Goal: Task Accomplishment & Management: Complete application form

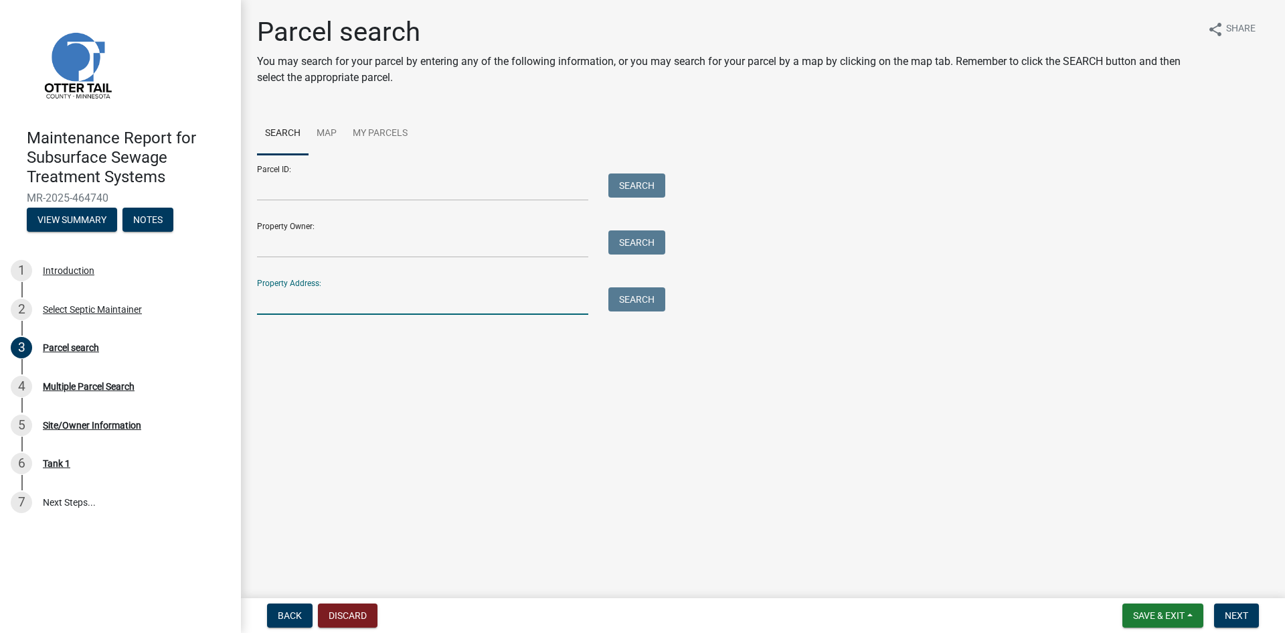
click at [299, 299] on input "Property Address:" at bounding box center [422, 300] width 331 height 27
type input "24436"
click at [629, 301] on button "Search" at bounding box center [637, 299] width 57 height 24
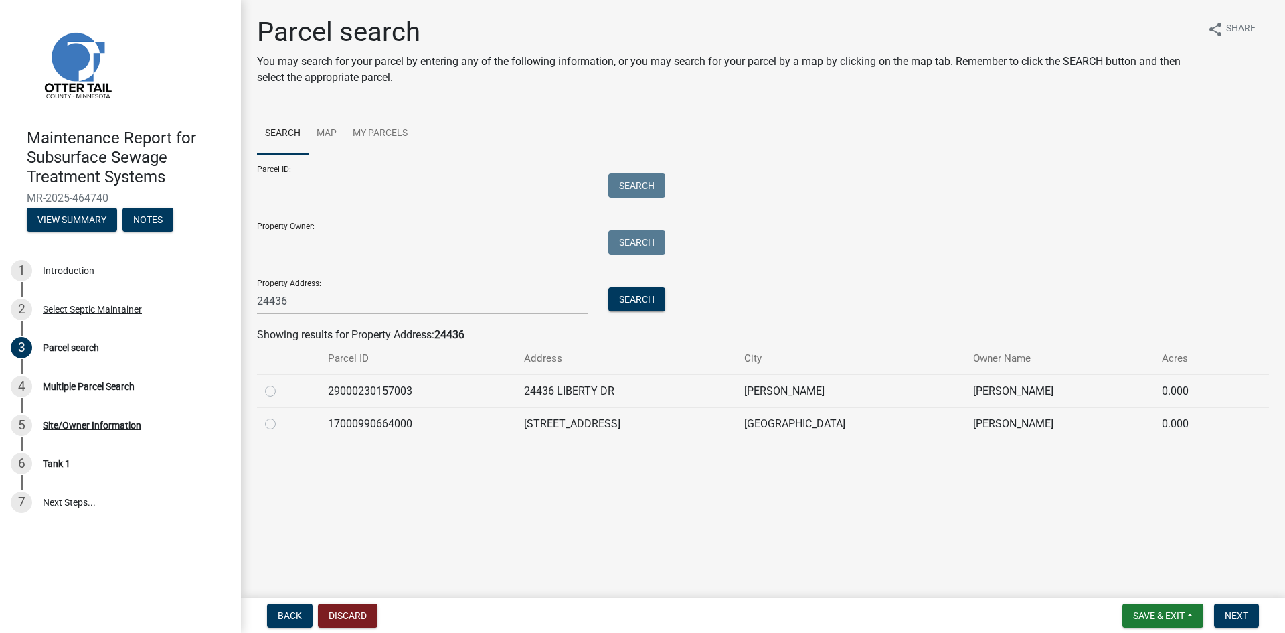
click at [281, 416] on label at bounding box center [281, 416] width 0 height 0
click at [281, 424] on input "radio" at bounding box center [285, 420] width 9 height 9
radio input "true"
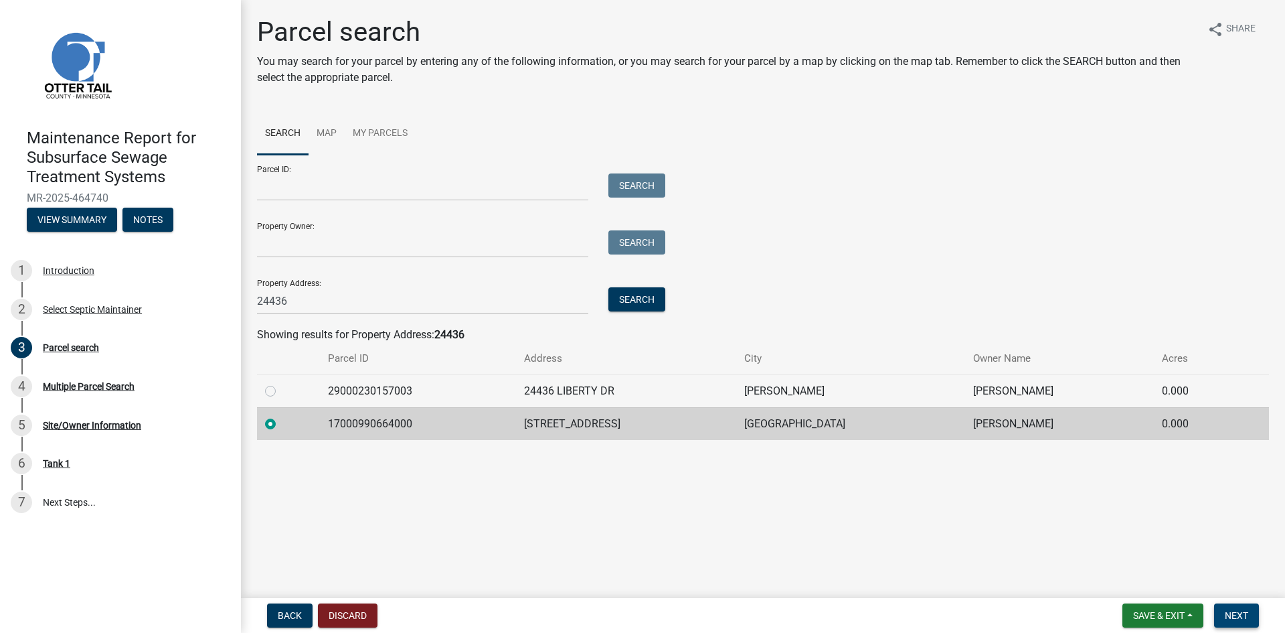
click at [1216, 610] on button "Next" at bounding box center [1236, 615] width 45 height 24
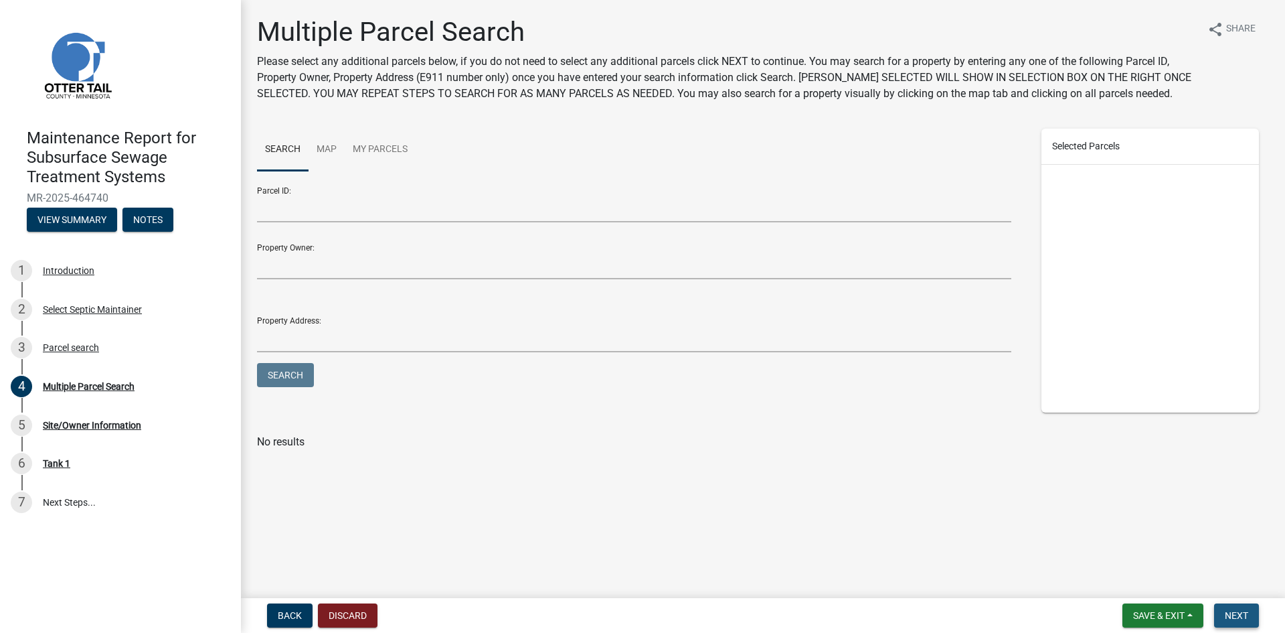
click at [1216, 610] on button "Next" at bounding box center [1236, 615] width 45 height 24
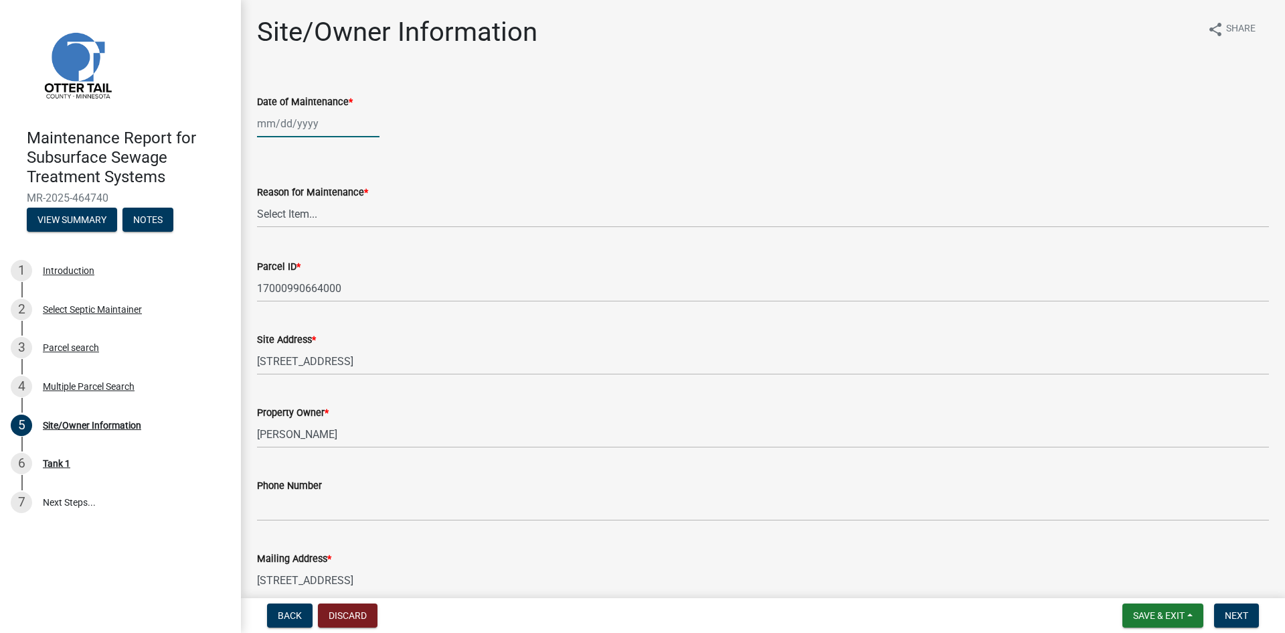
click at [309, 125] on div at bounding box center [318, 123] width 123 height 27
select select "8"
select select "2025"
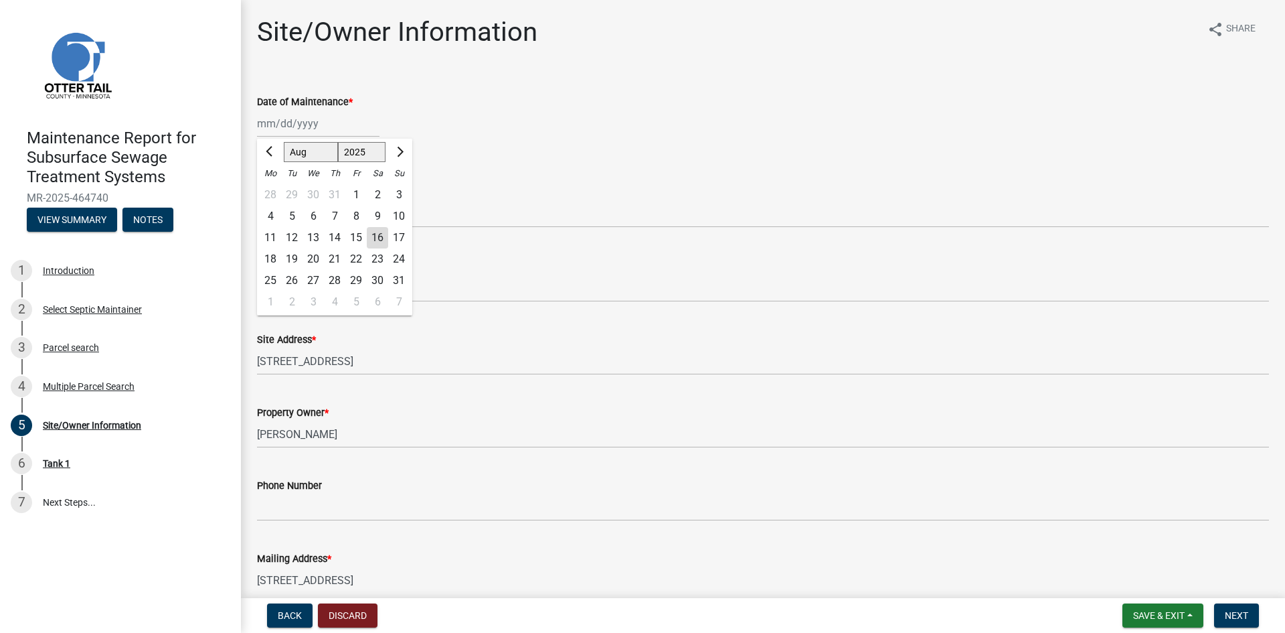
click at [337, 239] on div "14" at bounding box center [334, 237] width 21 height 21
type input "[DATE]"
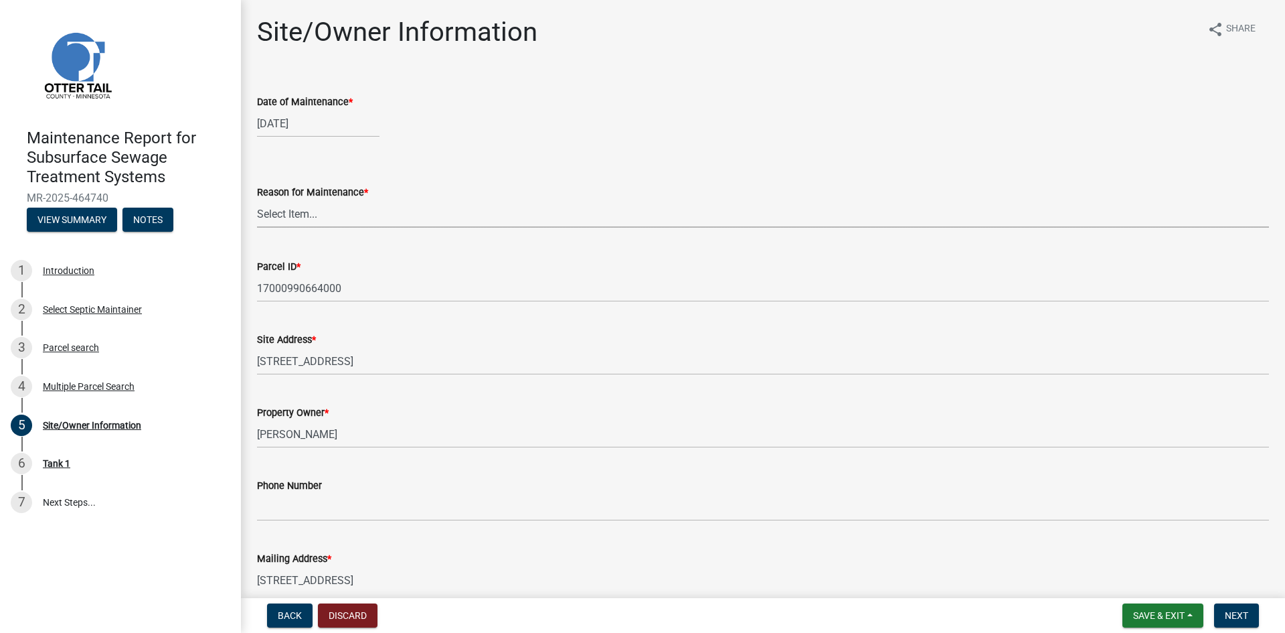
drag, startPoint x: 321, startPoint y: 214, endPoint x: 313, endPoint y: 225, distance: 13.9
click at [321, 214] on select "Select Item... Called Routine Other" at bounding box center [763, 213] width 1012 height 27
click at [257, 200] on select "Select Item... Called Routine Other" at bounding box center [763, 213] width 1012 height 27
select select "3ac72b63-7b21-42e4-8192-806faae7a4f1"
click at [1247, 615] on span "Next" at bounding box center [1236, 615] width 23 height 11
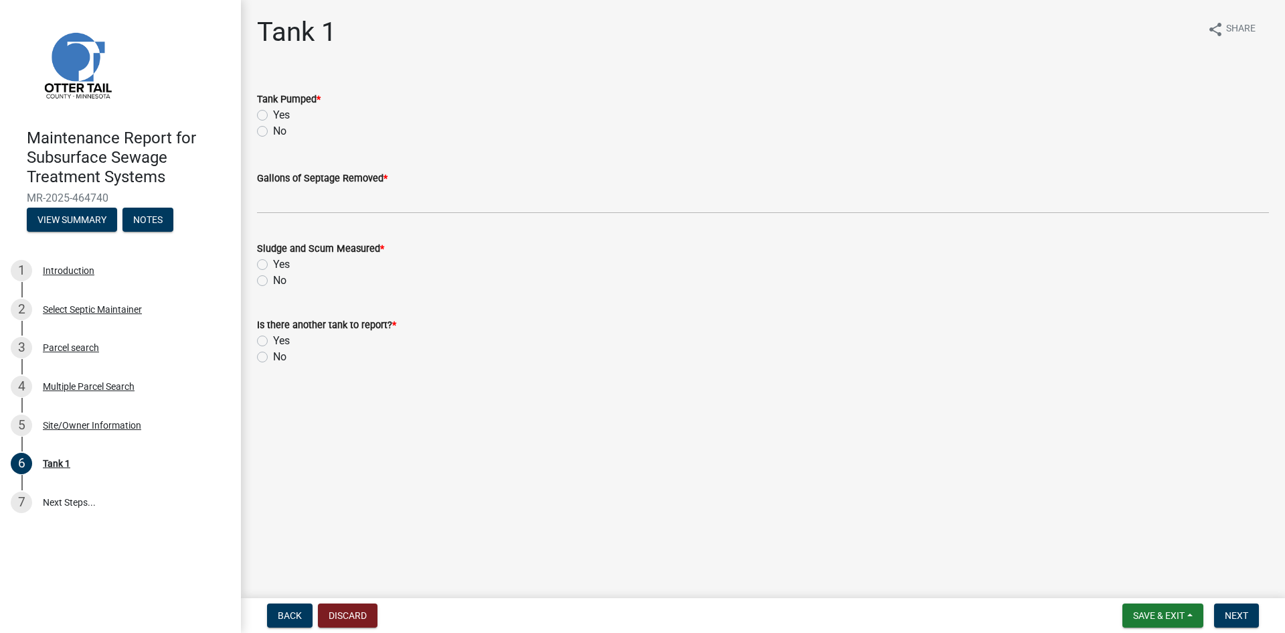
drag, startPoint x: 262, startPoint y: 112, endPoint x: 268, endPoint y: 171, distance: 58.6
click at [273, 113] on label "Yes" at bounding box center [281, 115] width 17 height 16
click at [273, 113] on input "Yes" at bounding box center [277, 111] width 9 height 9
radio input "true"
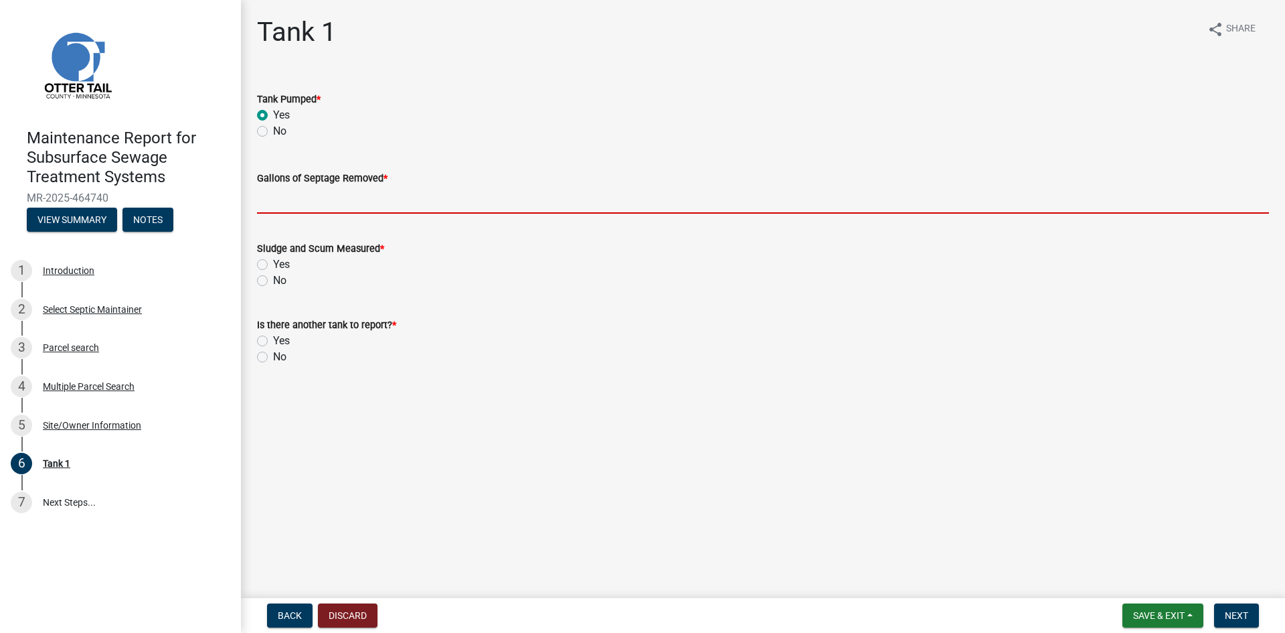
click at [276, 196] on input "Gallons of Septage Removed *" at bounding box center [763, 199] width 1012 height 27
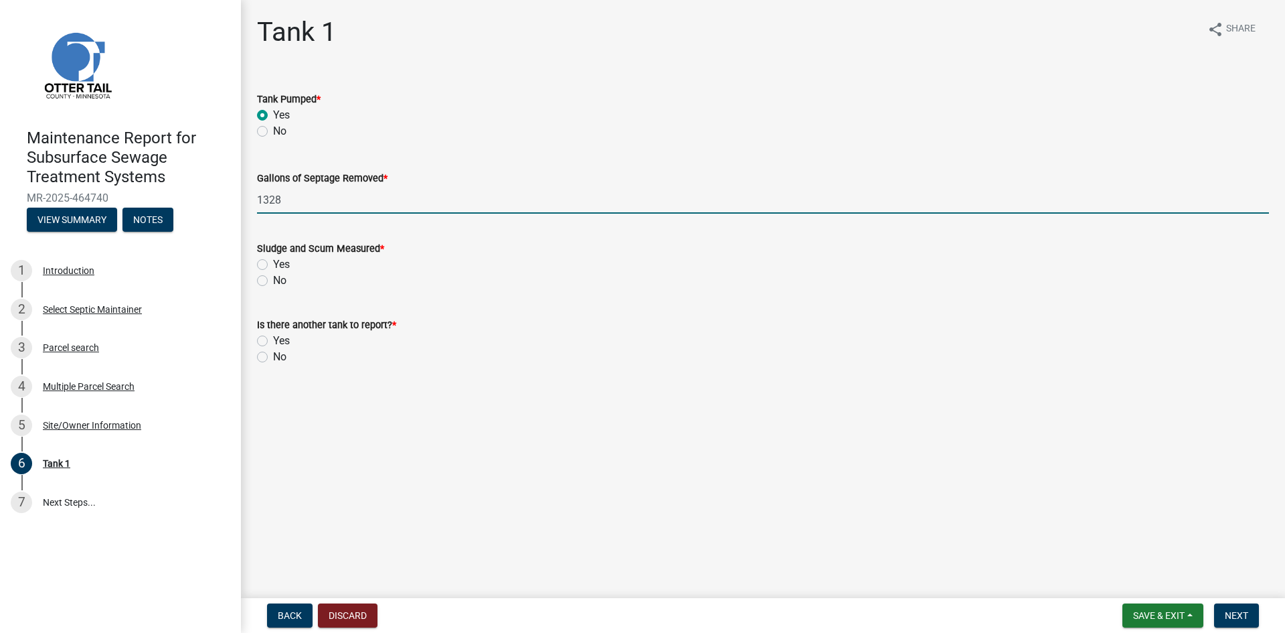
type input "1328"
click at [273, 285] on label "No" at bounding box center [279, 280] width 13 height 16
click at [273, 281] on input "No" at bounding box center [277, 276] width 9 height 9
radio input "true"
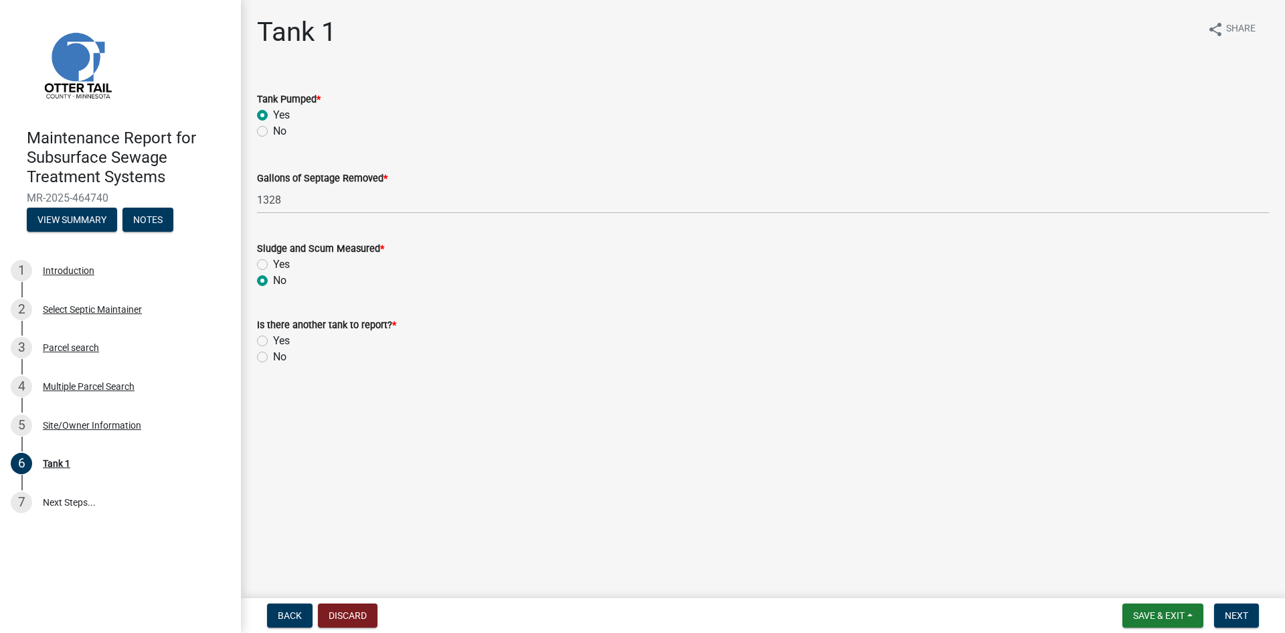
click at [273, 357] on label "No" at bounding box center [279, 357] width 13 height 16
click at [273, 357] on input "No" at bounding box center [277, 353] width 9 height 9
radio input "true"
click at [1244, 620] on span "Next" at bounding box center [1236, 615] width 23 height 11
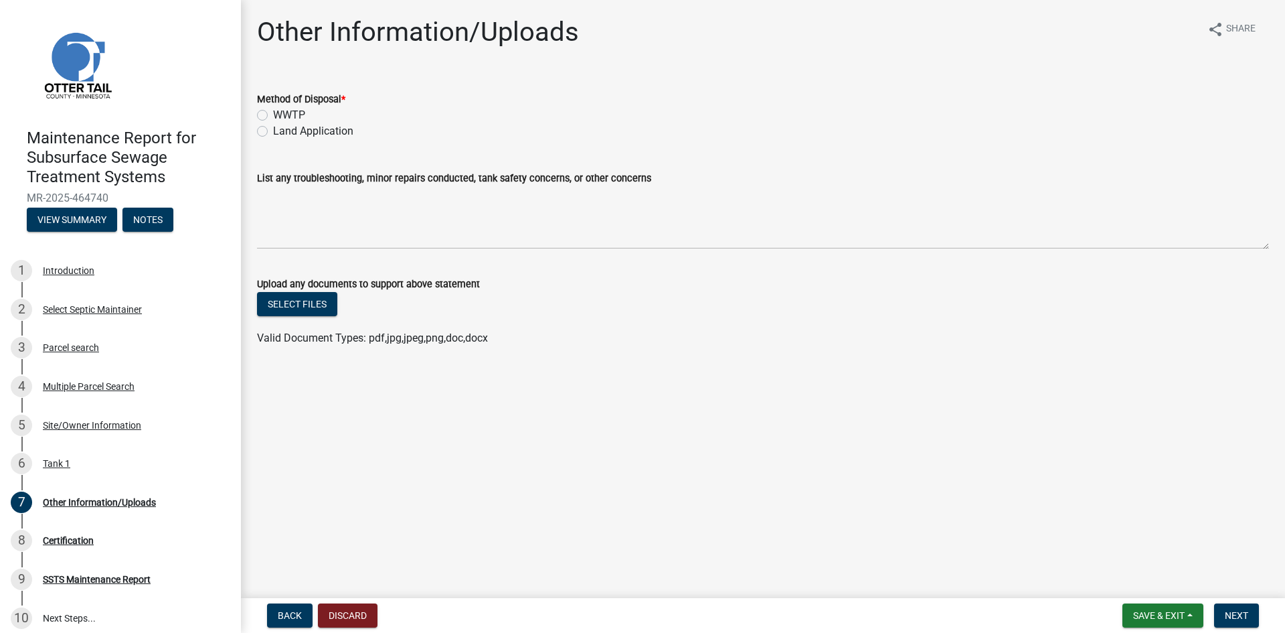
click at [349, 137] on label "Land Application" at bounding box center [313, 131] width 80 height 16
click at [282, 132] on input "Land Application" at bounding box center [277, 127] width 9 height 9
radio input "true"
click at [1228, 613] on span "Next" at bounding box center [1236, 615] width 23 height 11
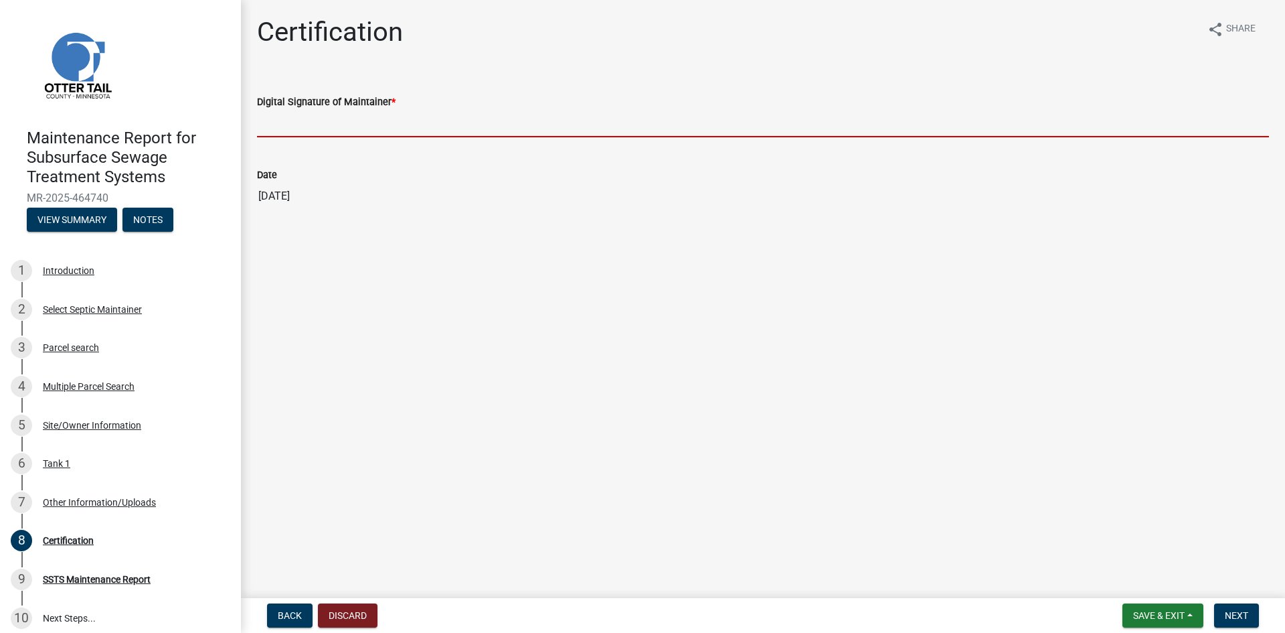
click at [1184, 128] on input "Digital Signature of Maintainer *" at bounding box center [763, 123] width 1012 height 27
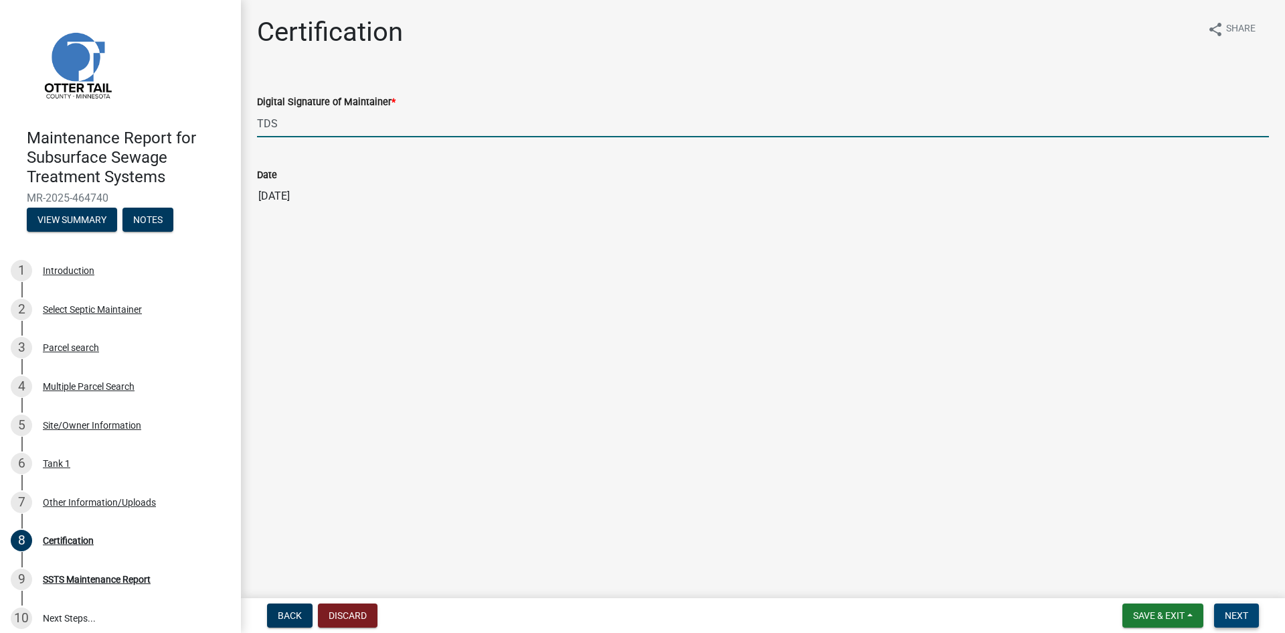
type input "TDS"
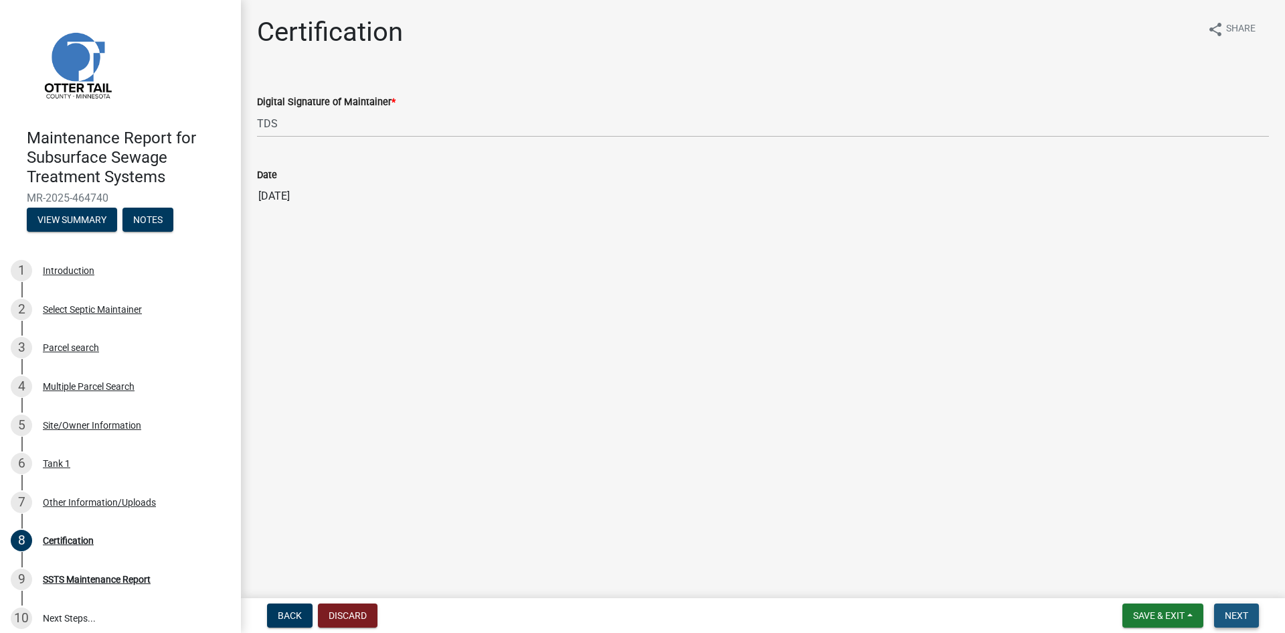
click at [1227, 617] on span "Next" at bounding box center [1236, 615] width 23 height 11
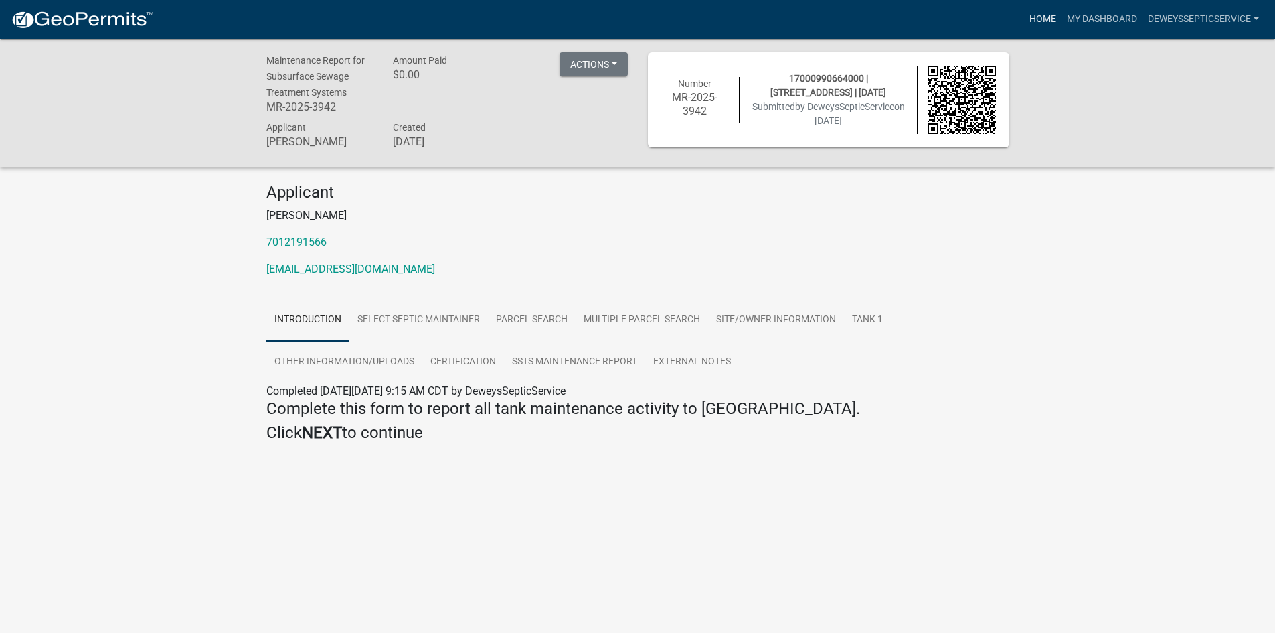
click at [1040, 17] on link "Home" at bounding box center [1042, 19] width 37 height 25
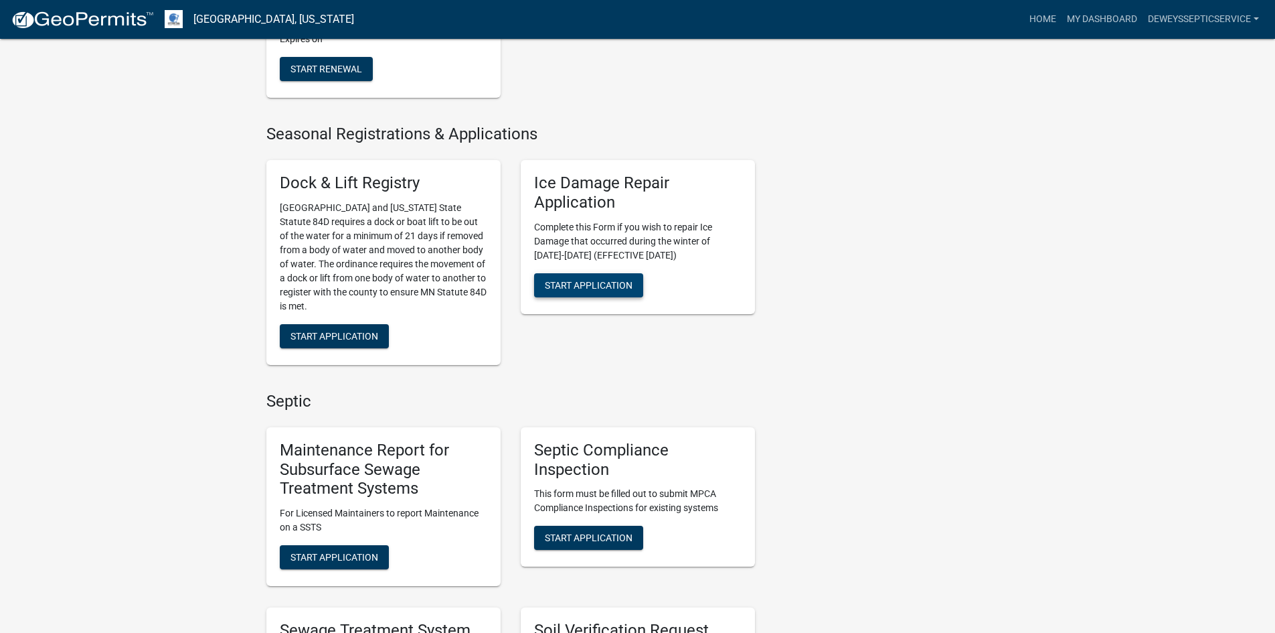
scroll to position [669, 0]
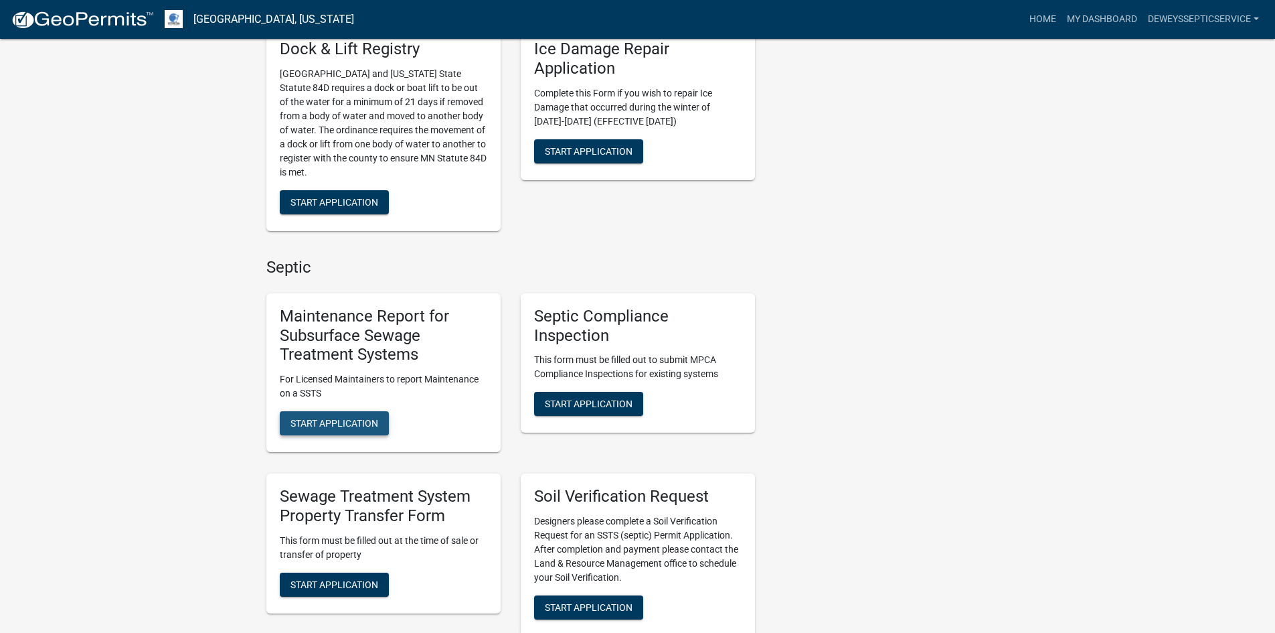
click at [331, 426] on span "Start Application" at bounding box center [335, 423] width 88 height 11
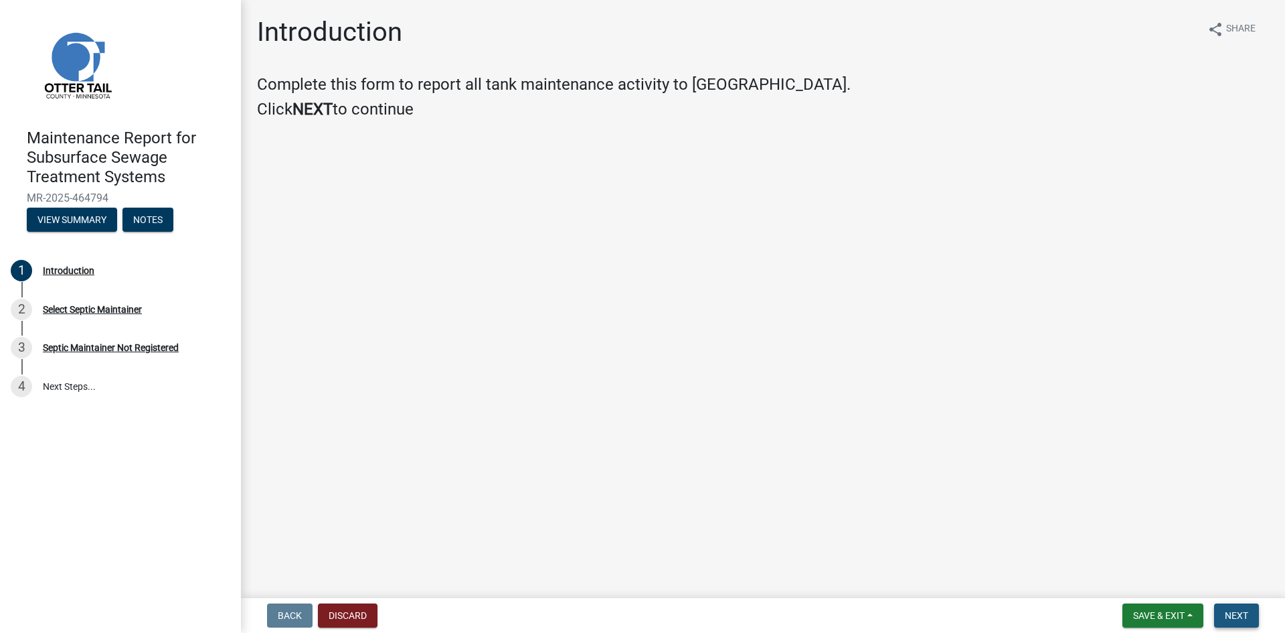
click at [1237, 615] on span "Next" at bounding box center [1236, 615] width 23 height 11
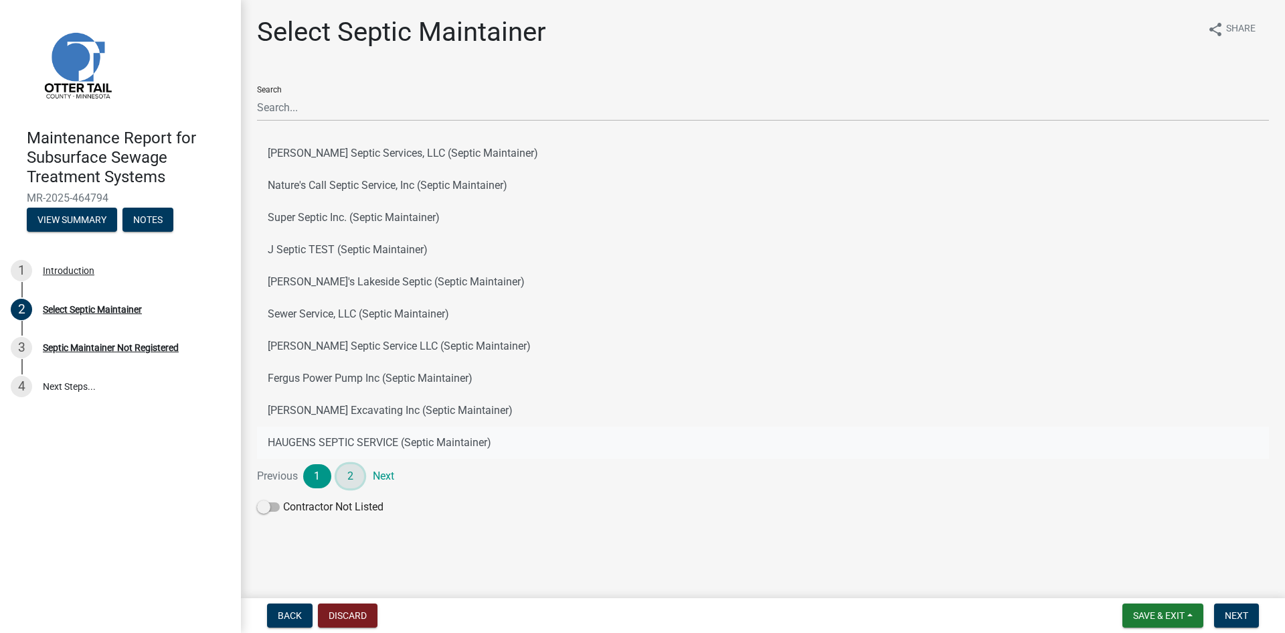
drag, startPoint x: 353, startPoint y: 474, endPoint x: 354, endPoint y: 466, distance: 8.1
click at [353, 473] on link "2" at bounding box center [351, 476] width 28 height 24
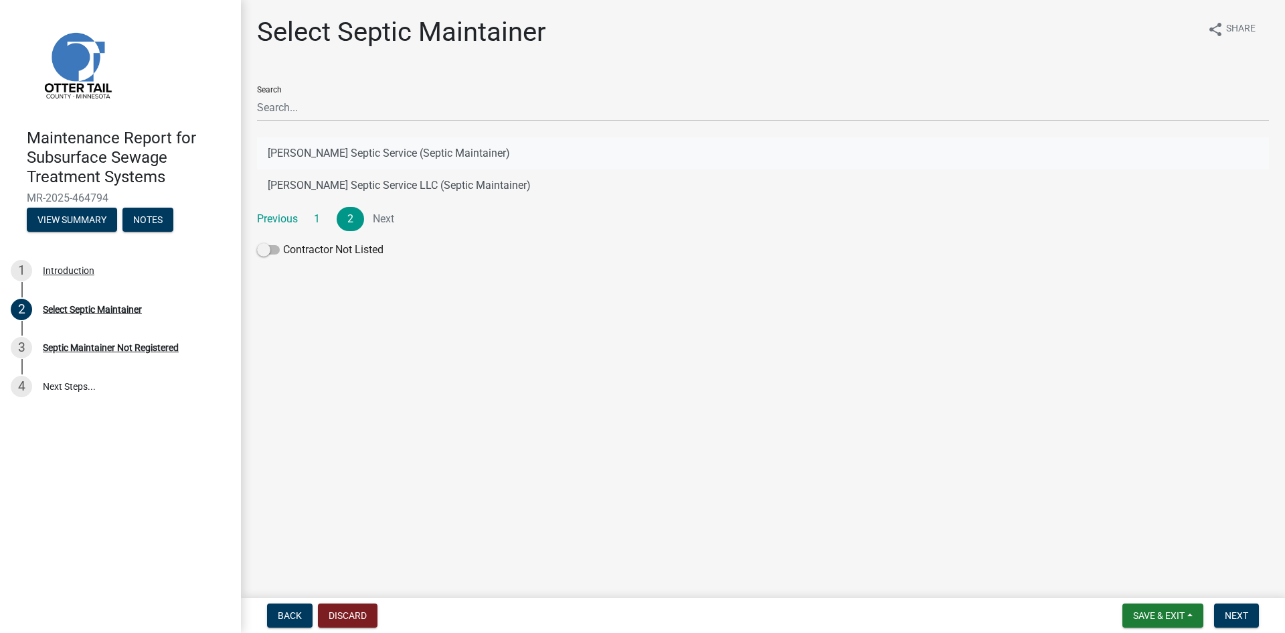
click at [392, 152] on button "[PERSON_NAME] Septic Service (Septic Maintainer)" at bounding box center [763, 153] width 1012 height 32
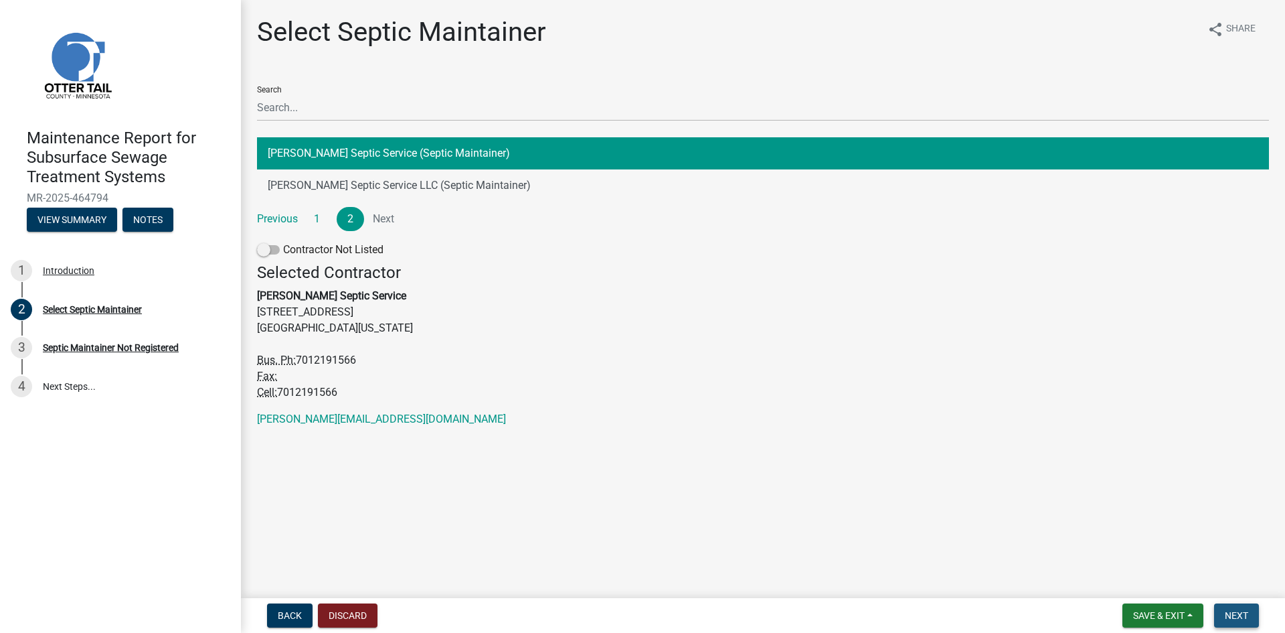
click at [1239, 621] on button "Next" at bounding box center [1236, 615] width 45 height 24
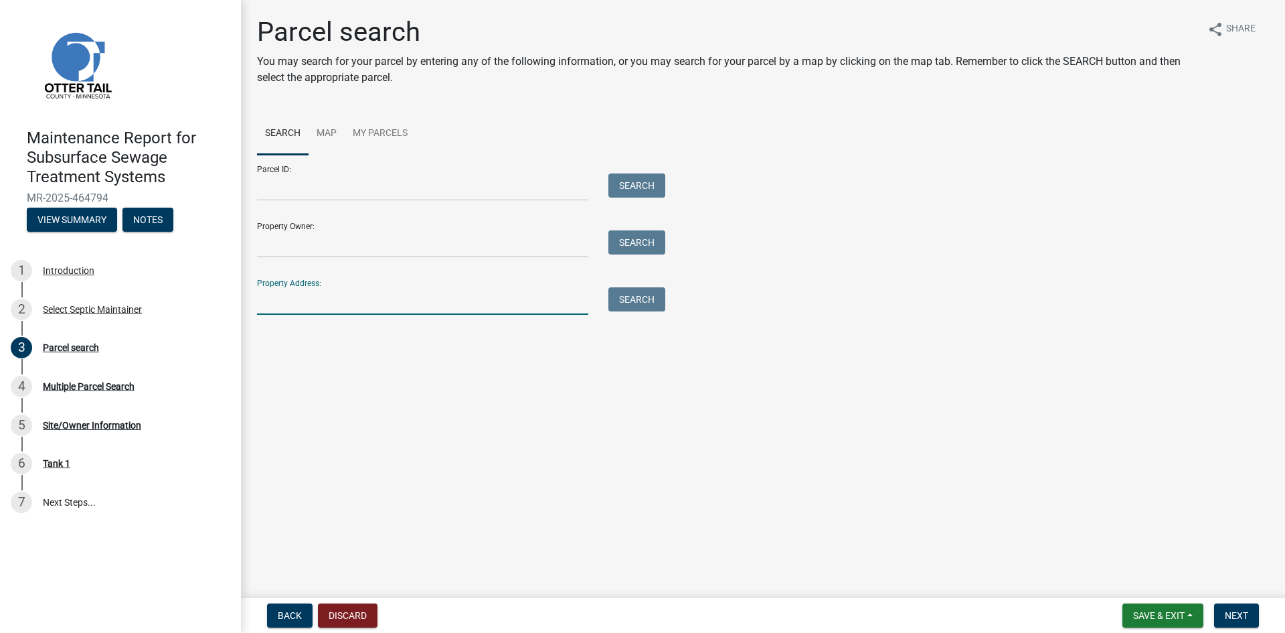
click at [352, 301] on input "Property Address:" at bounding box center [422, 300] width 331 height 27
type input "20750"
click at [639, 297] on button "Search" at bounding box center [637, 299] width 57 height 24
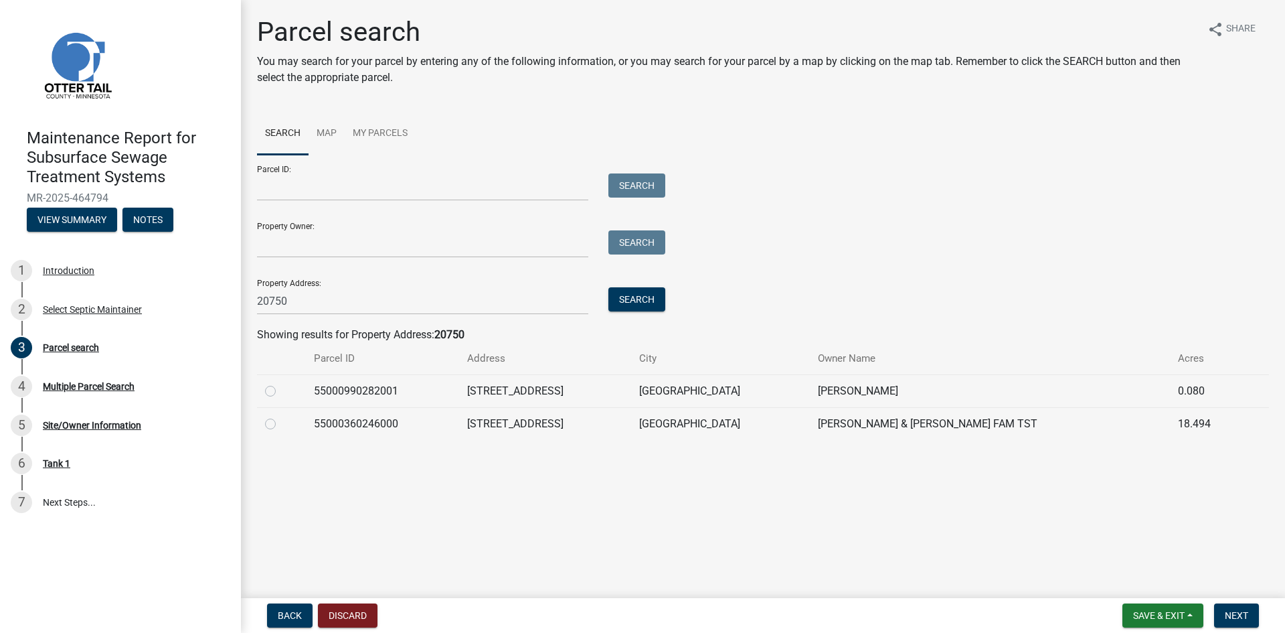
click at [281, 383] on label at bounding box center [281, 383] width 0 height 0
click at [281, 392] on input "radio" at bounding box center [285, 387] width 9 height 9
radio input "true"
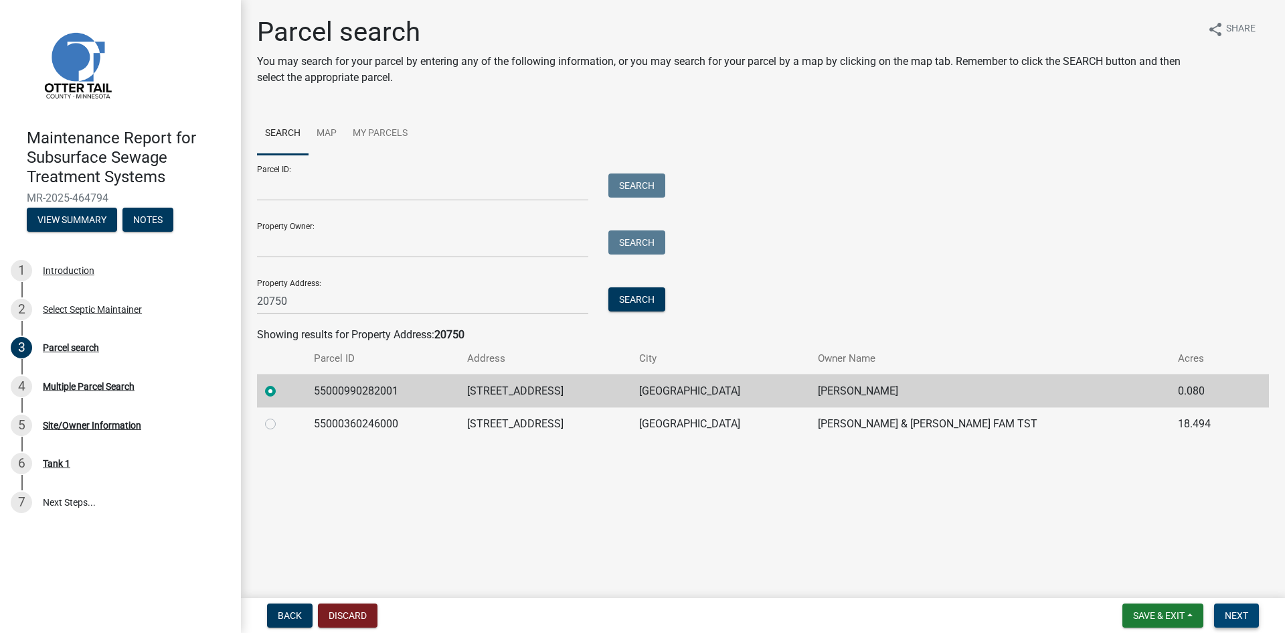
click at [1232, 613] on span "Next" at bounding box center [1236, 615] width 23 height 11
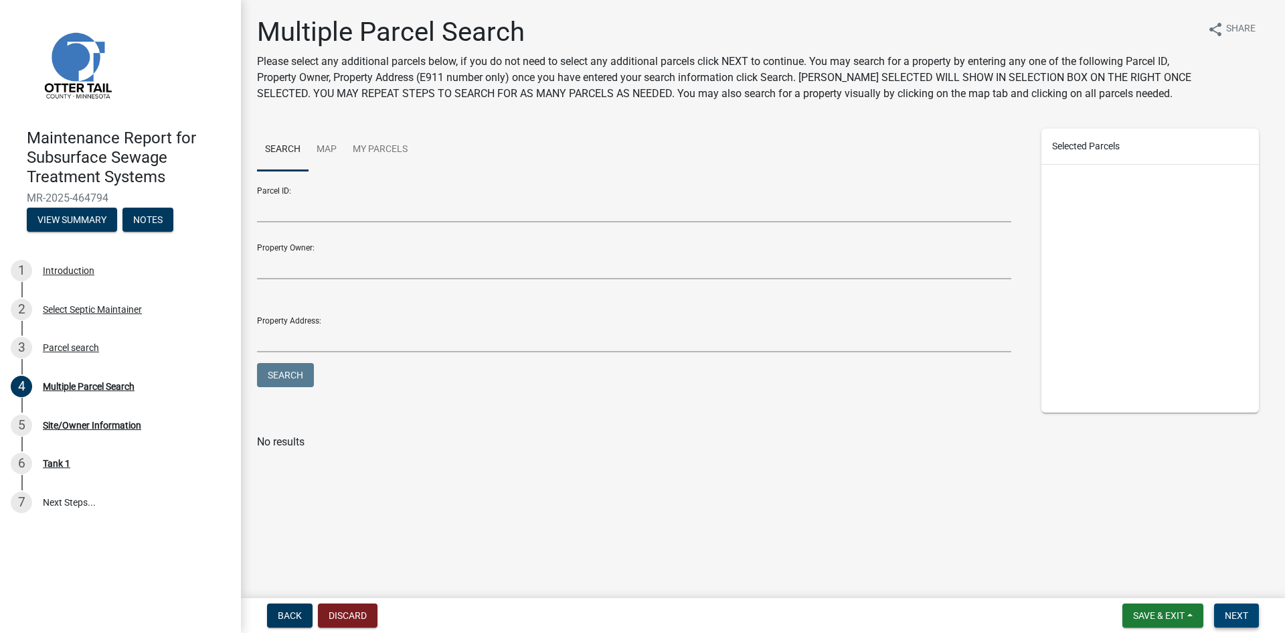
click at [1232, 613] on span "Next" at bounding box center [1236, 615] width 23 height 11
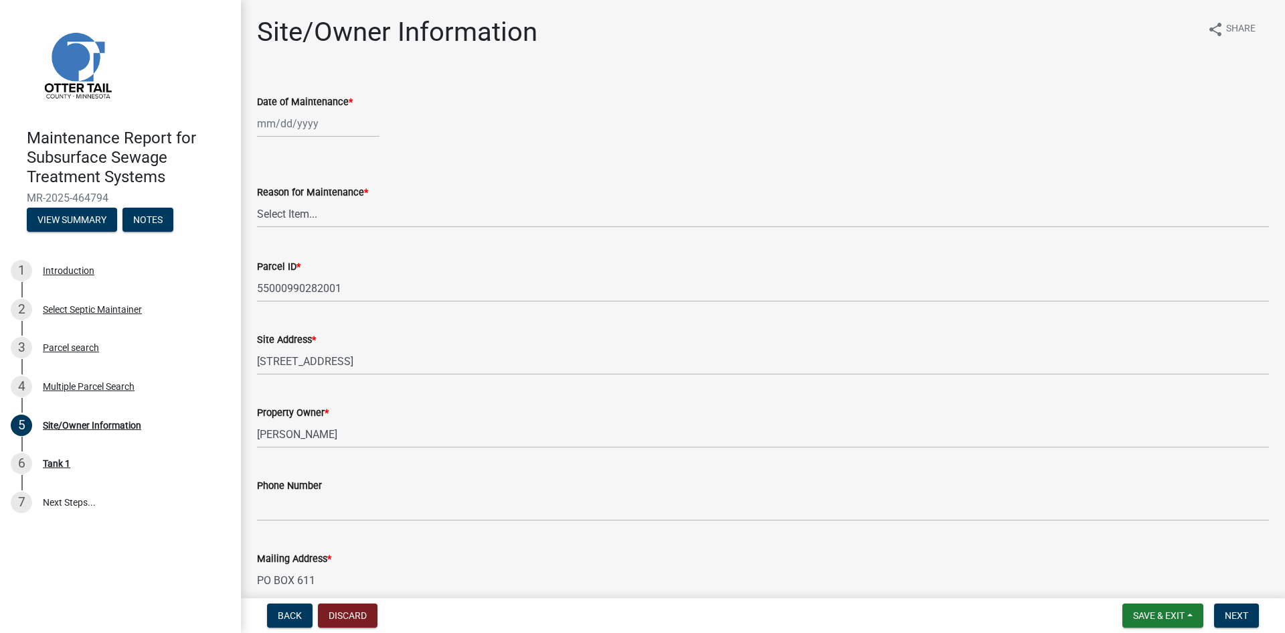
click at [290, 120] on div at bounding box center [318, 123] width 123 height 27
select select "8"
select select "2025"
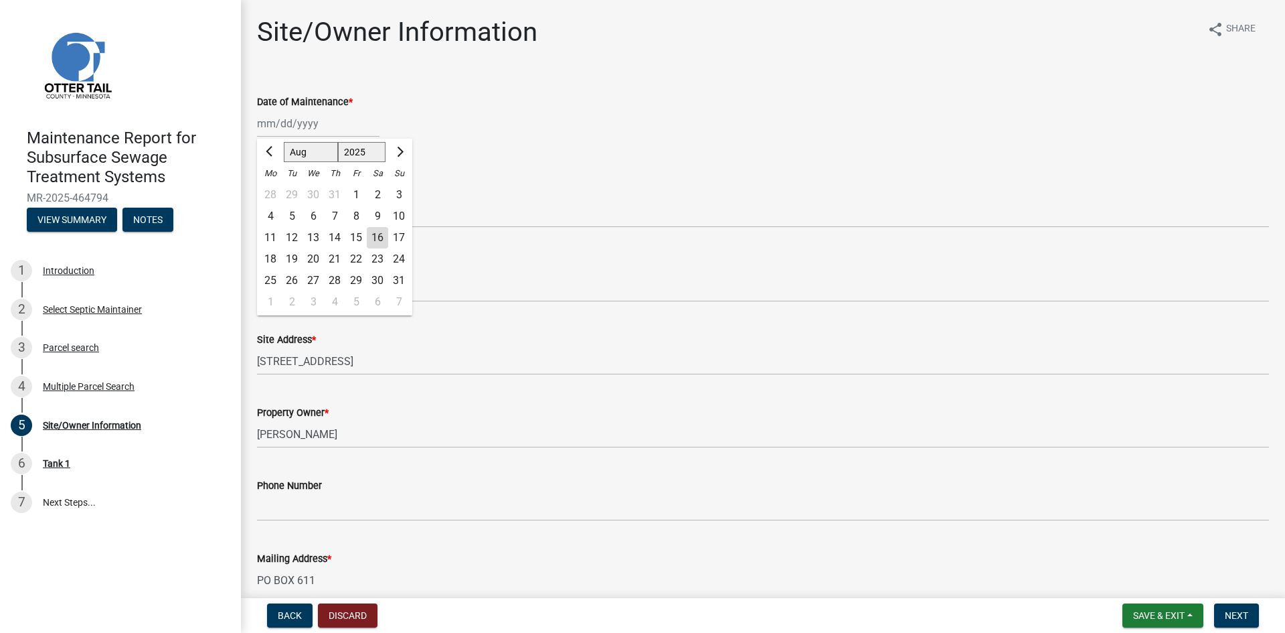
click at [337, 234] on div "14" at bounding box center [334, 237] width 21 height 21
type input "[DATE]"
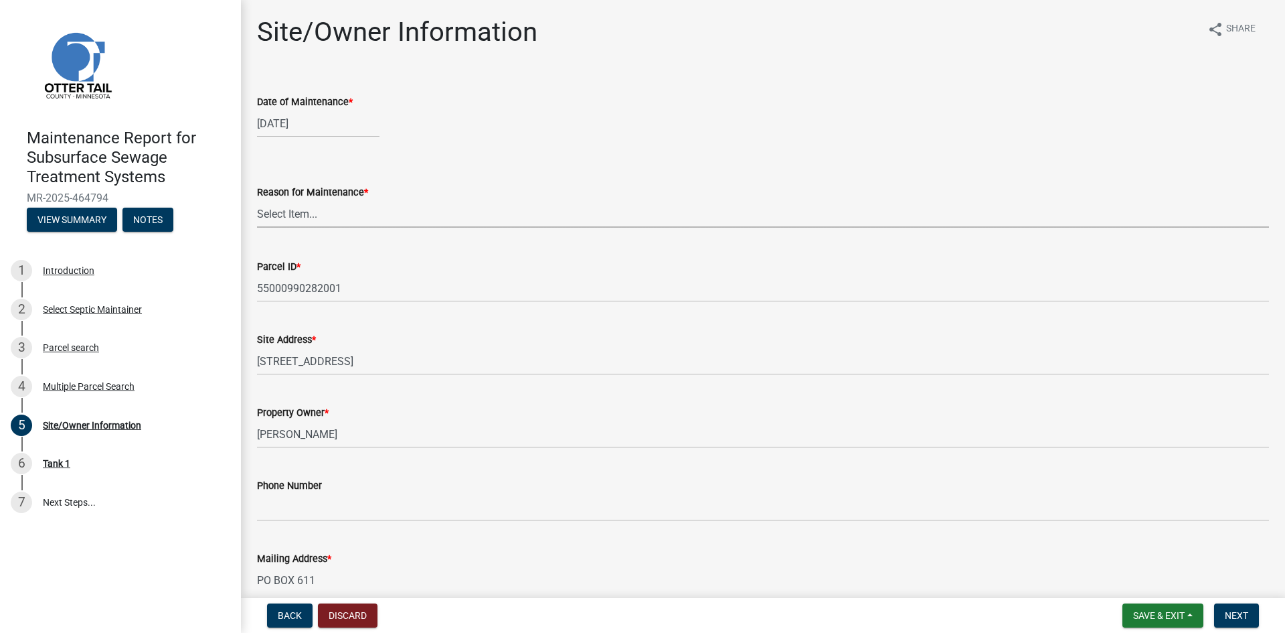
click at [295, 216] on select "Select Item... Called Routine Other" at bounding box center [763, 213] width 1012 height 27
click at [257, 200] on select "Select Item... Called Routine Other" at bounding box center [763, 213] width 1012 height 27
select select "3ac72b63-7b21-42e4-8192-806faae7a4f1"
click at [1234, 618] on span "Next" at bounding box center [1236, 615] width 23 height 11
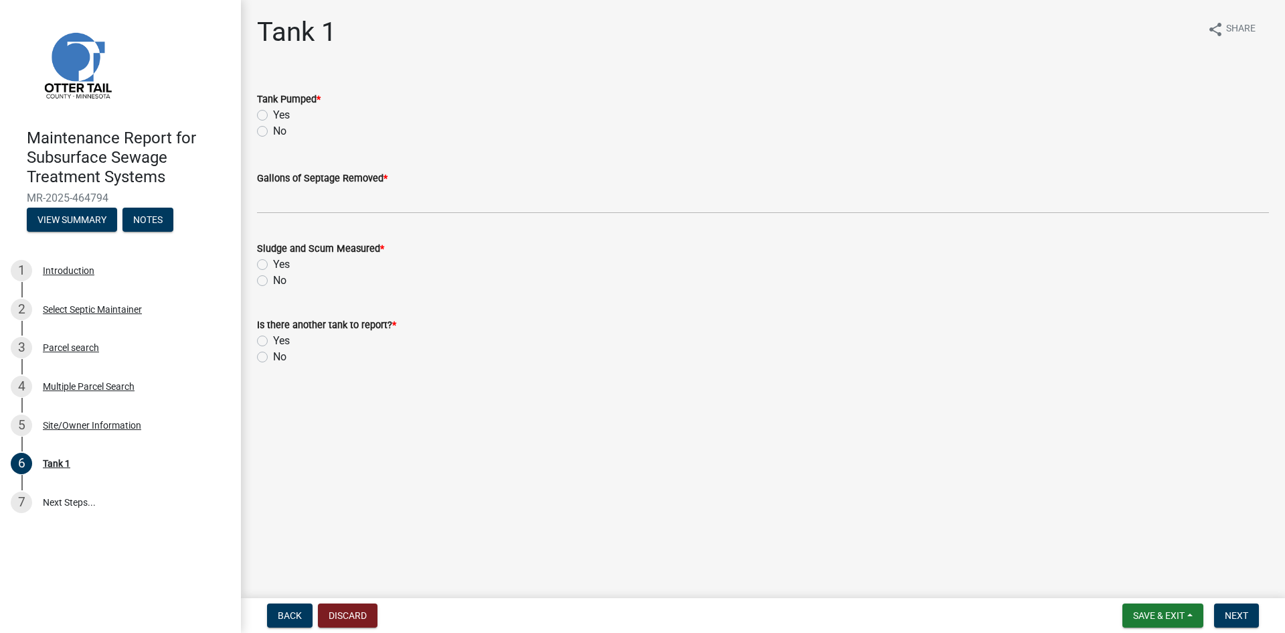
click at [273, 115] on label "Yes" at bounding box center [281, 115] width 17 height 16
click at [273, 115] on input "Yes" at bounding box center [277, 111] width 9 height 9
radio input "true"
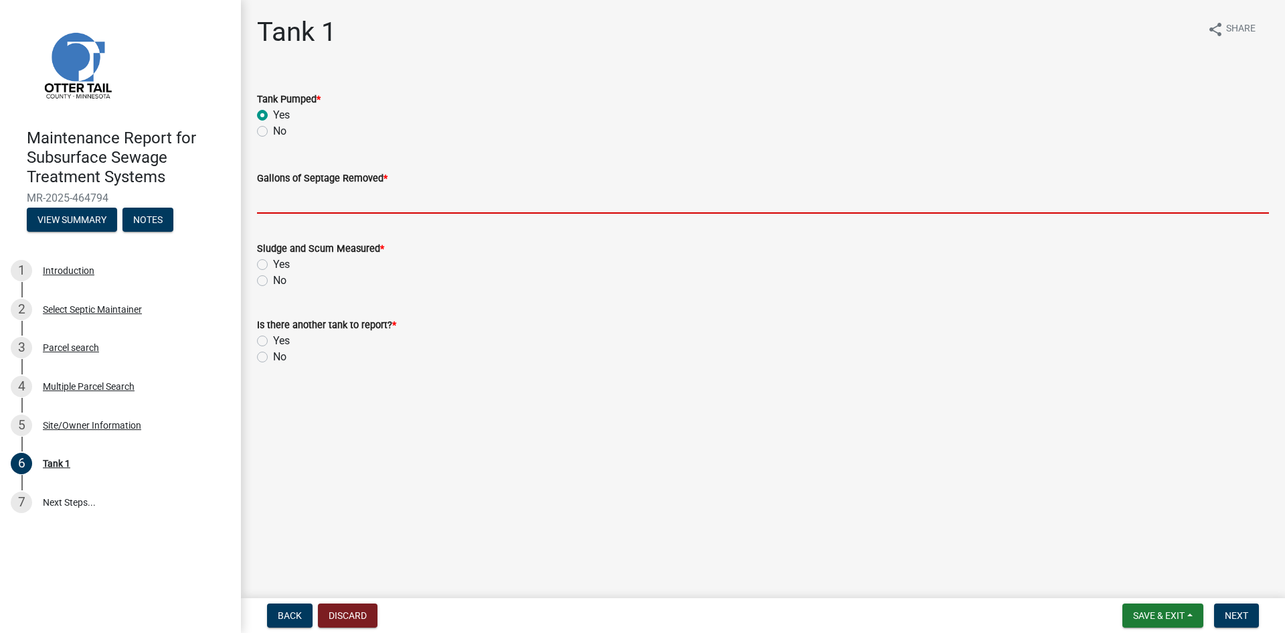
click at [281, 198] on input "Gallons of Septage Removed *" at bounding box center [763, 199] width 1012 height 27
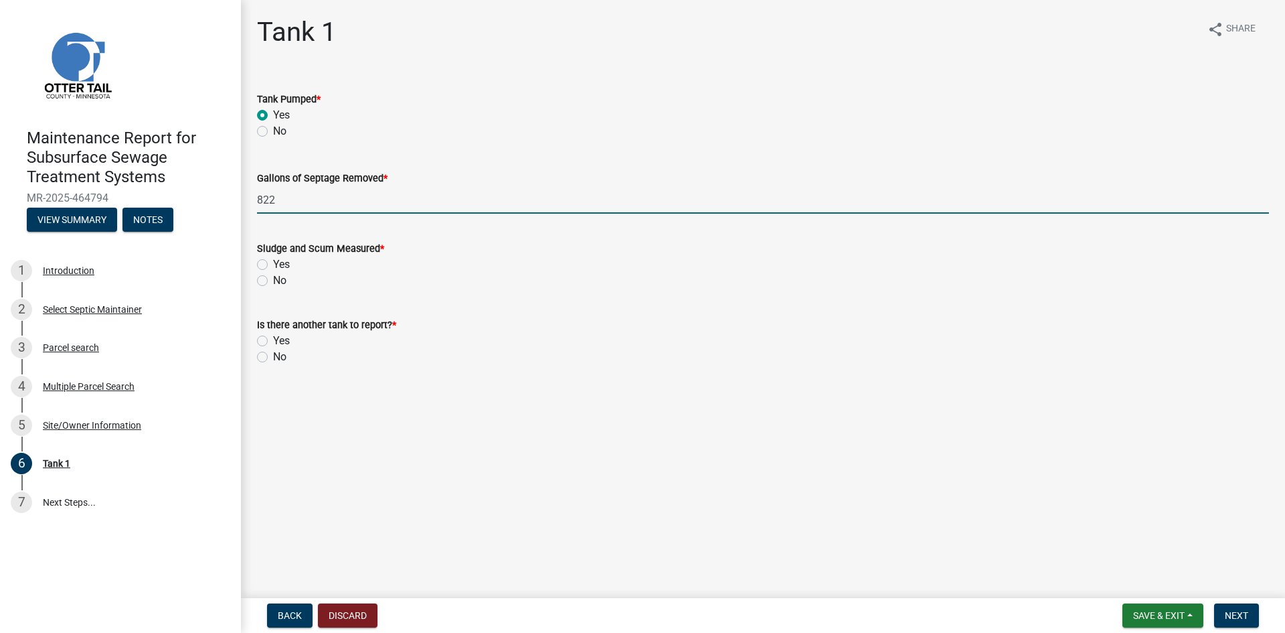
type input "822"
click at [273, 278] on label "No" at bounding box center [279, 280] width 13 height 16
click at [273, 278] on input "No" at bounding box center [277, 276] width 9 height 9
radio input "true"
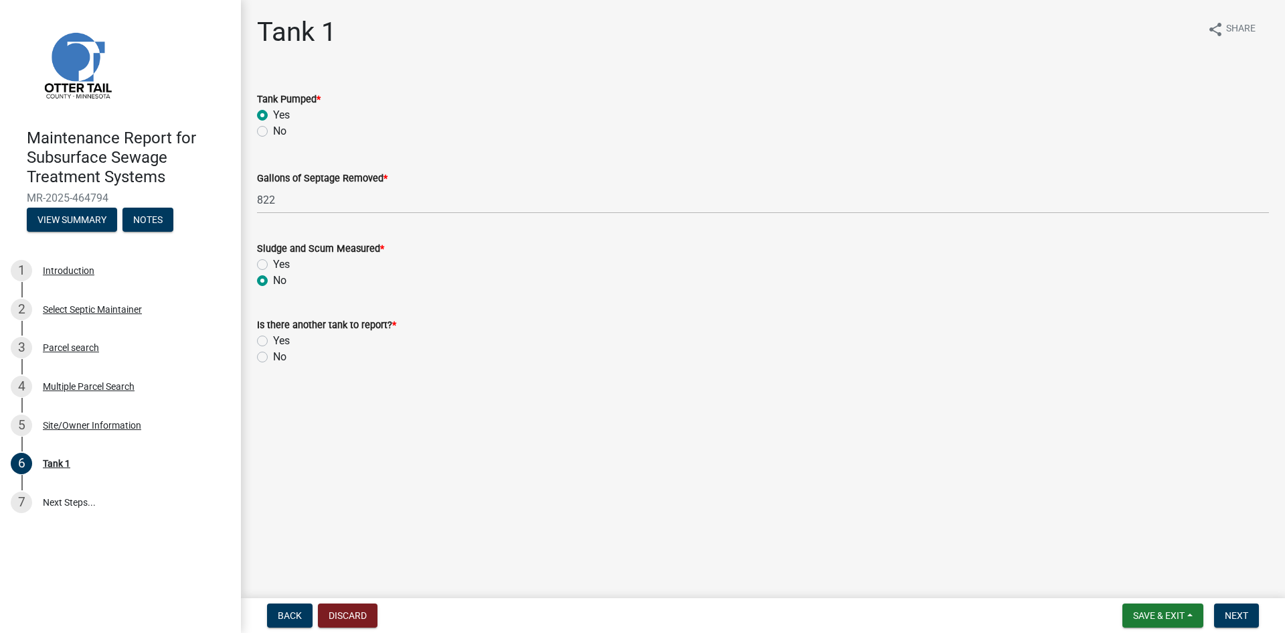
click at [268, 356] on div "No" at bounding box center [763, 357] width 1012 height 16
click at [273, 357] on label "No" at bounding box center [279, 357] width 13 height 16
click at [273, 357] on input "No" at bounding box center [277, 353] width 9 height 9
radio input "true"
click at [1253, 612] on button "Next" at bounding box center [1236, 615] width 45 height 24
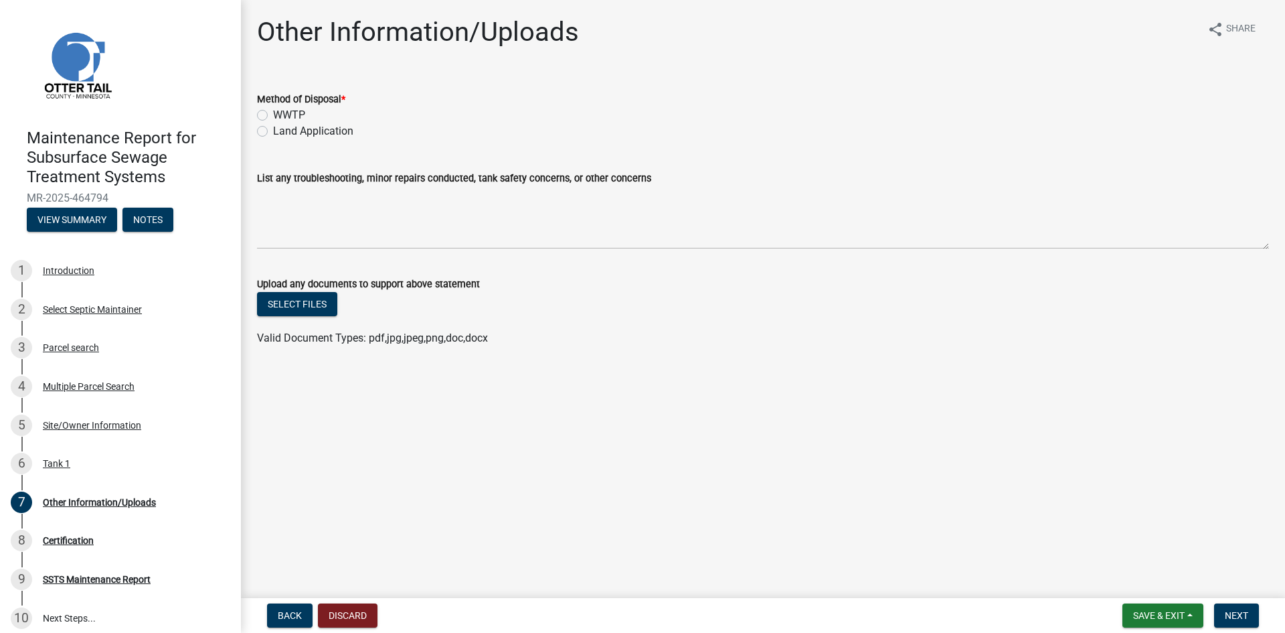
click at [291, 129] on label "Land Application" at bounding box center [313, 131] width 80 height 16
click at [282, 129] on input "Land Application" at bounding box center [277, 127] width 9 height 9
radio input "true"
click at [1241, 612] on span "Next" at bounding box center [1236, 615] width 23 height 11
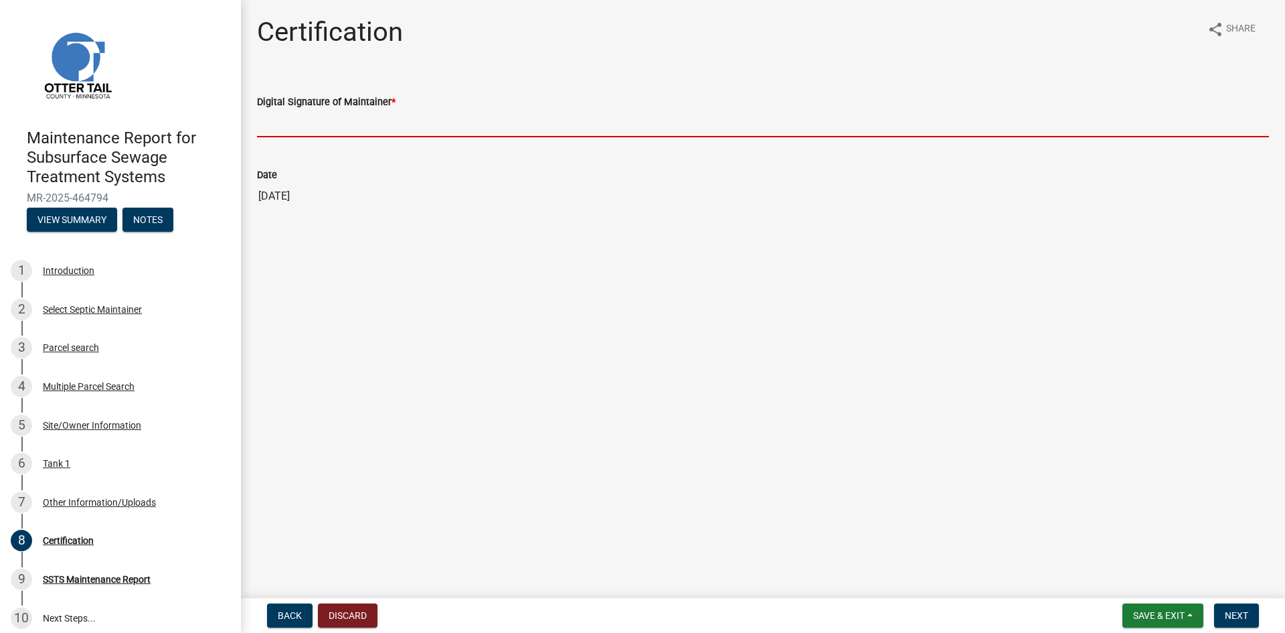
click at [505, 133] on input "Digital Signature of Maintainer *" at bounding box center [763, 123] width 1012 height 27
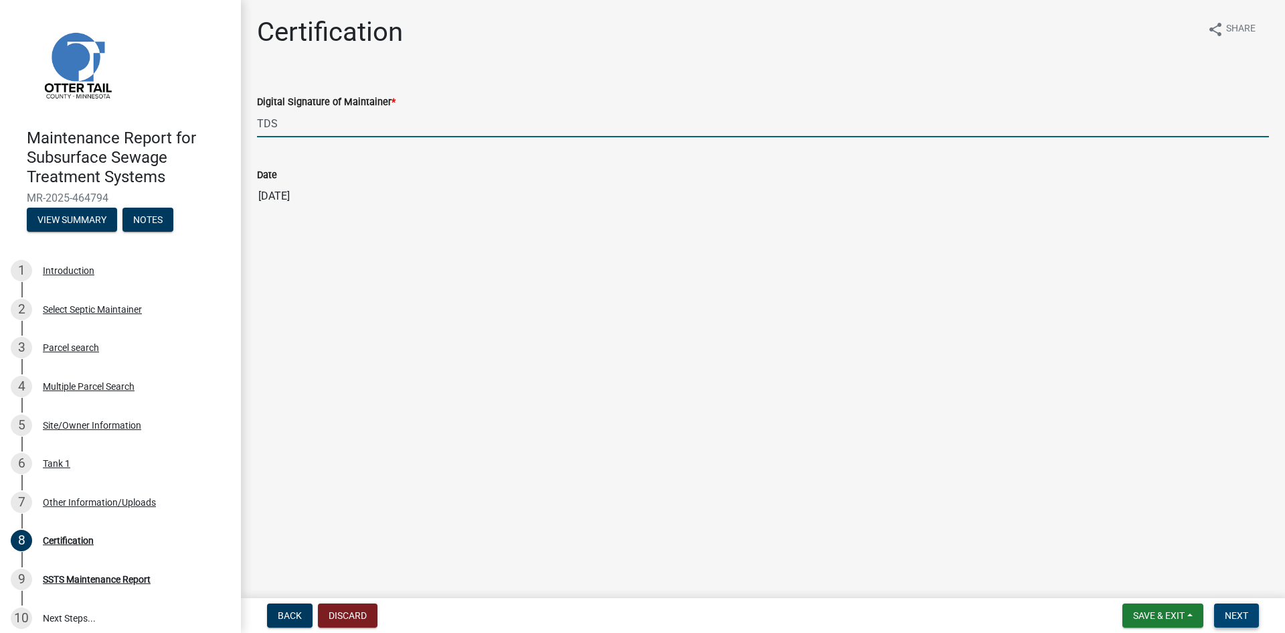
type input "TDS"
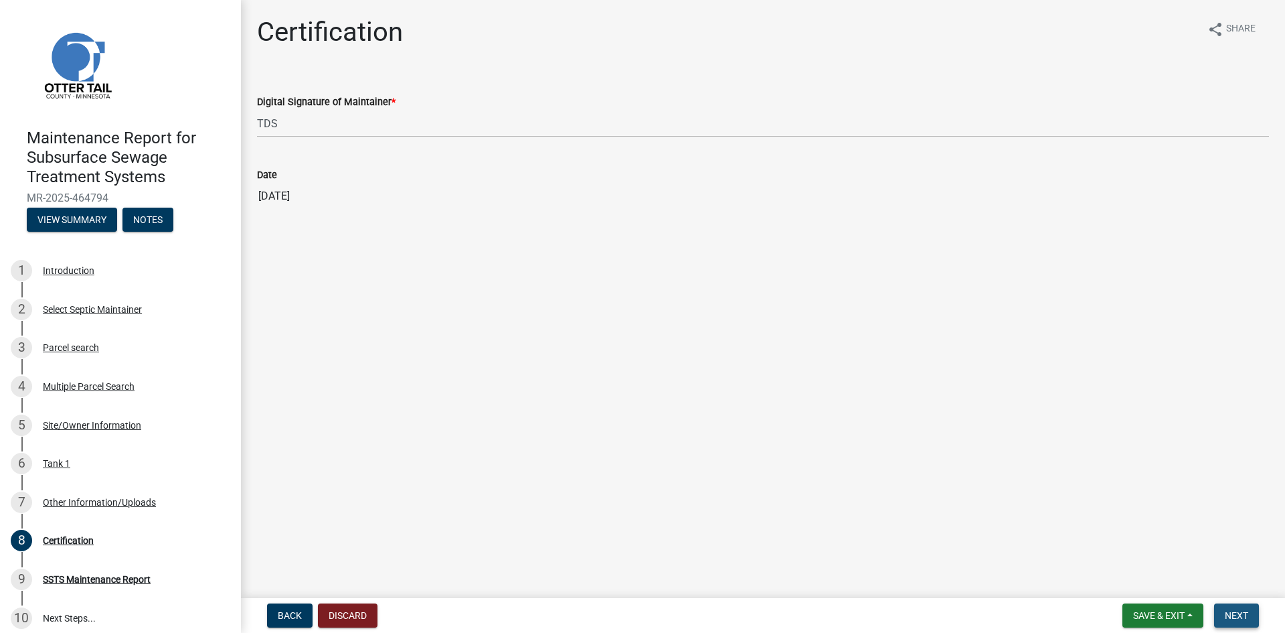
click at [1232, 611] on span "Next" at bounding box center [1236, 615] width 23 height 11
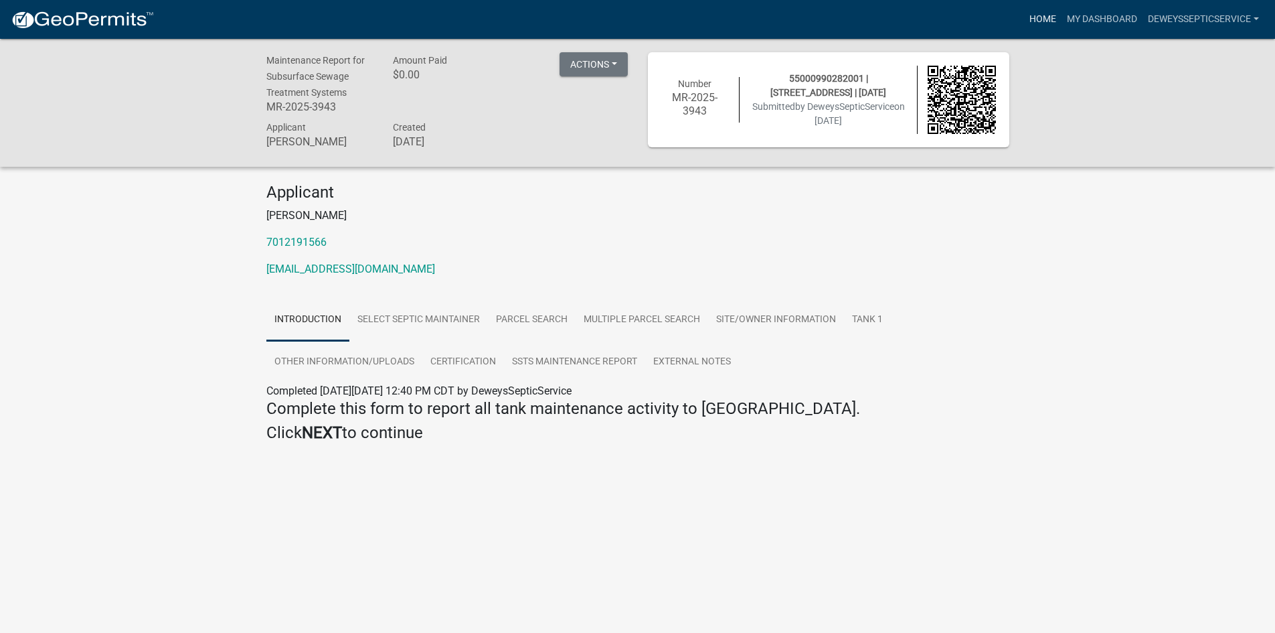
click at [1032, 15] on link "Home" at bounding box center [1042, 19] width 37 height 25
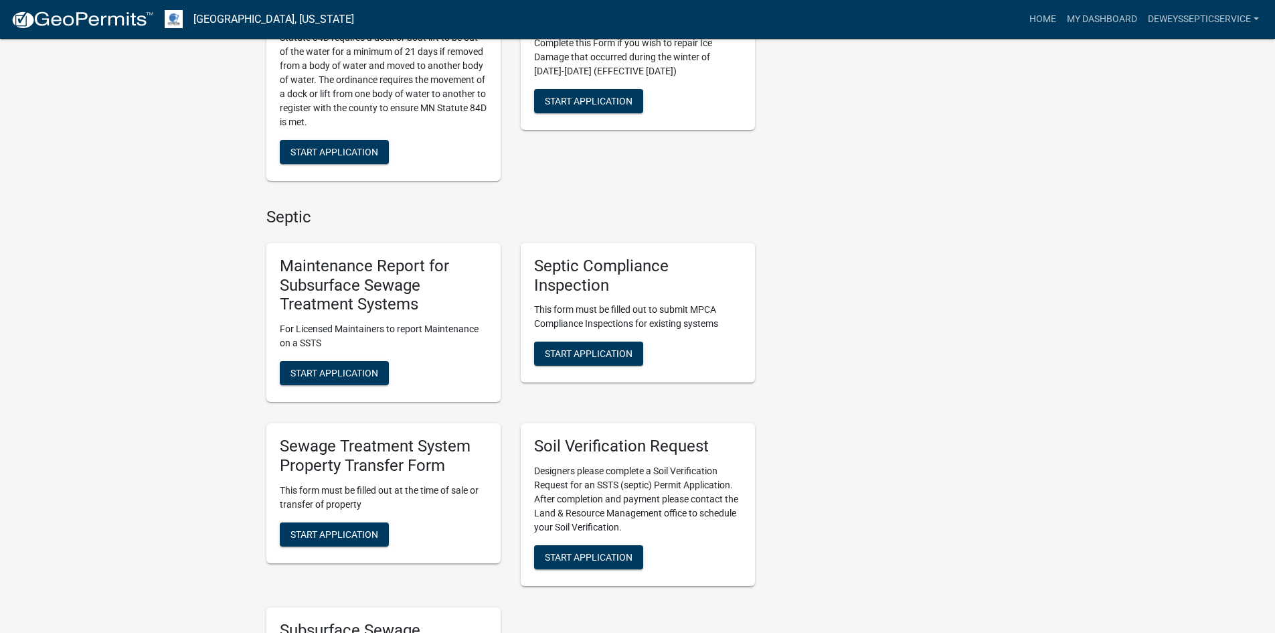
scroll to position [736, 0]
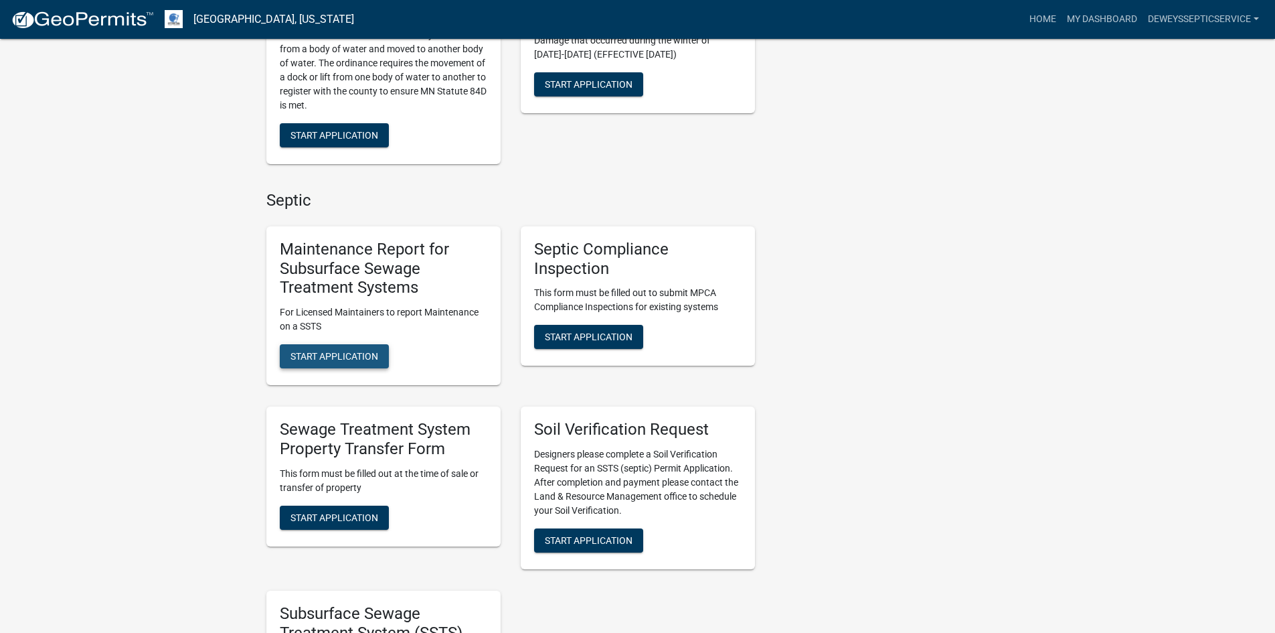
click at [374, 348] on button "Start Application" at bounding box center [334, 356] width 109 height 24
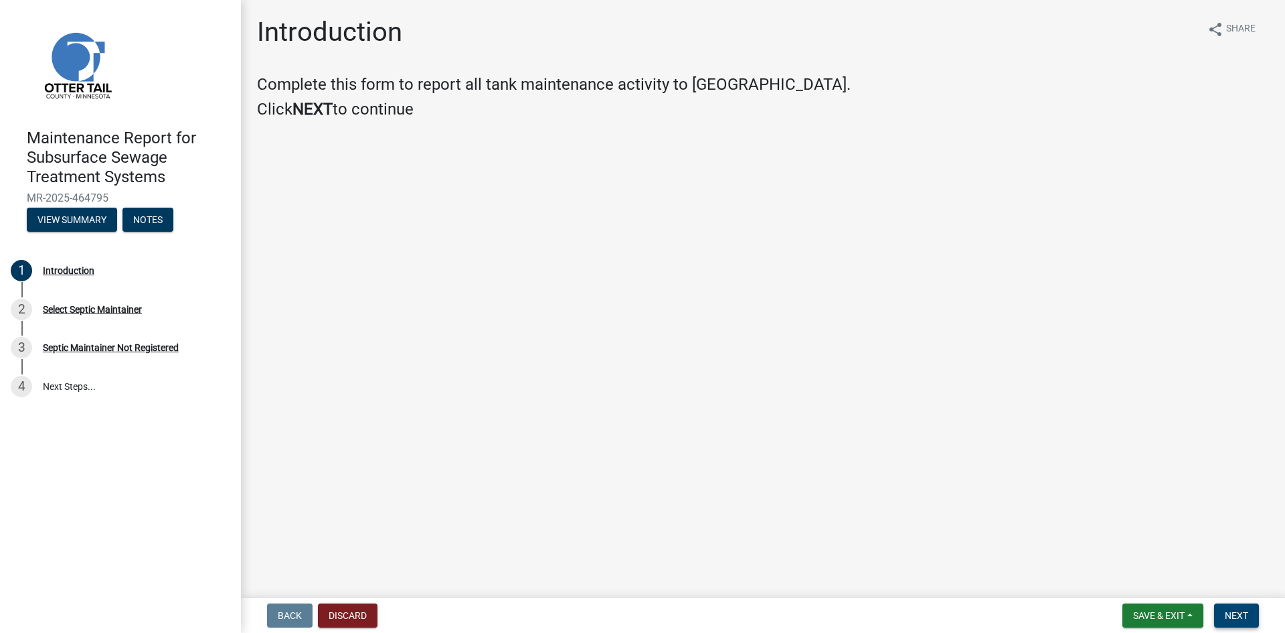
click at [1226, 611] on span "Next" at bounding box center [1236, 615] width 23 height 11
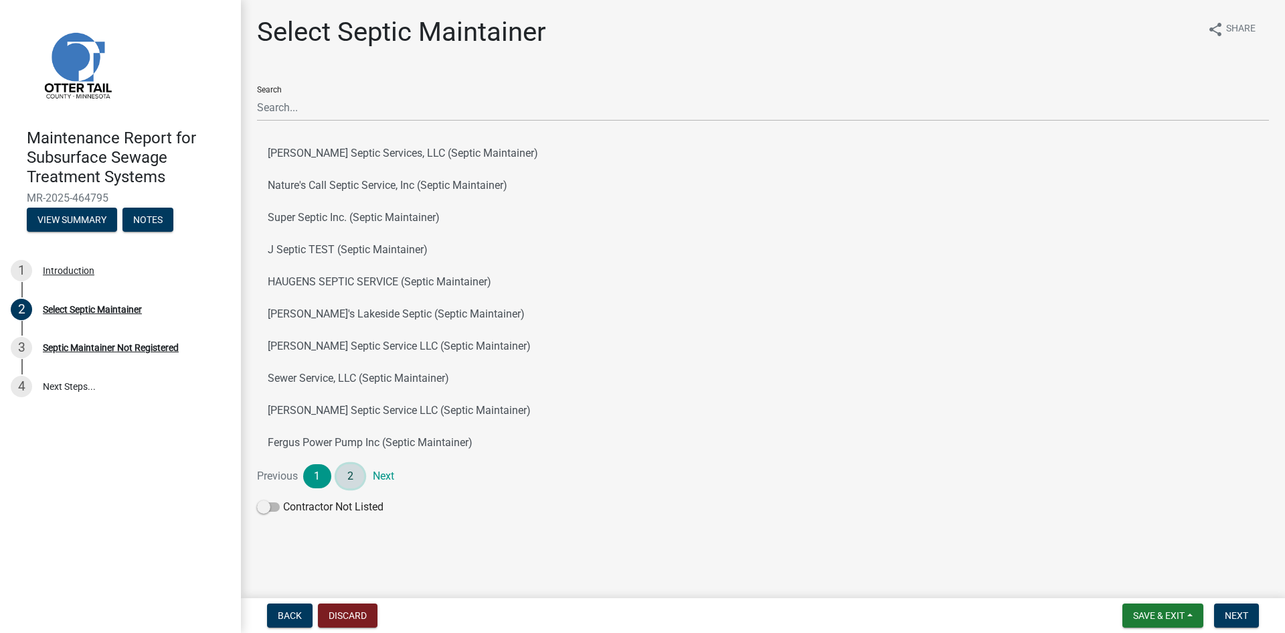
click at [351, 479] on link "2" at bounding box center [351, 476] width 28 height 24
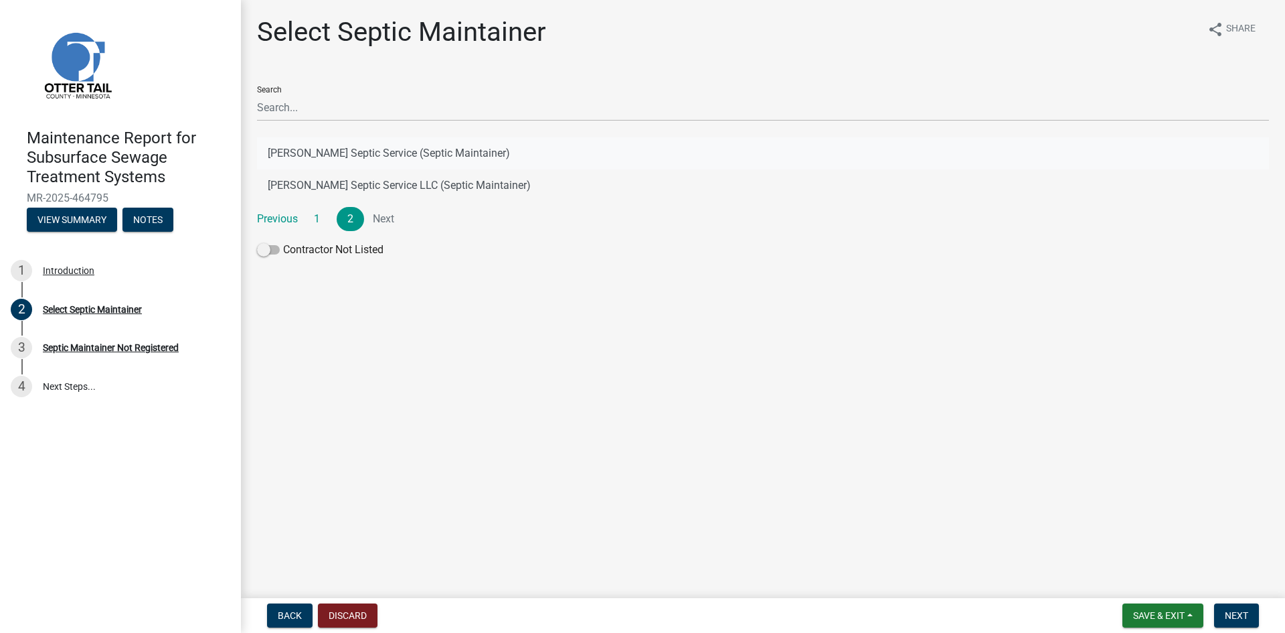
click at [460, 155] on button "[PERSON_NAME] Septic Service (Septic Maintainer)" at bounding box center [763, 153] width 1012 height 32
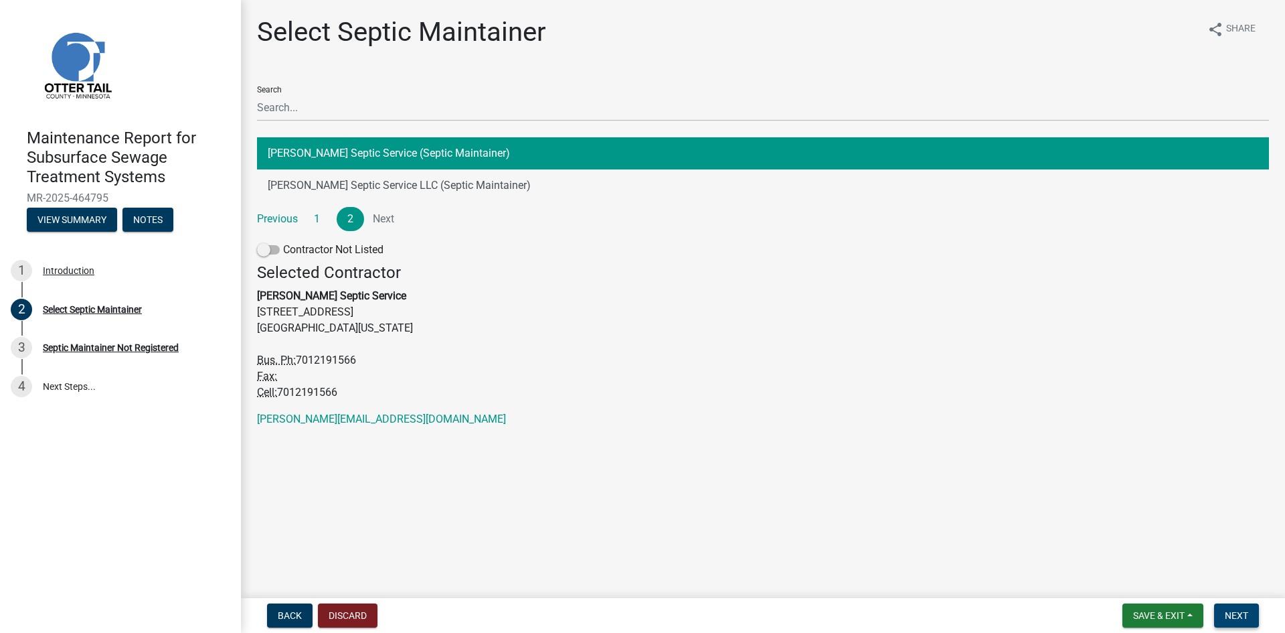
click at [1223, 611] on button "Next" at bounding box center [1236, 615] width 45 height 24
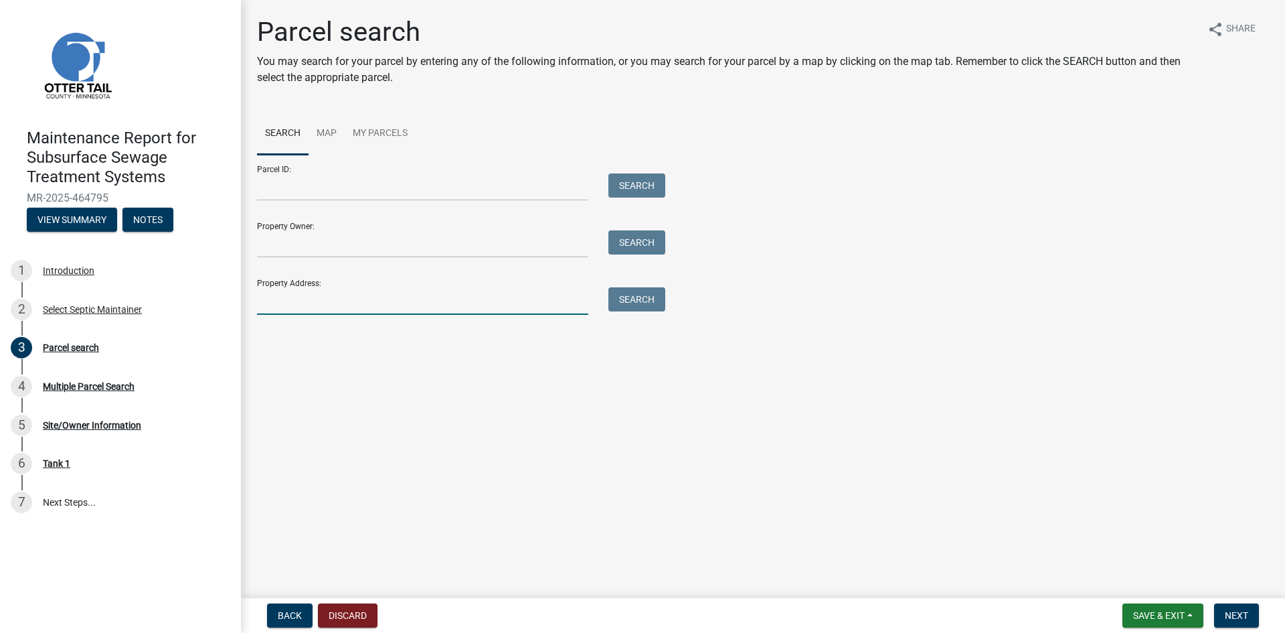
click at [400, 302] on input "Property Address:" at bounding box center [422, 300] width 331 height 27
type input "51326"
click at [638, 295] on button "Search" at bounding box center [637, 299] width 57 height 24
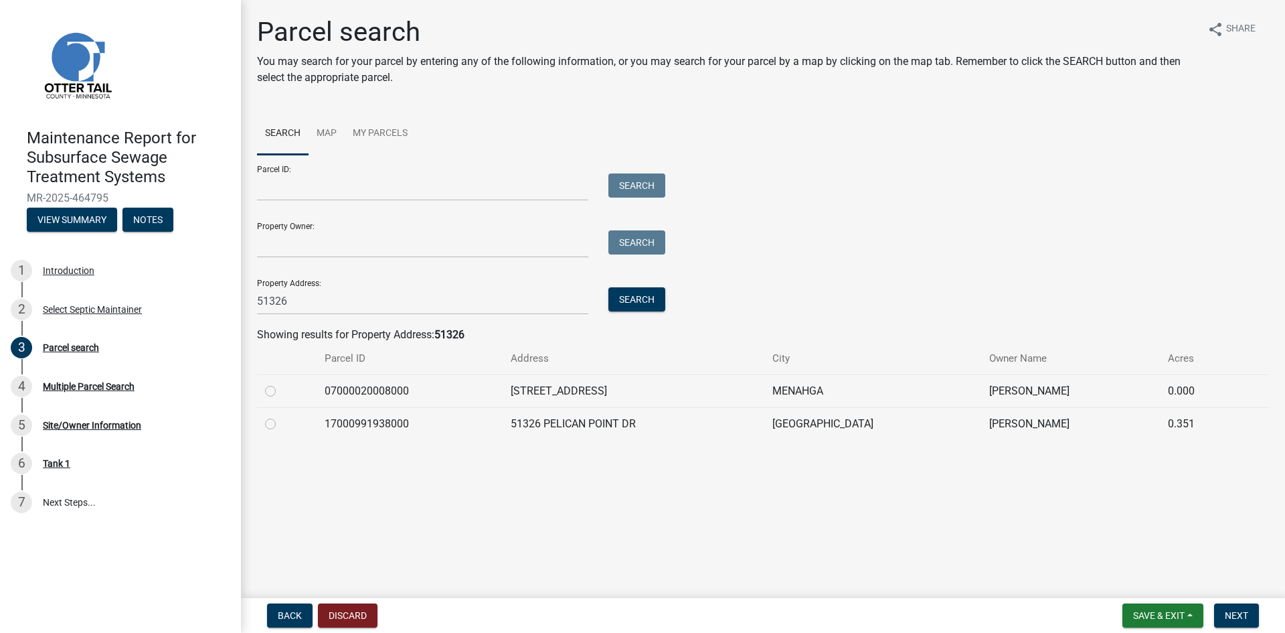
click at [281, 416] on label at bounding box center [281, 416] width 0 height 0
click at [281, 424] on input "radio" at bounding box center [285, 420] width 9 height 9
radio input "true"
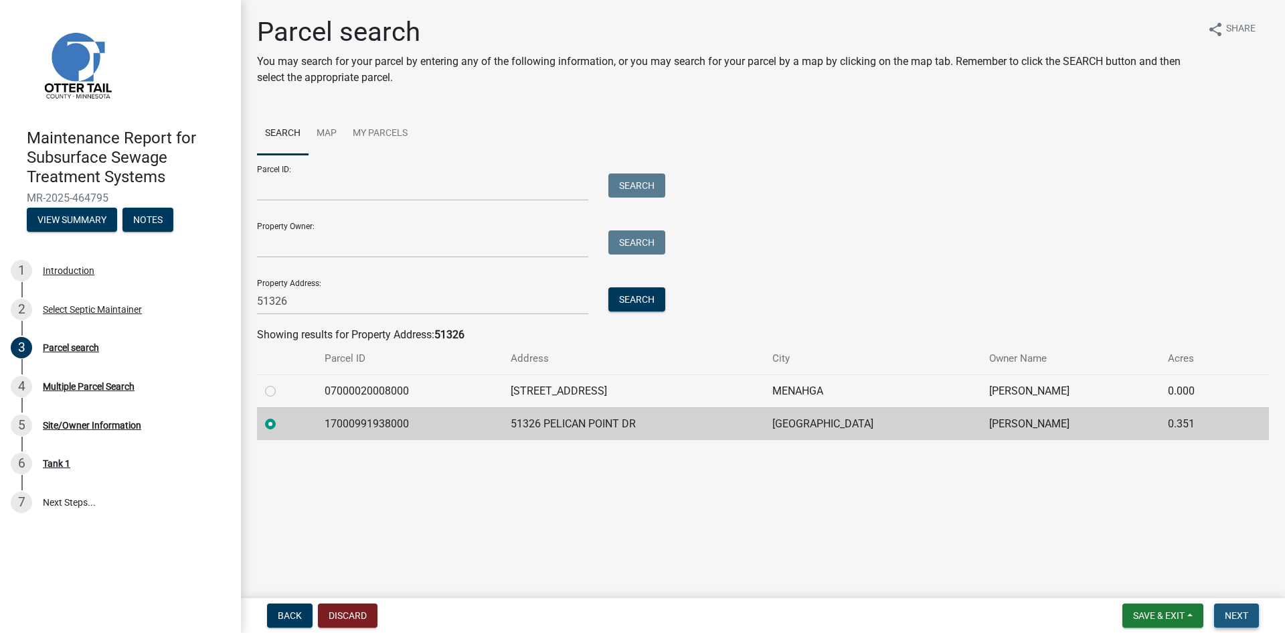
click at [1247, 617] on span "Next" at bounding box center [1236, 615] width 23 height 11
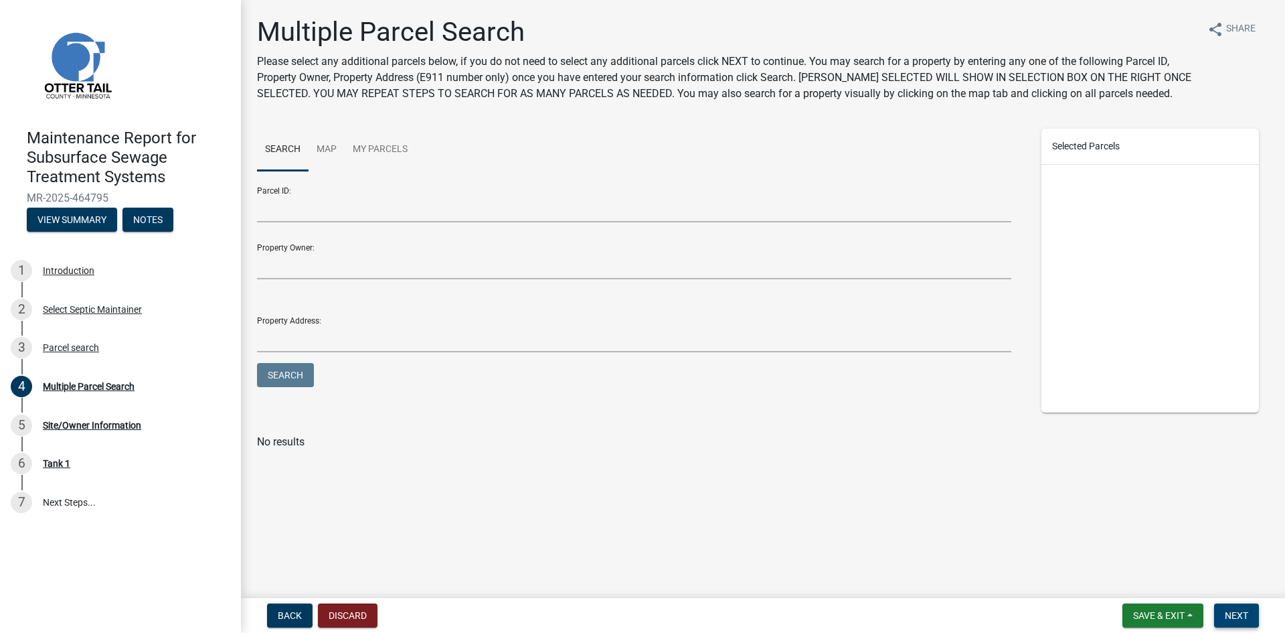
click at [1245, 617] on span "Next" at bounding box center [1236, 615] width 23 height 11
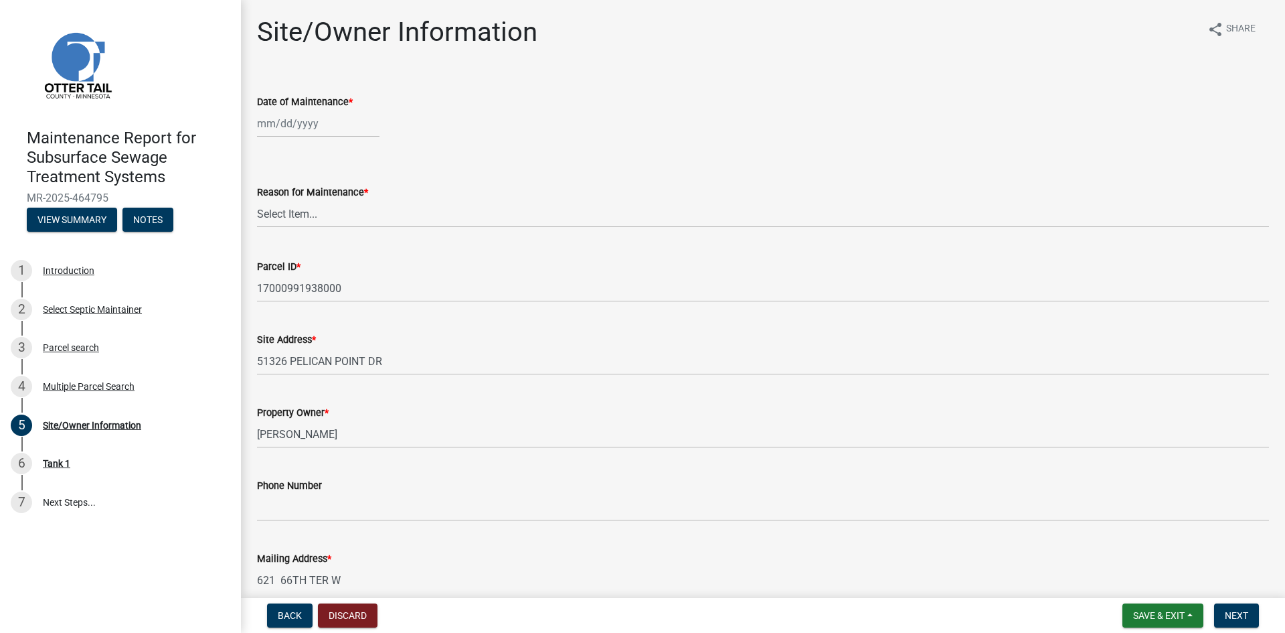
select select "8"
select select "2025"
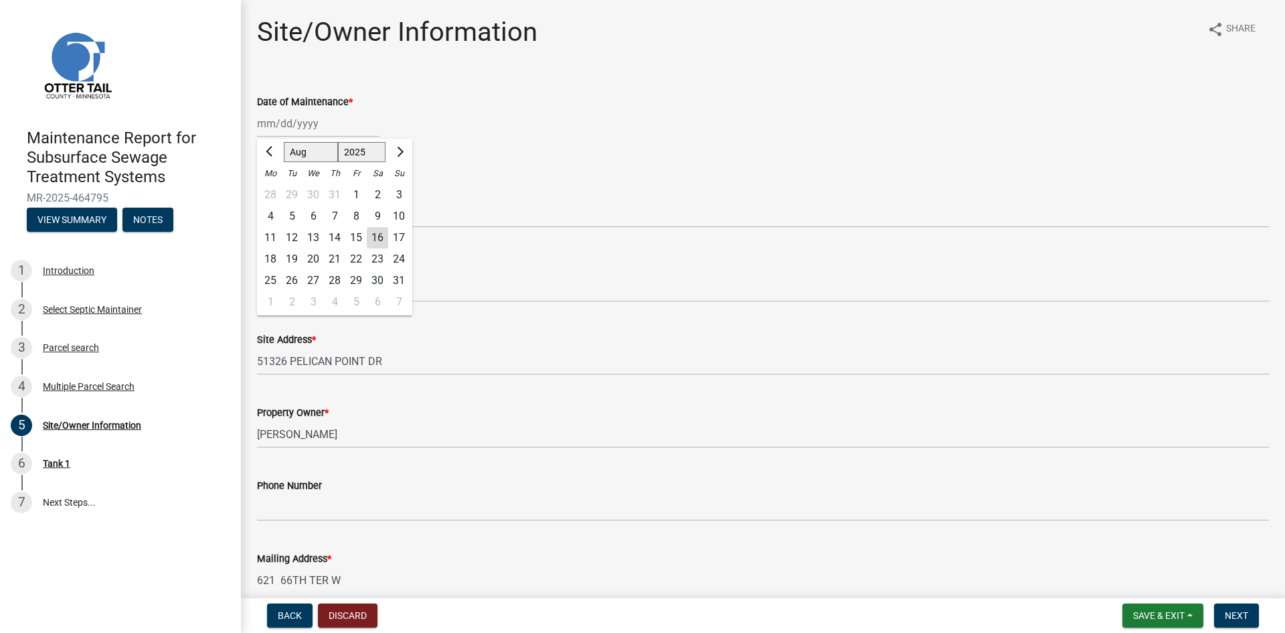
click at [336, 127] on div "[PERSON_NAME] Feb Mar Apr [PERSON_NAME][DATE] Oct Nov [DATE] 1526 1527 1528 152…" at bounding box center [318, 123] width 123 height 27
click at [333, 240] on div "14" at bounding box center [334, 237] width 21 height 21
type input "[DATE]"
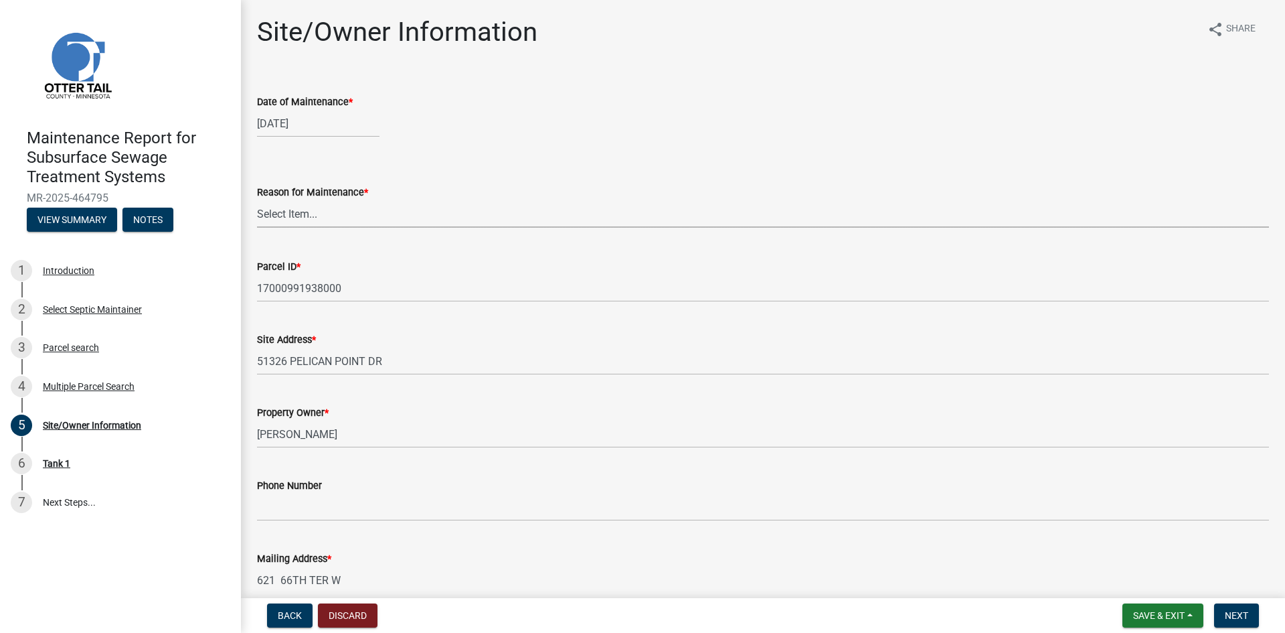
click at [333, 218] on select "Select Item... Called Routine Other" at bounding box center [763, 213] width 1012 height 27
click at [257, 200] on select "Select Item... Called Routine Other" at bounding box center [763, 213] width 1012 height 27
select select "3ac72b63-7b21-42e4-8192-806faae7a4f1"
click at [1220, 608] on button "Next" at bounding box center [1236, 615] width 45 height 24
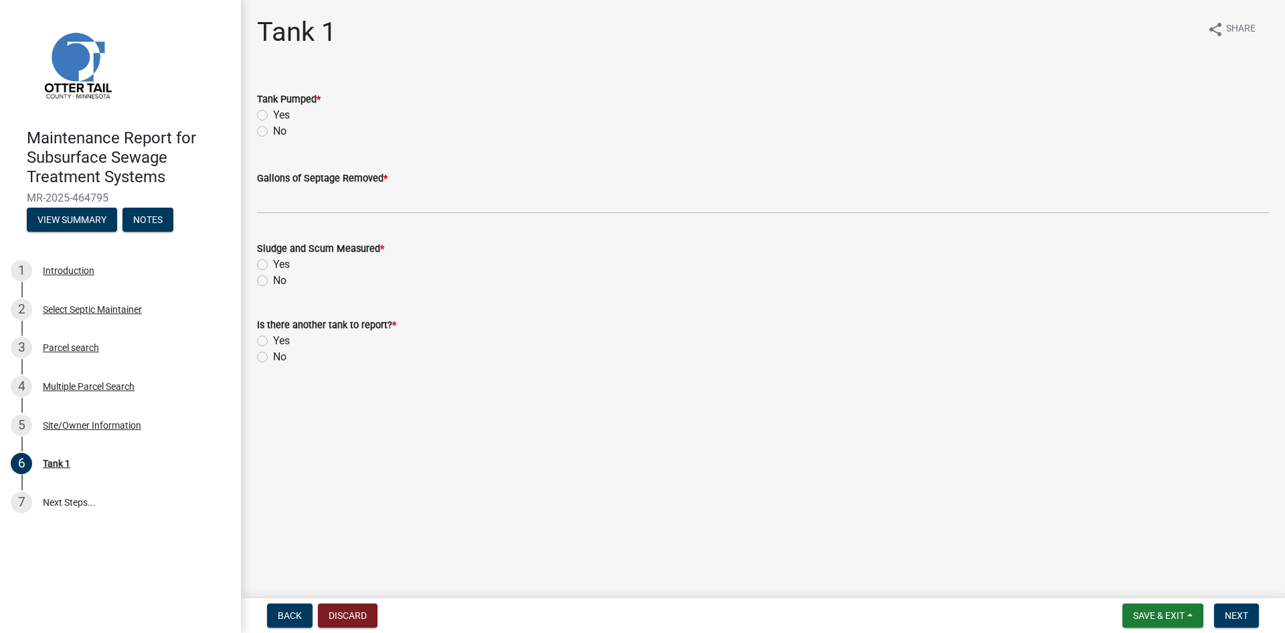
click at [273, 117] on label "Yes" at bounding box center [281, 115] width 17 height 16
click at [273, 116] on input "Yes" at bounding box center [277, 111] width 9 height 9
radio input "true"
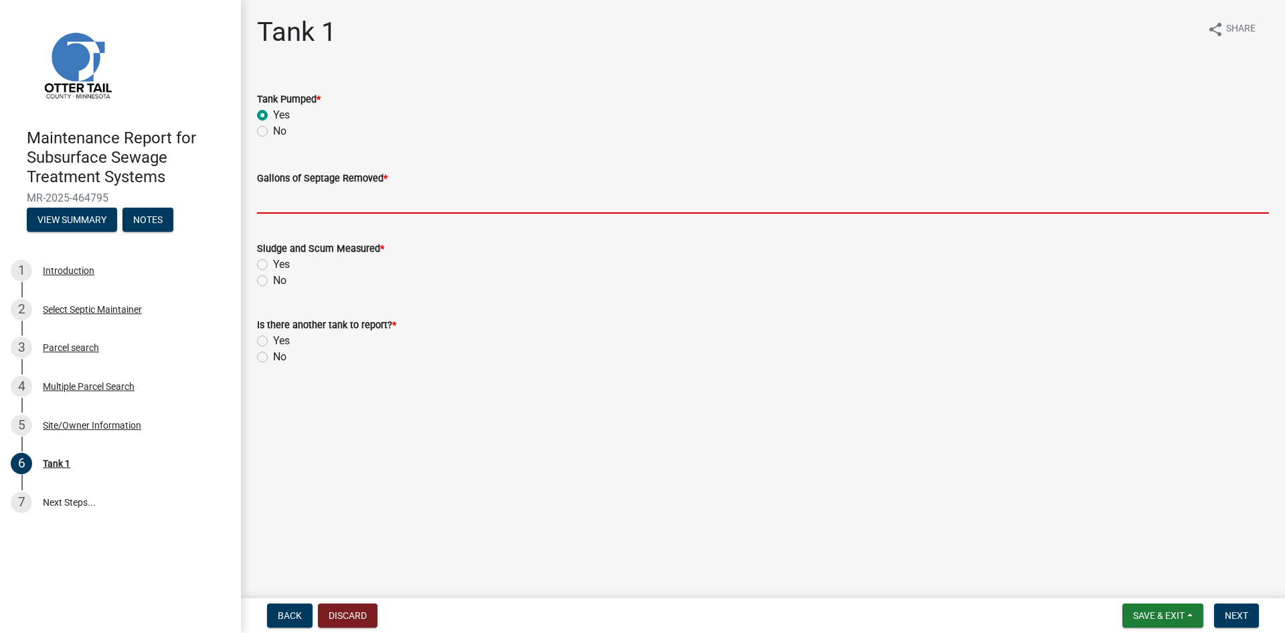
click at [272, 203] on input "Gallons of Septage Removed *" at bounding box center [763, 199] width 1012 height 27
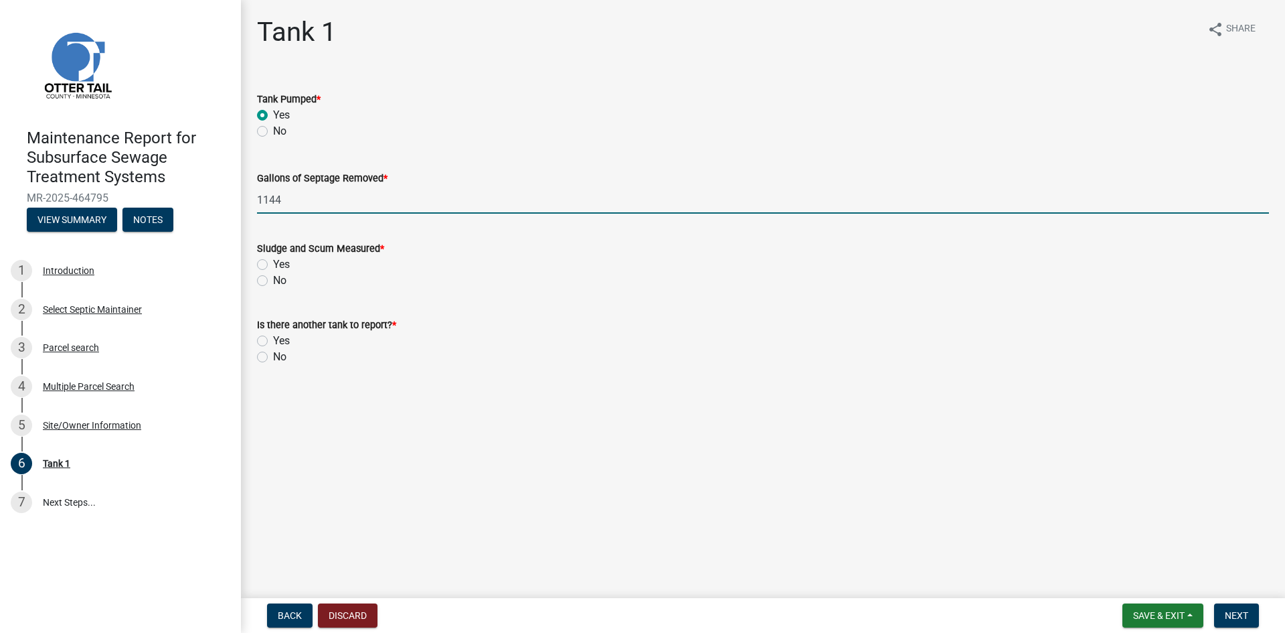
type input "1144"
drag, startPoint x: 258, startPoint y: 281, endPoint x: 260, endPoint y: 329, distance: 47.6
click at [273, 283] on label "No" at bounding box center [279, 280] width 13 height 16
click at [273, 281] on input "No" at bounding box center [277, 276] width 9 height 9
radio input "true"
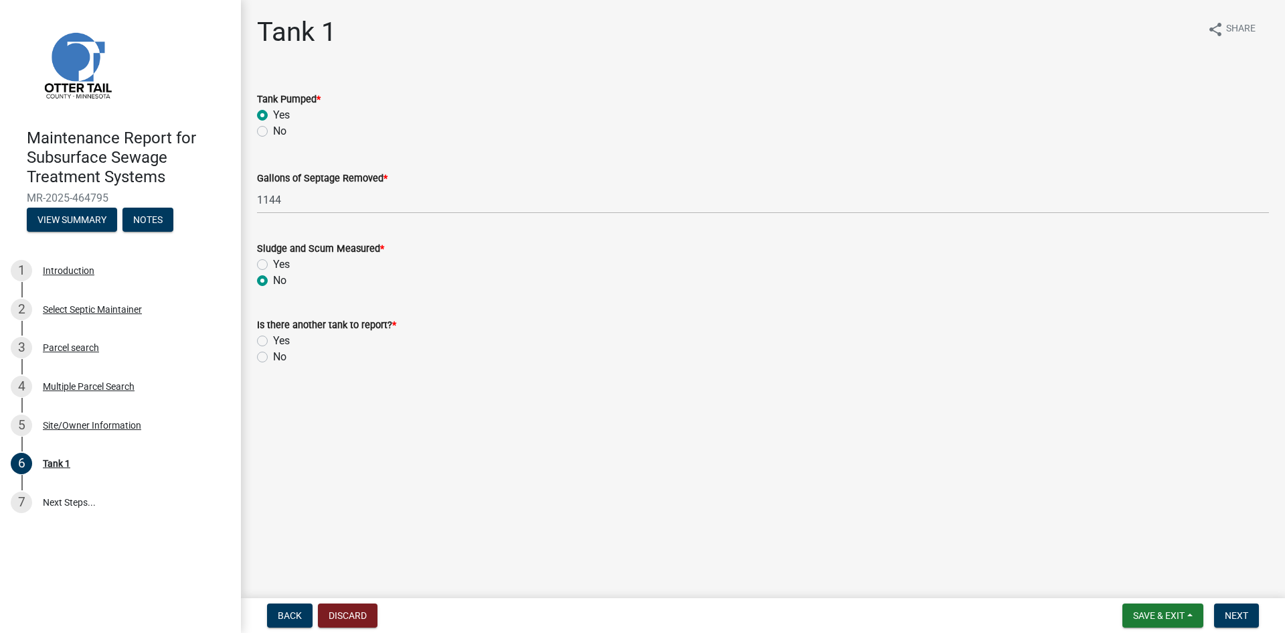
click at [273, 357] on label "No" at bounding box center [279, 357] width 13 height 16
click at [273, 357] on input "No" at bounding box center [277, 353] width 9 height 9
radio input "true"
click at [1246, 613] on span "Next" at bounding box center [1236, 615] width 23 height 11
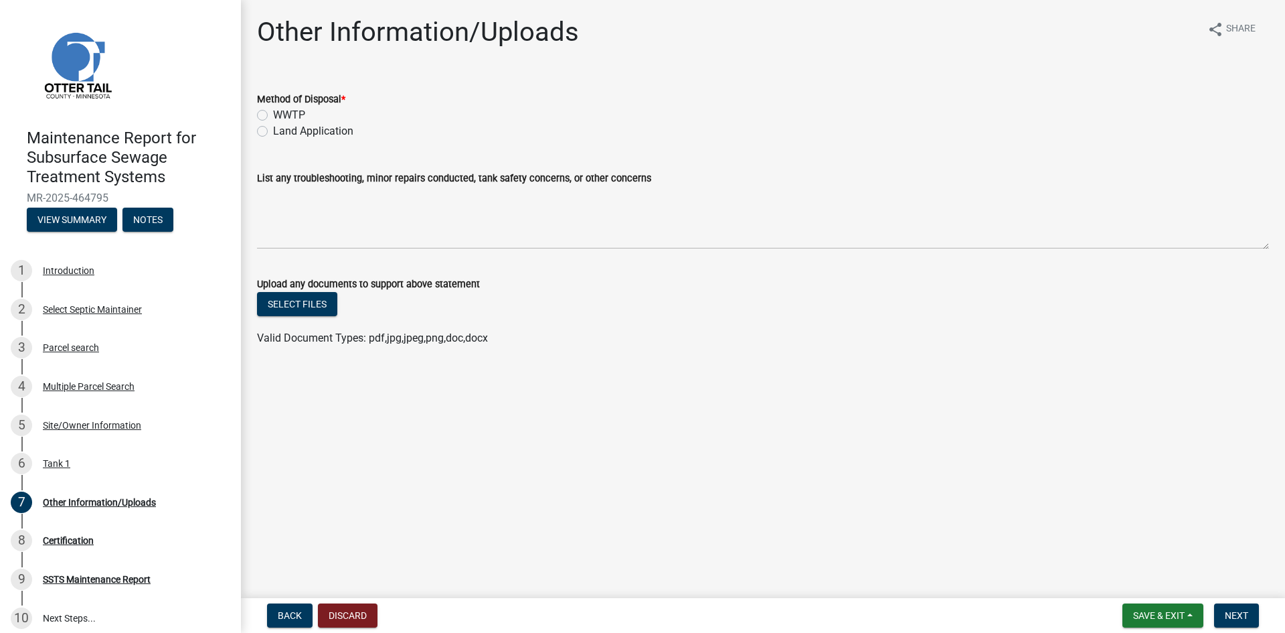
click at [309, 125] on label "Land Application" at bounding box center [313, 131] width 80 height 16
click at [282, 125] on input "Land Application" at bounding box center [277, 127] width 9 height 9
radio input "true"
click at [1241, 608] on button "Next" at bounding box center [1236, 615] width 45 height 24
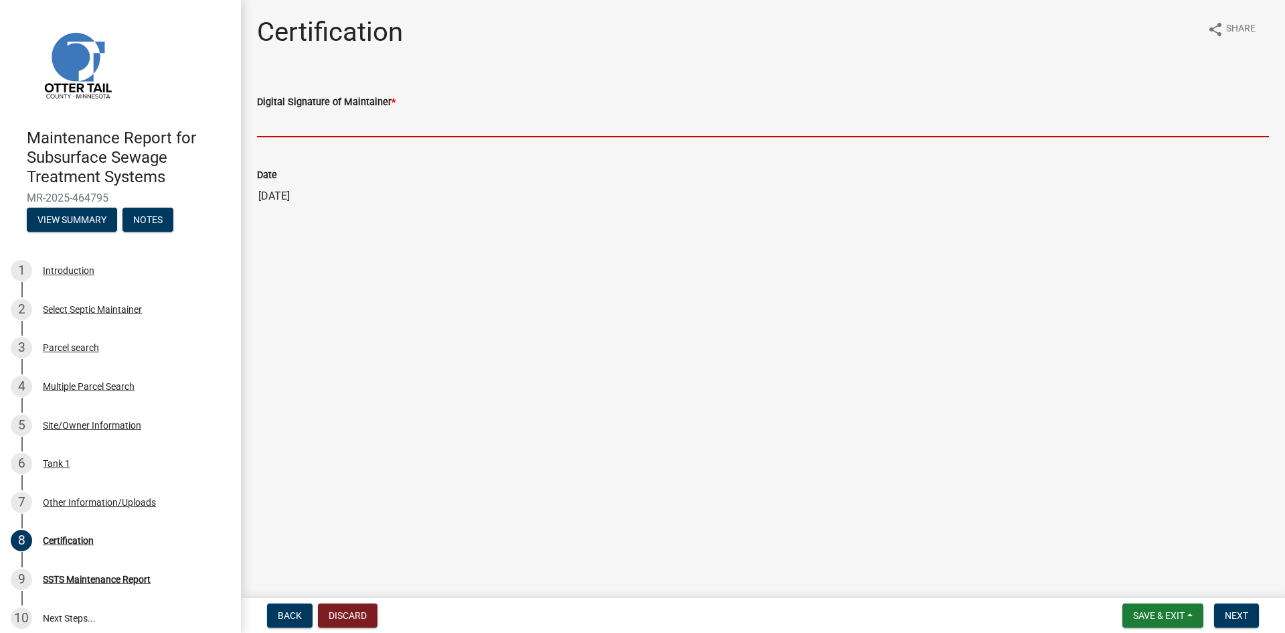
click at [597, 129] on input "Digital Signature of Maintainer *" at bounding box center [763, 123] width 1012 height 27
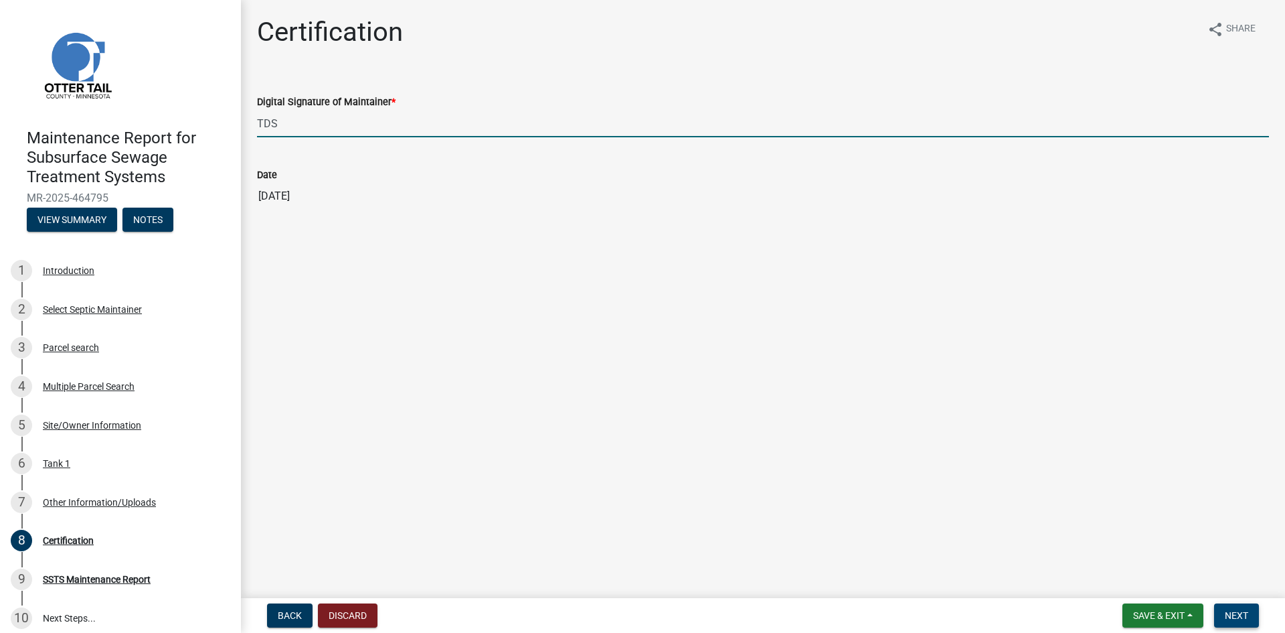
type input "TDS"
click at [1238, 617] on span "Next" at bounding box center [1236, 615] width 23 height 11
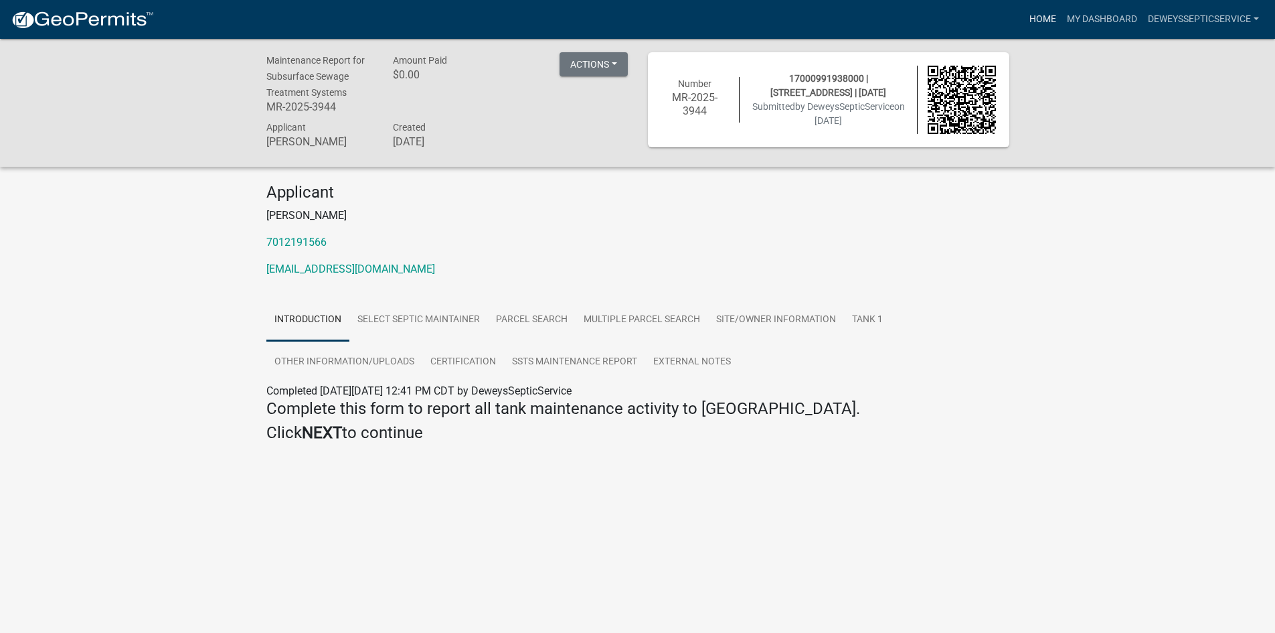
click at [1032, 17] on link "Home" at bounding box center [1042, 19] width 37 height 25
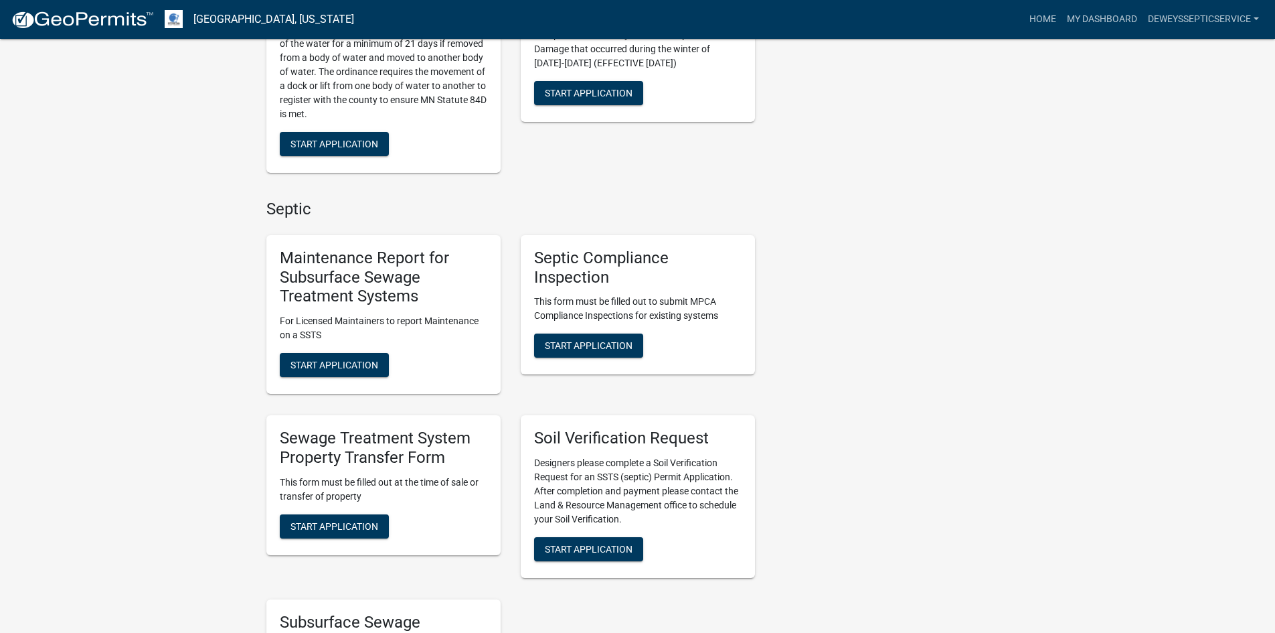
scroll to position [736, 0]
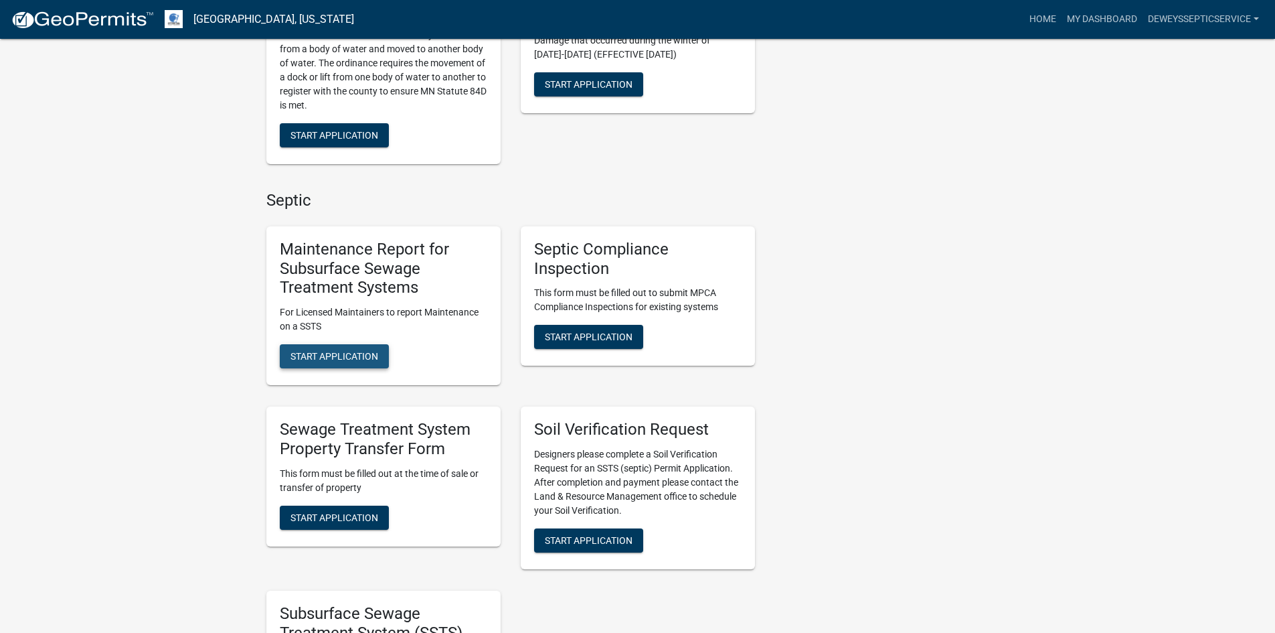
click at [350, 351] on span "Start Application" at bounding box center [335, 356] width 88 height 11
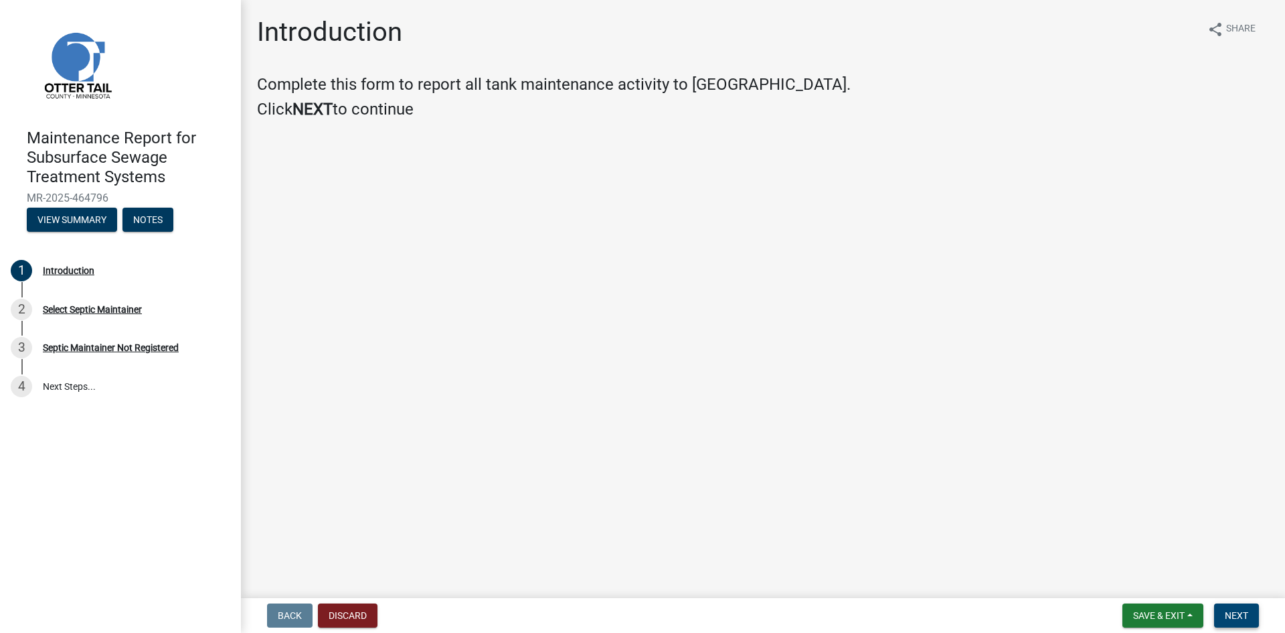
click at [1233, 615] on span "Next" at bounding box center [1236, 615] width 23 height 11
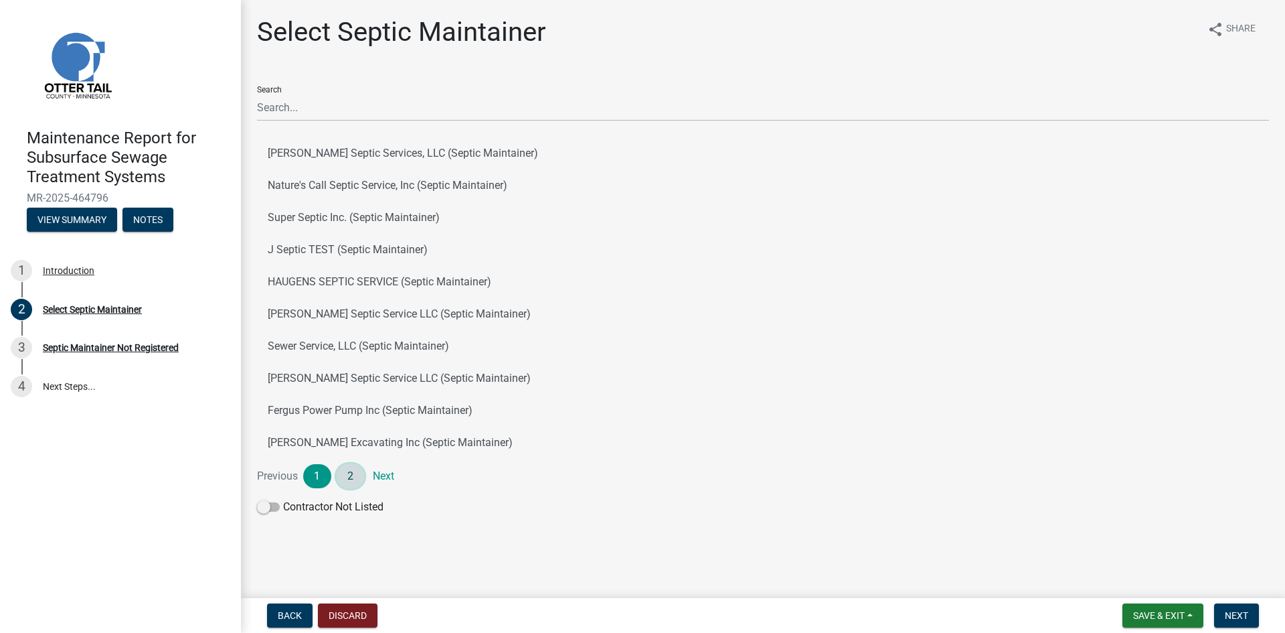
click at [358, 477] on link "2" at bounding box center [351, 476] width 28 height 24
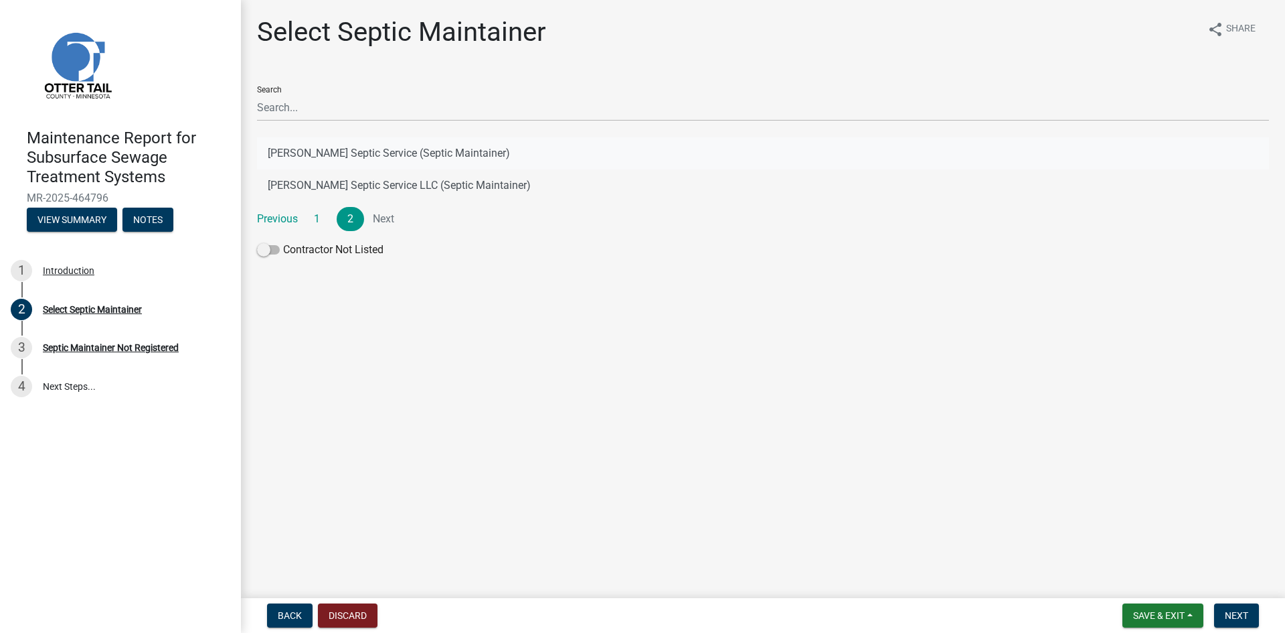
click at [460, 153] on button "[PERSON_NAME] Septic Service (Septic Maintainer)" at bounding box center [763, 153] width 1012 height 32
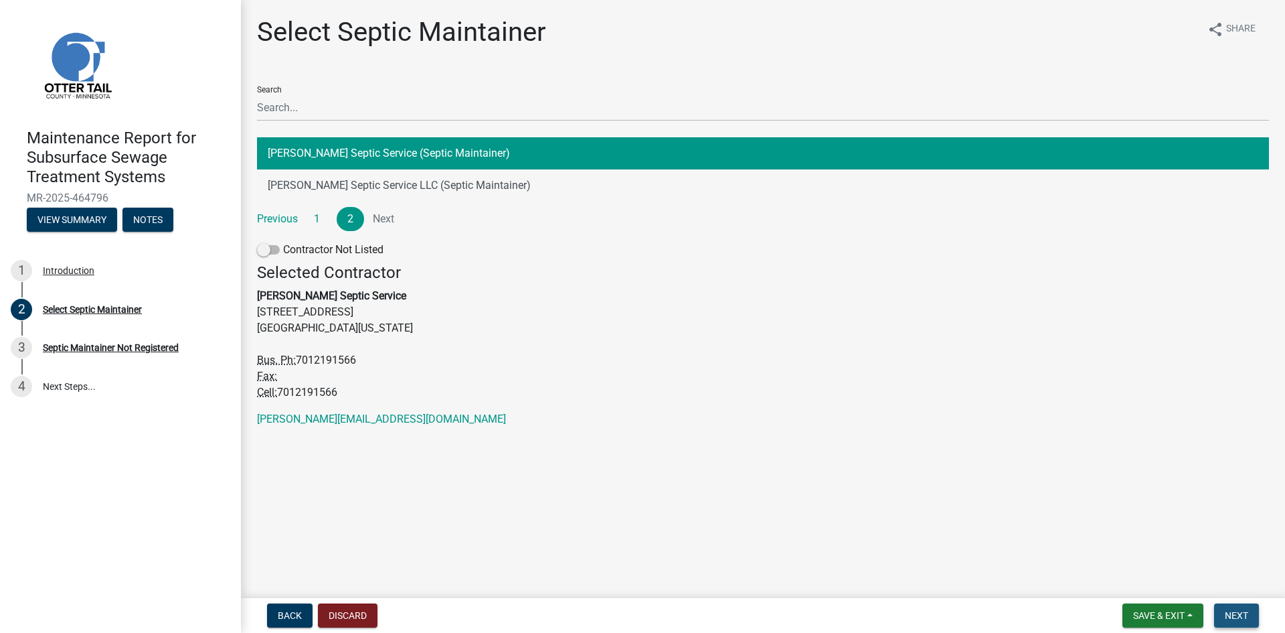
click at [1216, 609] on button "Next" at bounding box center [1236, 615] width 45 height 24
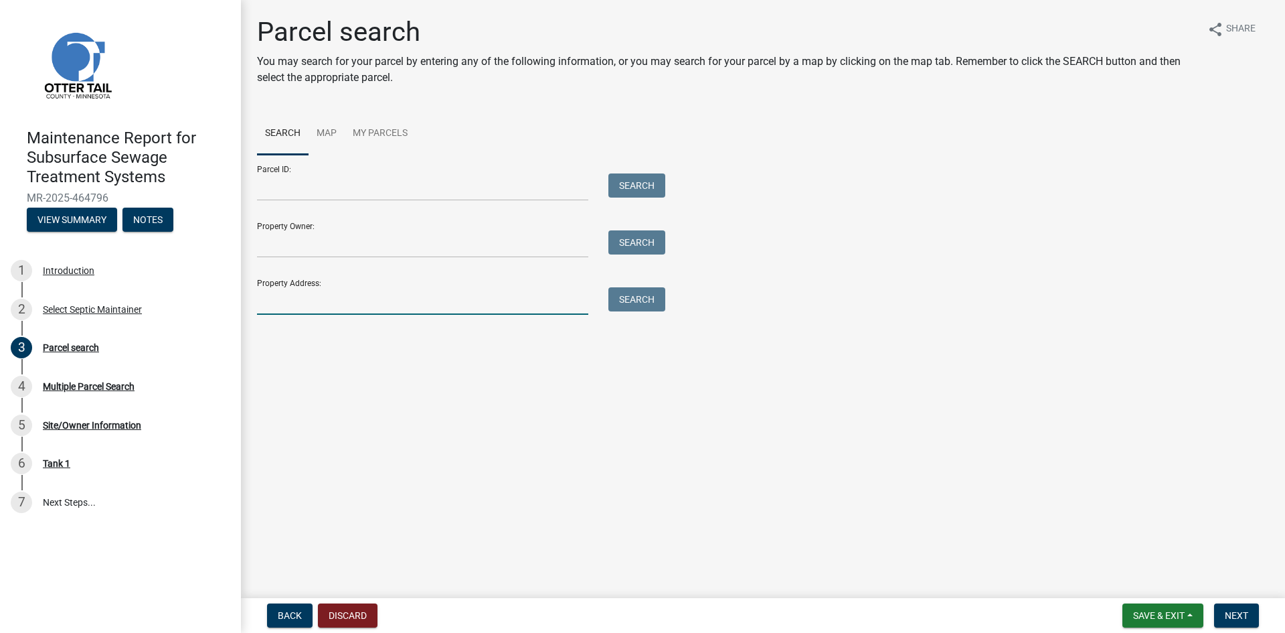
click at [374, 297] on input "Property Address:" at bounding box center [422, 300] width 331 height 27
type input "23371"
click at [630, 303] on button "Search" at bounding box center [637, 299] width 57 height 24
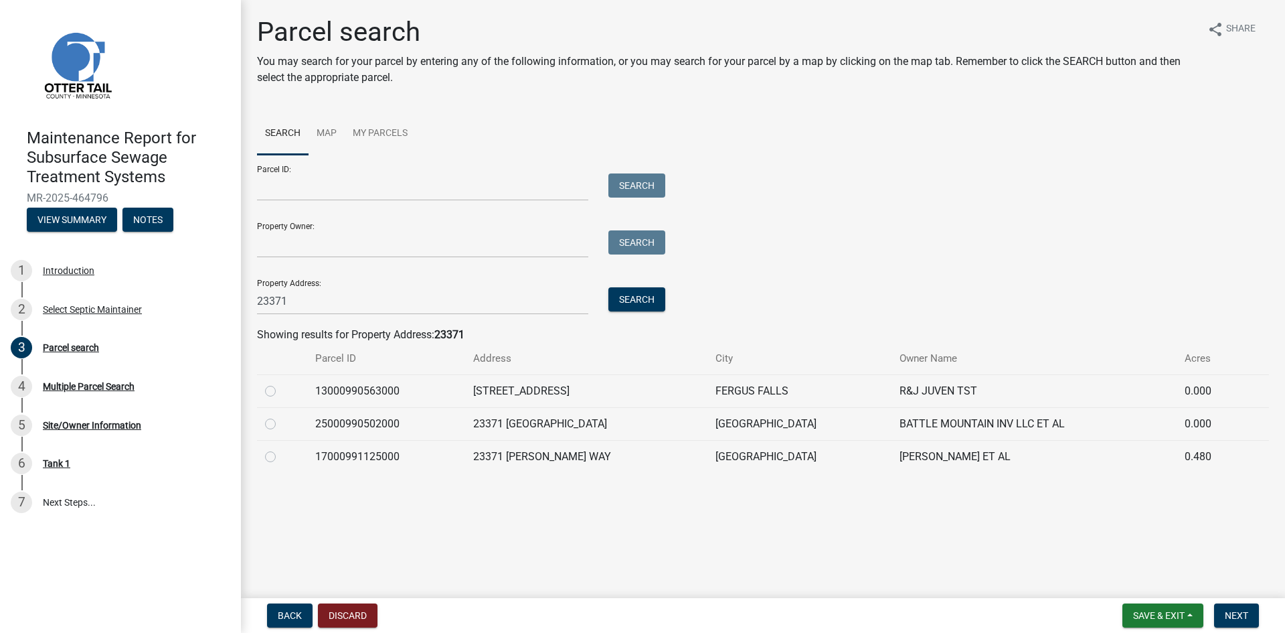
click at [281, 449] on label at bounding box center [281, 449] width 0 height 0
click at [281, 457] on input "radio" at bounding box center [285, 453] width 9 height 9
radio input "true"
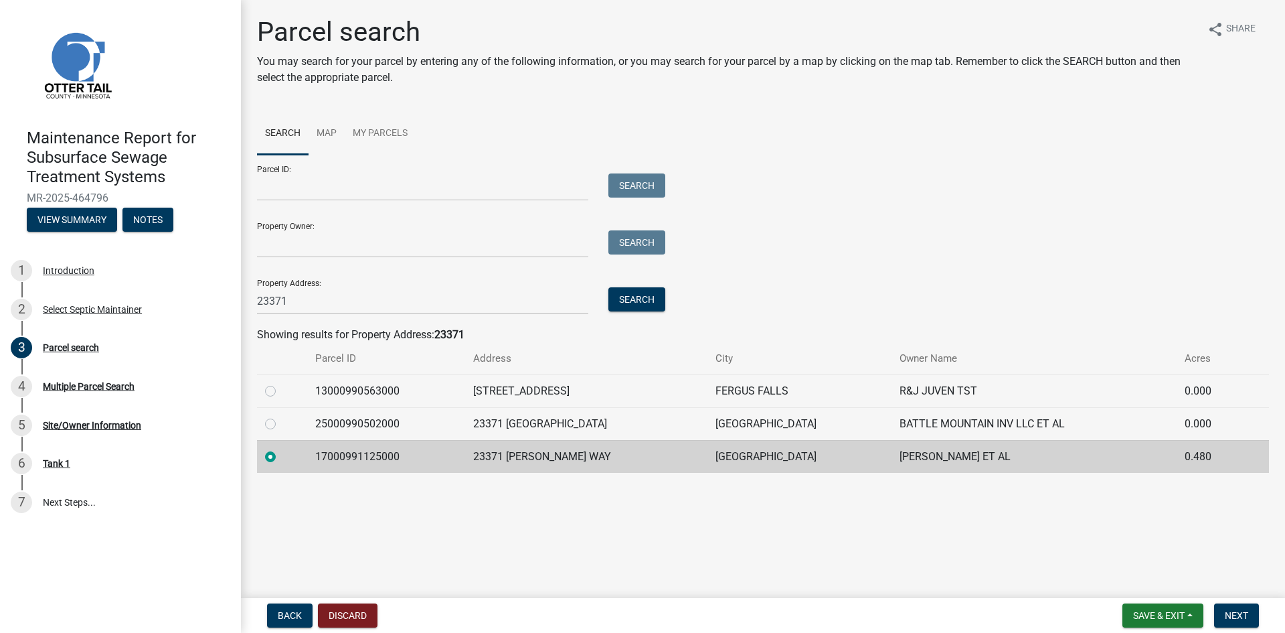
click at [1265, 619] on div "Back Discard Save & Exit Save Save & Exit Next" at bounding box center [763, 615] width 1023 height 24
click at [1214, 618] on form "Save & Exit Save Save & Exit Next" at bounding box center [1190, 615] width 147 height 24
click at [1228, 617] on span "Next" at bounding box center [1236, 615] width 23 height 11
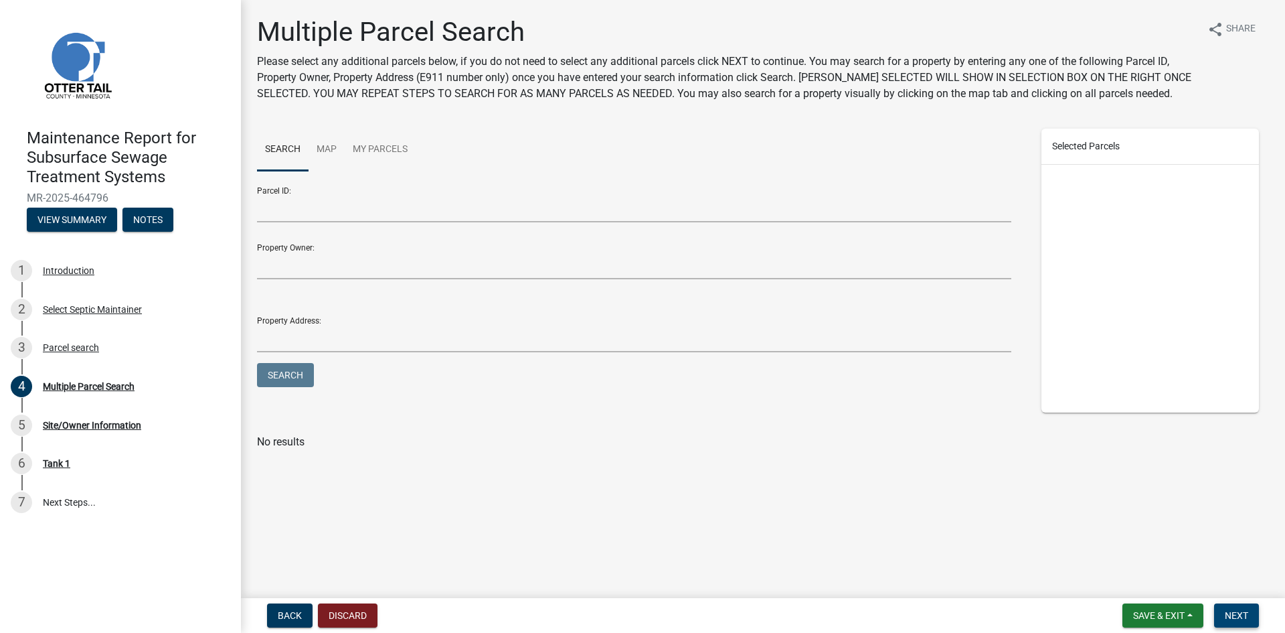
click at [1225, 611] on span "Next" at bounding box center [1236, 615] width 23 height 11
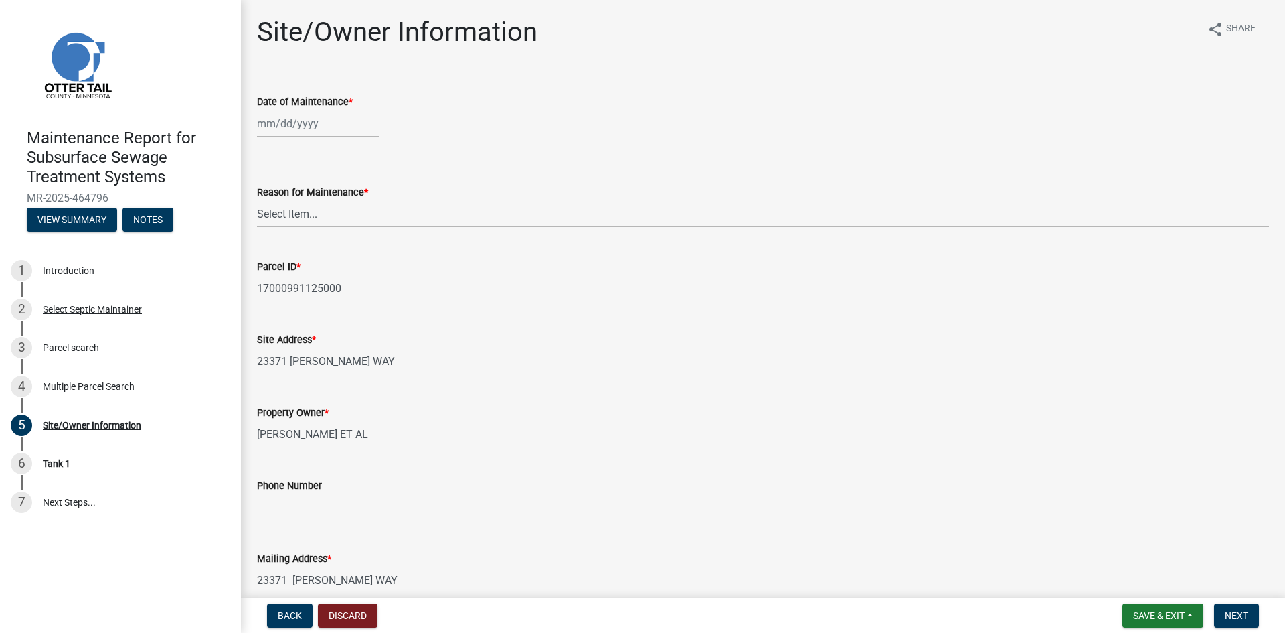
click at [297, 119] on div at bounding box center [318, 123] width 123 height 27
select select "8"
select select "2025"
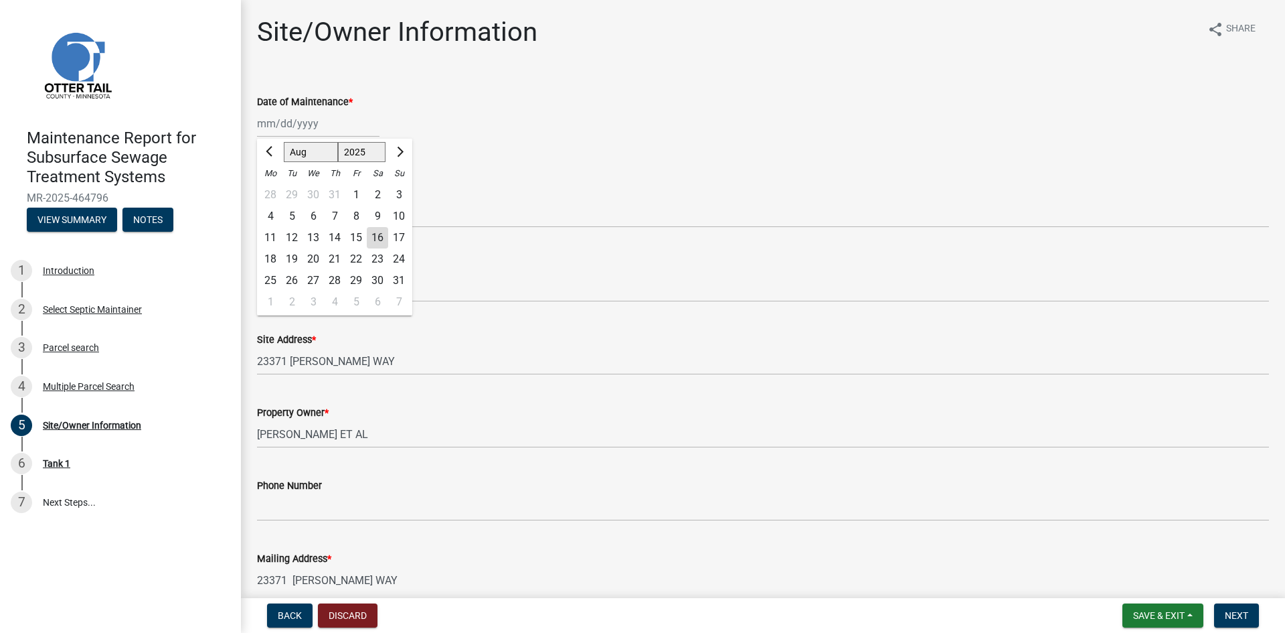
click at [336, 237] on div "14" at bounding box center [334, 237] width 21 height 21
type input "[DATE]"
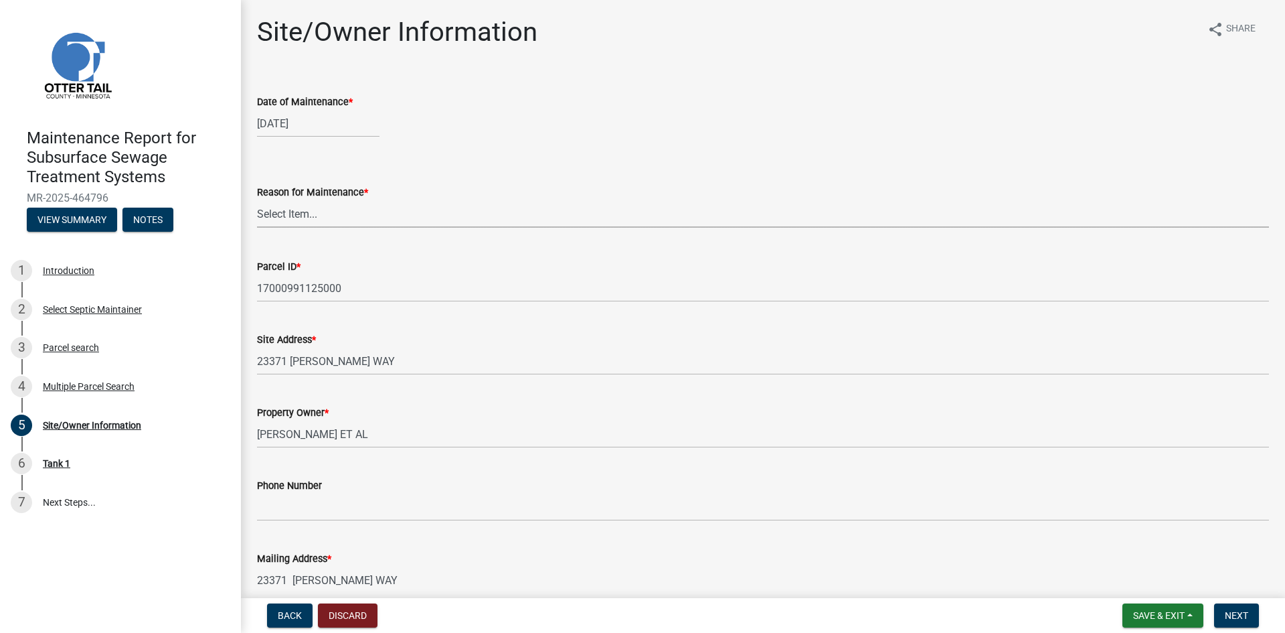
click at [338, 222] on select "Select Item... Called Routine Other" at bounding box center [763, 213] width 1012 height 27
click at [257, 200] on select "Select Item... Called Routine Other" at bounding box center [763, 213] width 1012 height 27
select select "3ac72b63-7b21-42e4-8192-806faae7a4f1"
click at [1249, 616] on button "Next" at bounding box center [1236, 615] width 45 height 24
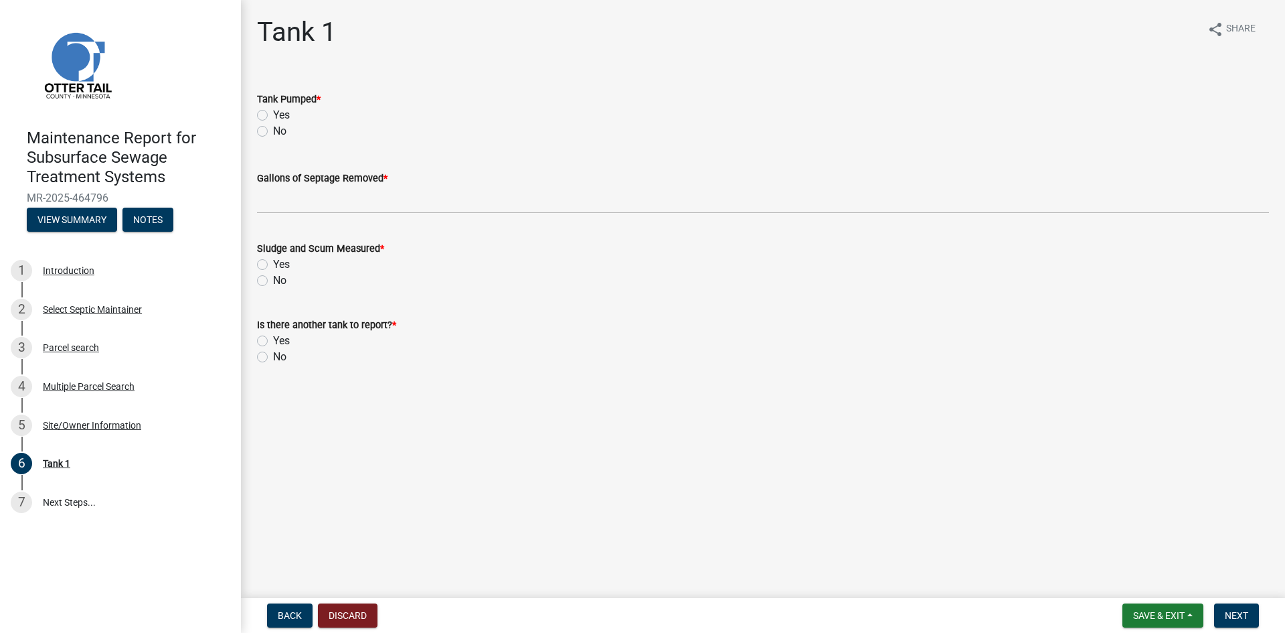
drag, startPoint x: 263, startPoint y: 116, endPoint x: 278, endPoint y: 171, distance: 57.5
click at [273, 117] on label "Yes" at bounding box center [281, 115] width 17 height 16
click at [273, 116] on input "Yes" at bounding box center [277, 111] width 9 height 9
radio input "true"
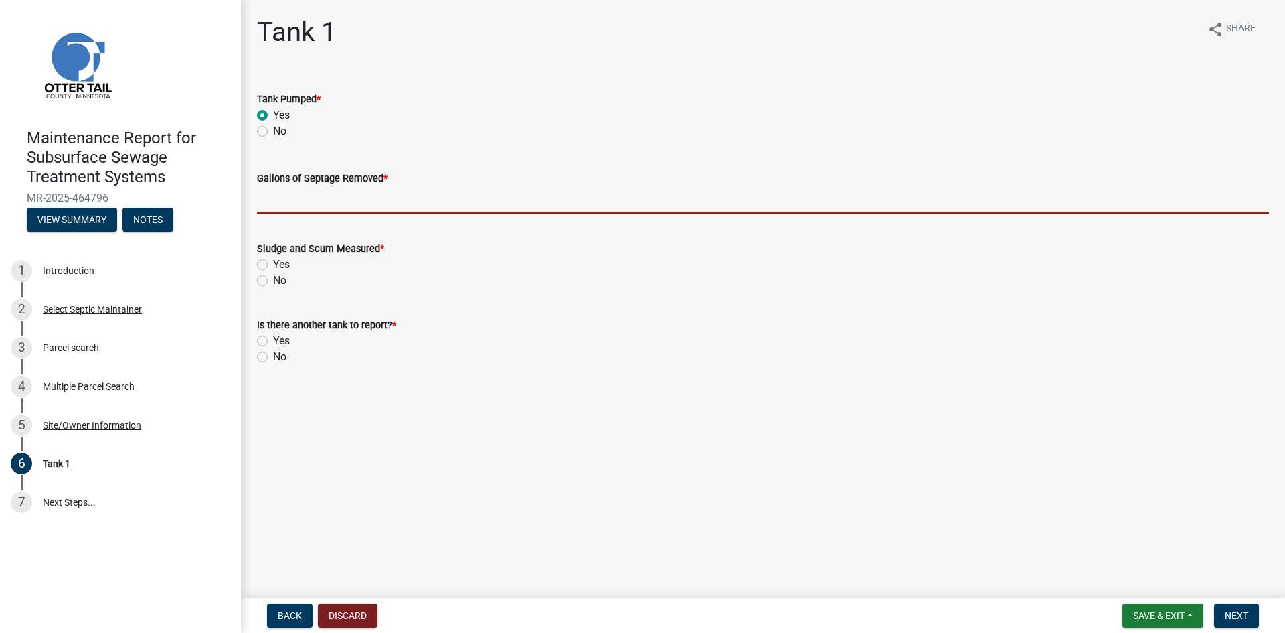
click at [287, 202] on input "Gallons of Septage Removed *" at bounding box center [763, 199] width 1012 height 27
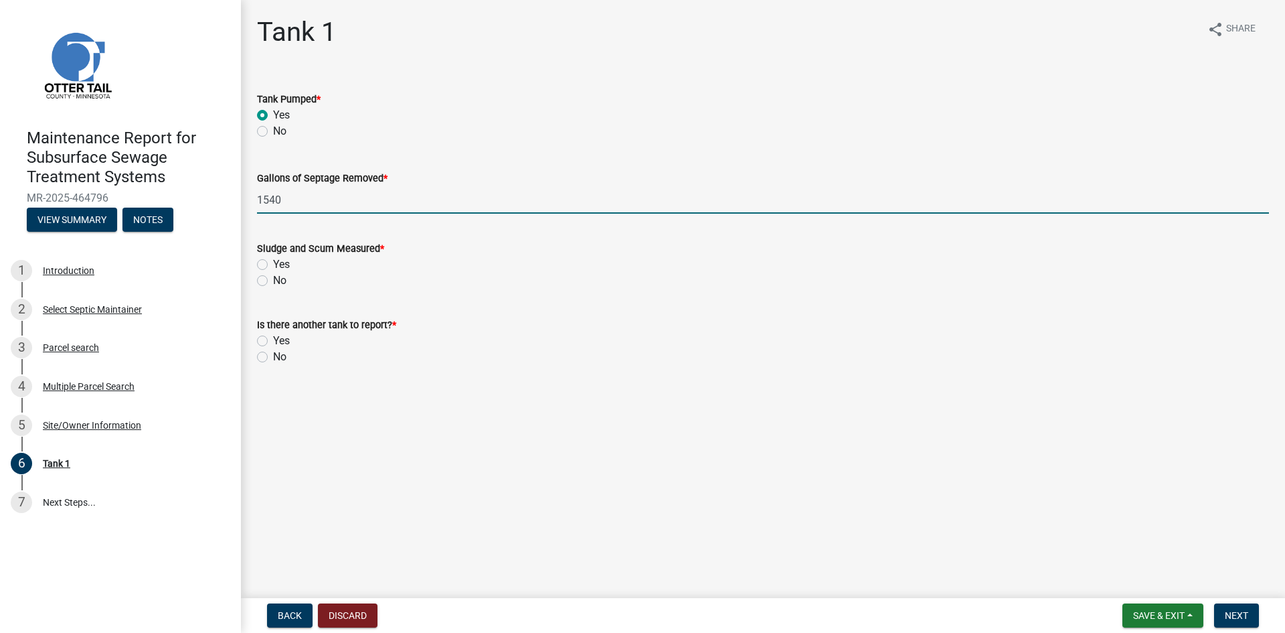
type input "1540"
drag, startPoint x: 263, startPoint y: 281, endPoint x: 263, endPoint y: 293, distance: 11.4
click at [273, 284] on label "No" at bounding box center [279, 280] width 13 height 16
click at [273, 281] on input "No" at bounding box center [277, 276] width 9 height 9
radio input "true"
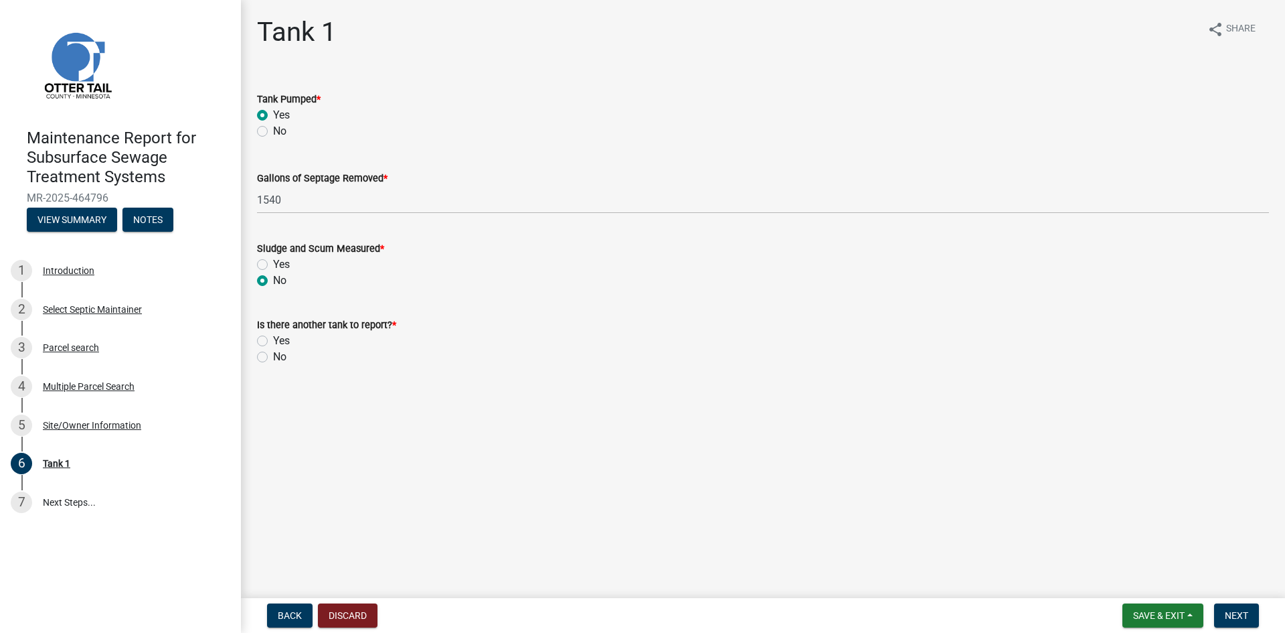
click at [273, 360] on label "No" at bounding box center [279, 357] width 13 height 16
click at [273, 357] on input "No" at bounding box center [277, 353] width 9 height 9
radio input "true"
drag, startPoint x: 1225, startPoint y: 615, endPoint x: 1212, endPoint y: 588, distance: 29.3
click at [1225, 614] on span "Next" at bounding box center [1236, 615] width 23 height 11
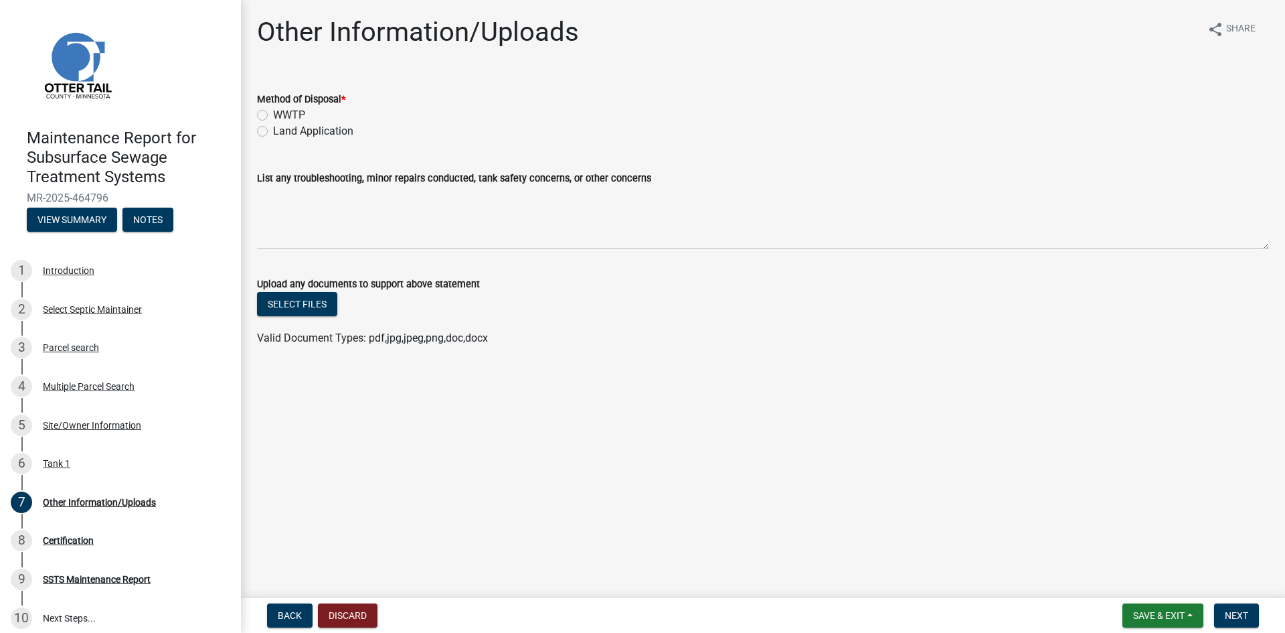
click at [305, 133] on label "Land Application" at bounding box center [313, 131] width 80 height 16
click at [282, 132] on input "Land Application" at bounding box center [277, 127] width 9 height 9
radio input "true"
click at [1227, 612] on span "Next" at bounding box center [1236, 615] width 23 height 11
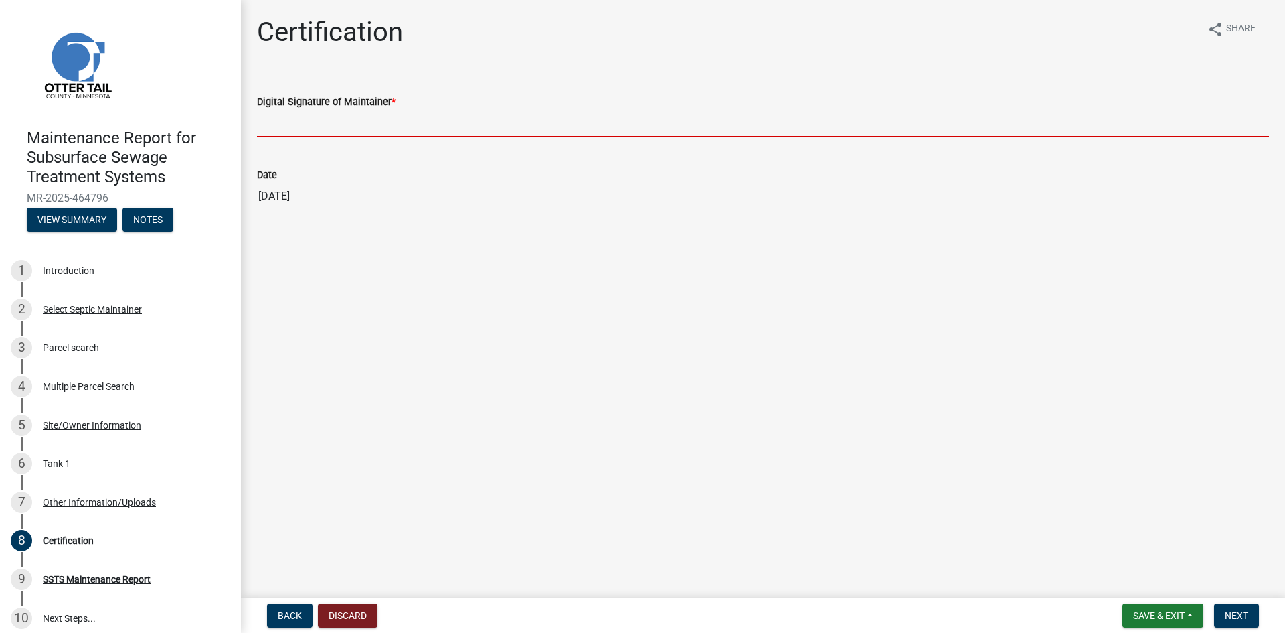
click at [1164, 123] on input "Digital Signature of Maintainer *" at bounding box center [763, 123] width 1012 height 27
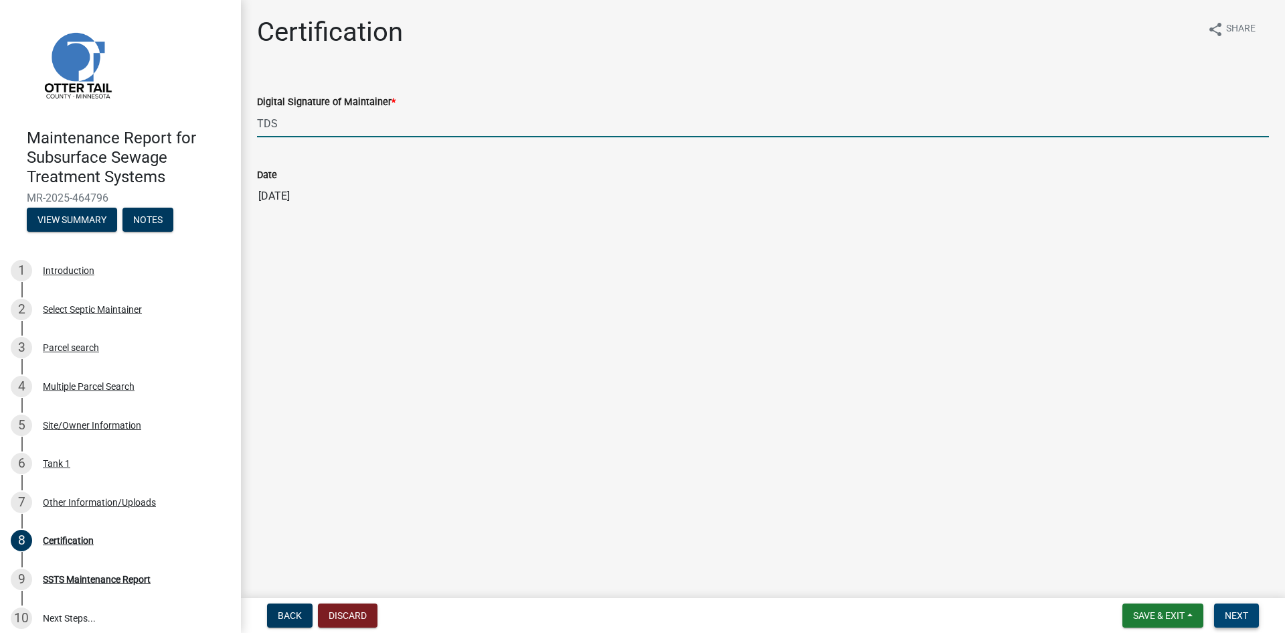
type input "TDS"
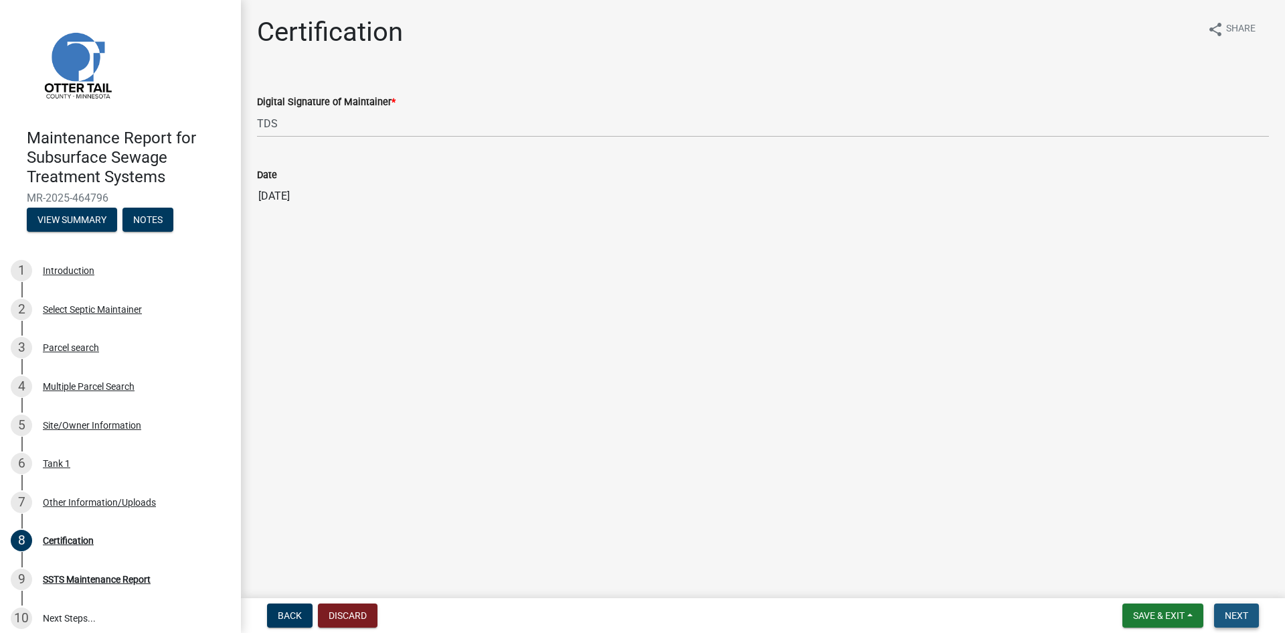
click at [1242, 610] on span "Next" at bounding box center [1236, 615] width 23 height 11
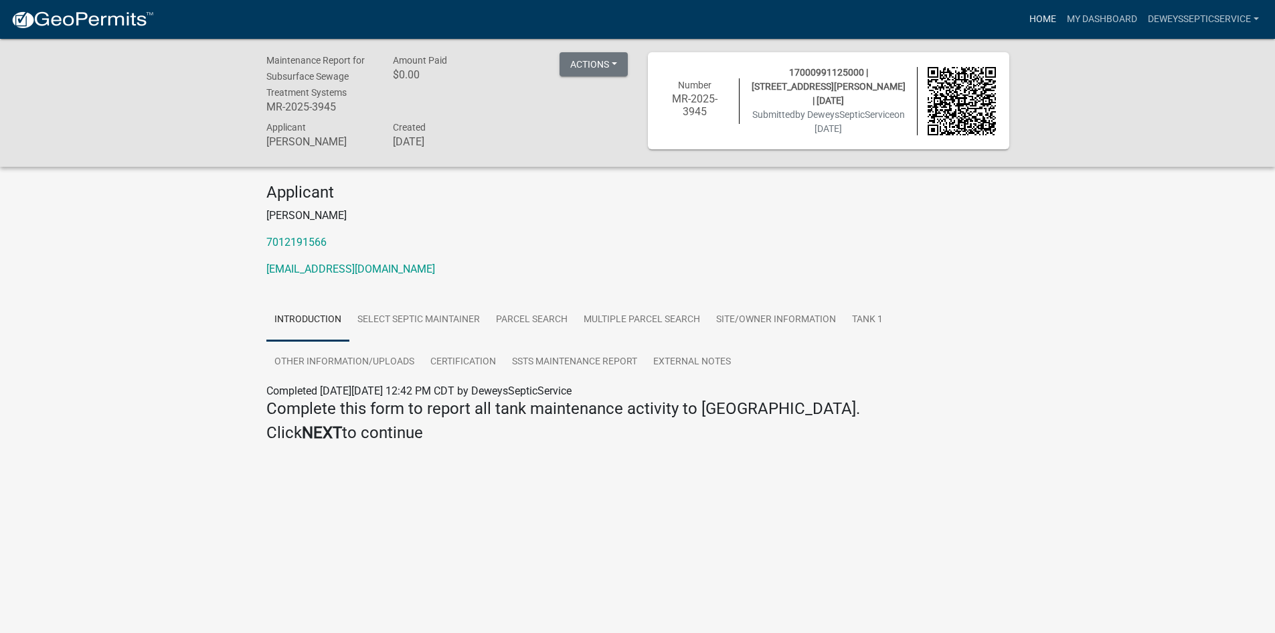
click at [1034, 19] on link "Home" at bounding box center [1042, 19] width 37 height 25
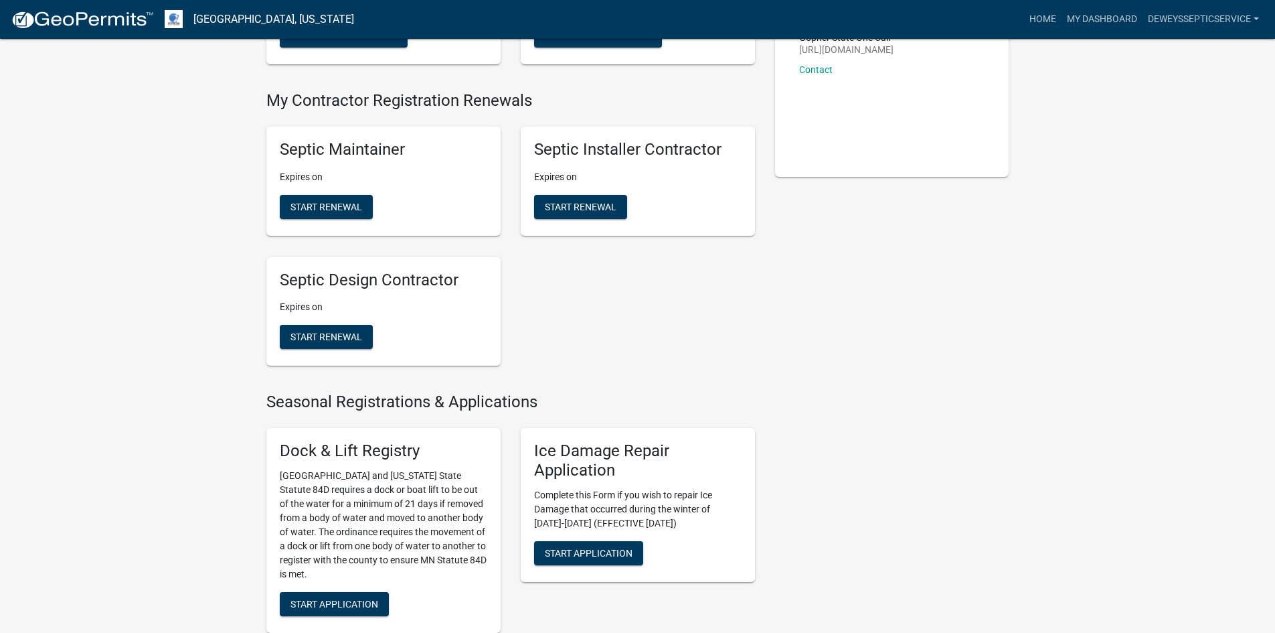
scroll to position [536, 0]
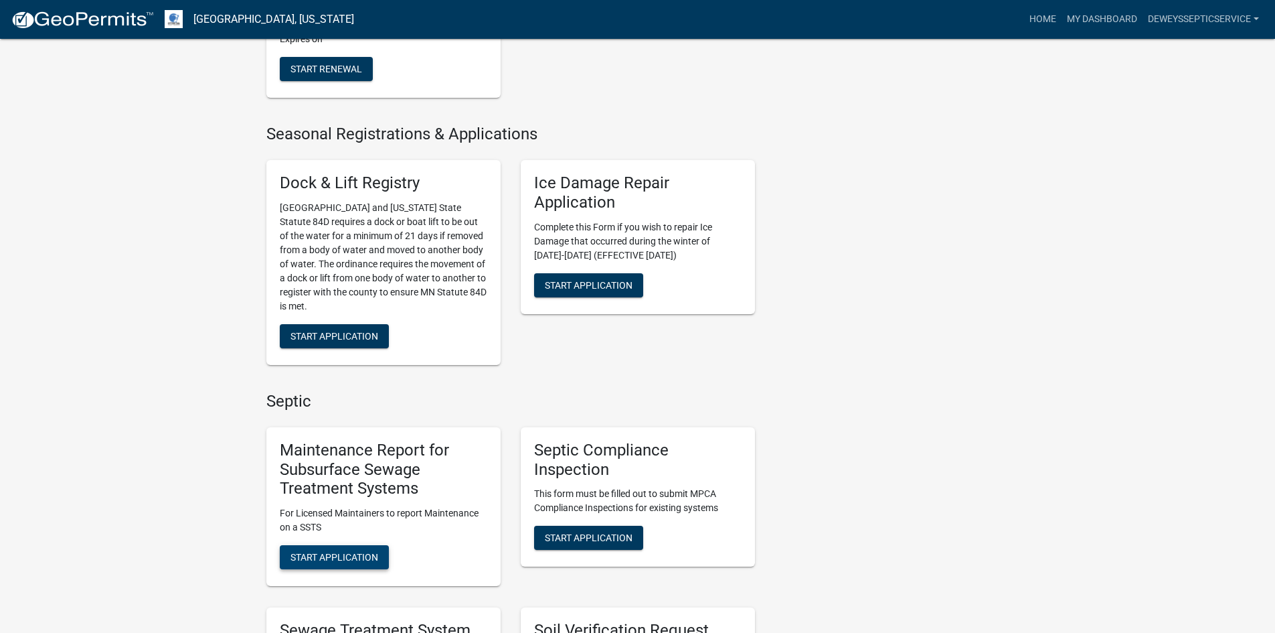
click at [349, 556] on span "Start Application" at bounding box center [335, 557] width 88 height 11
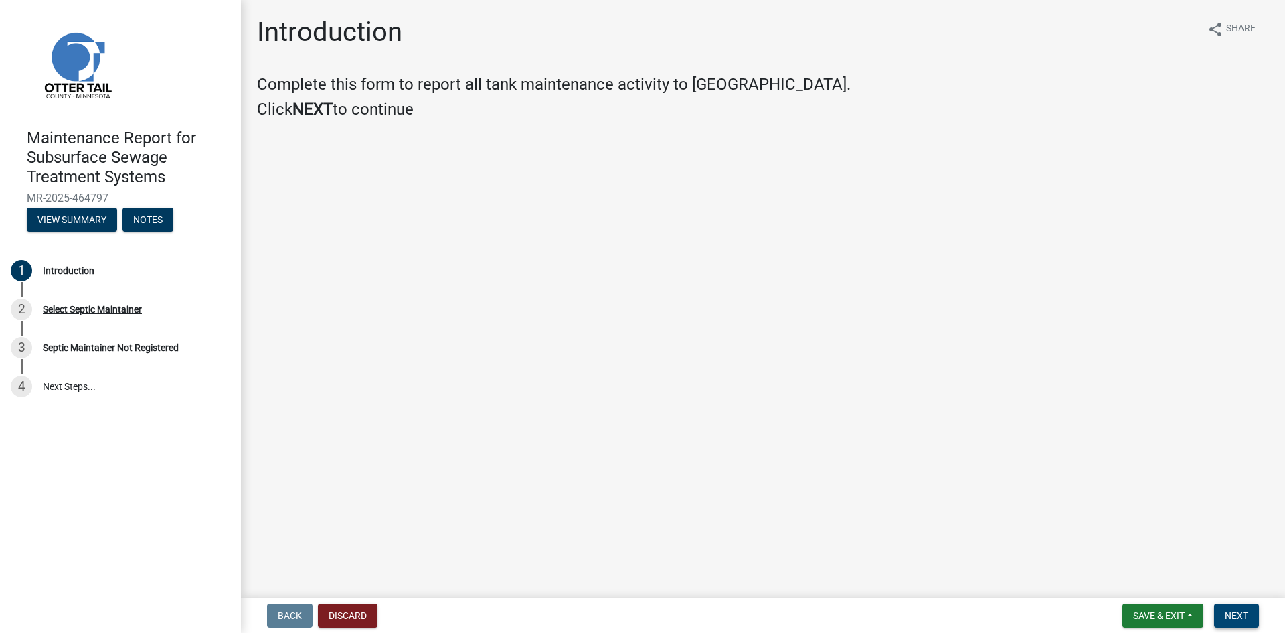
click at [1233, 612] on span "Next" at bounding box center [1236, 615] width 23 height 11
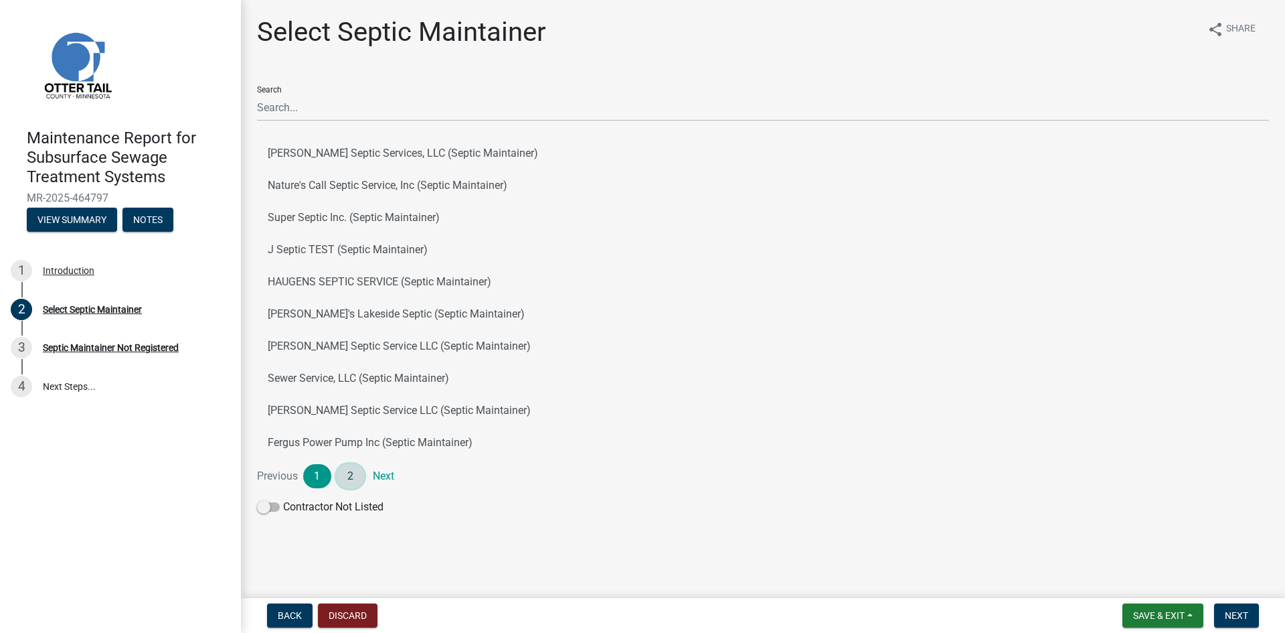
click at [347, 471] on link "2" at bounding box center [351, 476] width 28 height 24
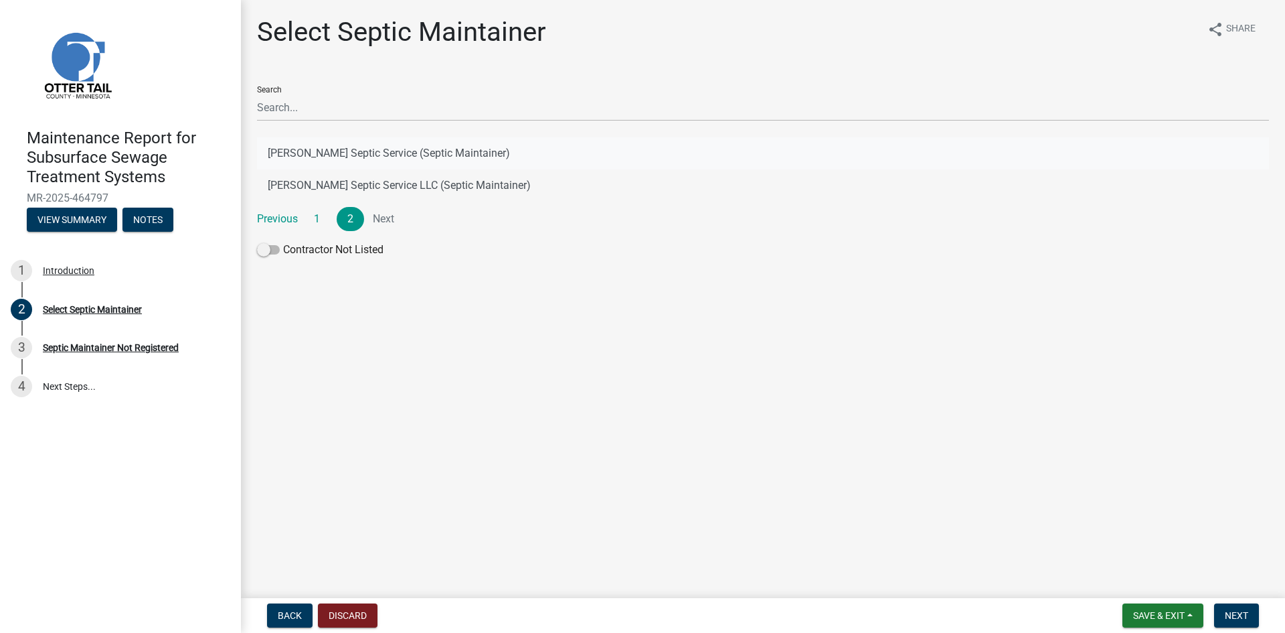
click at [440, 151] on button "[PERSON_NAME] Septic Service (Septic Maintainer)" at bounding box center [763, 153] width 1012 height 32
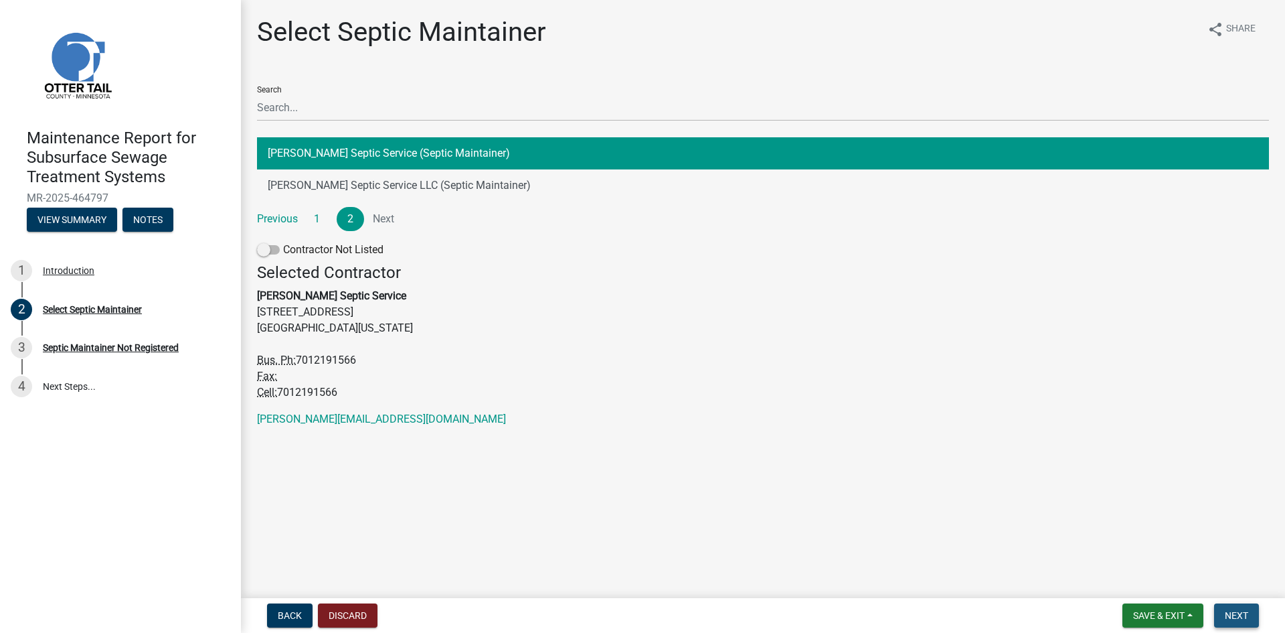
click at [1233, 618] on span "Next" at bounding box center [1236, 615] width 23 height 11
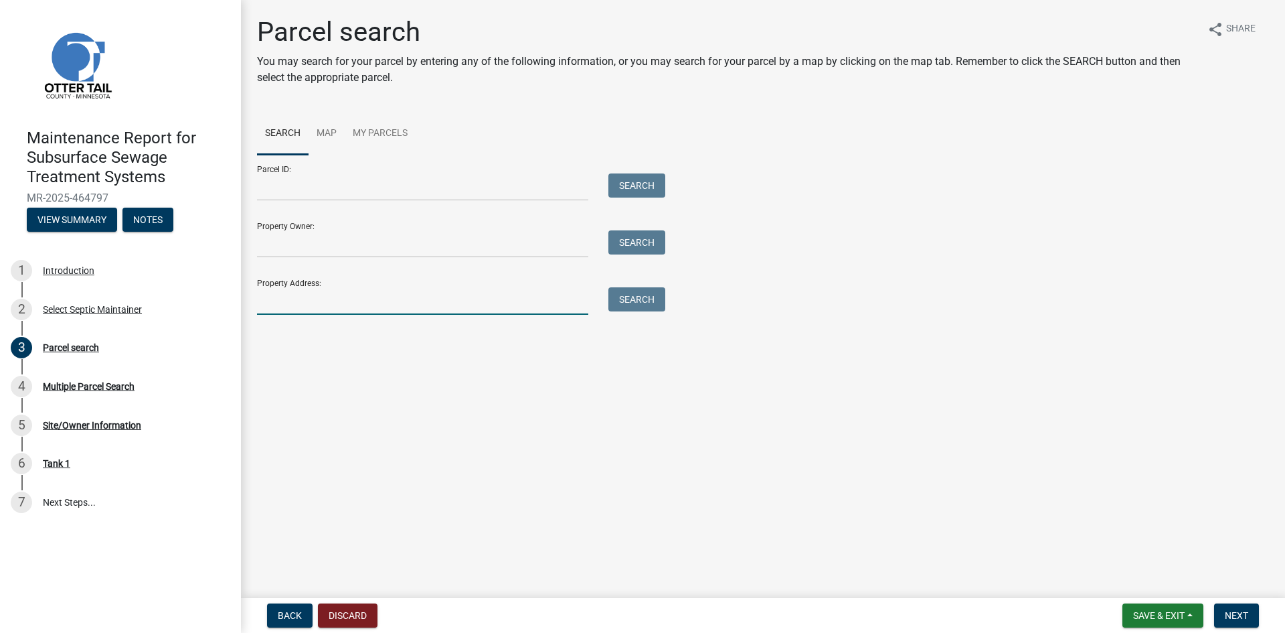
click at [472, 309] on input "Property Address:" at bounding box center [422, 300] width 331 height 27
type input "25311"
click at [634, 300] on button "Search" at bounding box center [637, 299] width 57 height 24
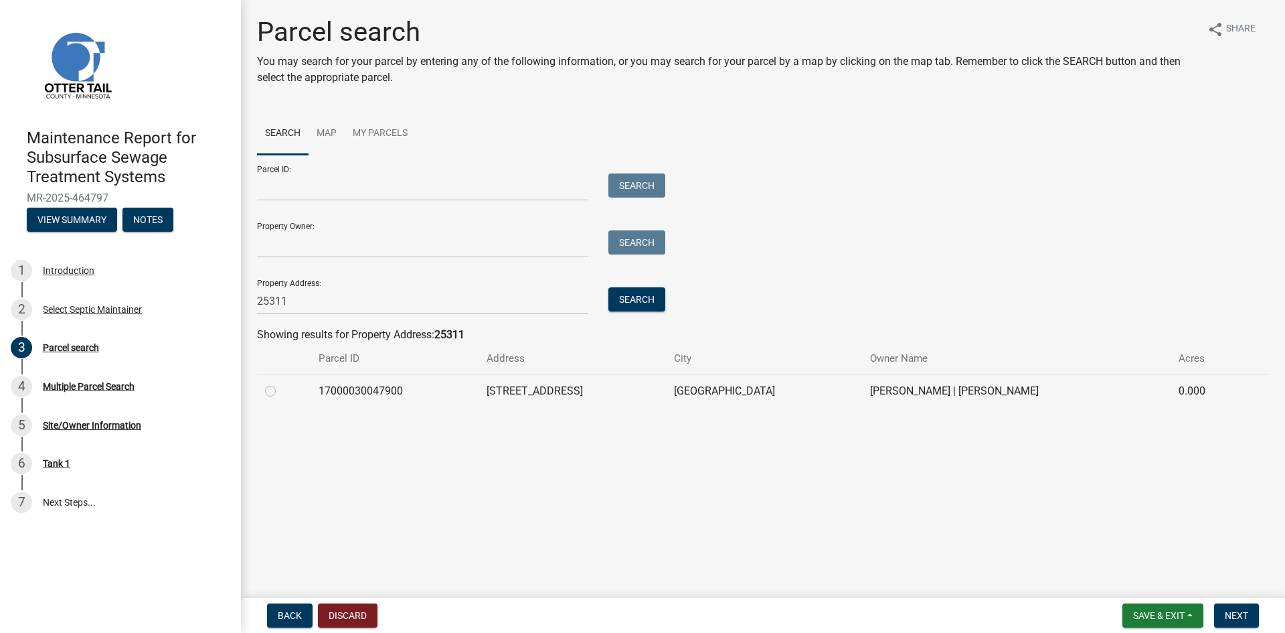
click at [281, 383] on label at bounding box center [281, 383] width 0 height 0
click at [281, 392] on input "radio" at bounding box center [285, 387] width 9 height 9
radio input "true"
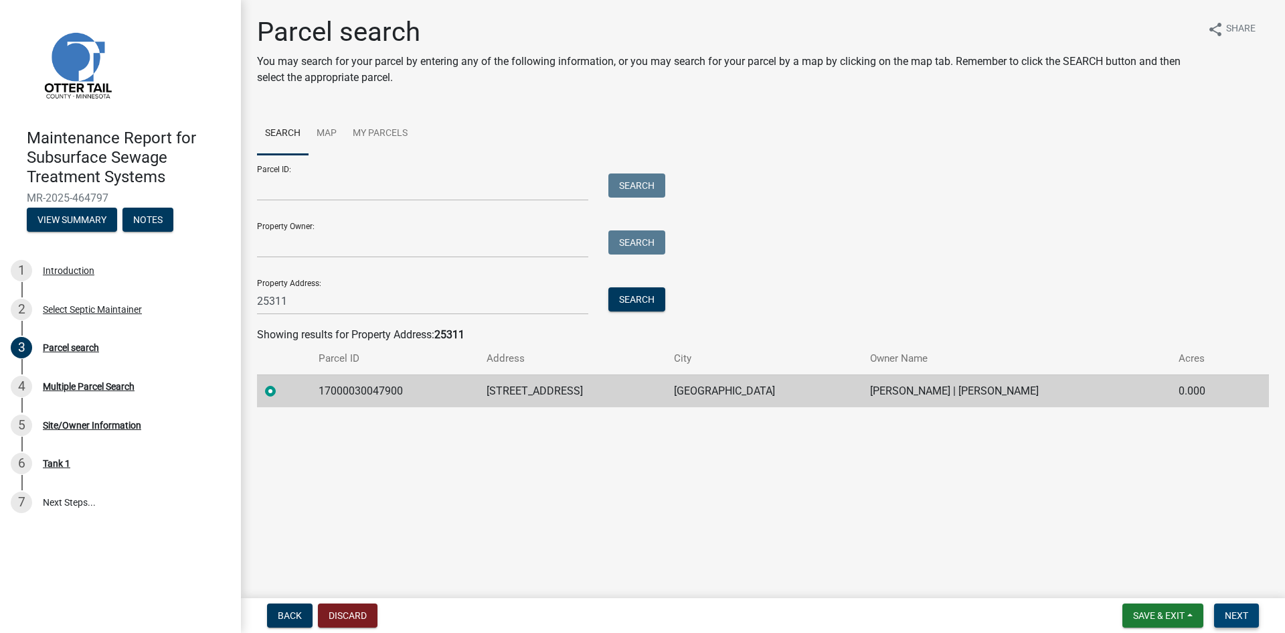
click at [1216, 625] on button "Next" at bounding box center [1236, 615] width 45 height 24
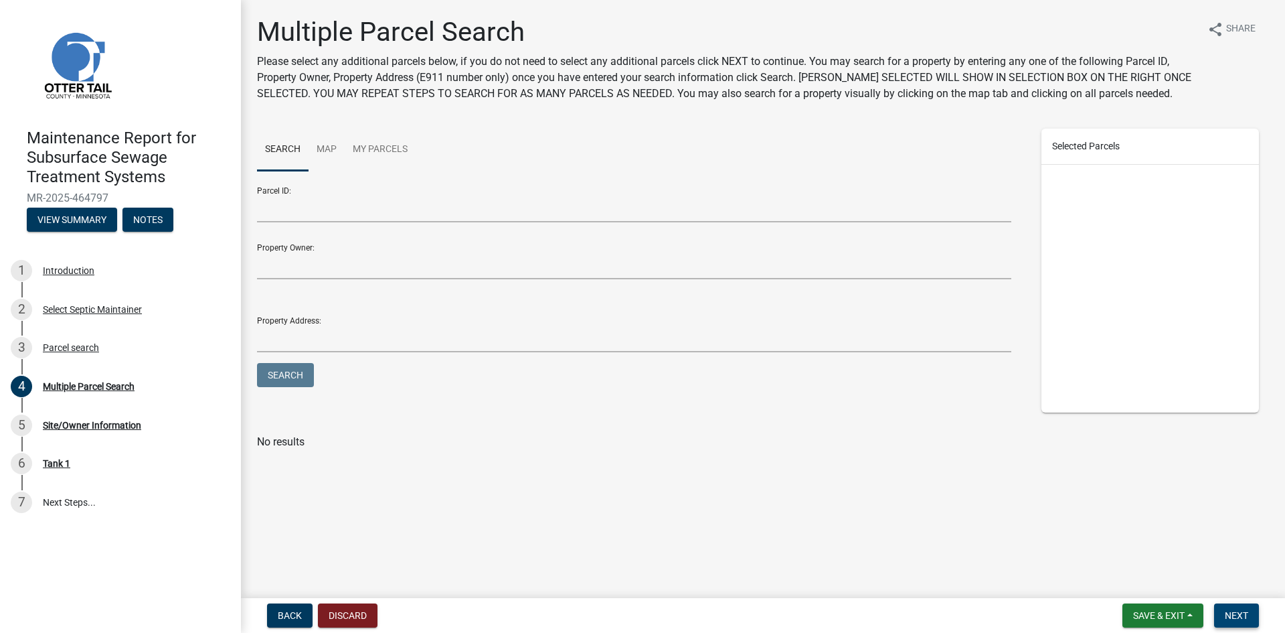
click at [1224, 618] on button "Next" at bounding box center [1236, 615] width 45 height 24
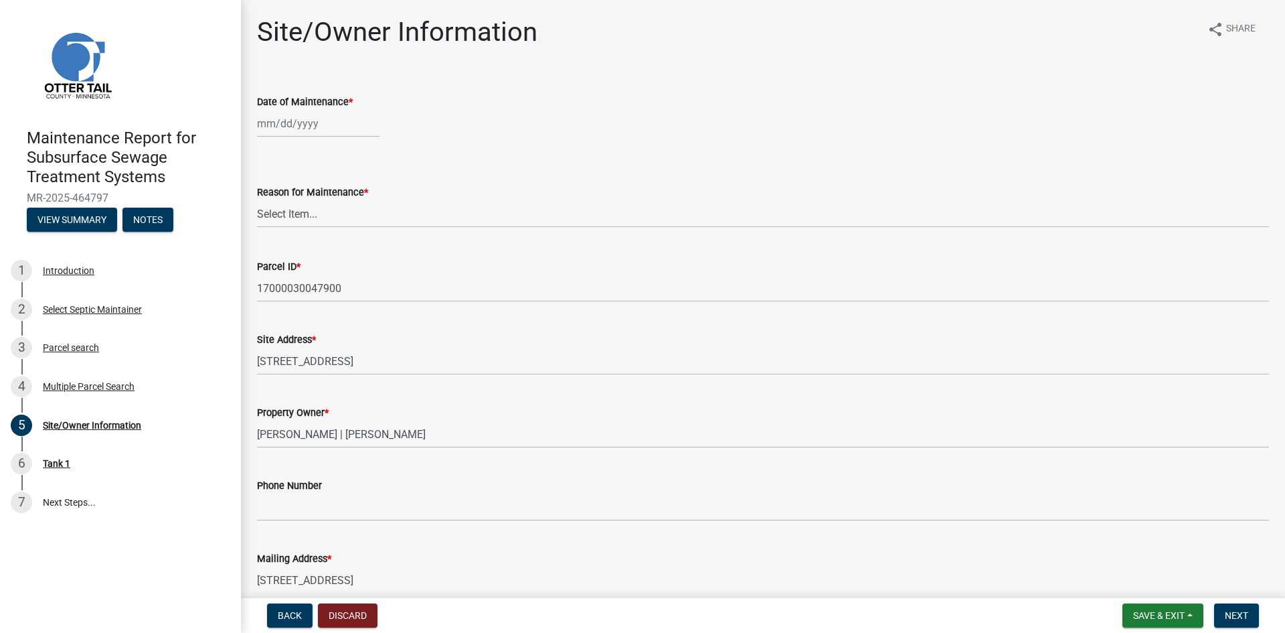
click at [331, 129] on div at bounding box center [318, 123] width 123 height 27
select select "8"
select select "2025"
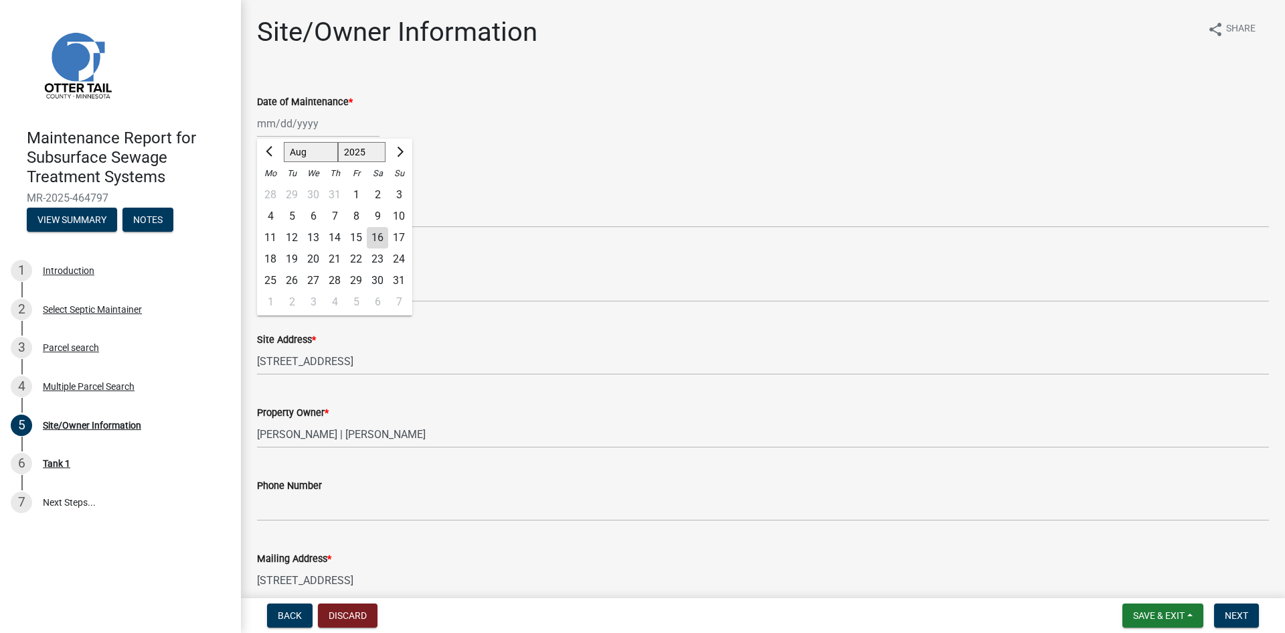
drag, startPoint x: 339, startPoint y: 238, endPoint x: 340, endPoint y: 212, distance: 25.5
click at [340, 238] on div "14" at bounding box center [334, 237] width 21 height 21
type input "[DATE]"
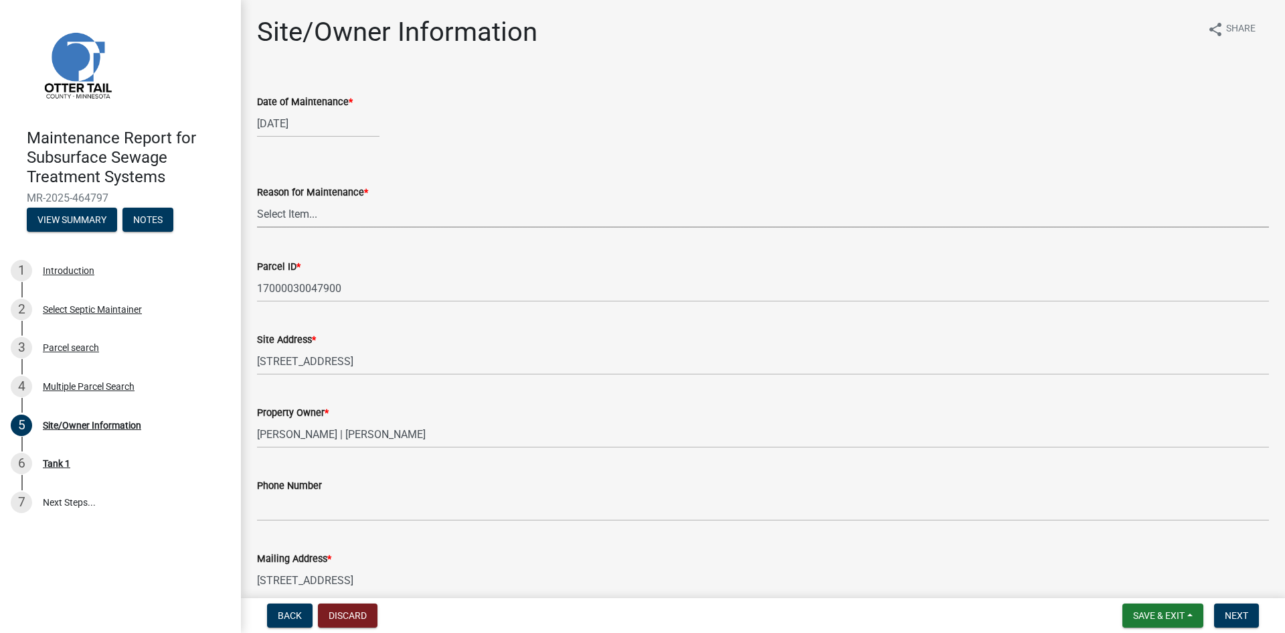
drag, startPoint x: 340, startPoint y: 210, endPoint x: 338, endPoint y: 223, distance: 12.9
click at [340, 210] on select "Select Item... Called Routine Other" at bounding box center [763, 213] width 1012 height 27
click at [257, 200] on select "Select Item... Called Routine Other" at bounding box center [763, 213] width 1012 height 27
select select "3ac72b63-7b21-42e4-8192-806faae7a4f1"
click at [1236, 610] on span "Next" at bounding box center [1236, 615] width 23 height 11
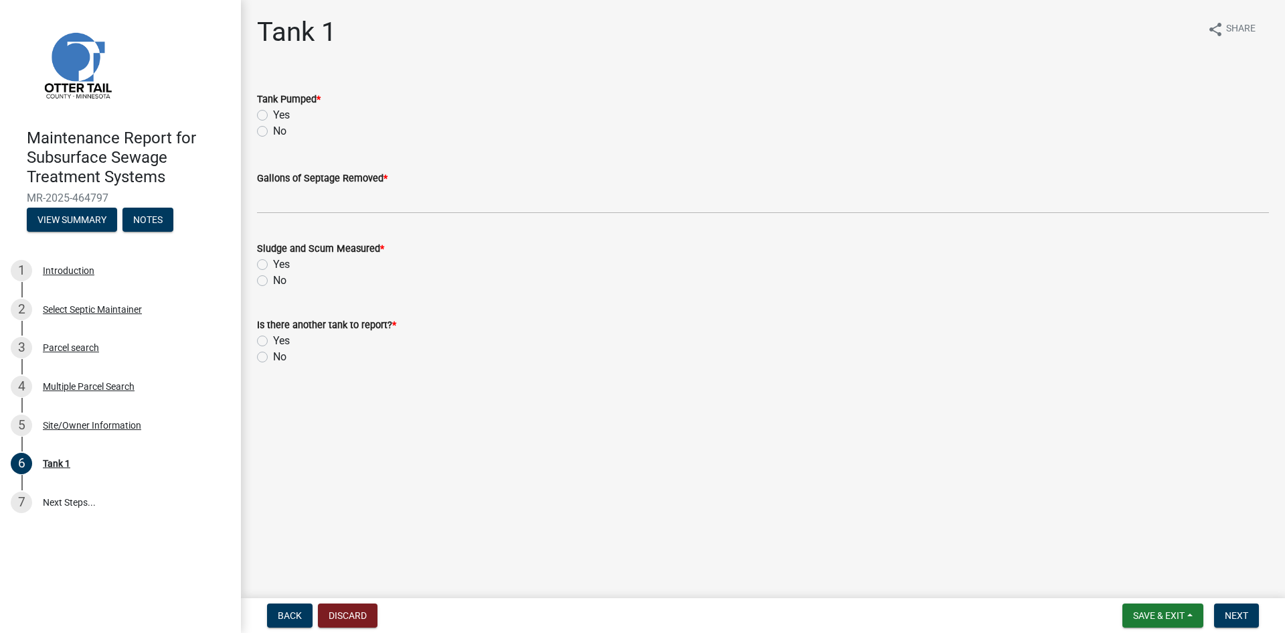
drag, startPoint x: 264, startPoint y: 114, endPoint x: 280, endPoint y: 189, distance: 75.9
click at [273, 115] on label "Yes" at bounding box center [281, 115] width 17 height 16
click at [273, 115] on input "Yes" at bounding box center [277, 111] width 9 height 9
radio input "true"
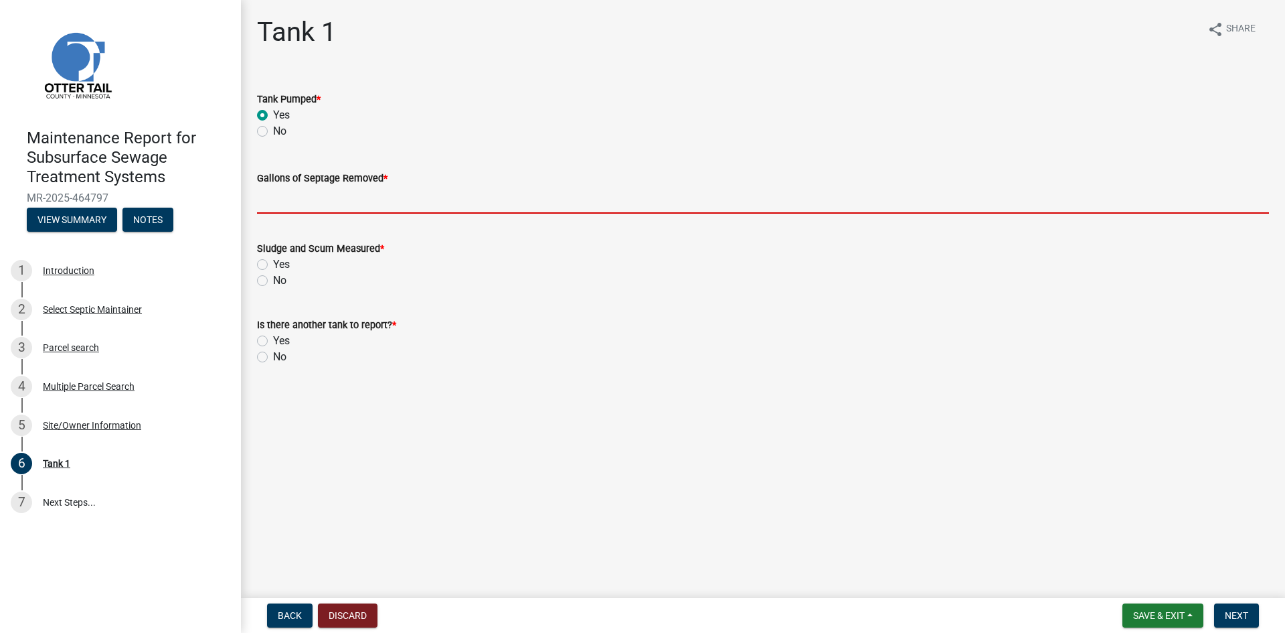
click at [286, 212] on input "Gallons of Septage Removed *" at bounding box center [763, 199] width 1012 height 27
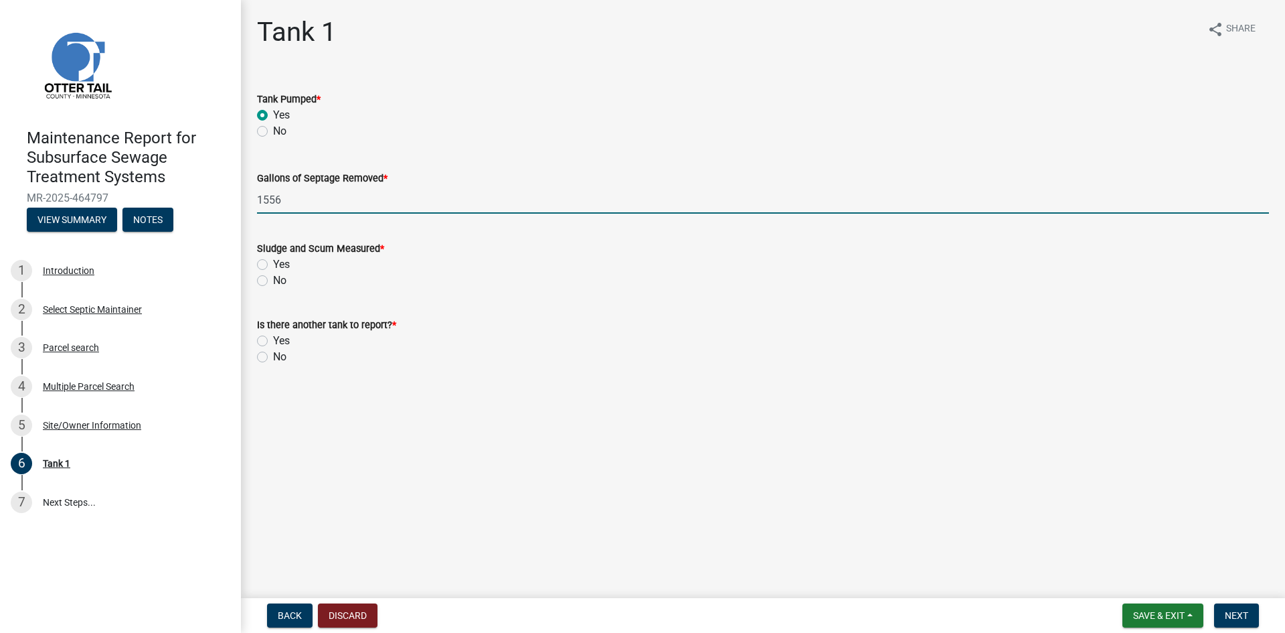
type input "1556"
drag, startPoint x: 266, startPoint y: 281, endPoint x: 261, endPoint y: 327, distance: 45.8
click at [273, 282] on label "No" at bounding box center [279, 280] width 13 height 16
click at [273, 281] on input "No" at bounding box center [277, 276] width 9 height 9
radio input "true"
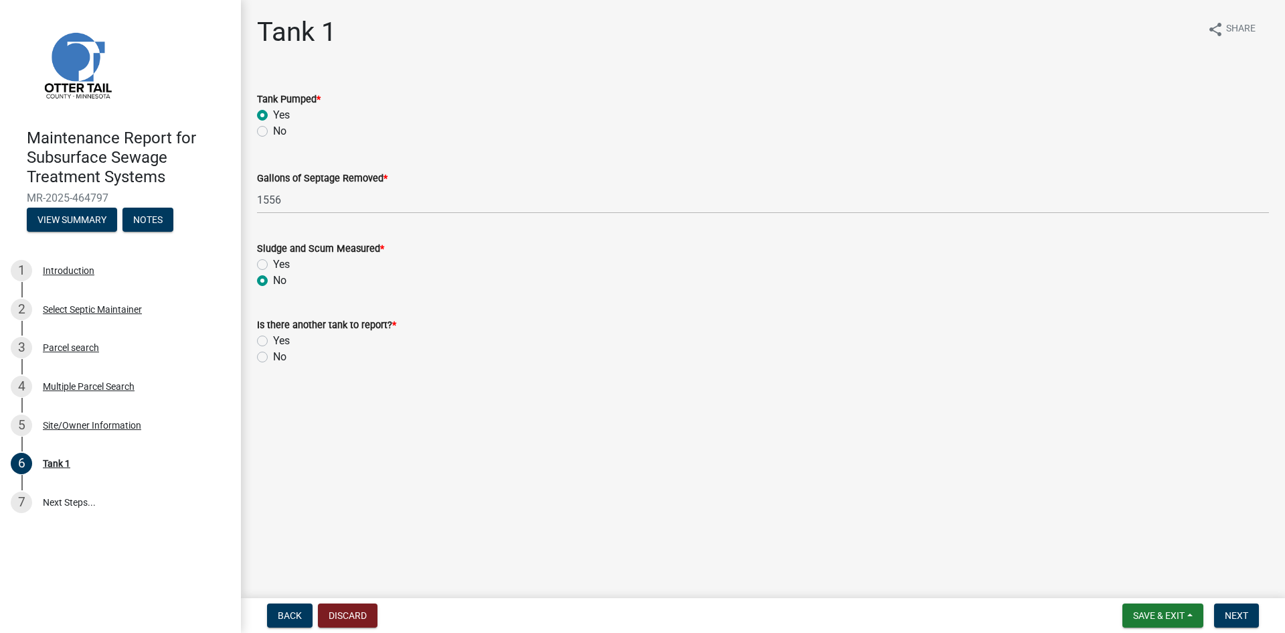
click at [273, 357] on label "No" at bounding box center [279, 357] width 13 height 16
click at [273, 357] on input "No" at bounding box center [277, 353] width 9 height 9
radio input "true"
click at [1220, 612] on button "Next" at bounding box center [1236, 615] width 45 height 24
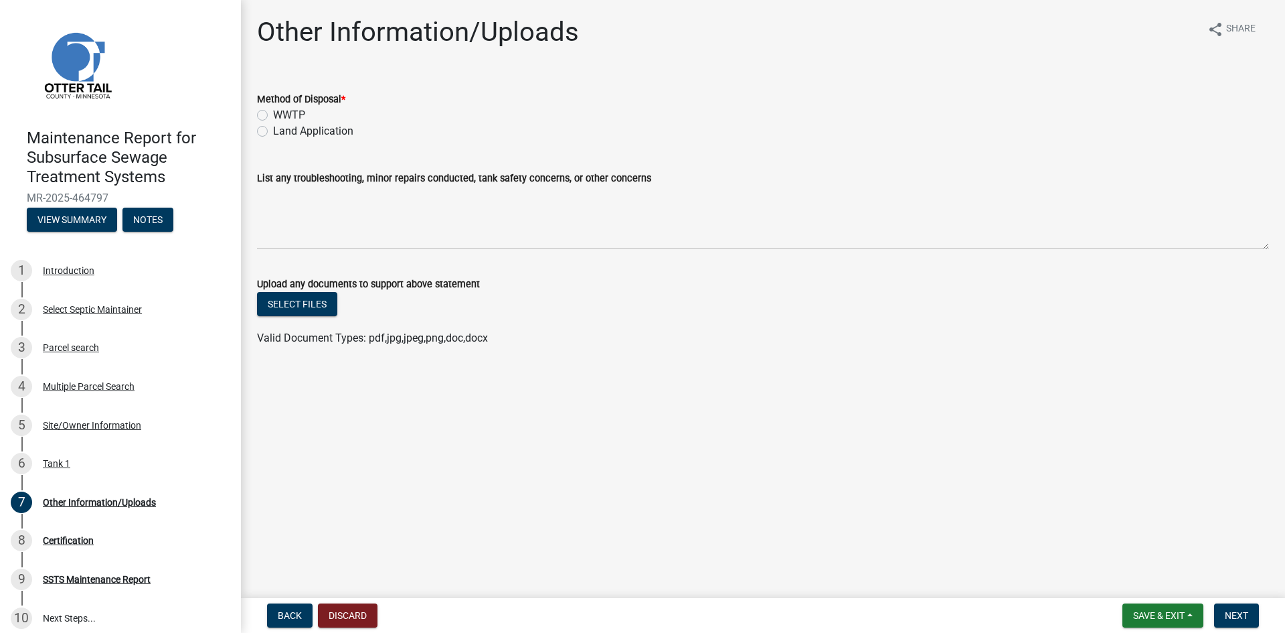
click at [348, 134] on label "Land Application" at bounding box center [313, 131] width 80 height 16
click at [282, 132] on input "Land Application" at bounding box center [277, 127] width 9 height 9
radio input "true"
click at [1227, 617] on span "Next" at bounding box center [1236, 615] width 23 height 11
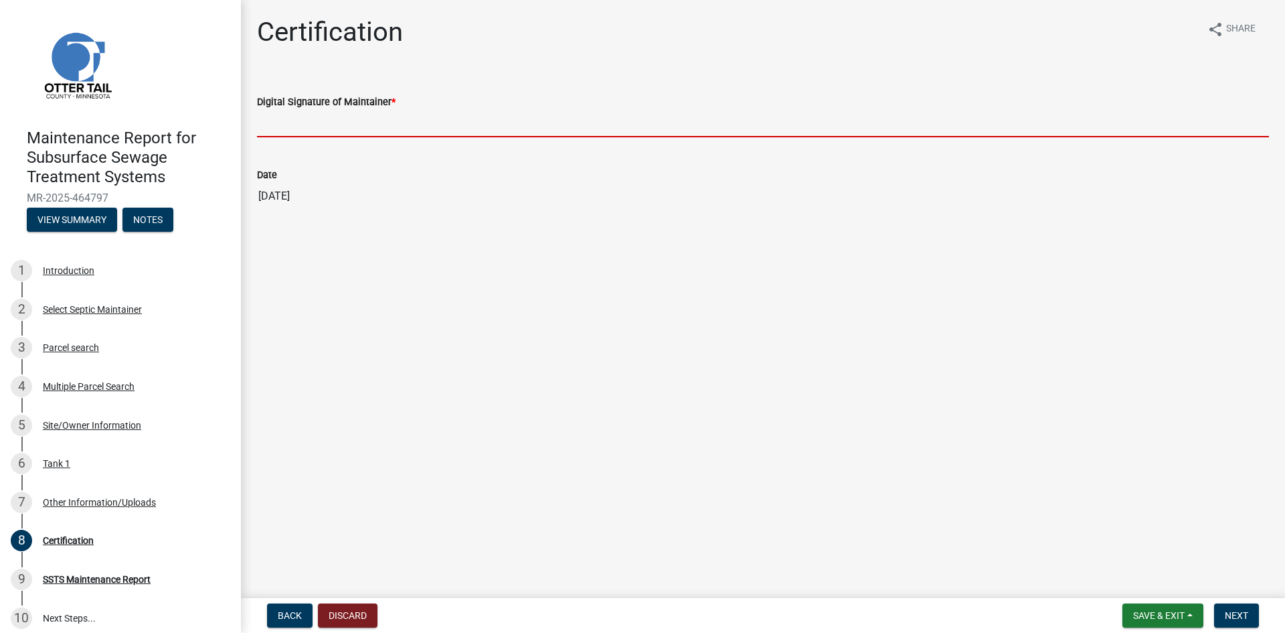
click at [561, 125] on input "Digital Signature of Maintainer *" at bounding box center [763, 123] width 1012 height 27
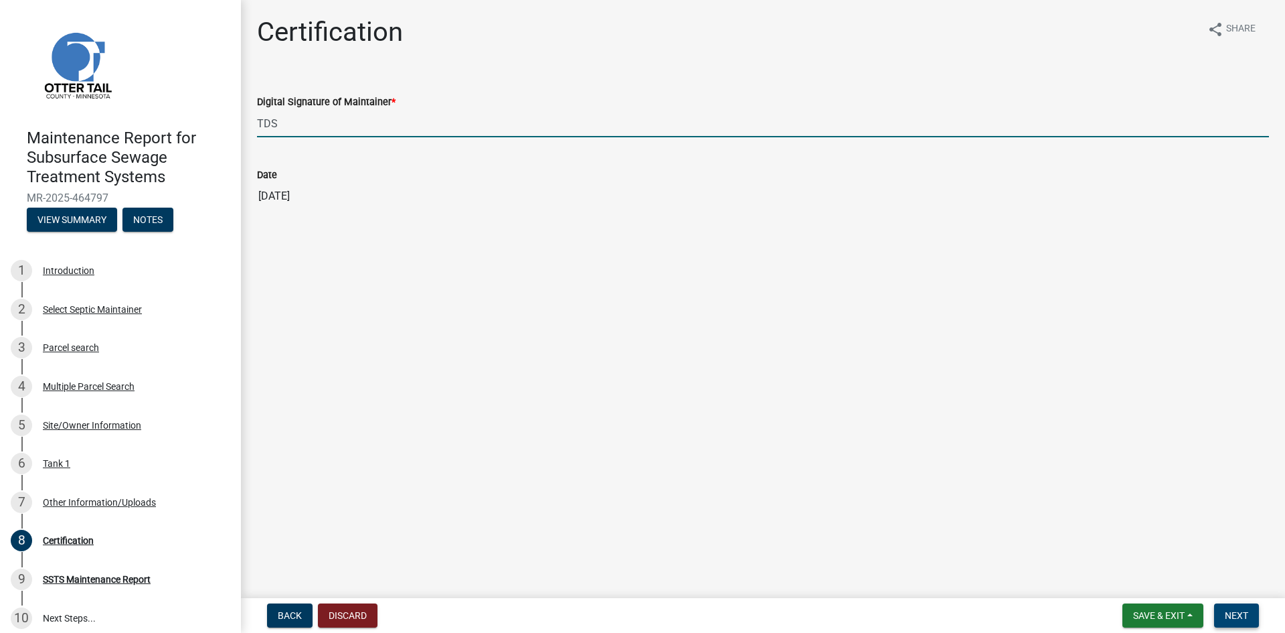
type input "TDS"
click at [1243, 616] on span "Next" at bounding box center [1236, 615] width 23 height 11
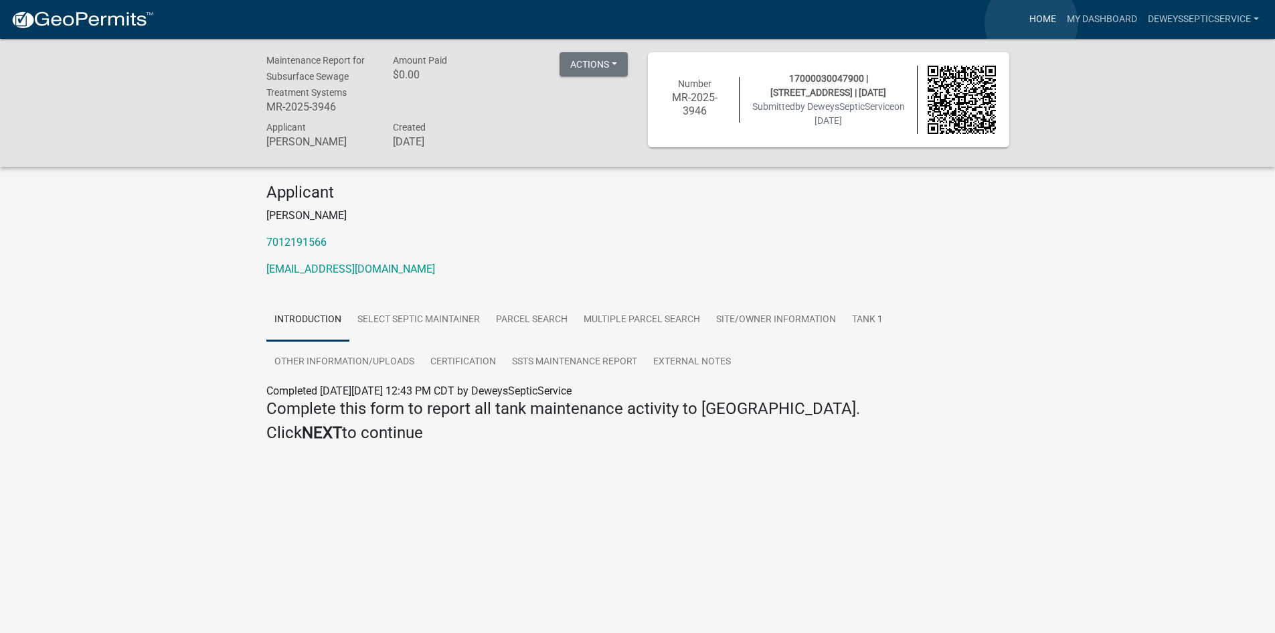
click at [1032, 23] on link "Home" at bounding box center [1042, 19] width 37 height 25
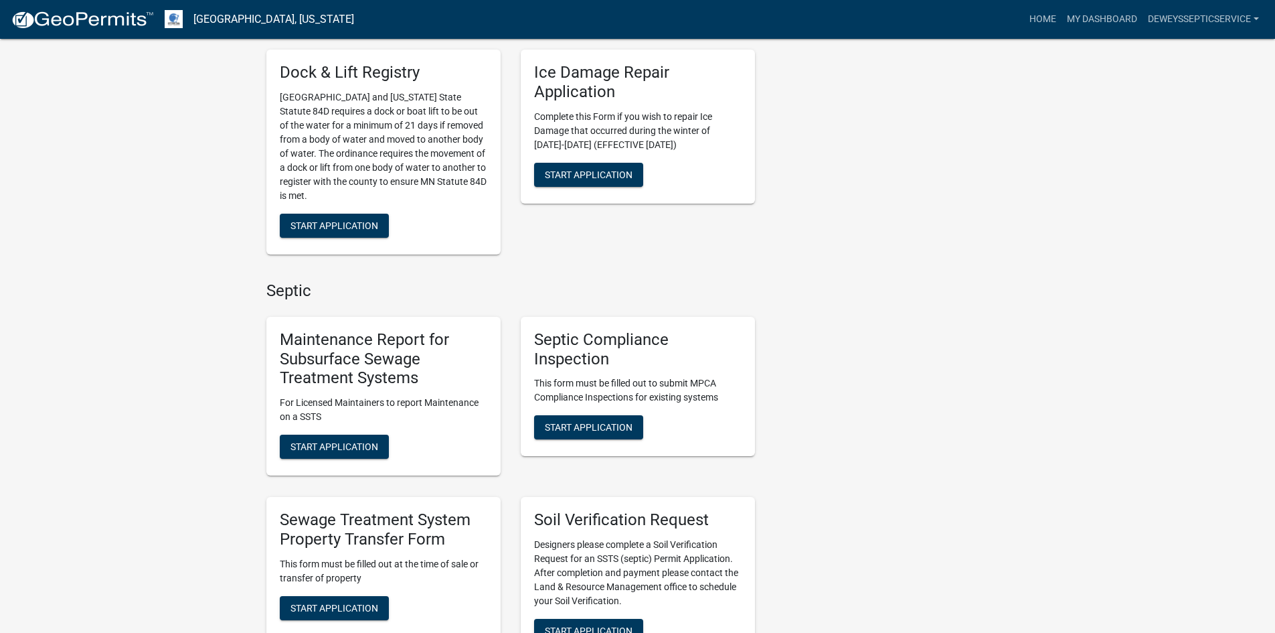
scroll to position [669, 0]
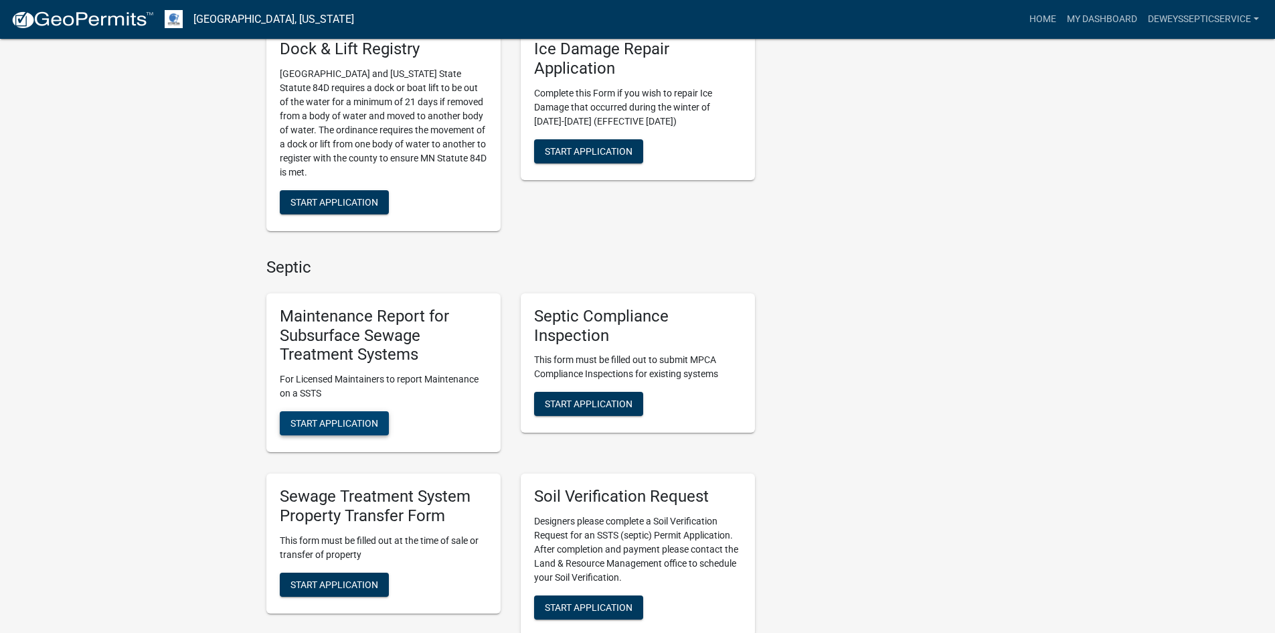
click at [344, 420] on span "Start Application" at bounding box center [335, 423] width 88 height 11
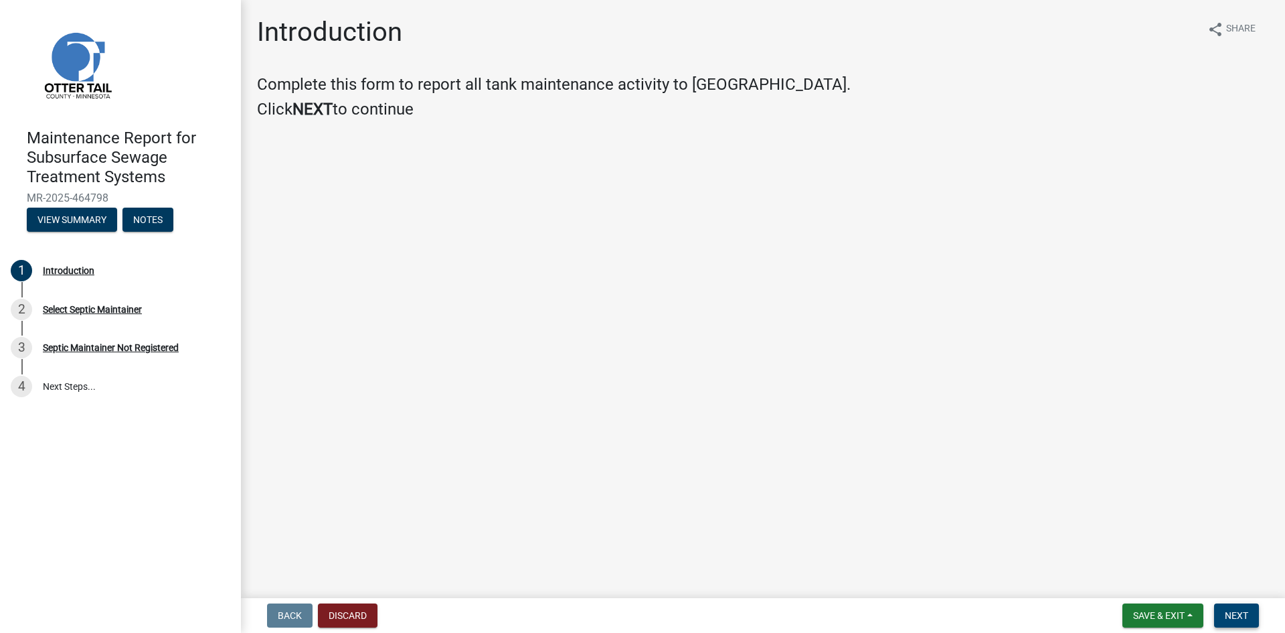
click at [1232, 609] on button "Next" at bounding box center [1236, 615] width 45 height 24
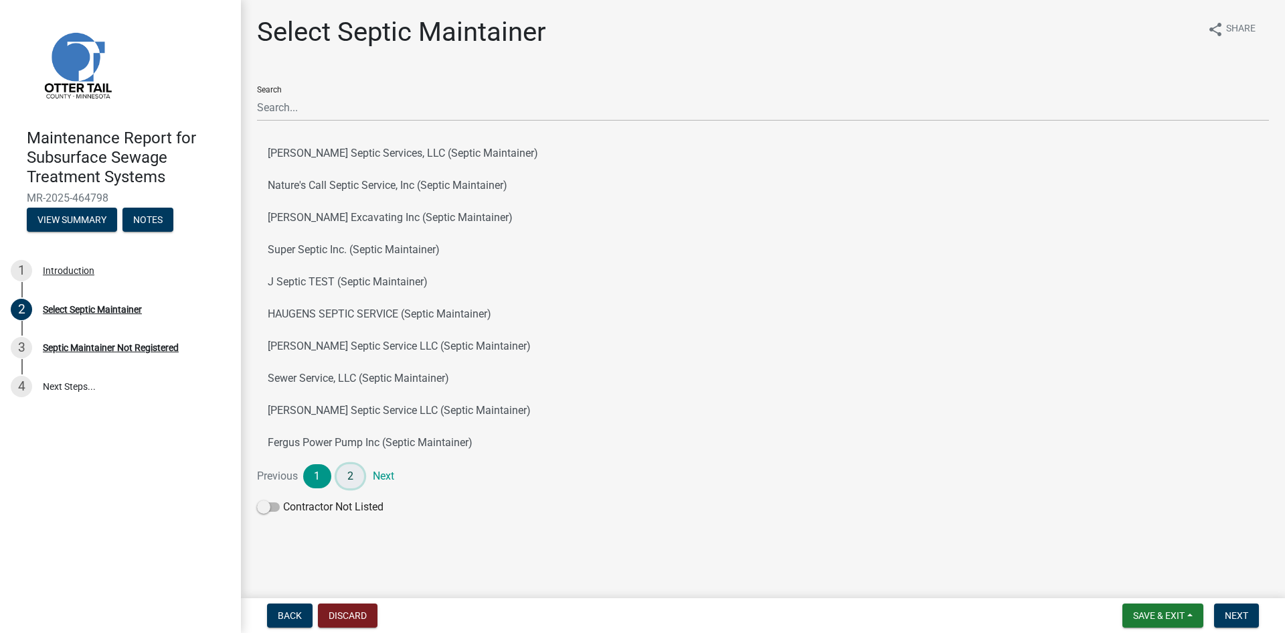
click at [354, 477] on link "2" at bounding box center [351, 476] width 28 height 24
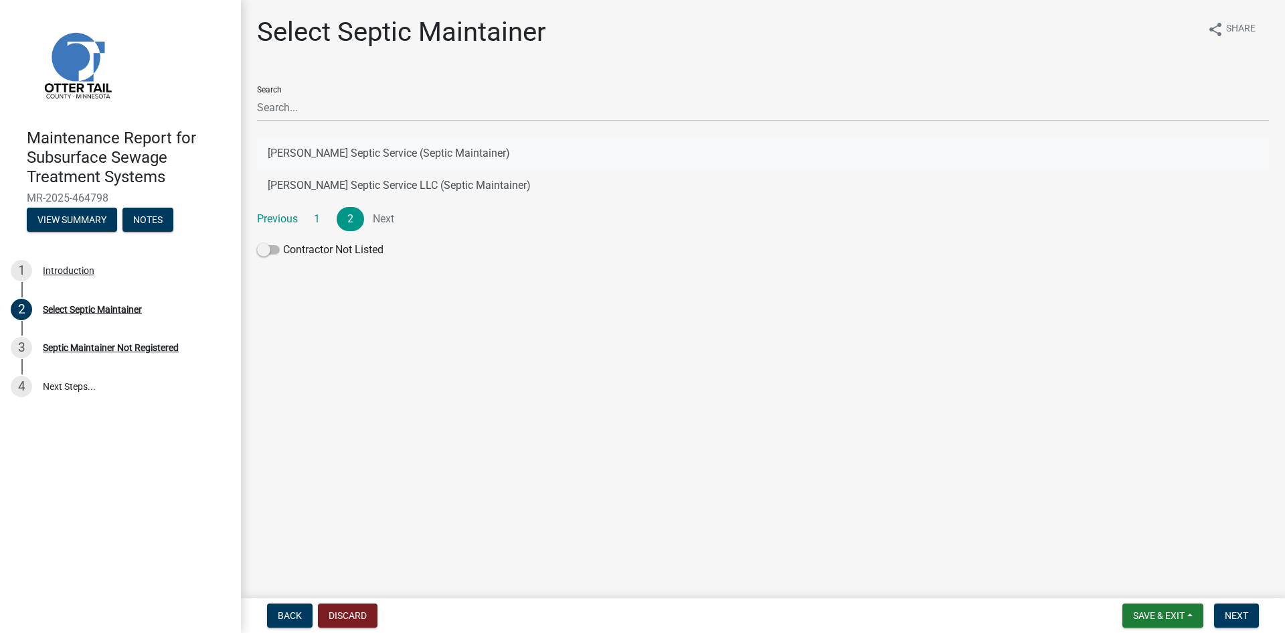
click at [428, 159] on button "[PERSON_NAME] Septic Service (Septic Maintainer)" at bounding box center [763, 153] width 1012 height 32
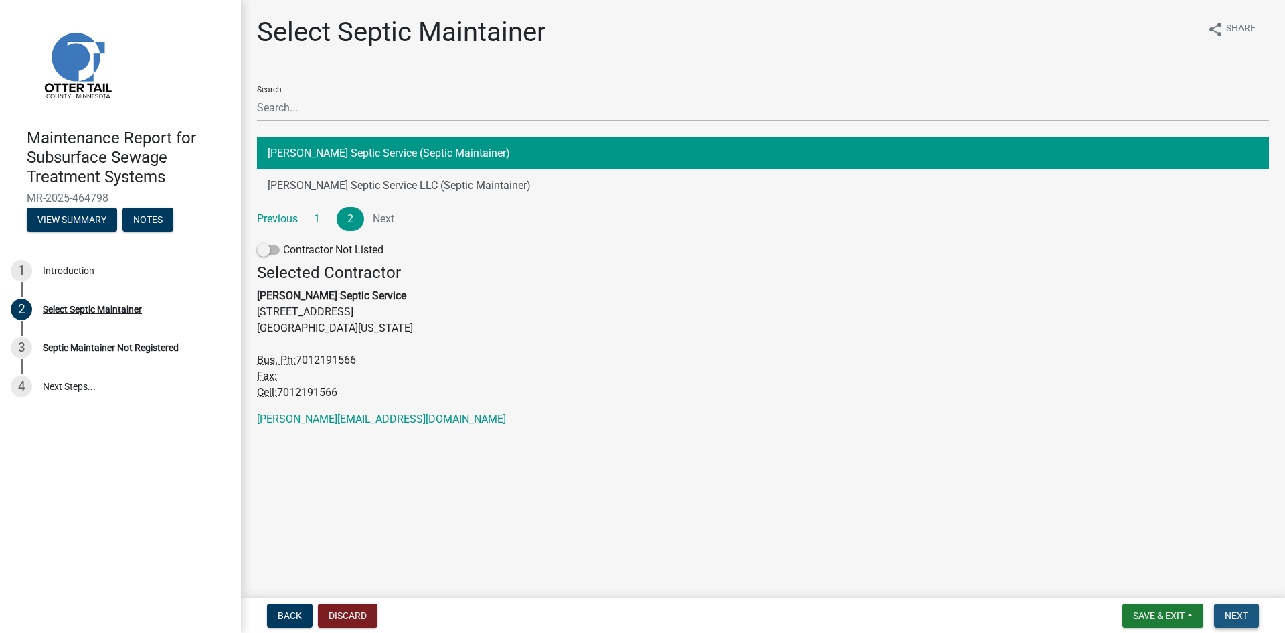
click at [1225, 611] on span "Next" at bounding box center [1236, 615] width 23 height 11
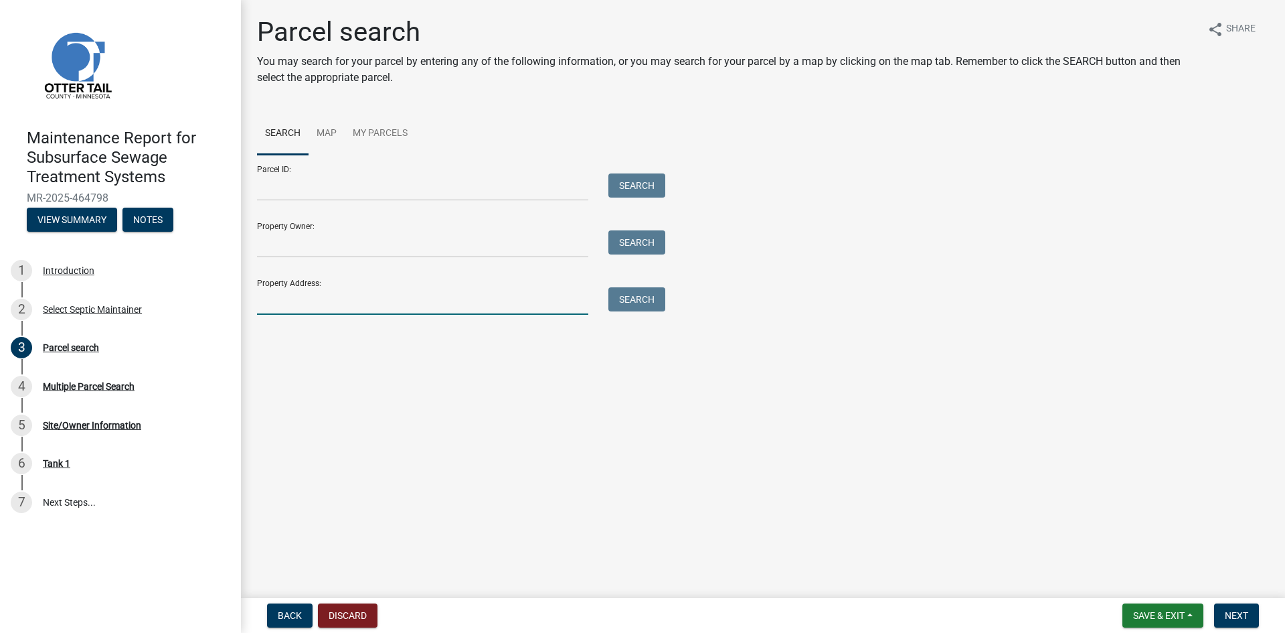
click at [389, 302] on input "Property Address:" at bounding box center [422, 300] width 331 height 27
type input "21990"
click at [653, 302] on button "Search" at bounding box center [637, 299] width 57 height 24
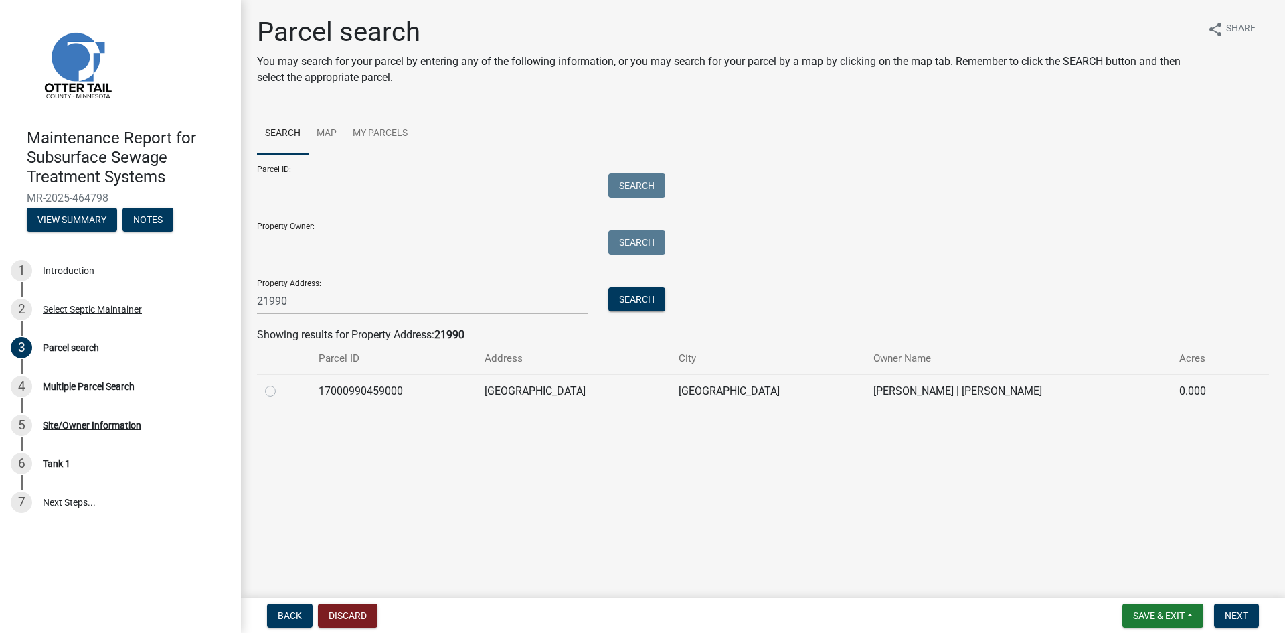
click at [281, 383] on label at bounding box center [281, 383] width 0 height 0
click at [281, 391] on input "radio" at bounding box center [285, 387] width 9 height 9
radio input "true"
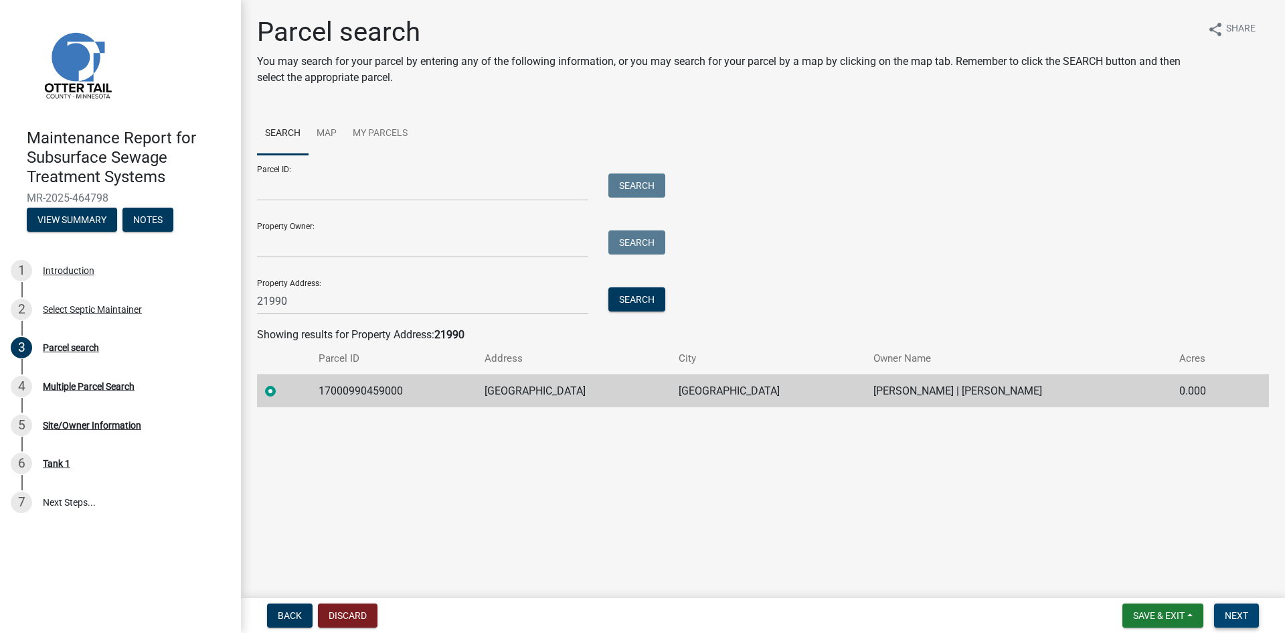
click at [1228, 615] on span "Next" at bounding box center [1236, 615] width 23 height 11
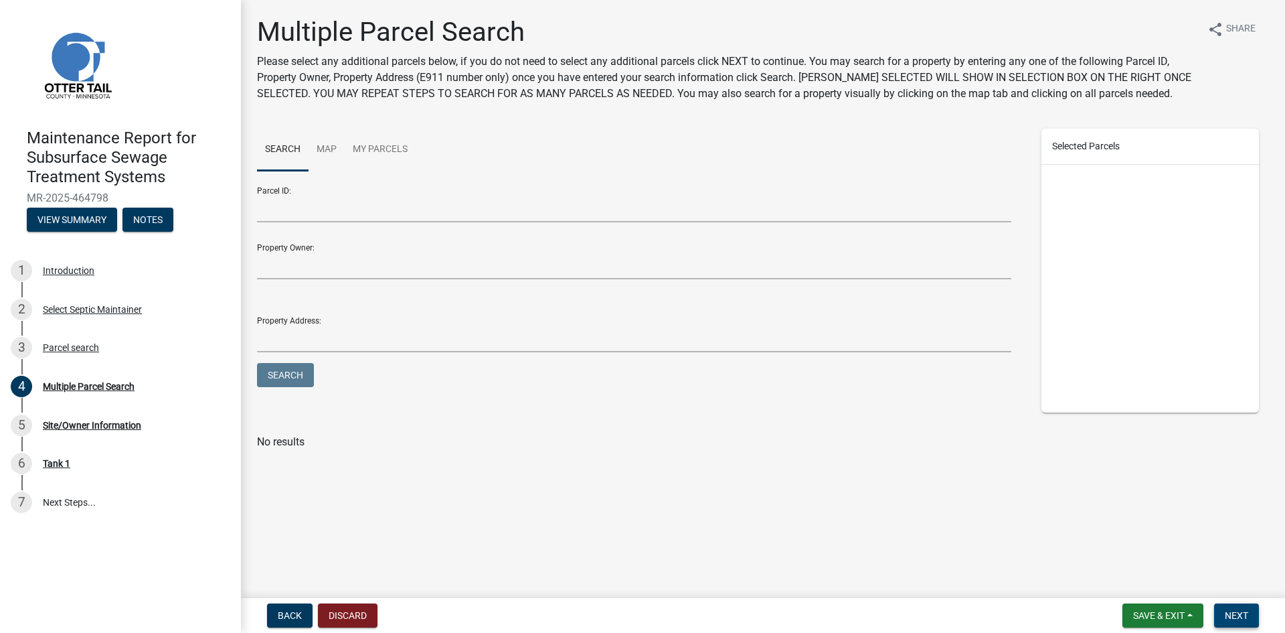
click at [1228, 615] on span "Next" at bounding box center [1236, 615] width 23 height 11
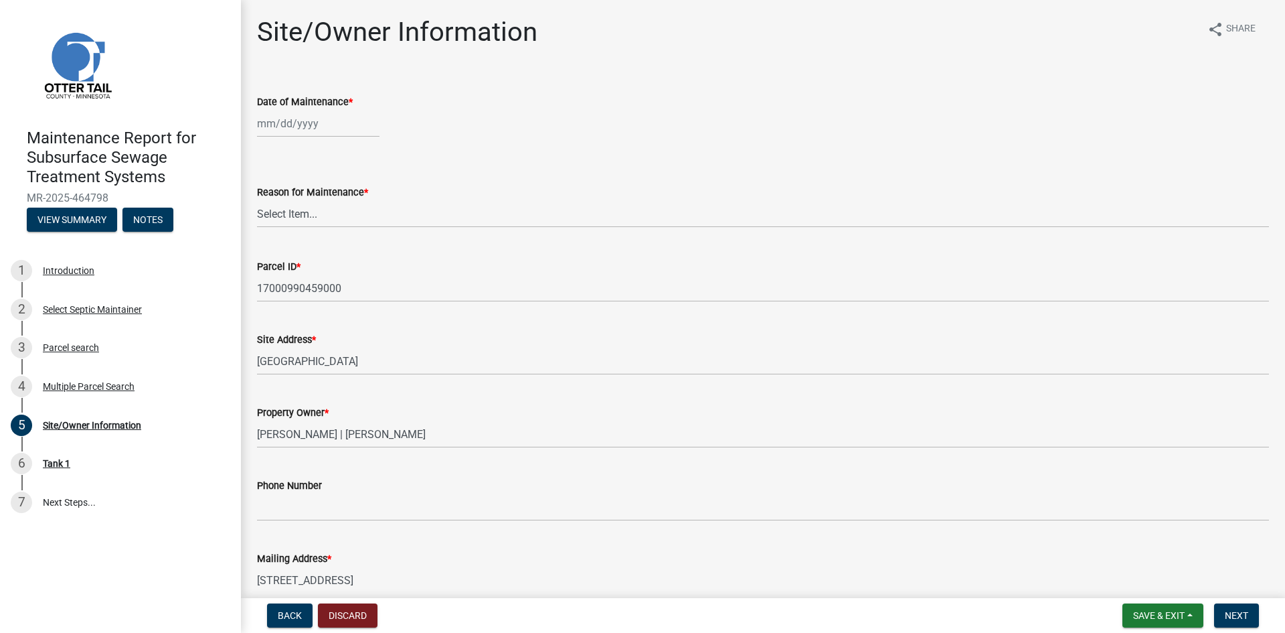
click at [327, 133] on div at bounding box center [318, 123] width 123 height 27
select select "8"
select select "2025"
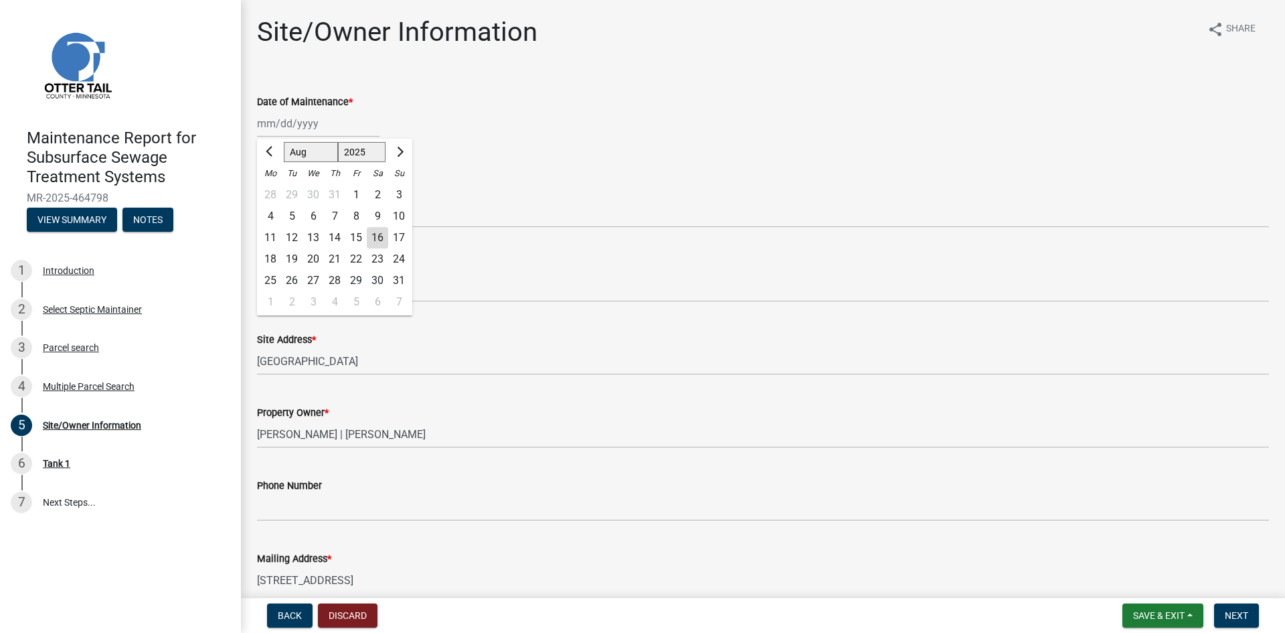
click at [333, 234] on div "14" at bounding box center [334, 237] width 21 height 21
type input "[DATE]"
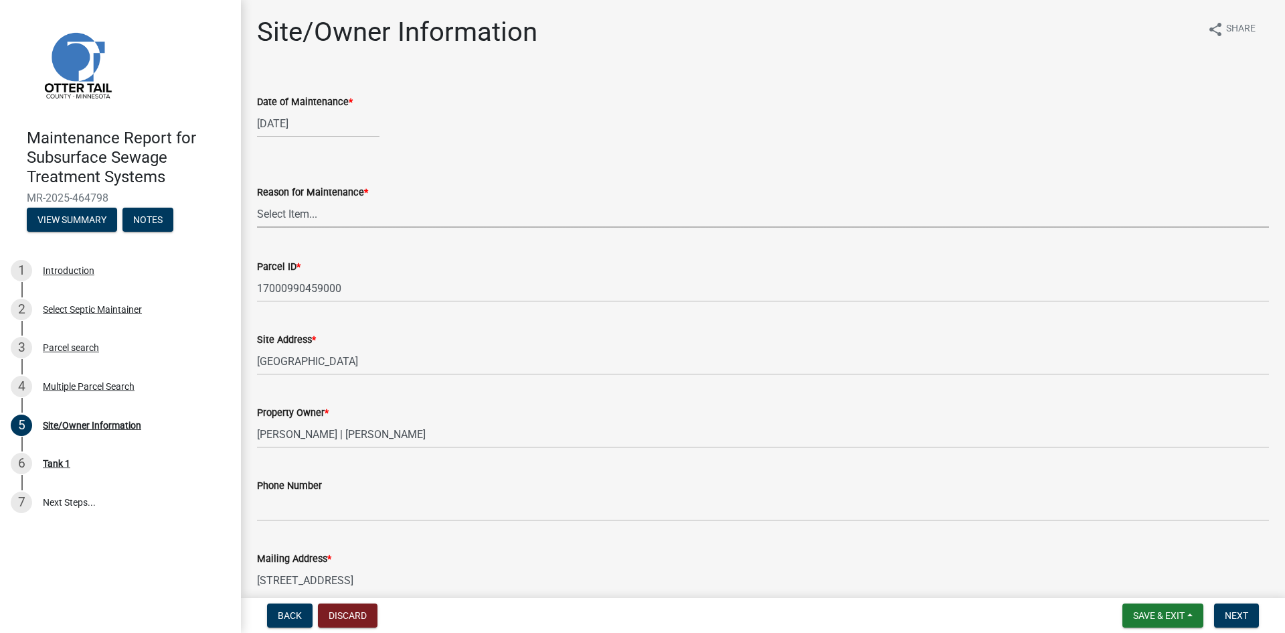
click at [339, 219] on select "Select Item... Called Routine Other" at bounding box center [763, 213] width 1012 height 27
click at [257, 200] on select "Select Item... Called Routine Other" at bounding box center [763, 213] width 1012 height 27
select select "3ac72b63-7b21-42e4-8192-806faae7a4f1"
click at [1225, 608] on button "Next" at bounding box center [1236, 615] width 45 height 24
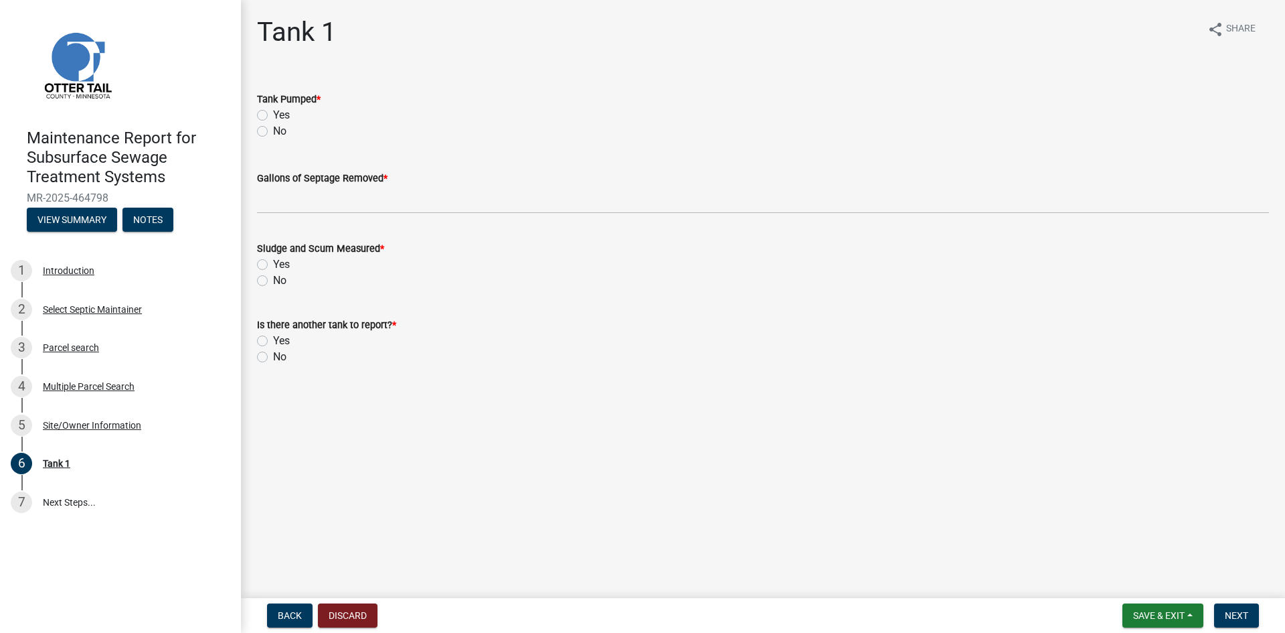
drag, startPoint x: 264, startPoint y: 114, endPoint x: 278, endPoint y: 176, distance: 63.3
click at [273, 115] on label "Yes" at bounding box center [281, 115] width 17 height 16
click at [273, 115] on input "Yes" at bounding box center [277, 111] width 9 height 9
radio input "true"
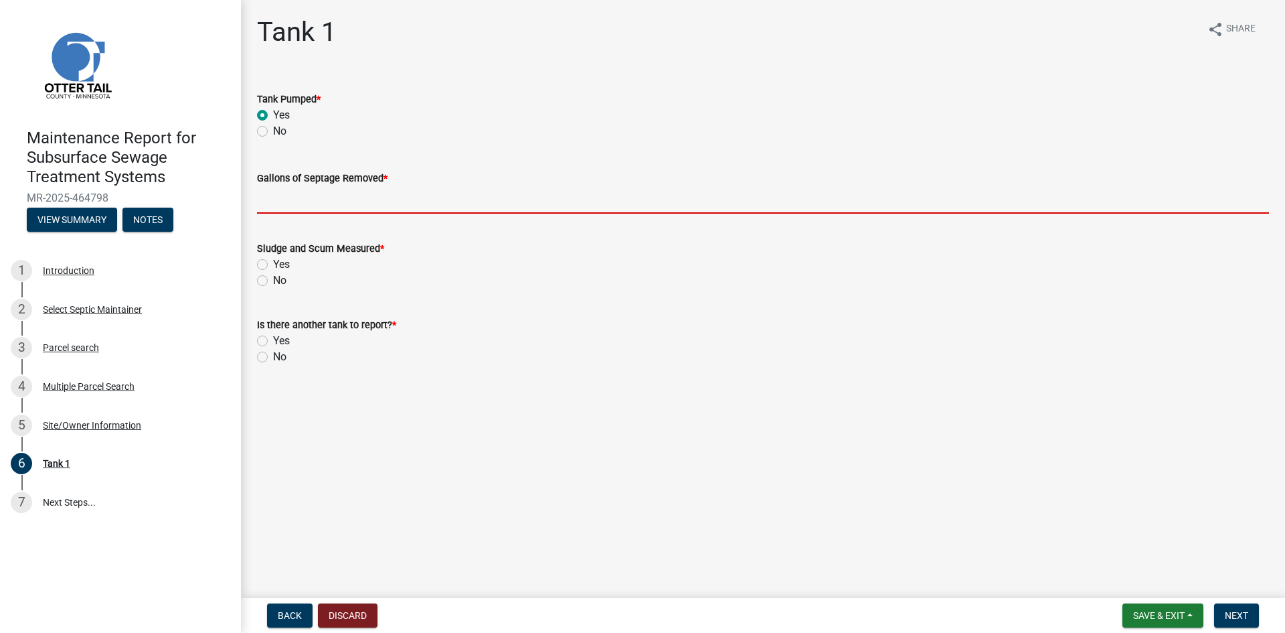
click at [303, 205] on input "Gallons of Septage Removed *" at bounding box center [763, 199] width 1012 height 27
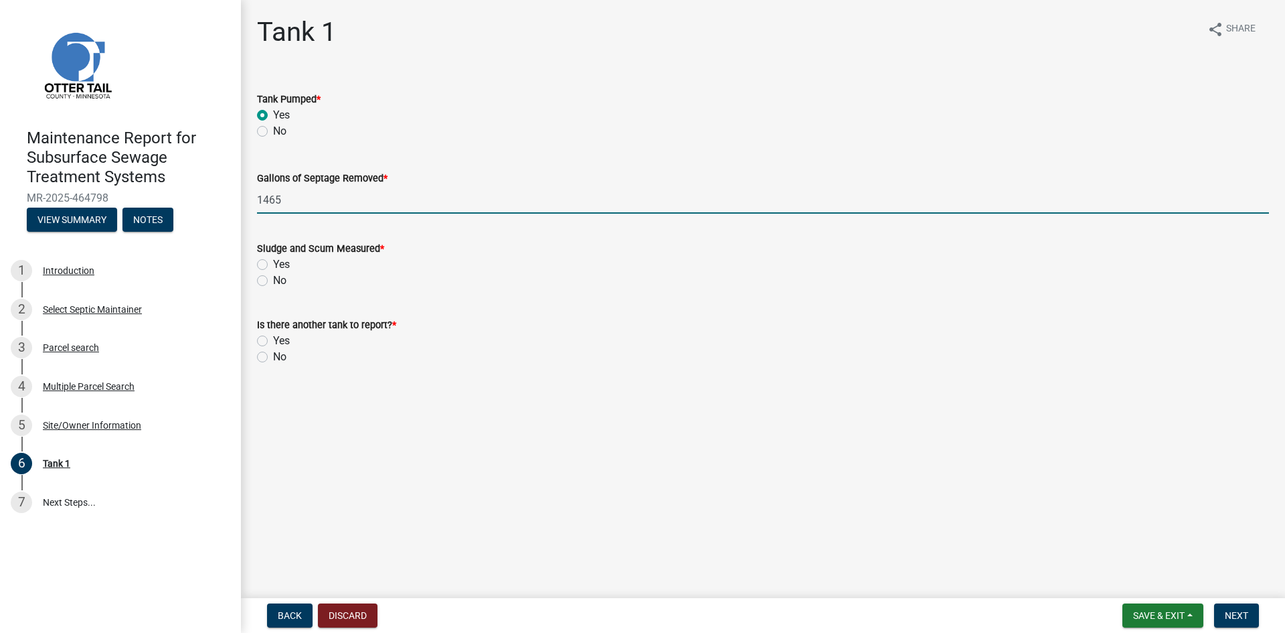
type input "1465"
drag, startPoint x: 264, startPoint y: 285, endPoint x: 273, endPoint y: 315, distance: 31.6
click at [263, 286] on div "No" at bounding box center [763, 280] width 1012 height 16
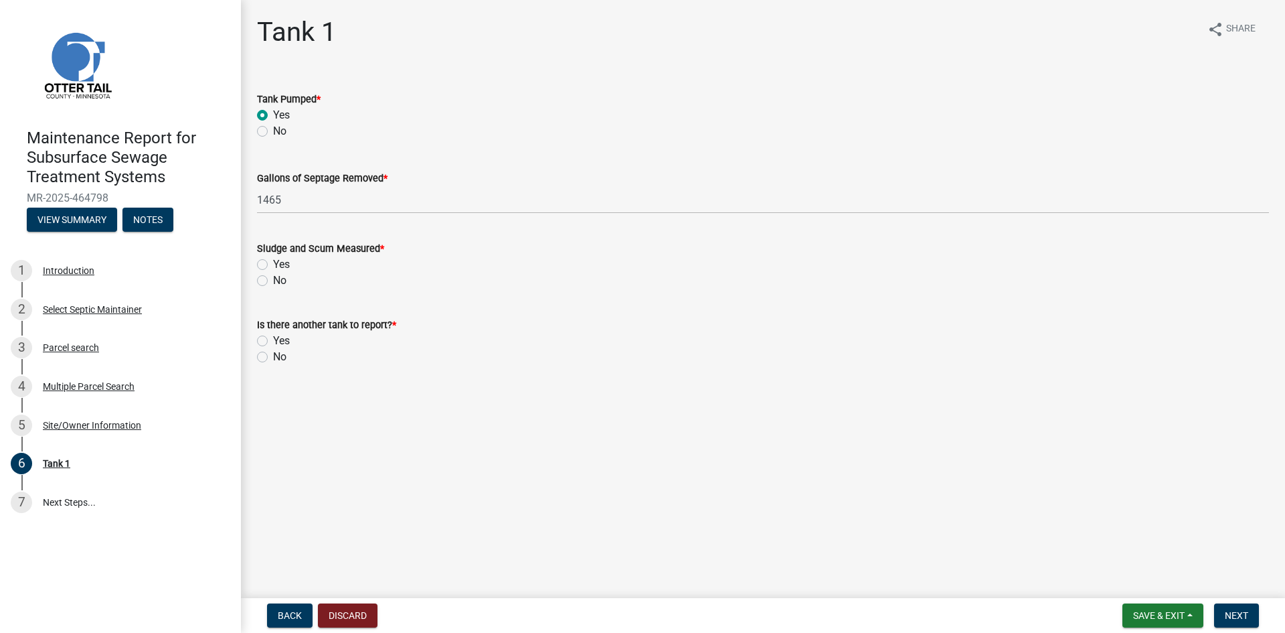
click at [273, 282] on label "No" at bounding box center [279, 280] width 13 height 16
click at [273, 281] on input "No" at bounding box center [277, 276] width 9 height 9
radio input "true"
click at [273, 359] on label "No" at bounding box center [279, 357] width 13 height 16
click at [273, 357] on input "No" at bounding box center [277, 353] width 9 height 9
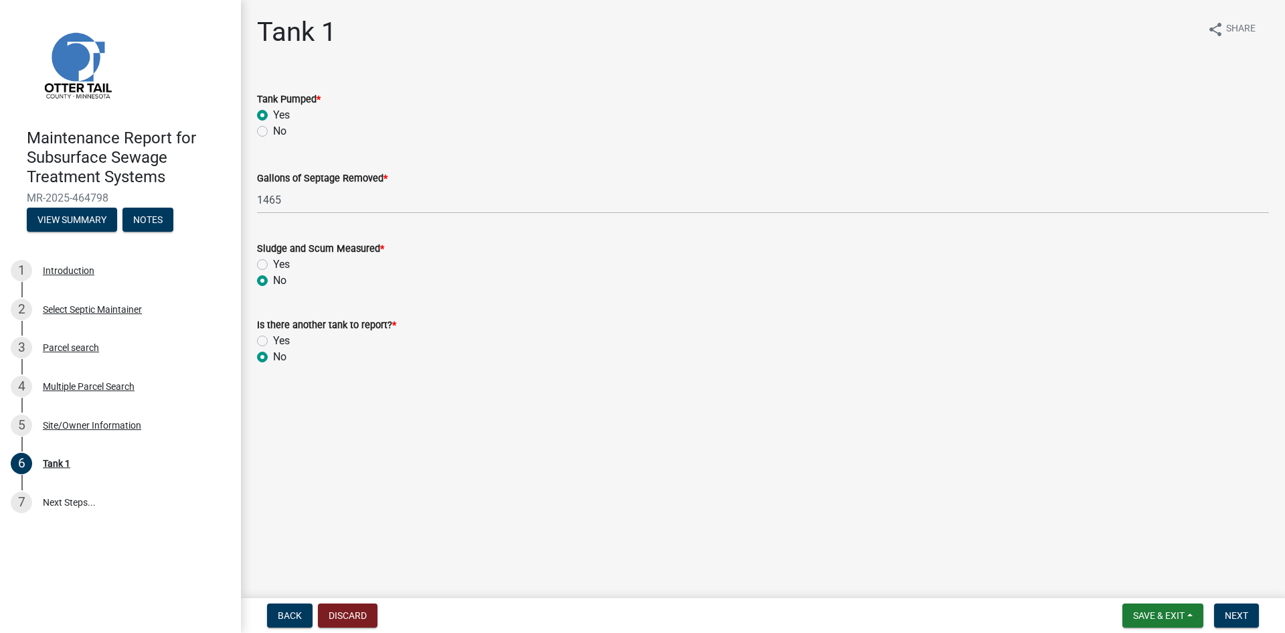
radio input "true"
click at [1240, 618] on span "Next" at bounding box center [1236, 615] width 23 height 11
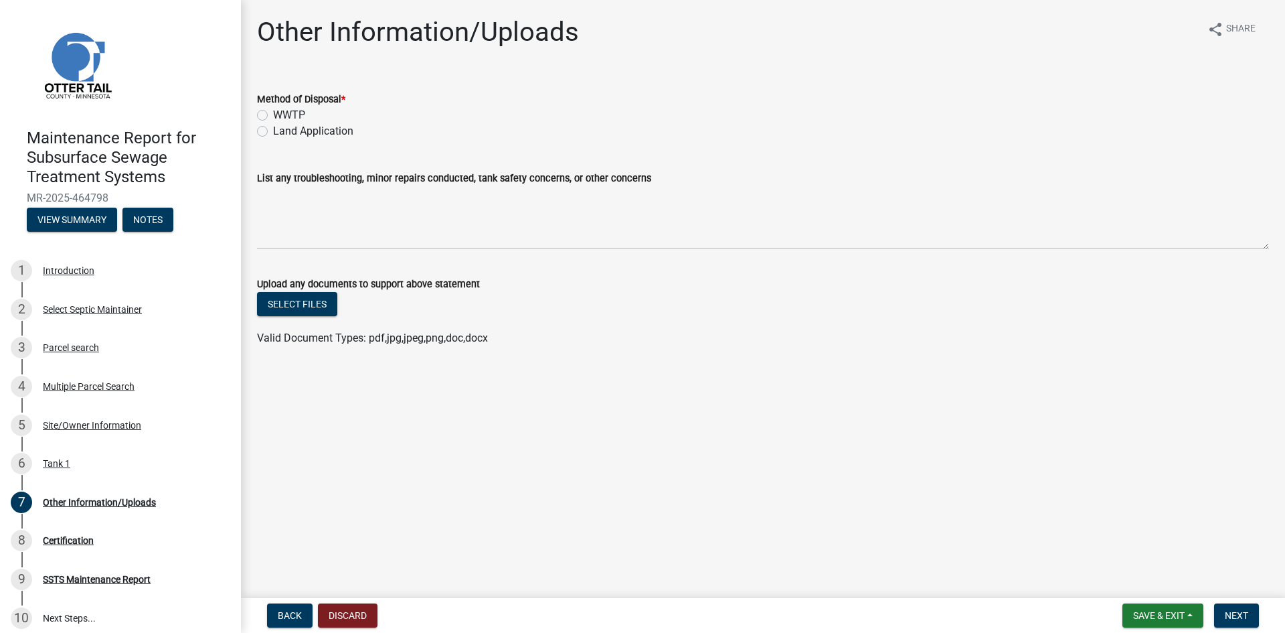
click at [331, 131] on label "Land Application" at bounding box center [313, 131] width 80 height 16
click at [282, 131] on input "Land Application" at bounding box center [277, 127] width 9 height 9
radio input "true"
click at [1234, 615] on span "Next" at bounding box center [1236, 615] width 23 height 11
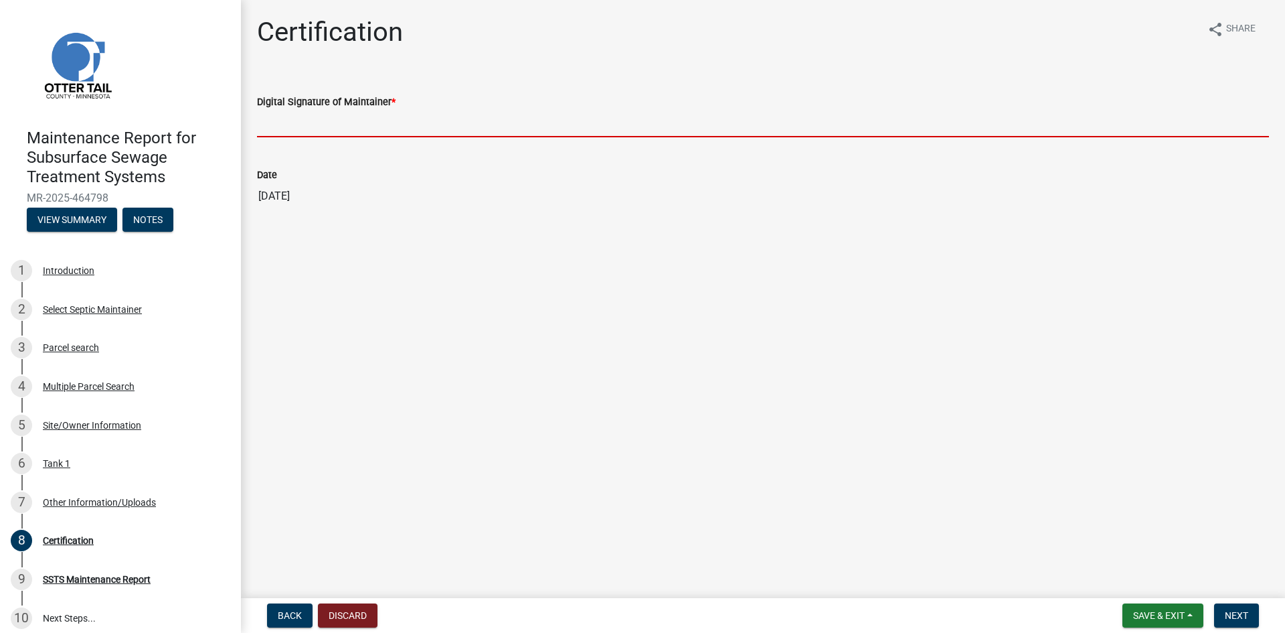
click at [1163, 132] on input "Digital Signature of Maintainer *" at bounding box center [763, 123] width 1012 height 27
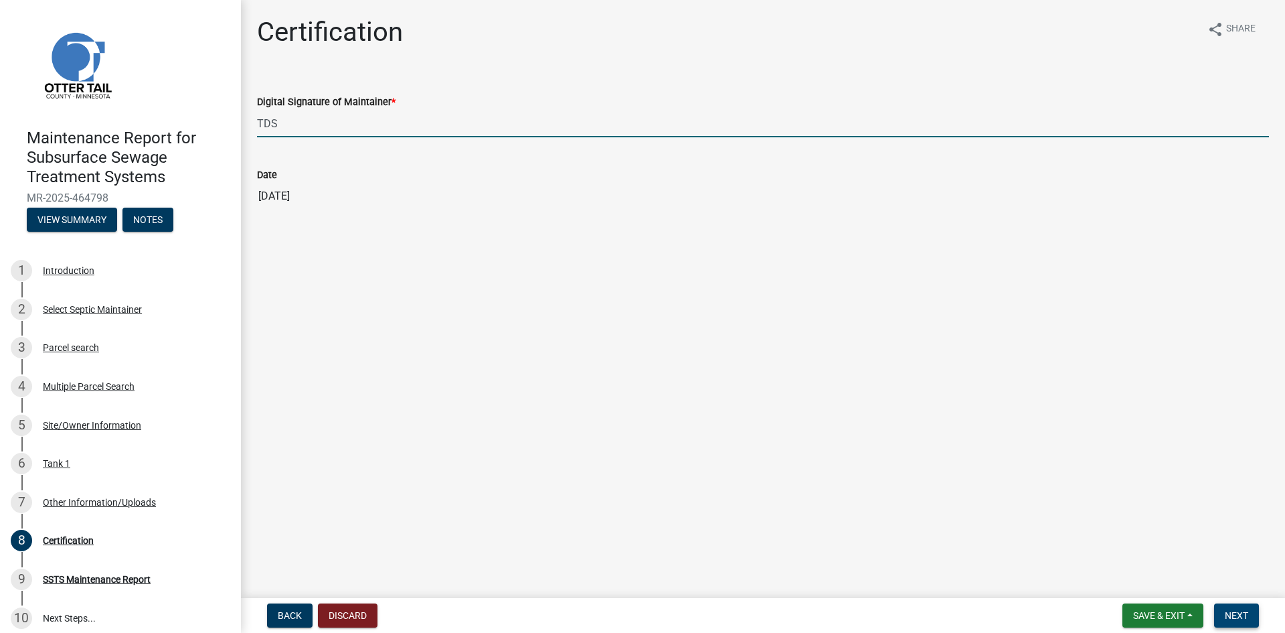
type input "TDS"
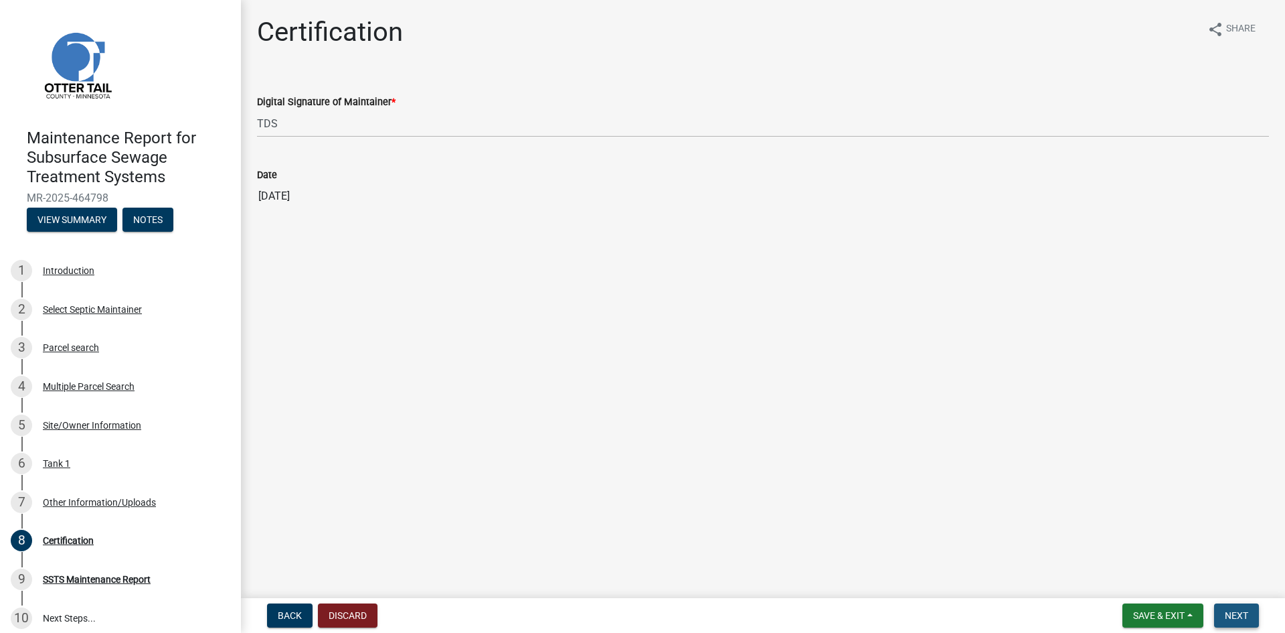
click at [1224, 614] on button "Next" at bounding box center [1236, 615] width 45 height 24
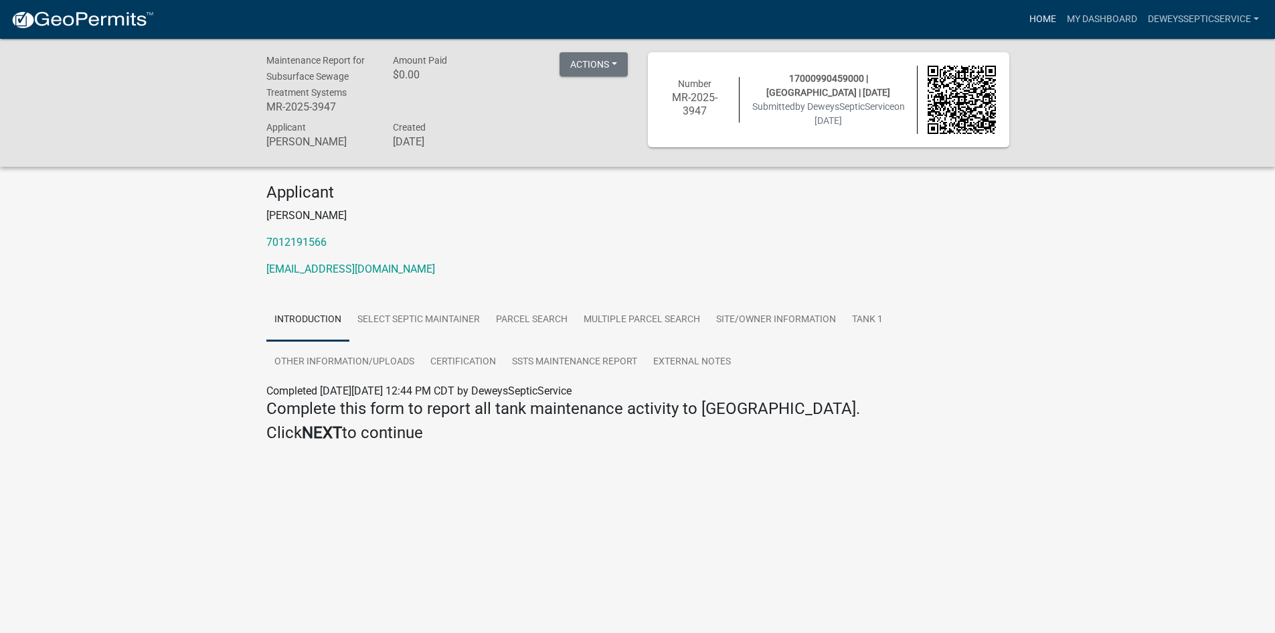
click at [1042, 17] on link "Home" at bounding box center [1042, 19] width 37 height 25
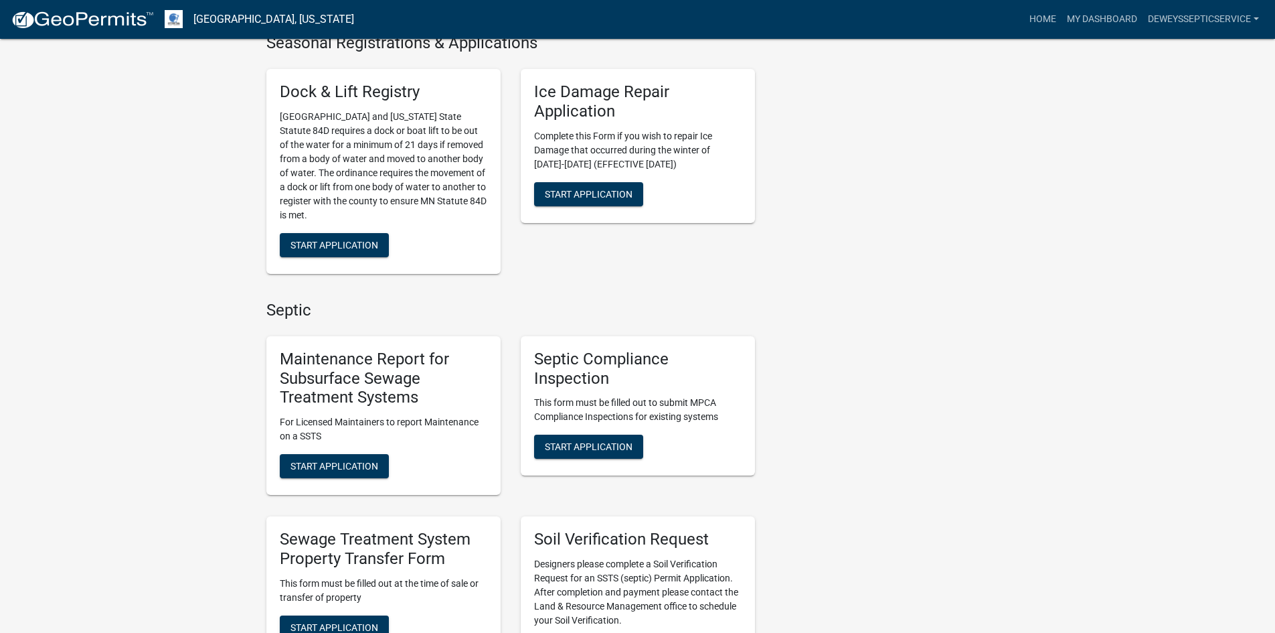
scroll to position [803, 0]
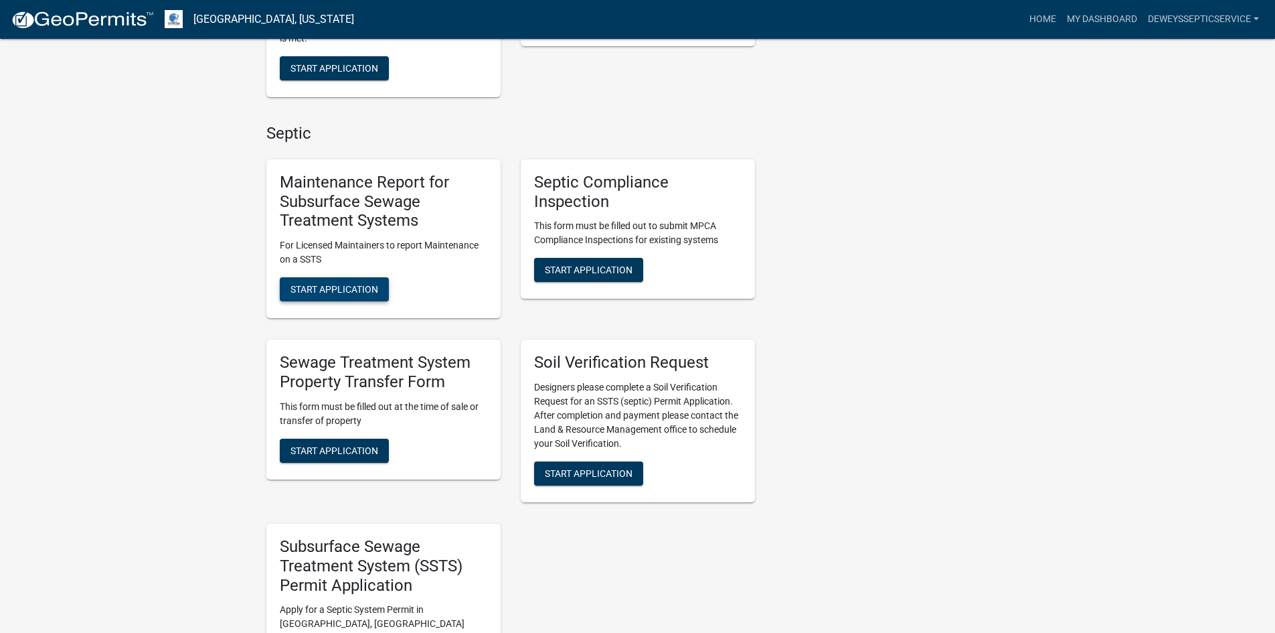
click at [314, 291] on span "Start Application" at bounding box center [335, 289] width 88 height 11
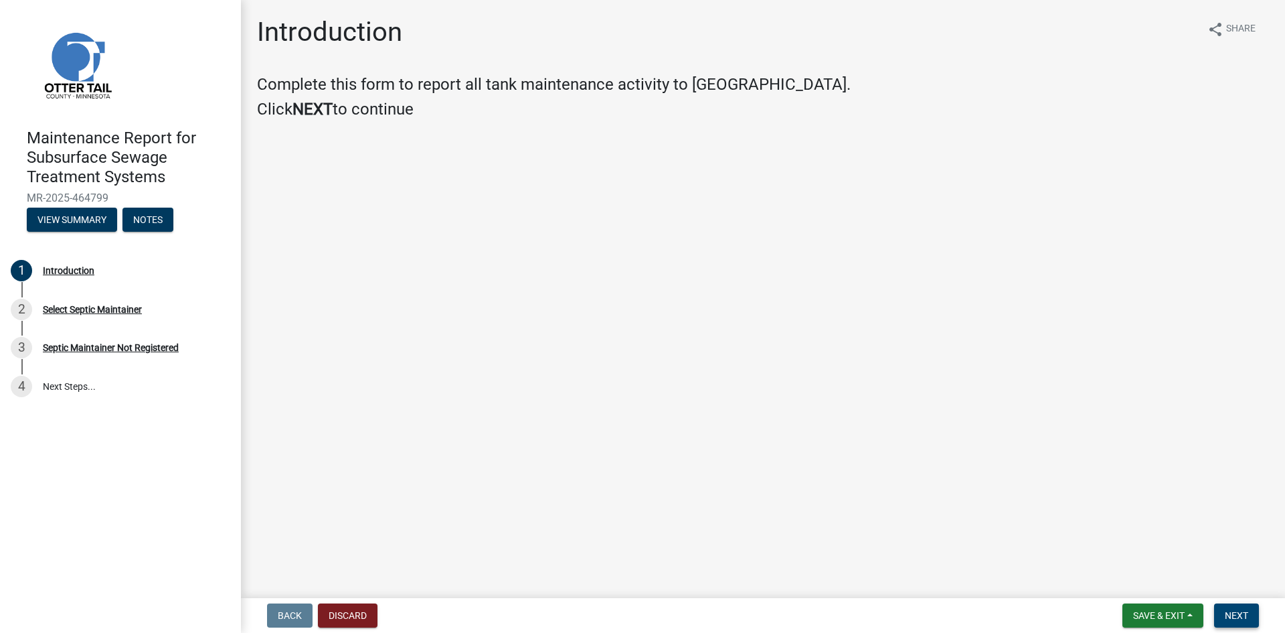
click at [1239, 611] on span "Next" at bounding box center [1236, 615] width 23 height 11
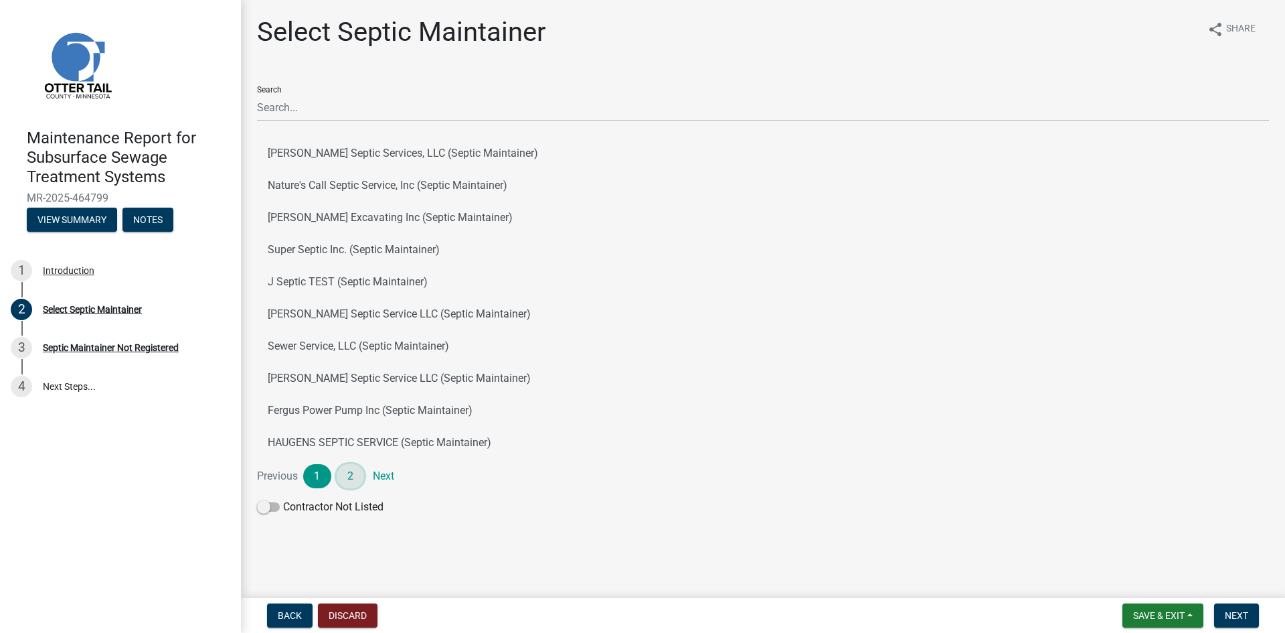
drag, startPoint x: 349, startPoint y: 471, endPoint x: 353, endPoint y: 386, distance: 84.5
click at [349, 470] on link "2" at bounding box center [351, 476] width 28 height 24
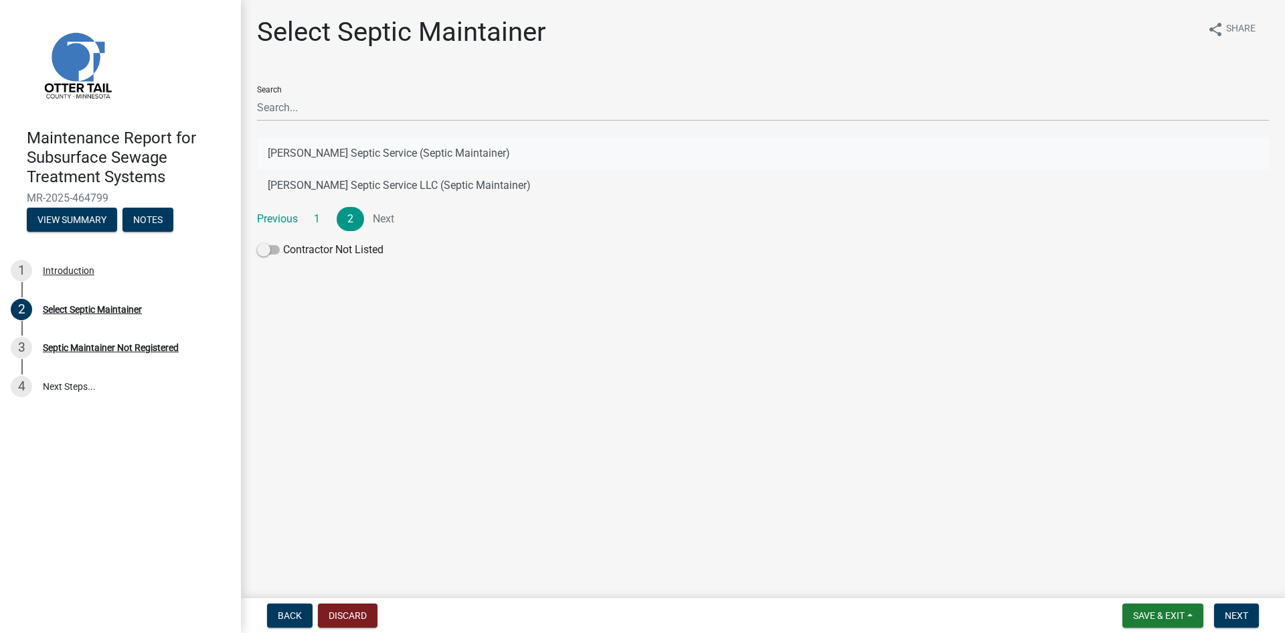
click at [377, 155] on button "[PERSON_NAME] Septic Service (Septic Maintainer)" at bounding box center [763, 153] width 1012 height 32
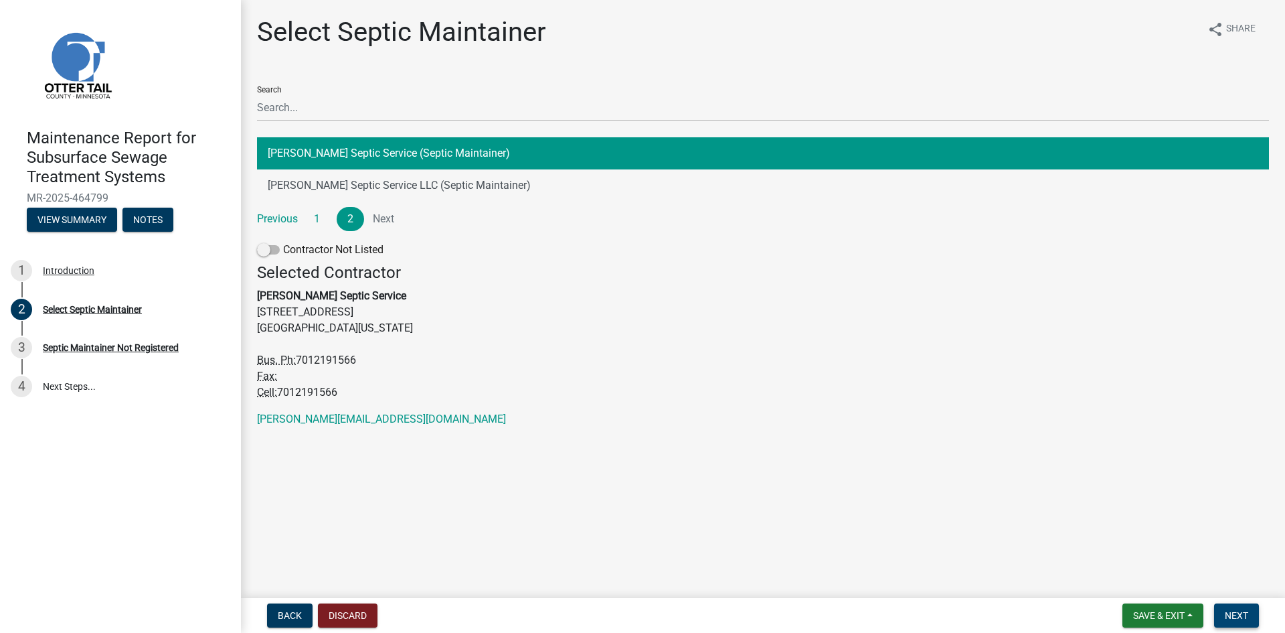
click at [1236, 619] on span "Next" at bounding box center [1236, 615] width 23 height 11
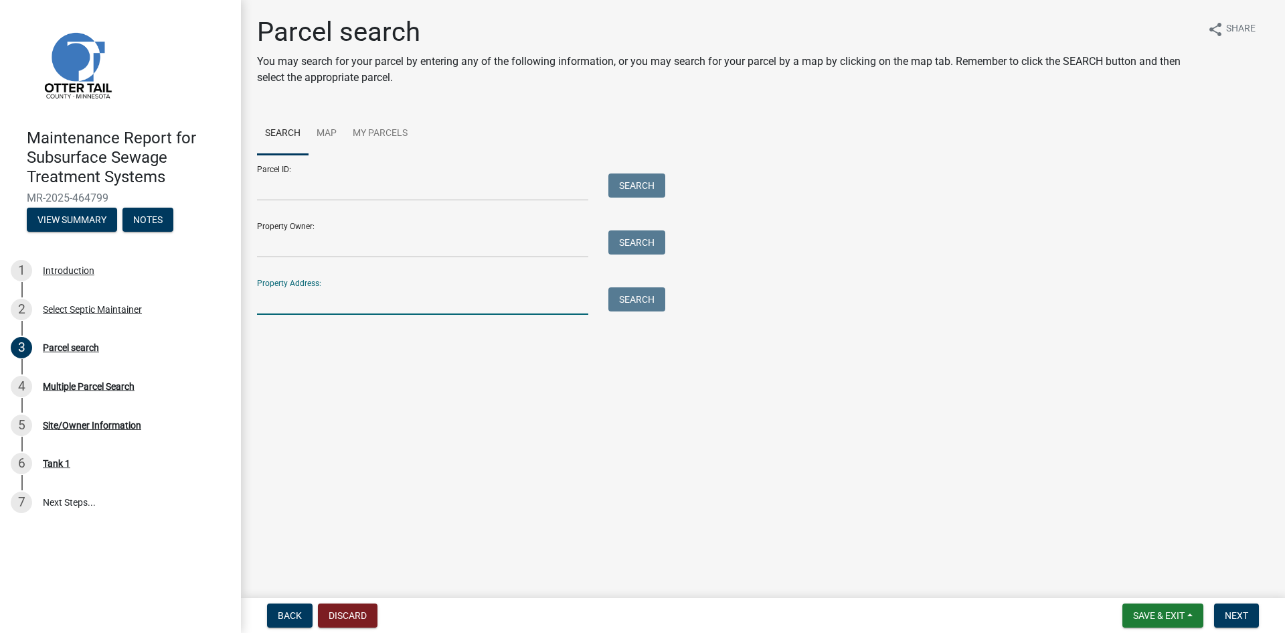
click at [369, 293] on input "Property Address:" at bounding box center [422, 300] width 331 height 27
type input "51314"
click at [632, 305] on button "Search" at bounding box center [637, 299] width 57 height 24
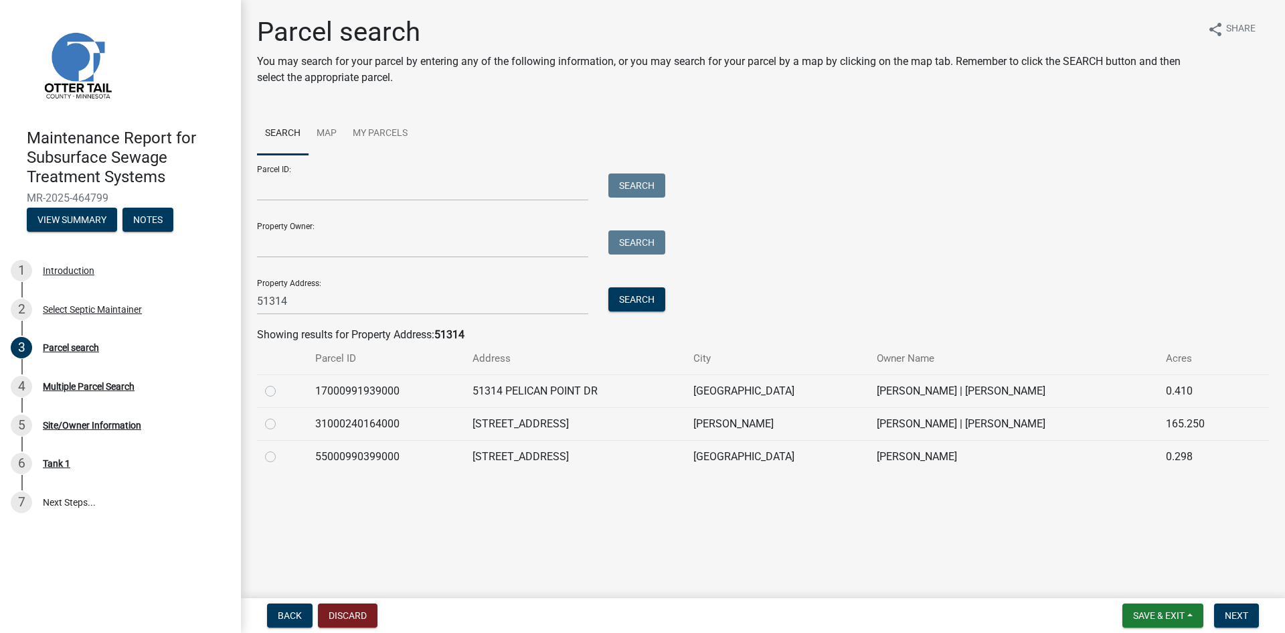
click at [281, 383] on label at bounding box center [281, 383] width 0 height 0
click at [281, 388] on input "radio" at bounding box center [285, 387] width 9 height 9
radio input "true"
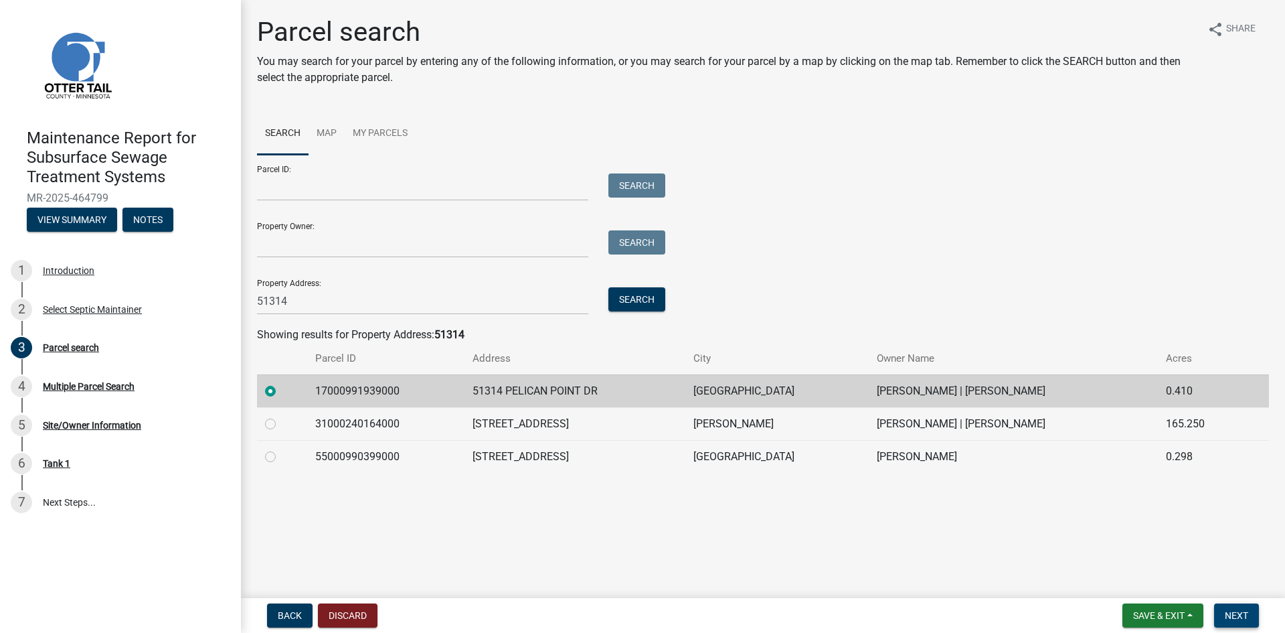
click at [1242, 611] on span "Next" at bounding box center [1236, 615] width 23 height 11
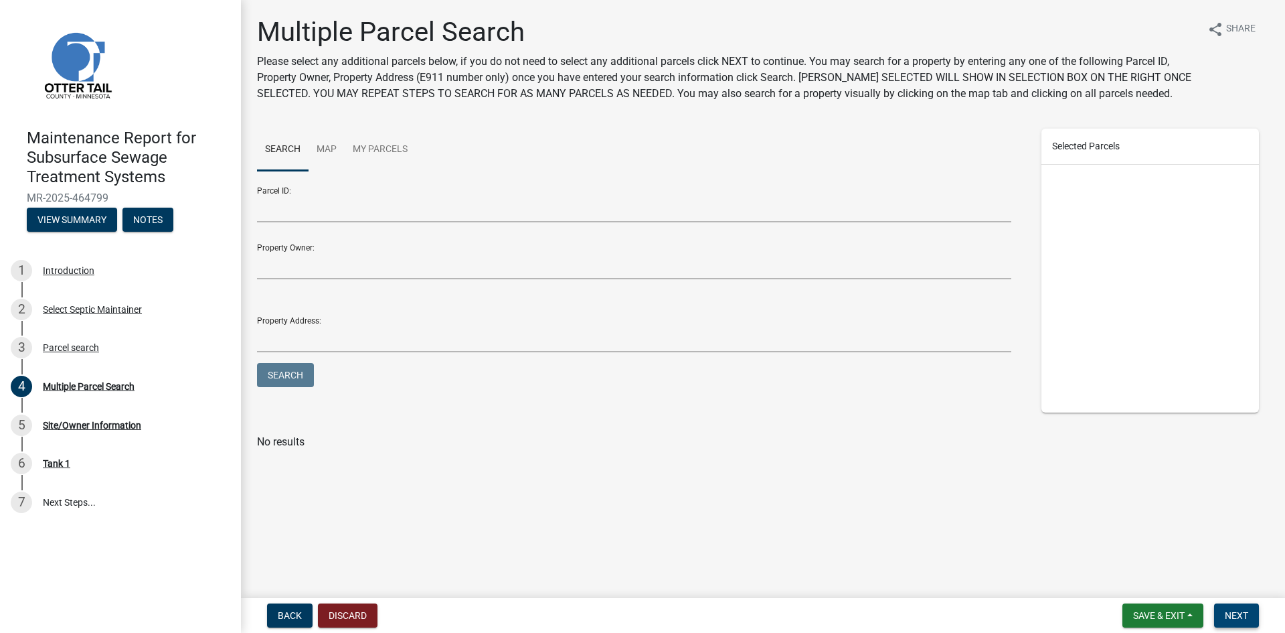
click at [1241, 611] on span "Next" at bounding box center [1236, 615] width 23 height 11
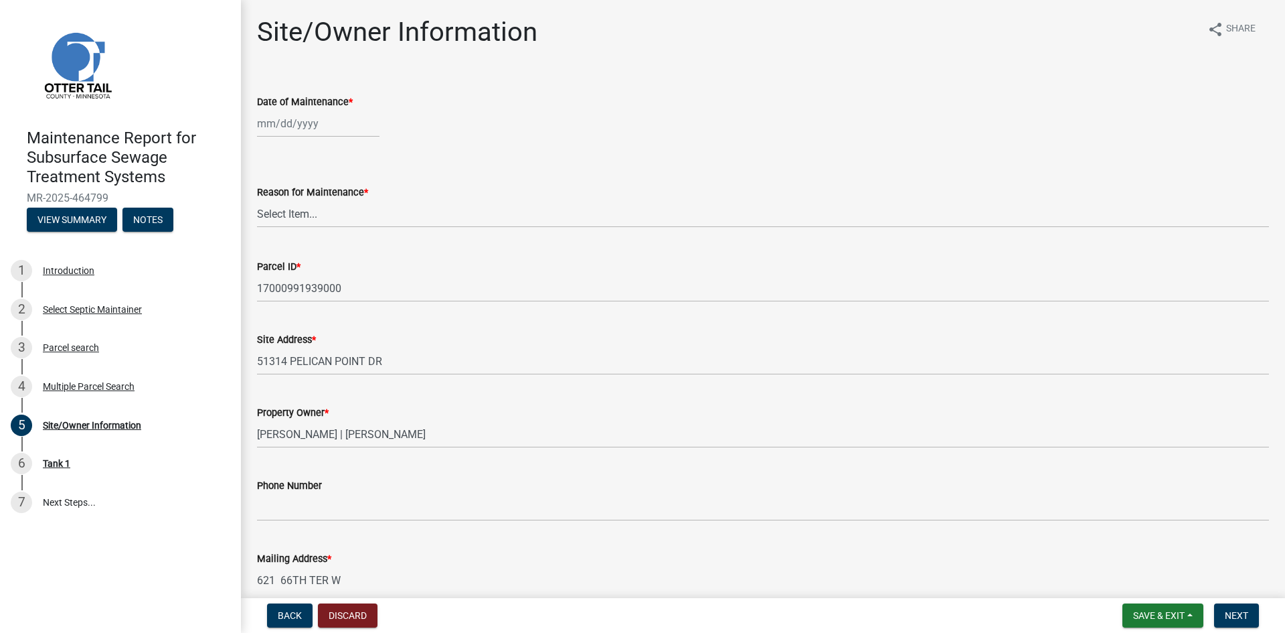
select select "8"
select select "2025"
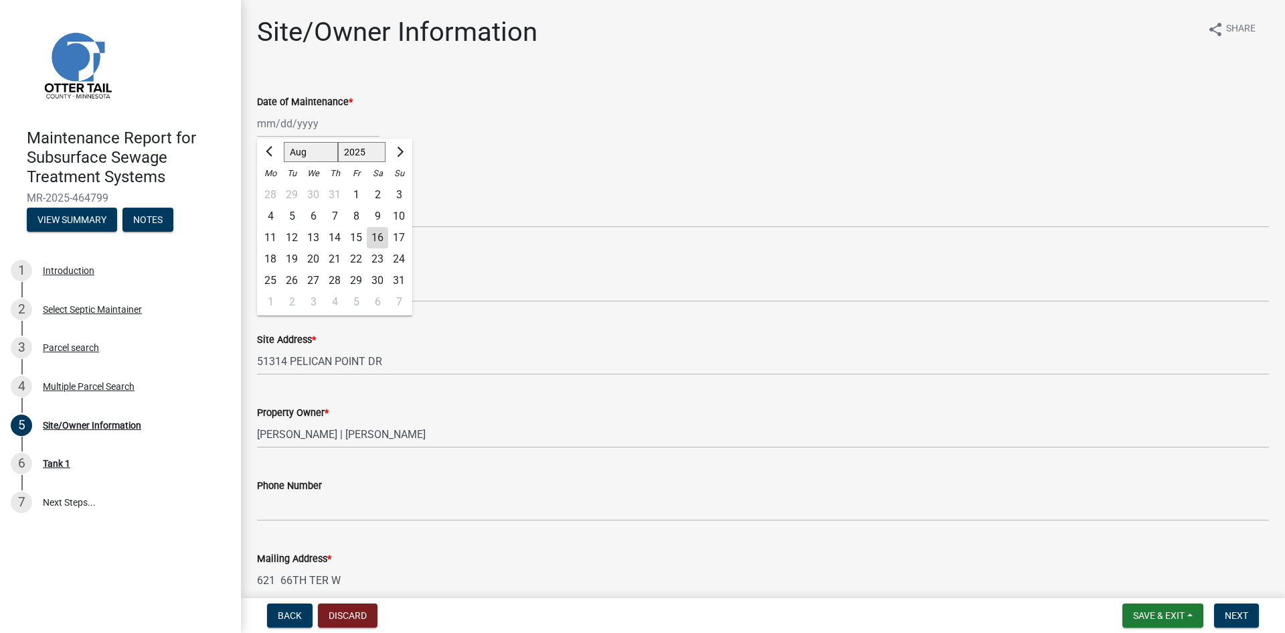
click at [297, 129] on div "[PERSON_NAME] Feb Mar Apr [PERSON_NAME][DATE] Oct Nov [DATE] 1526 1527 1528 152…" at bounding box center [318, 123] width 123 height 27
click at [336, 237] on div "14" at bounding box center [334, 237] width 21 height 21
type input "[DATE]"
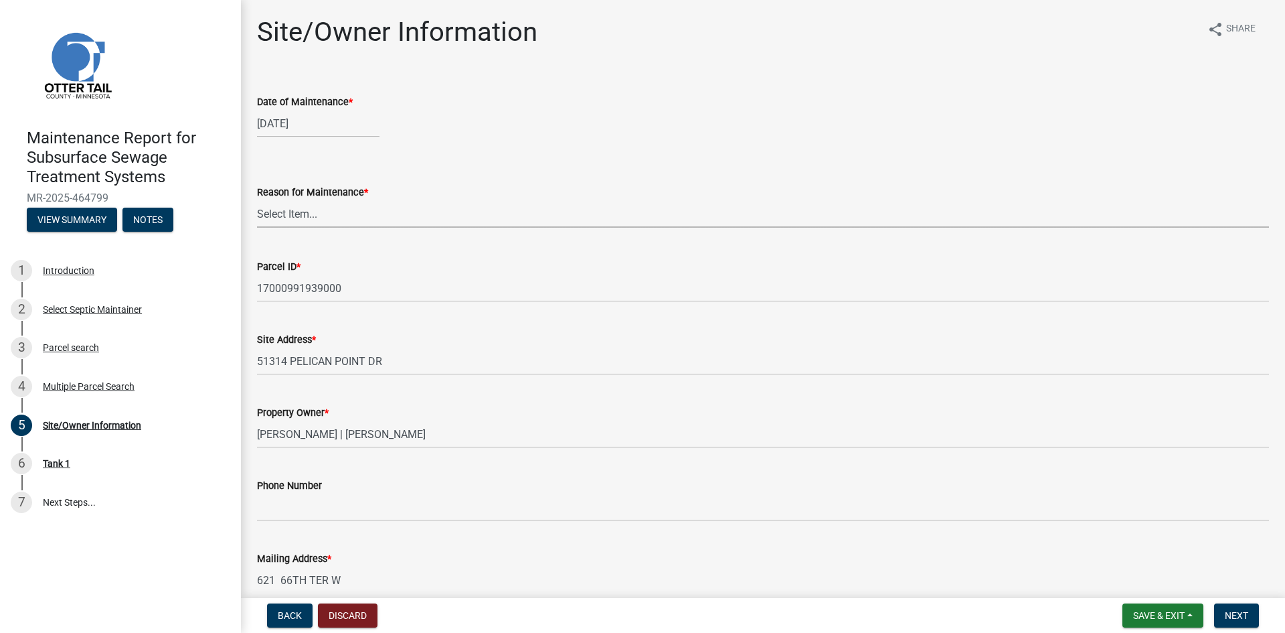
click at [333, 224] on select "Select Item... Called Routine Other" at bounding box center [763, 213] width 1012 height 27
click at [257, 200] on select "Select Item... Called Routine Other" at bounding box center [763, 213] width 1012 height 27
select select "3ac72b63-7b21-42e4-8192-806faae7a4f1"
click at [1228, 617] on span "Next" at bounding box center [1236, 615] width 23 height 11
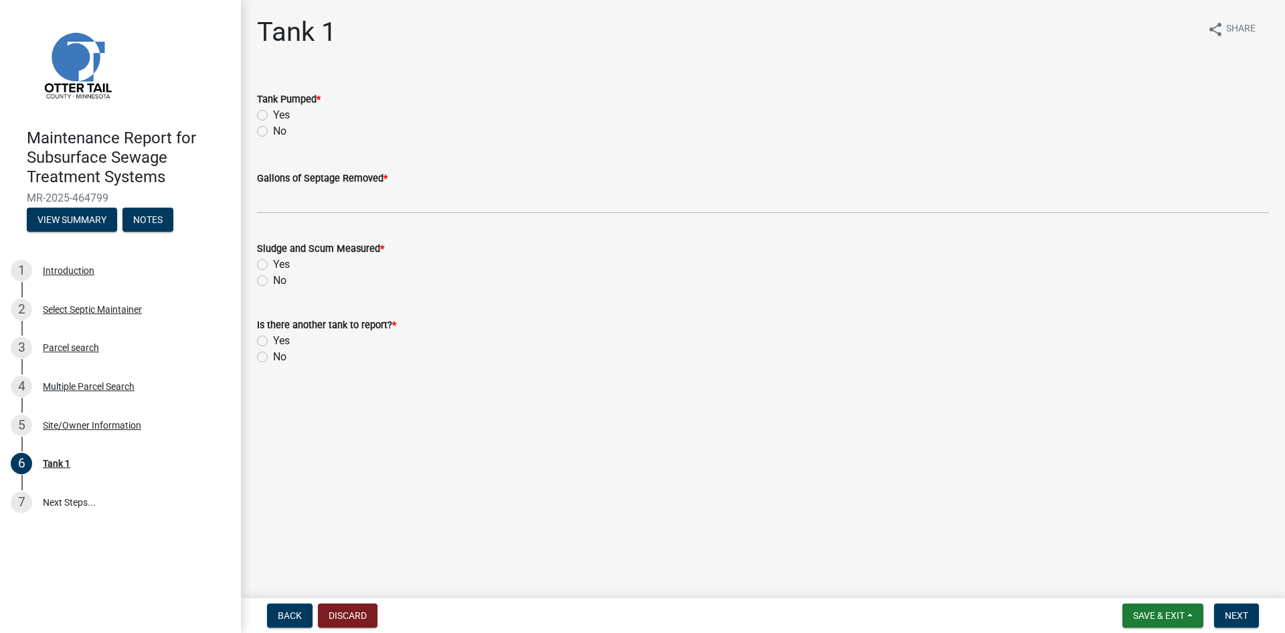
click at [273, 114] on label "Yes" at bounding box center [281, 115] width 17 height 16
click at [273, 114] on input "Yes" at bounding box center [277, 111] width 9 height 9
radio input "true"
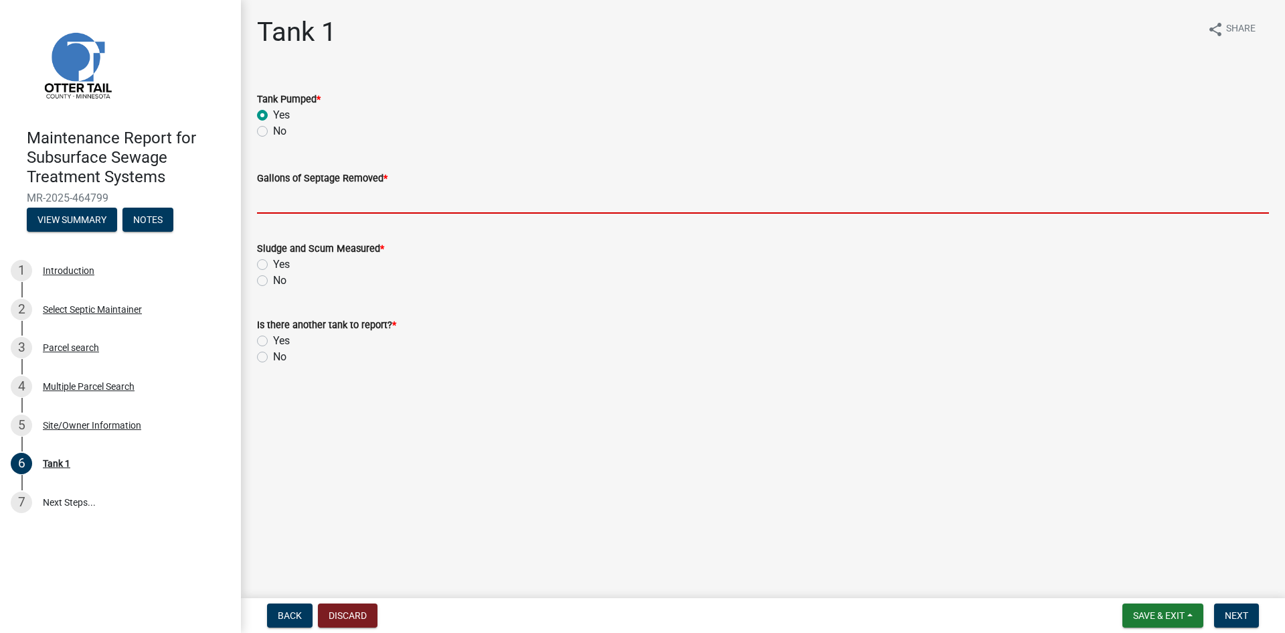
click at [295, 202] on input "Gallons of Septage Removed *" at bounding box center [763, 199] width 1012 height 27
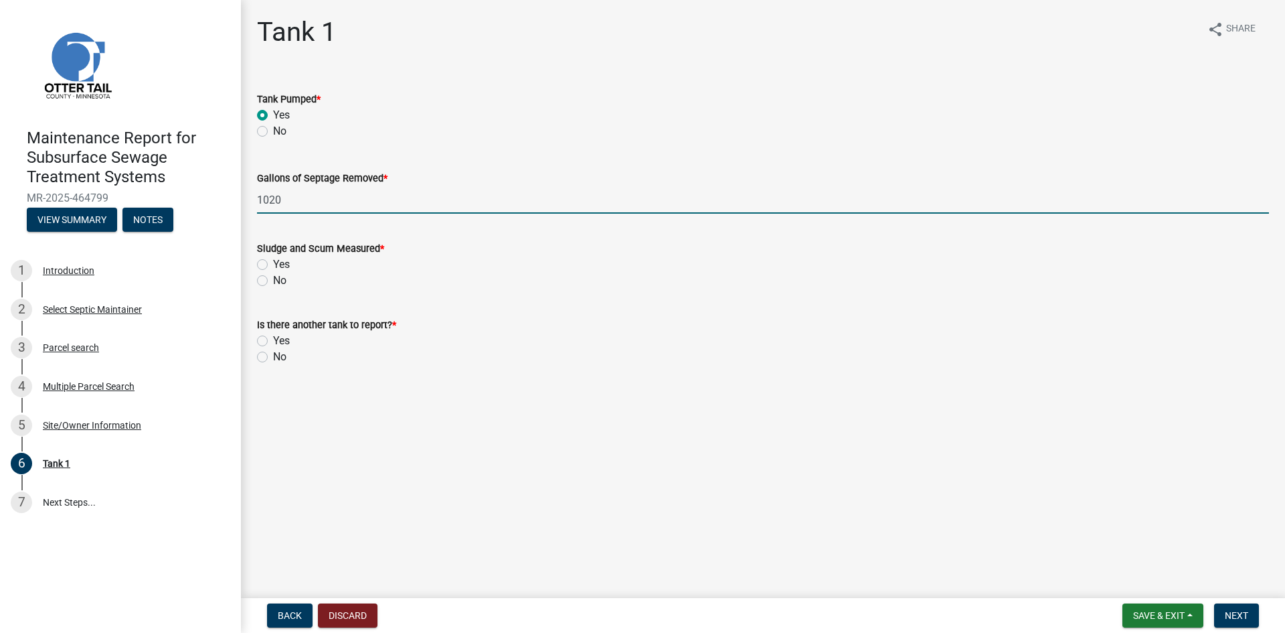
type input "1020"
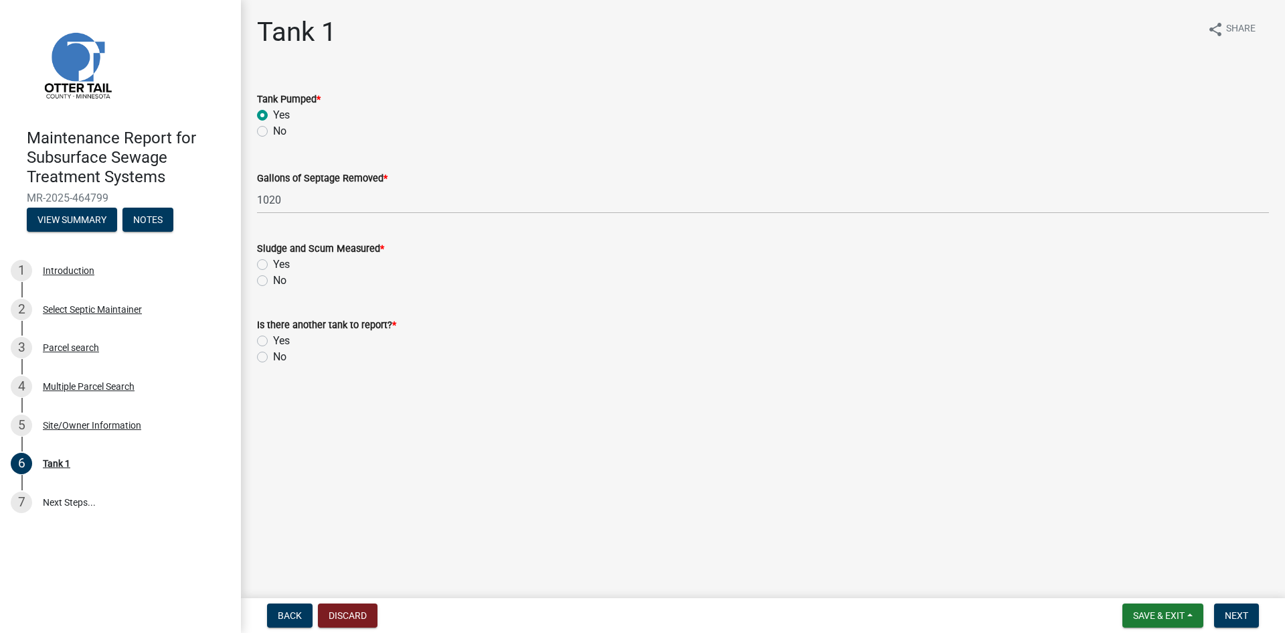
drag, startPoint x: 265, startPoint y: 280, endPoint x: 272, endPoint y: 297, distance: 18.9
click at [273, 281] on label "No" at bounding box center [279, 280] width 13 height 16
click at [273, 281] on input "No" at bounding box center [277, 276] width 9 height 9
radio input "true"
click at [273, 357] on label "No" at bounding box center [279, 357] width 13 height 16
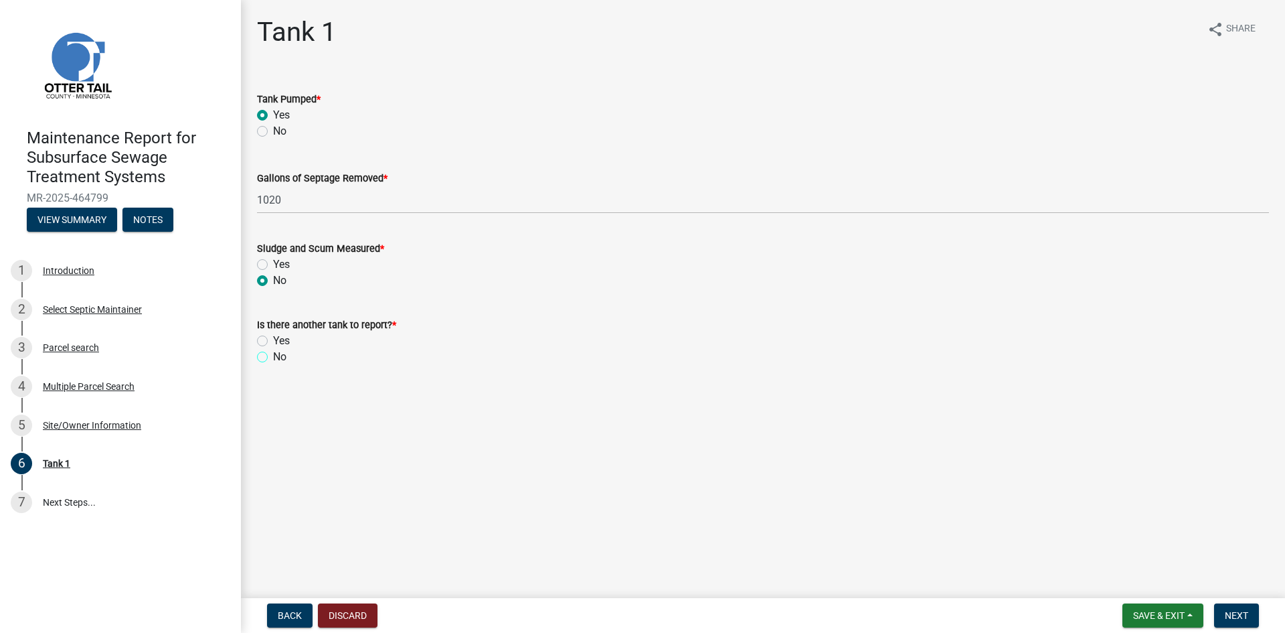
click at [273, 357] on input "No" at bounding box center [277, 353] width 9 height 9
radio input "true"
click at [1249, 619] on span "Next" at bounding box center [1236, 615] width 23 height 11
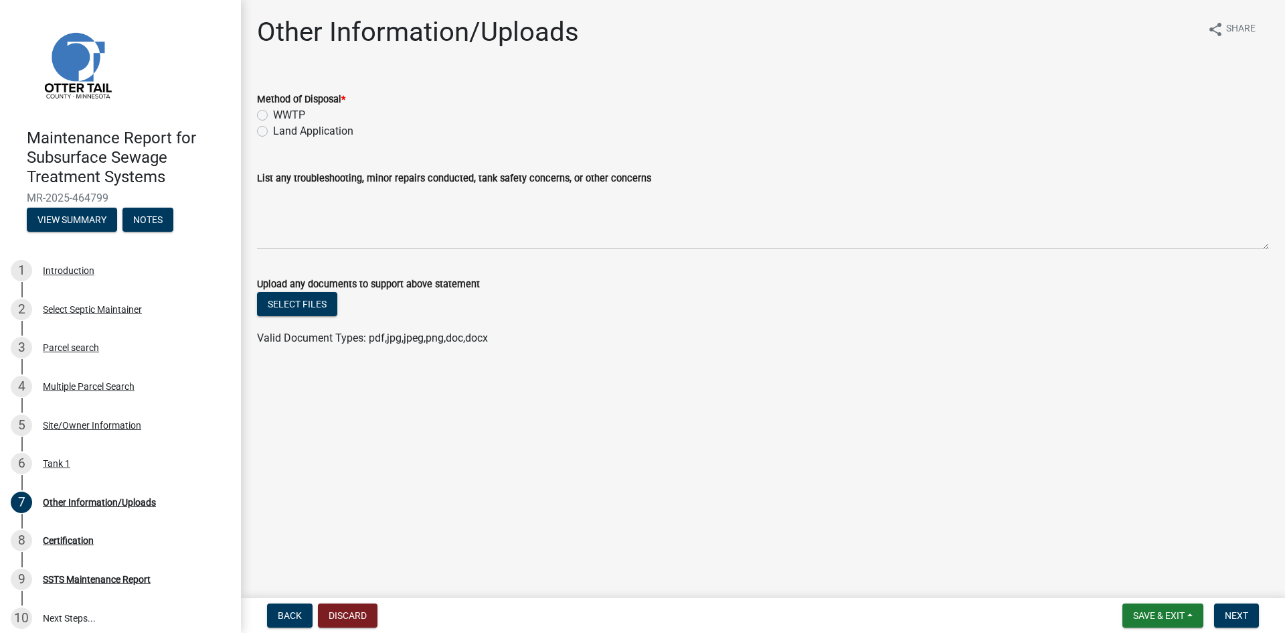
click at [301, 129] on label "Land Application" at bounding box center [313, 131] width 80 height 16
click at [282, 129] on input "Land Application" at bounding box center [277, 127] width 9 height 9
radio input "true"
click at [1232, 607] on button "Next" at bounding box center [1236, 615] width 45 height 24
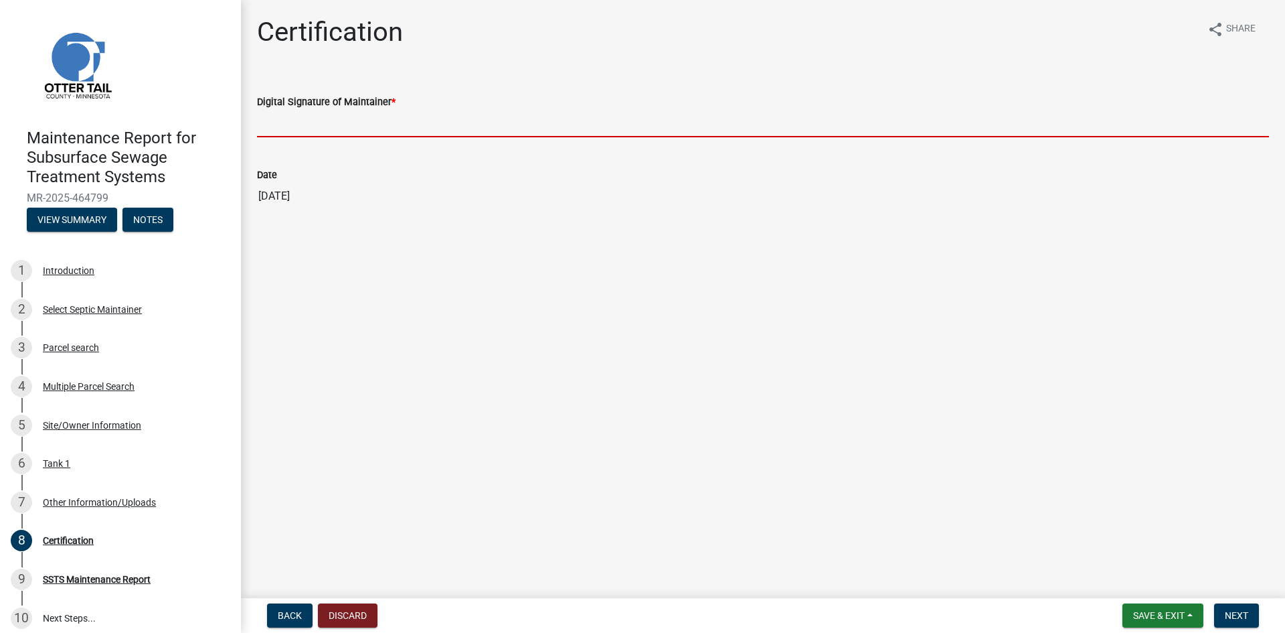
click at [497, 135] on input "Digital Signature of Maintainer *" at bounding box center [763, 123] width 1012 height 27
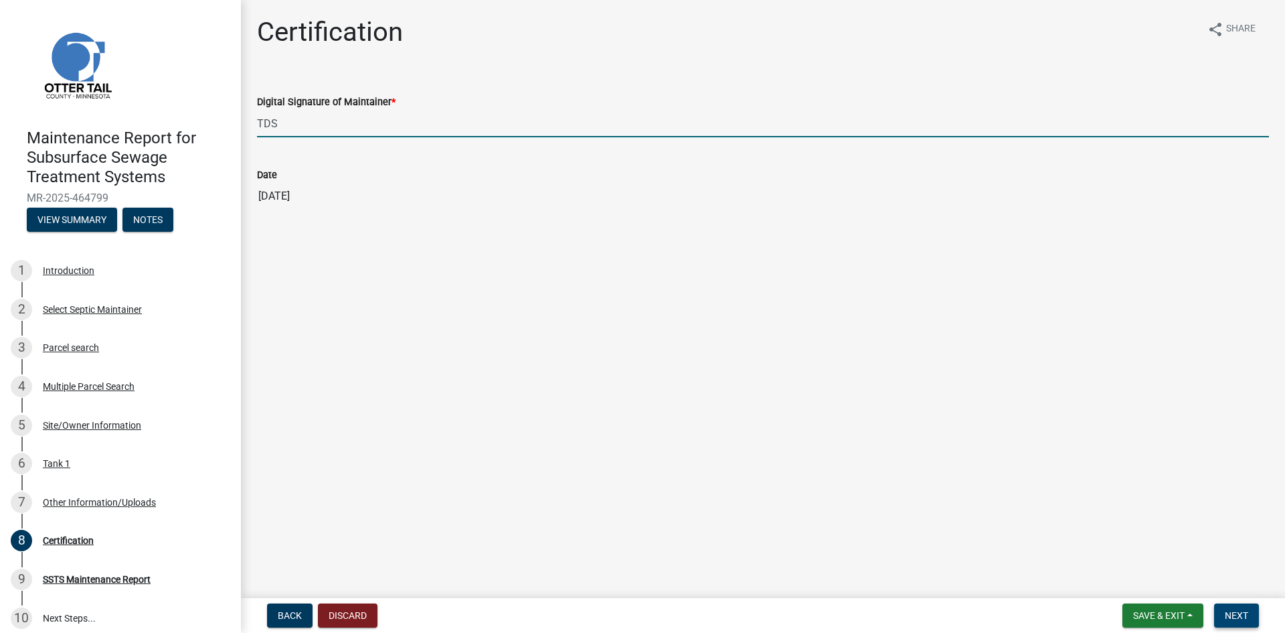
type input "TDS"
click at [1235, 623] on button "Next" at bounding box center [1236, 615] width 45 height 24
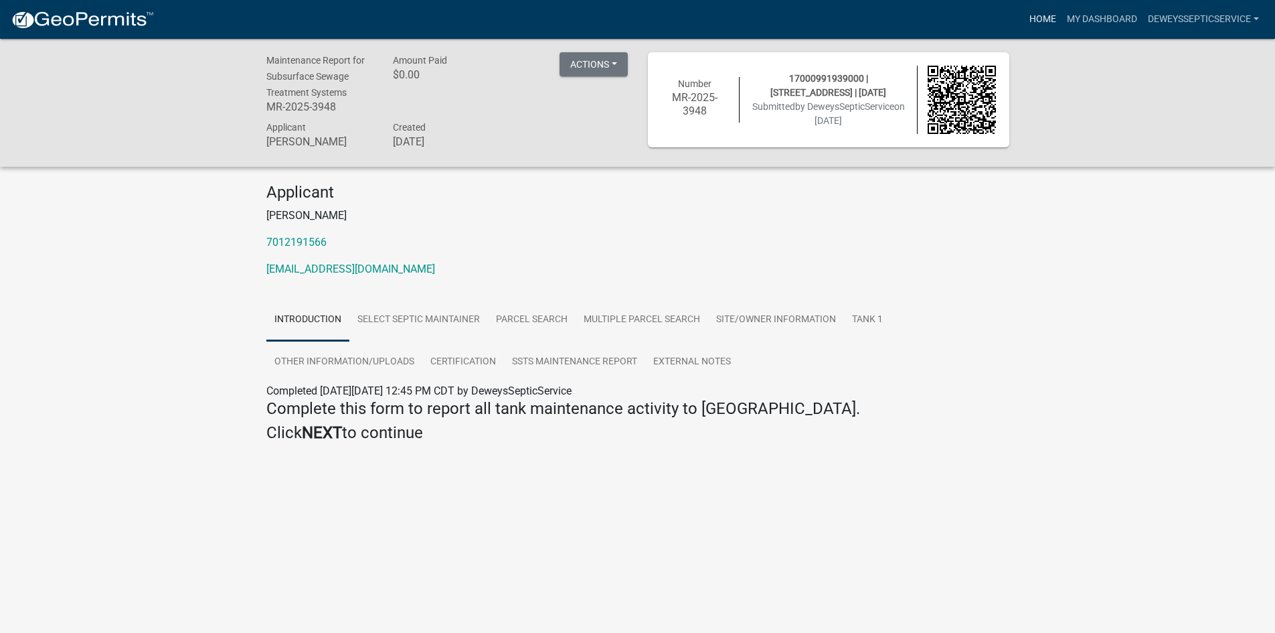
click at [1032, 19] on link "Home" at bounding box center [1042, 19] width 37 height 25
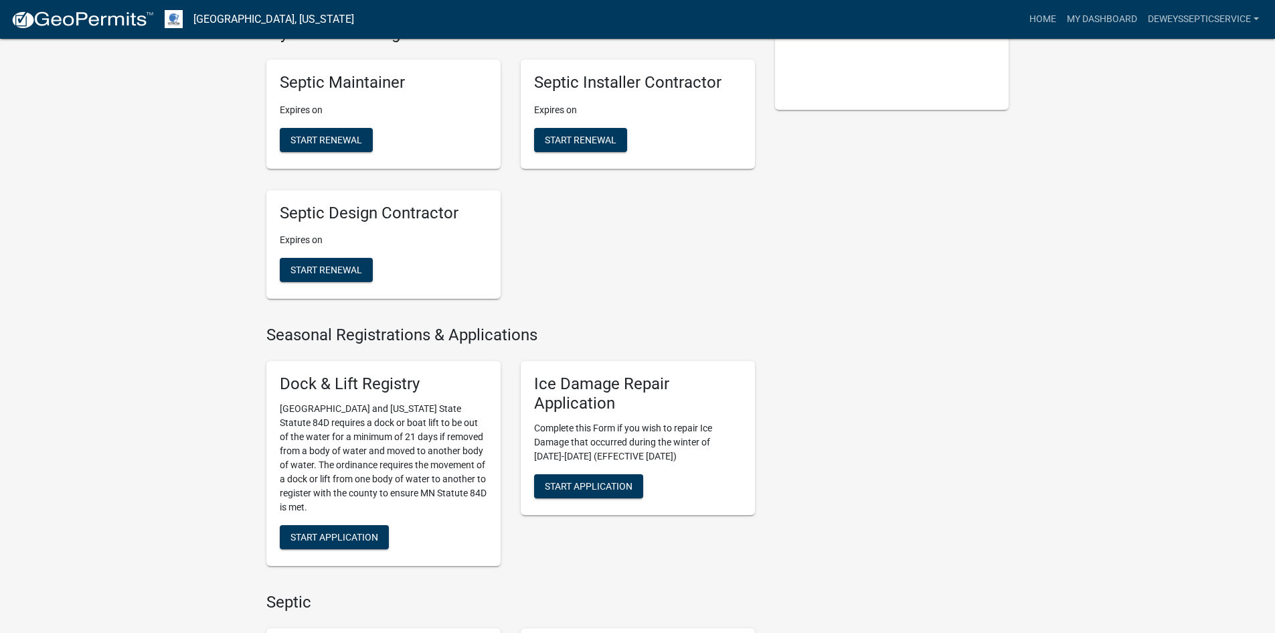
scroll to position [669, 0]
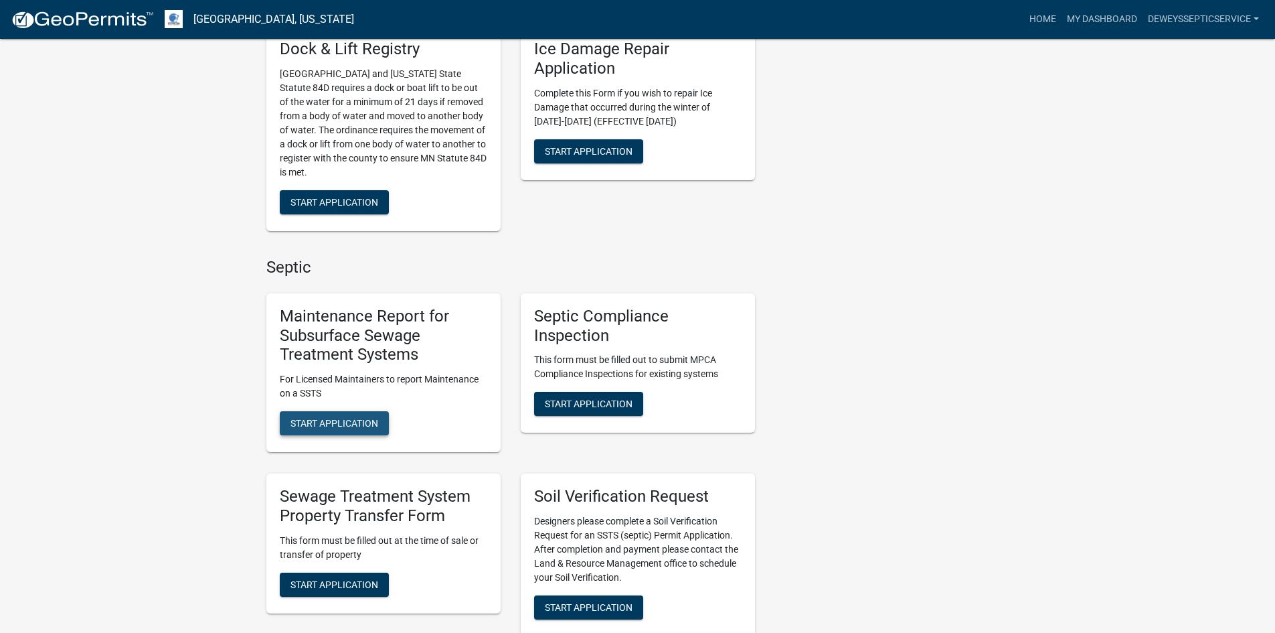
click at [363, 419] on span "Start Application" at bounding box center [335, 423] width 88 height 11
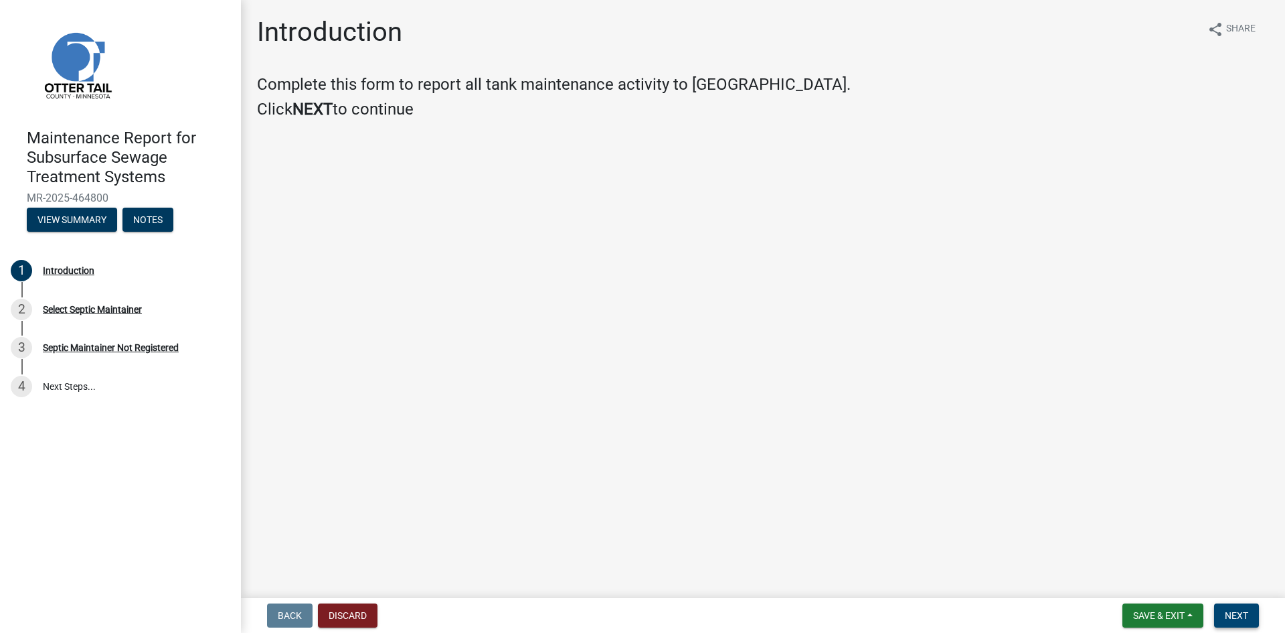
click at [1230, 611] on span "Next" at bounding box center [1236, 615] width 23 height 11
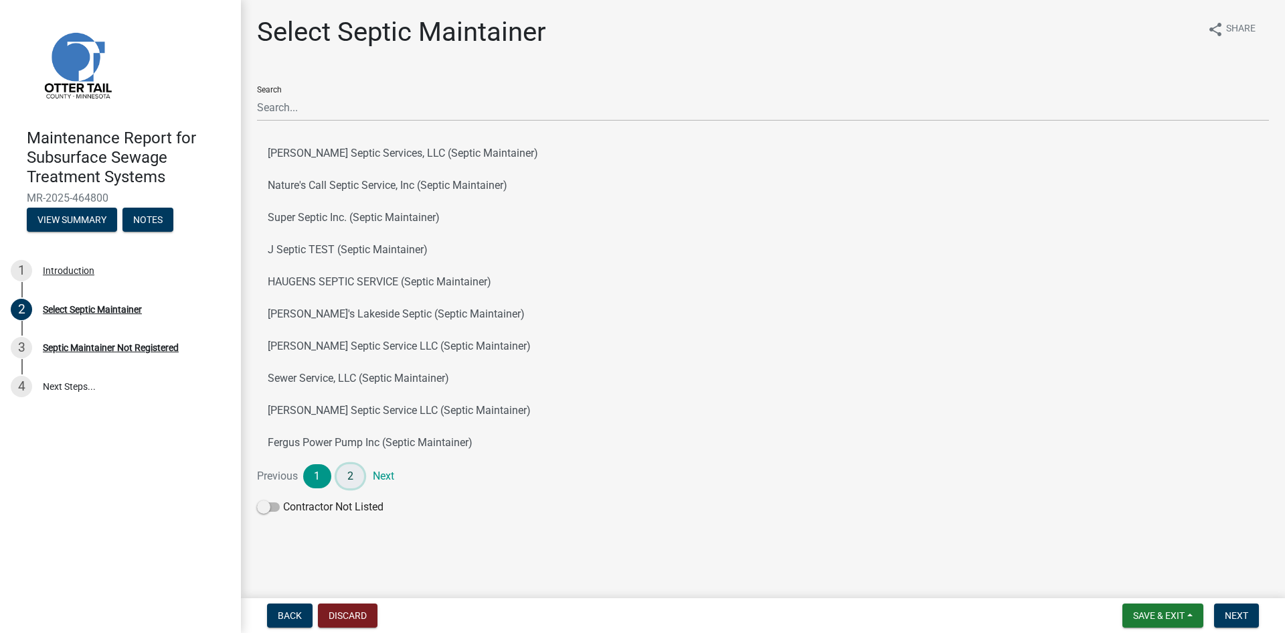
click at [351, 473] on link "2" at bounding box center [351, 476] width 28 height 24
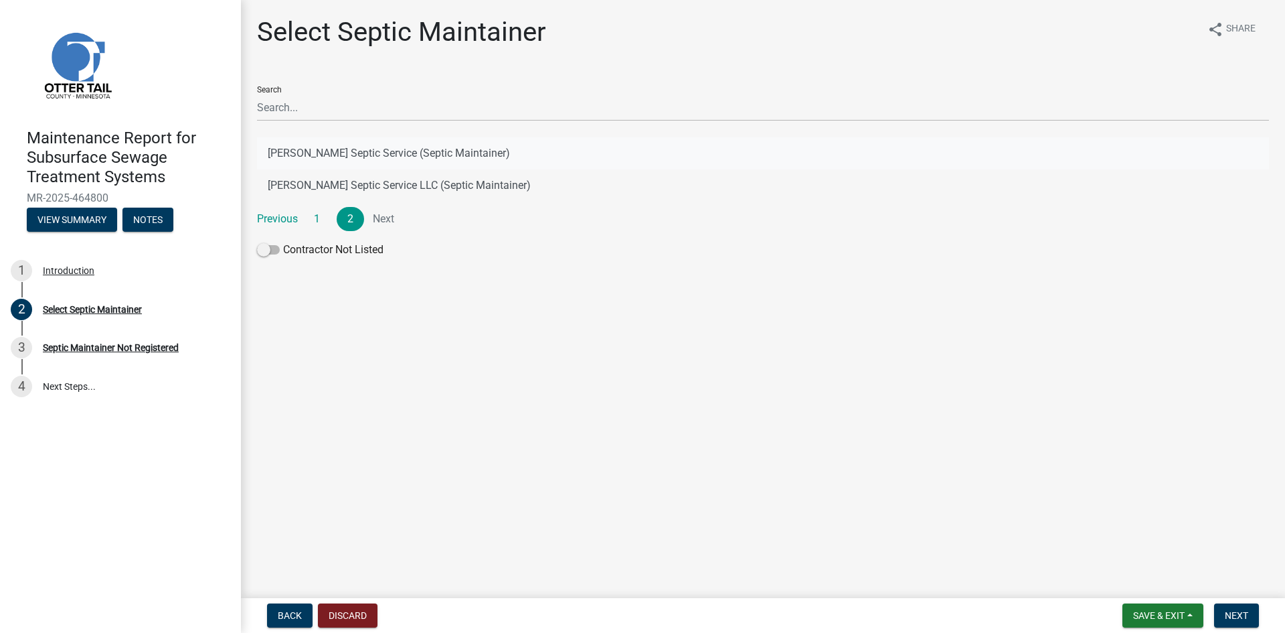
click at [435, 155] on button "[PERSON_NAME] Septic Service (Septic Maintainer)" at bounding box center [763, 153] width 1012 height 32
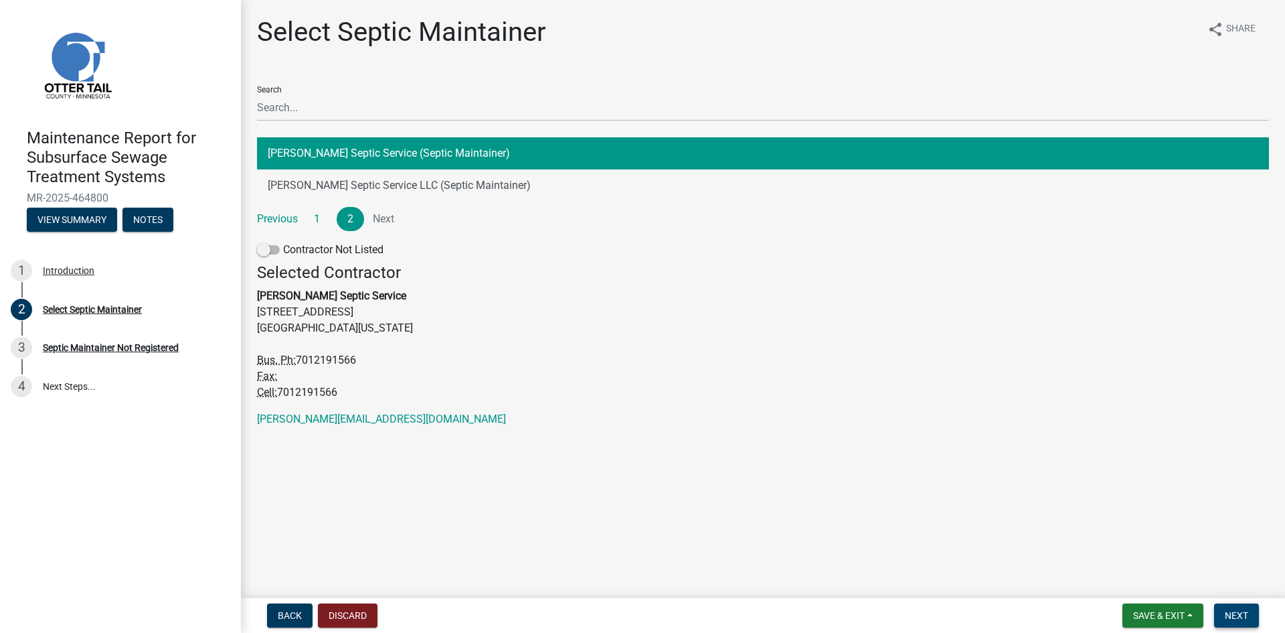
click at [1232, 606] on button "Next" at bounding box center [1236, 615] width 45 height 24
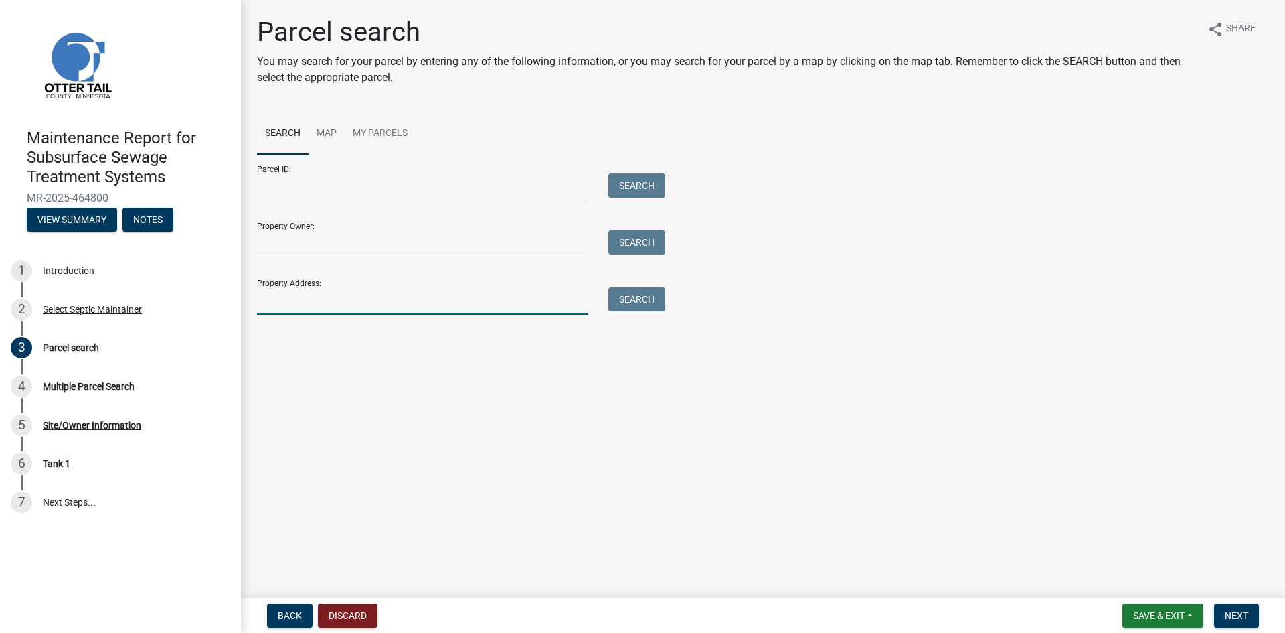
click at [478, 300] on input "Property Address:" at bounding box center [422, 300] width 331 height 27
type input "21829"
click at [643, 303] on button "Search" at bounding box center [637, 299] width 57 height 24
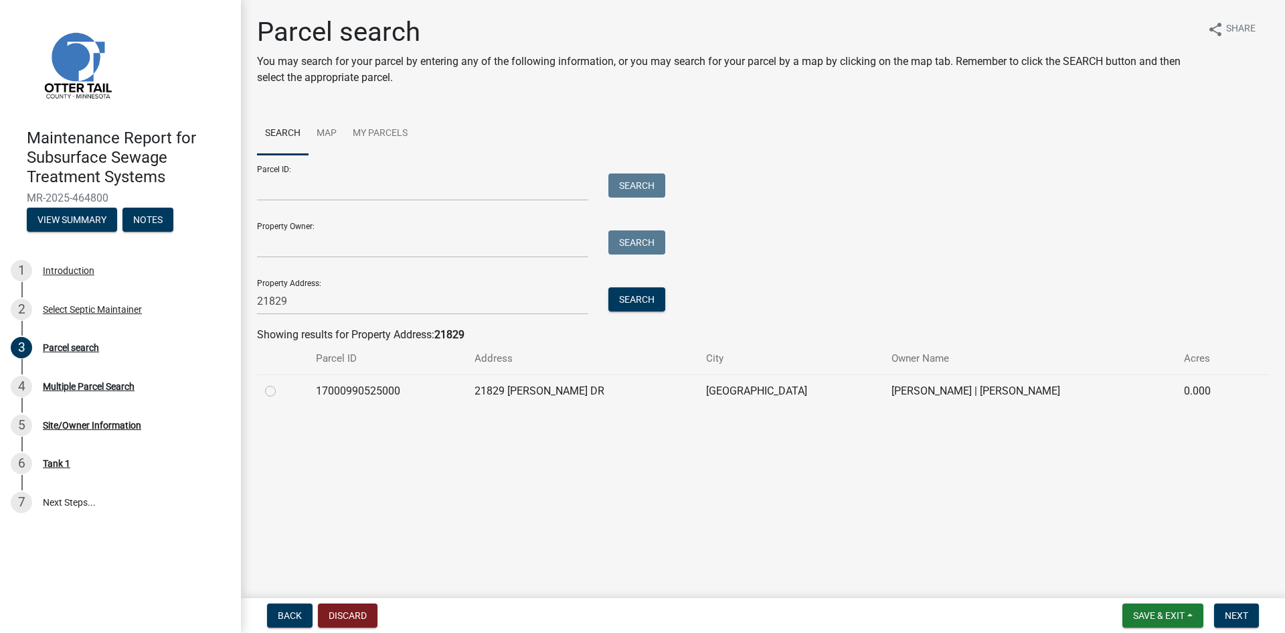
click at [281, 383] on label at bounding box center [281, 383] width 0 height 0
click at [281, 388] on input "radio" at bounding box center [285, 387] width 9 height 9
radio input "true"
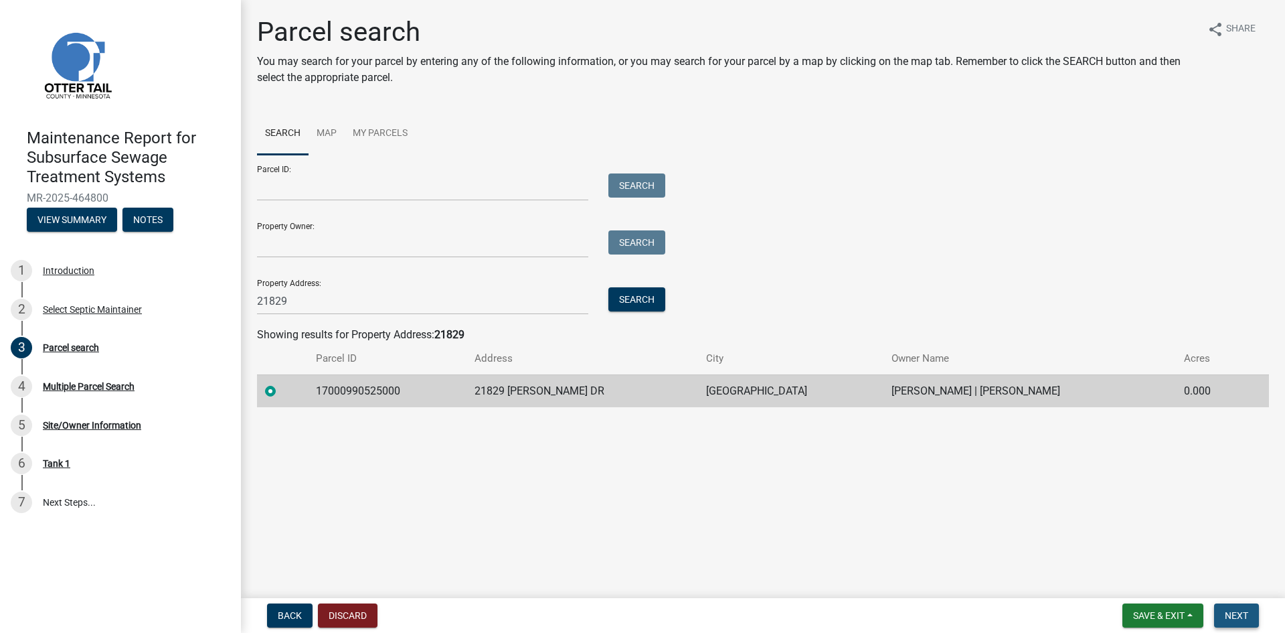
click at [1239, 612] on span "Next" at bounding box center [1236, 615] width 23 height 11
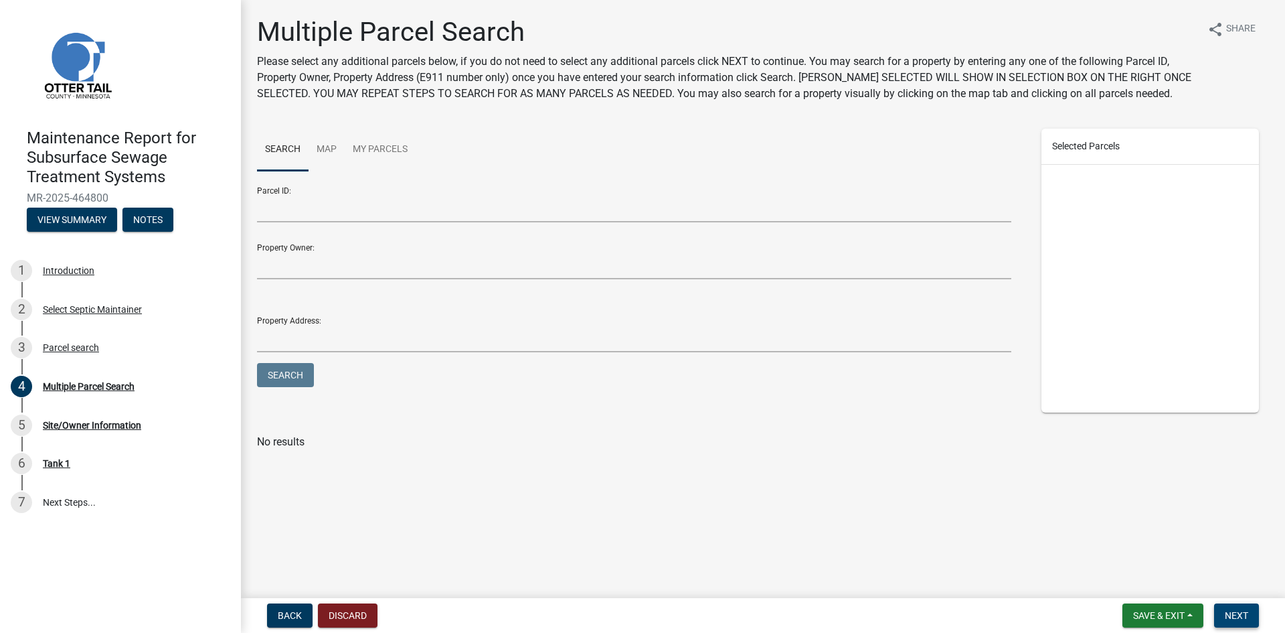
click at [1239, 612] on span "Next" at bounding box center [1236, 615] width 23 height 11
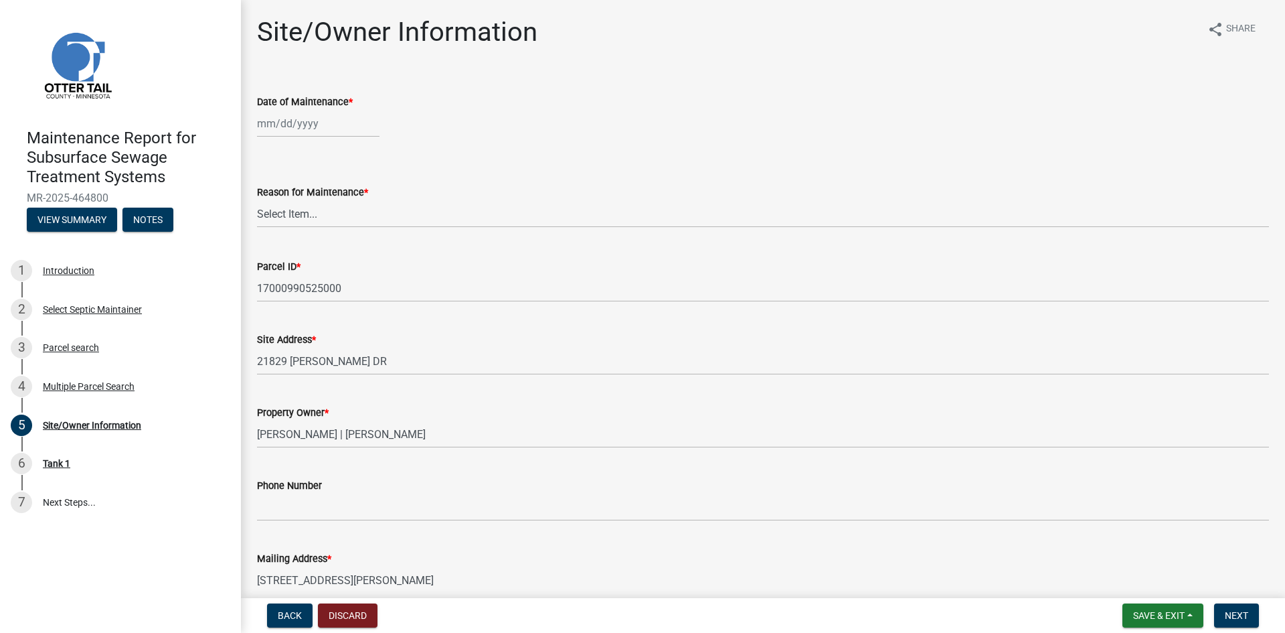
click at [303, 129] on div at bounding box center [318, 123] width 123 height 27
select select "8"
select select "2025"
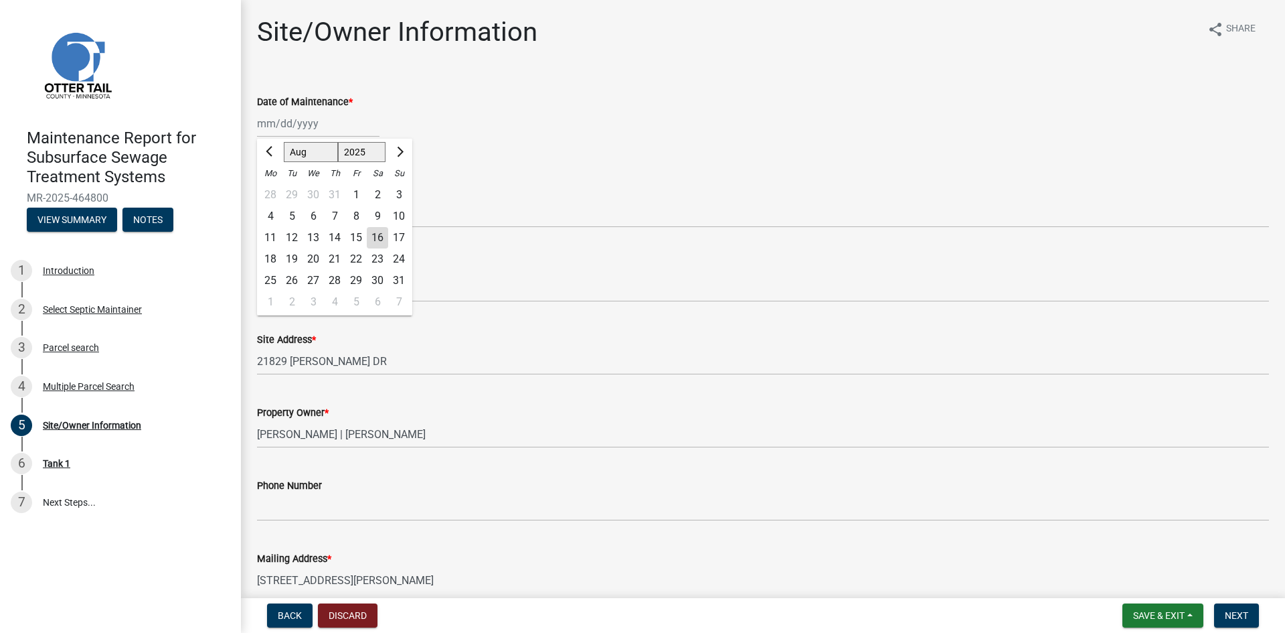
click at [333, 242] on div "14" at bounding box center [334, 237] width 21 height 21
type input "[DATE]"
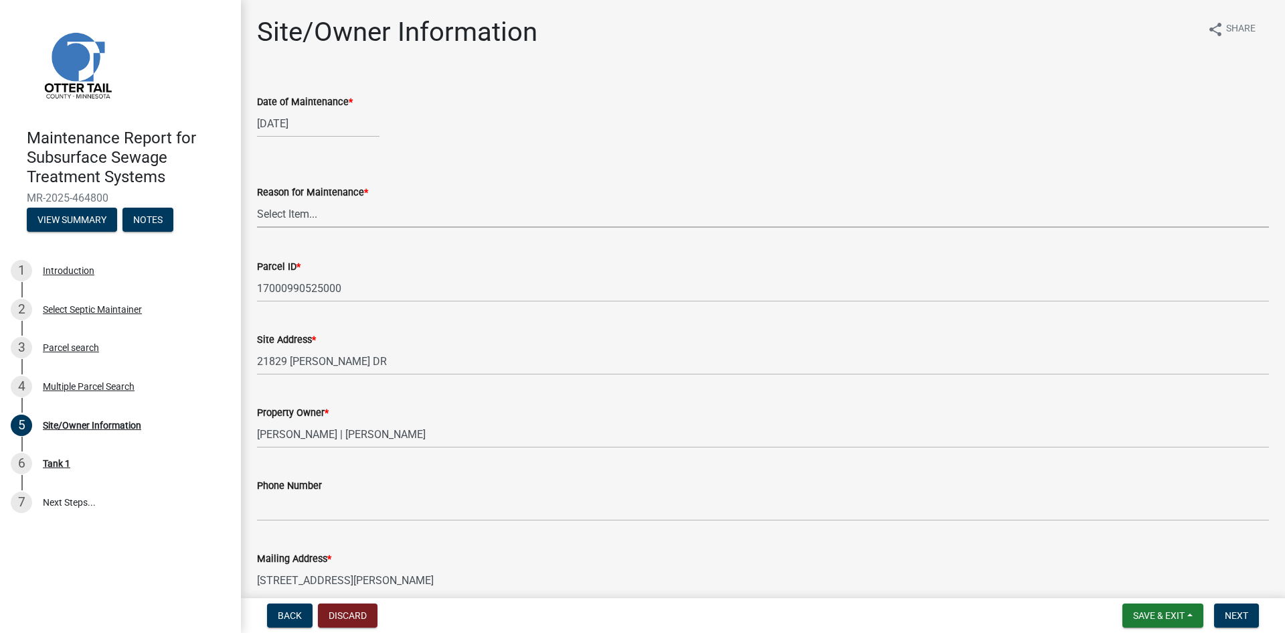
click at [326, 217] on select "Select Item... Called Routine Other" at bounding box center [763, 213] width 1012 height 27
click at [257, 200] on select "Select Item... Called Routine Other" at bounding box center [763, 213] width 1012 height 27
select select "3ac72b63-7b21-42e4-8192-806faae7a4f1"
click at [1227, 614] on span "Next" at bounding box center [1236, 615] width 23 height 11
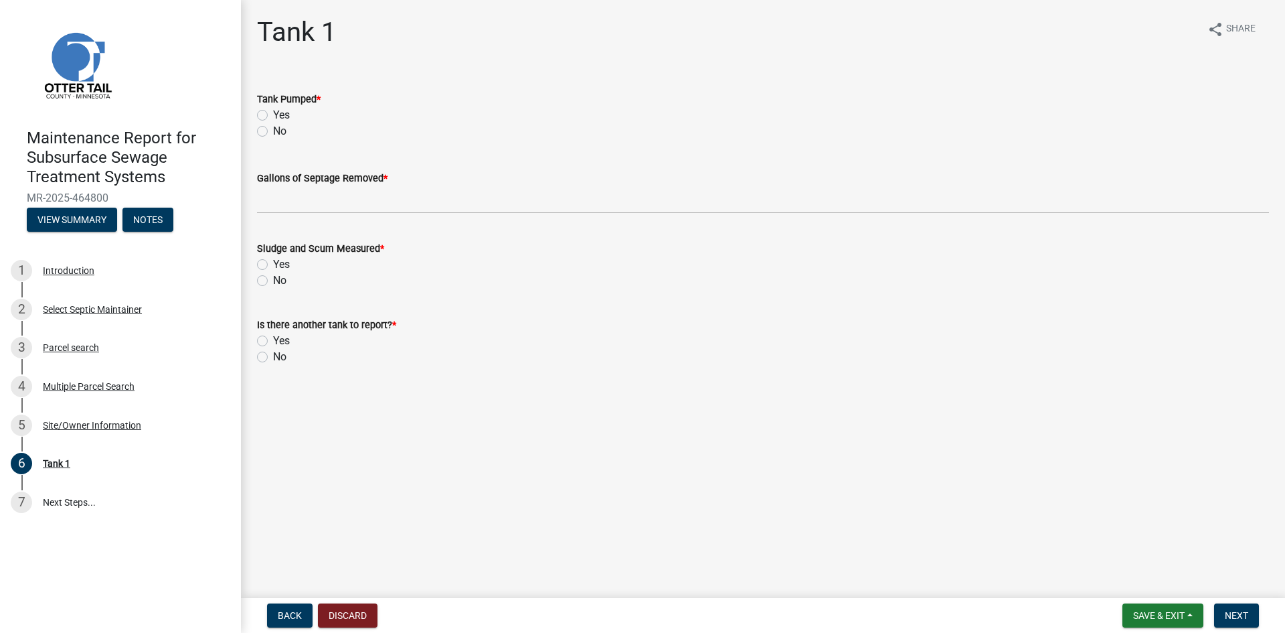
click at [273, 114] on label "Yes" at bounding box center [281, 115] width 17 height 16
click at [273, 114] on input "Yes" at bounding box center [277, 111] width 9 height 9
radio input "true"
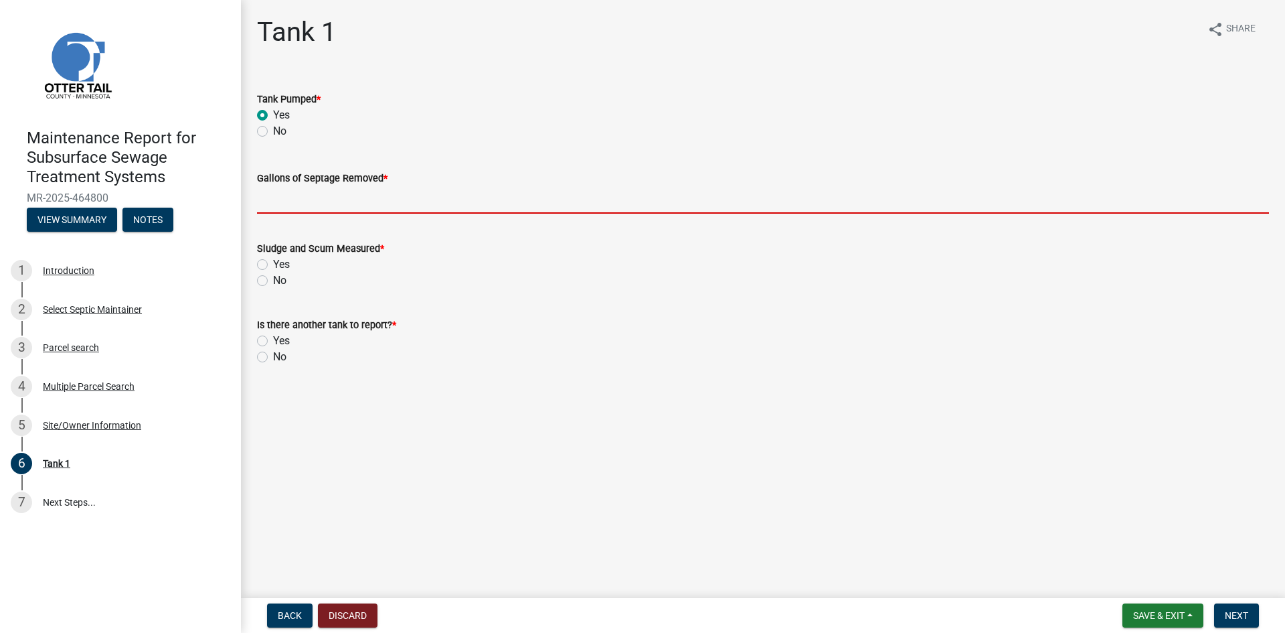
click at [281, 193] on input "Gallons of Septage Removed *" at bounding box center [763, 199] width 1012 height 27
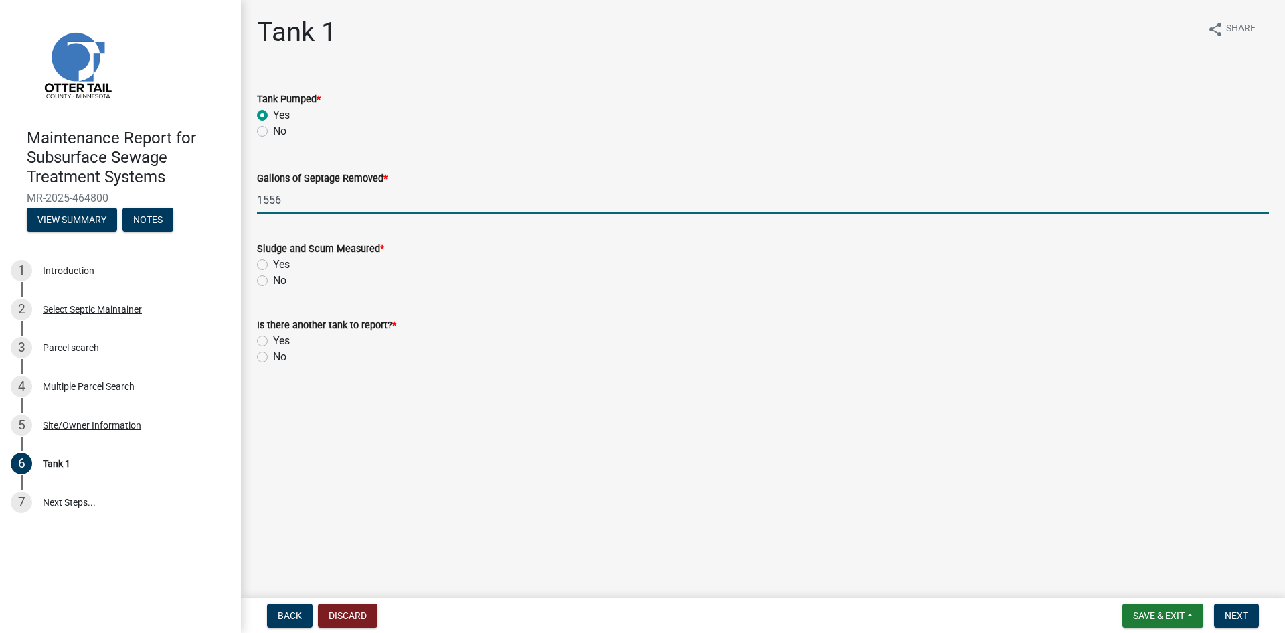
type input "1556"
click at [273, 281] on label "No" at bounding box center [279, 280] width 13 height 16
click at [273, 281] on input "No" at bounding box center [277, 276] width 9 height 9
radio input "true"
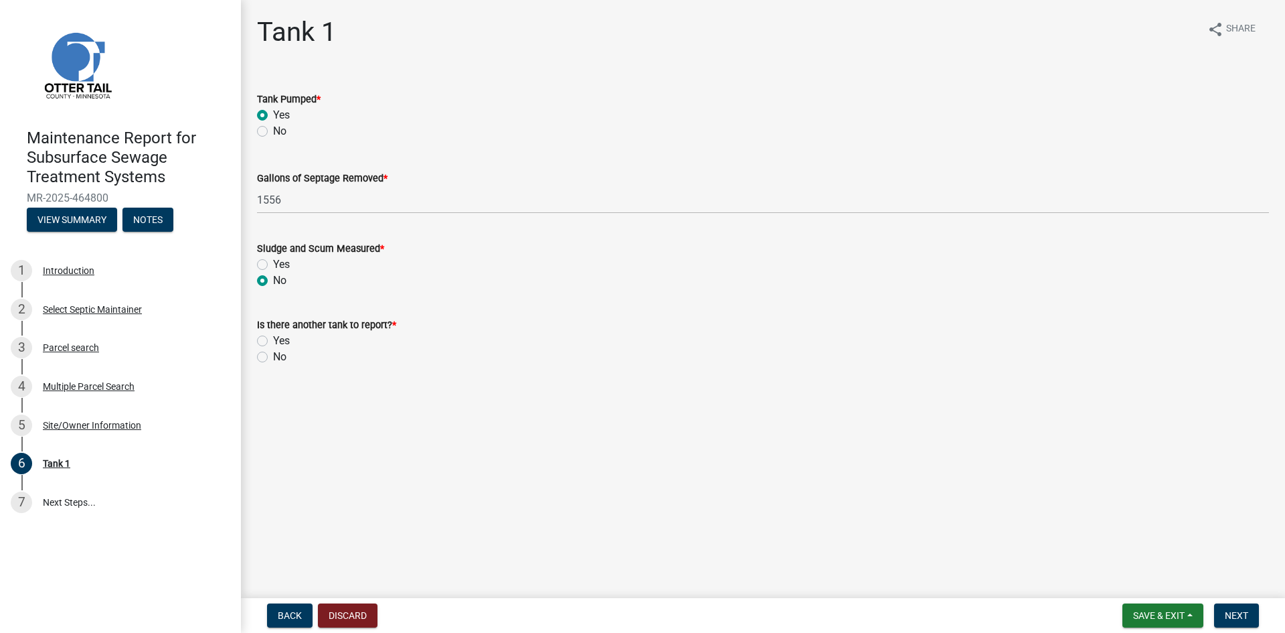
click at [268, 358] on div "No" at bounding box center [763, 357] width 1012 height 16
click at [273, 359] on label "No" at bounding box center [279, 357] width 13 height 16
click at [273, 357] on input "No" at bounding box center [277, 353] width 9 height 9
radio input "true"
click at [1226, 615] on span "Next" at bounding box center [1236, 615] width 23 height 11
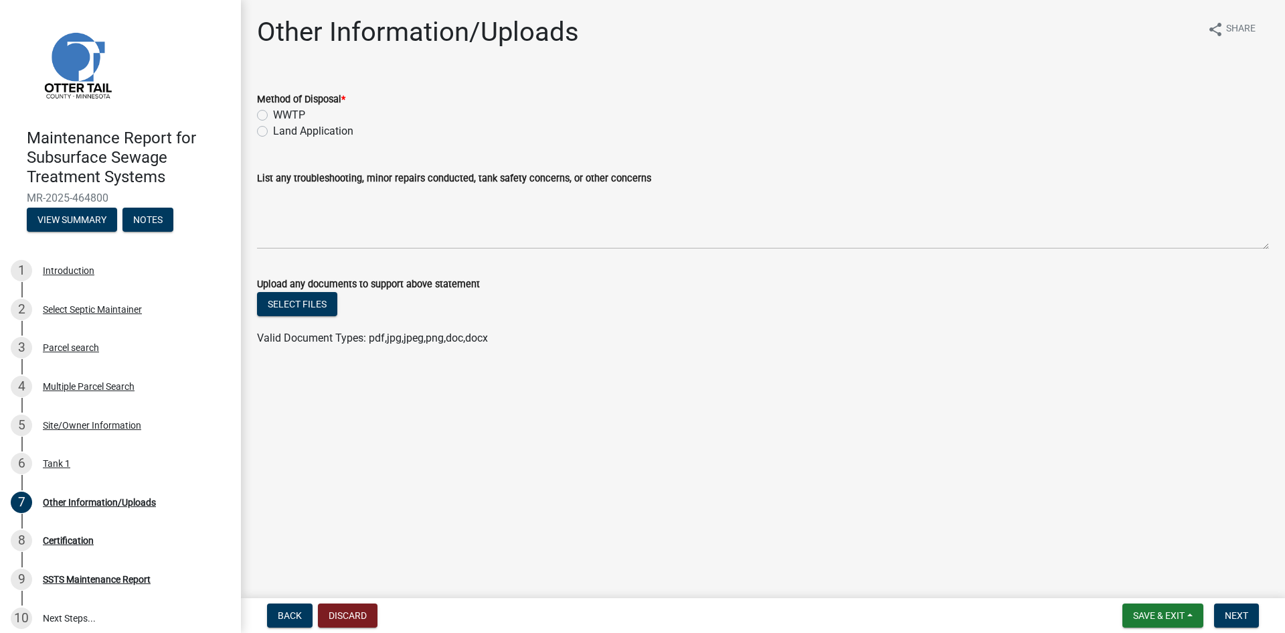
click at [315, 137] on label "Land Application" at bounding box center [313, 131] width 80 height 16
click at [282, 132] on input "Land Application" at bounding box center [277, 127] width 9 height 9
radio input "true"
click at [1247, 611] on span "Next" at bounding box center [1236, 615] width 23 height 11
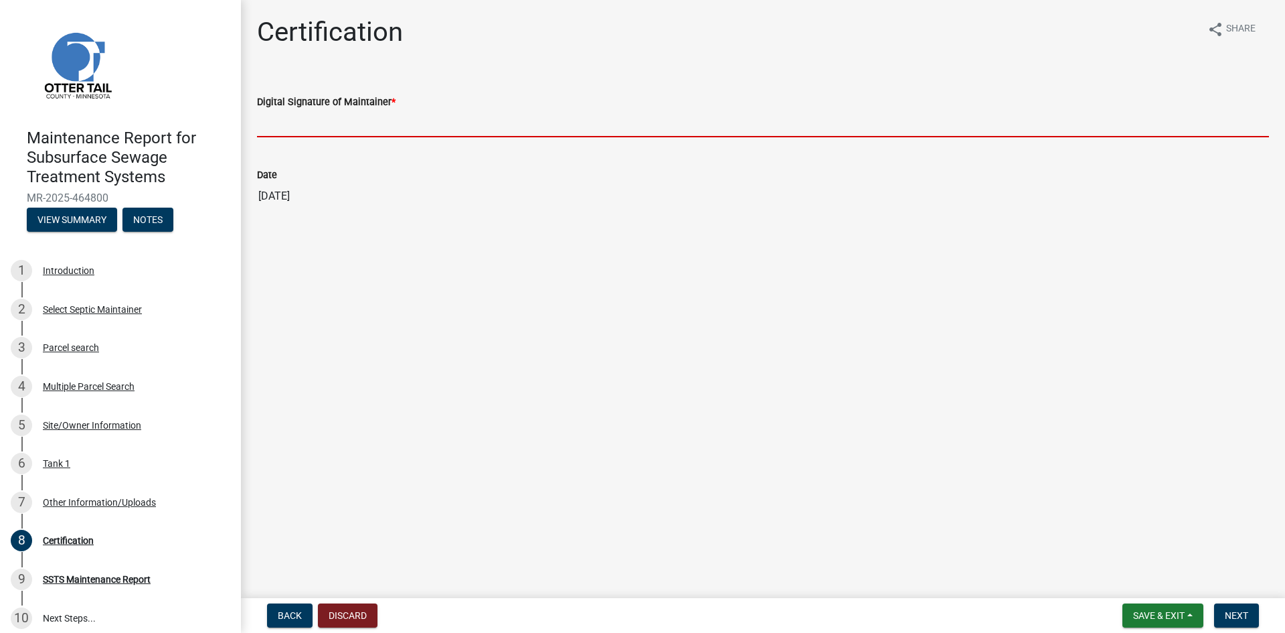
click at [453, 137] on input "Digital Signature of Maintainer *" at bounding box center [763, 123] width 1012 height 27
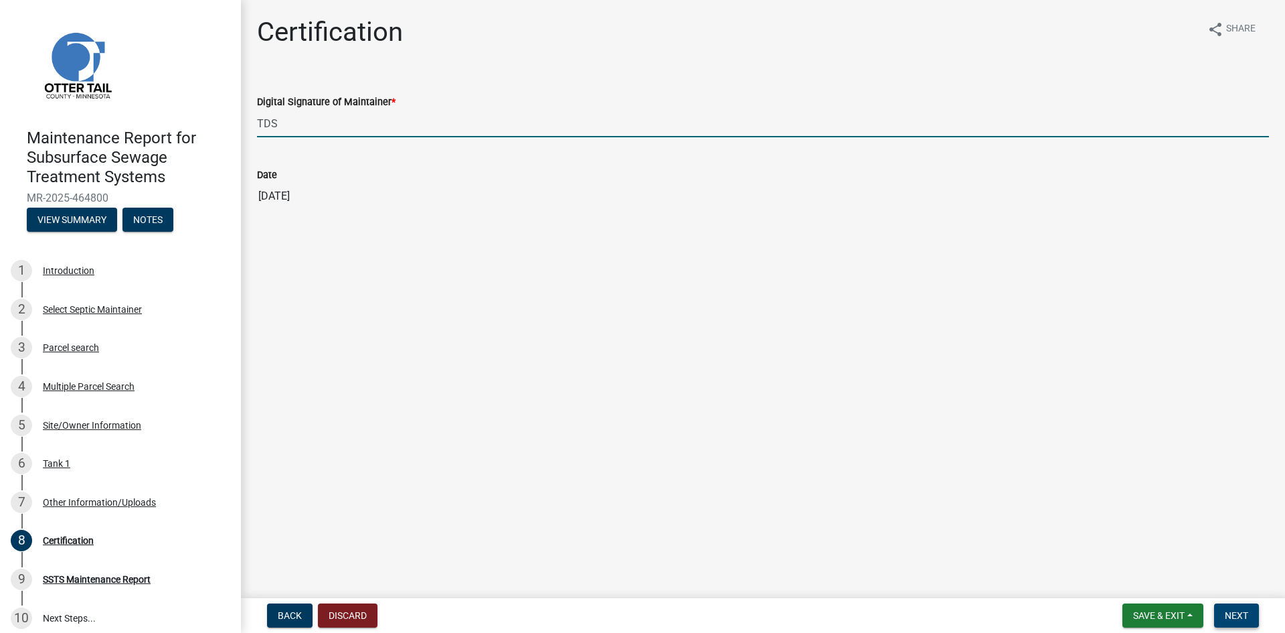
type input "TDS"
click at [1239, 610] on span "Next" at bounding box center [1236, 615] width 23 height 11
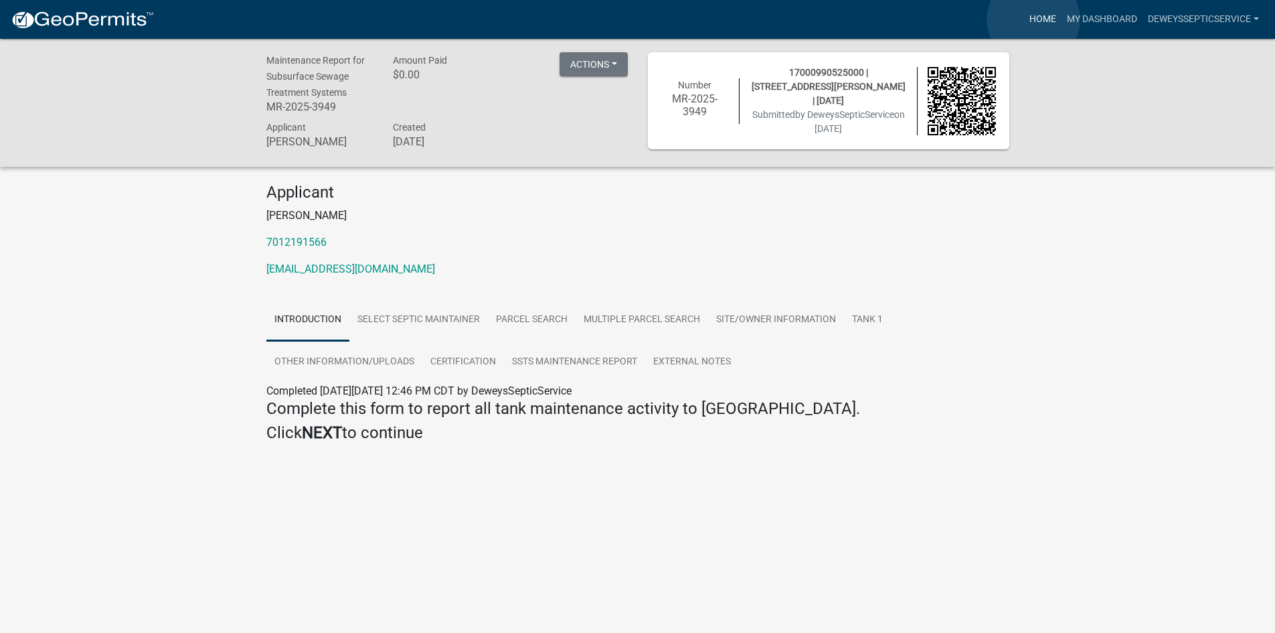
click at [1033, 19] on link "Home" at bounding box center [1042, 19] width 37 height 25
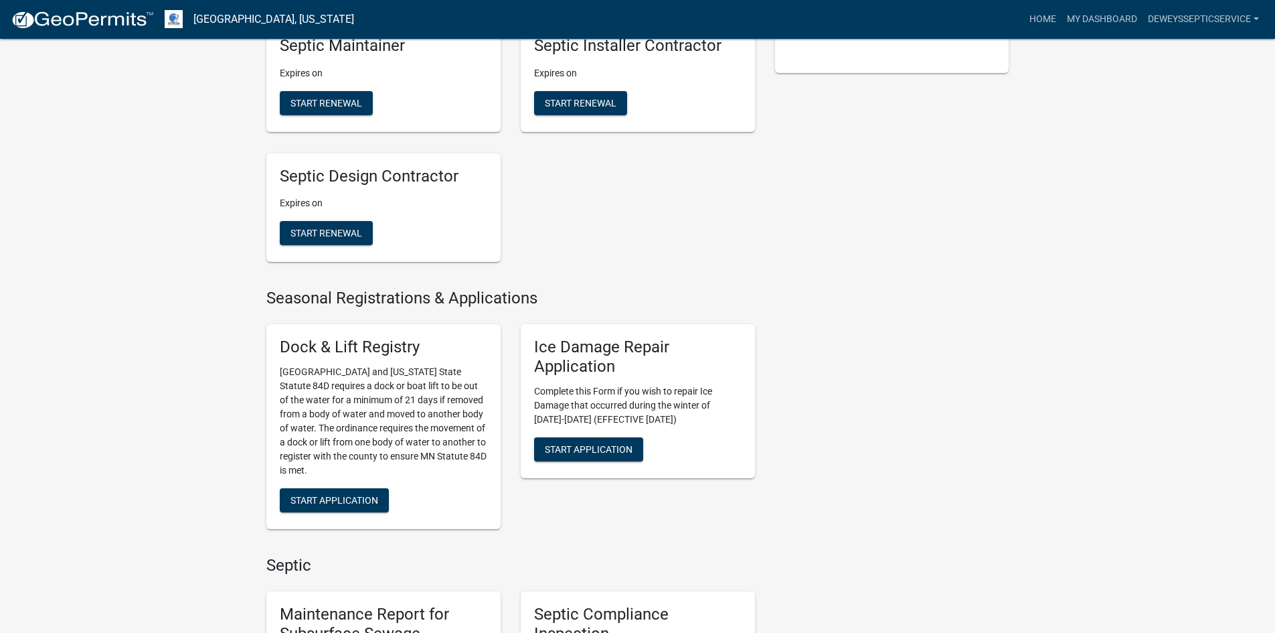
scroll to position [536, 0]
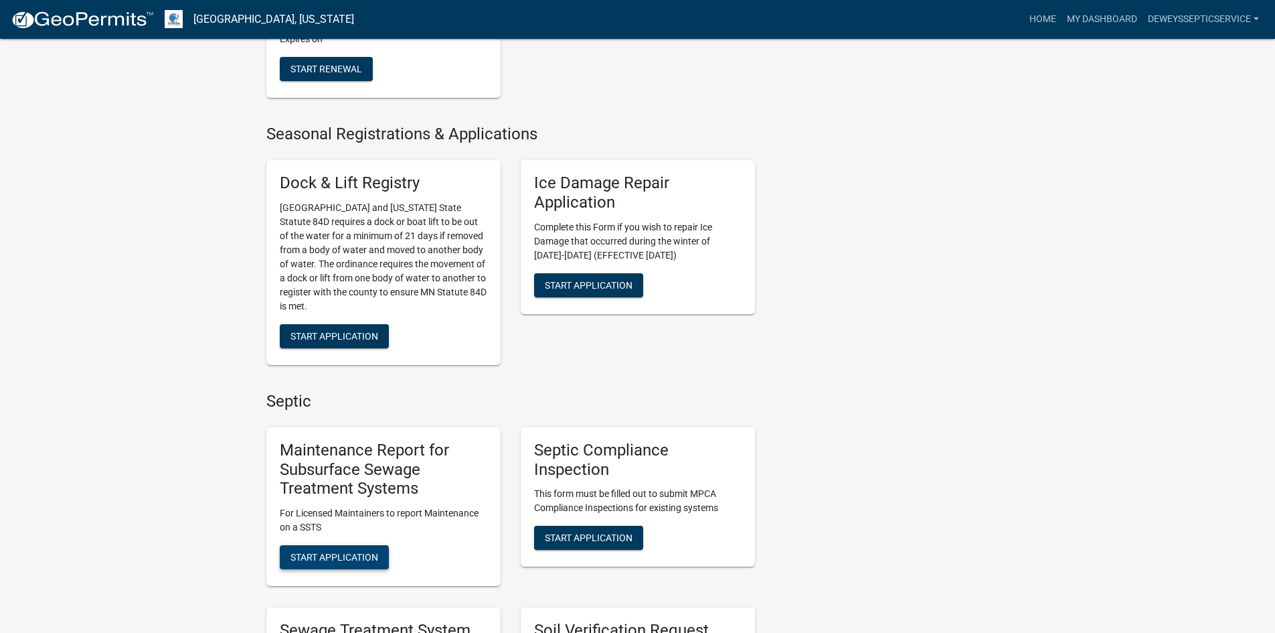
click at [363, 556] on span "Start Application" at bounding box center [335, 557] width 88 height 11
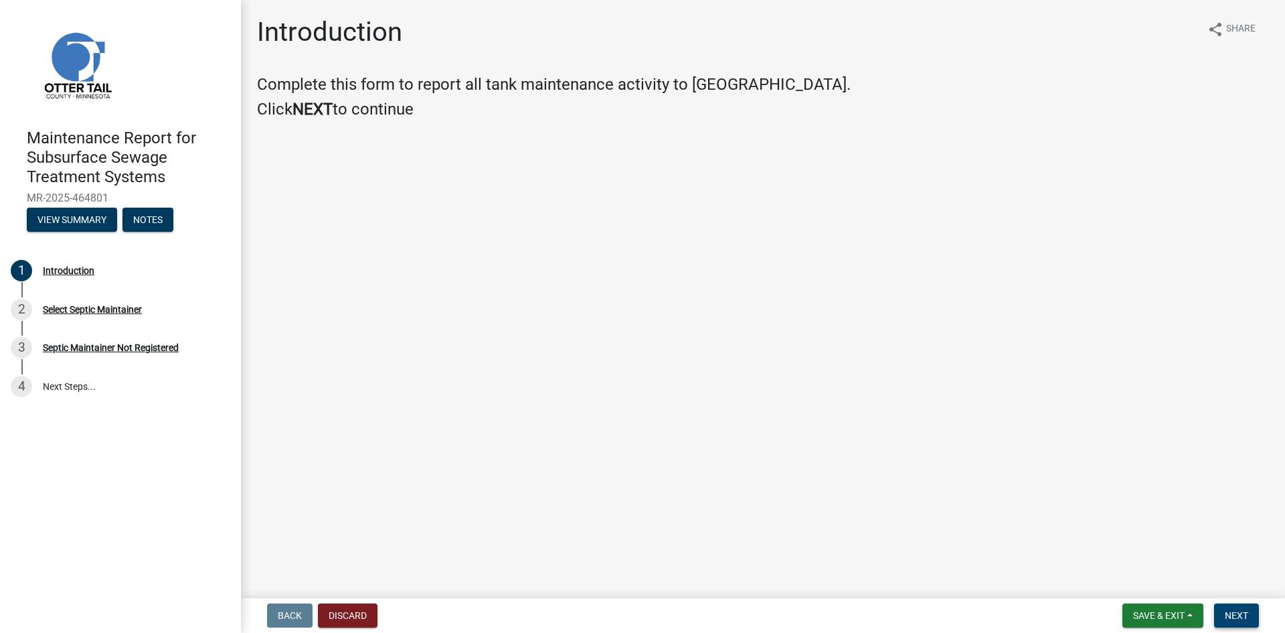
click at [1243, 615] on span "Next" at bounding box center [1236, 615] width 23 height 11
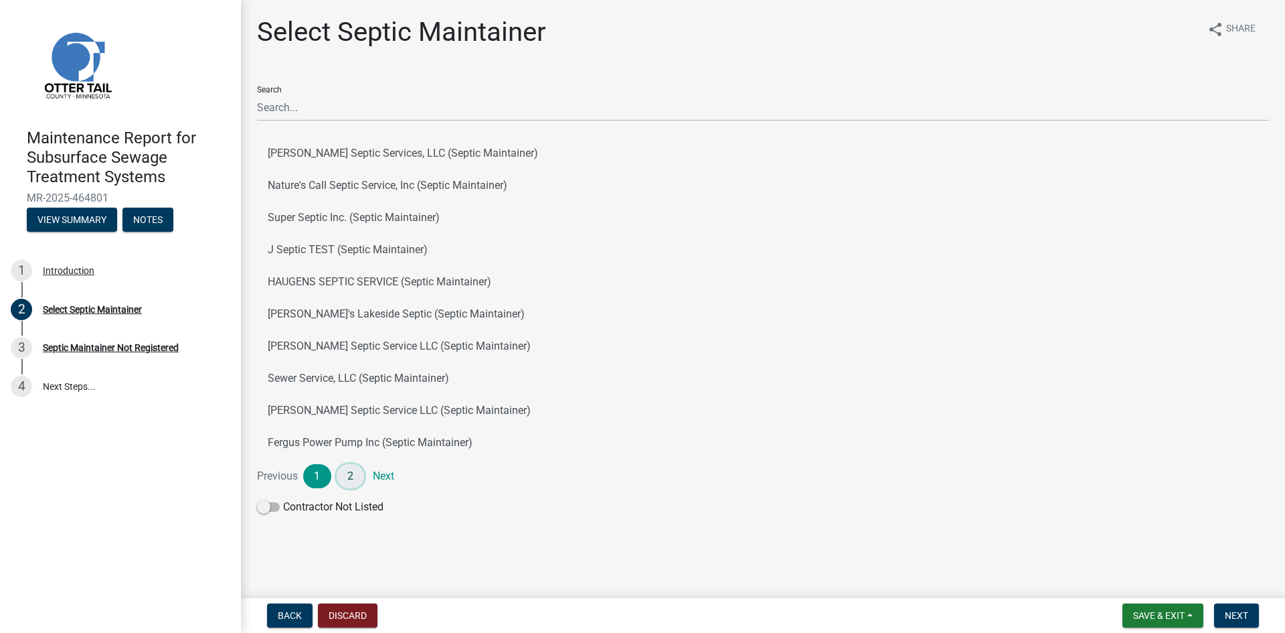
click at [349, 475] on link "2" at bounding box center [351, 476] width 28 height 24
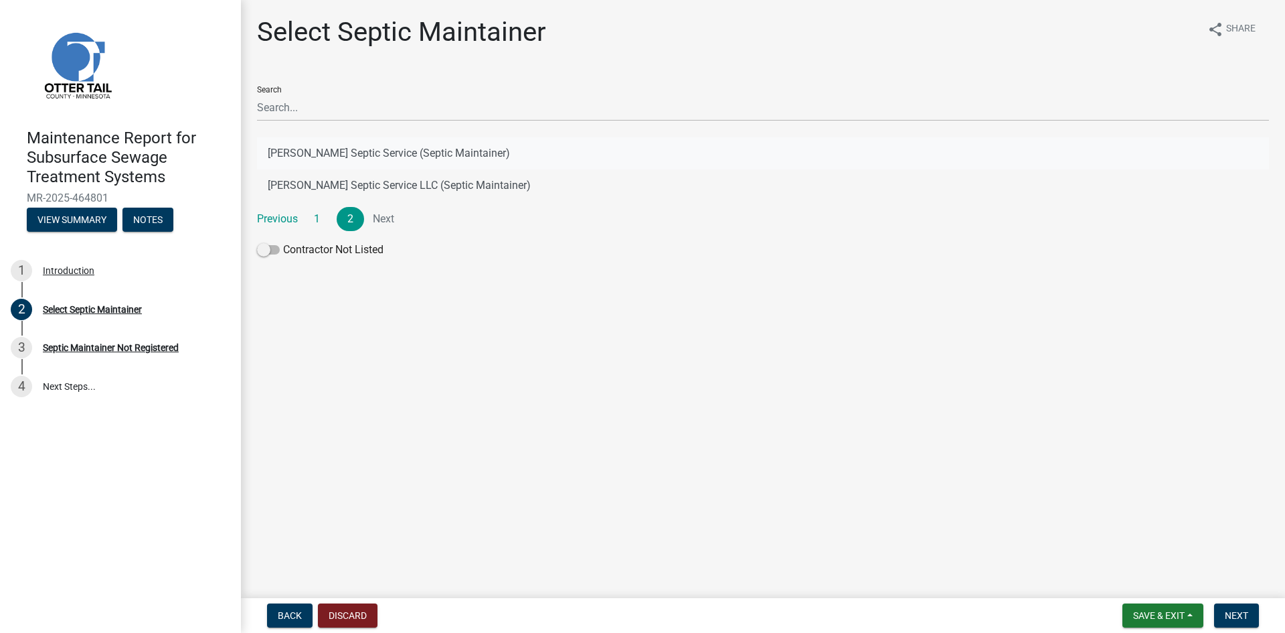
click at [451, 153] on button "[PERSON_NAME] Septic Service (Septic Maintainer)" at bounding box center [763, 153] width 1012 height 32
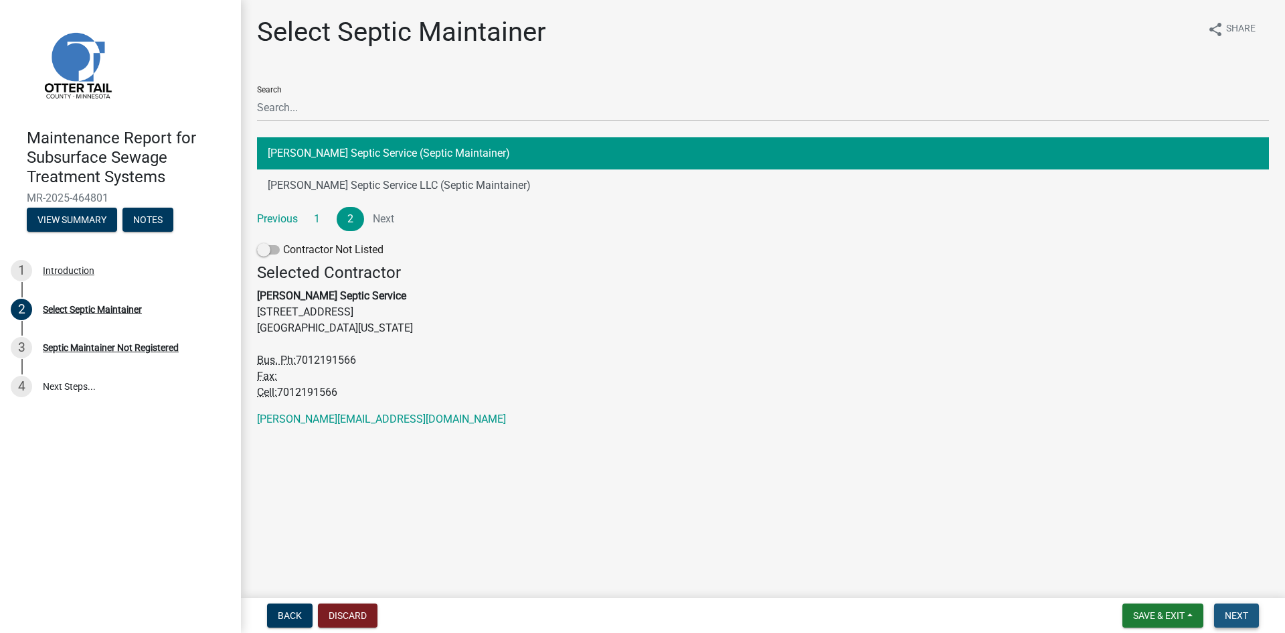
click at [1245, 616] on span "Next" at bounding box center [1236, 615] width 23 height 11
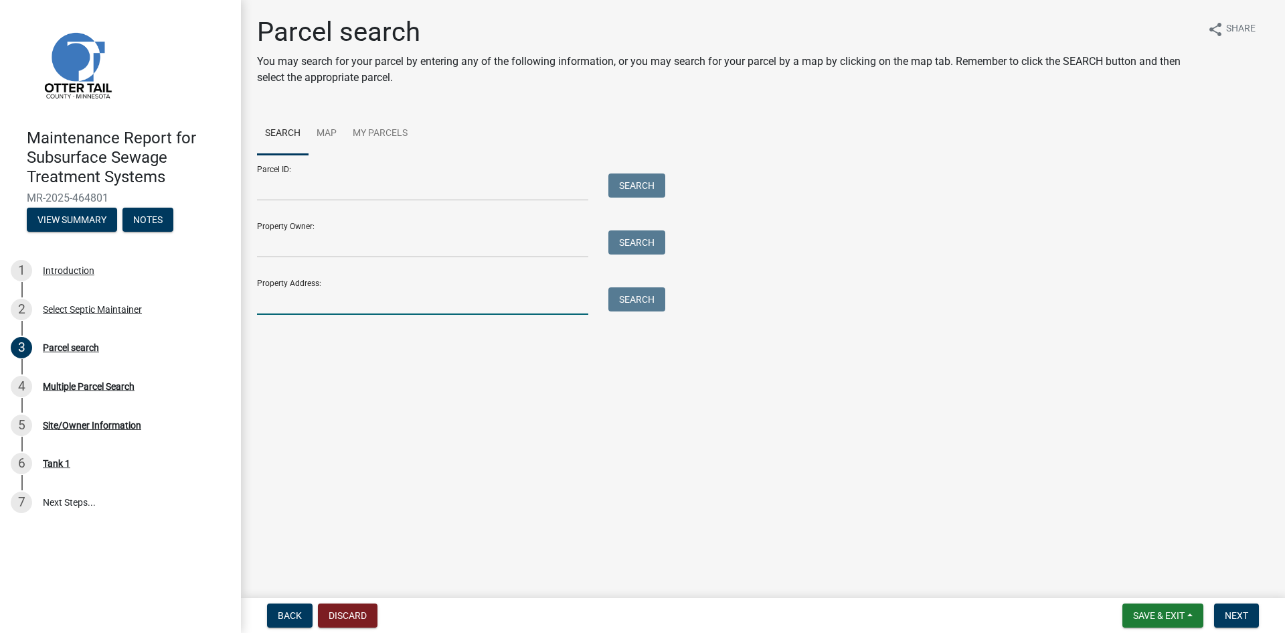
click at [345, 291] on input "Property Address:" at bounding box center [422, 300] width 331 height 27
type input "51789"
click at [633, 303] on button "Search" at bounding box center [637, 299] width 57 height 24
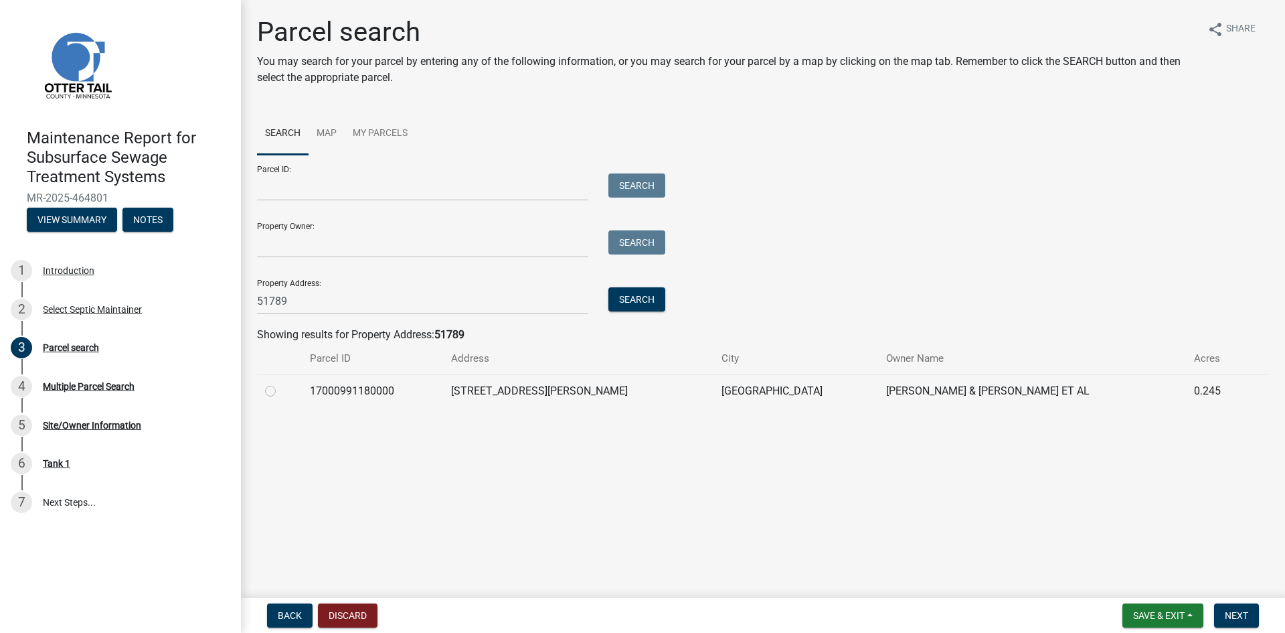
click at [281, 383] on label at bounding box center [281, 383] width 0 height 0
click at [281, 388] on input "radio" at bounding box center [285, 387] width 9 height 9
radio input "true"
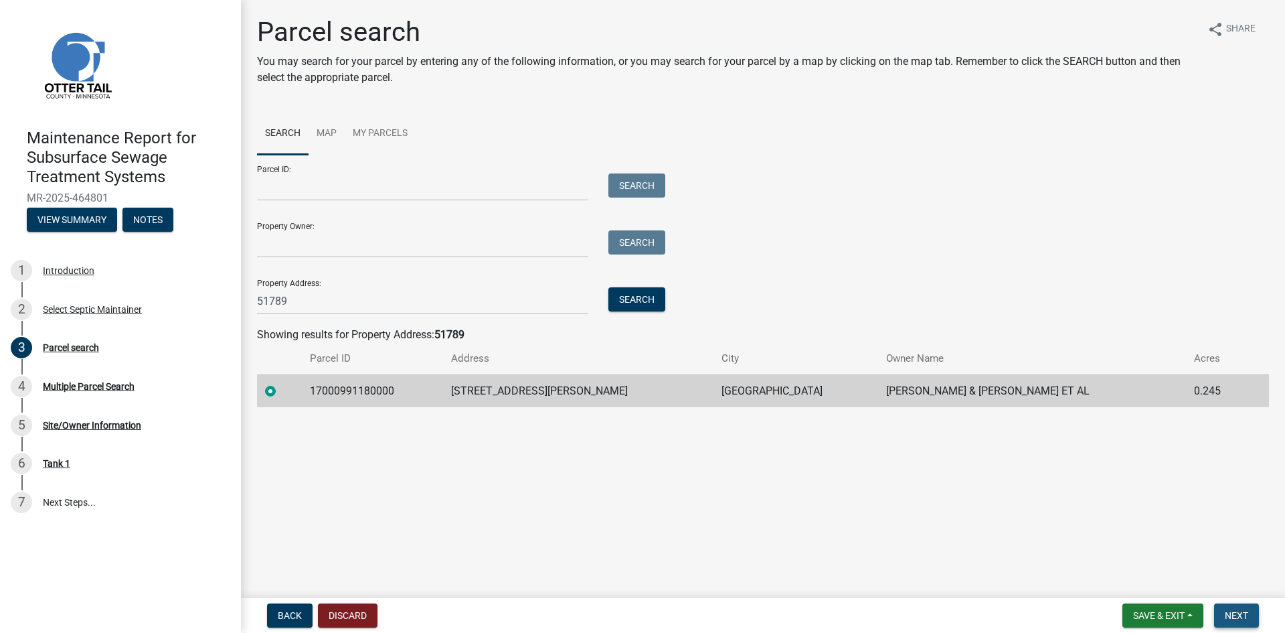
click at [1238, 618] on span "Next" at bounding box center [1236, 615] width 23 height 11
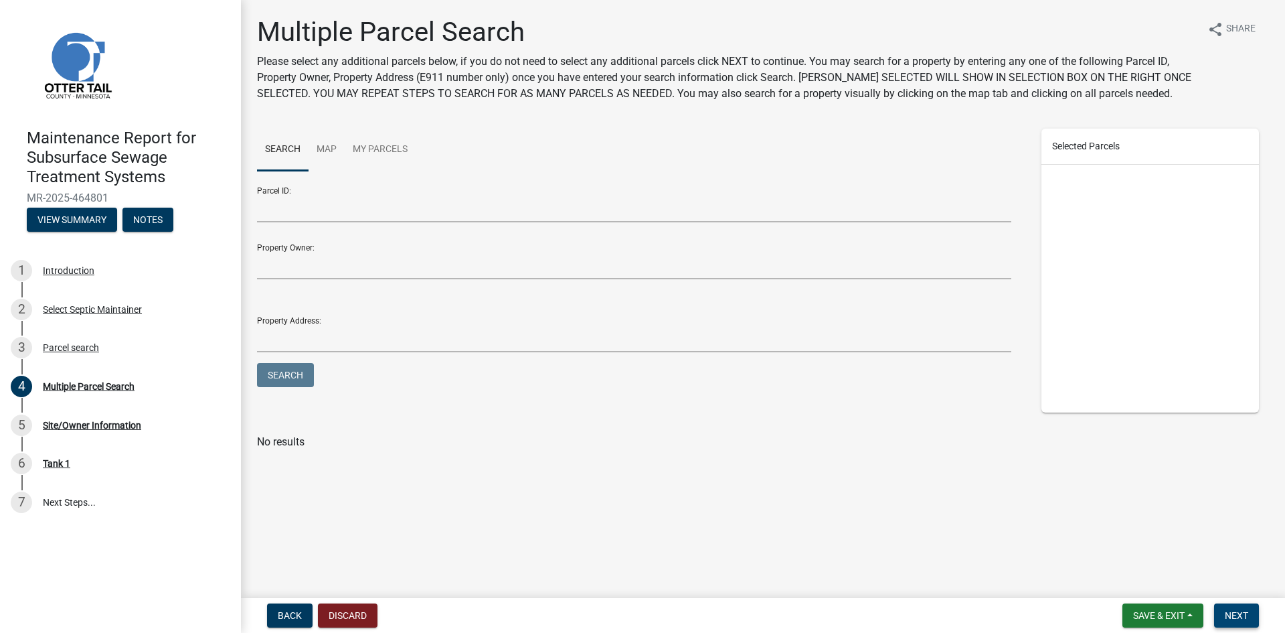
click at [1238, 617] on span "Next" at bounding box center [1236, 615] width 23 height 11
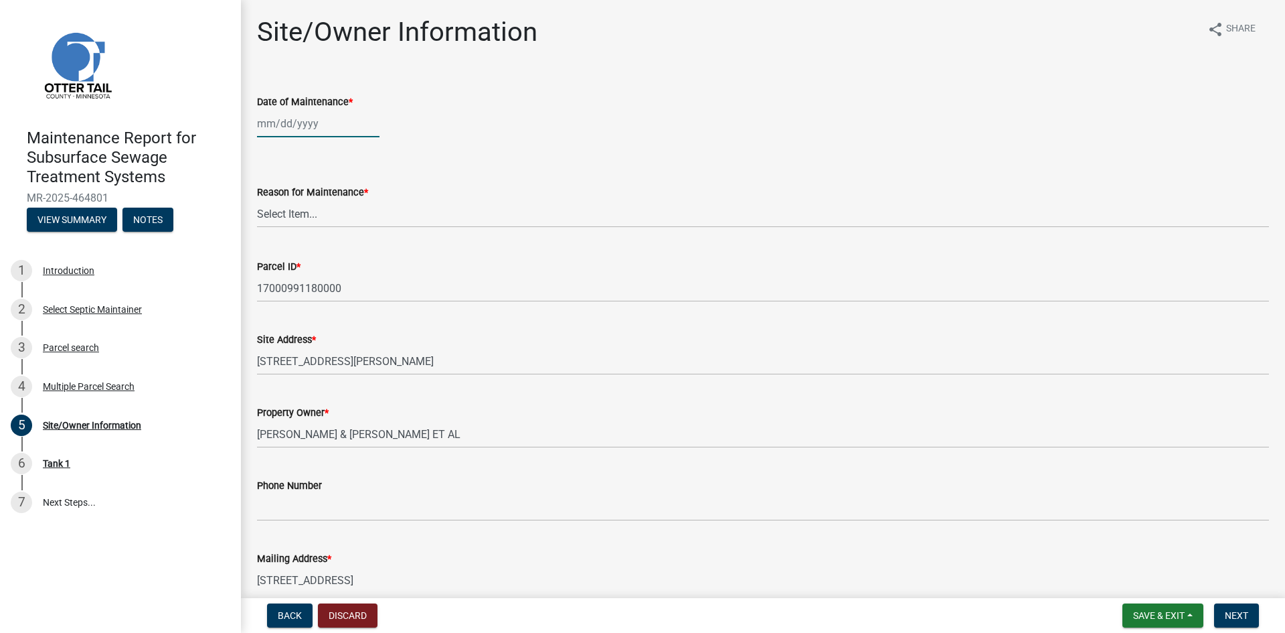
click at [319, 129] on div at bounding box center [318, 123] width 123 height 27
select select "8"
select select "2025"
click at [337, 238] on div "14" at bounding box center [334, 237] width 21 height 21
type input "[DATE]"
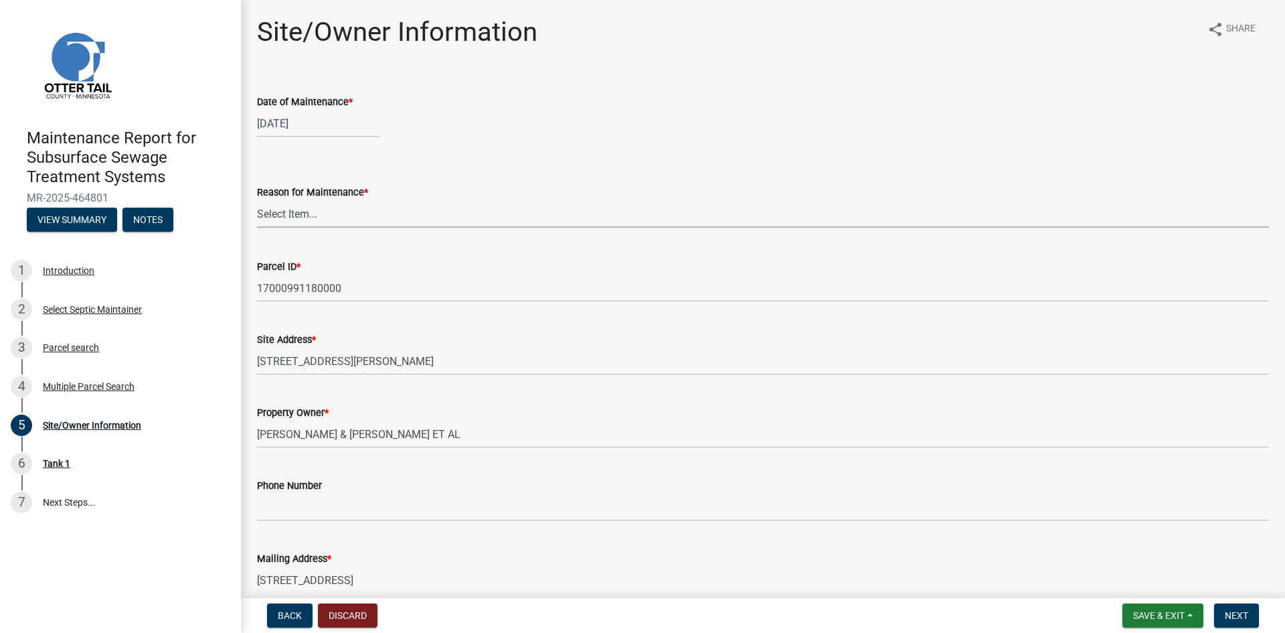
click at [332, 218] on select "Select Item... Called Routine Other" at bounding box center [763, 213] width 1012 height 27
click at [257, 200] on select "Select Item... Called Routine Other" at bounding box center [763, 213] width 1012 height 27
select select "3ac72b63-7b21-42e4-8192-806faae7a4f1"
click at [1239, 615] on span "Next" at bounding box center [1236, 615] width 23 height 11
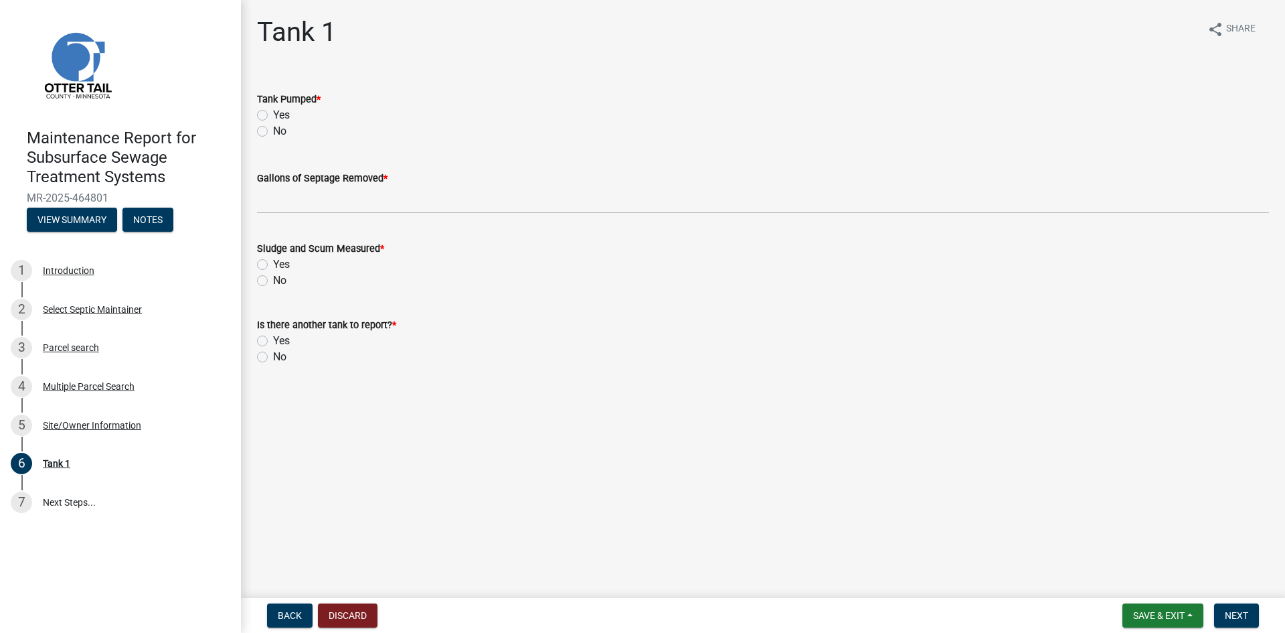
click at [273, 118] on label "Yes" at bounding box center [281, 115] width 17 height 16
click at [273, 116] on input "Yes" at bounding box center [277, 111] width 9 height 9
radio input "true"
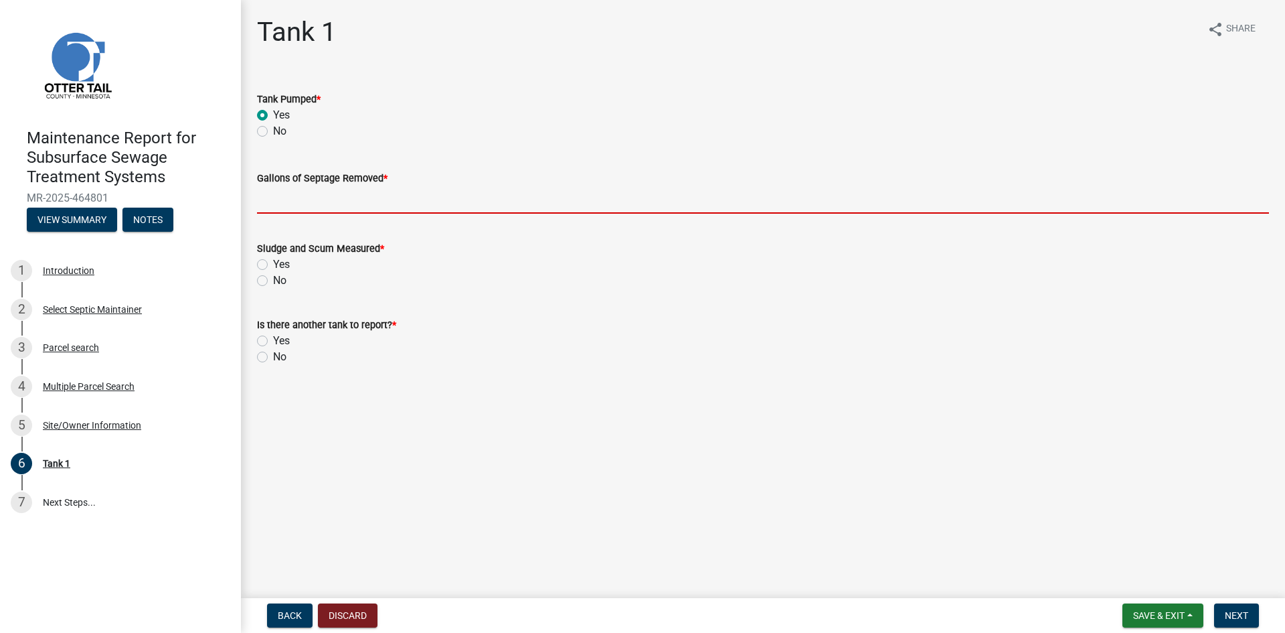
click at [275, 197] on input "Gallons of Septage Removed *" at bounding box center [763, 199] width 1012 height 27
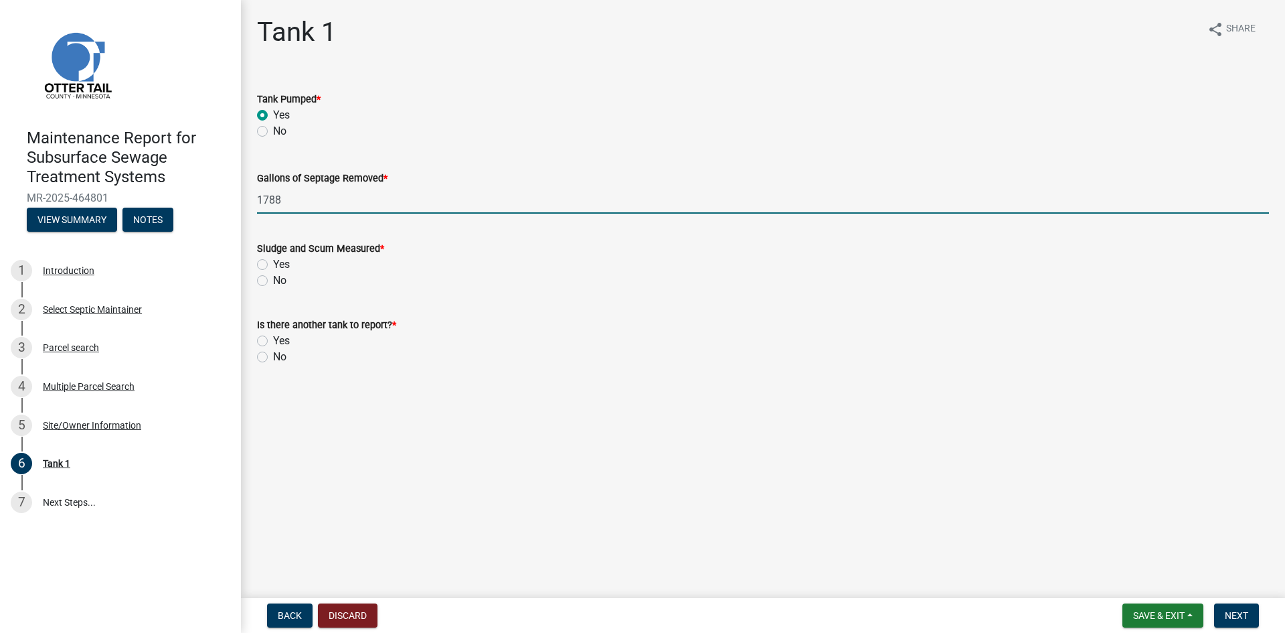
type input "1788"
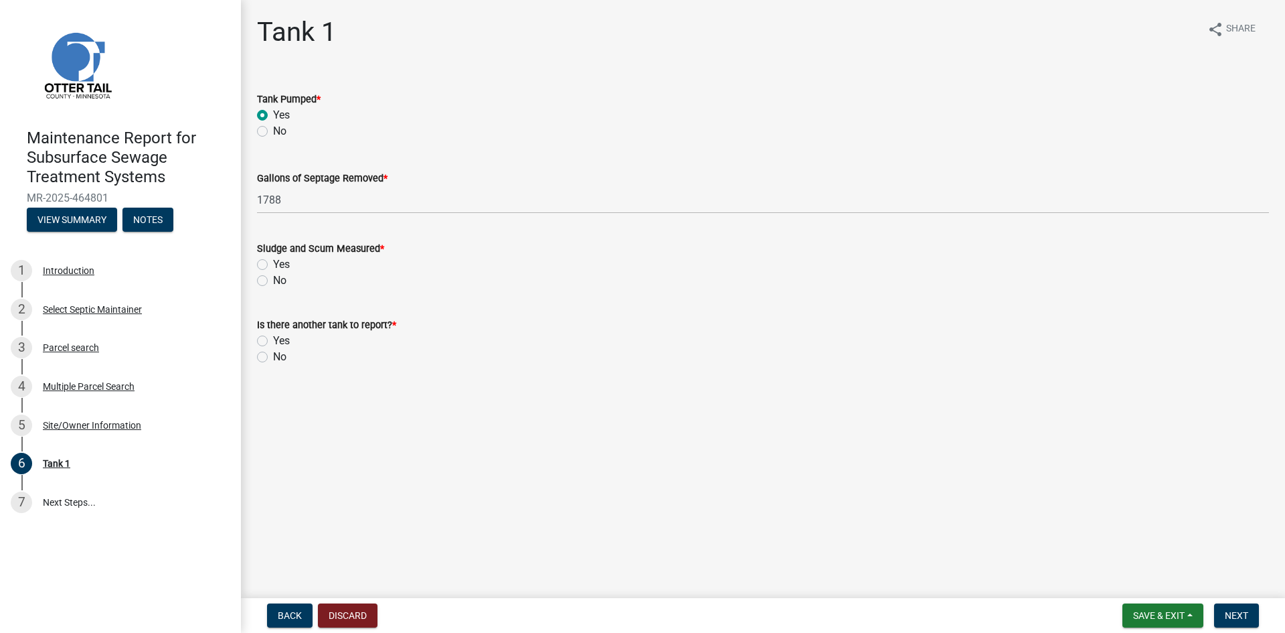
click at [273, 285] on label "No" at bounding box center [279, 280] width 13 height 16
click at [273, 281] on input "No" at bounding box center [277, 276] width 9 height 9
radio input "true"
click at [273, 355] on label "No" at bounding box center [279, 357] width 13 height 16
click at [273, 355] on input "No" at bounding box center [277, 353] width 9 height 9
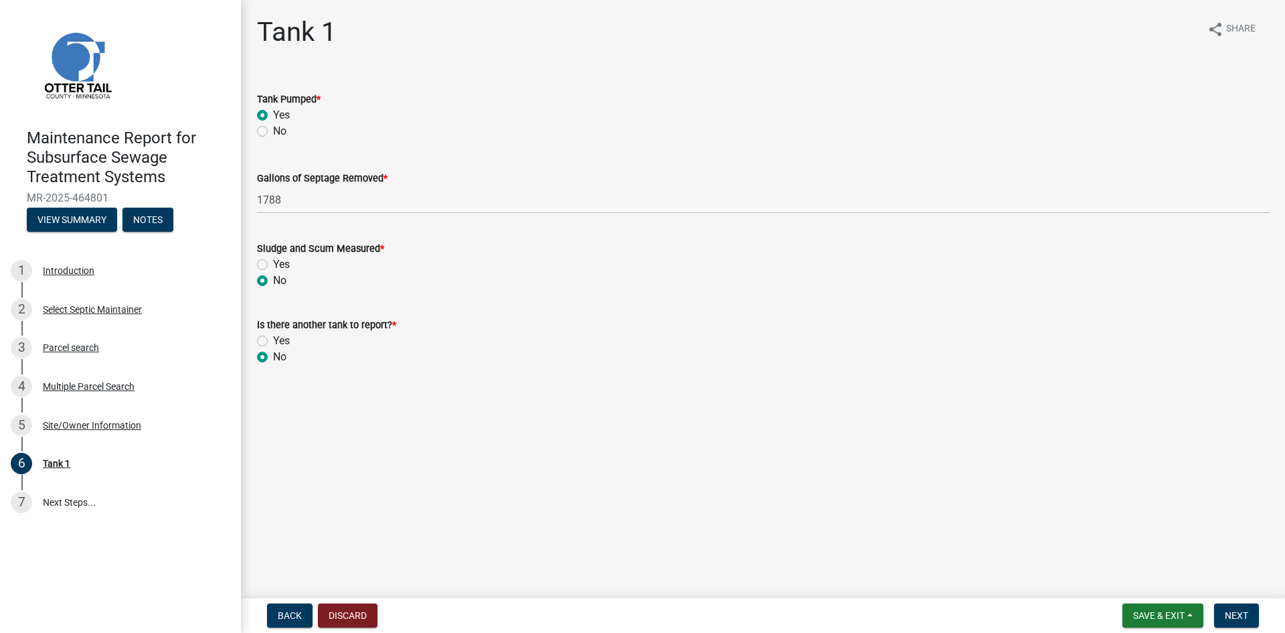
radio input "true"
click at [1221, 610] on button "Next" at bounding box center [1236, 615] width 45 height 24
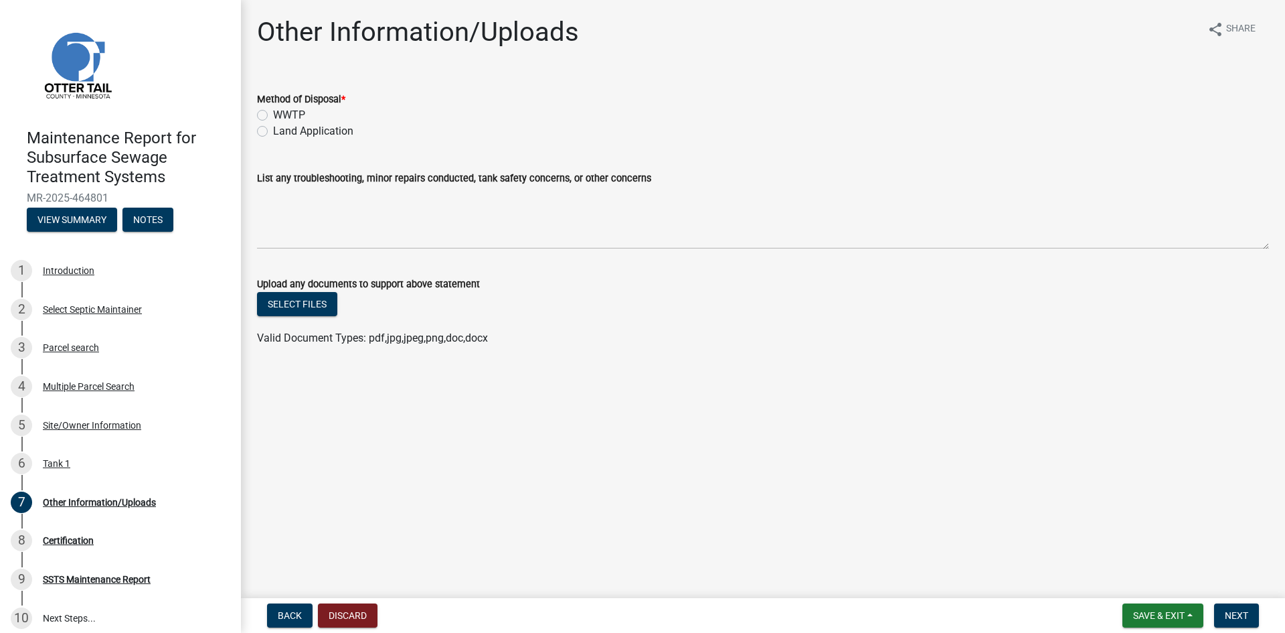
click at [321, 131] on label "Land Application" at bounding box center [313, 131] width 80 height 16
click at [282, 131] on input "Land Application" at bounding box center [277, 127] width 9 height 9
radio input "true"
click at [1233, 617] on span "Next" at bounding box center [1236, 615] width 23 height 11
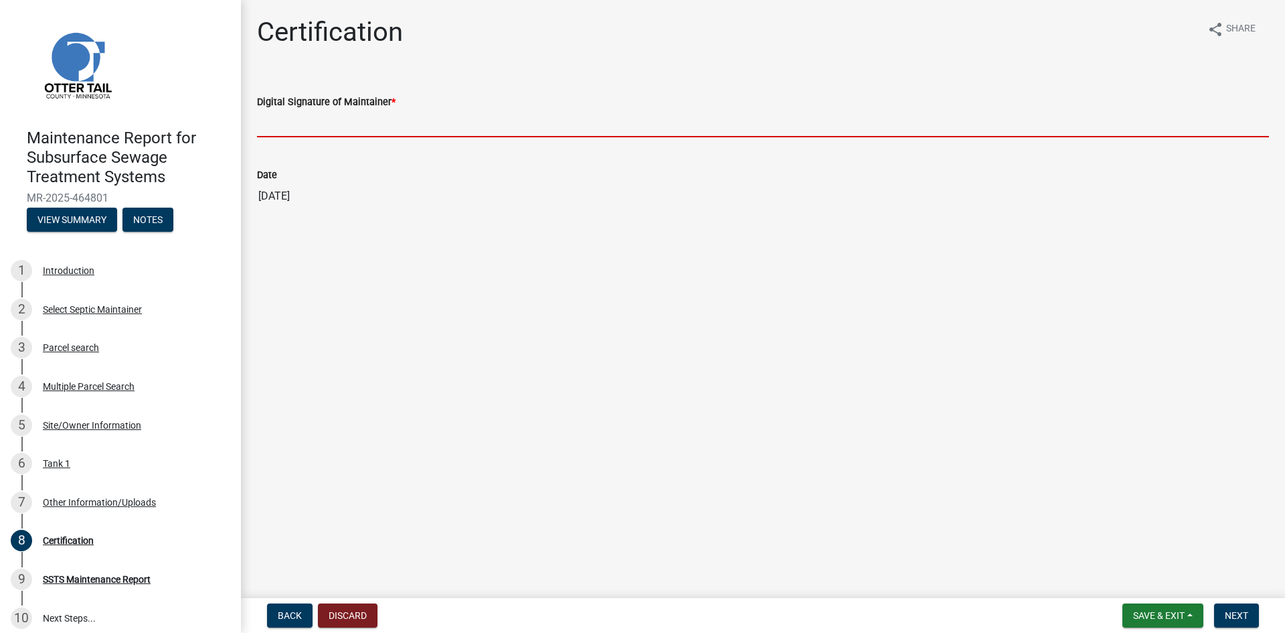
click at [1119, 133] on input "Digital Signature of Maintainer *" at bounding box center [763, 123] width 1012 height 27
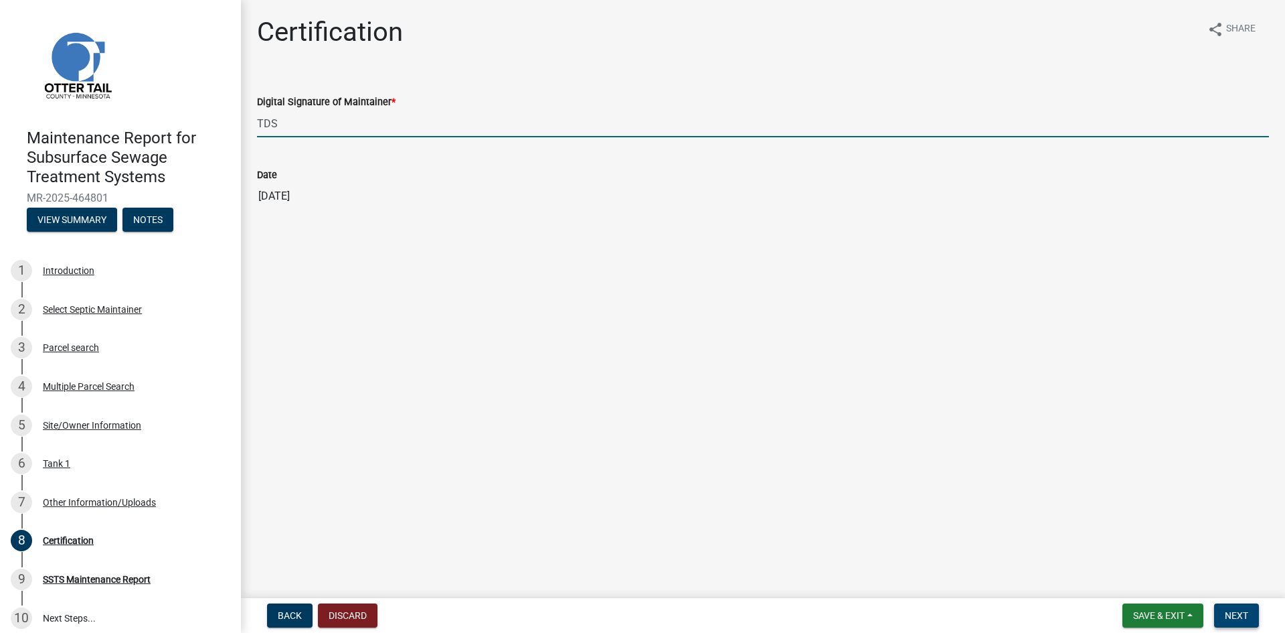
type input "TDS"
click at [1232, 610] on span "Next" at bounding box center [1236, 615] width 23 height 11
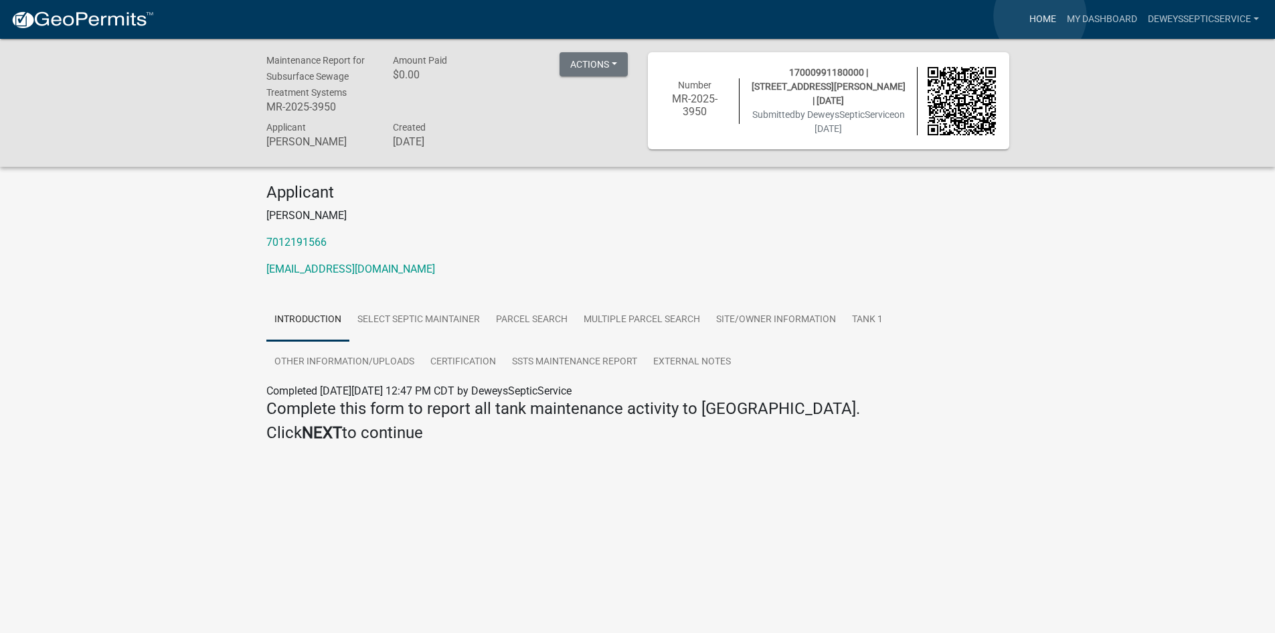
click at [1040, 16] on link "Home" at bounding box center [1042, 19] width 37 height 25
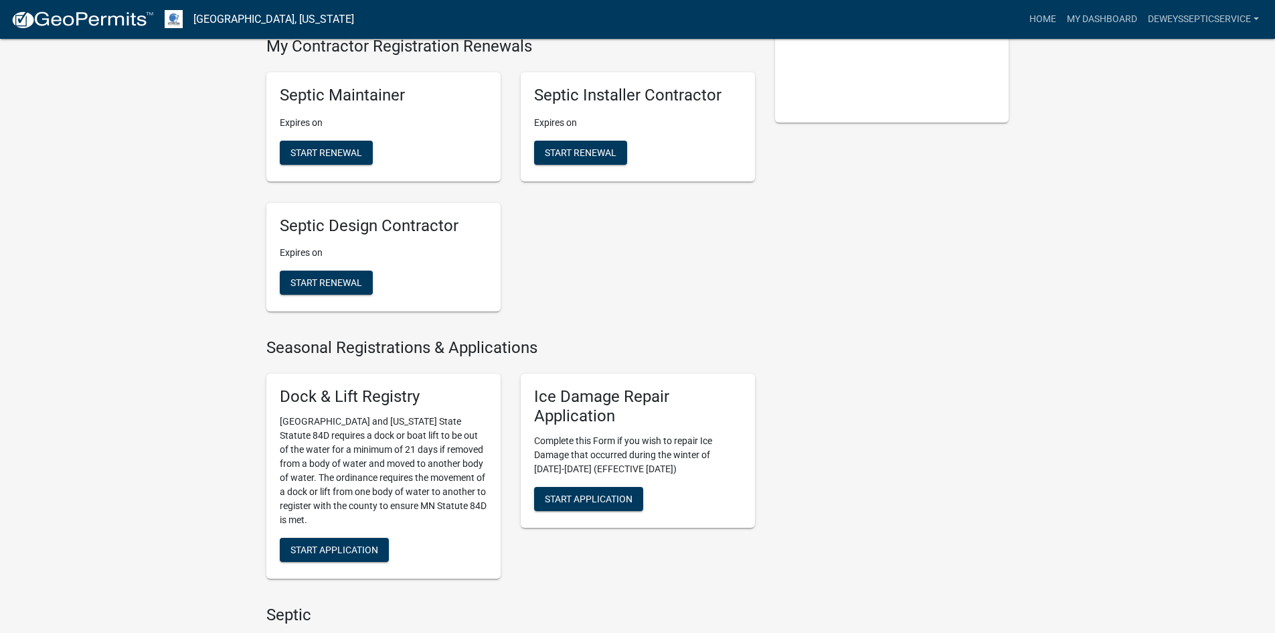
scroll to position [603, 0]
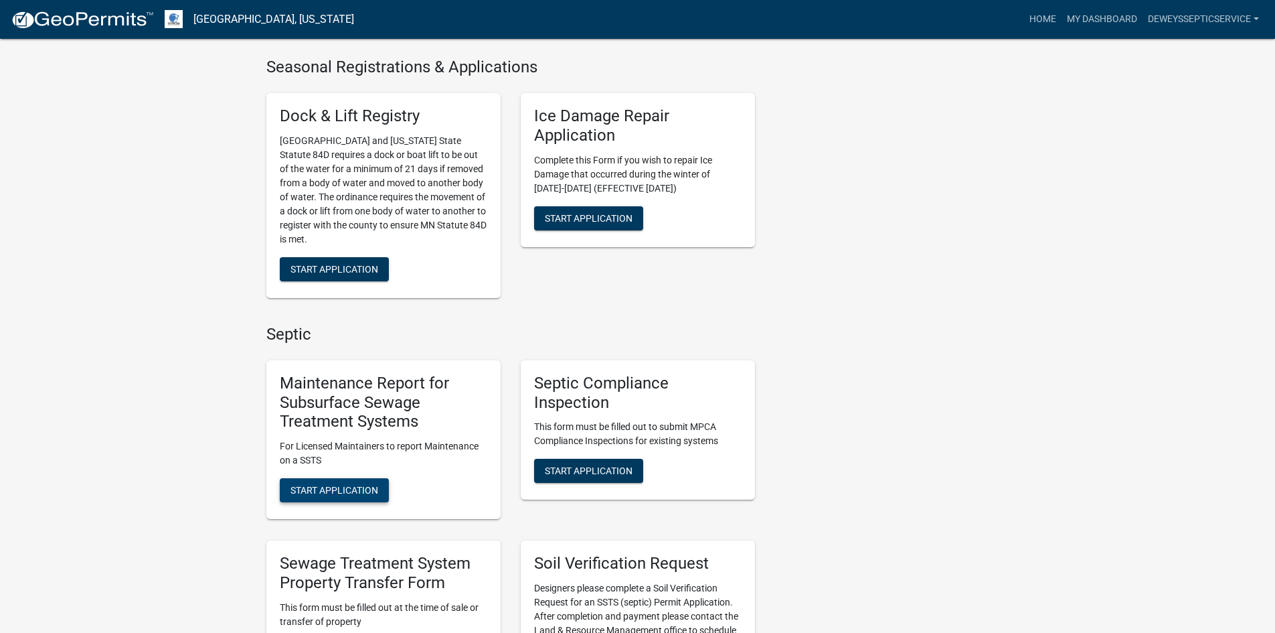
click at [341, 487] on span "Start Application" at bounding box center [335, 490] width 88 height 11
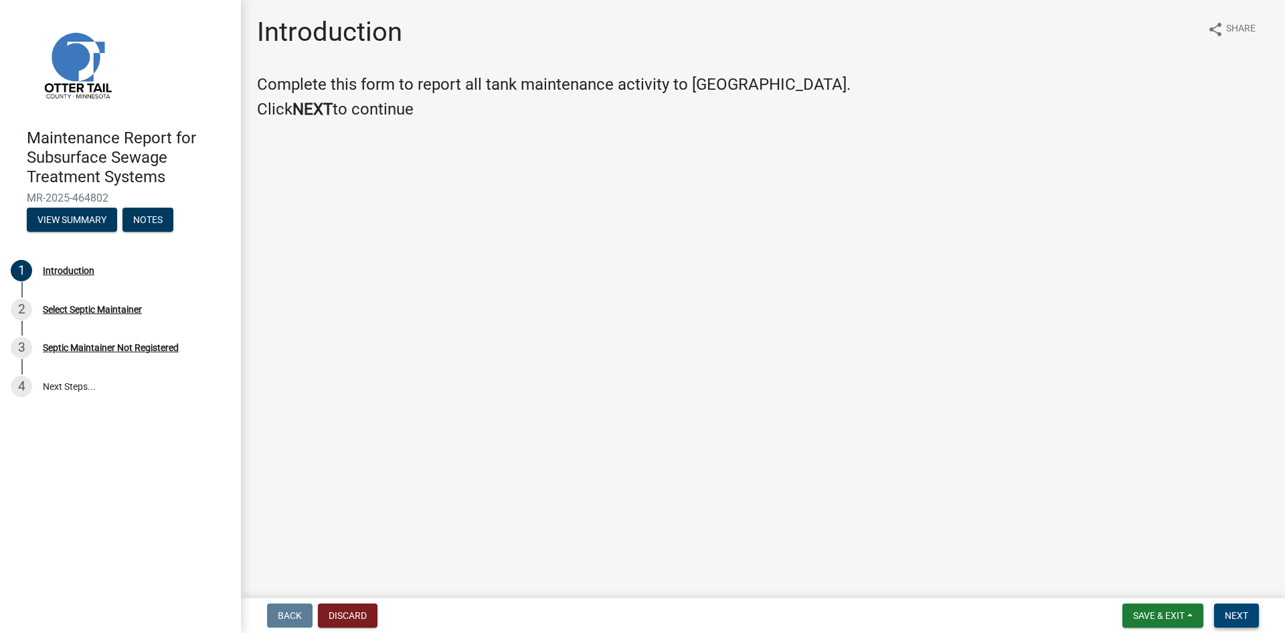
click at [1218, 609] on button "Next" at bounding box center [1236, 615] width 45 height 24
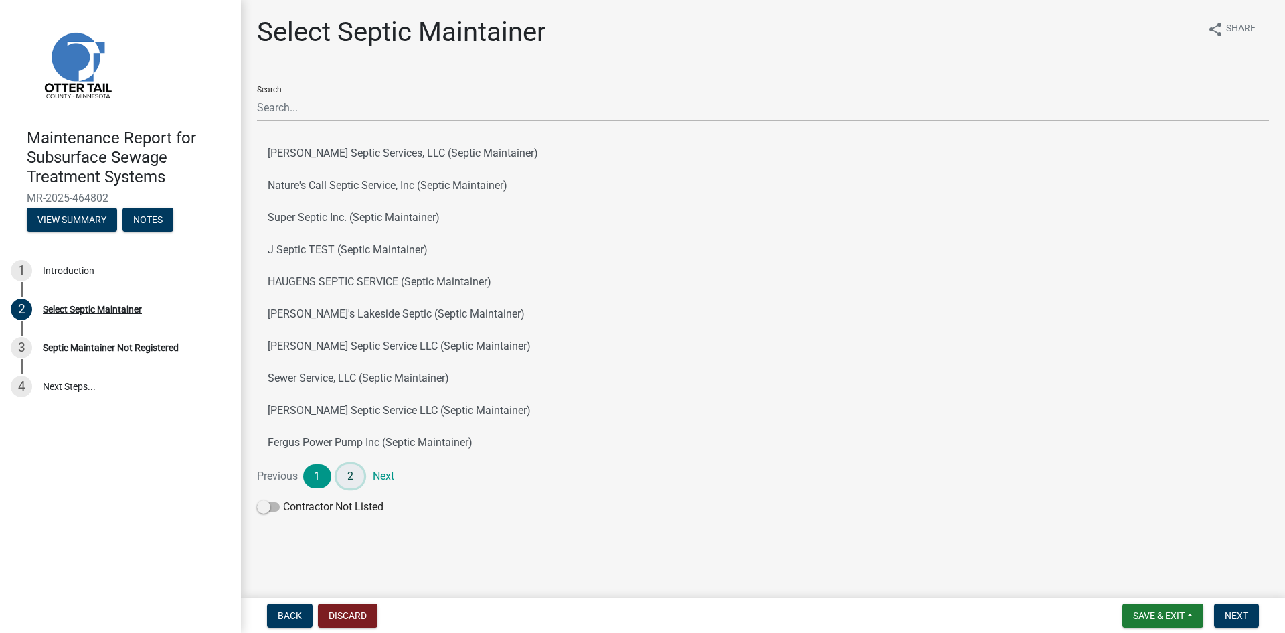
click at [355, 475] on link "2" at bounding box center [351, 476] width 28 height 24
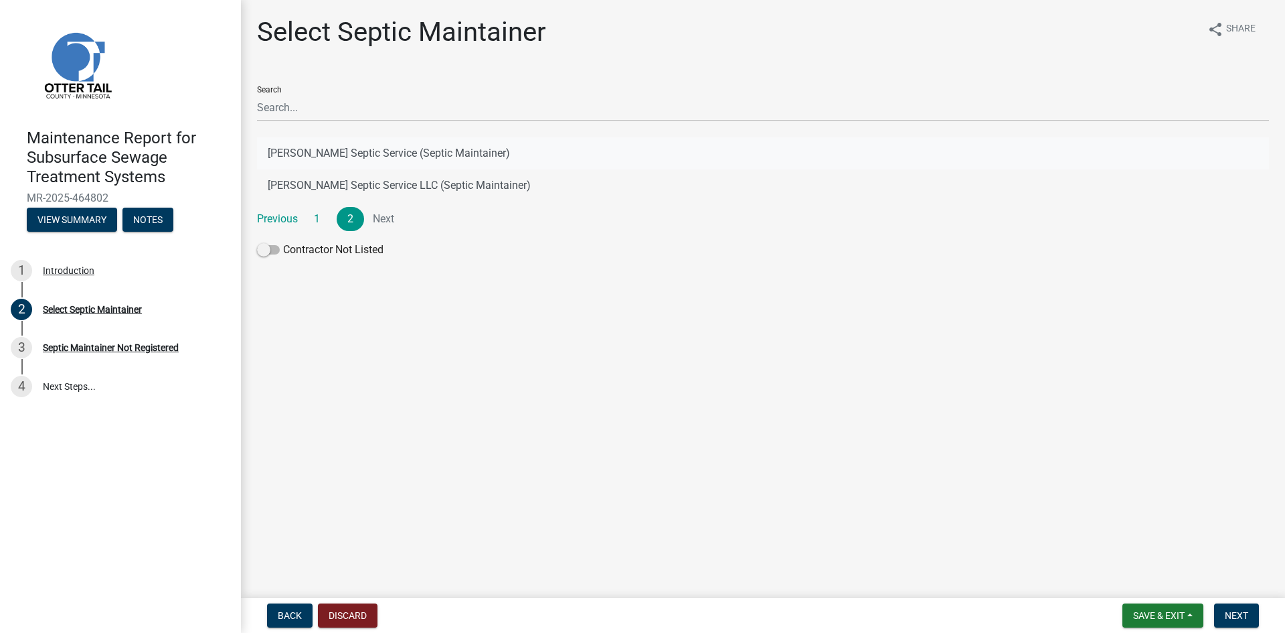
click at [436, 151] on button "[PERSON_NAME] Septic Service (Septic Maintainer)" at bounding box center [763, 153] width 1012 height 32
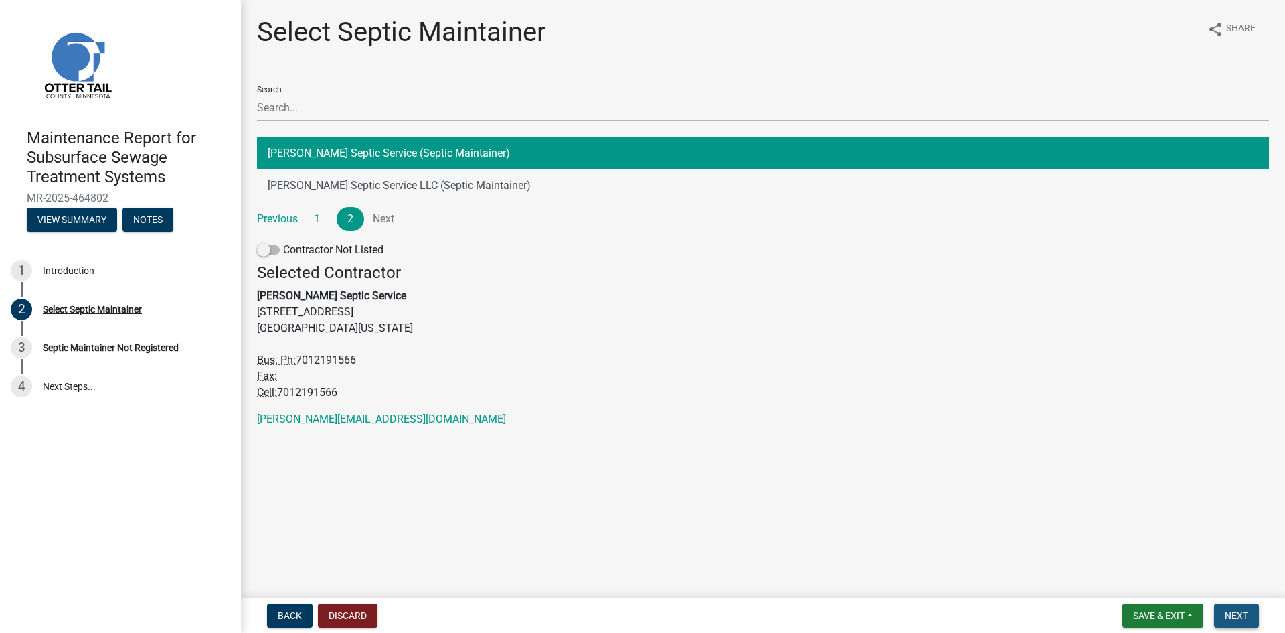
click at [1243, 617] on span "Next" at bounding box center [1236, 615] width 23 height 11
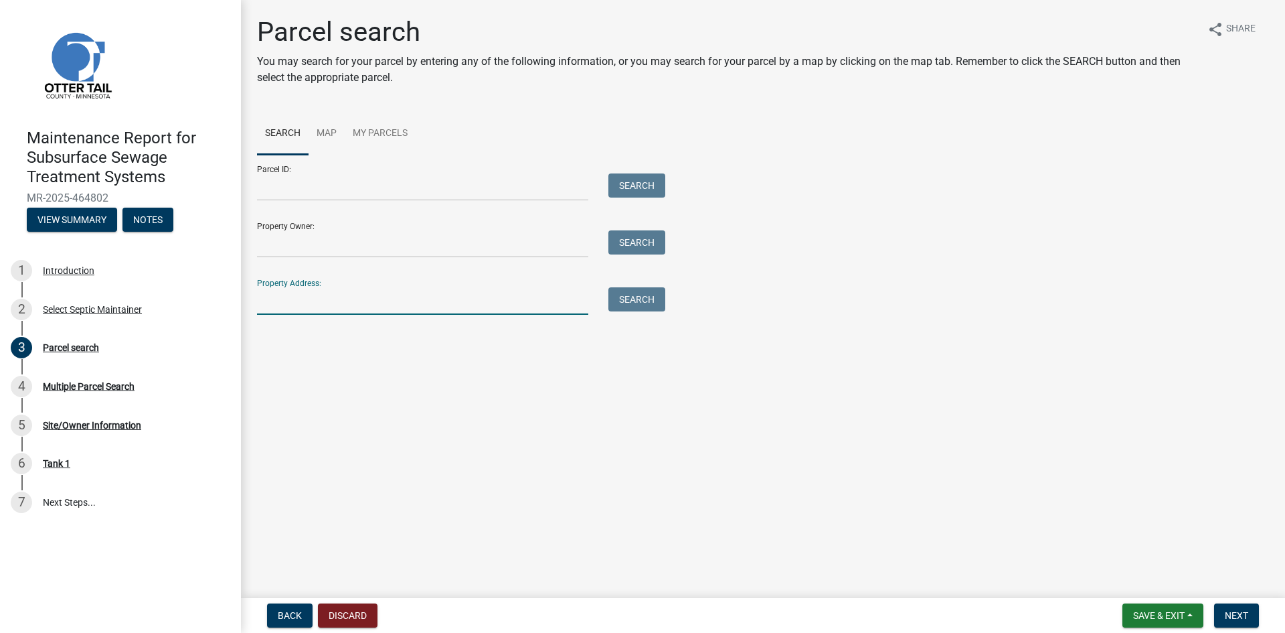
click at [425, 308] on input "Property Address:" at bounding box center [422, 300] width 331 height 27
type input "51092"
click at [629, 297] on button "Search" at bounding box center [637, 299] width 57 height 24
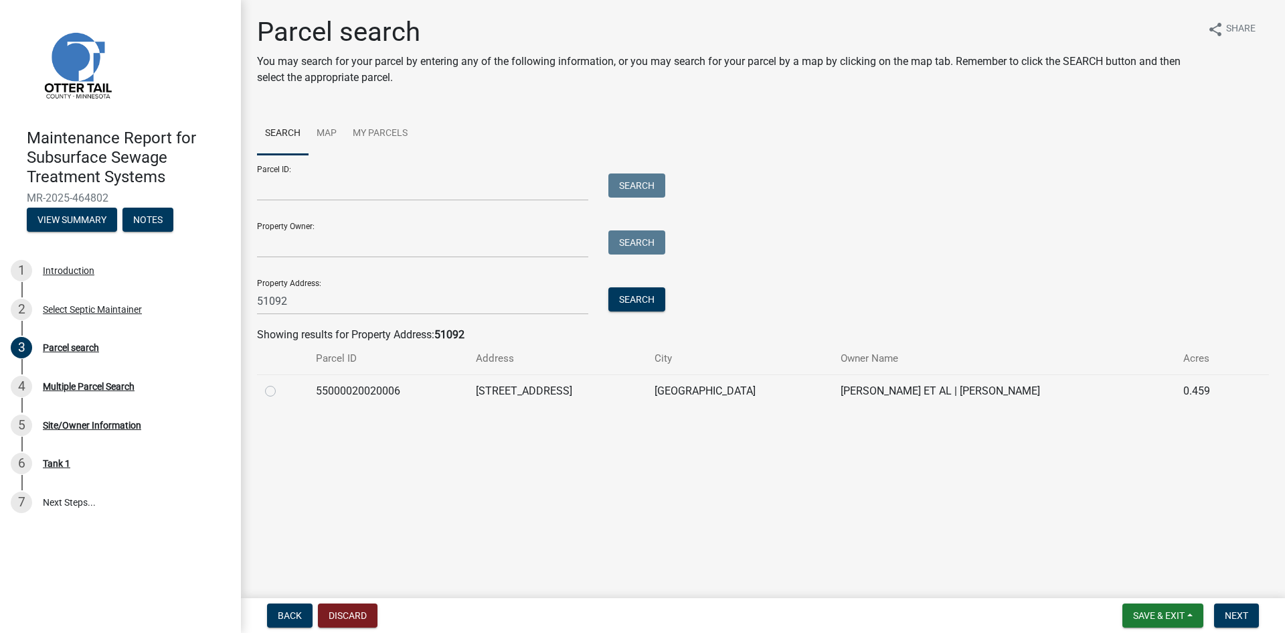
click at [281, 383] on label at bounding box center [281, 383] width 0 height 0
click at [281, 389] on input "radio" at bounding box center [285, 387] width 9 height 9
radio input "true"
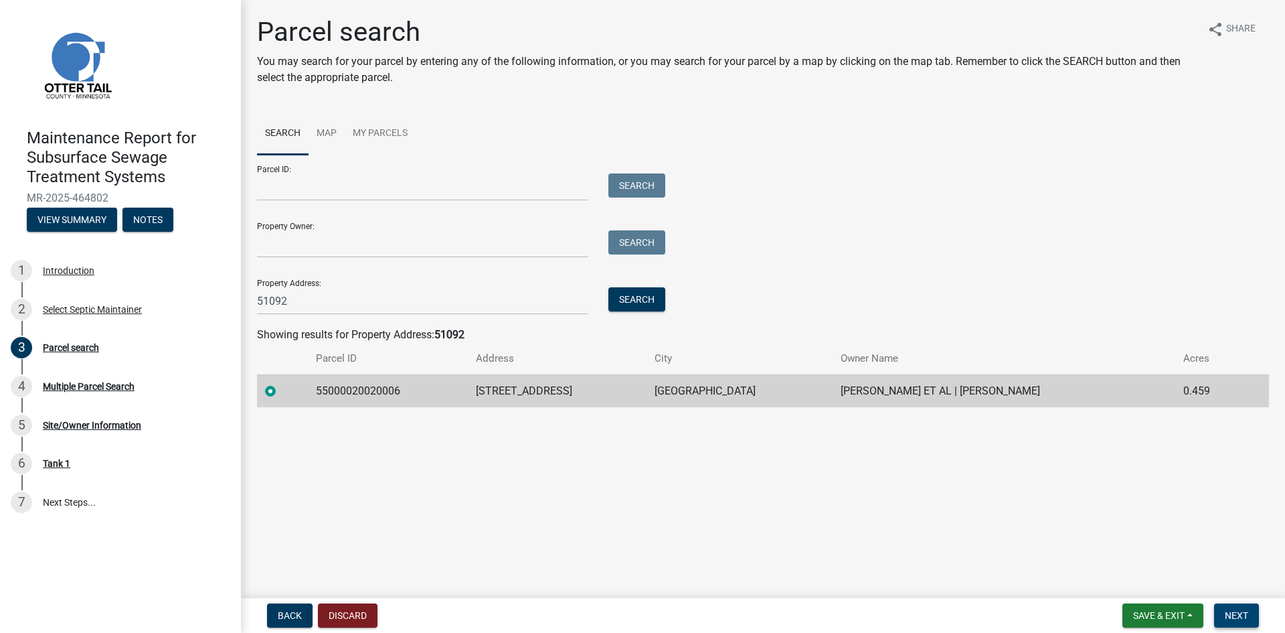
click at [1236, 612] on span "Next" at bounding box center [1236, 615] width 23 height 11
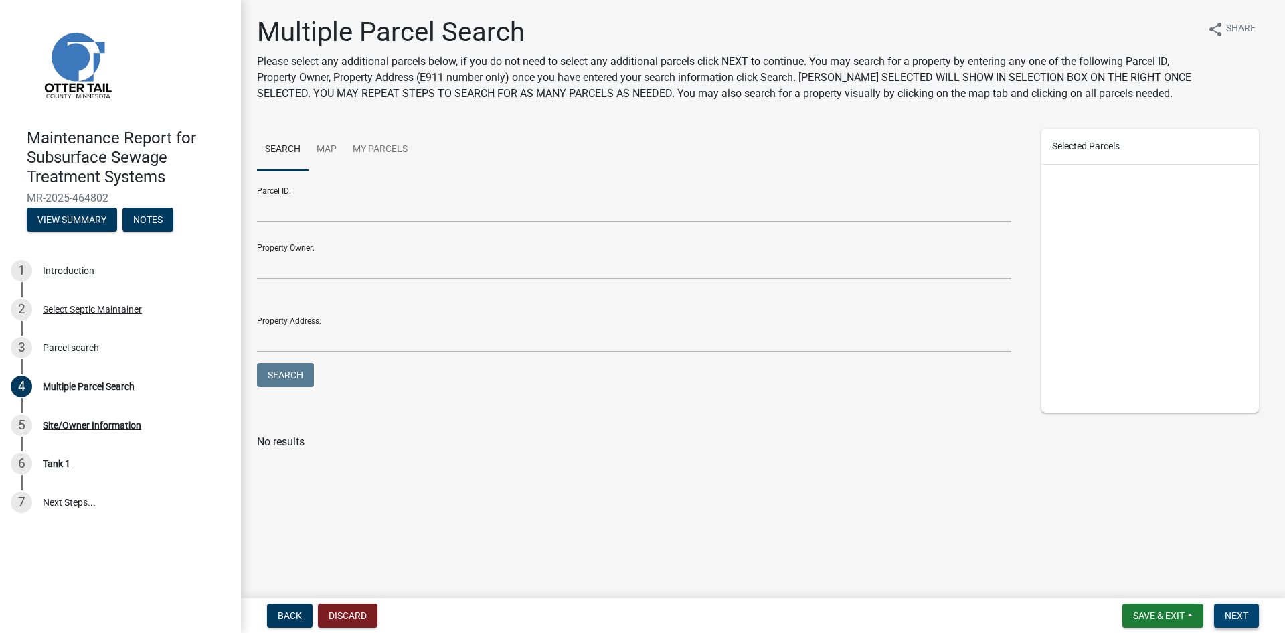
click at [1236, 612] on span "Next" at bounding box center [1236, 615] width 23 height 11
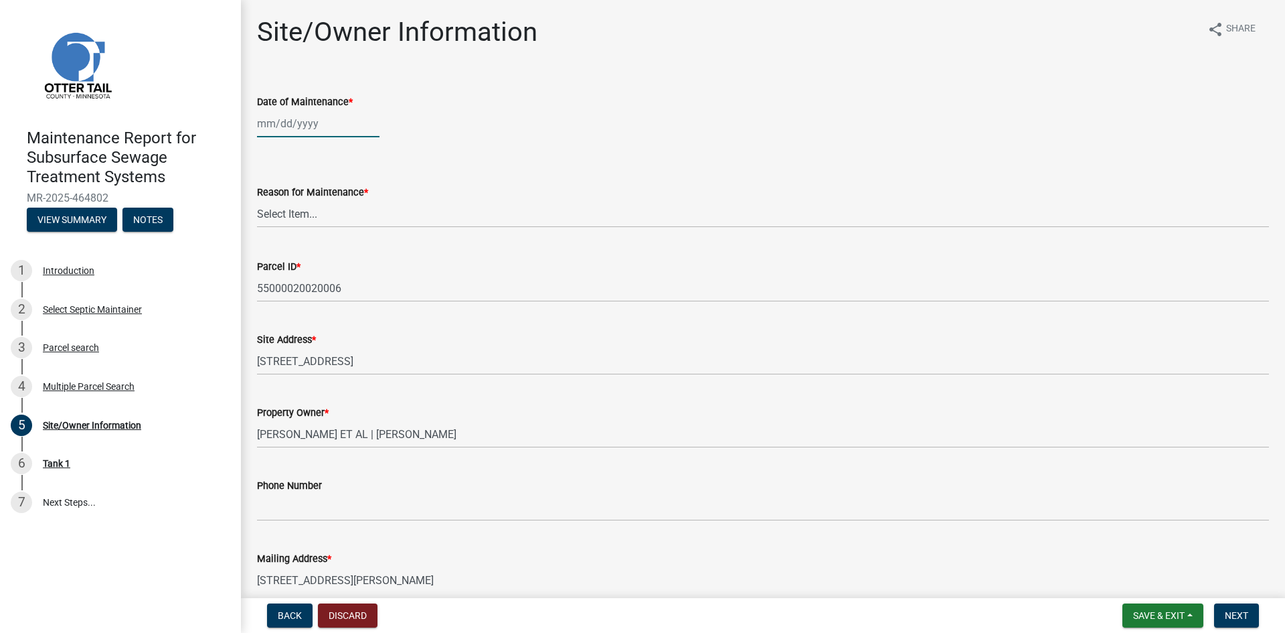
click at [288, 125] on div at bounding box center [318, 123] width 123 height 27
select select "8"
select select "2025"
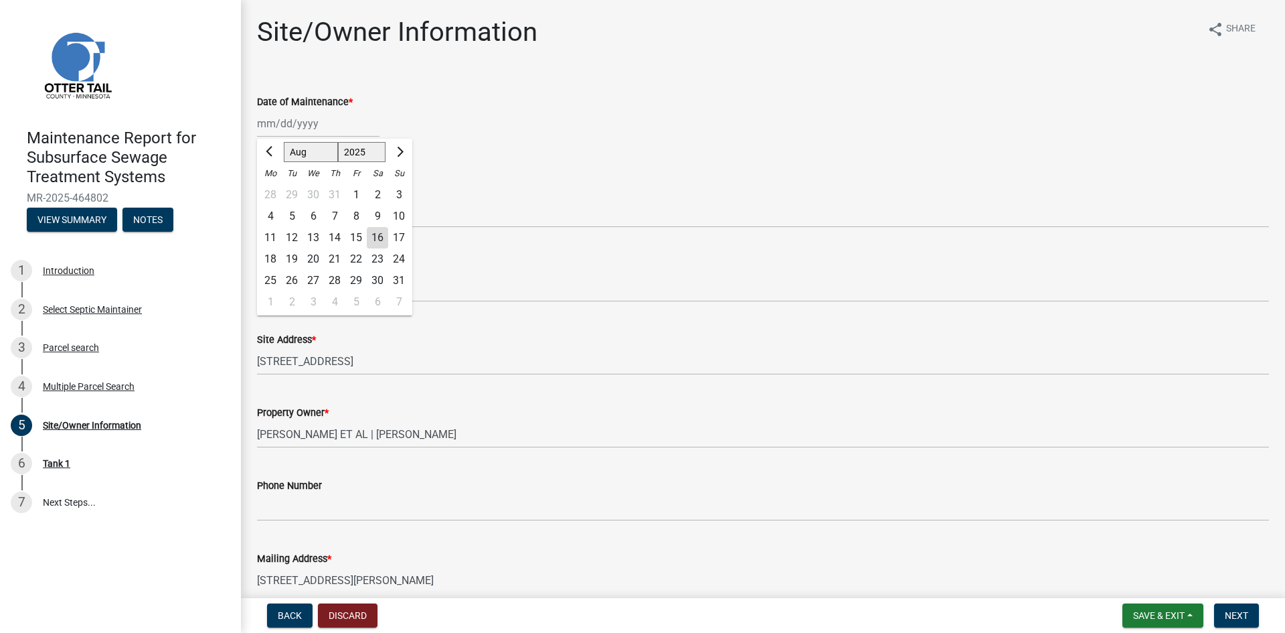
click at [343, 235] on div "14" at bounding box center [334, 237] width 21 height 21
type input "[DATE]"
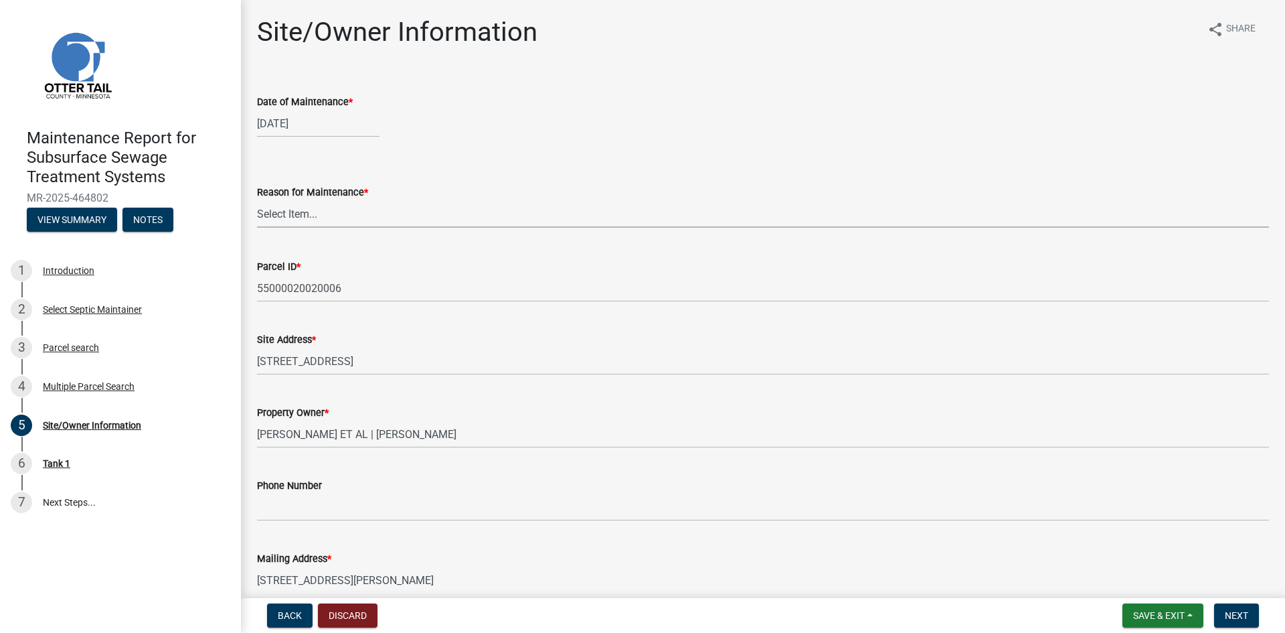
click at [321, 212] on select "Select Item... Called Routine Other" at bounding box center [763, 213] width 1012 height 27
click at [257, 200] on select "Select Item... Called Routine Other" at bounding box center [763, 213] width 1012 height 27
select select "3ac72b63-7b21-42e4-8192-806faae7a4f1"
click at [1226, 611] on span "Next" at bounding box center [1236, 615] width 23 height 11
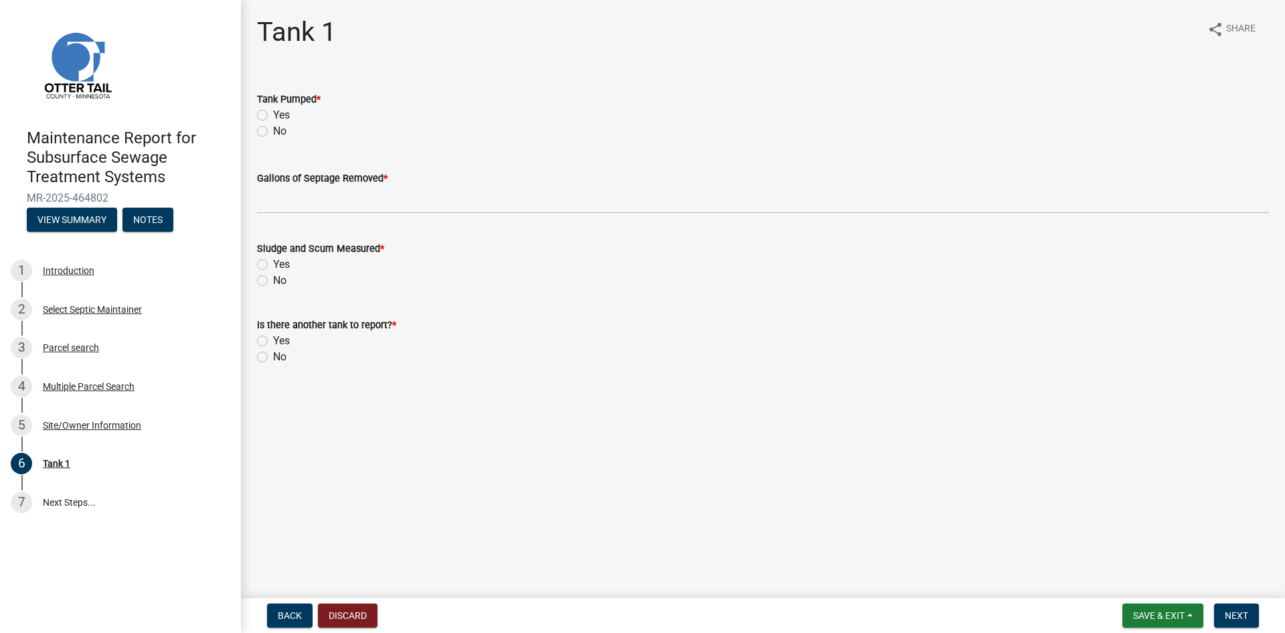
click at [273, 113] on label "Yes" at bounding box center [281, 115] width 17 height 16
click at [273, 113] on input "Yes" at bounding box center [277, 111] width 9 height 9
radio input "true"
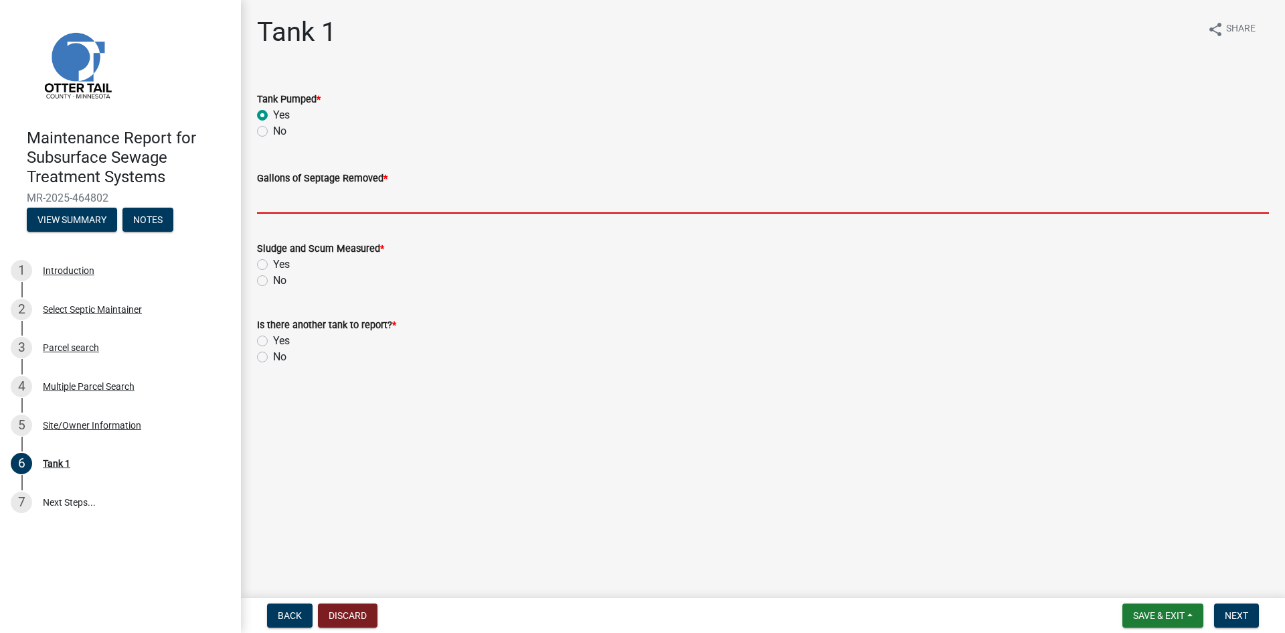
click at [299, 201] on input "Gallons of Septage Removed *" at bounding box center [763, 199] width 1012 height 27
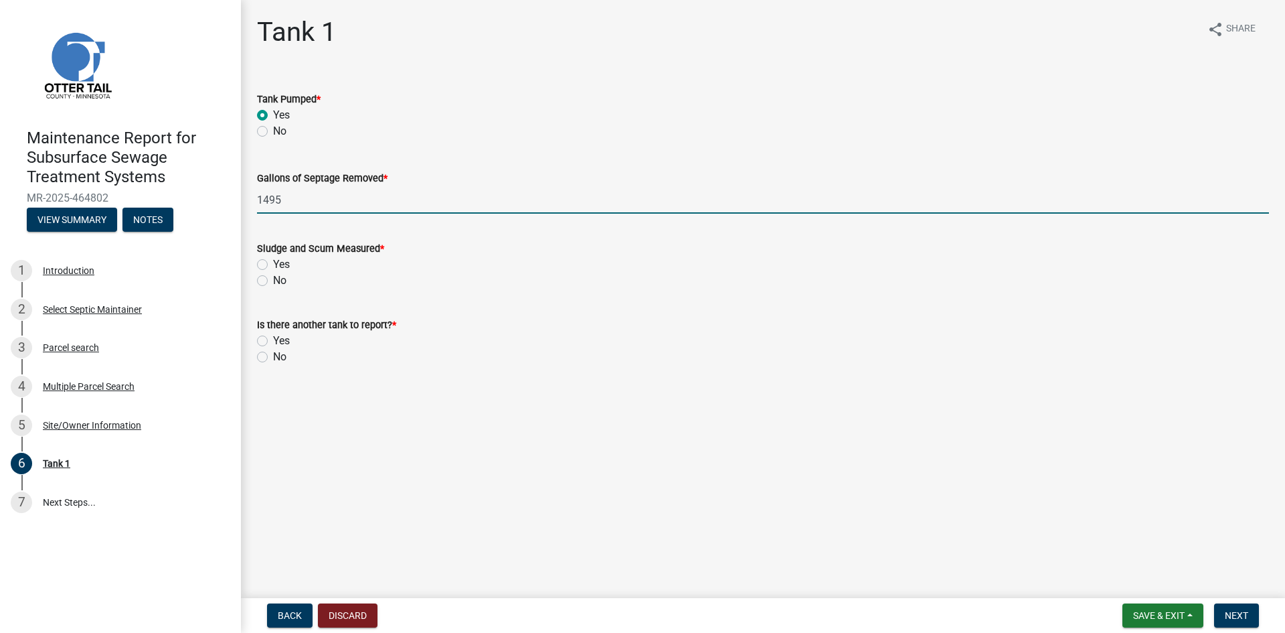
type input "1495"
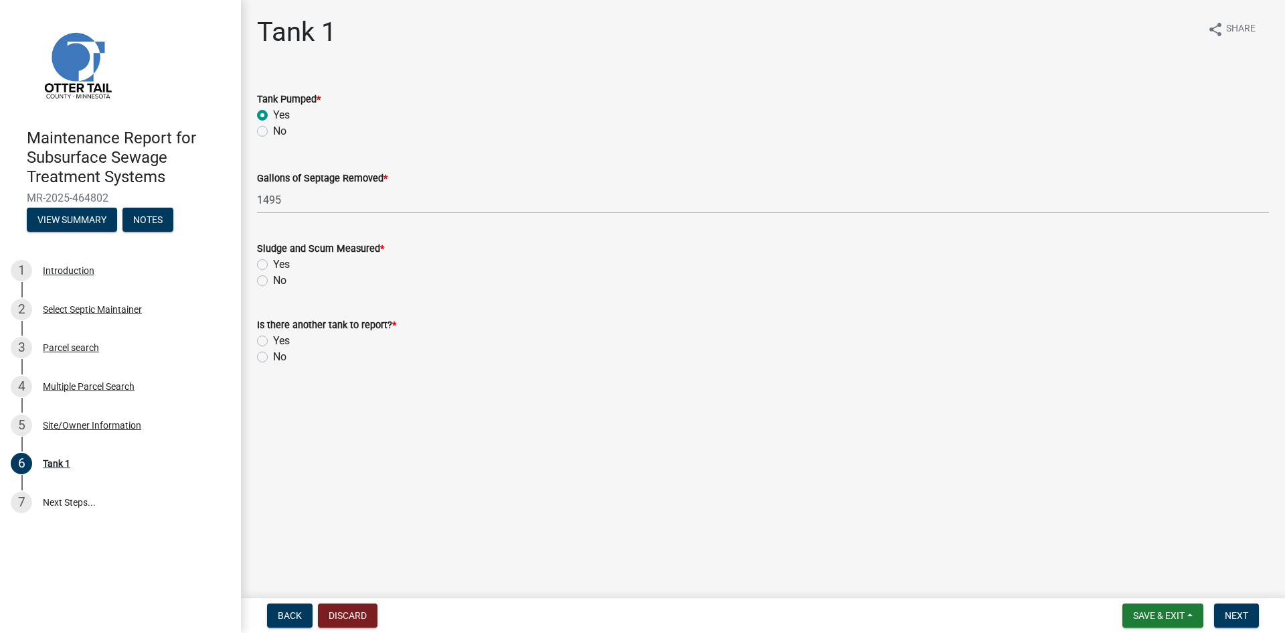
drag, startPoint x: 266, startPoint y: 280, endPoint x: 258, endPoint y: 318, distance: 38.9
click at [273, 281] on label "No" at bounding box center [279, 280] width 13 height 16
click at [273, 281] on input "No" at bounding box center [277, 276] width 9 height 9
radio input "true"
click at [273, 354] on label "No" at bounding box center [279, 357] width 13 height 16
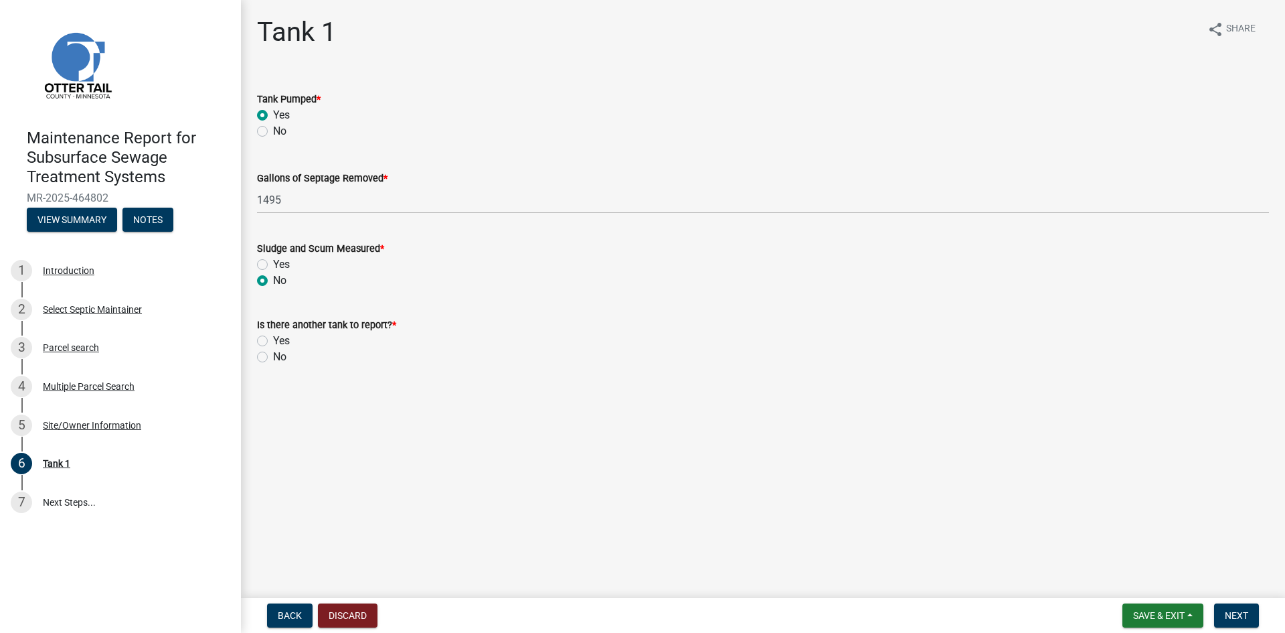
click at [273, 354] on input "No" at bounding box center [277, 353] width 9 height 9
radio input "true"
click at [1267, 613] on div "Back Discard Save & Exit Save Save & Exit Next" at bounding box center [763, 615] width 1023 height 24
click at [1257, 617] on button "Next" at bounding box center [1236, 615] width 45 height 24
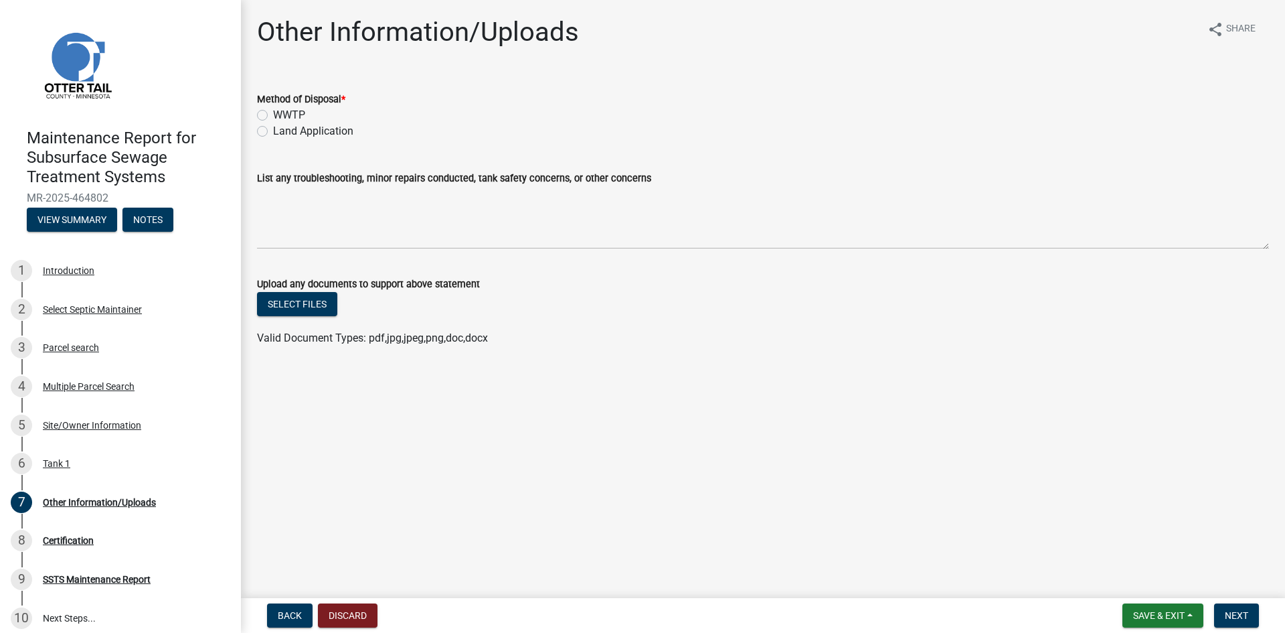
click at [337, 129] on label "Land Application" at bounding box center [313, 131] width 80 height 16
click at [282, 129] on input "Land Application" at bounding box center [277, 127] width 9 height 9
radio input "true"
click at [1220, 615] on button "Next" at bounding box center [1236, 615] width 45 height 24
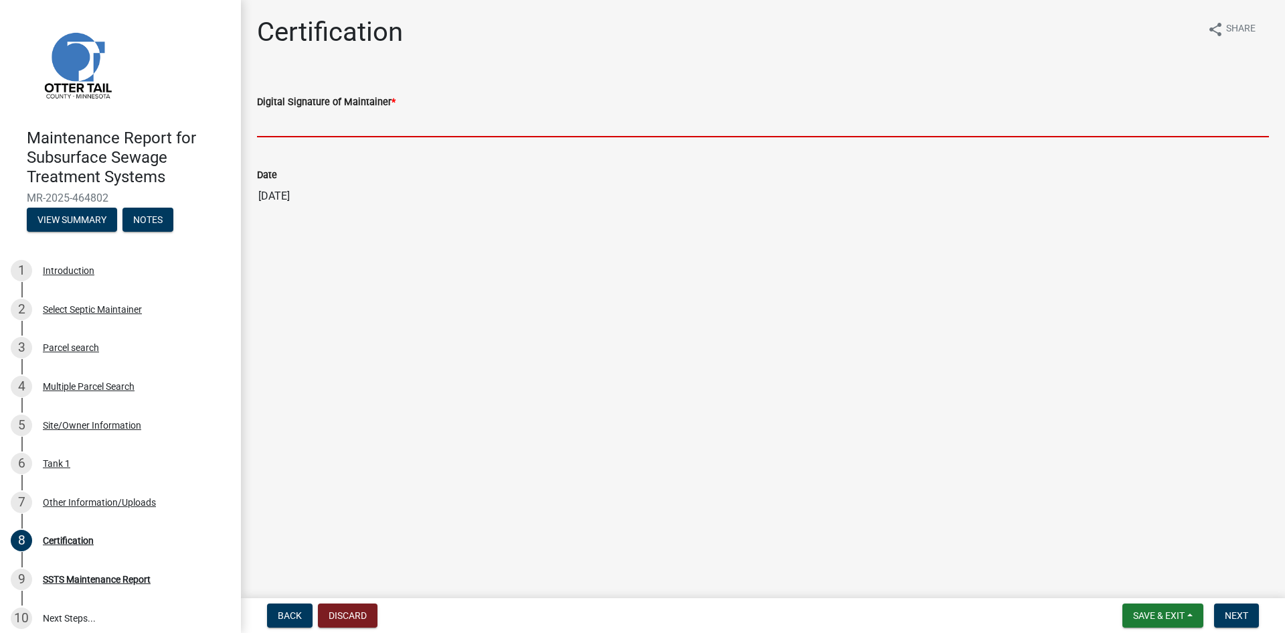
click at [1137, 126] on input "Digital Signature of Maintainer *" at bounding box center [763, 123] width 1012 height 27
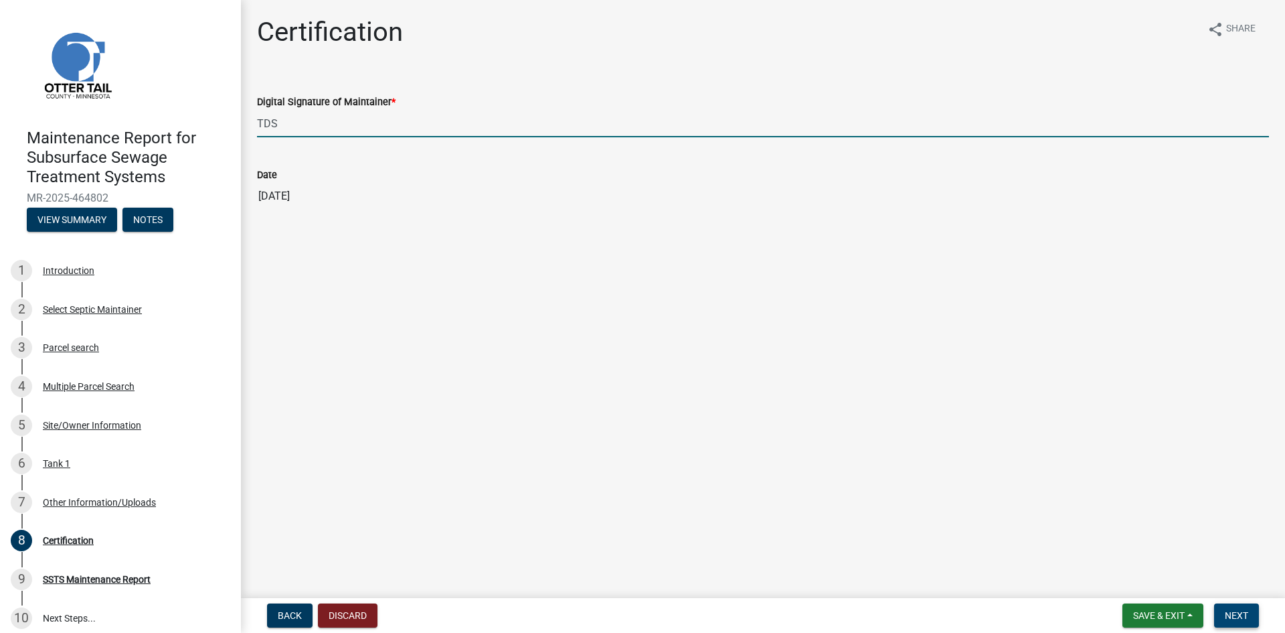
type input "TDS"
click at [1240, 613] on span "Next" at bounding box center [1236, 615] width 23 height 11
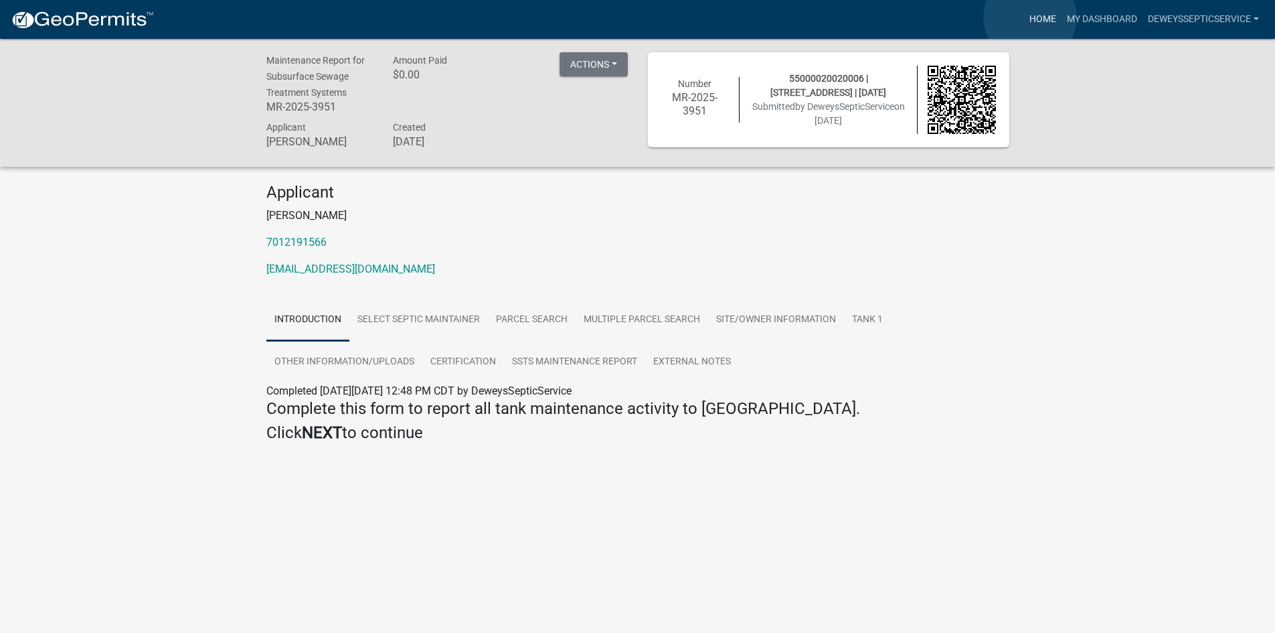
click at [1030, 17] on link "Home" at bounding box center [1042, 19] width 37 height 25
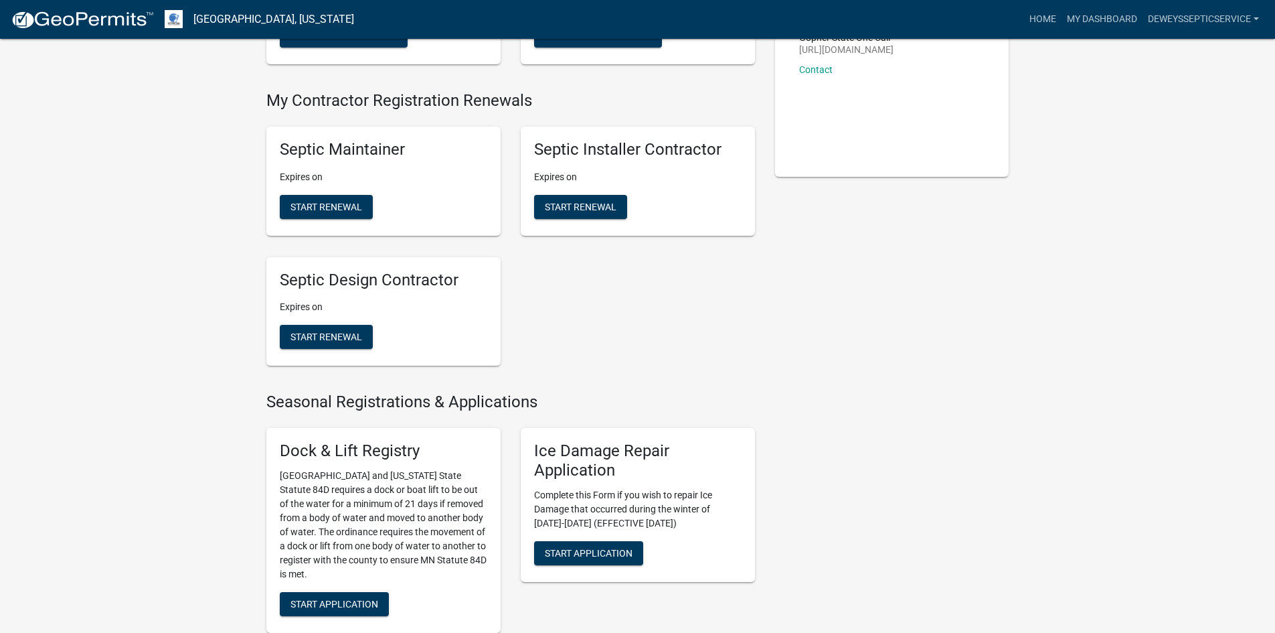
scroll to position [603, 0]
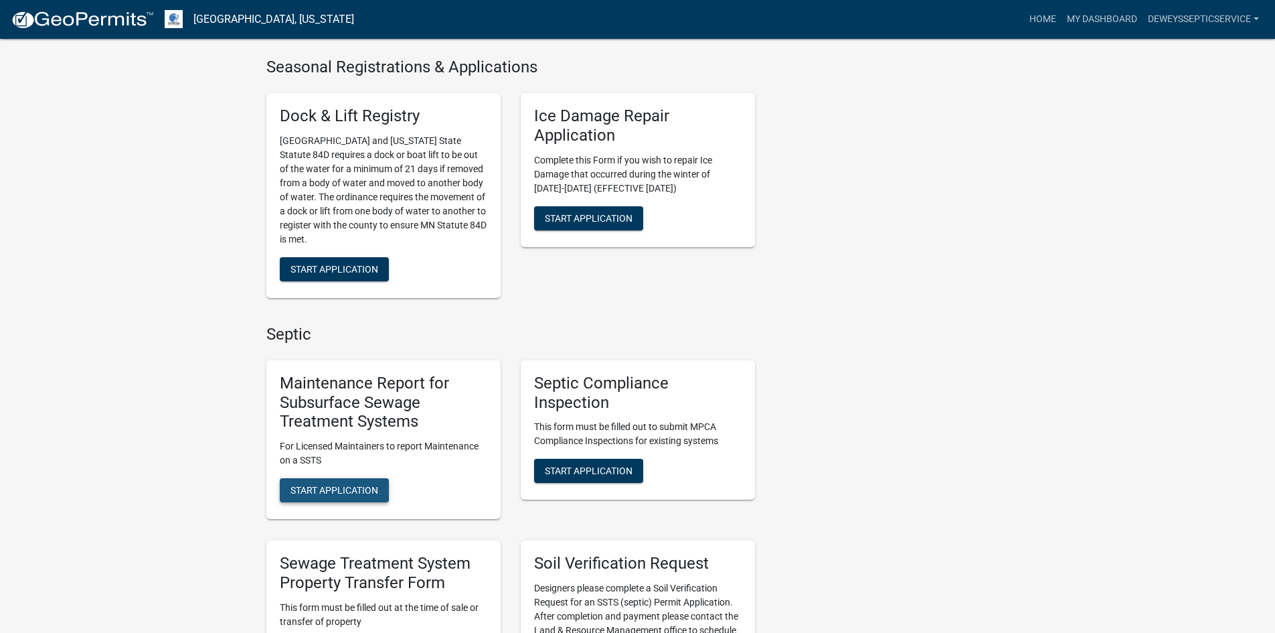
click at [368, 485] on span "Start Application" at bounding box center [335, 490] width 88 height 11
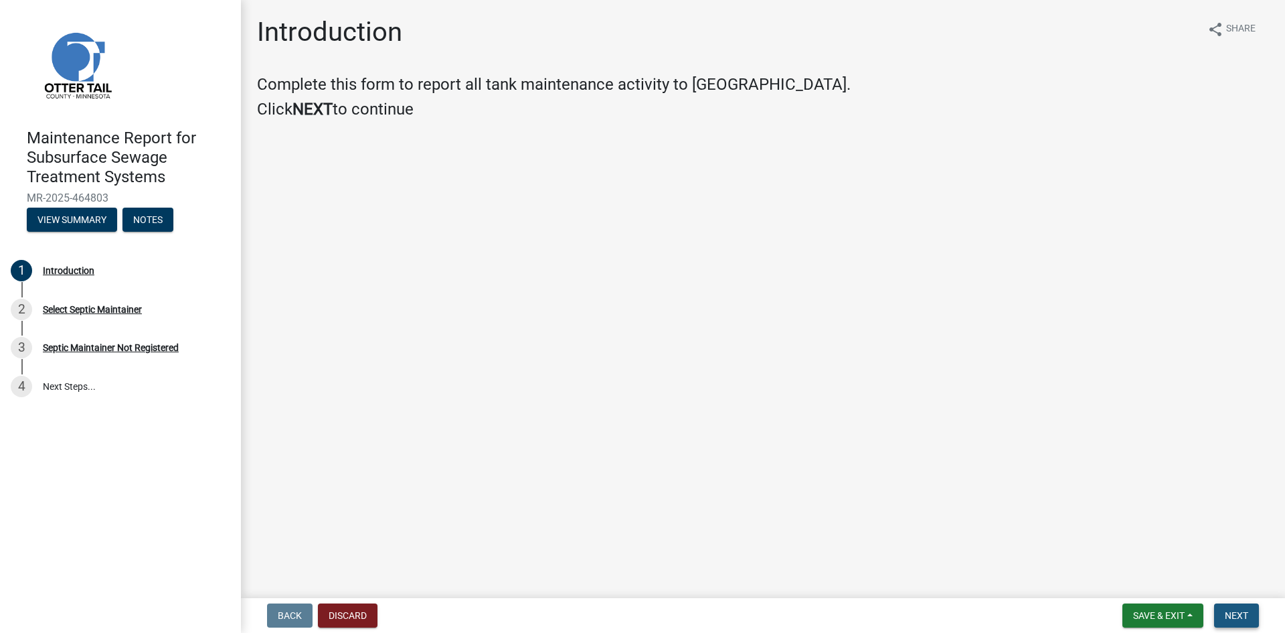
click at [1248, 615] on span "Next" at bounding box center [1236, 615] width 23 height 11
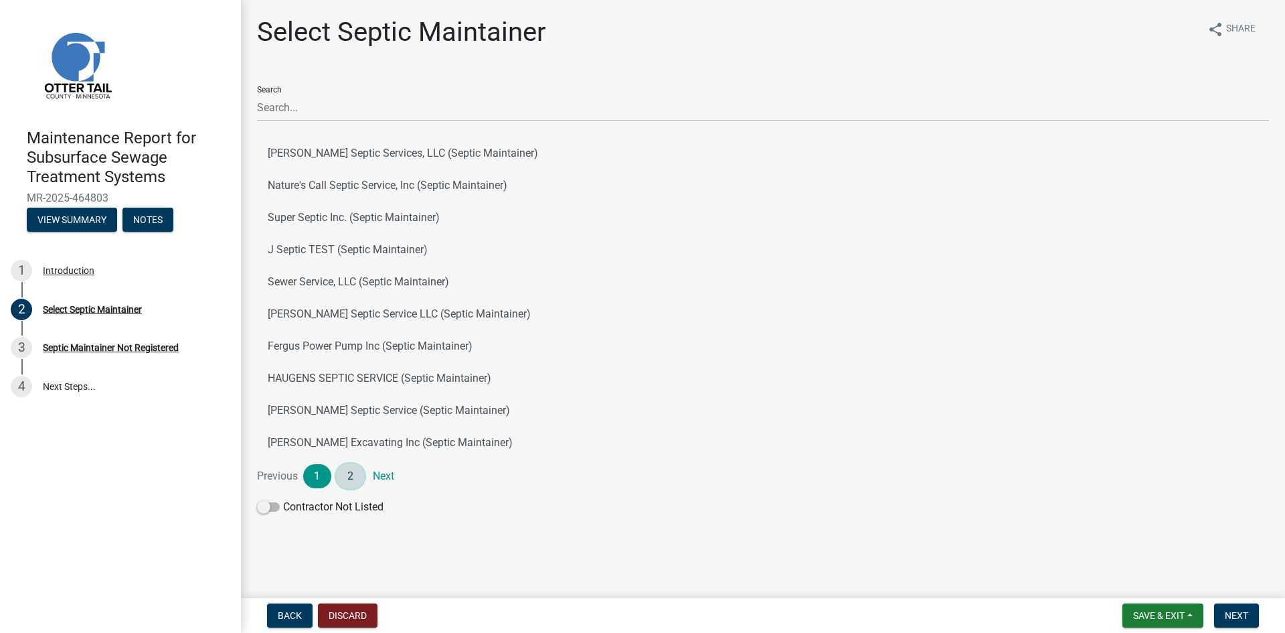
click at [348, 473] on link "2" at bounding box center [351, 476] width 28 height 24
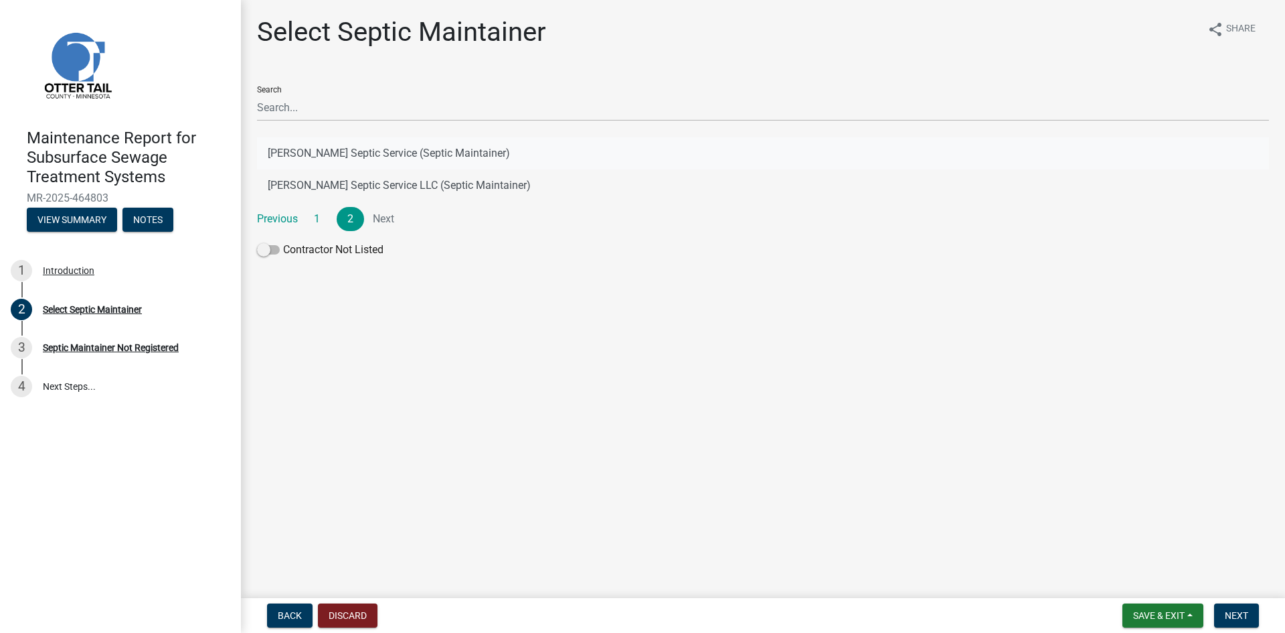
click at [469, 150] on button "[PERSON_NAME] Septic Service (Septic Maintainer)" at bounding box center [763, 153] width 1012 height 32
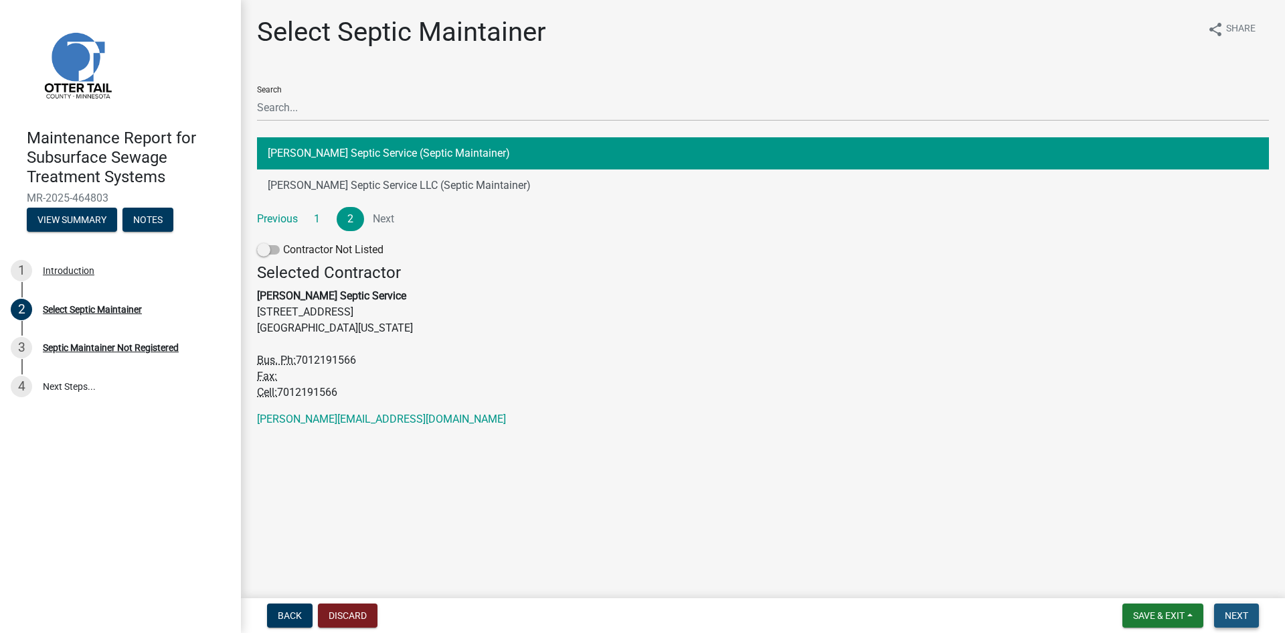
click at [1242, 614] on span "Next" at bounding box center [1236, 615] width 23 height 11
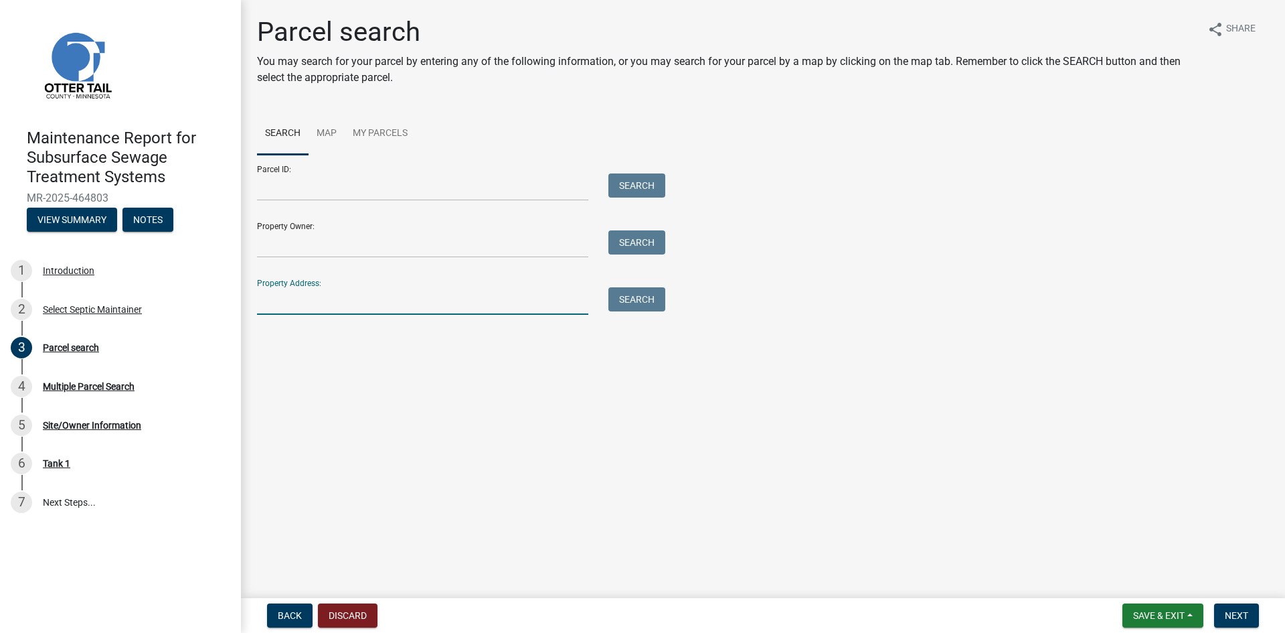
click at [394, 293] on input "Property Address:" at bounding box center [422, 300] width 331 height 27
type input "50023"
click at [636, 303] on button "Search" at bounding box center [637, 299] width 57 height 24
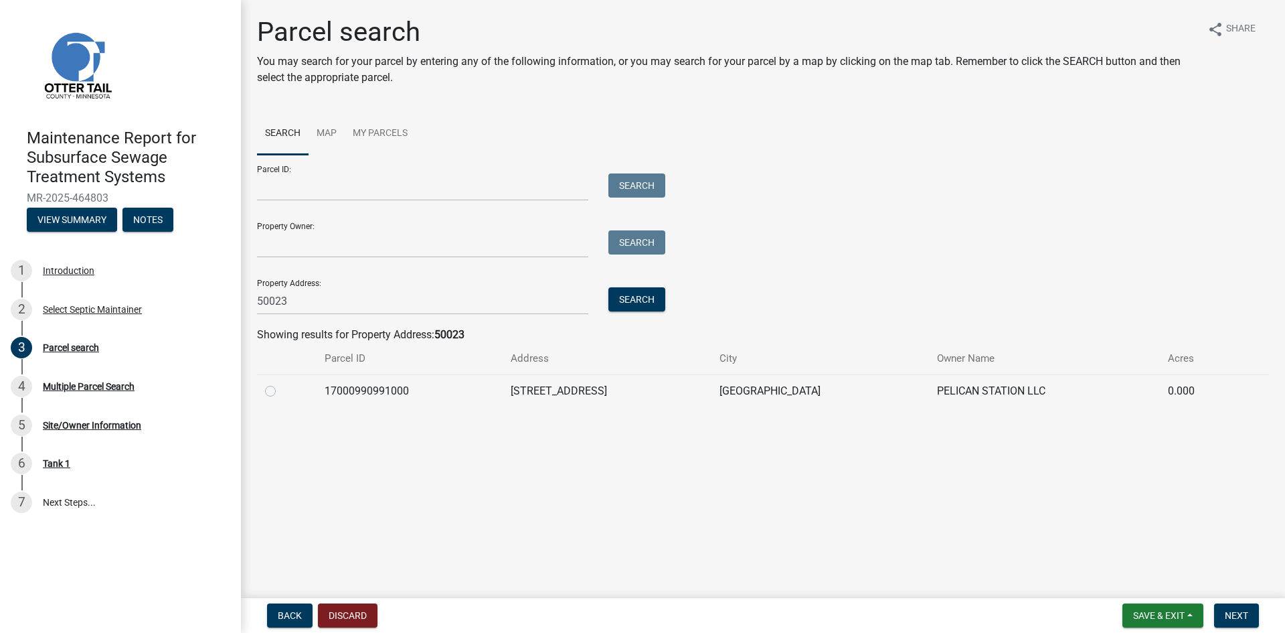
drag, startPoint x: 276, startPoint y: 392, endPoint x: 341, endPoint y: 419, distance: 70.2
click at [276, 392] on div at bounding box center [287, 391] width 44 height 16
click at [281, 383] on label at bounding box center [281, 383] width 0 height 0
click at [281, 388] on input "radio" at bounding box center [285, 387] width 9 height 9
radio input "true"
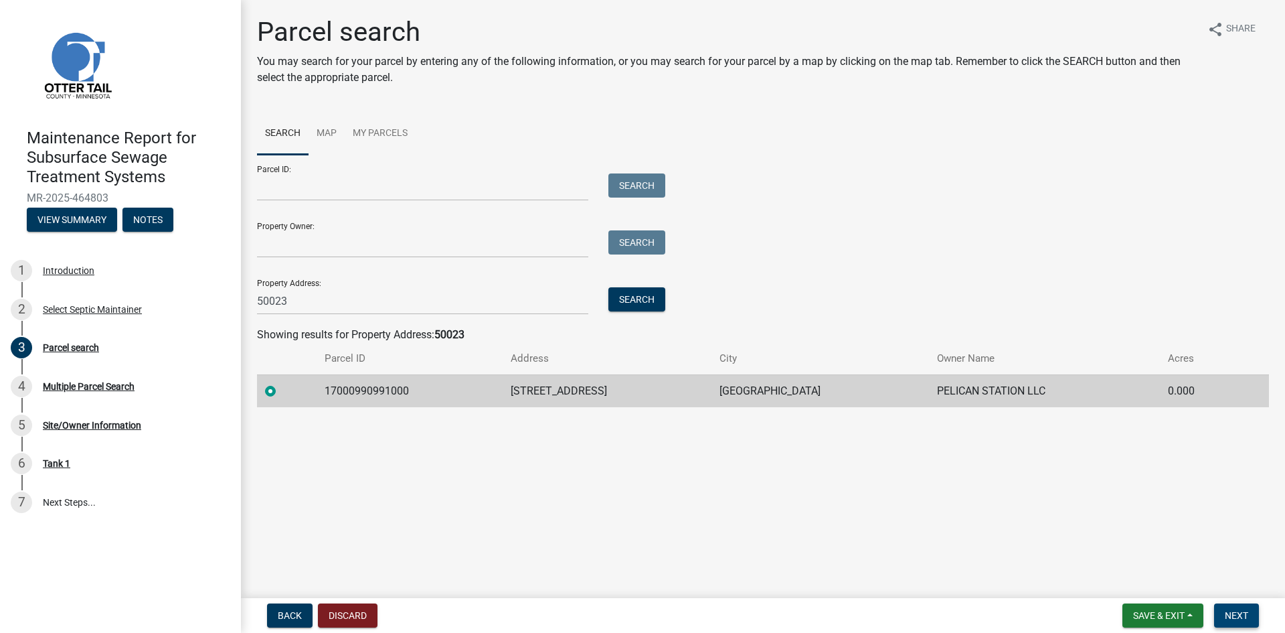
click at [1234, 617] on span "Next" at bounding box center [1236, 615] width 23 height 11
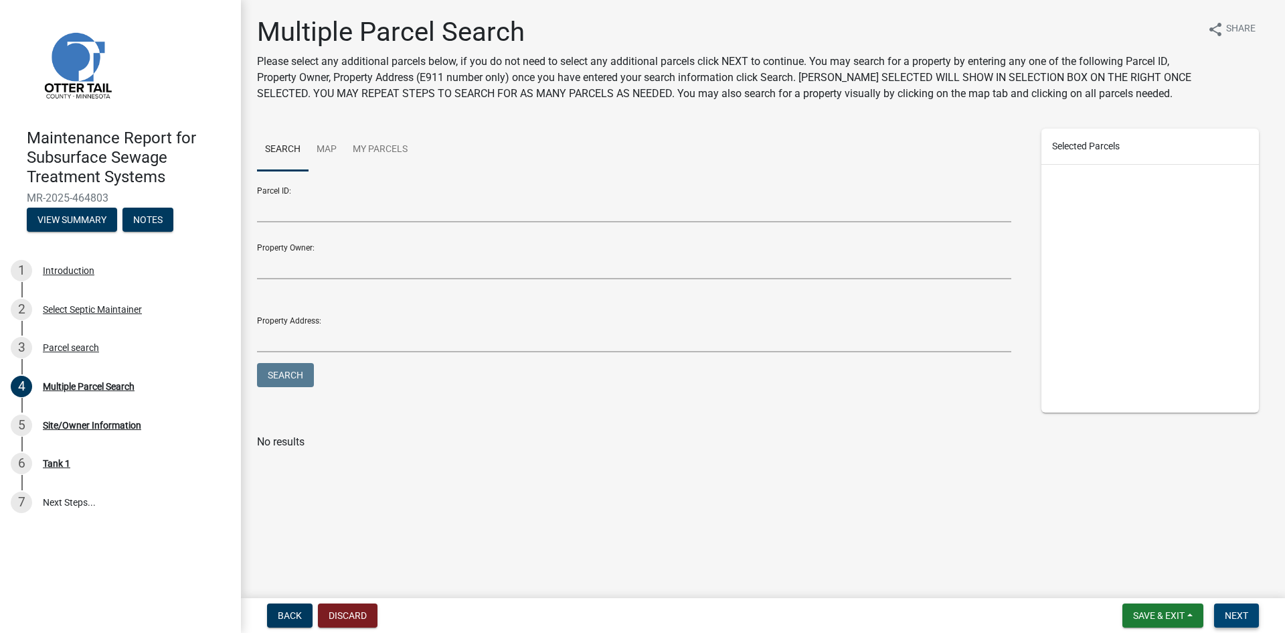
click at [1230, 620] on span "Next" at bounding box center [1236, 615] width 23 height 11
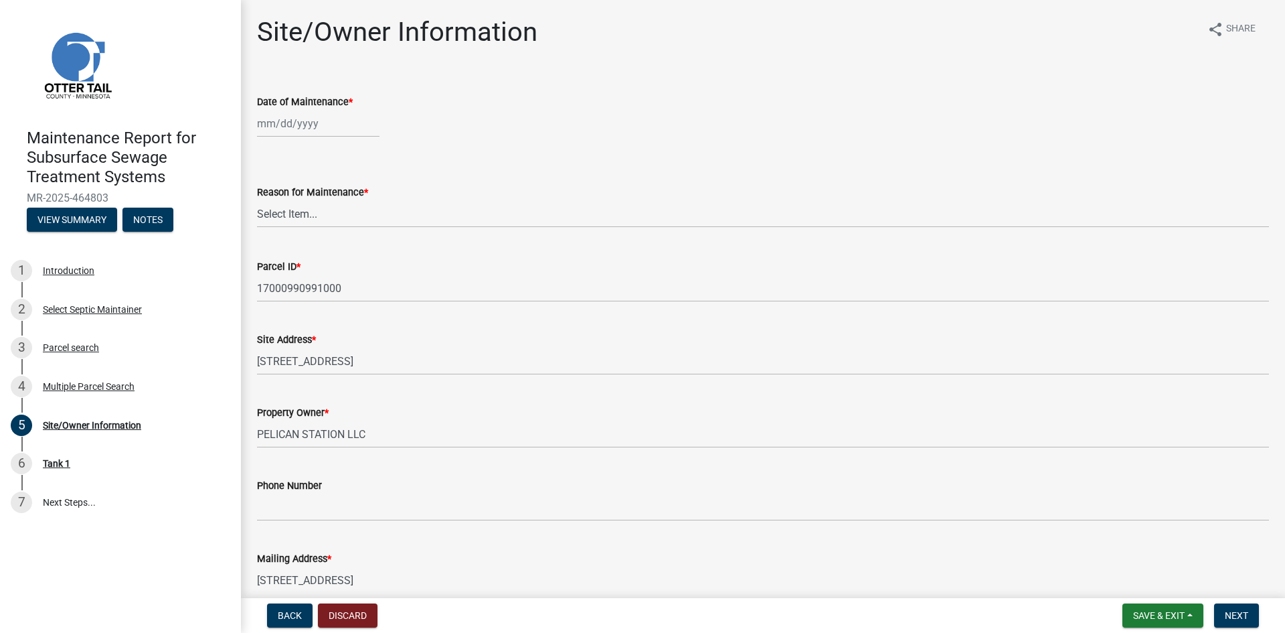
select select "8"
select select "2025"
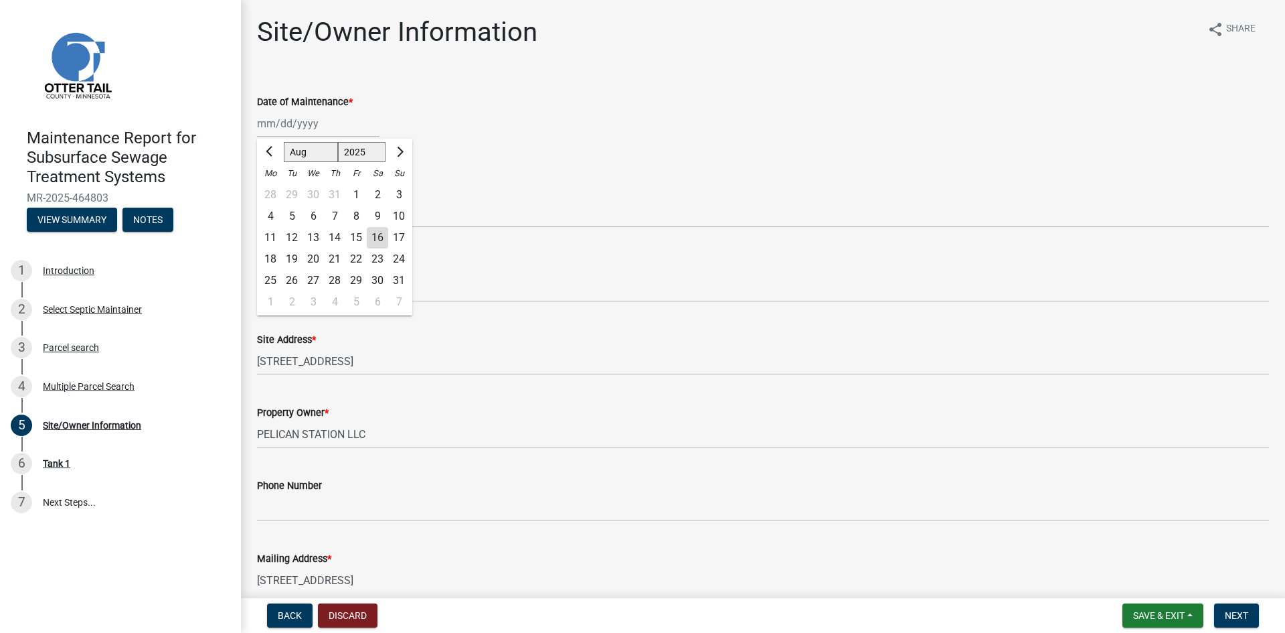
click at [295, 124] on div "[PERSON_NAME] Feb Mar Apr [PERSON_NAME][DATE] Oct Nov [DATE] 1526 1527 1528 152…" at bounding box center [318, 123] width 123 height 27
click at [335, 237] on div "14" at bounding box center [334, 237] width 21 height 21
type input "[DATE]"
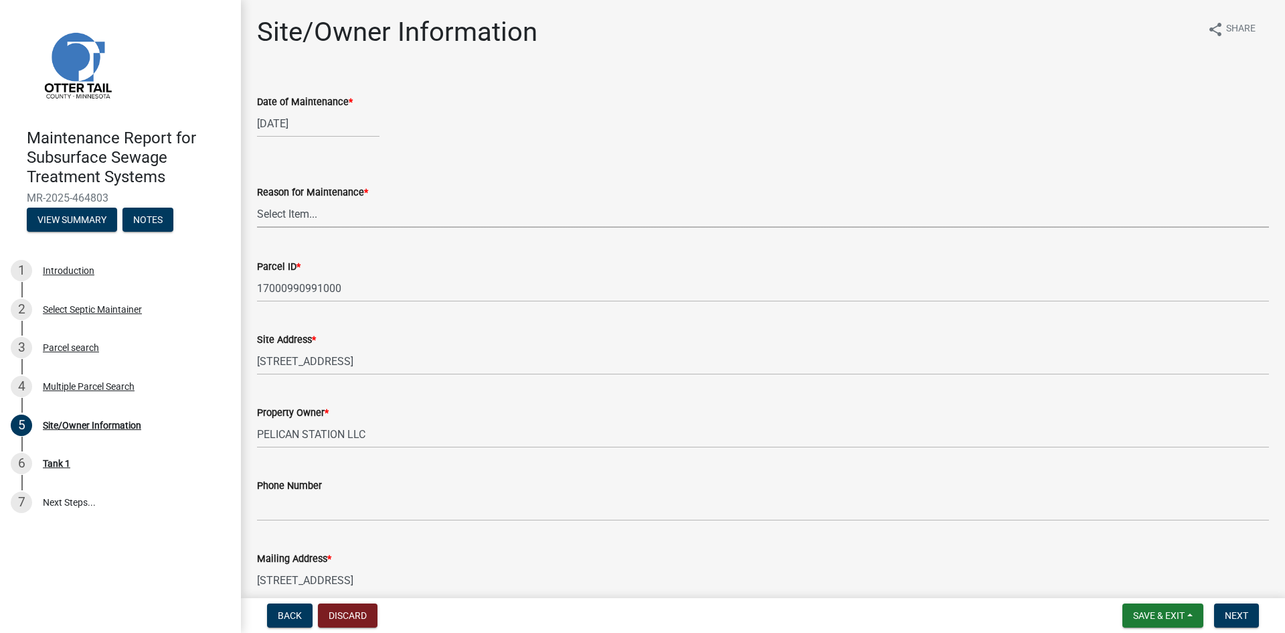
click at [339, 220] on select "Select Item... Called Routine Other" at bounding box center [763, 213] width 1012 height 27
click at [257, 200] on select "Select Item... Called Routine Other" at bounding box center [763, 213] width 1012 height 27
select select "3ac72b63-7b21-42e4-8192-806faae7a4f1"
click at [1237, 615] on span "Next" at bounding box center [1236, 615] width 23 height 11
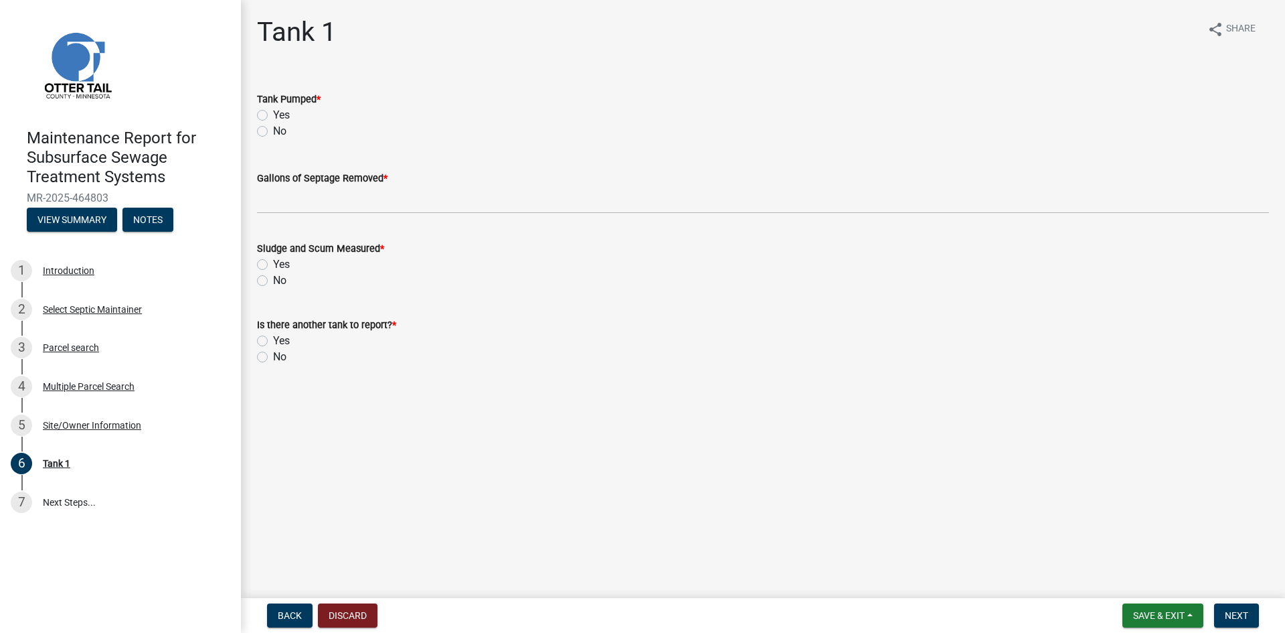
click at [273, 116] on label "Yes" at bounding box center [281, 115] width 17 height 16
click at [273, 116] on input "Yes" at bounding box center [277, 111] width 9 height 9
radio input "true"
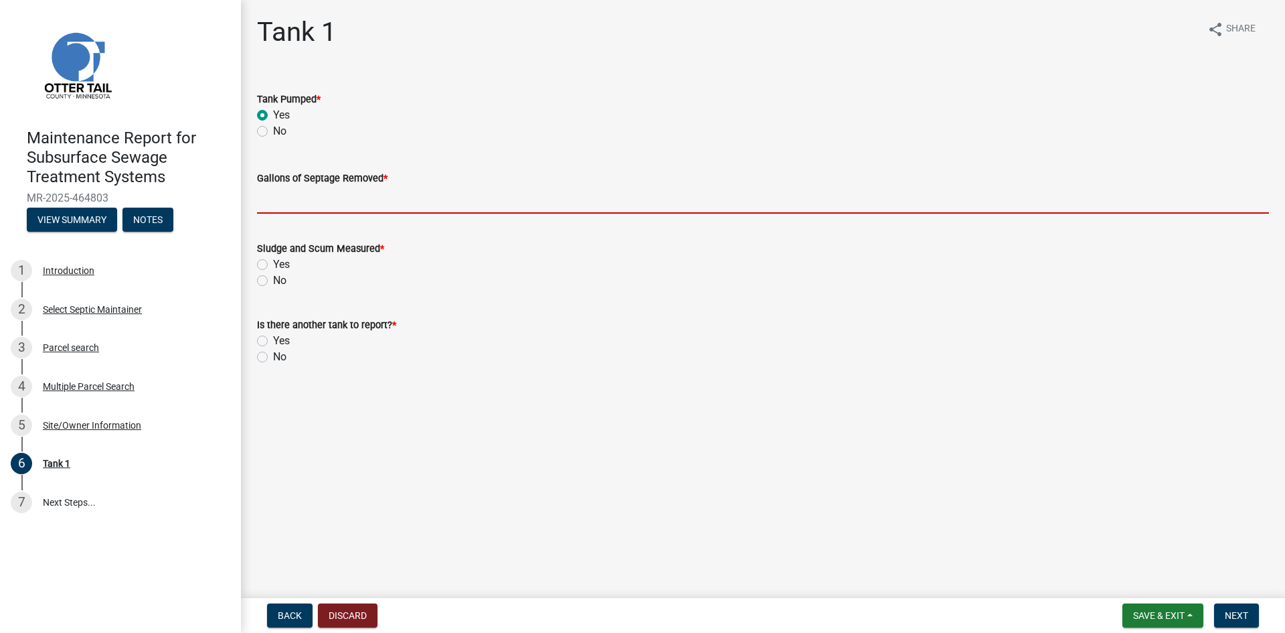
click at [272, 203] on input "Gallons of Septage Removed *" at bounding box center [763, 199] width 1012 height 27
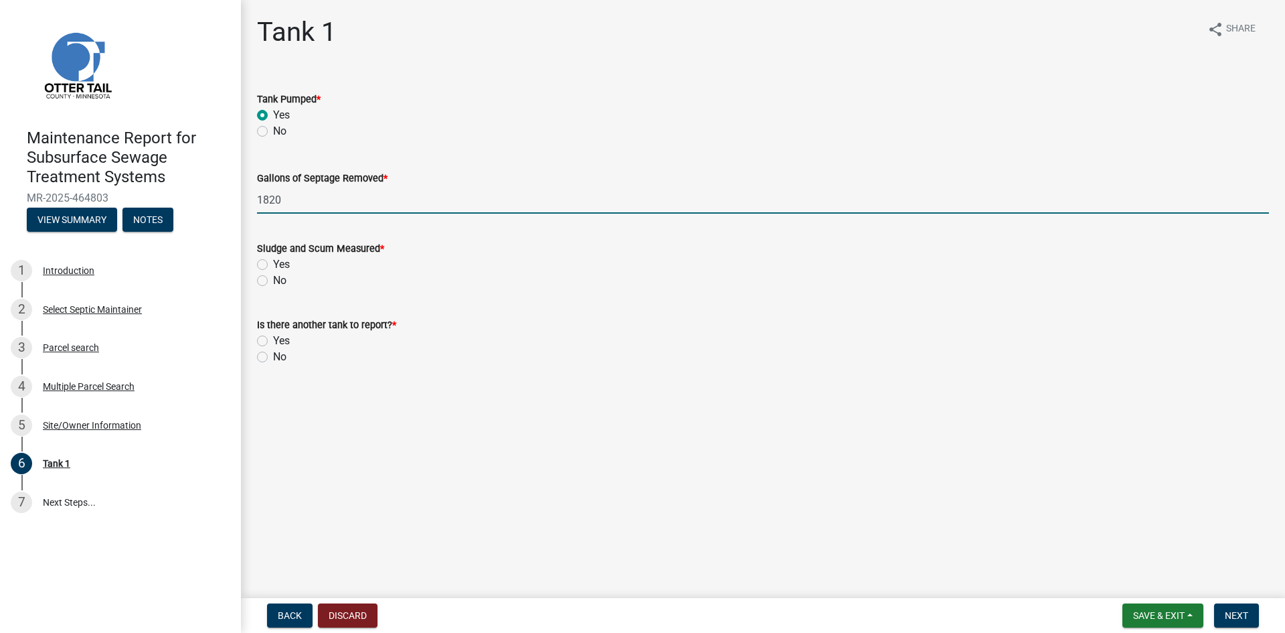
type input "1820"
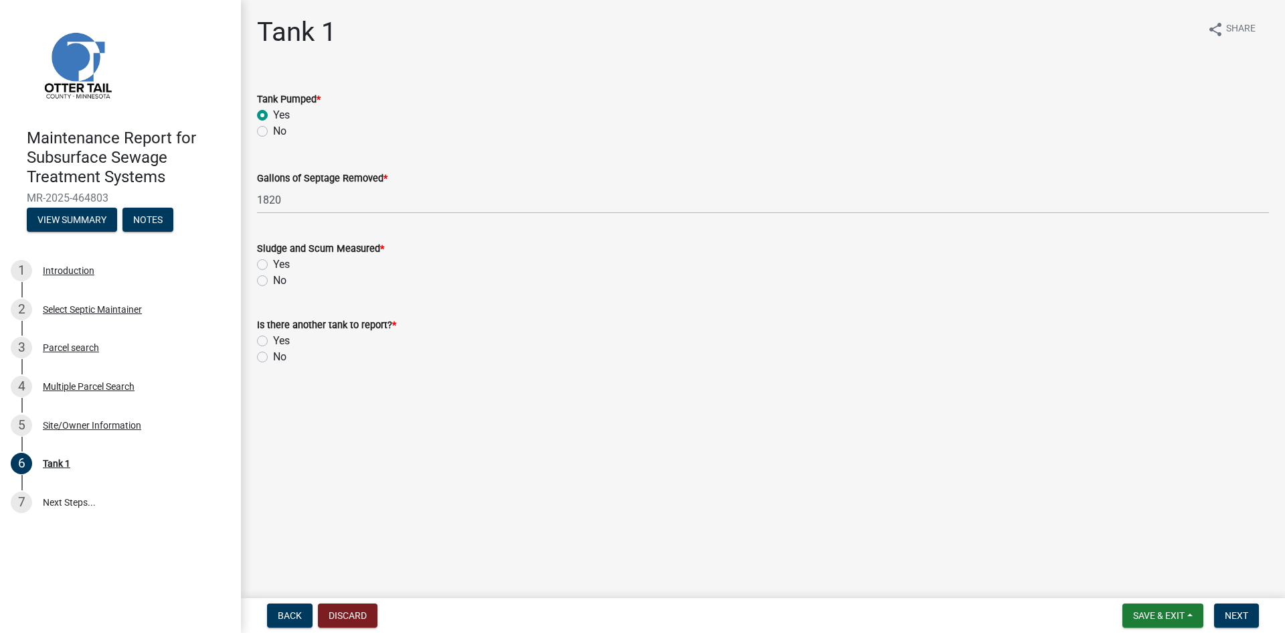
drag, startPoint x: 263, startPoint y: 298, endPoint x: 269, endPoint y: 285, distance: 14.1
click at [264, 297] on wm-data-entity-input "Sludge and Scum Measured * Yes No" at bounding box center [763, 262] width 1012 height 76
click at [273, 278] on label "No" at bounding box center [279, 280] width 13 height 16
click at [273, 278] on input "No" at bounding box center [277, 276] width 9 height 9
radio input "true"
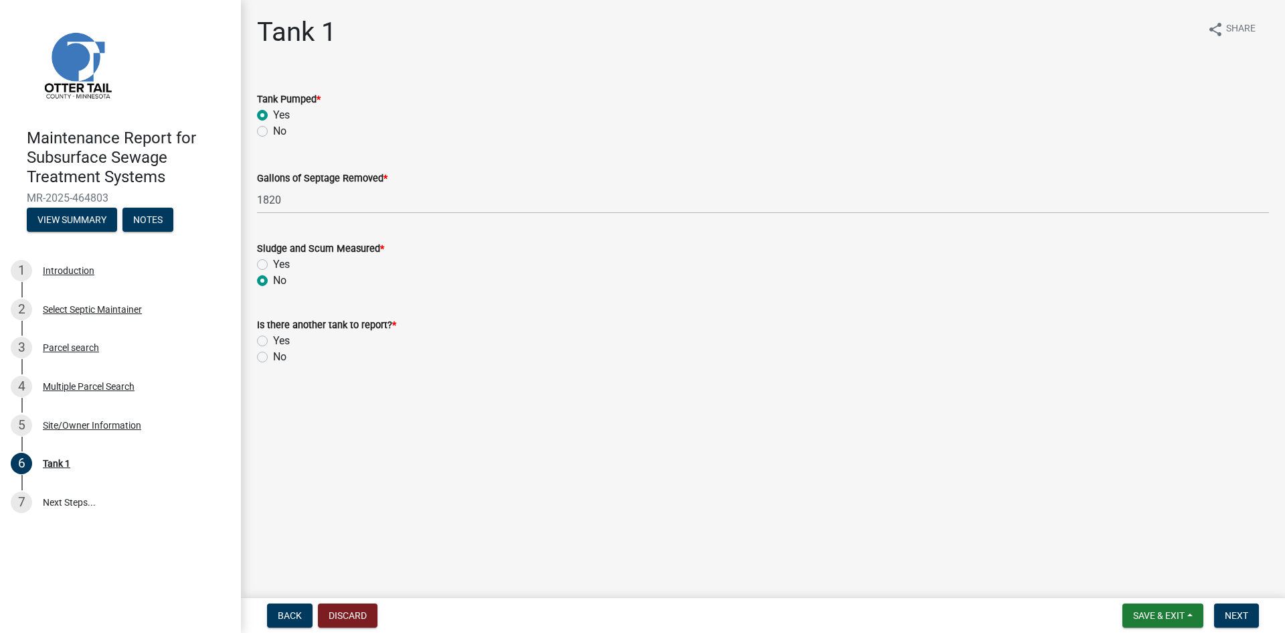
click at [273, 353] on label "No" at bounding box center [279, 357] width 13 height 16
click at [273, 353] on input "No" at bounding box center [277, 353] width 9 height 9
radio input "true"
click at [1231, 613] on span "Next" at bounding box center [1236, 615] width 23 height 11
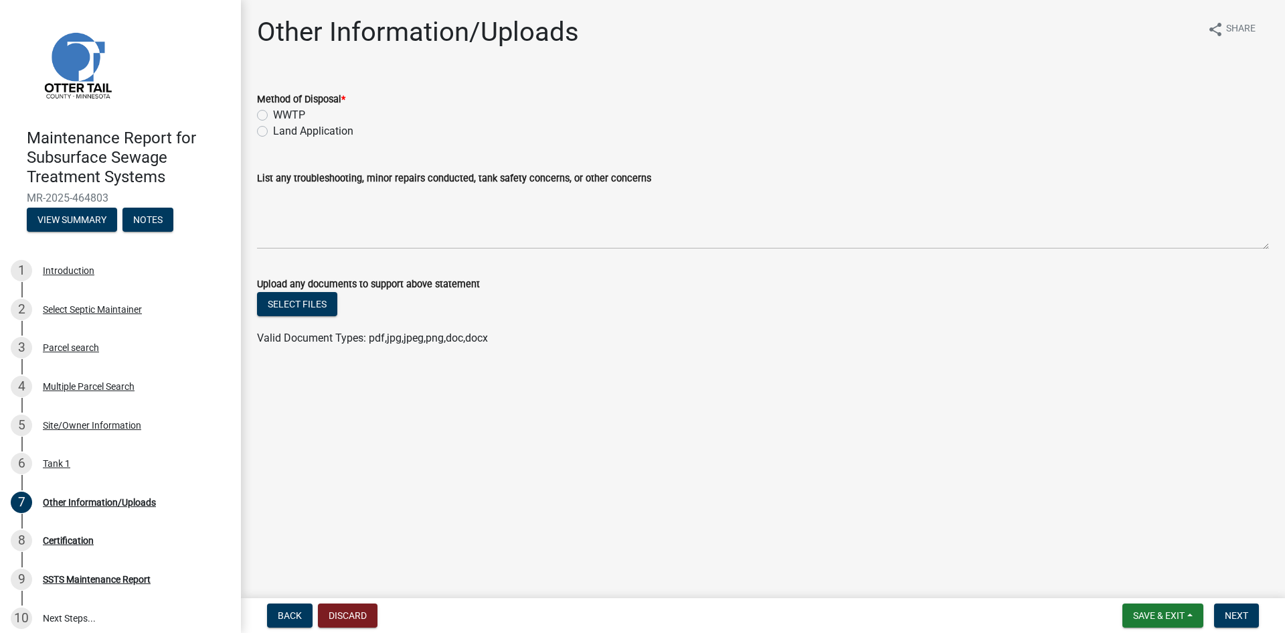
click at [289, 131] on label "Land Application" at bounding box center [313, 131] width 80 height 16
click at [282, 131] on input "Land Application" at bounding box center [277, 127] width 9 height 9
radio input "true"
click at [1230, 615] on span "Next" at bounding box center [1236, 615] width 23 height 11
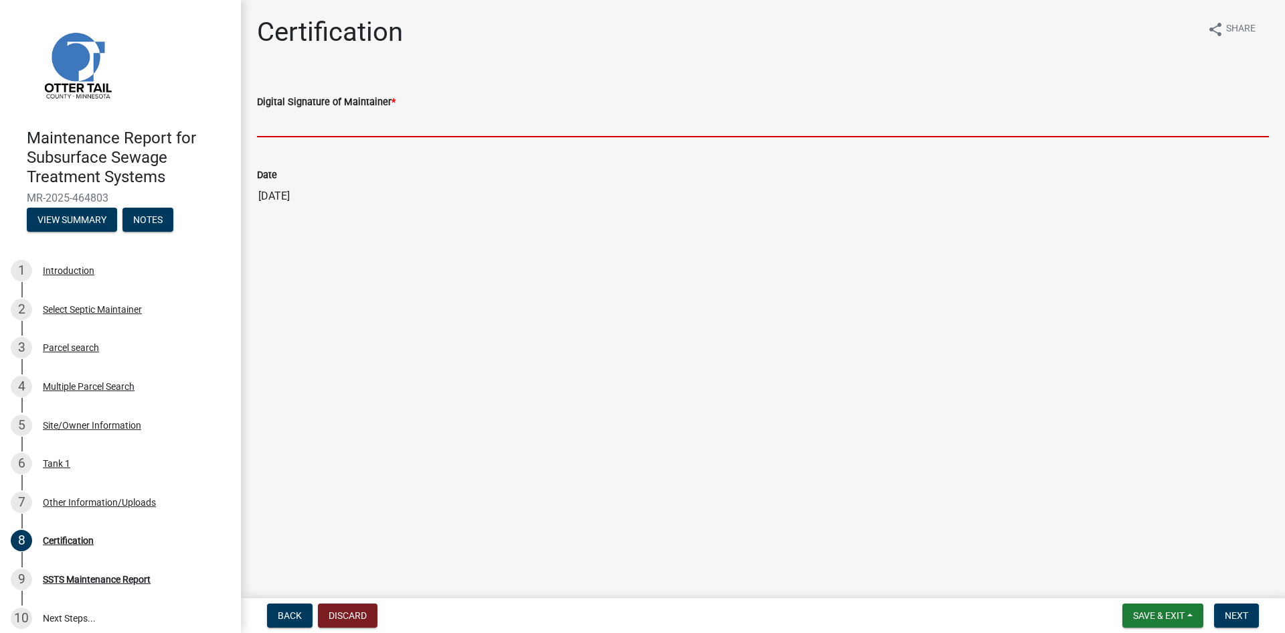
click at [1154, 123] on input "Digital Signature of Maintainer *" at bounding box center [763, 123] width 1012 height 27
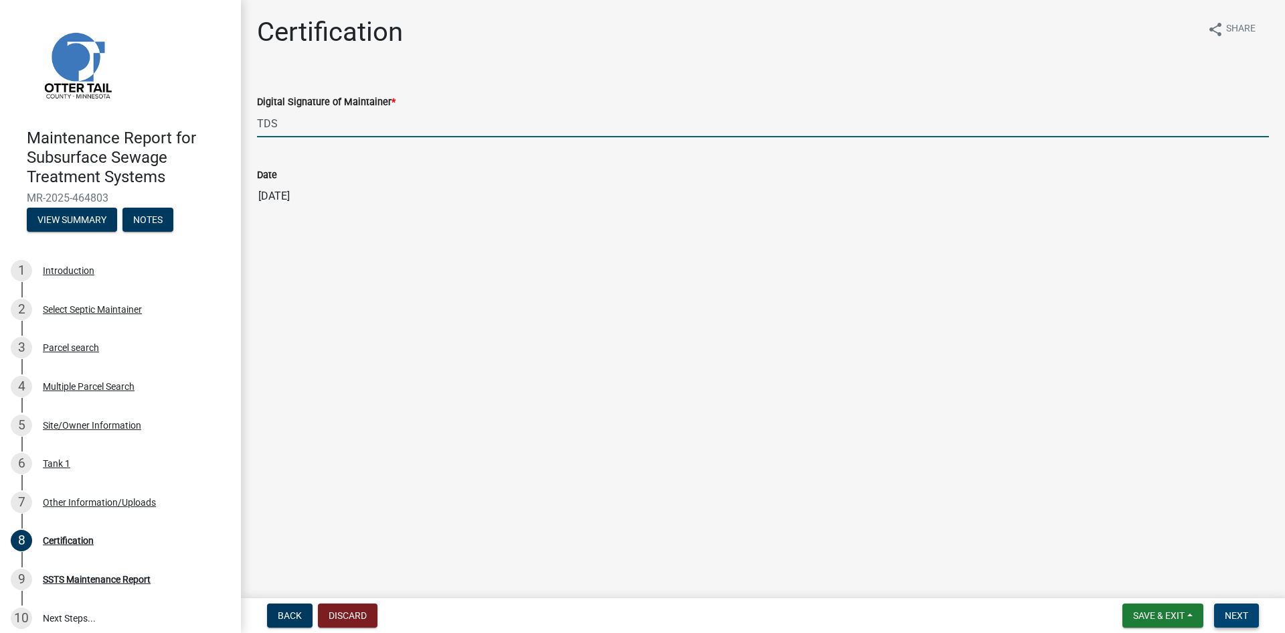
type input "TDS"
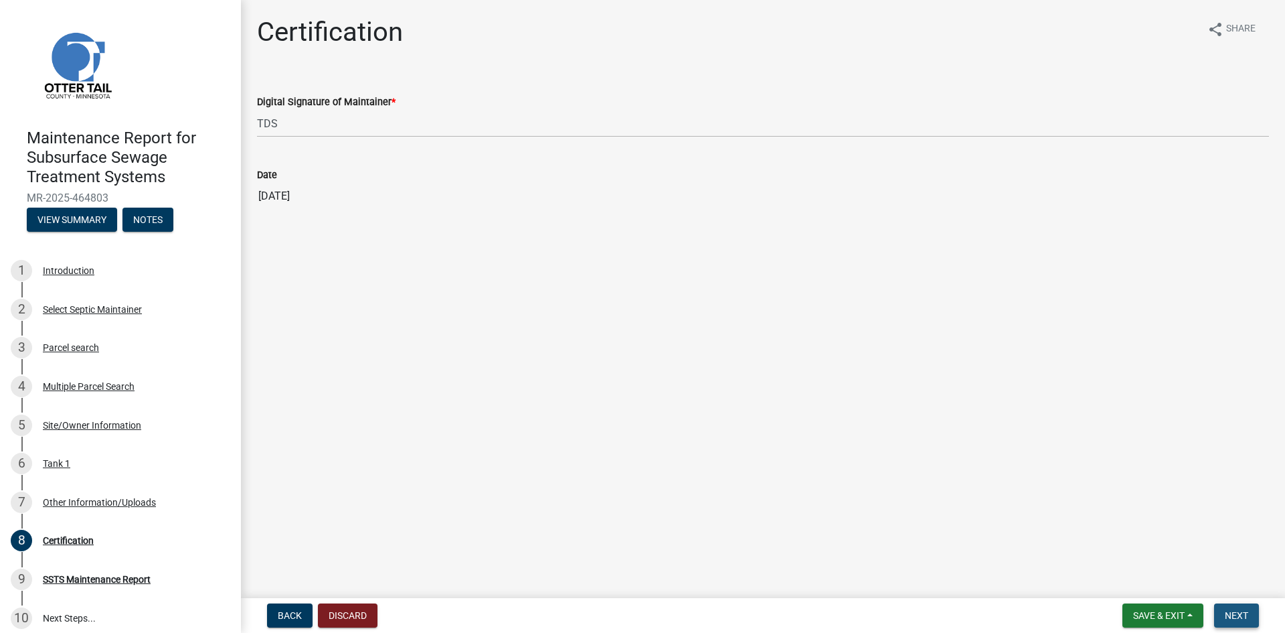
click at [1239, 616] on span "Next" at bounding box center [1236, 615] width 23 height 11
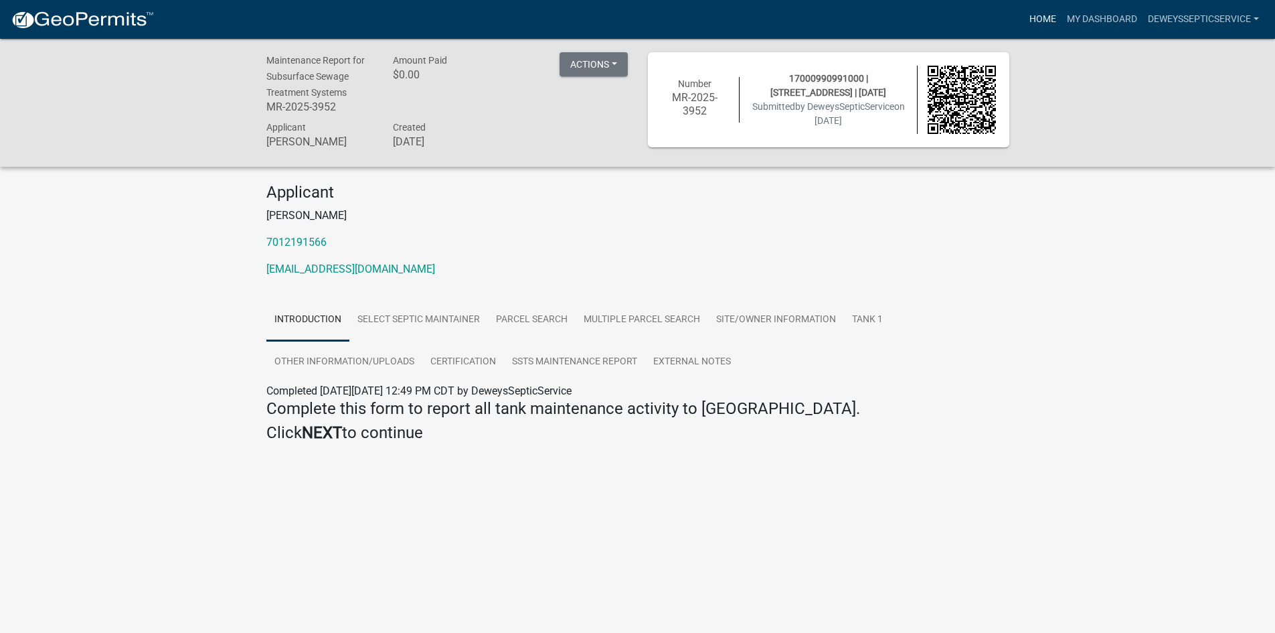
click at [1042, 24] on link "Home" at bounding box center [1042, 19] width 37 height 25
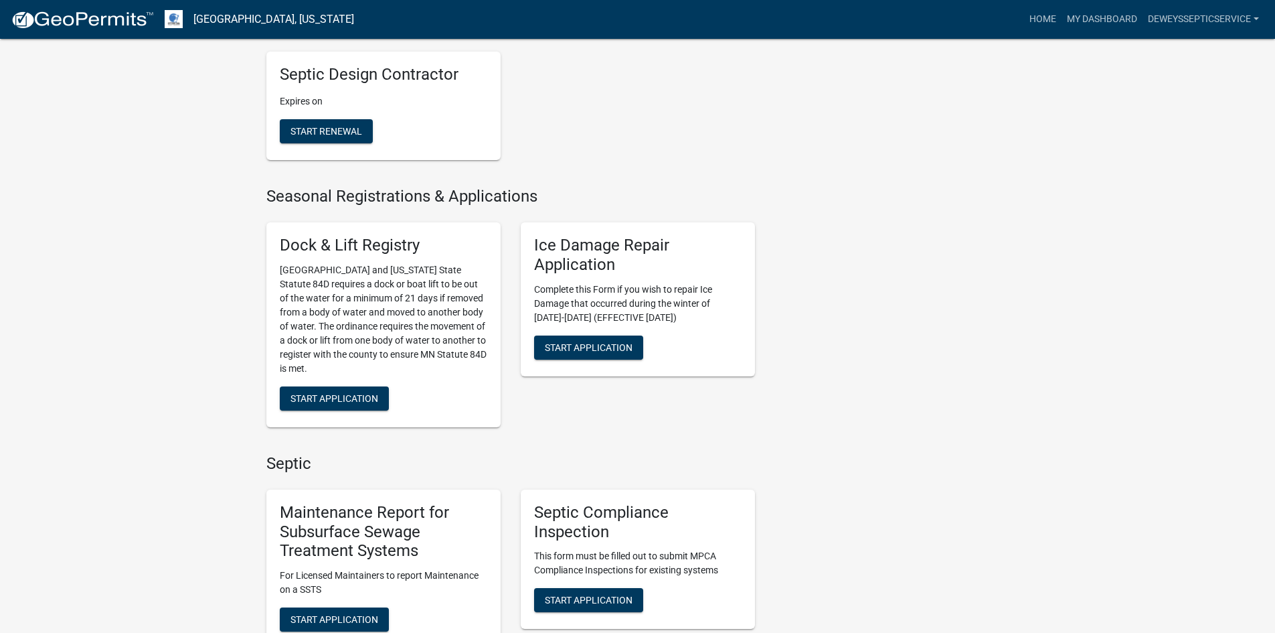
scroll to position [736, 0]
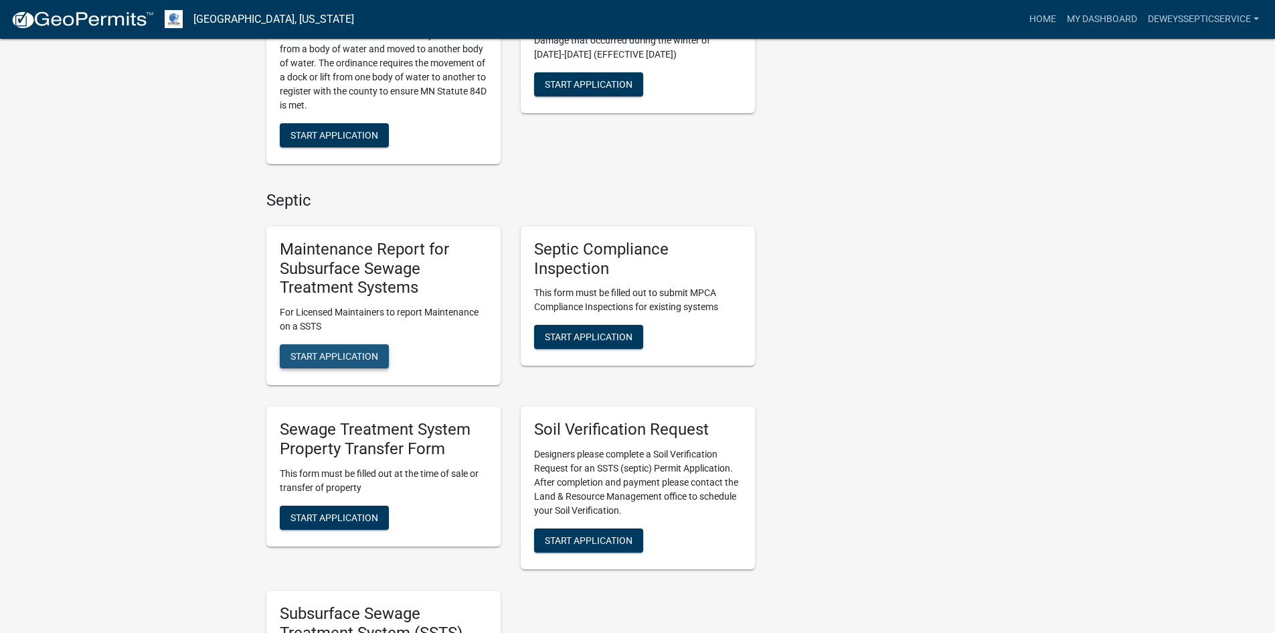
click at [311, 357] on span "Start Application" at bounding box center [335, 356] width 88 height 11
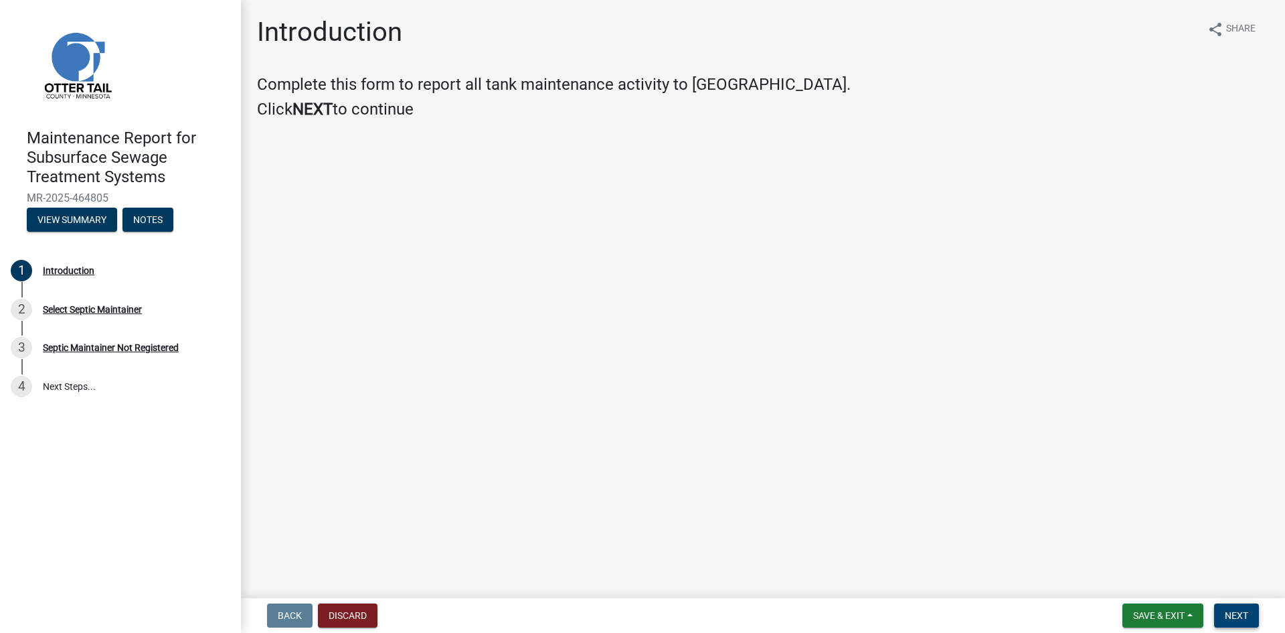
click at [1228, 610] on span "Next" at bounding box center [1236, 615] width 23 height 11
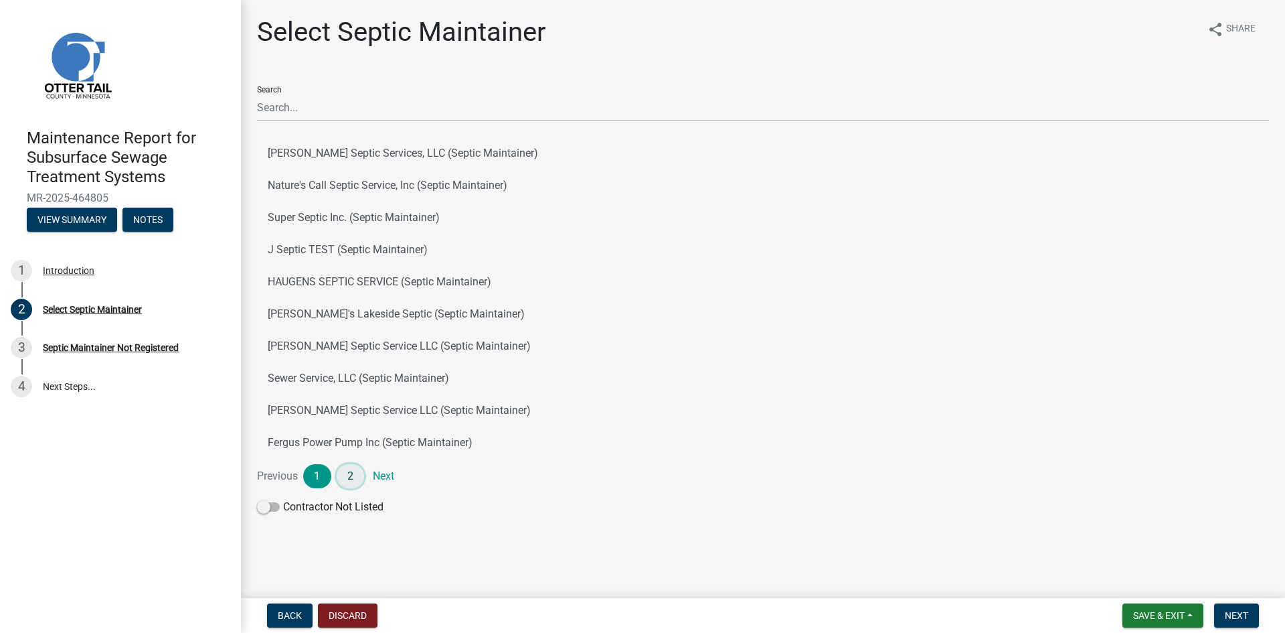
click at [351, 475] on link "2" at bounding box center [351, 476] width 28 height 24
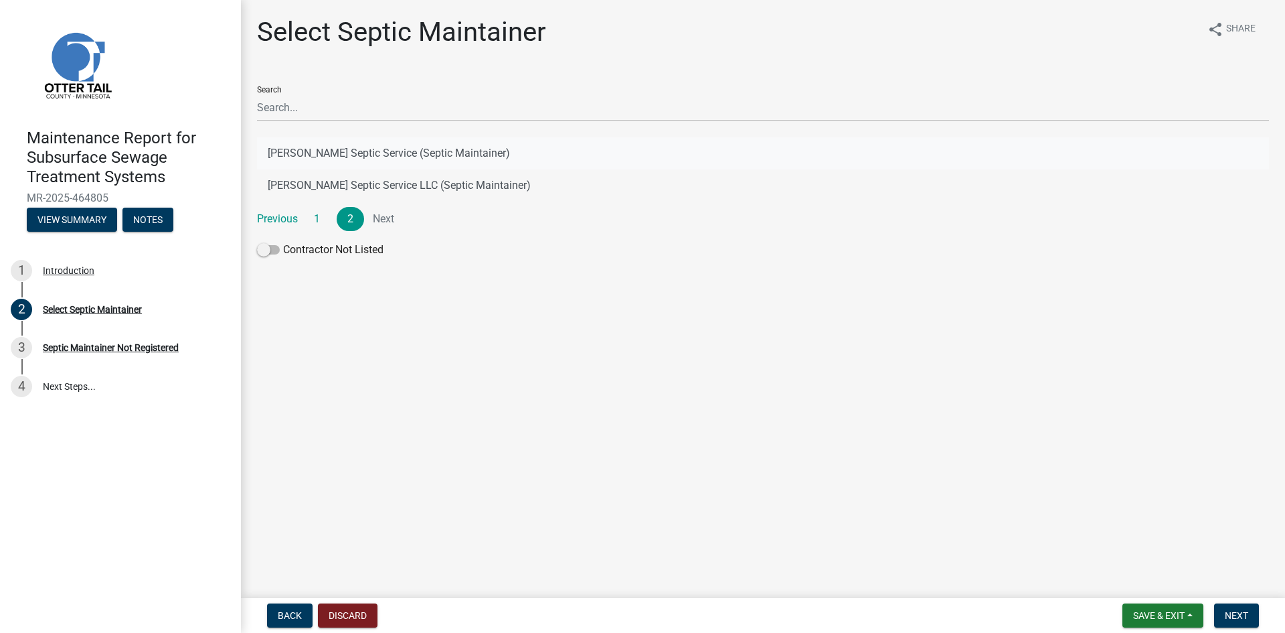
click at [392, 147] on button "[PERSON_NAME] Septic Service (Septic Maintainer)" at bounding box center [763, 153] width 1012 height 32
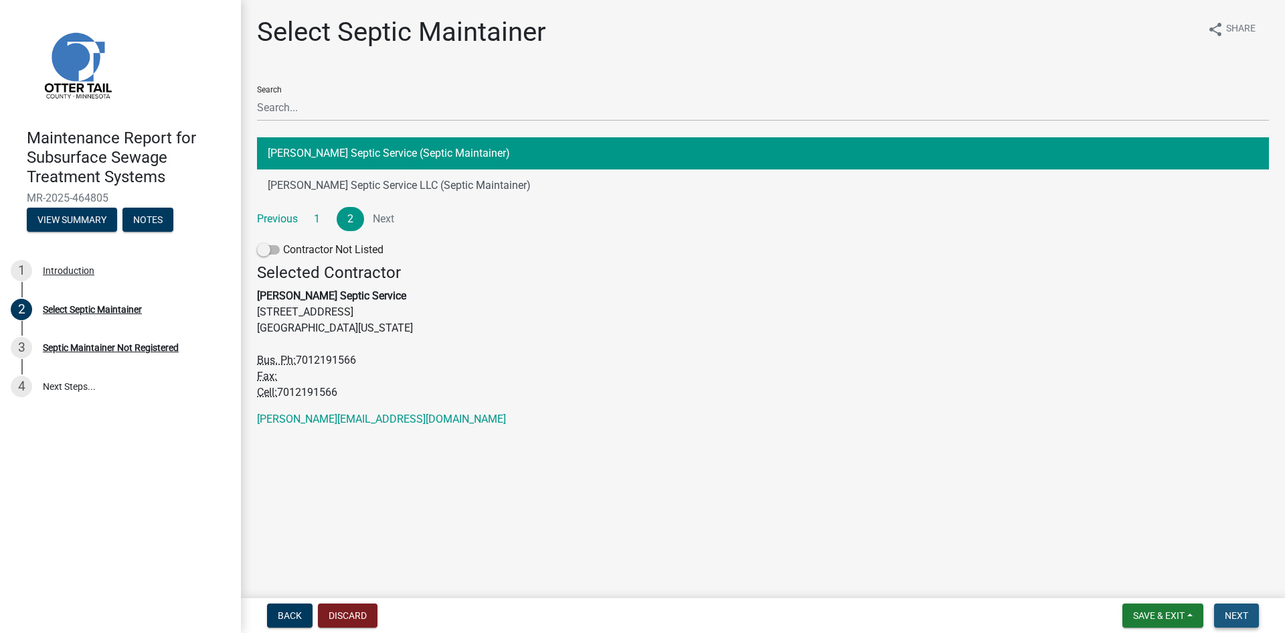
click at [1258, 619] on button "Next" at bounding box center [1236, 615] width 45 height 24
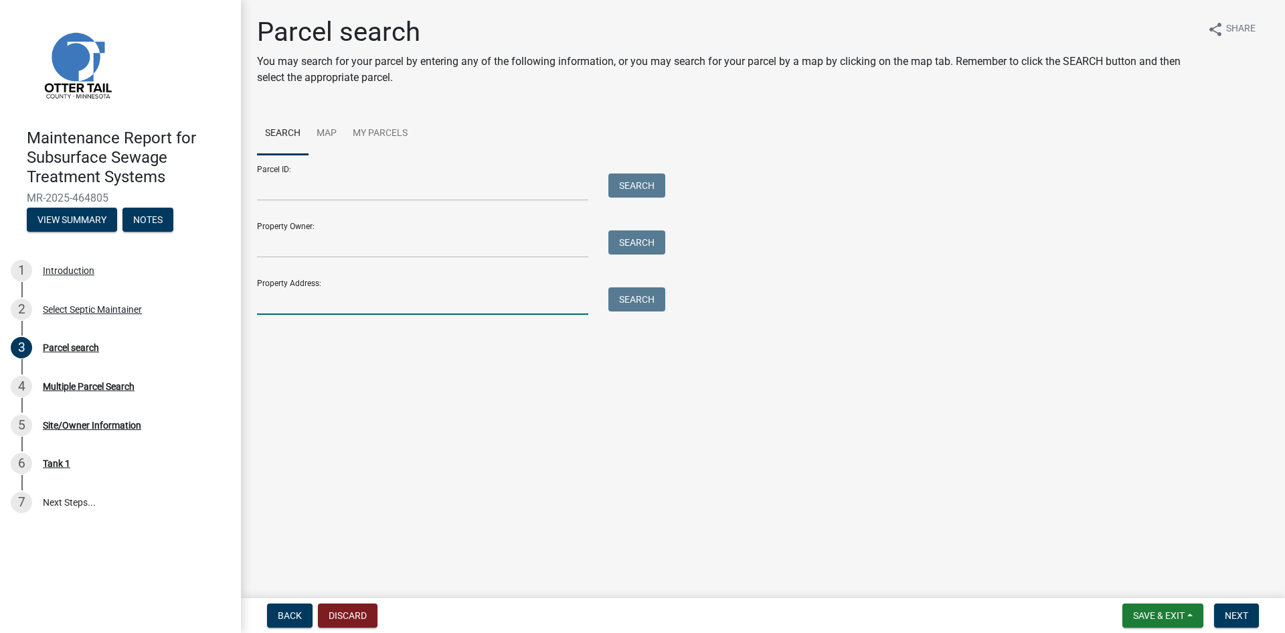
click at [389, 312] on input "Property Address:" at bounding box center [422, 300] width 331 height 27
type input "20593"
click at [647, 299] on button "Search" at bounding box center [637, 299] width 57 height 24
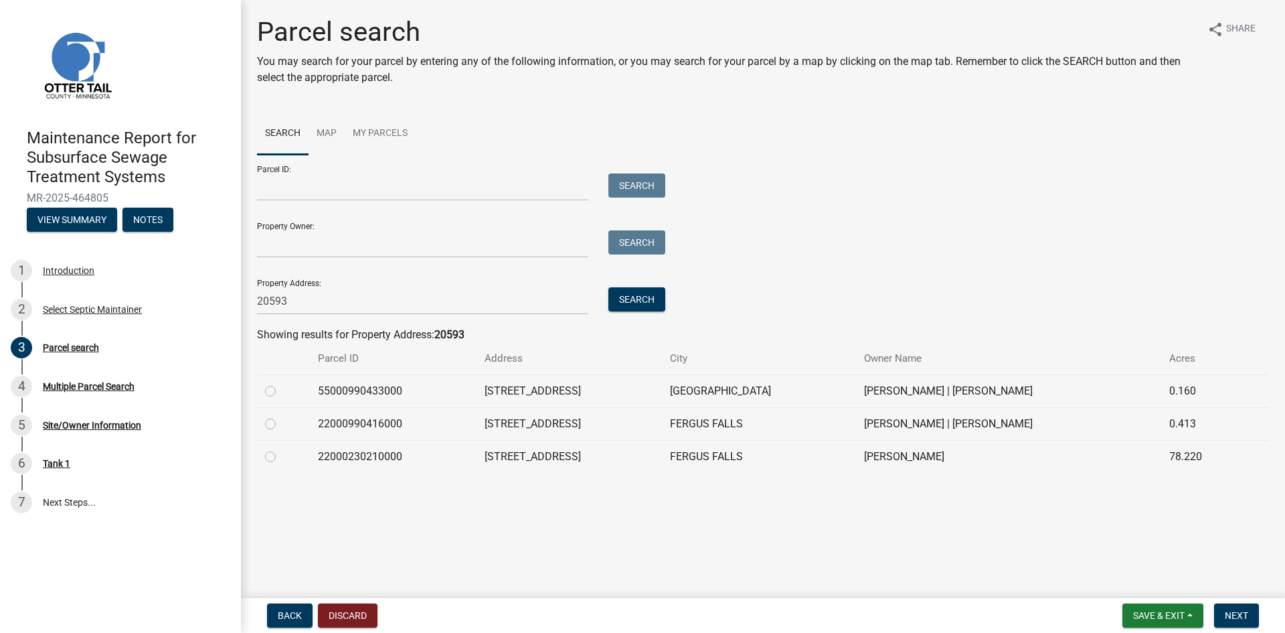
drag, startPoint x: 269, startPoint y: 389, endPoint x: 399, endPoint y: 401, distance: 130.4
click at [281, 383] on label at bounding box center [281, 383] width 0 height 0
click at [281, 389] on input "radio" at bounding box center [285, 387] width 9 height 9
radio input "true"
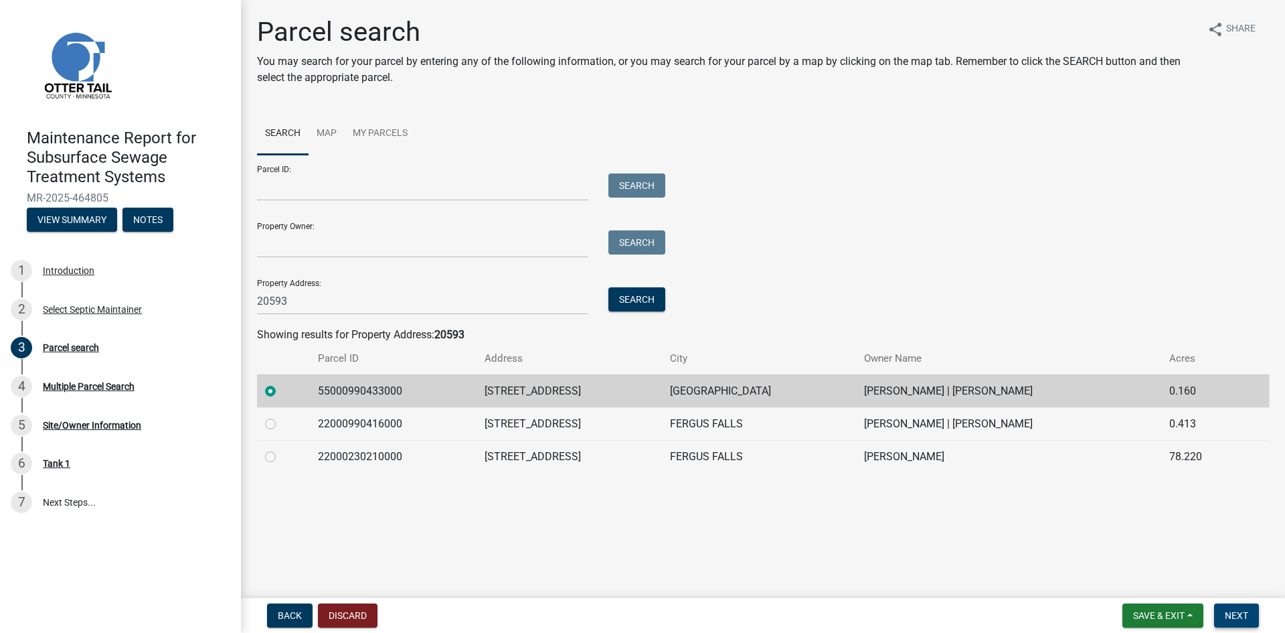
click at [1235, 616] on span "Next" at bounding box center [1236, 615] width 23 height 11
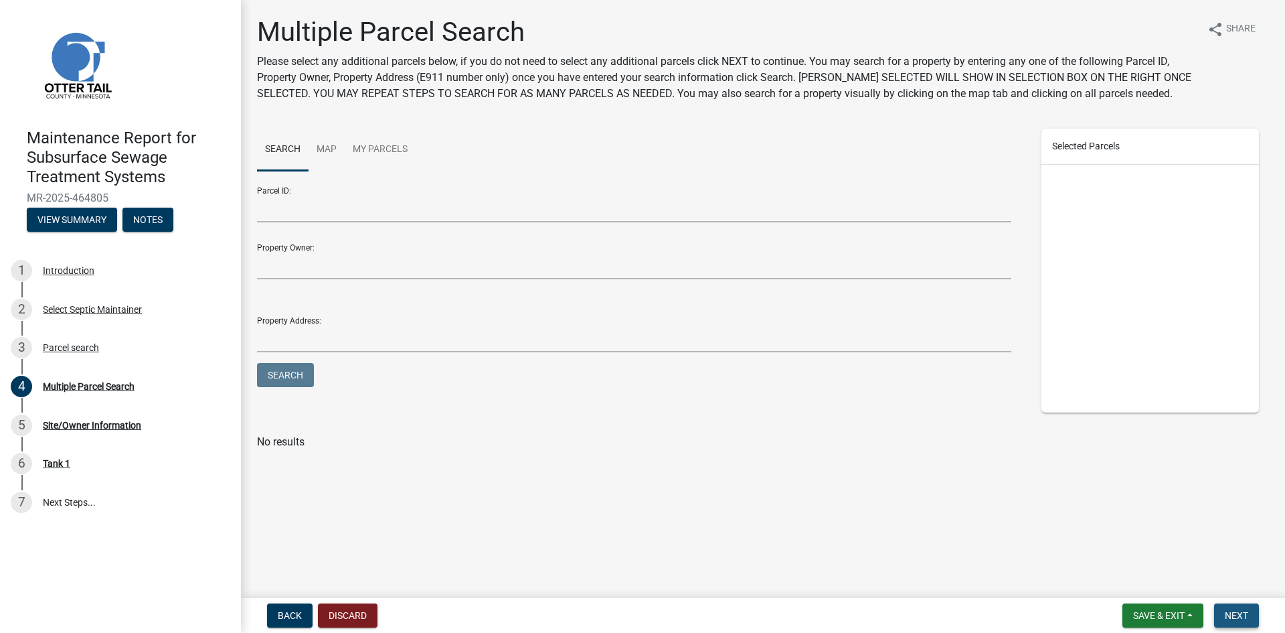
click at [1235, 616] on span "Next" at bounding box center [1236, 615] width 23 height 11
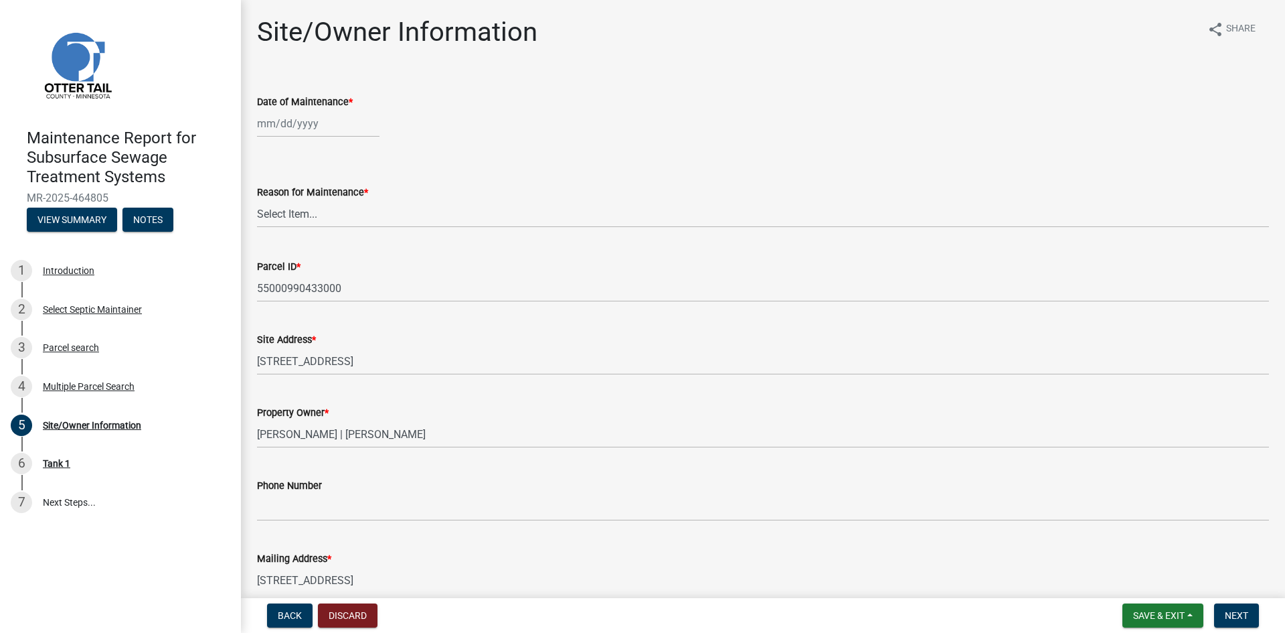
click at [303, 125] on div at bounding box center [318, 123] width 123 height 27
select select "8"
select select "2025"
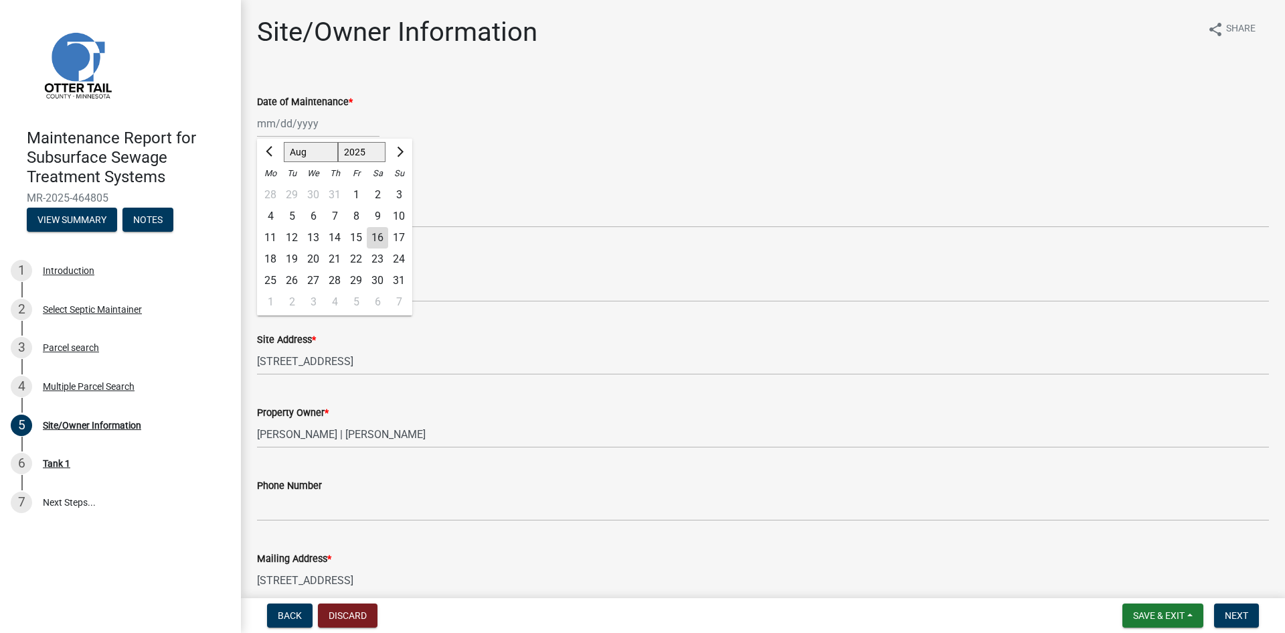
click at [339, 237] on div "14" at bounding box center [334, 237] width 21 height 21
type input "[DATE]"
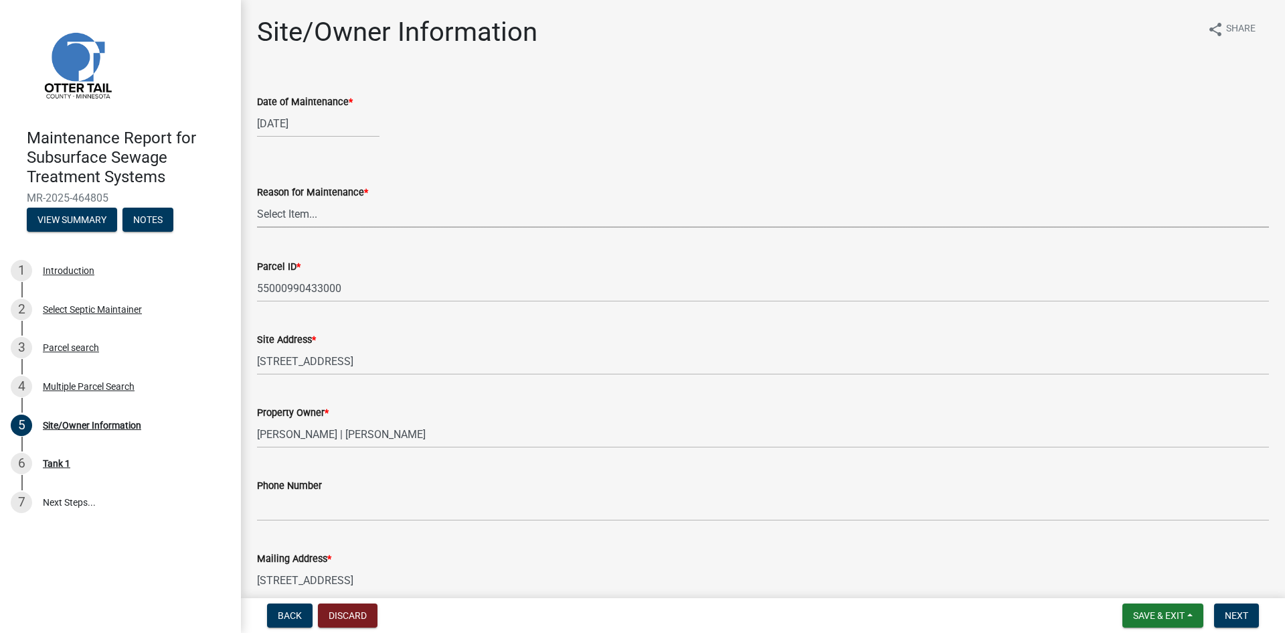
drag, startPoint x: 336, startPoint y: 212, endPoint x: 340, endPoint y: 226, distance: 14.6
click at [336, 212] on select "Select Item... Called Routine Other" at bounding box center [763, 213] width 1012 height 27
click at [257, 200] on select "Select Item... Called Routine Other" at bounding box center [763, 213] width 1012 height 27
select select "3ac72b63-7b21-42e4-8192-806faae7a4f1"
click at [1216, 613] on button "Next" at bounding box center [1236, 615] width 45 height 24
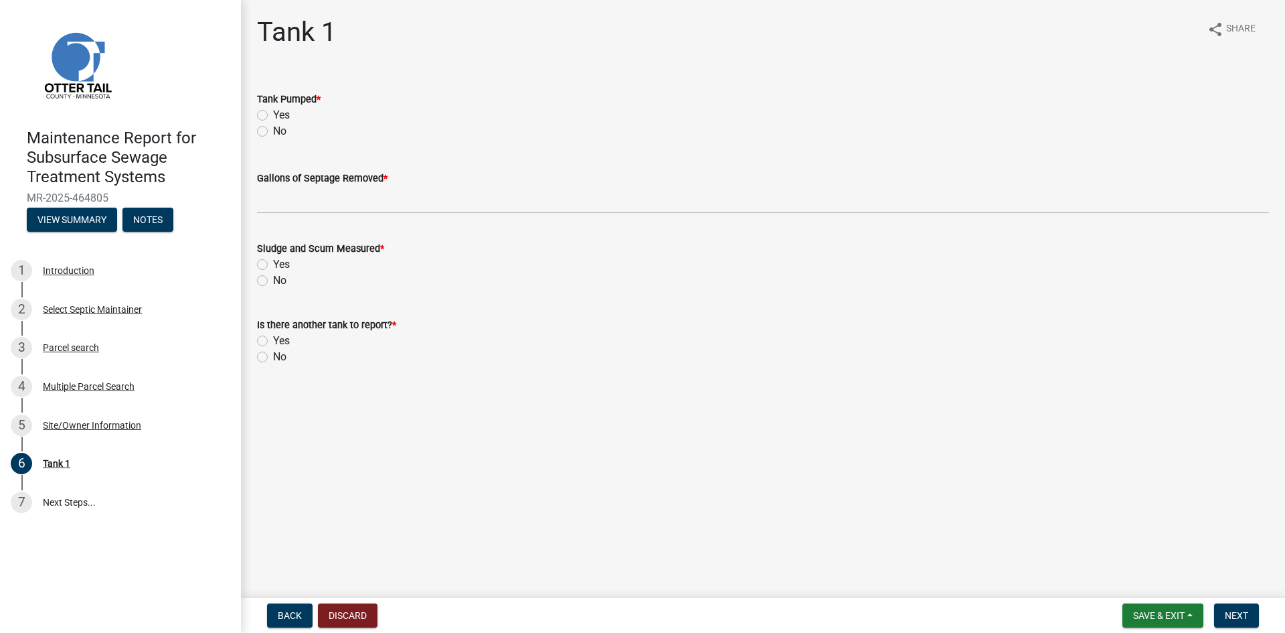
click at [273, 114] on label "Yes" at bounding box center [281, 115] width 17 height 16
click at [273, 114] on input "Yes" at bounding box center [277, 111] width 9 height 9
radio input "true"
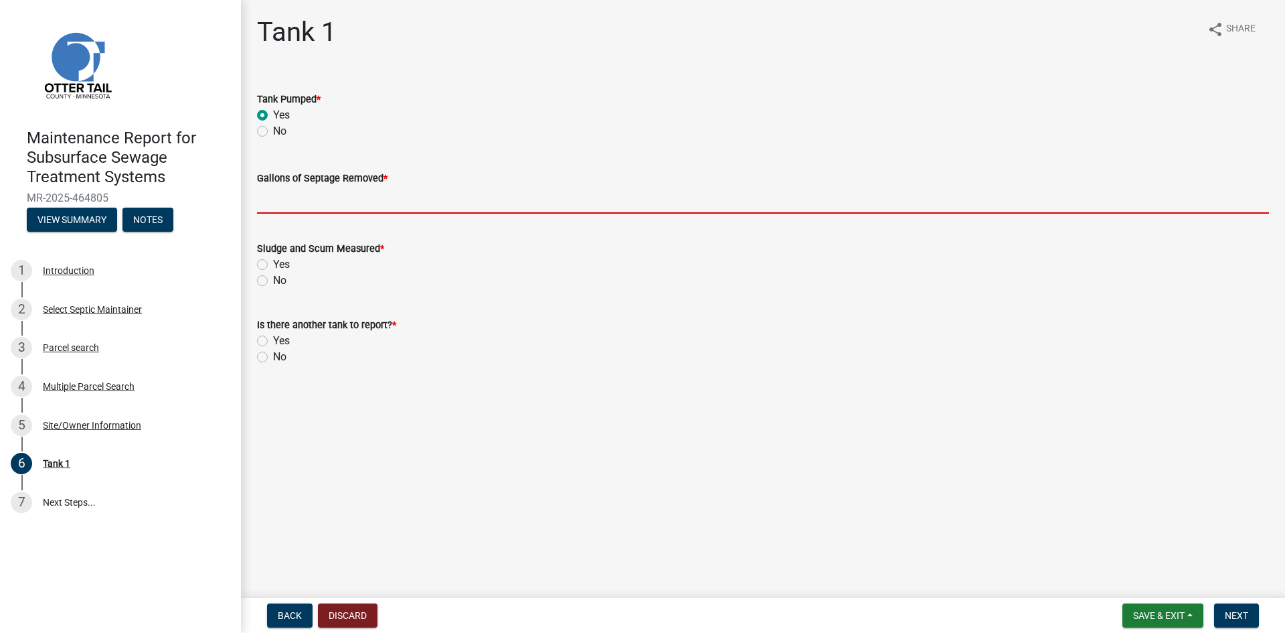
click at [281, 200] on input "Gallons of Septage Removed *" at bounding box center [763, 199] width 1012 height 27
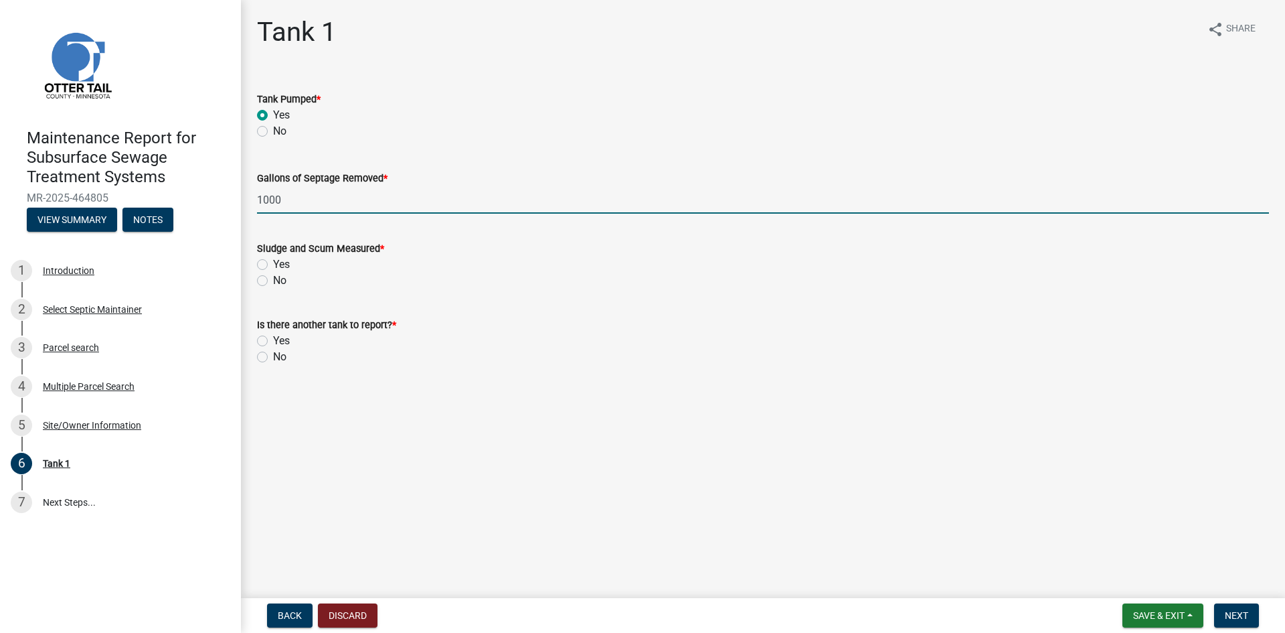
type input "1000"
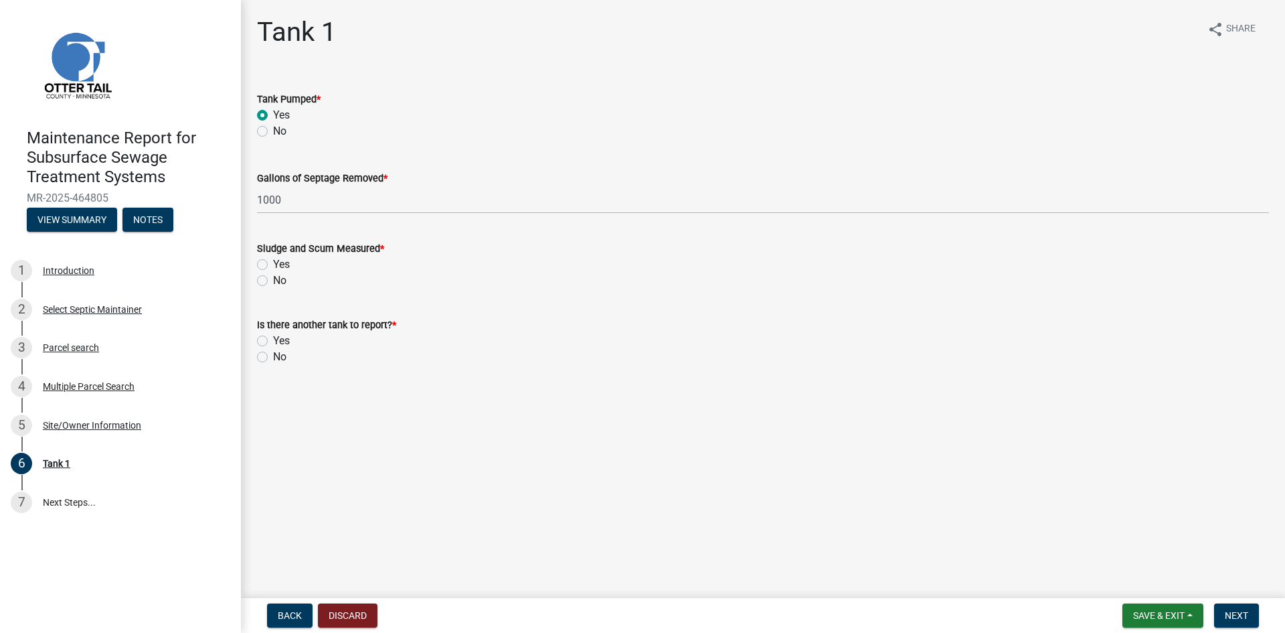
click at [273, 279] on label "No" at bounding box center [279, 280] width 13 height 16
click at [273, 279] on input "No" at bounding box center [277, 276] width 9 height 9
radio input "true"
click at [273, 355] on label "No" at bounding box center [279, 357] width 13 height 16
click at [273, 355] on input "No" at bounding box center [277, 353] width 9 height 9
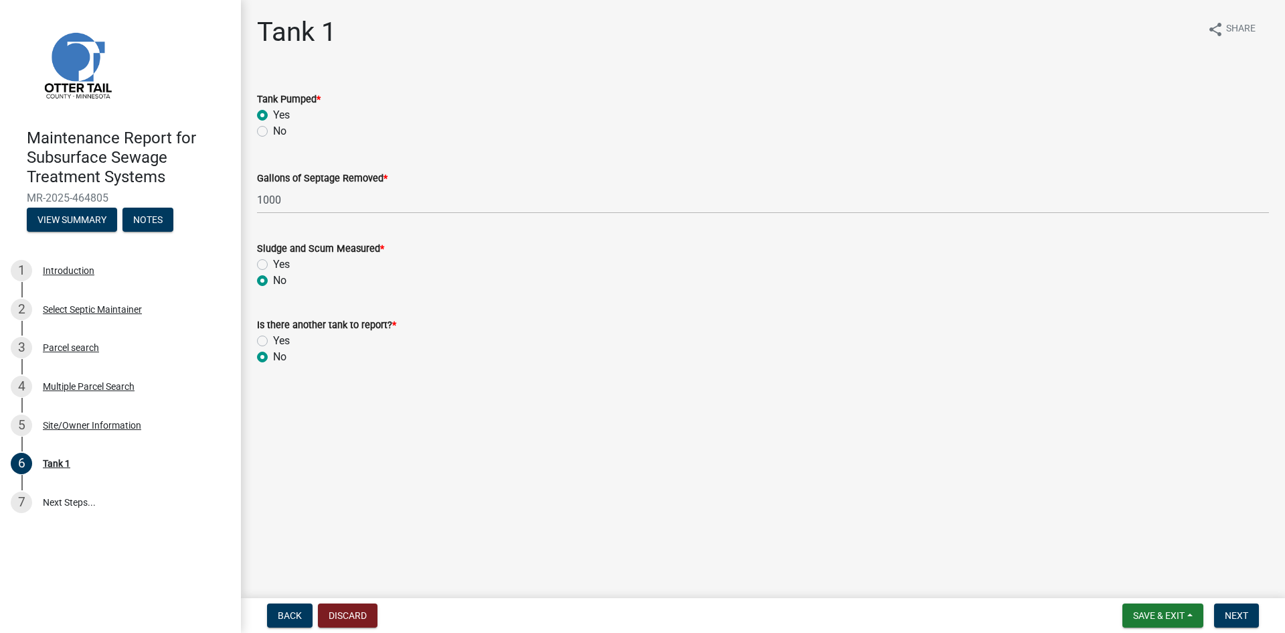
radio input "true"
click at [1228, 617] on span "Next" at bounding box center [1236, 615] width 23 height 11
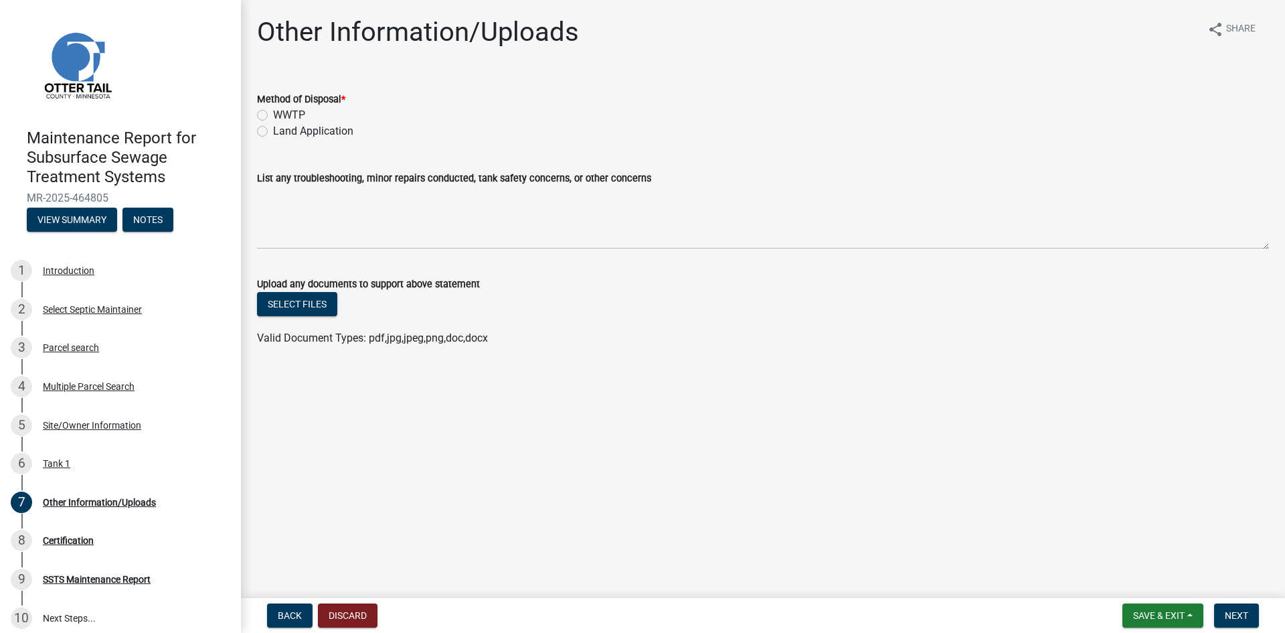
click at [309, 132] on label "Land Application" at bounding box center [313, 131] width 80 height 16
click at [282, 132] on input "Land Application" at bounding box center [277, 127] width 9 height 9
radio input "true"
click at [1230, 613] on span "Next" at bounding box center [1236, 615] width 23 height 11
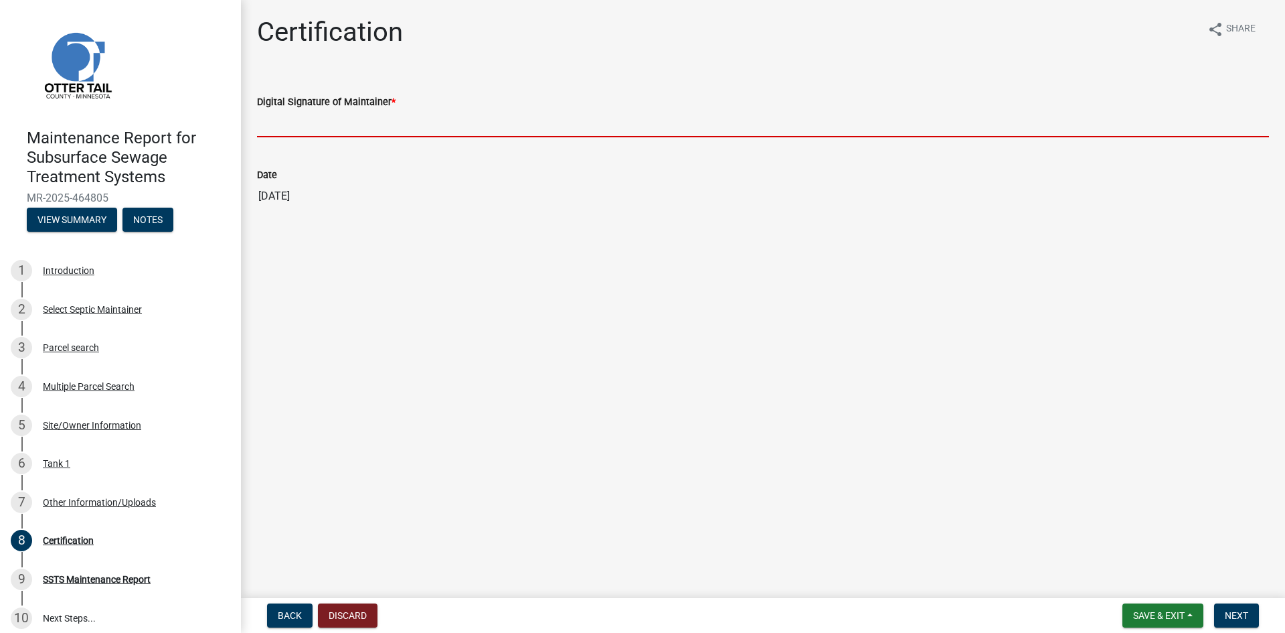
click at [465, 116] on input "Digital Signature of Maintainer *" at bounding box center [763, 123] width 1012 height 27
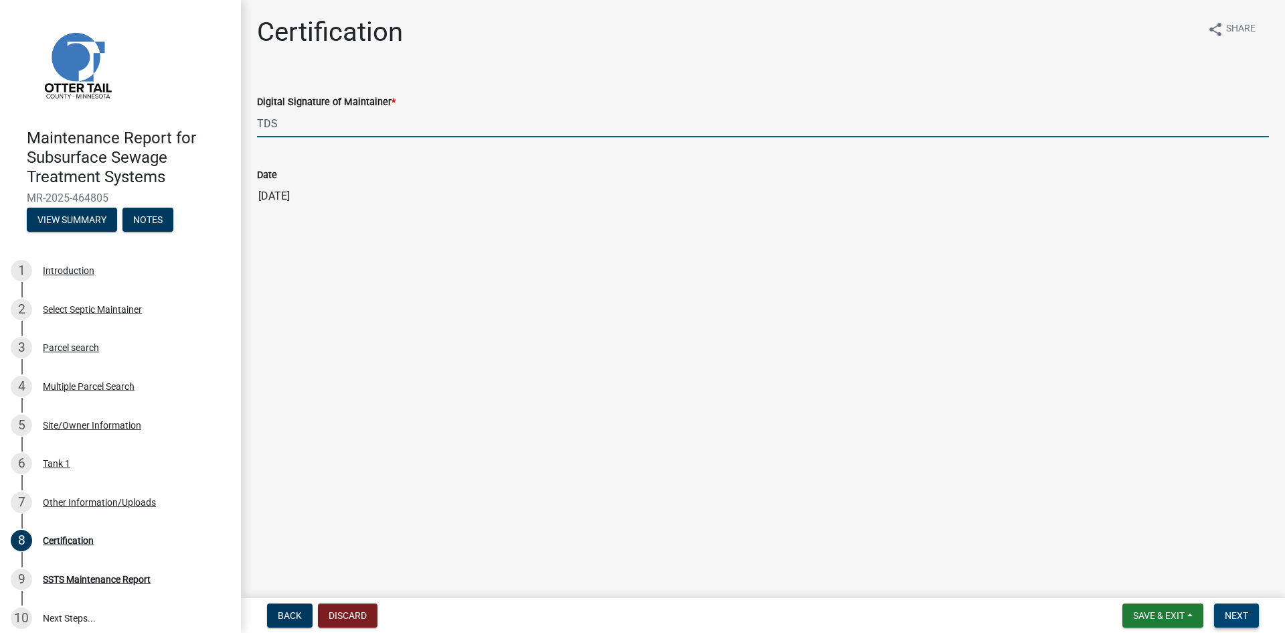
type input "TDS"
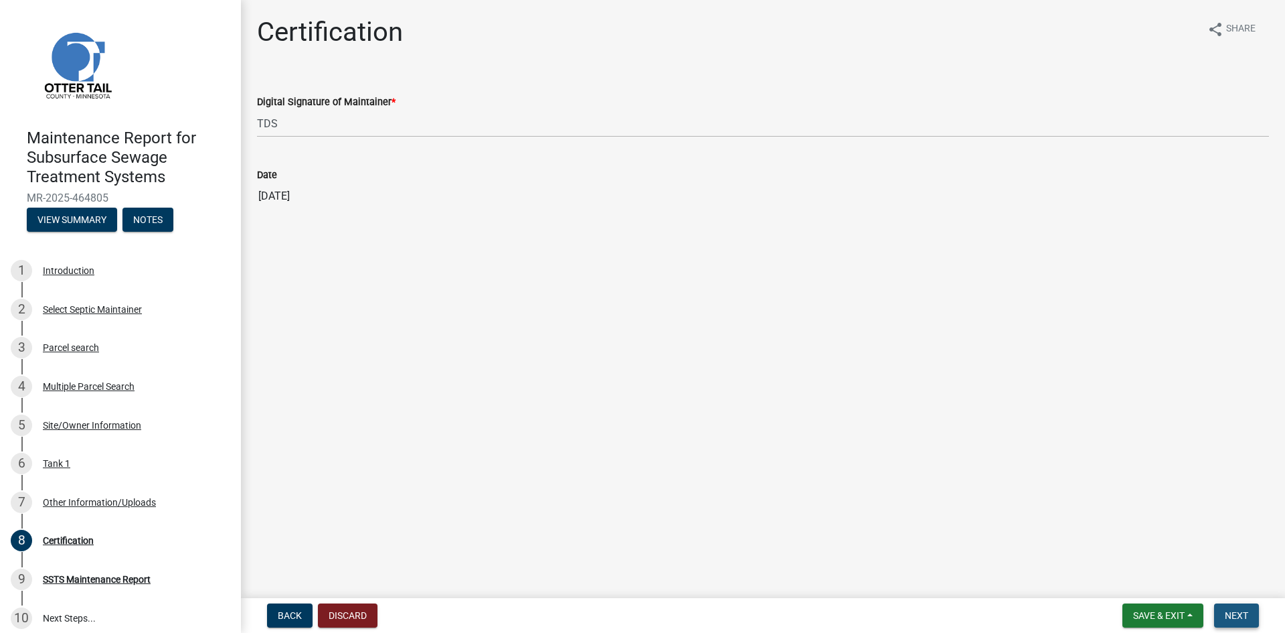
click at [1249, 619] on span "Next" at bounding box center [1236, 615] width 23 height 11
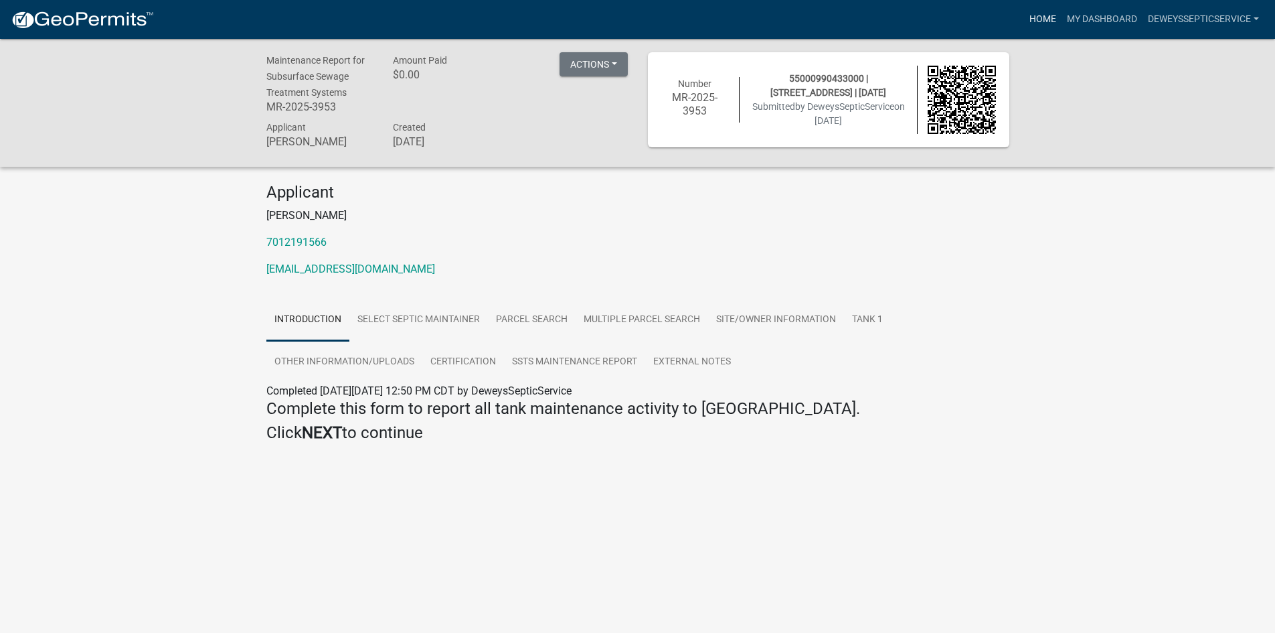
click at [1028, 18] on link "Home" at bounding box center [1042, 19] width 37 height 25
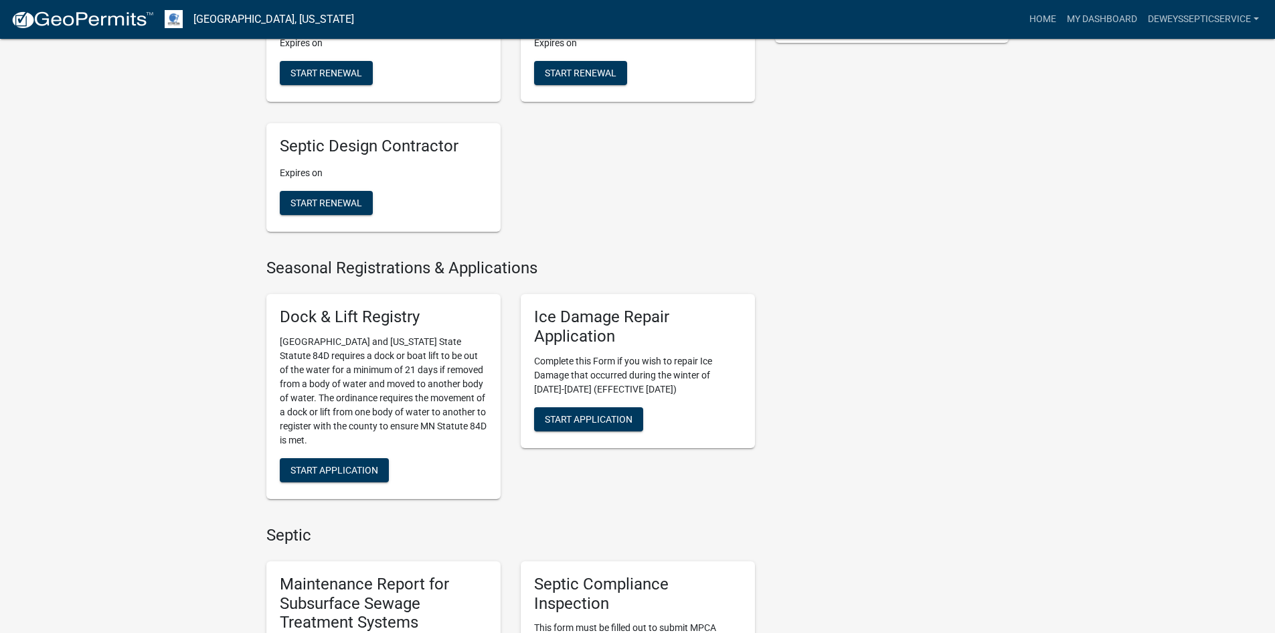
scroll to position [736, 0]
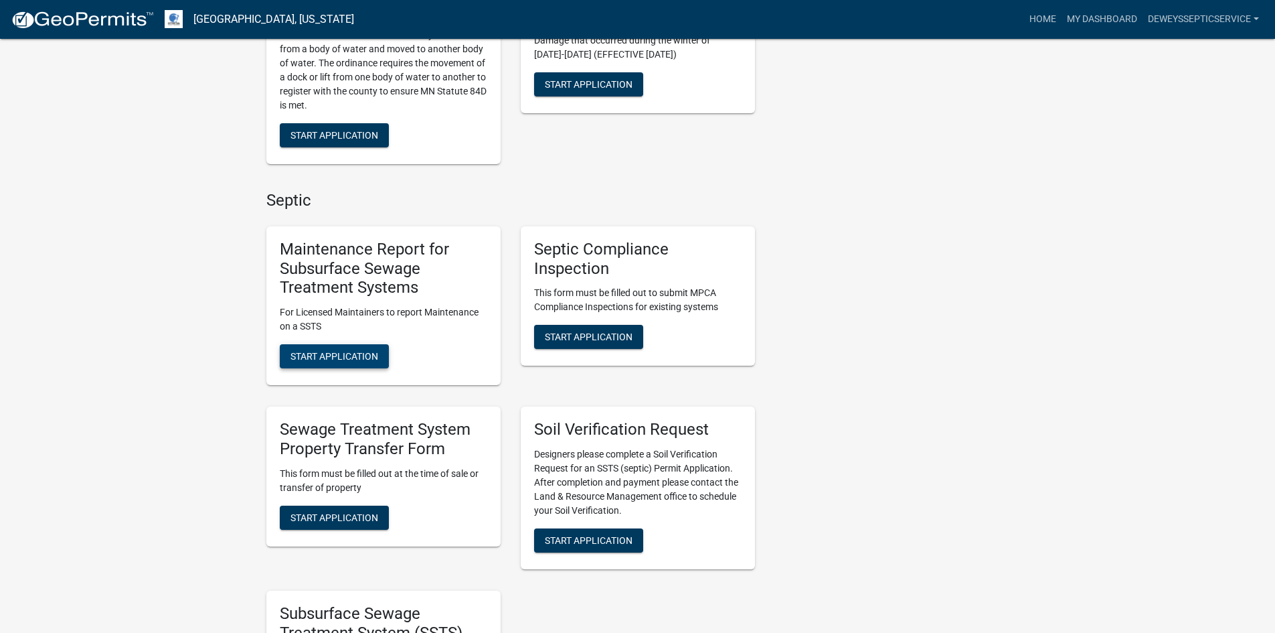
click at [335, 357] on span "Start Application" at bounding box center [335, 356] width 88 height 11
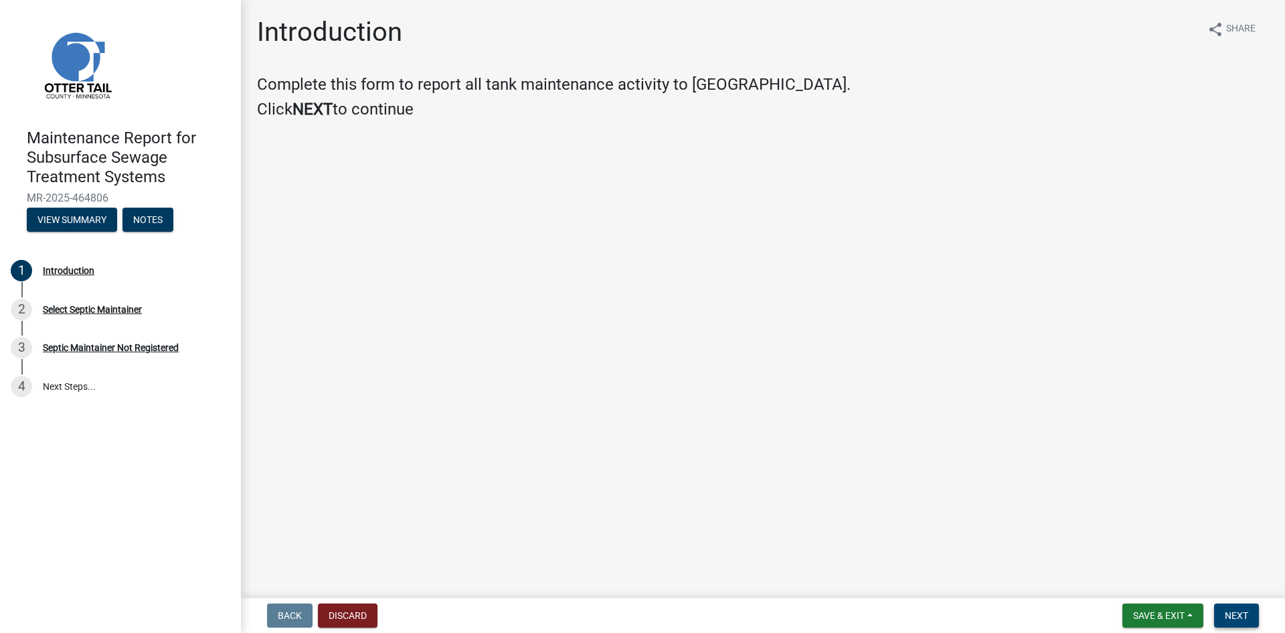
click at [1241, 613] on span "Next" at bounding box center [1236, 615] width 23 height 11
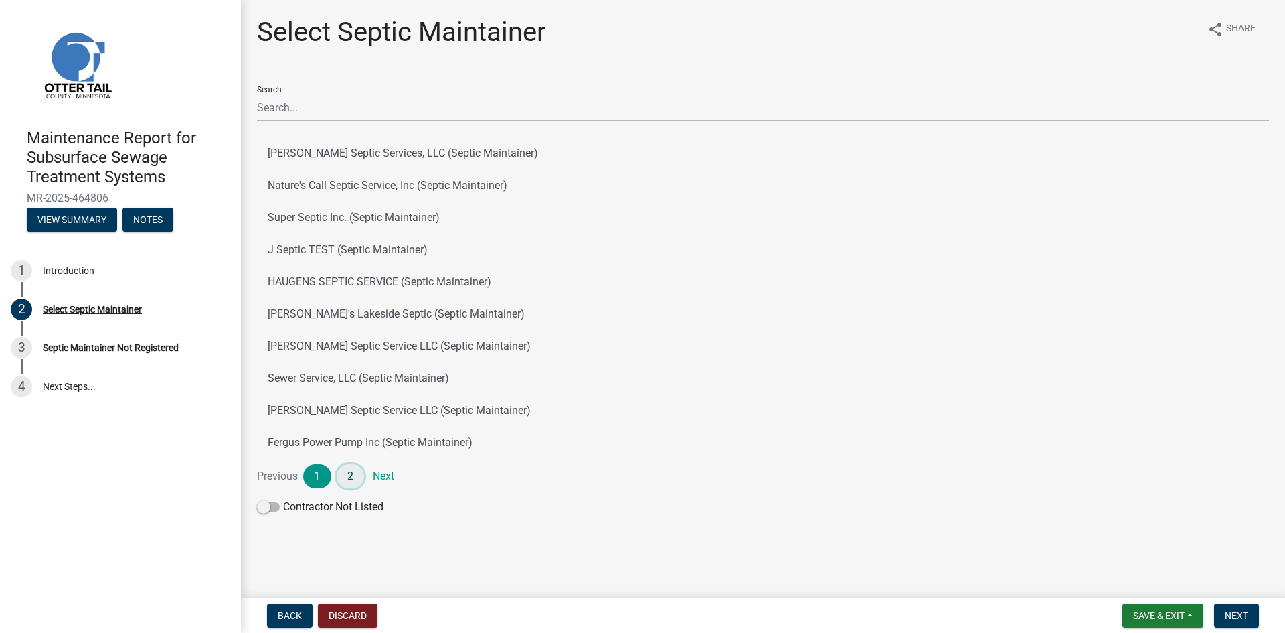
click at [353, 477] on link "2" at bounding box center [351, 476] width 28 height 24
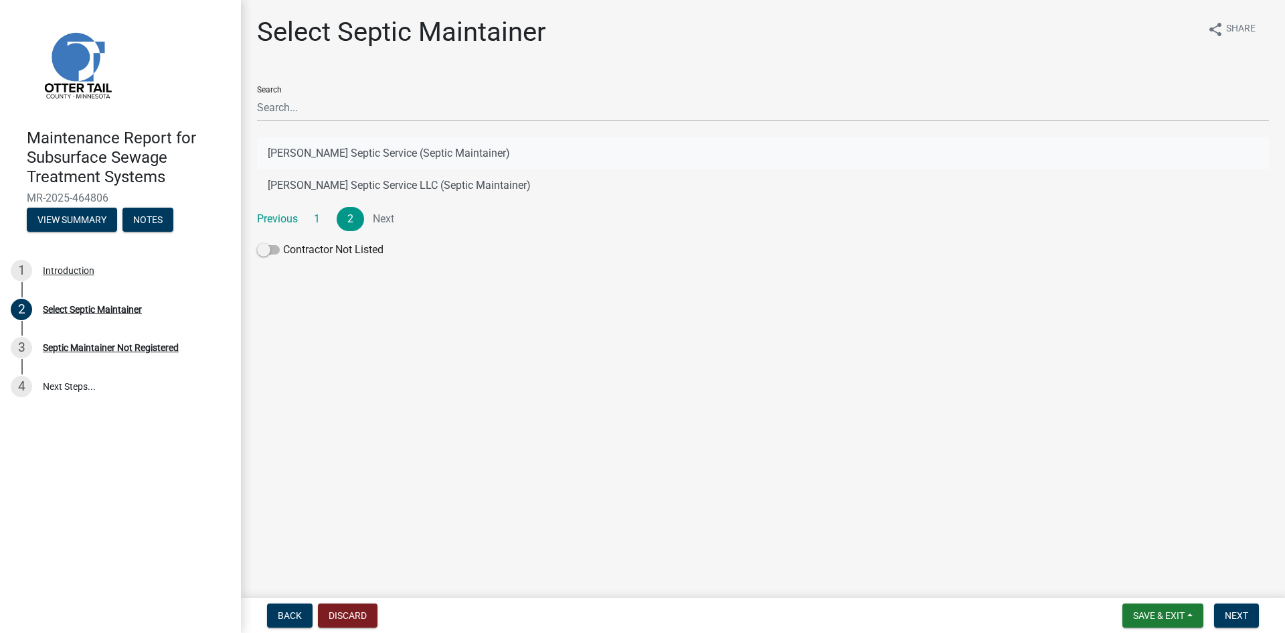
click at [454, 151] on button "[PERSON_NAME] Septic Service (Septic Maintainer)" at bounding box center [763, 153] width 1012 height 32
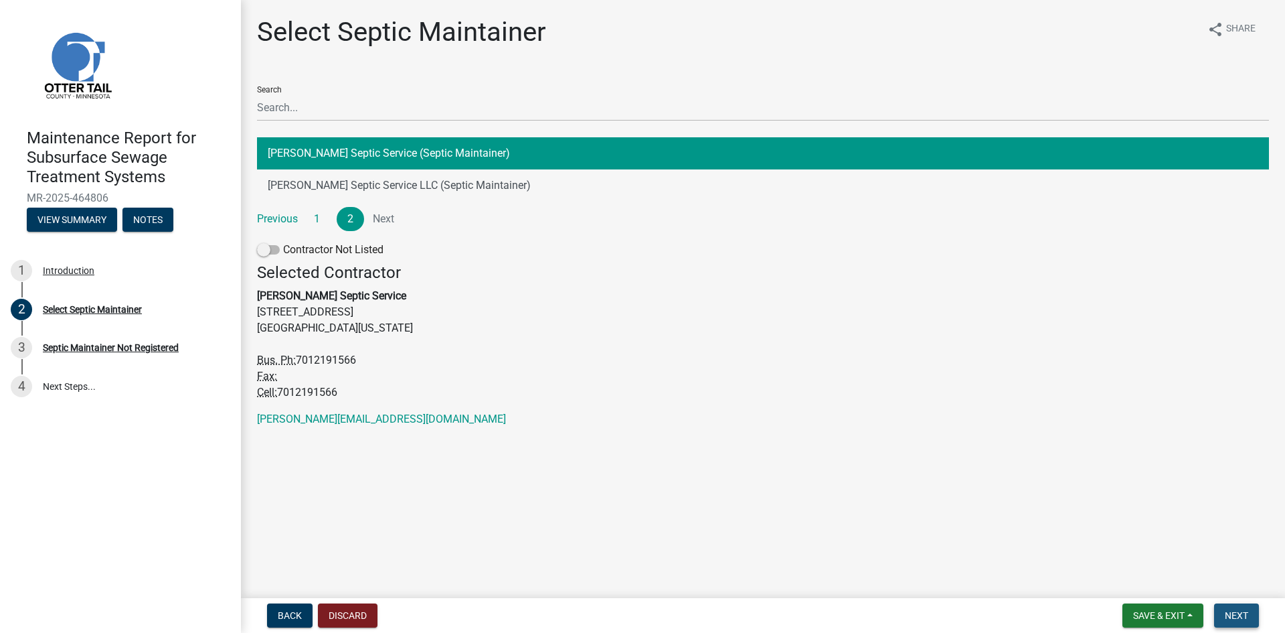
click at [1222, 611] on button "Next" at bounding box center [1236, 615] width 45 height 24
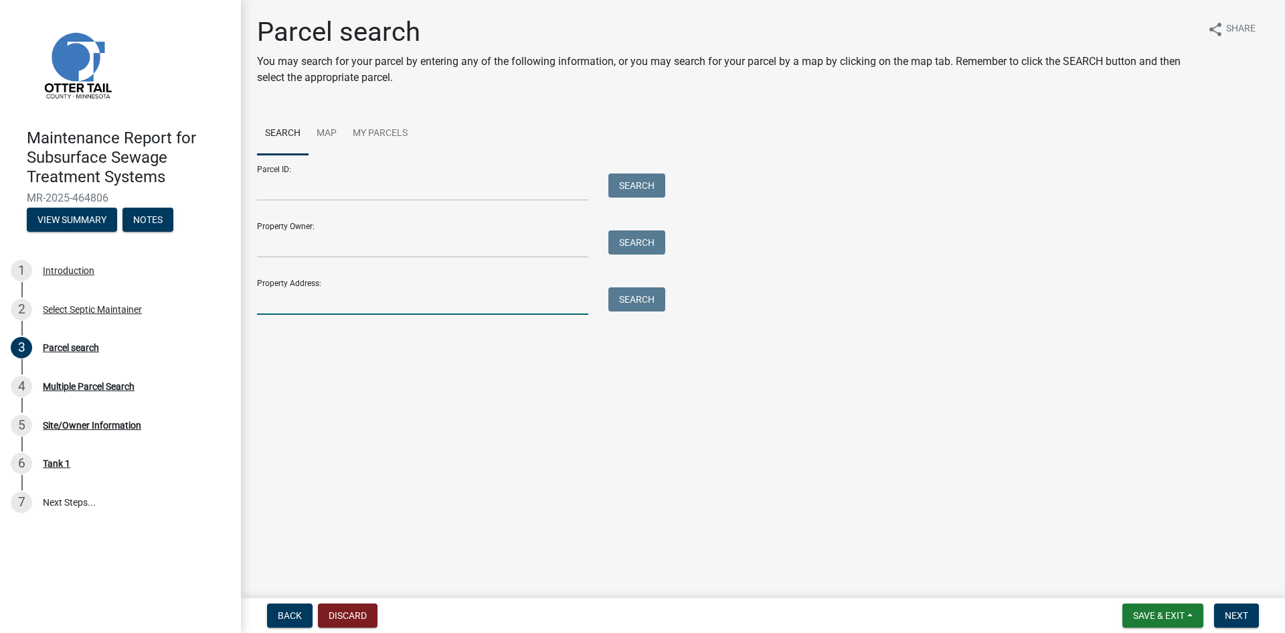
click at [372, 308] on input "Property Address:" at bounding box center [422, 300] width 331 height 27
type input "48720"
click at [638, 297] on button "Search" at bounding box center [637, 299] width 57 height 24
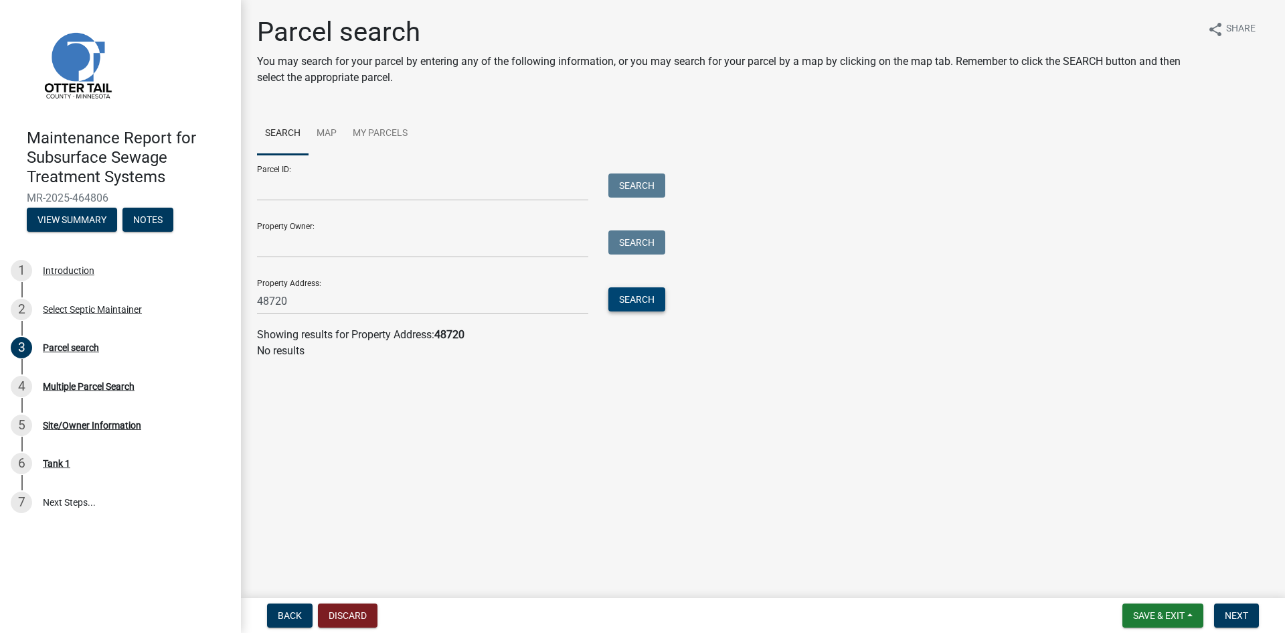
click at [615, 306] on button "Search" at bounding box center [637, 299] width 57 height 24
click at [629, 296] on button "Search" at bounding box center [637, 299] width 57 height 24
click at [359, 615] on button "Discard" at bounding box center [348, 615] width 60 height 24
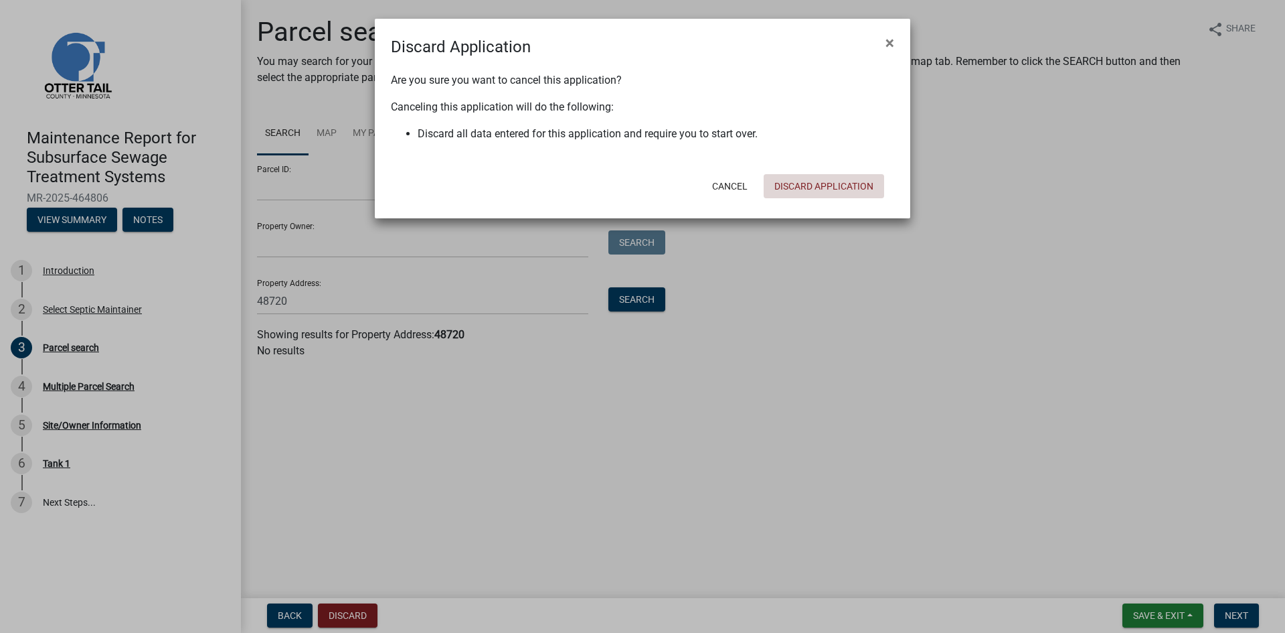
click at [807, 187] on button "Discard Application" at bounding box center [824, 186] width 121 height 24
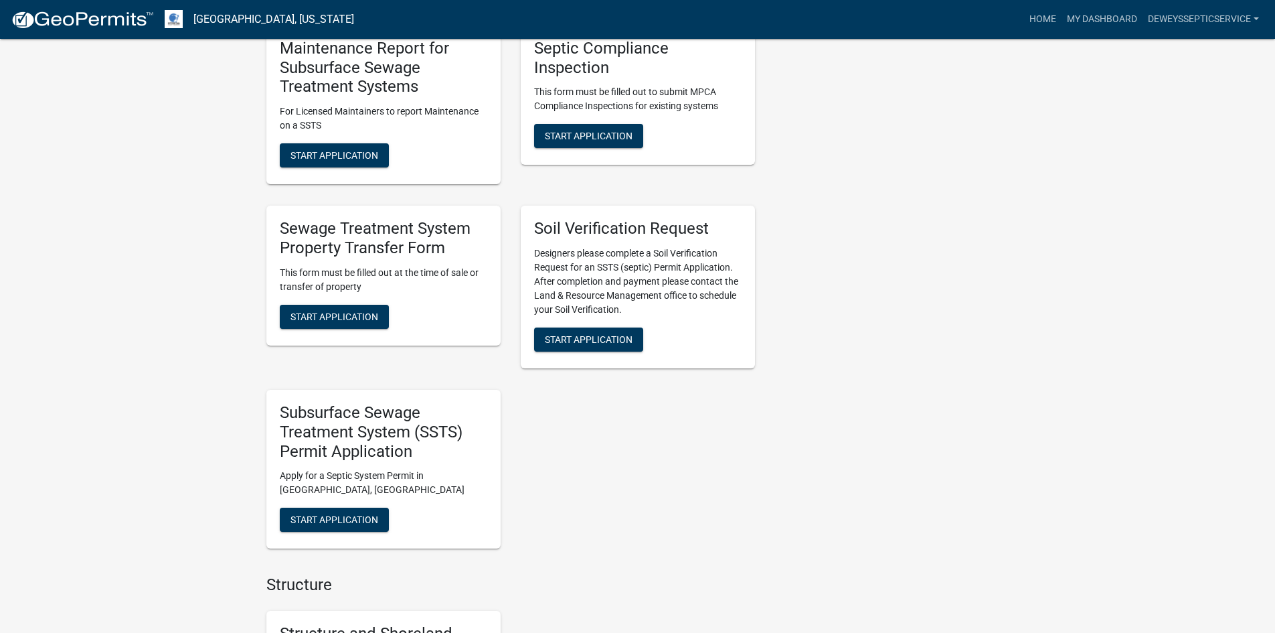
scroll to position [870, 0]
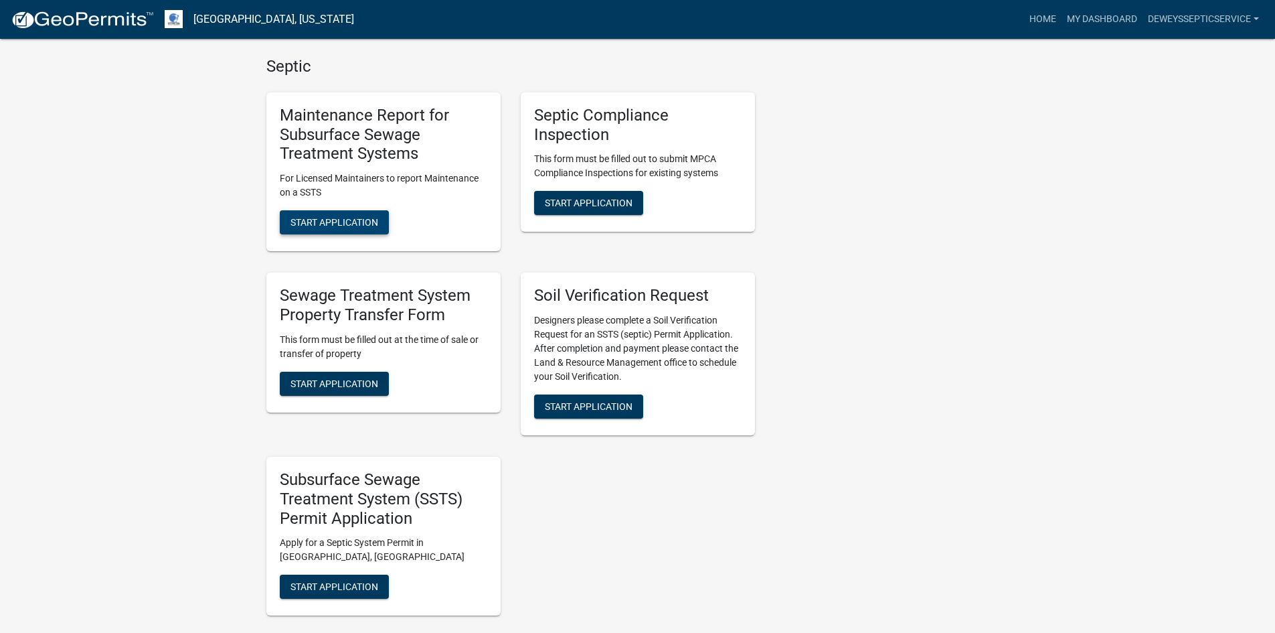
click at [335, 224] on span "Start Application" at bounding box center [335, 222] width 88 height 11
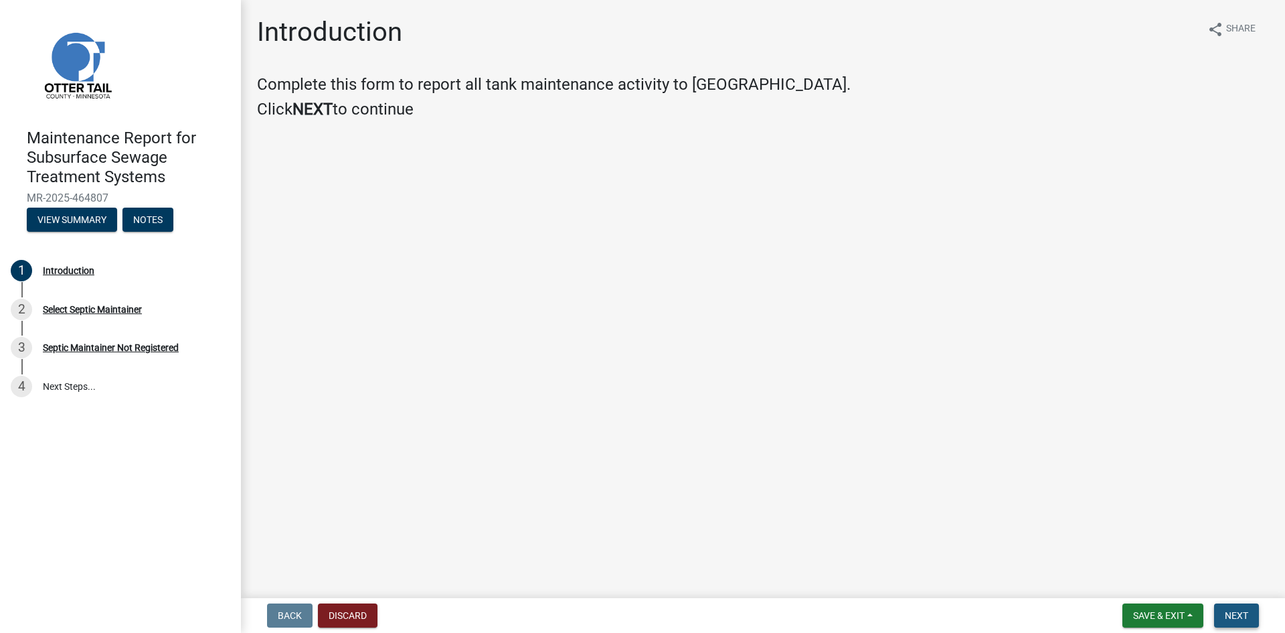
click at [1249, 619] on button "Next" at bounding box center [1236, 615] width 45 height 24
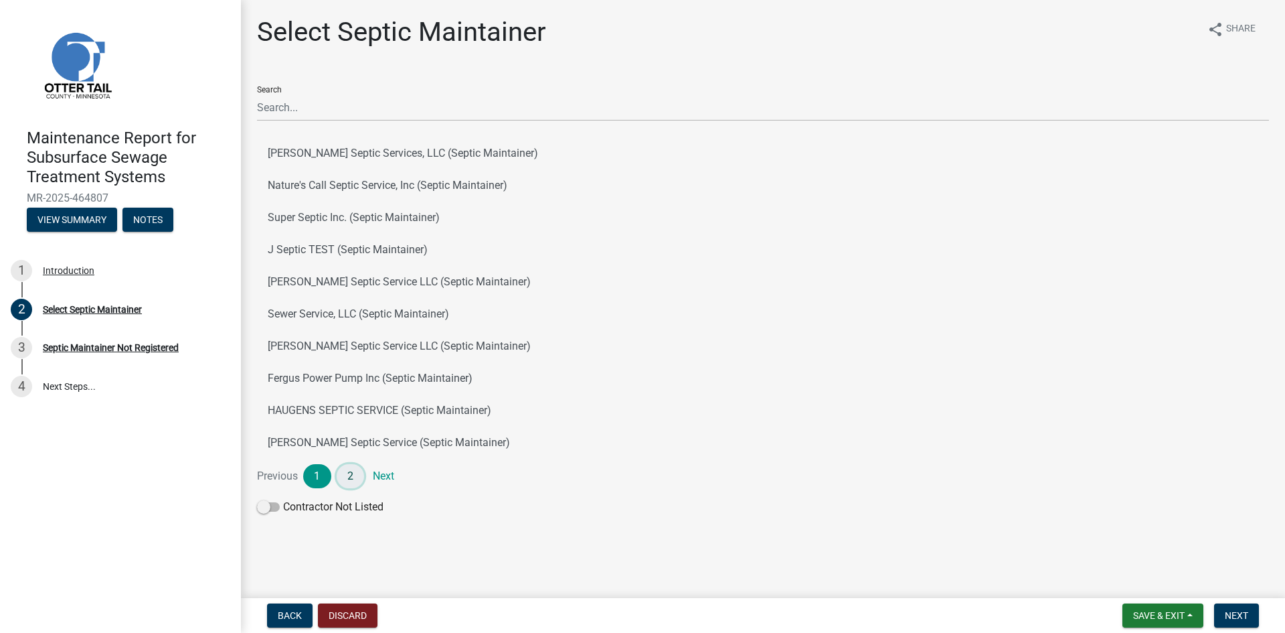
click at [355, 475] on link "2" at bounding box center [351, 476] width 28 height 24
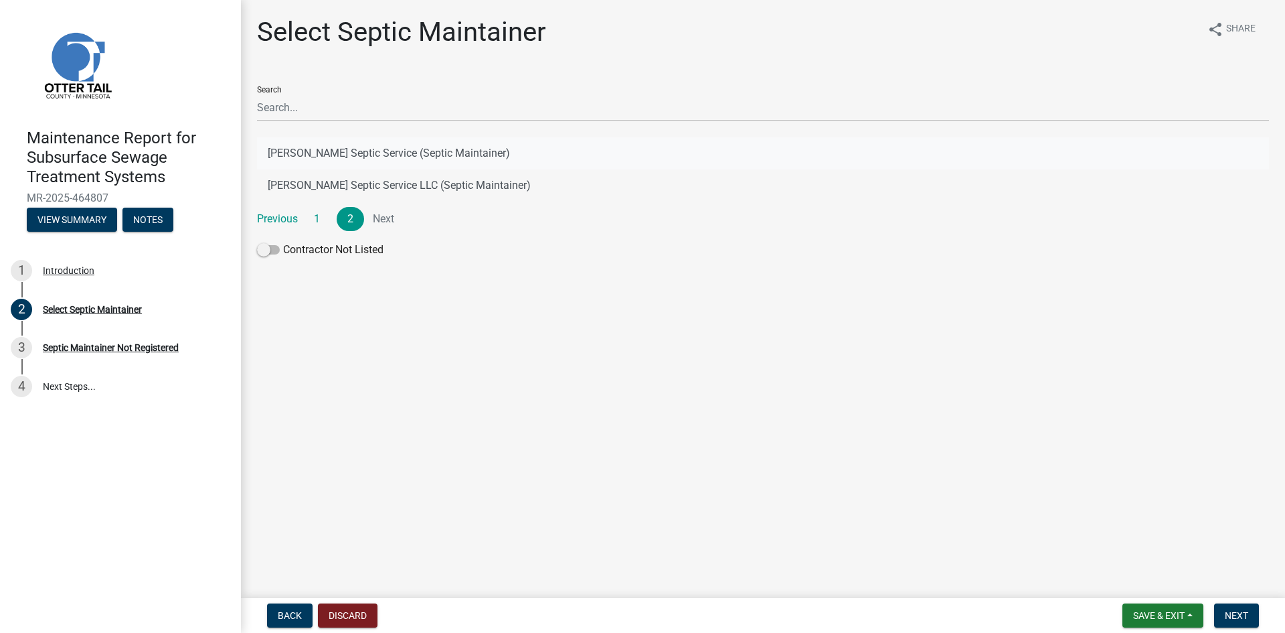
click at [451, 151] on button "[PERSON_NAME] Septic Service (Septic Maintainer)" at bounding box center [763, 153] width 1012 height 32
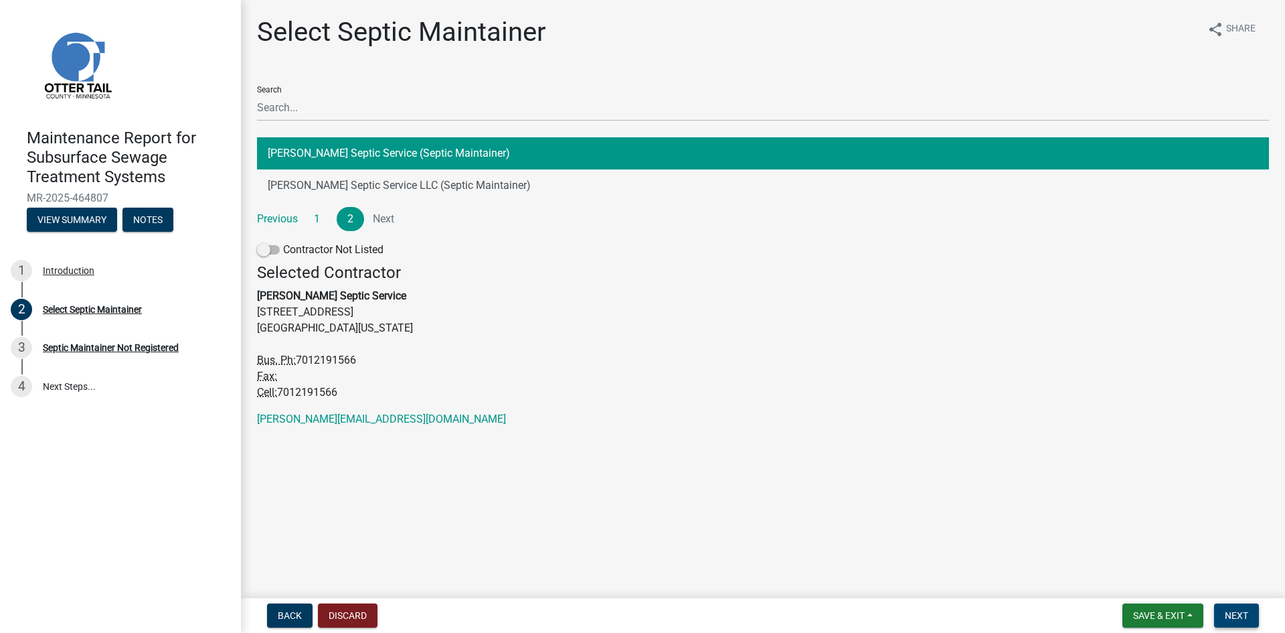
click at [1237, 615] on span "Next" at bounding box center [1236, 615] width 23 height 11
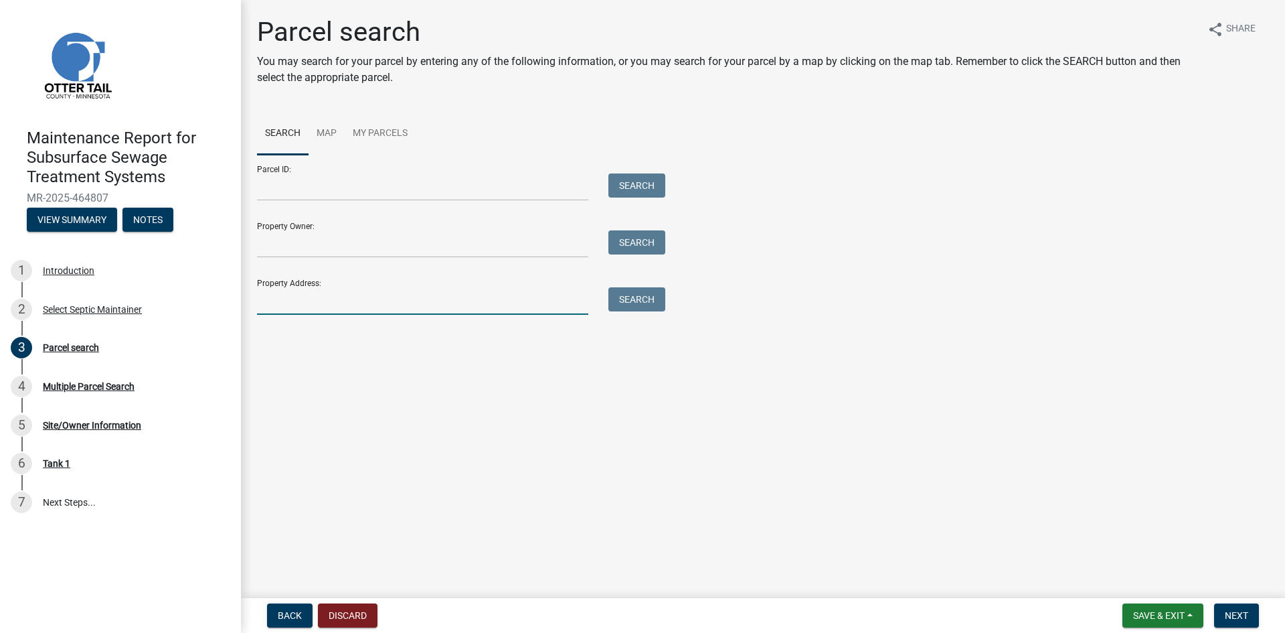
click at [295, 303] on input "Property Address:" at bounding box center [422, 300] width 331 height 27
type input "21519"
click at [629, 300] on button "Search" at bounding box center [637, 299] width 57 height 24
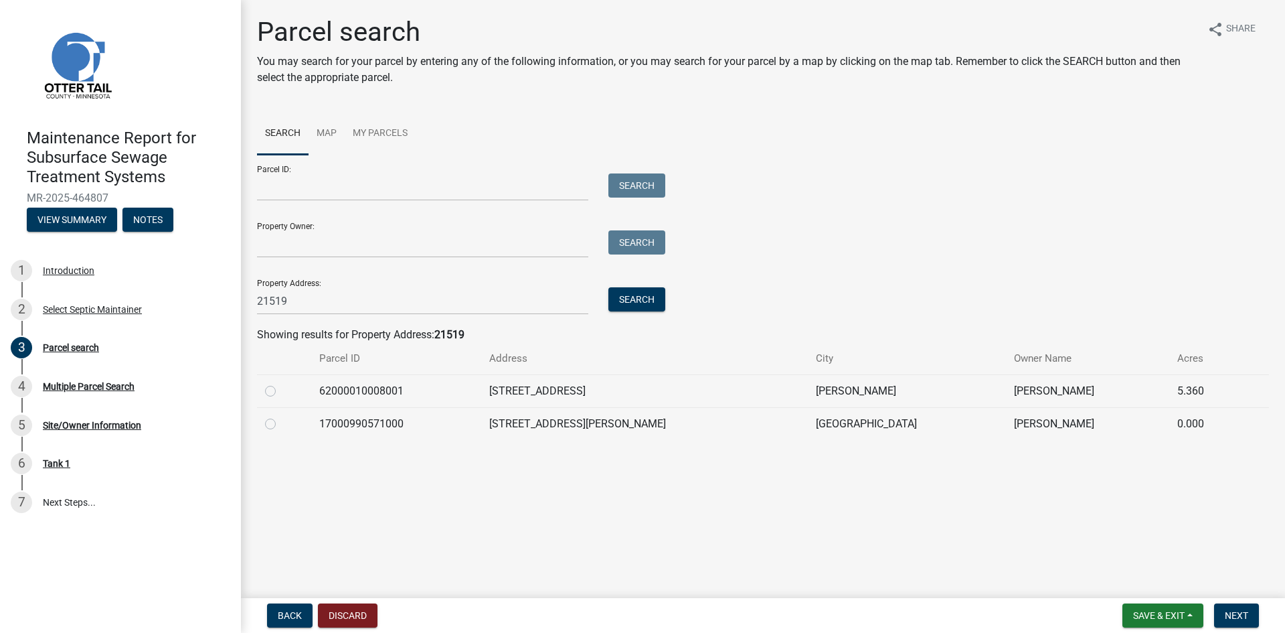
click at [281, 416] on label at bounding box center [281, 416] width 0 height 0
click at [281, 424] on input "radio" at bounding box center [285, 420] width 9 height 9
radio input "true"
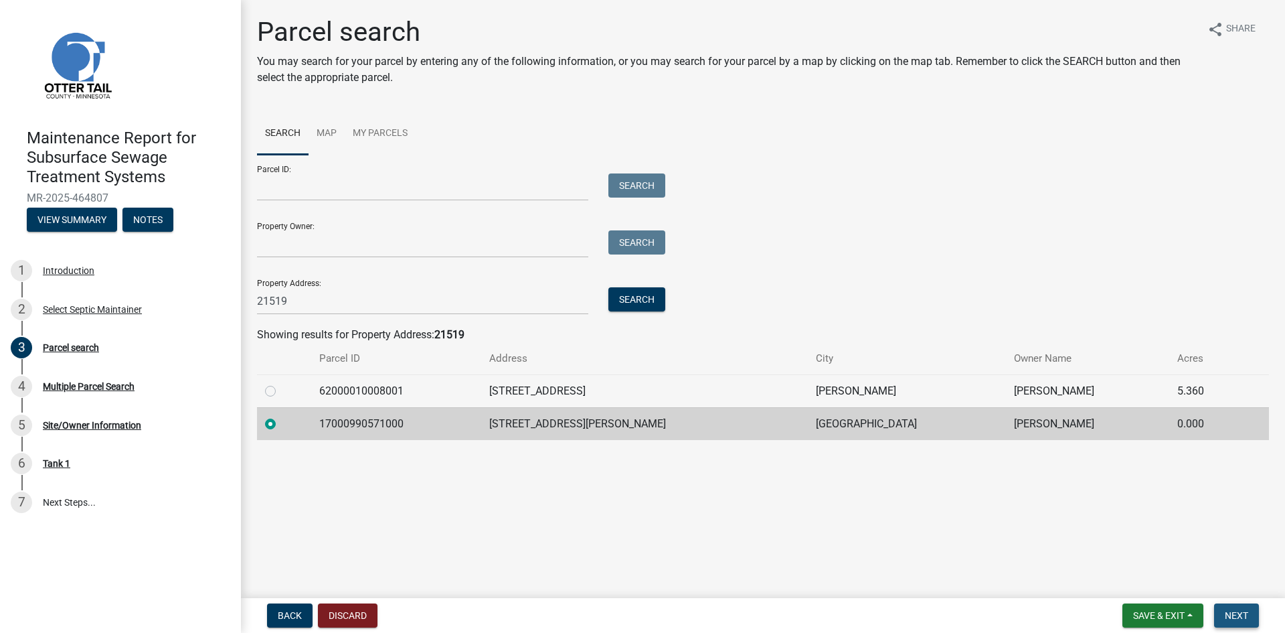
click at [1230, 610] on span "Next" at bounding box center [1236, 615] width 23 height 11
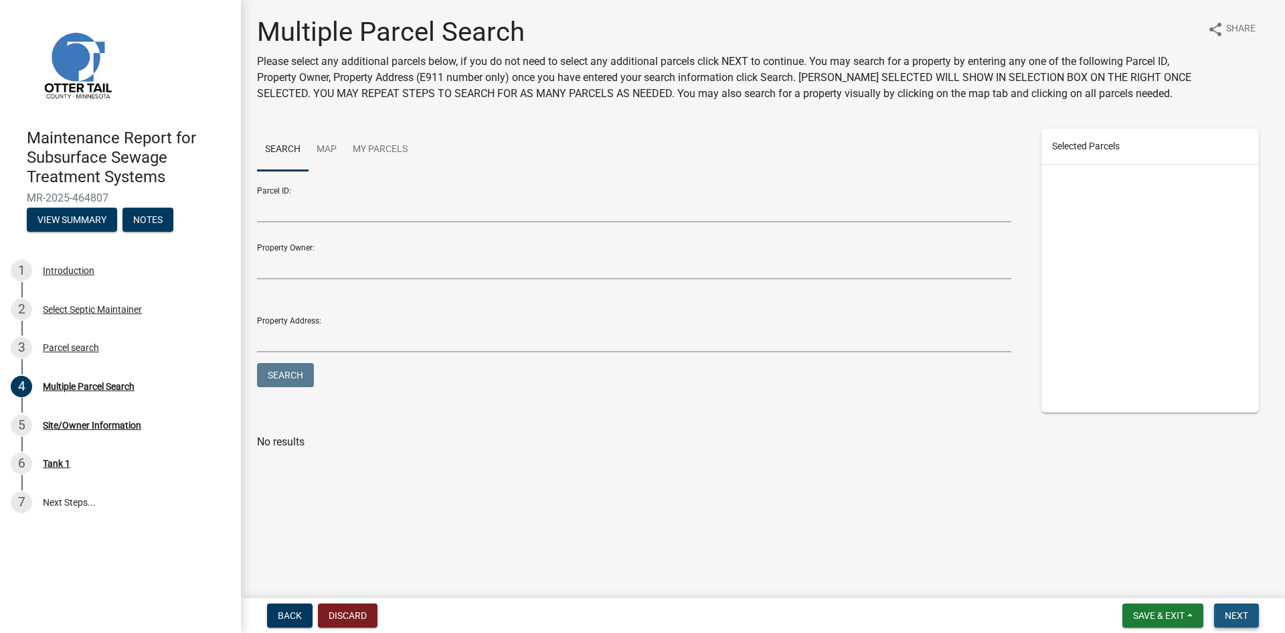
click at [1230, 610] on span "Next" at bounding box center [1236, 615] width 23 height 11
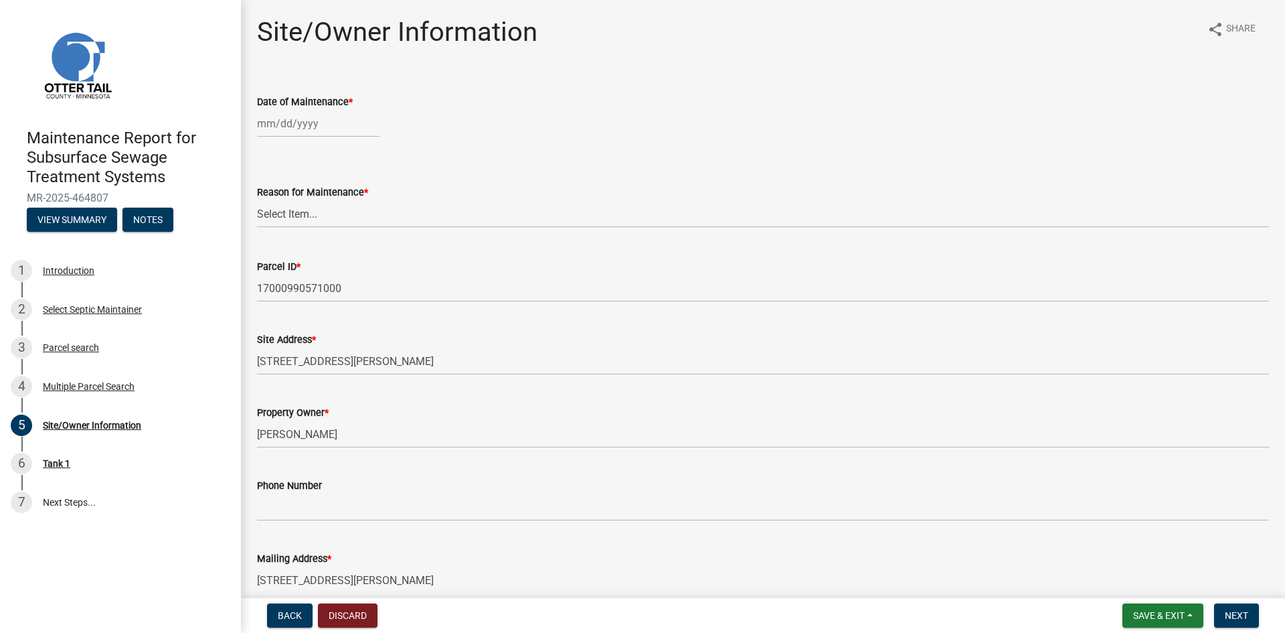
select select "8"
select select "2025"
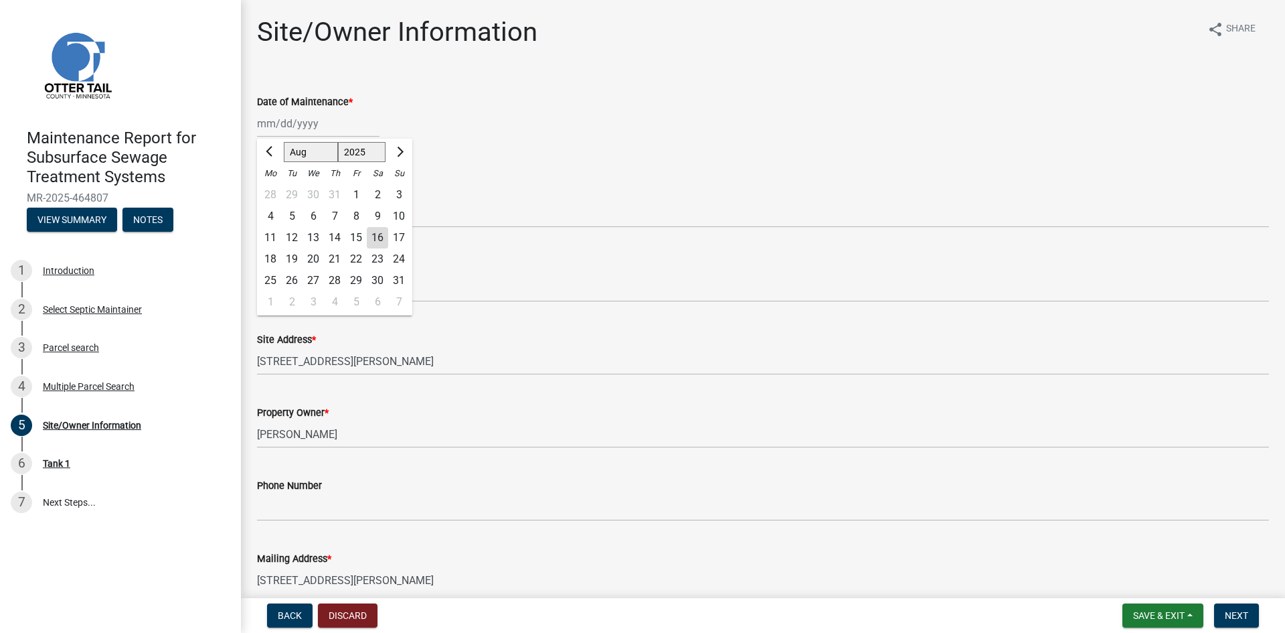
drag, startPoint x: 329, startPoint y: 117, endPoint x: 340, endPoint y: 159, distance: 42.9
click at [330, 118] on div "[PERSON_NAME] Feb Mar Apr [PERSON_NAME][DATE] Oct Nov [DATE] 1526 1527 1528 152…" at bounding box center [318, 123] width 123 height 27
click at [331, 236] on div "14" at bounding box center [334, 237] width 21 height 21
type input "[DATE]"
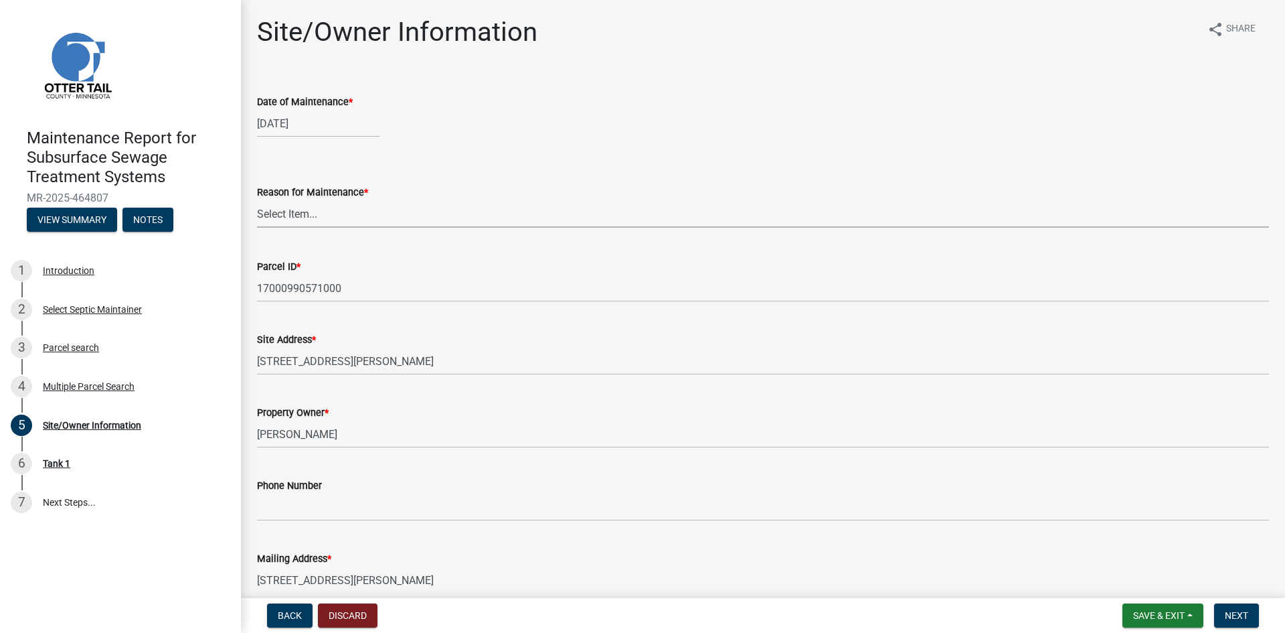
drag, startPoint x: 325, startPoint y: 210, endPoint x: 332, endPoint y: 227, distance: 18.0
click at [325, 210] on select "Select Item... Called Routine Other" at bounding box center [763, 213] width 1012 height 27
click at [257, 200] on select "Select Item... Called Routine Other" at bounding box center [763, 213] width 1012 height 27
select select "3ac72b63-7b21-42e4-8192-806faae7a4f1"
click at [1232, 611] on span "Next" at bounding box center [1236, 615] width 23 height 11
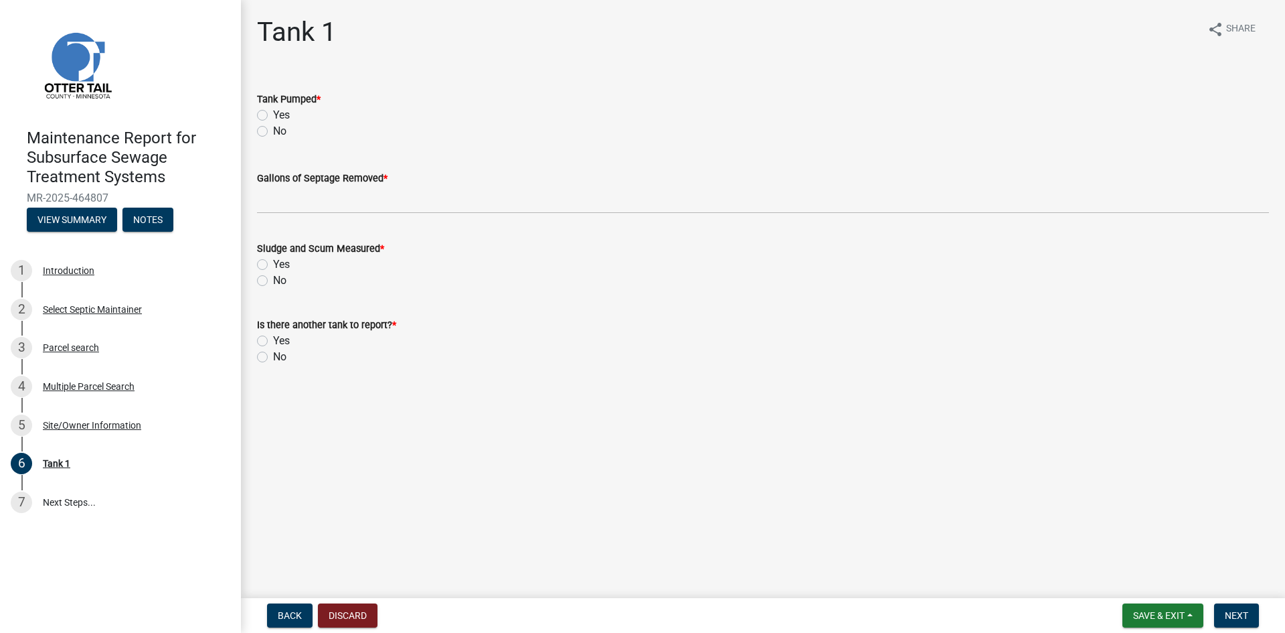
click at [273, 114] on label "Yes" at bounding box center [281, 115] width 17 height 16
click at [273, 114] on input "Yes" at bounding box center [277, 111] width 9 height 9
radio input "true"
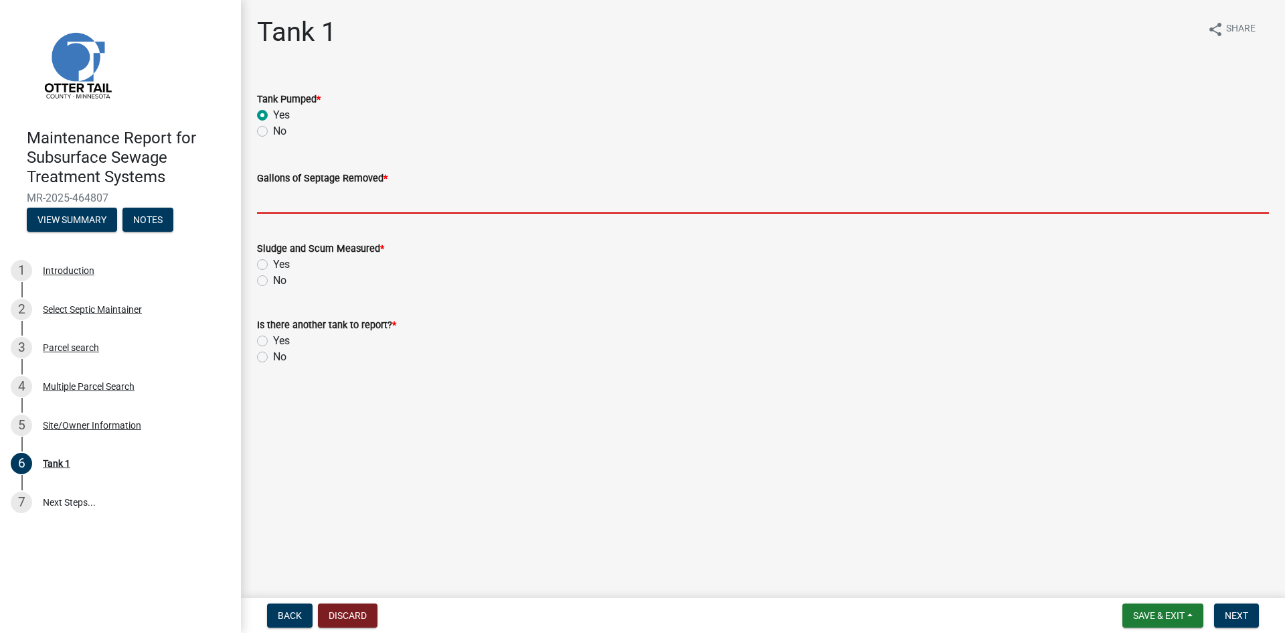
click at [299, 208] on input "Gallons of Septage Removed *" at bounding box center [763, 199] width 1012 height 27
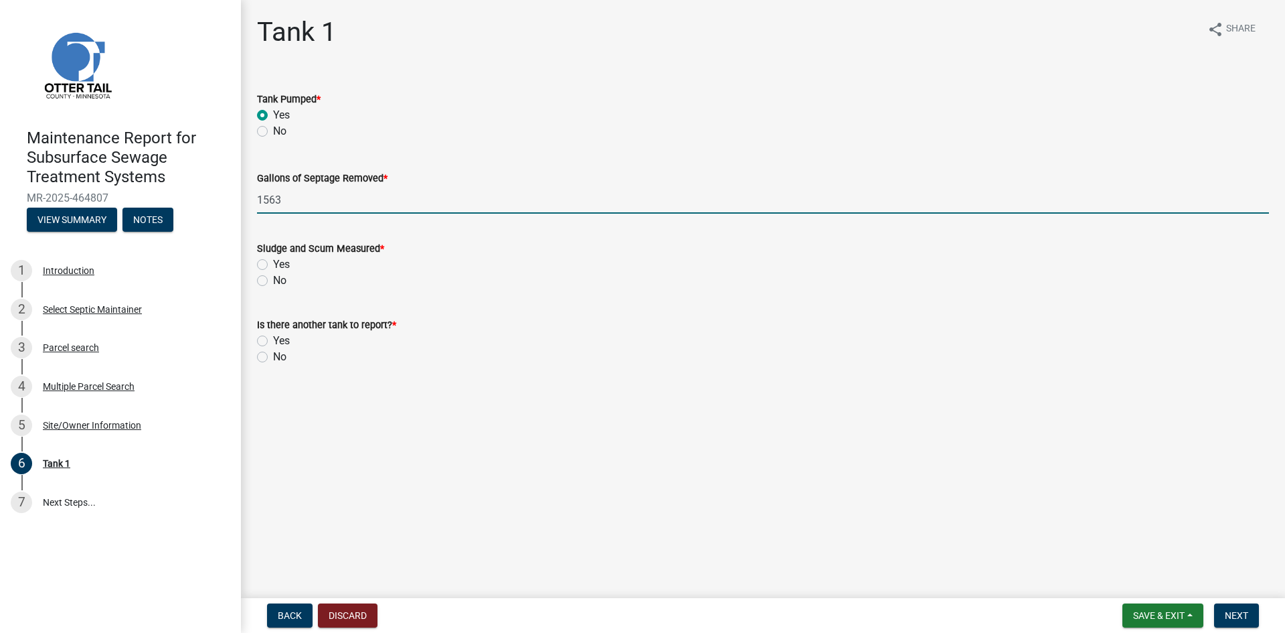
type input "1563"
click at [268, 281] on div "No" at bounding box center [763, 280] width 1012 height 16
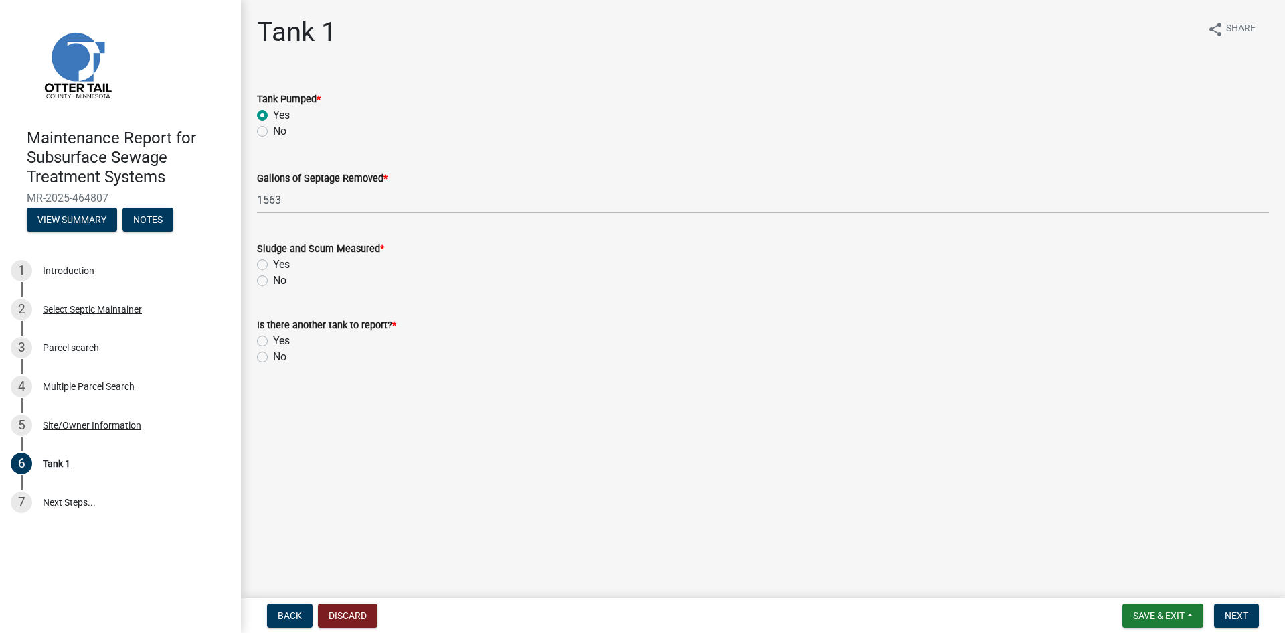
click at [273, 278] on label "No" at bounding box center [279, 280] width 13 height 16
click at [273, 278] on input "No" at bounding box center [277, 276] width 9 height 9
radio input "true"
click at [273, 358] on label "No" at bounding box center [279, 357] width 13 height 16
click at [273, 357] on input "No" at bounding box center [277, 353] width 9 height 9
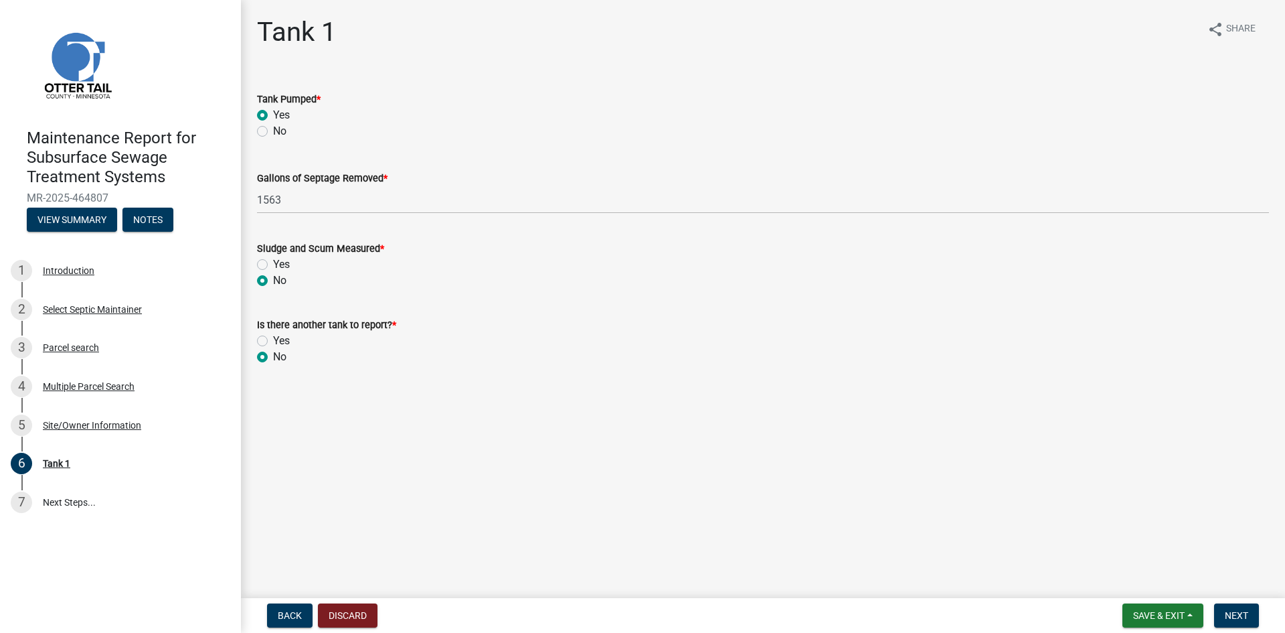
radio input "true"
click at [1225, 608] on button "Next" at bounding box center [1236, 615] width 45 height 24
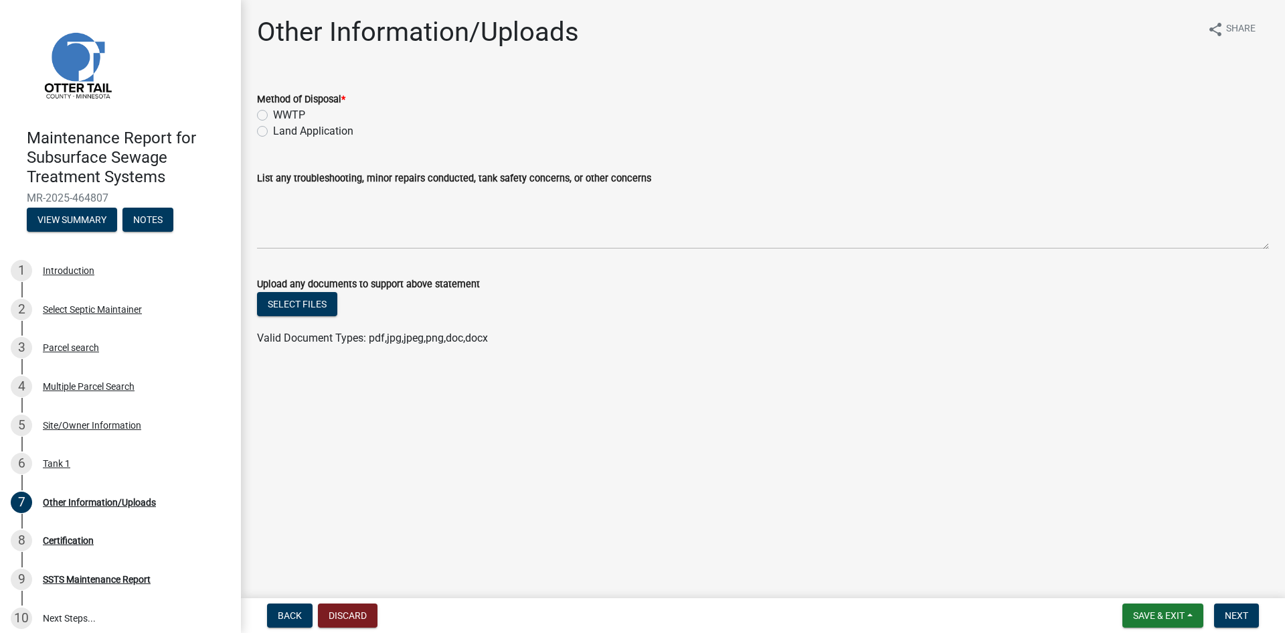
click at [309, 132] on label "Land Application" at bounding box center [313, 131] width 80 height 16
click at [282, 132] on input "Land Application" at bounding box center [277, 127] width 9 height 9
radio input "true"
click at [1241, 613] on span "Next" at bounding box center [1236, 615] width 23 height 11
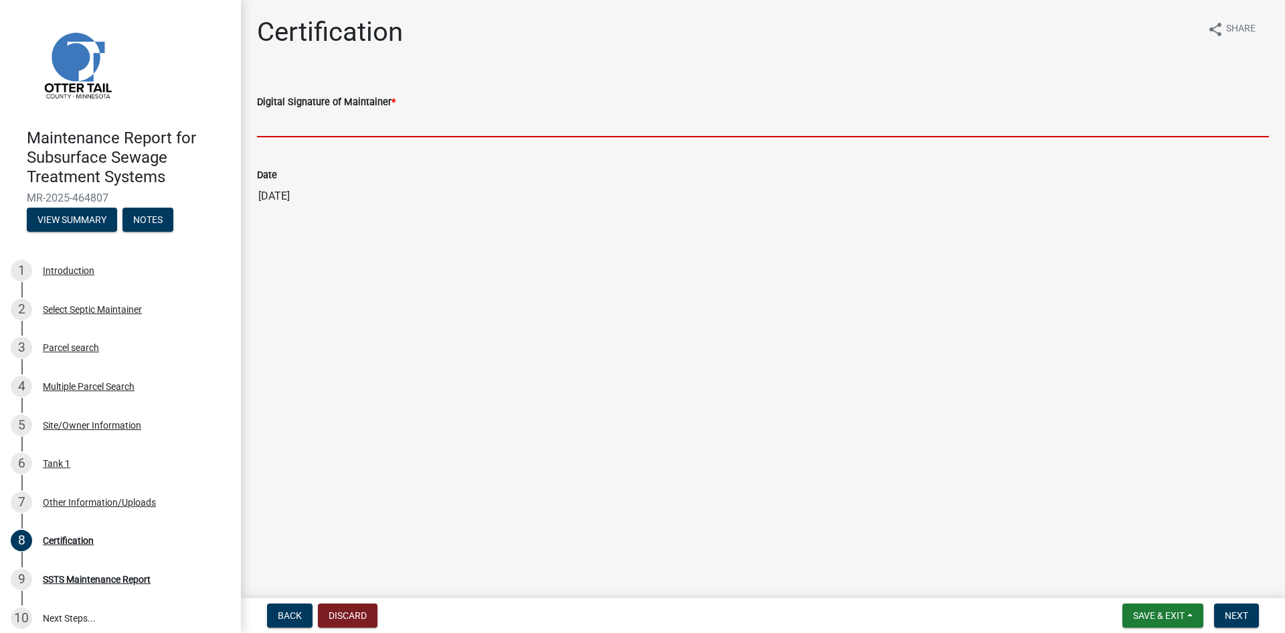
click at [734, 118] on input "Digital Signature of Maintainer *" at bounding box center [763, 123] width 1012 height 27
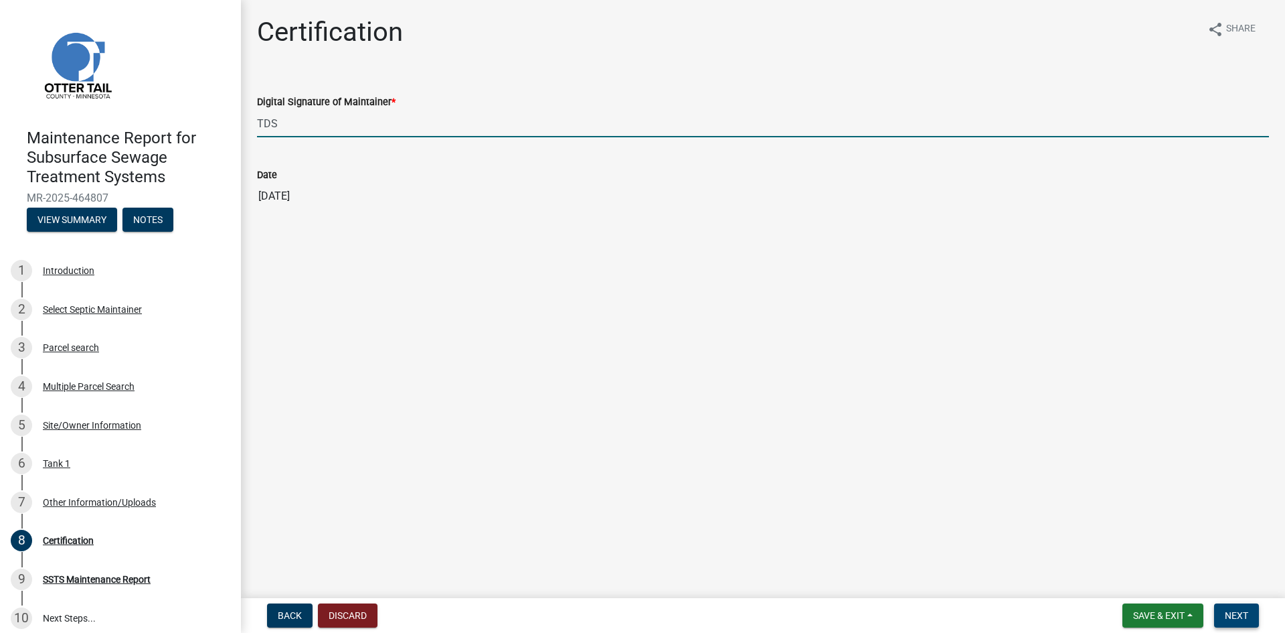
type input "TDS"
click at [1226, 612] on span "Next" at bounding box center [1236, 615] width 23 height 11
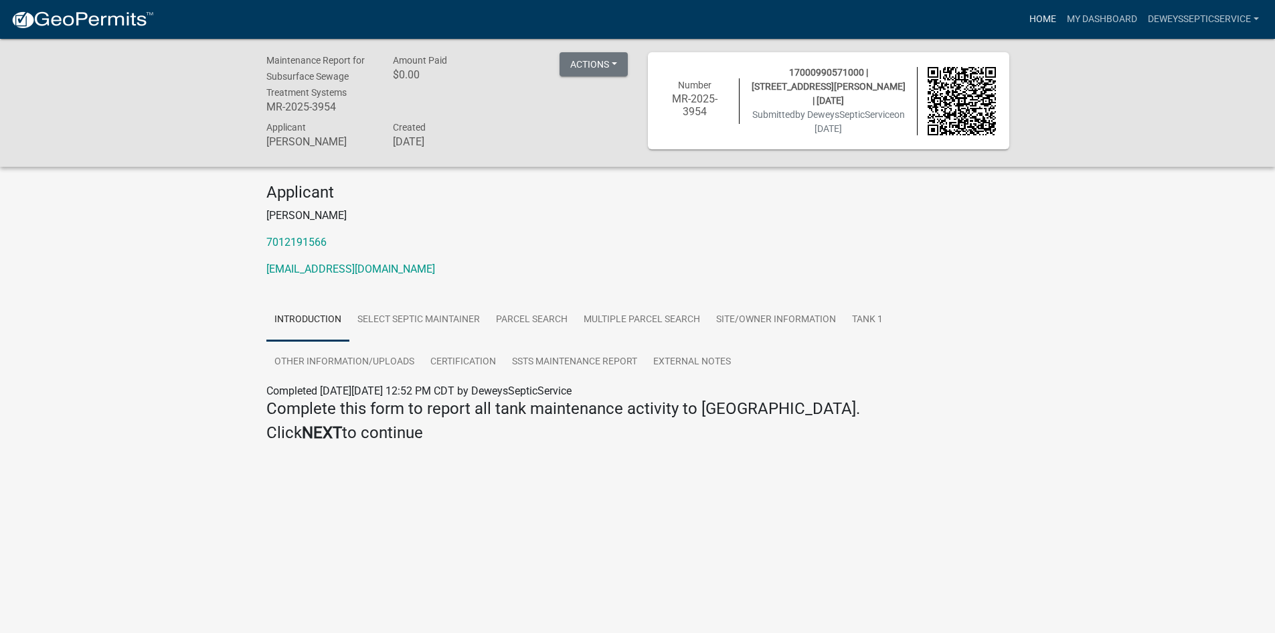
click at [1033, 20] on link "Home" at bounding box center [1042, 19] width 37 height 25
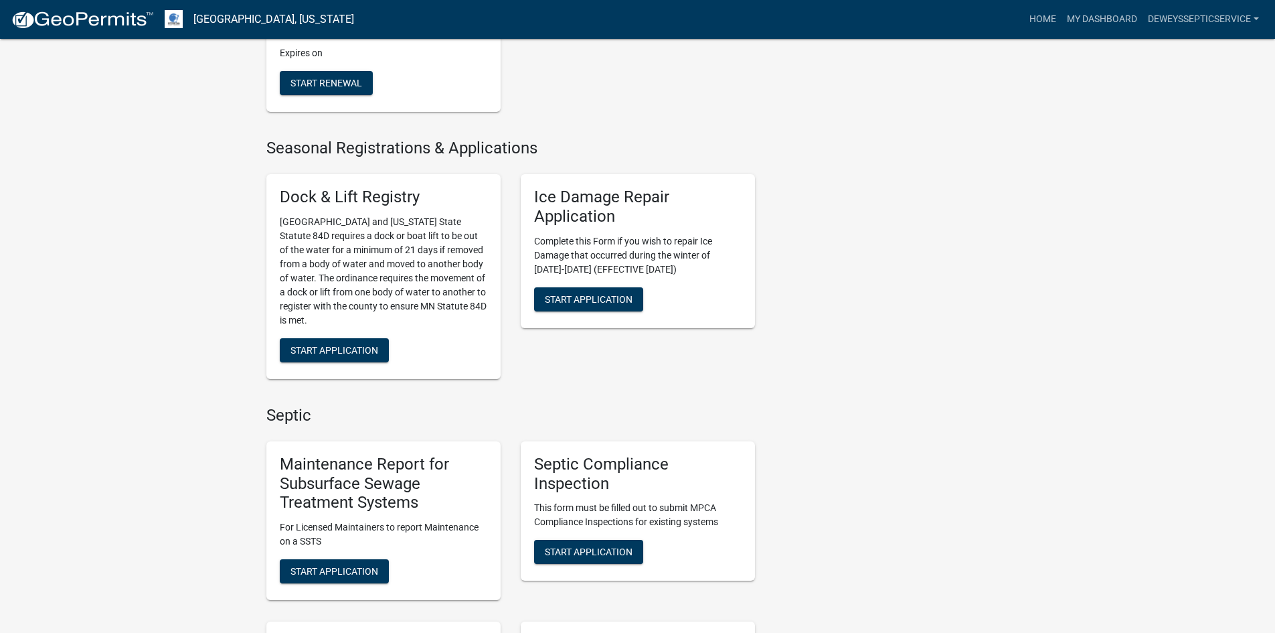
scroll to position [603, 0]
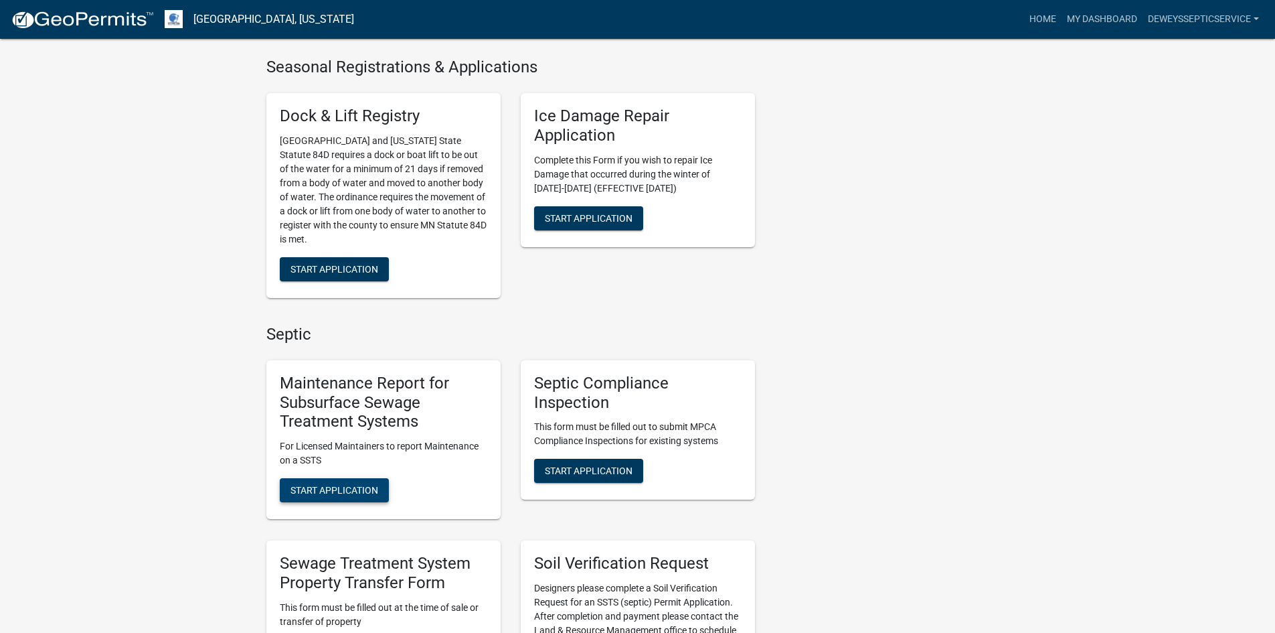
click at [311, 491] on span "Start Application" at bounding box center [335, 490] width 88 height 11
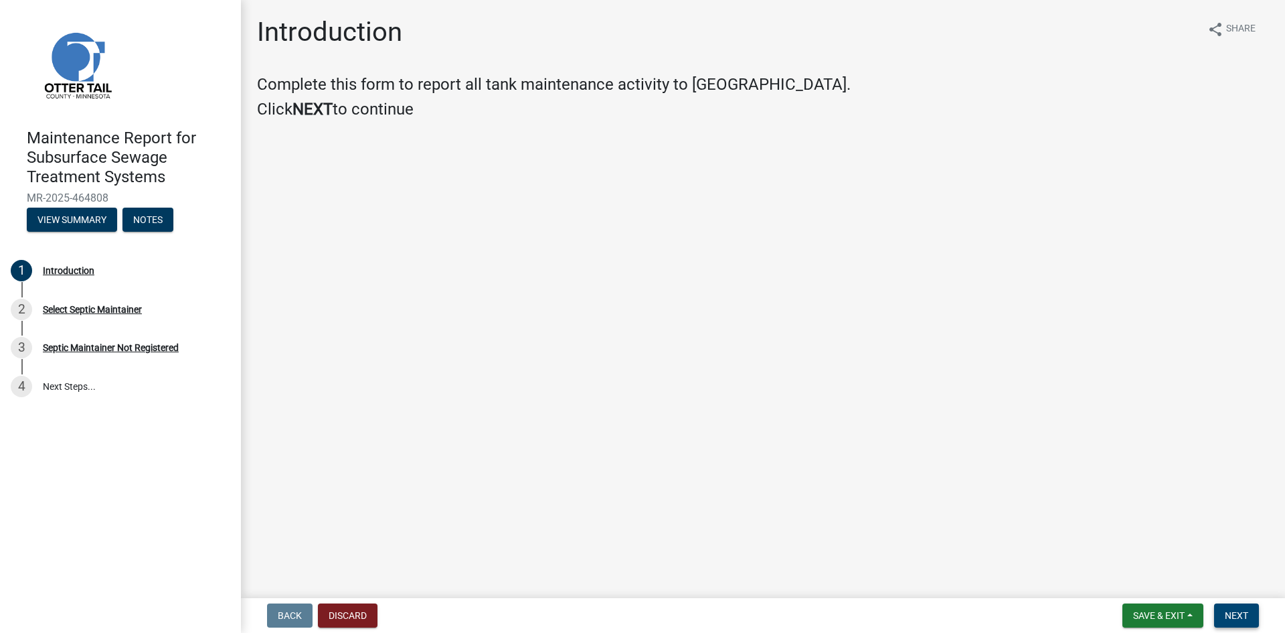
click at [1245, 615] on span "Next" at bounding box center [1236, 615] width 23 height 11
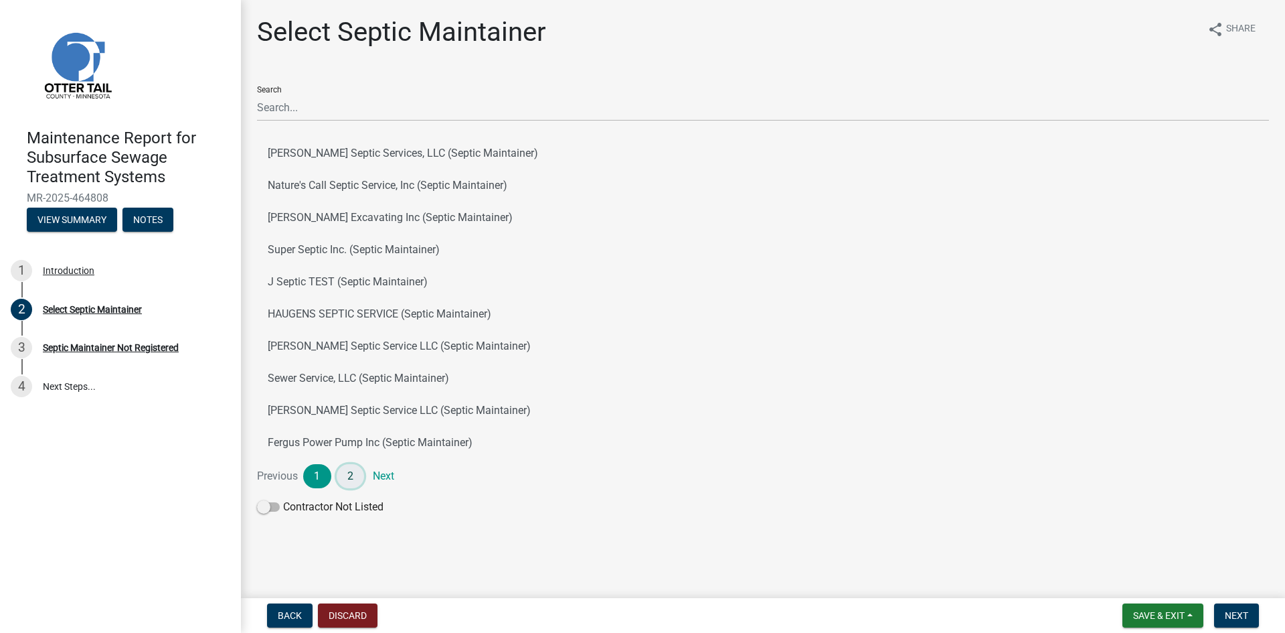
click at [349, 479] on link "2" at bounding box center [351, 476] width 28 height 24
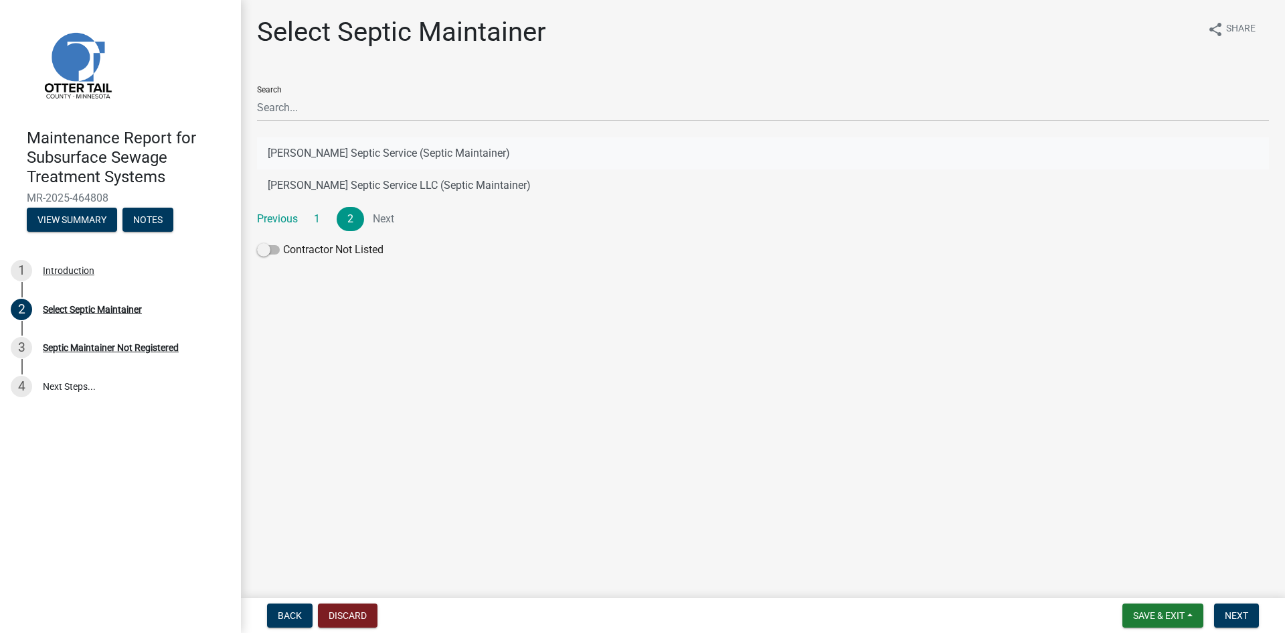
click at [459, 150] on button "[PERSON_NAME] Septic Service (Septic Maintainer)" at bounding box center [763, 153] width 1012 height 32
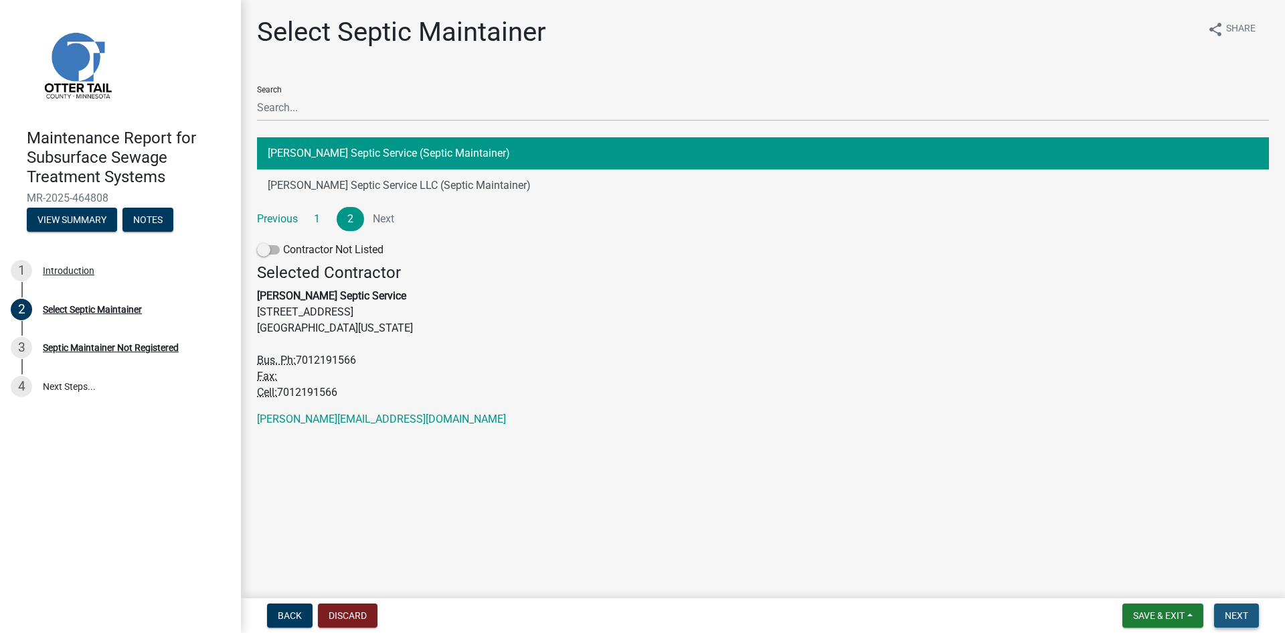
click at [1239, 611] on span "Next" at bounding box center [1236, 615] width 23 height 11
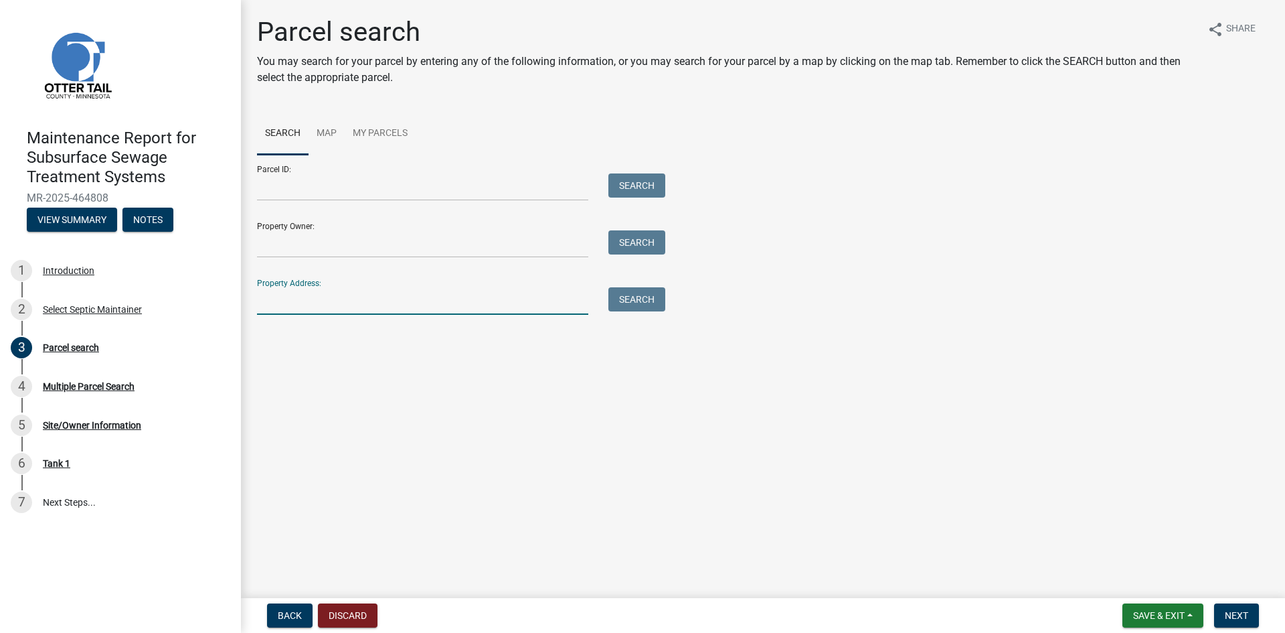
click at [468, 296] on input "Property Address:" at bounding box center [422, 300] width 331 height 27
type input "21478"
click at [642, 299] on button "Search" at bounding box center [637, 299] width 57 height 24
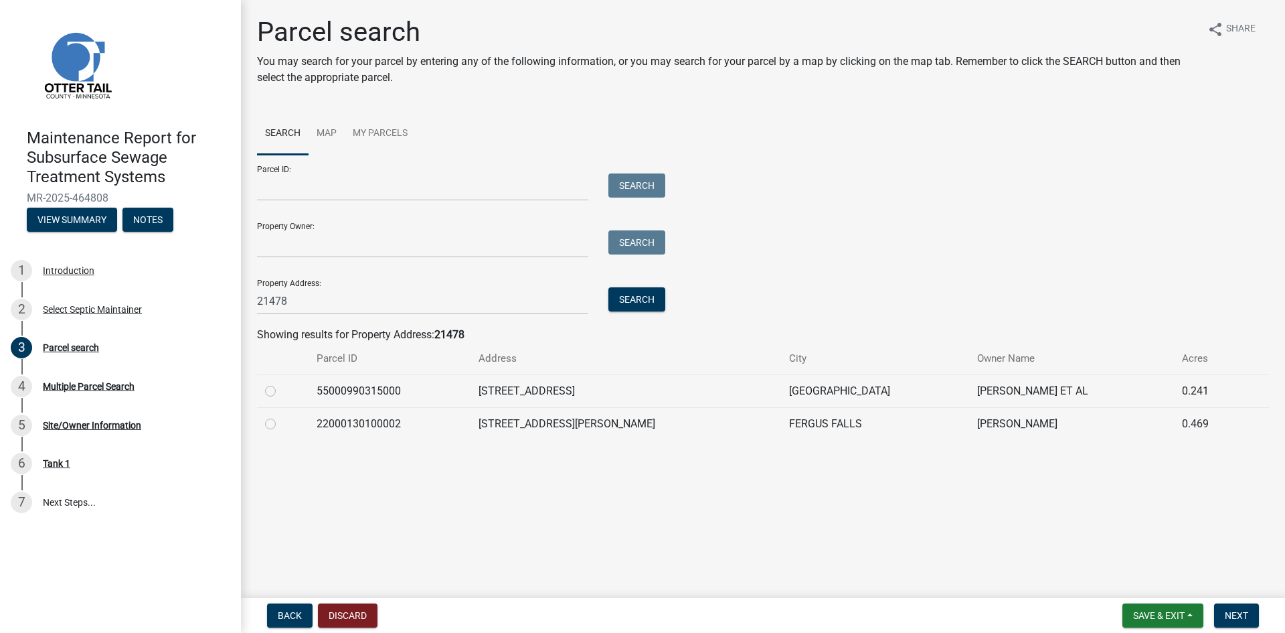
drag, startPoint x: 270, startPoint y: 390, endPoint x: 307, endPoint y: 391, distance: 37.5
click at [281, 383] on label at bounding box center [281, 383] width 0 height 0
click at [281, 390] on input "radio" at bounding box center [285, 387] width 9 height 9
radio input "true"
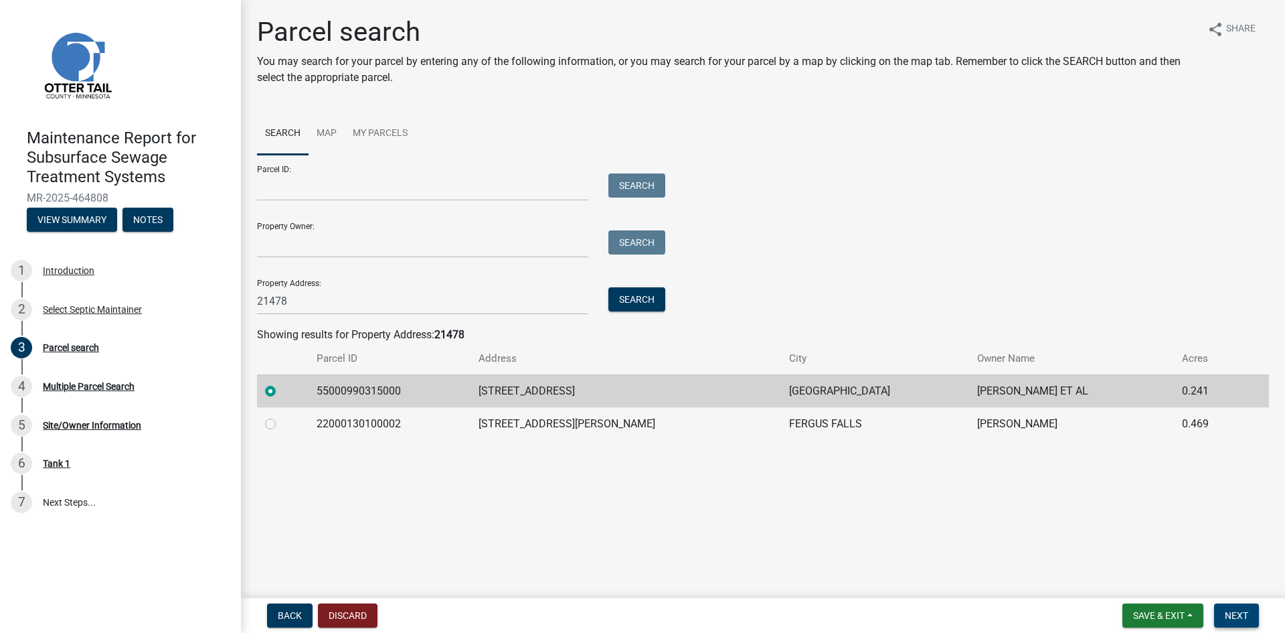
click at [1227, 611] on span "Next" at bounding box center [1236, 615] width 23 height 11
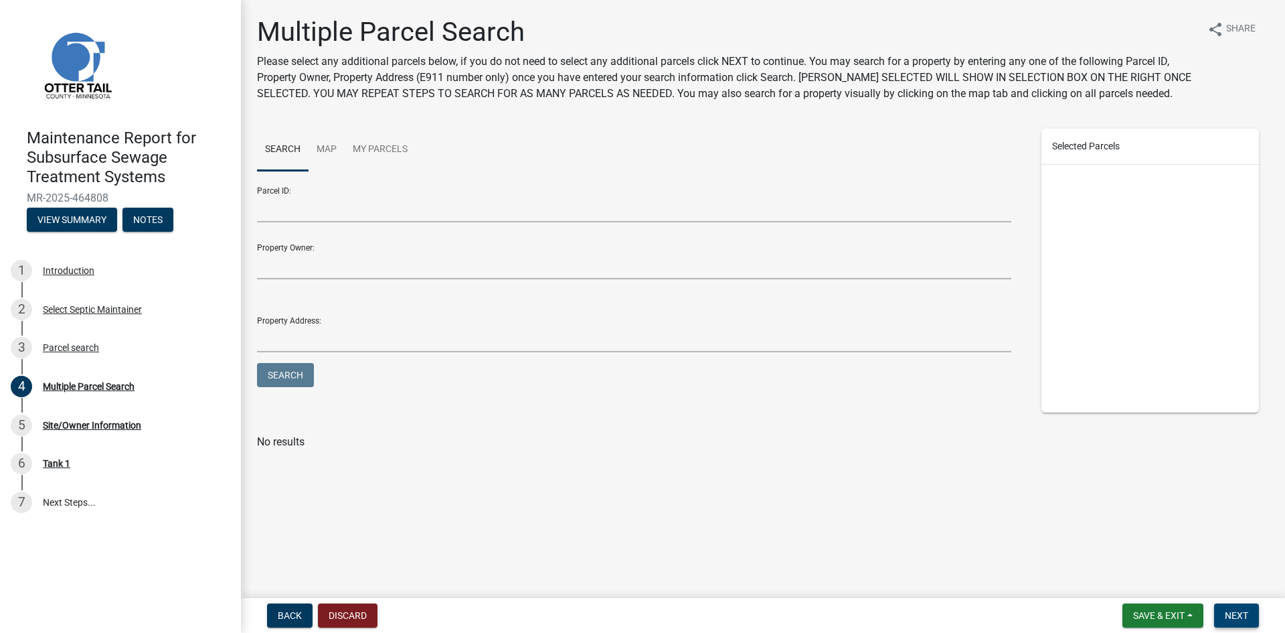
click at [1227, 611] on span "Next" at bounding box center [1236, 615] width 23 height 11
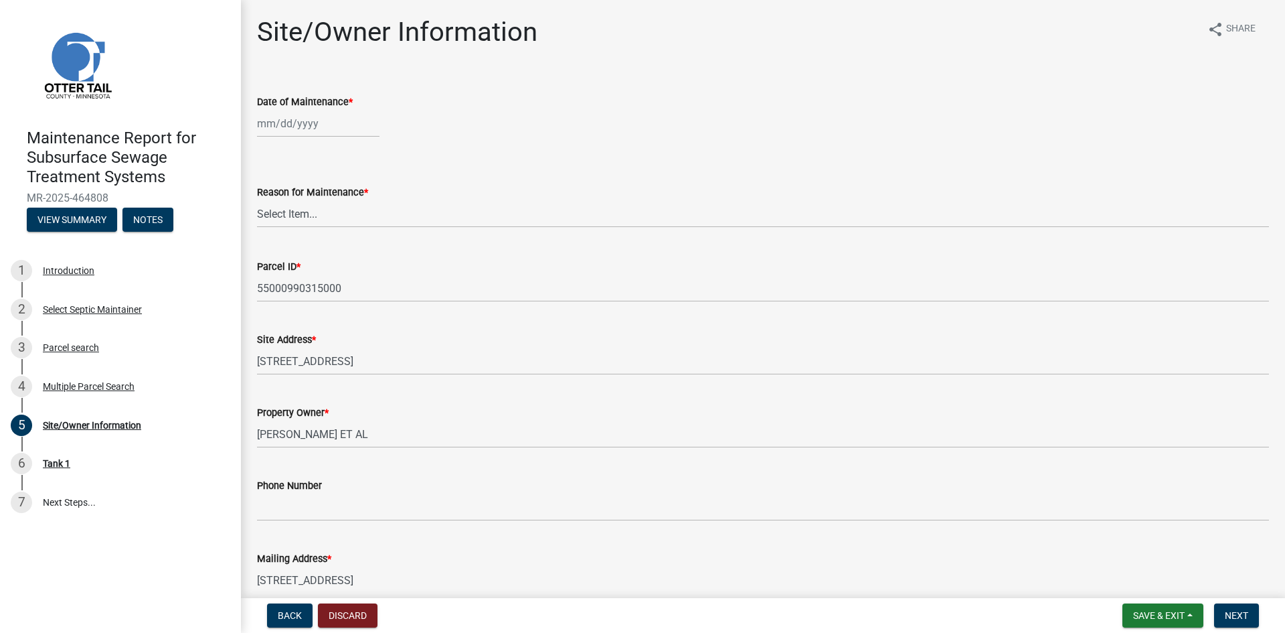
select select "8"
select select "2025"
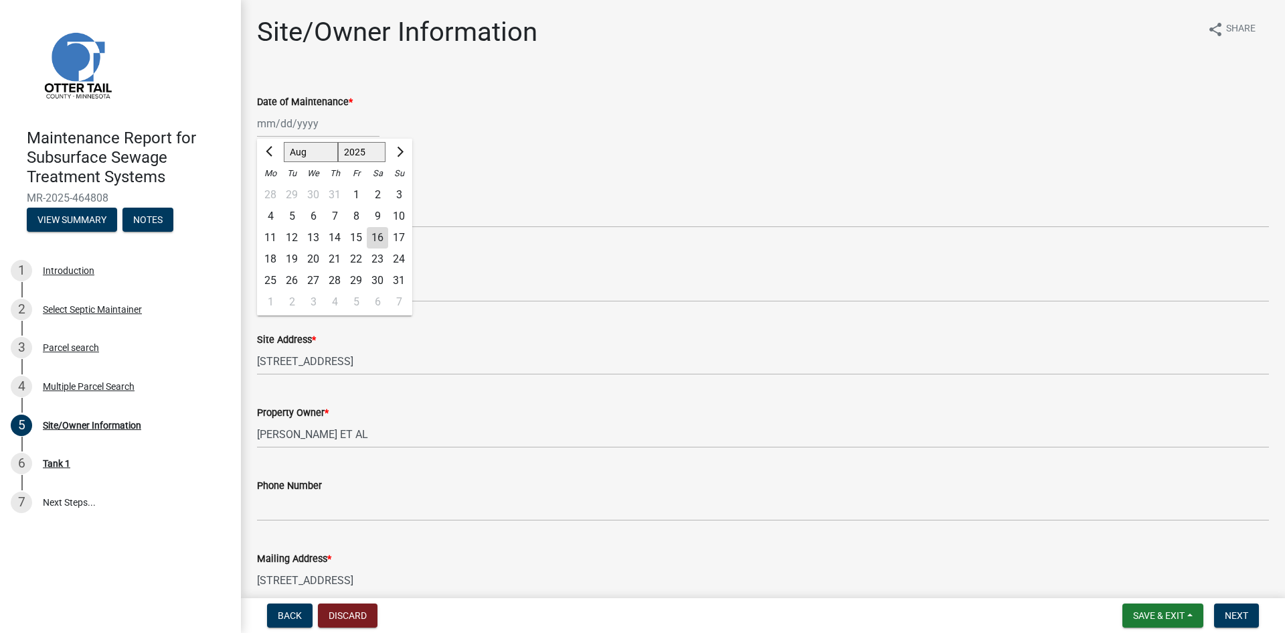
click at [309, 125] on div "[PERSON_NAME] Feb Mar Apr [PERSON_NAME][DATE] Oct Nov [DATE] 1526 1527 1528 152…" at bounding box center [318, 123] width 123 height 27
click at [334, 238] on div "14" at bounding box center [334, 237] width 21 height 21
type input "[DATE]"
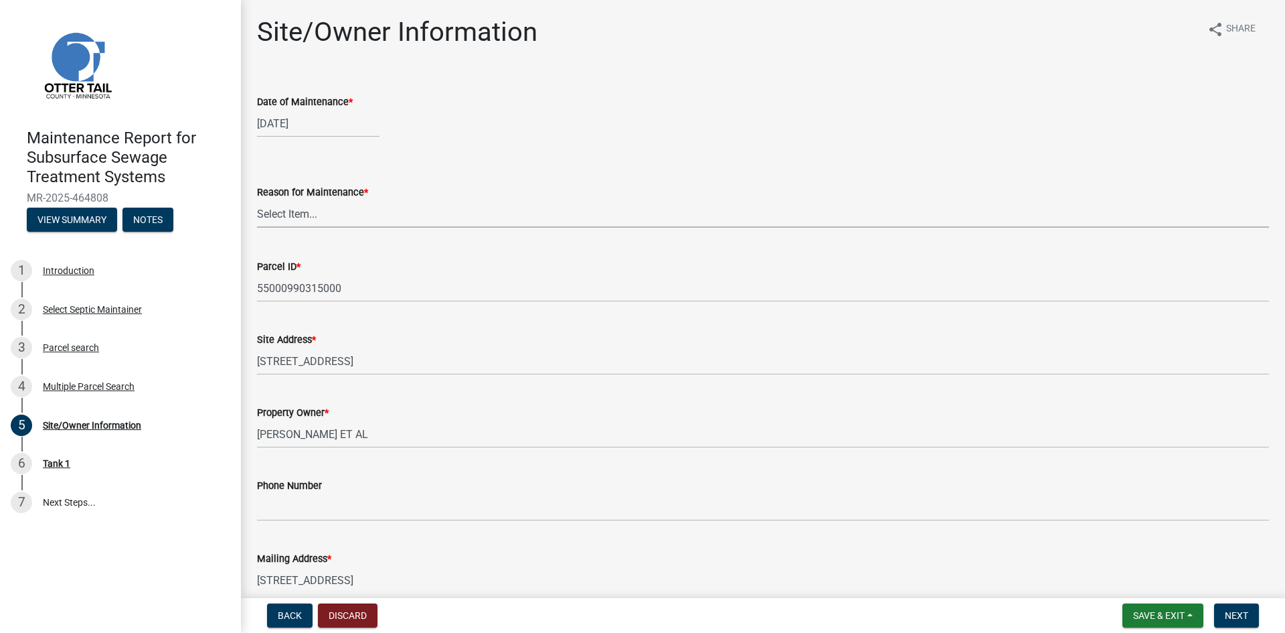
click at [339, 220] on select "Select Item... Called Routine Other" at bounding box center [763, 213] width 1012 height 27
click at [257, 200] on select "Select Item... Called Routine Other" at bounding box center [763, 213] width 1012 height 27
select select "3ac72b63-7b21-42e4-8192-806faae7a4f1"
click at [1250, 614] on button "Next" at bounding box center [1236, 615] width 45 height 24
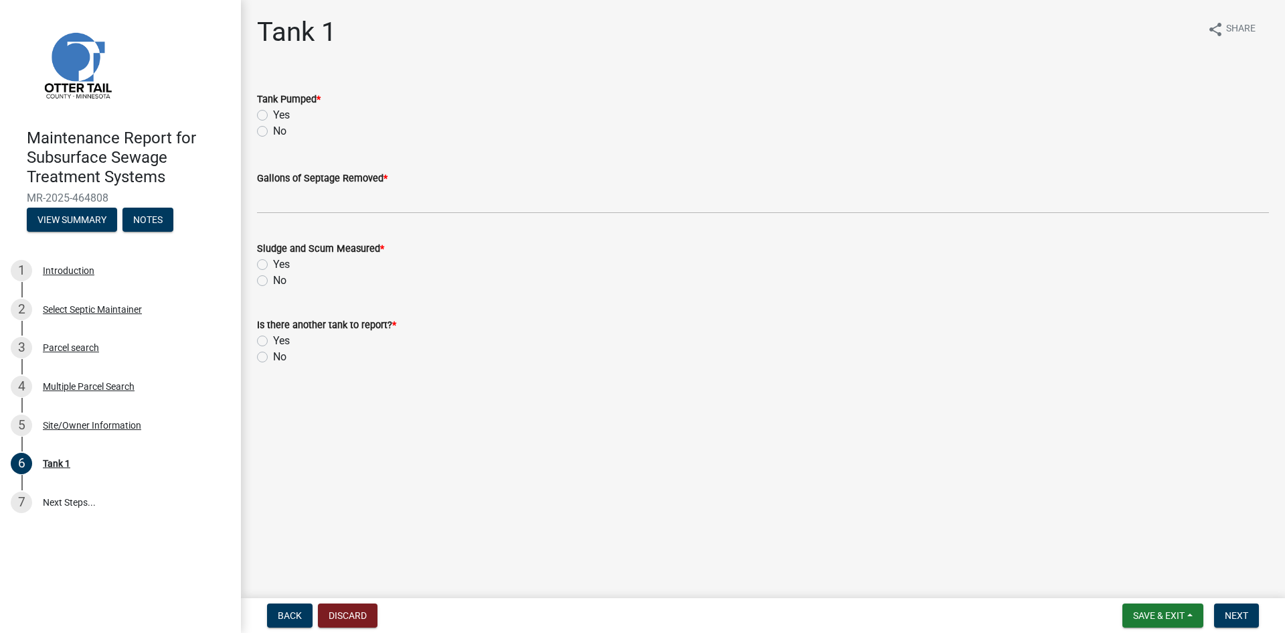
click at [273, 114] on label "Yes" at bounding box center [281, 115] width 17 height 16
click at [273, 114] on input "Yes" at bounding box center [277, 111] width 9 height 9
radio input "true"
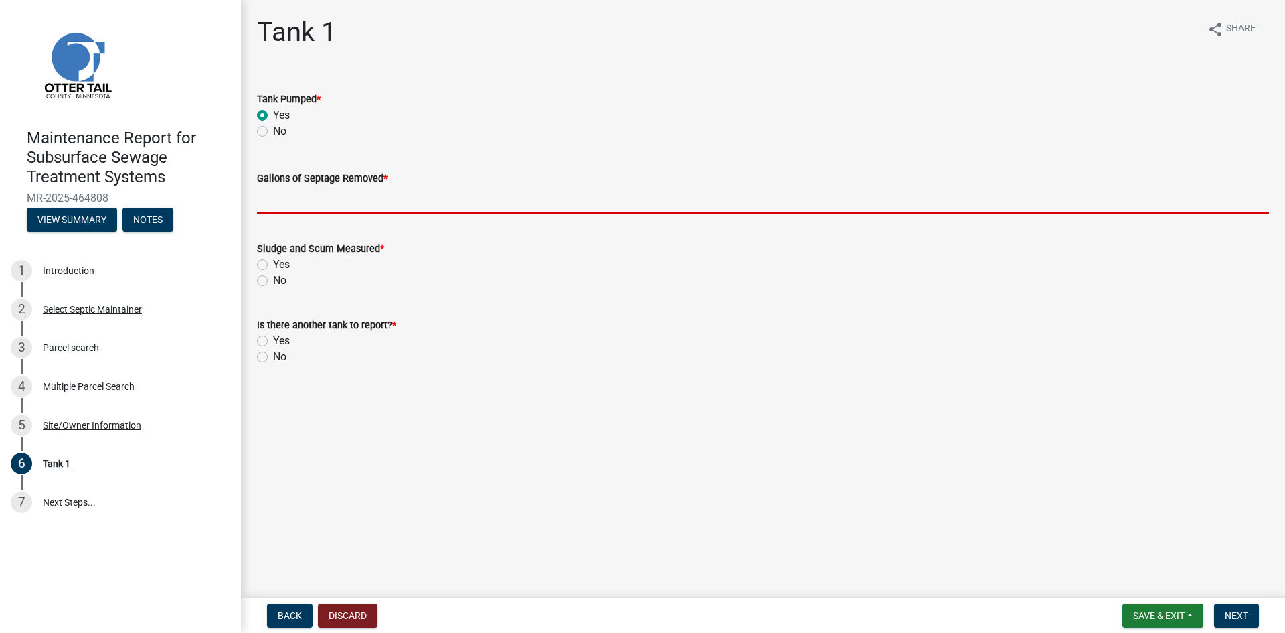
click at [278, 204] on input "Gallons of Septage Removed *" at bounding box center [763, 199] width 1012 height 27
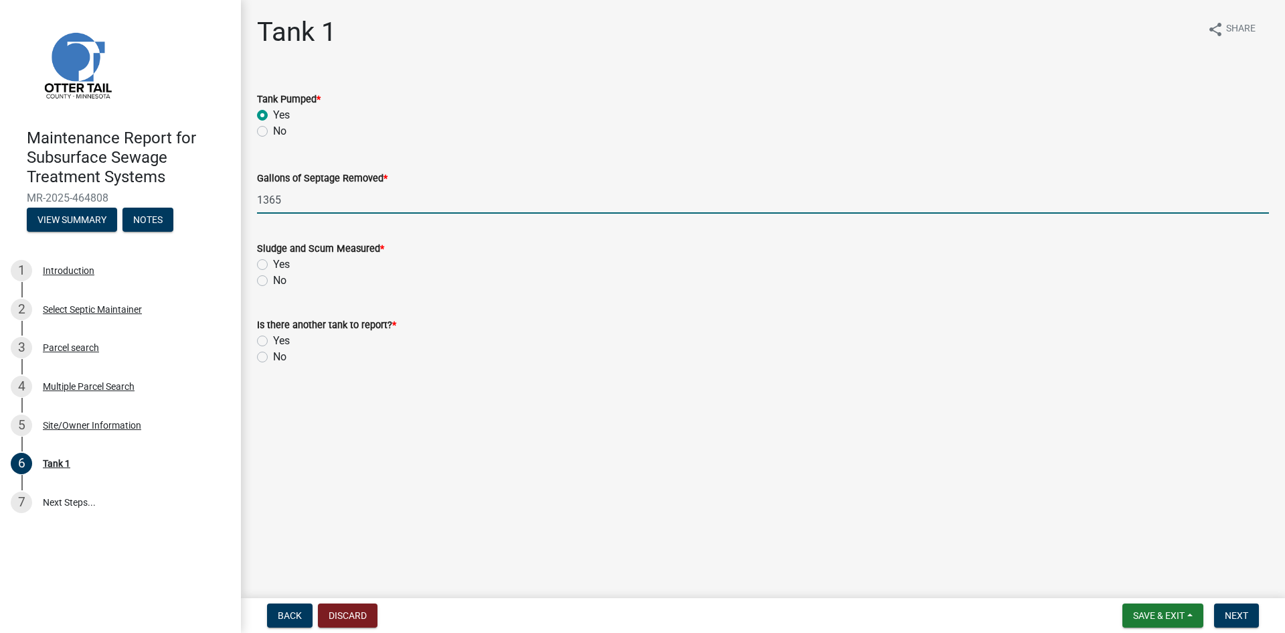
type input "1365"
click at [273, 282] on label "No" at bounding box center [279, 280] width 13 height 16
click at [273, 281] on input "No" at bounding box center [277, 276] width 9 height 9
radio input "true"
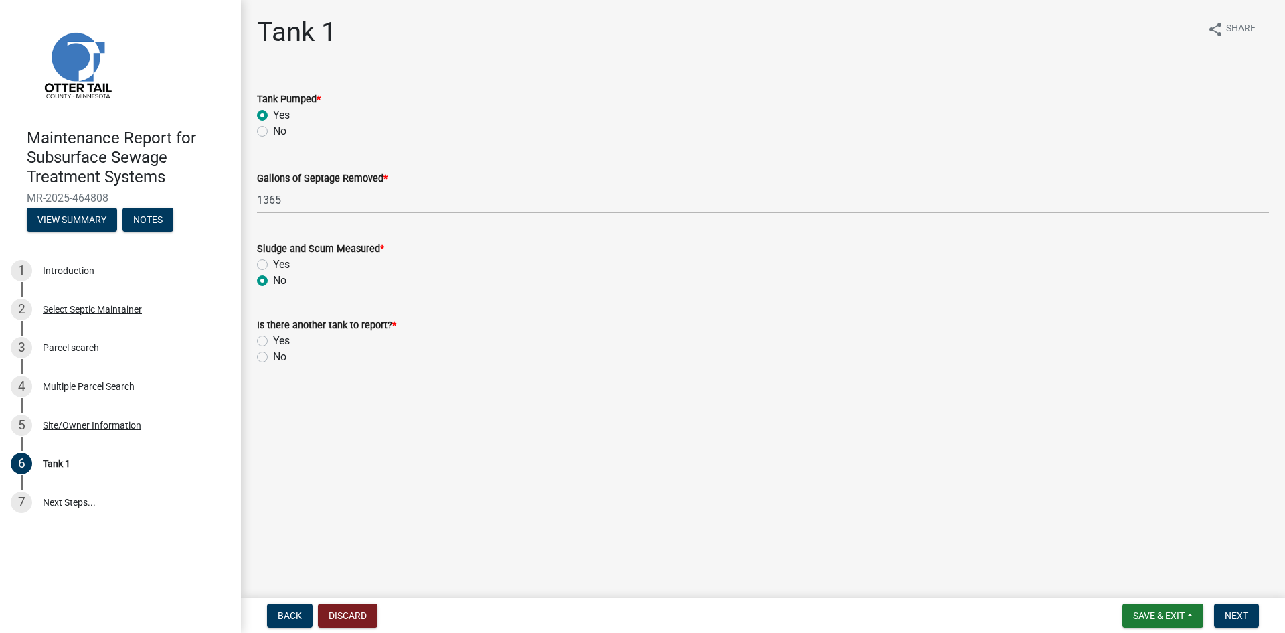
click at [273, 357] on label "No" at bounding box center [279, 357] width 13 height 16
click at [273, 357] on input "No" at bounding box center [277, 353] width 9 height 9
radio input "true"
click at [1234, 609] on button "Next" at bounding box center [1236, 615] width 45 height 24
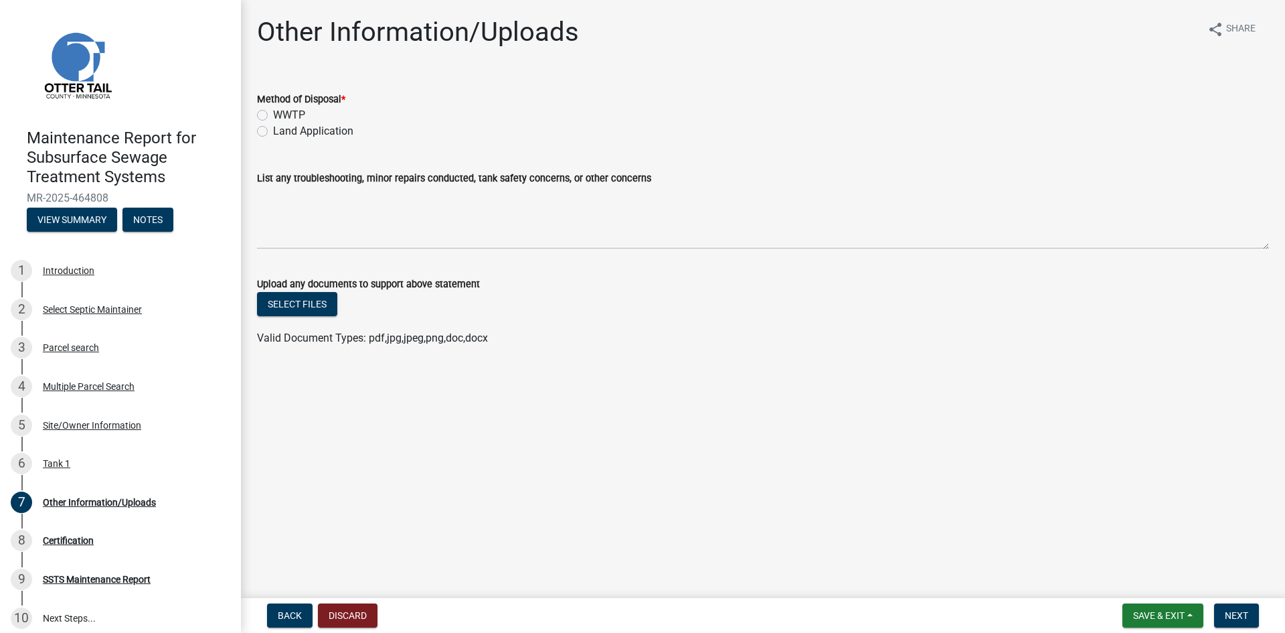
click at [310, 131] on label "Land Application" at bounding box center [313, 131] width 80 height 16
click at [273, 130] on label "Land Application" at bounding box center [313, 131] width 80 height 16
click at [273, 130] on input "Land Application" at bounding box center [277, 127] width 9 height 9
radio input "true"
click at [1222, 613] on button "Next" at bounding box center [1236, 615] width 45 height 24
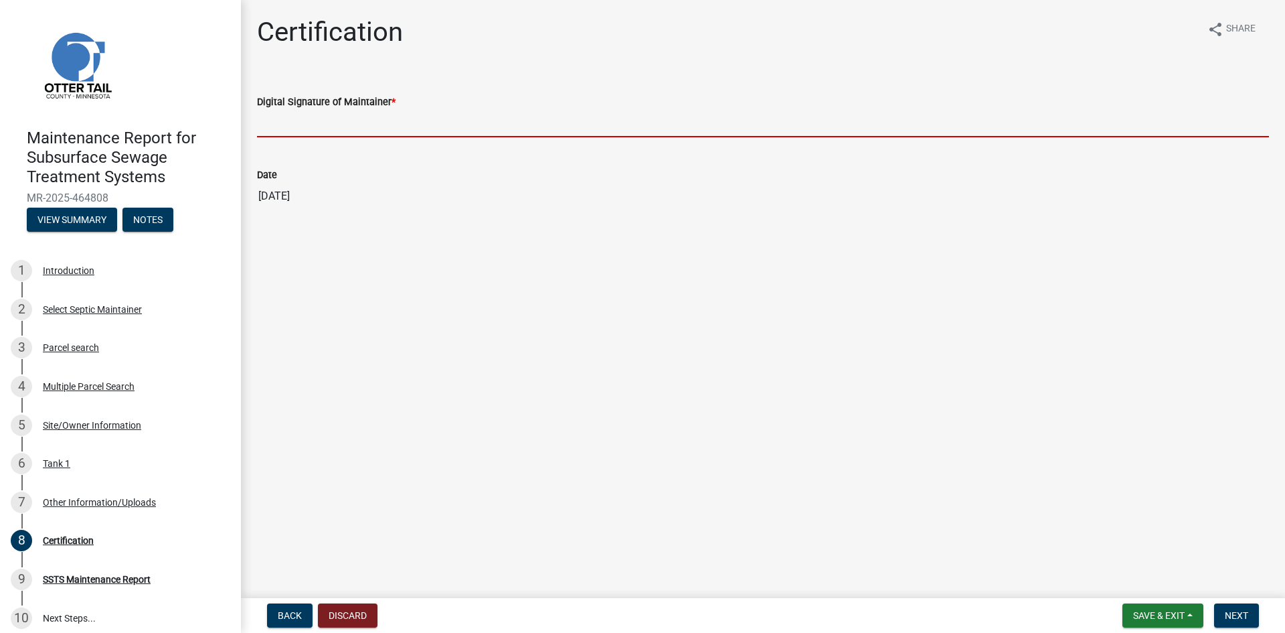
click at [1168, 133] on input "Digital Signature of Maintainer *" at bounding box center [763, 123] width 1012 height 27
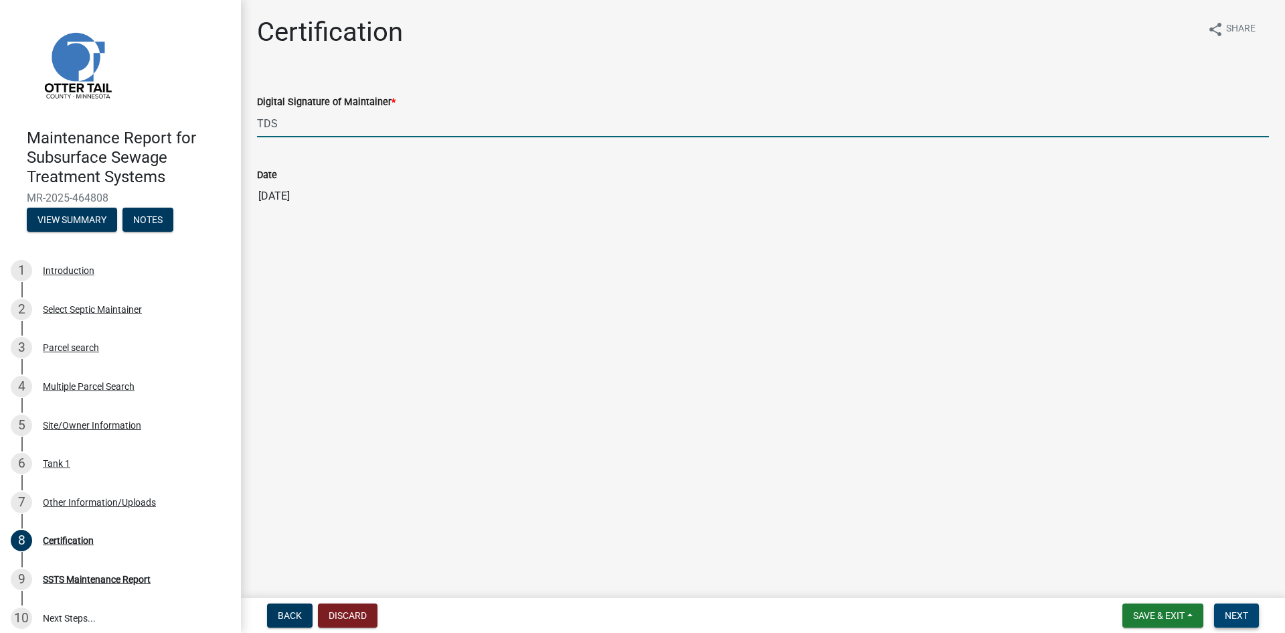
type input "TDS"
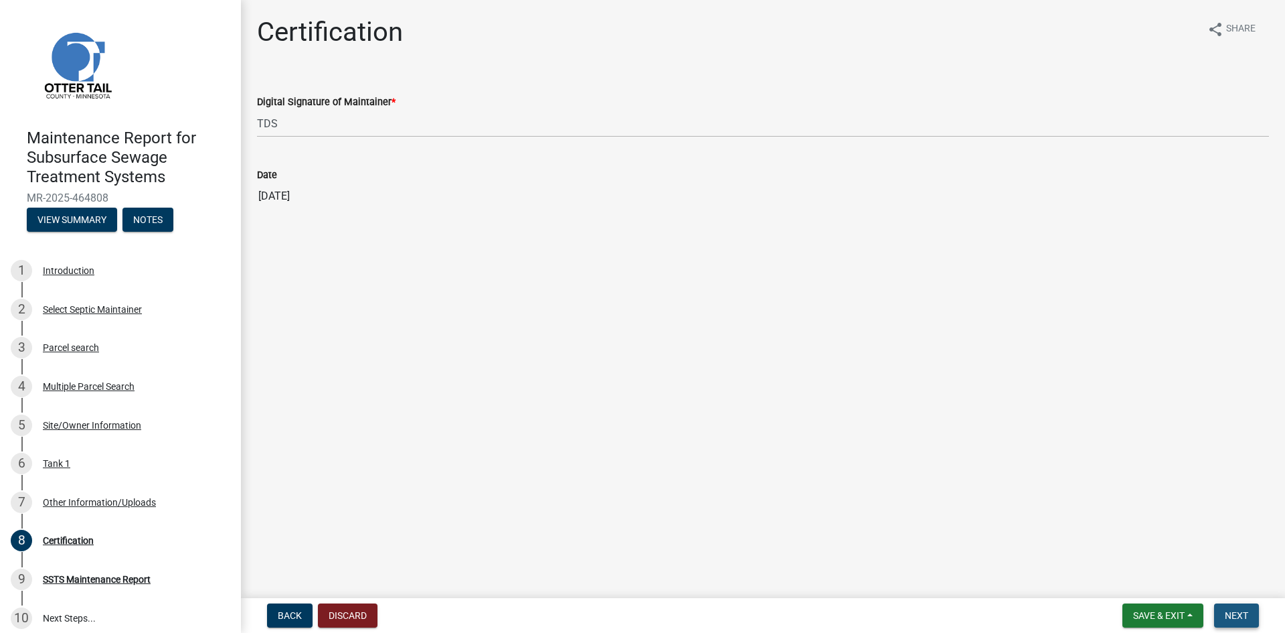
click at [1233, 617] on span "Next" at bounding box center [1236, 615] width 23 height 11
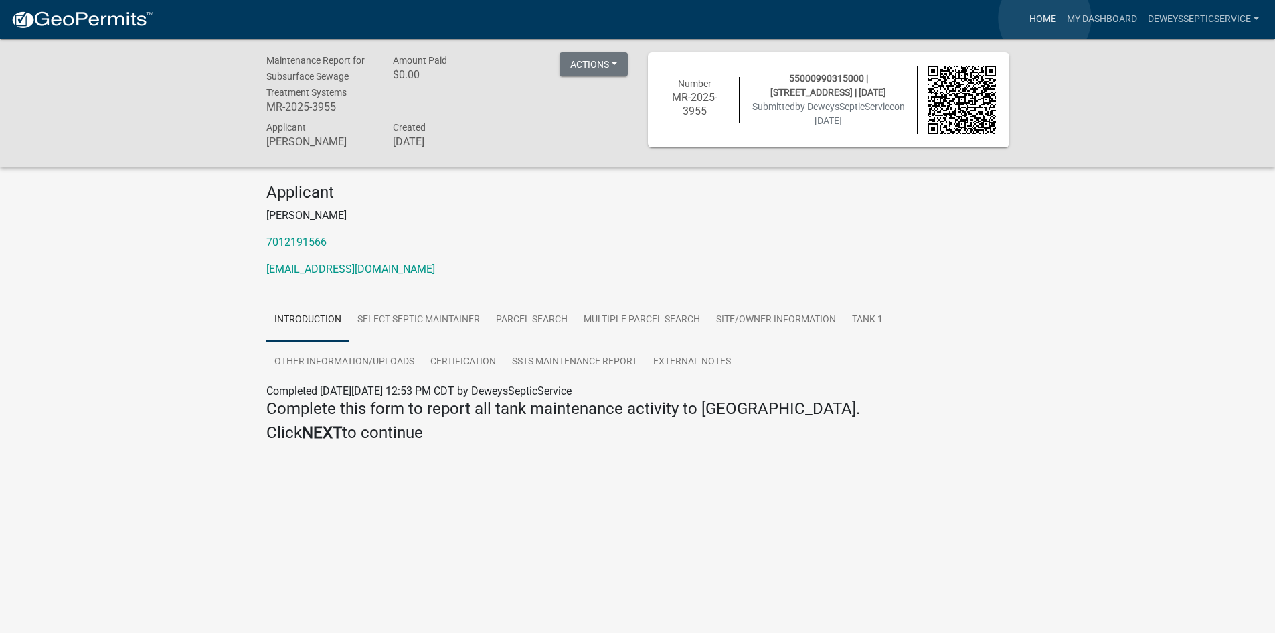
click at [1045, 18] on link "Home" at bounding box center [1042, 19] width 37 height 25
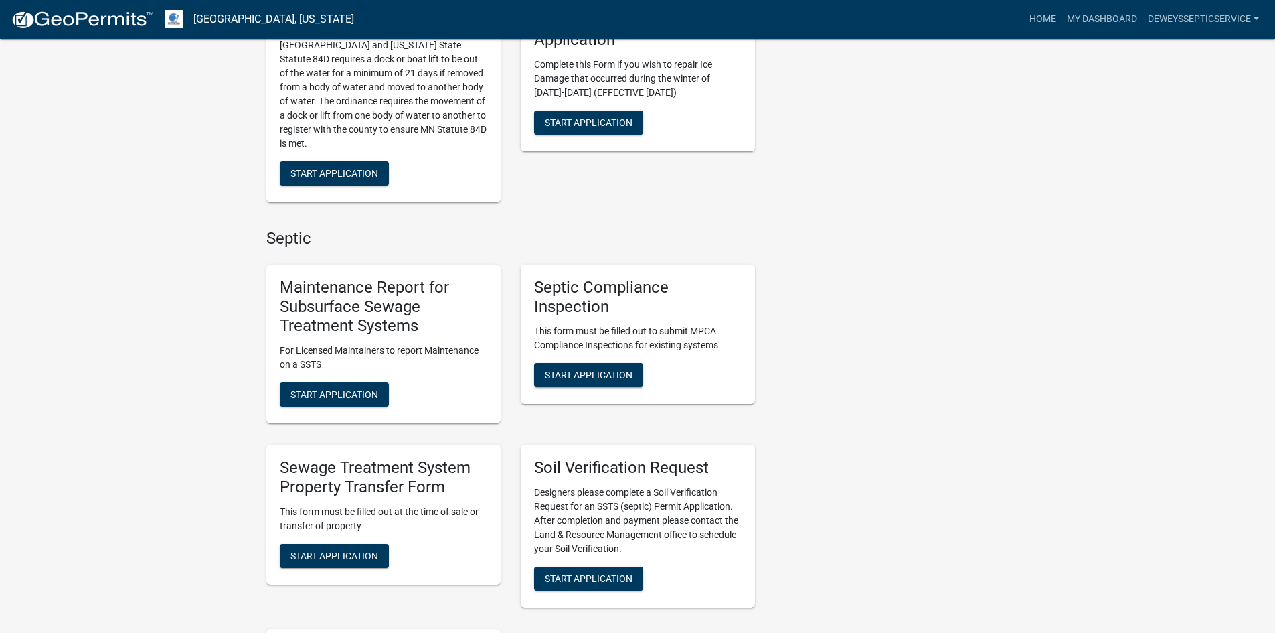
scroll to position [736, 0]
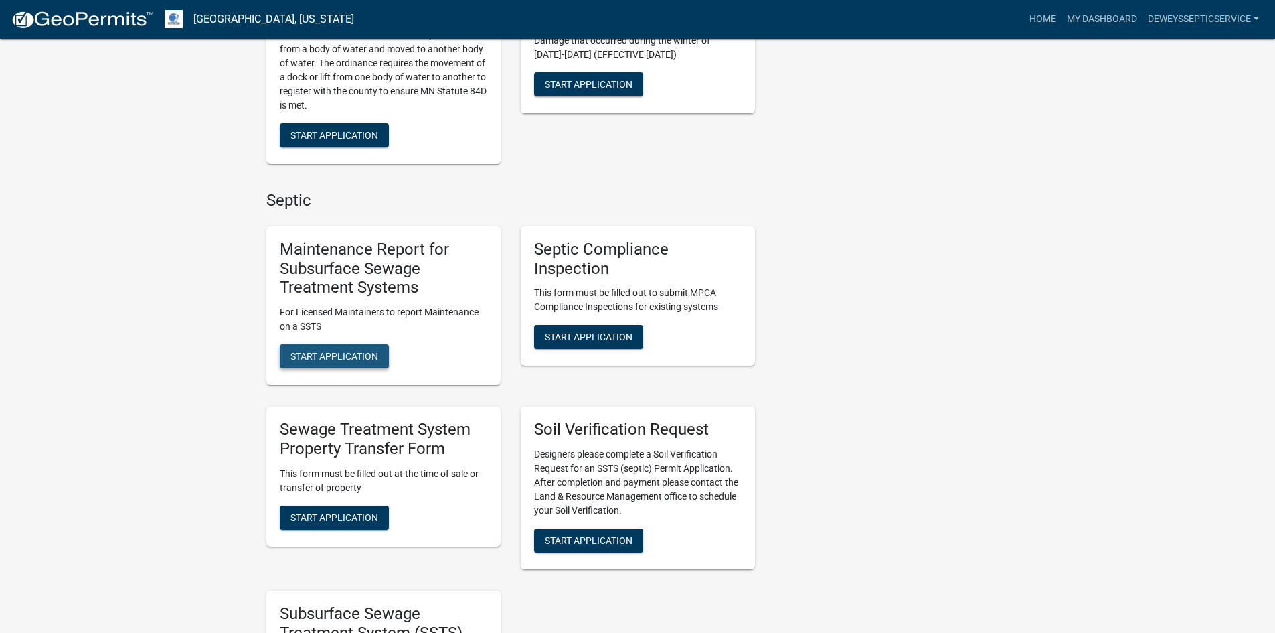
click at [359, 349] on button "Start Application" at bounding box center [334, 356] width 109 height 24
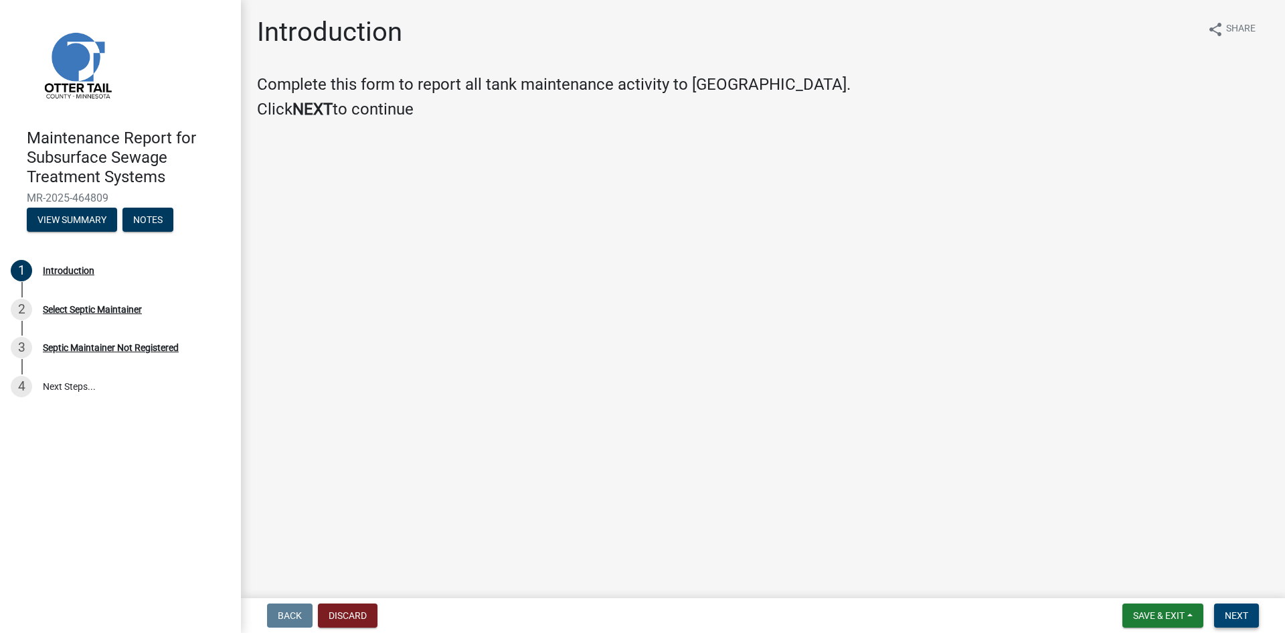
click at [1241, 607] on button "Next" at bounding box center [1236, 615] width 45 height 24
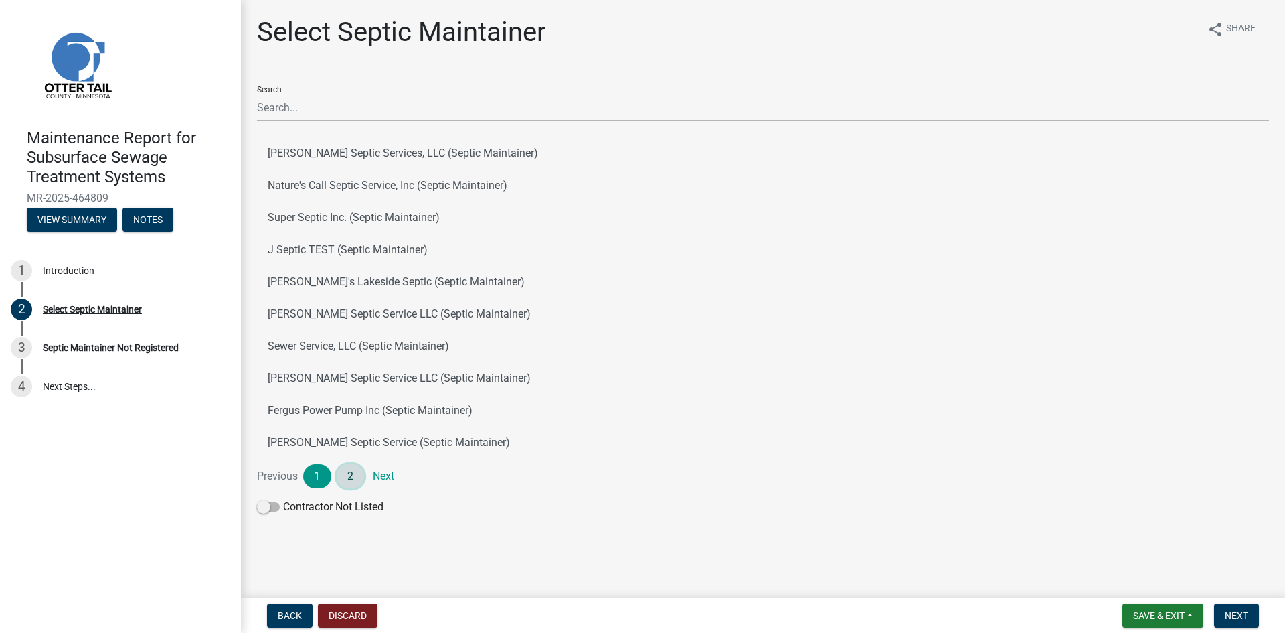
click at [353, 482] on link "2" at bounding box center [351, 476] width 28 height 24
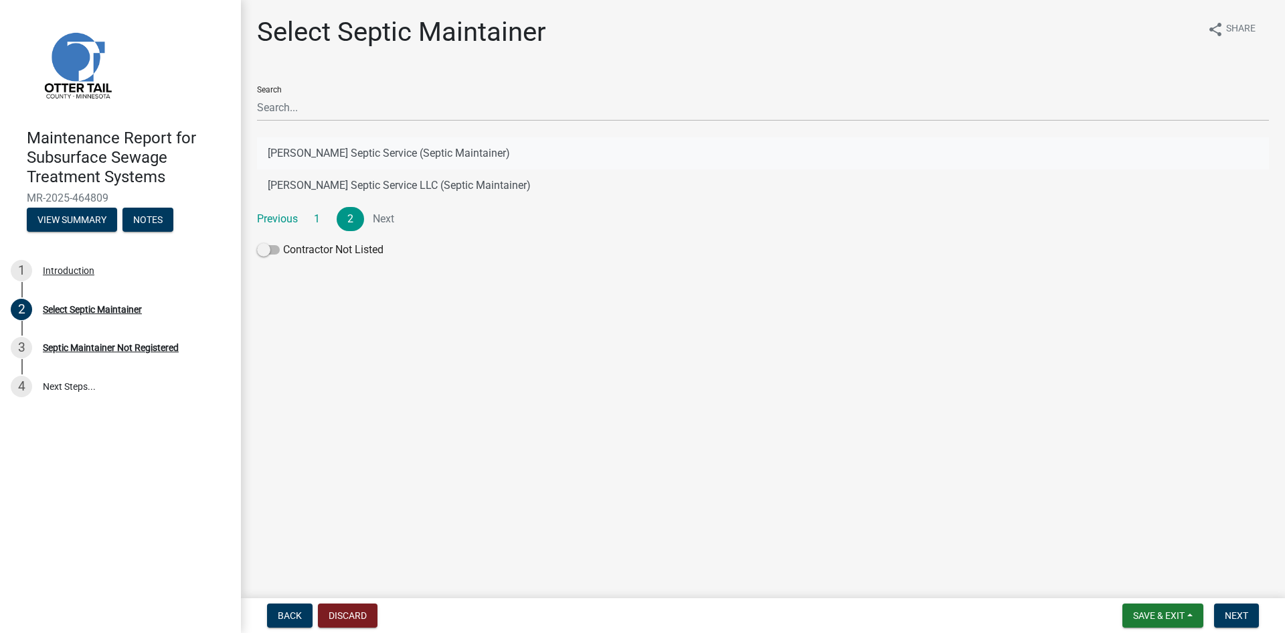
click at [436, 153] on button "[PERSON_NAME] Septic Service (Septic Maintainer)" at bounding box center [763, 153] width 1012 height 32
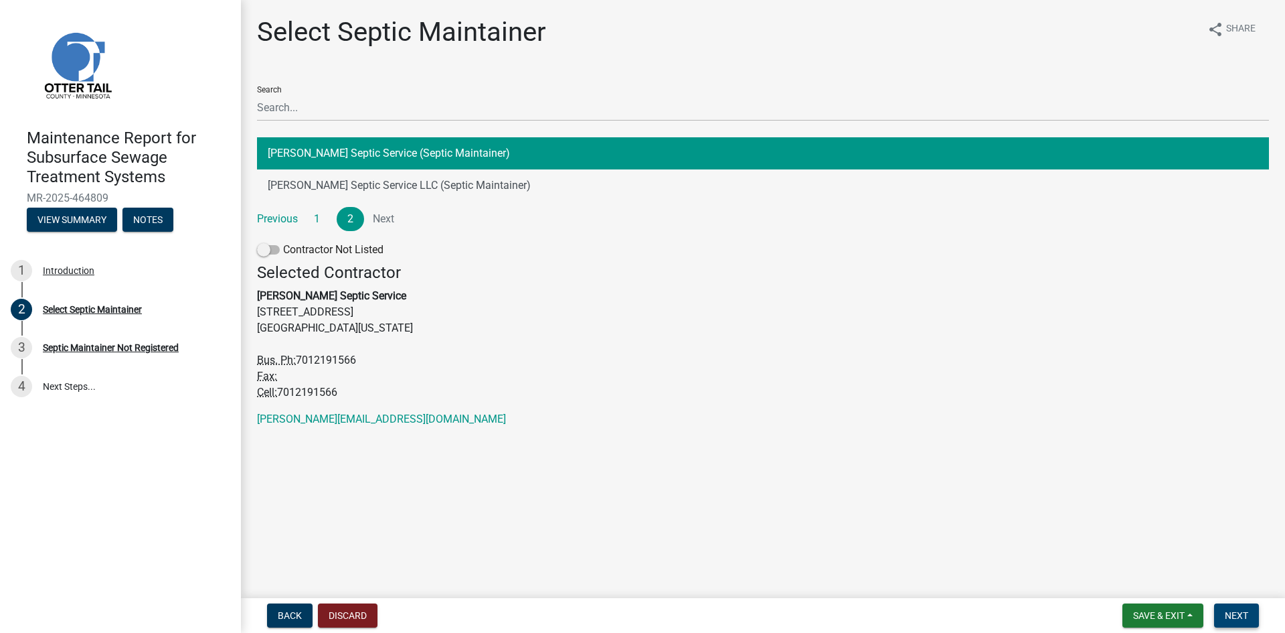
click at [1222, 612] on button "Next" at bounding box center [1236, 615] width 45 height 24
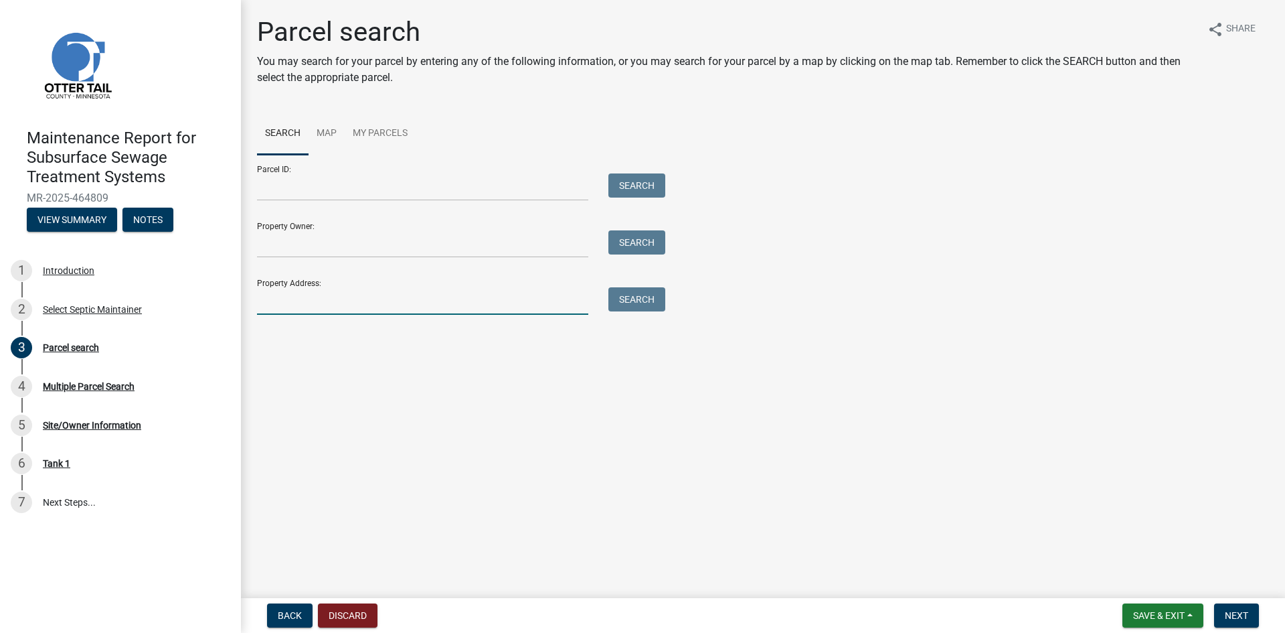
click at [487, 297] on input "Property Address:" at bounding box center [422, 300] width 331 height 27
type input "21244"
click at [645, 301] on button "Search" at bounding box center [637, 299] width 57 height 24
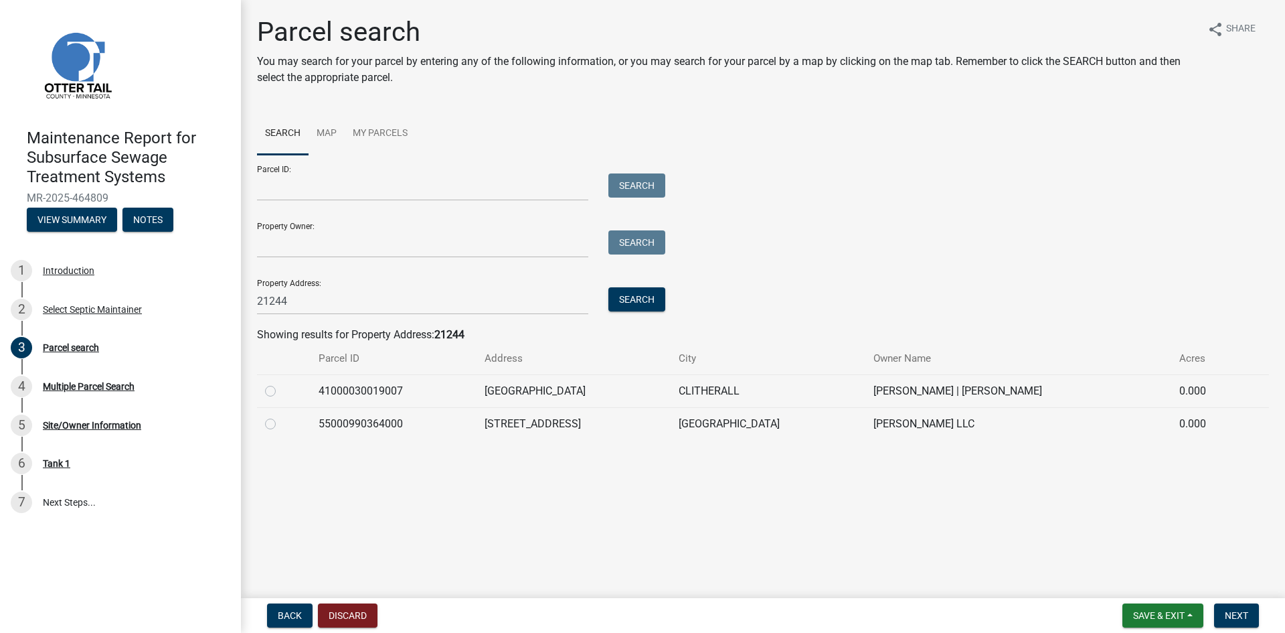
click at [281, 416] on label at bounding box center [281, 416] width 0 height 0
click at [281, 424] on input "radio" at bounding box center [285, 420] width 9 height 9
radio input "true"
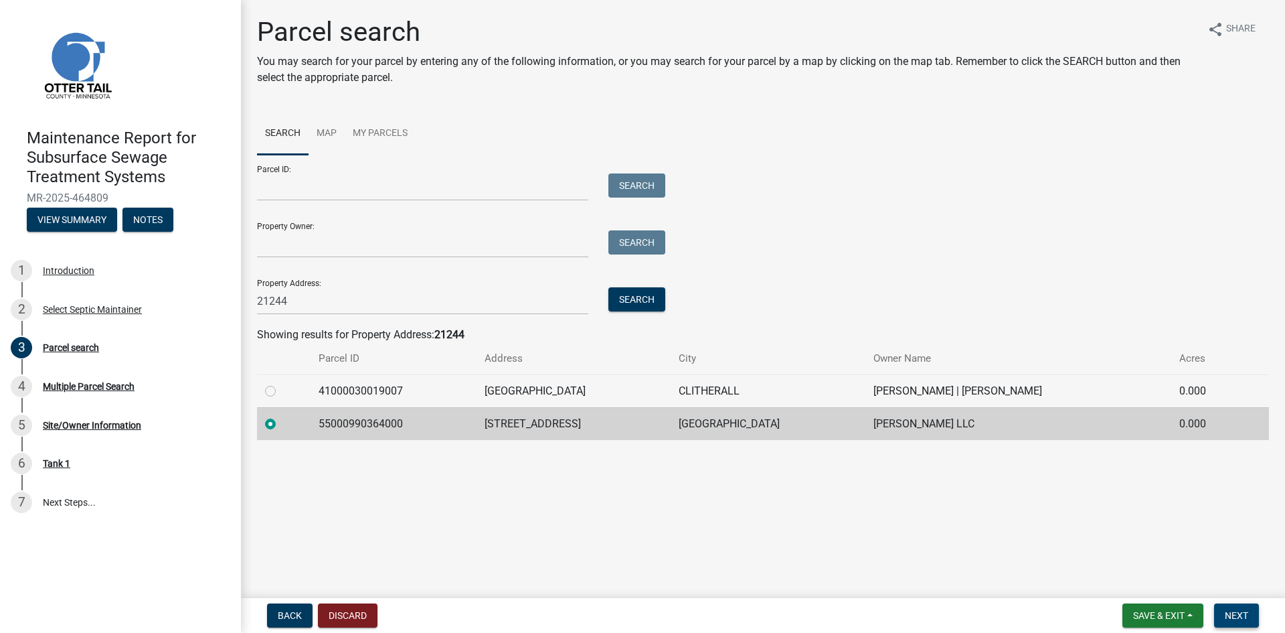
click at [1230, 616] on span "Next" at bounding box center [1236, 615] width 23 height 11
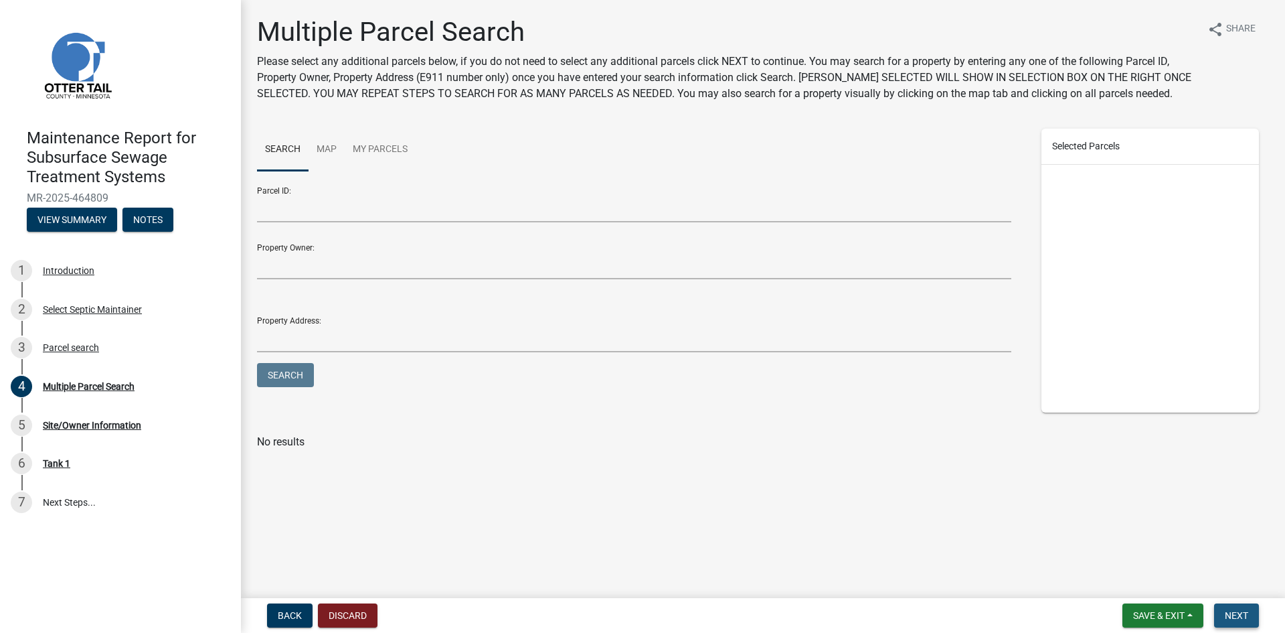
click at [1230, 616] on span "Next" at bounding box center [1236, 615] width 23 height 11
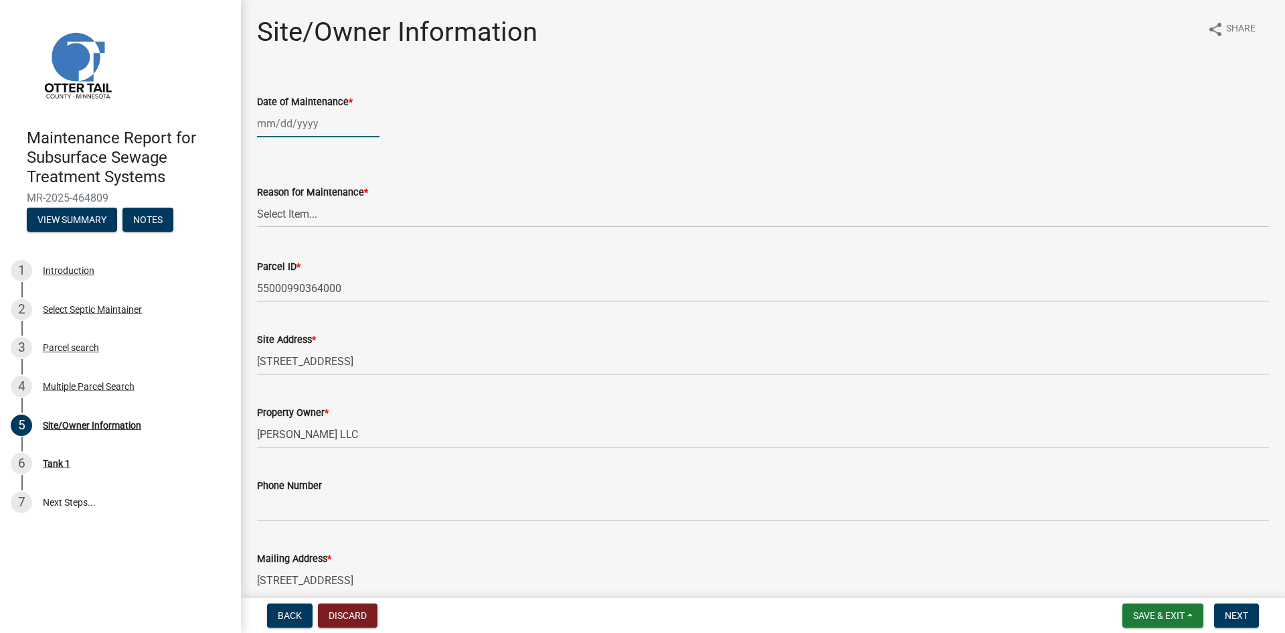
click at [337, 131] on div at bounding box center [318, 123] width 123 height 27
select select "8"
select select "2025"
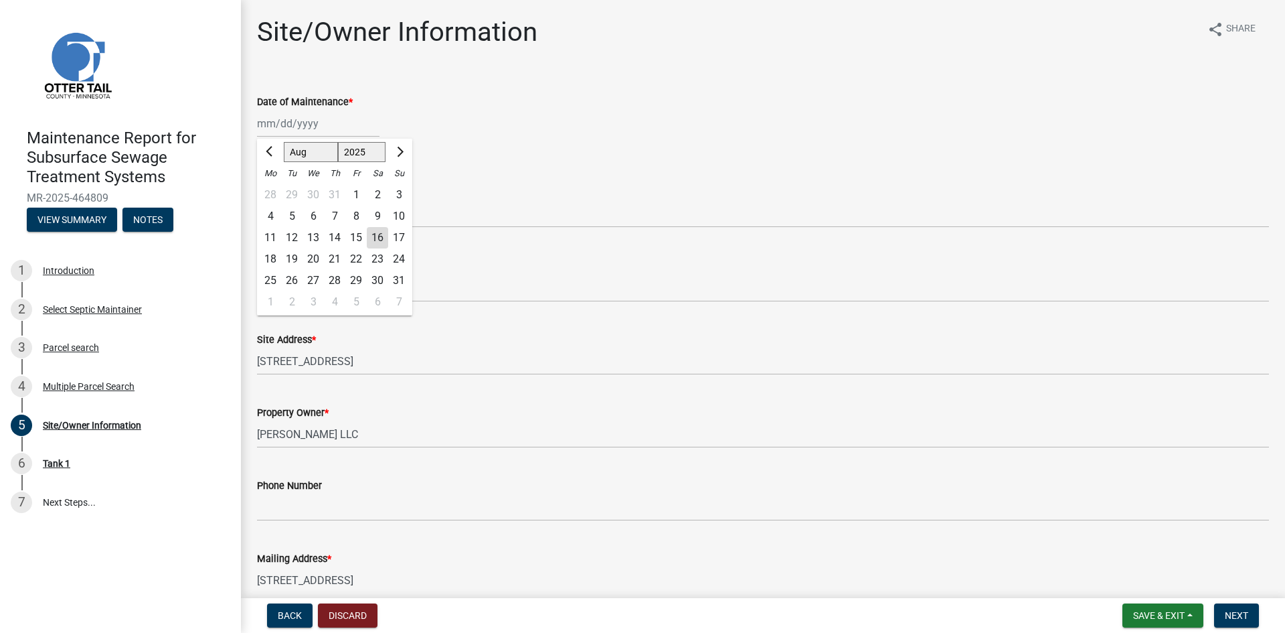
click at [334, 235] on div "14" at bounding box center [334, 237] width 21 height 21
type input "[DATE]"
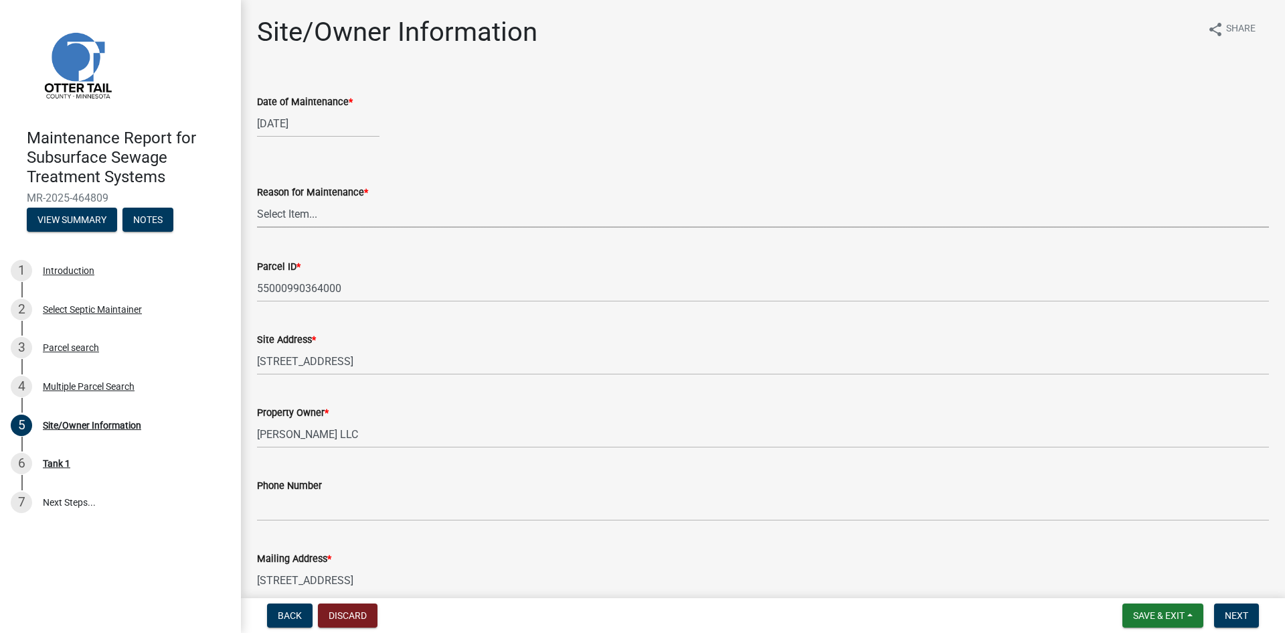
click at [331, 218] on select "Select Item... Called Routine Other" at bounding box center [763, 213] width 1012 height 27
click at [257, 200] on select "Select Item... Called Routine Other" at bounding box center [763, 213] width 1012 height 27
select select "3ac72b63-7b21-42e4-8192-806faae7a4f1"
click at [1245, 619] on span "Next" at bounding box center [1236, 615] width 23 height 11
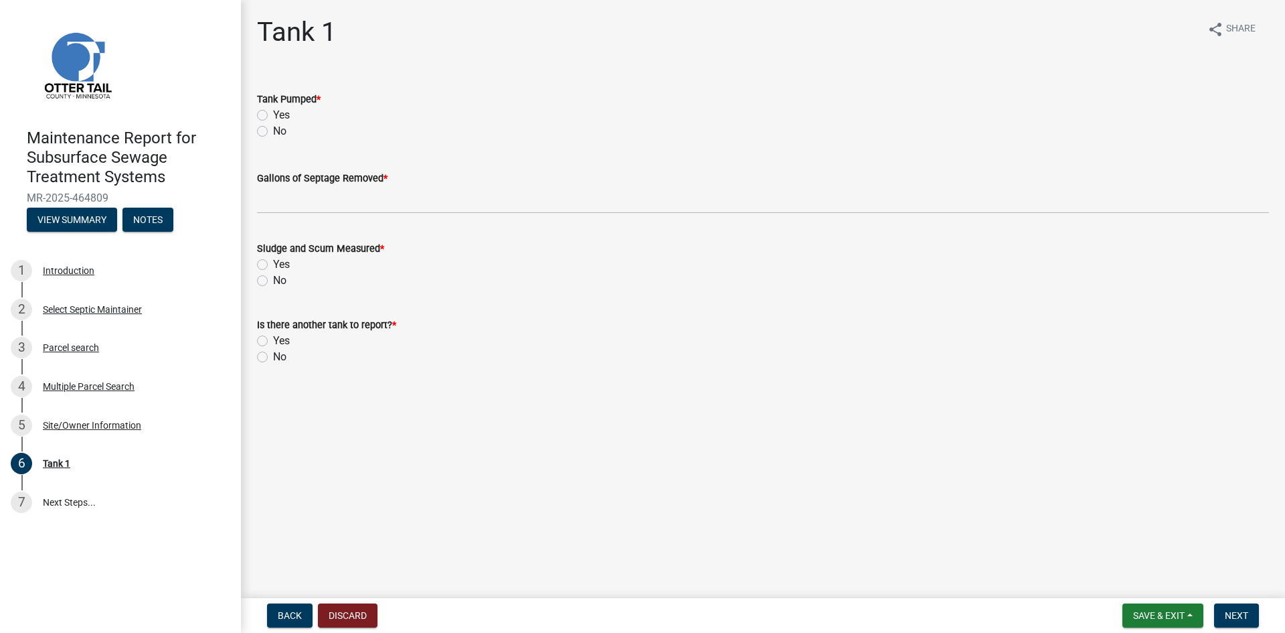
drag, startPoint x: 264, startPoint y: 116, endPoint x: 273, endPoint y: 154, distance: 39.1
click at [273, 116] on label "Yes" at bounding box center [281, 115] width 17 height 16
click at [273, 116] on input "Yes" at bounding box center [277, 111] width 9 height 9
radio input "true"
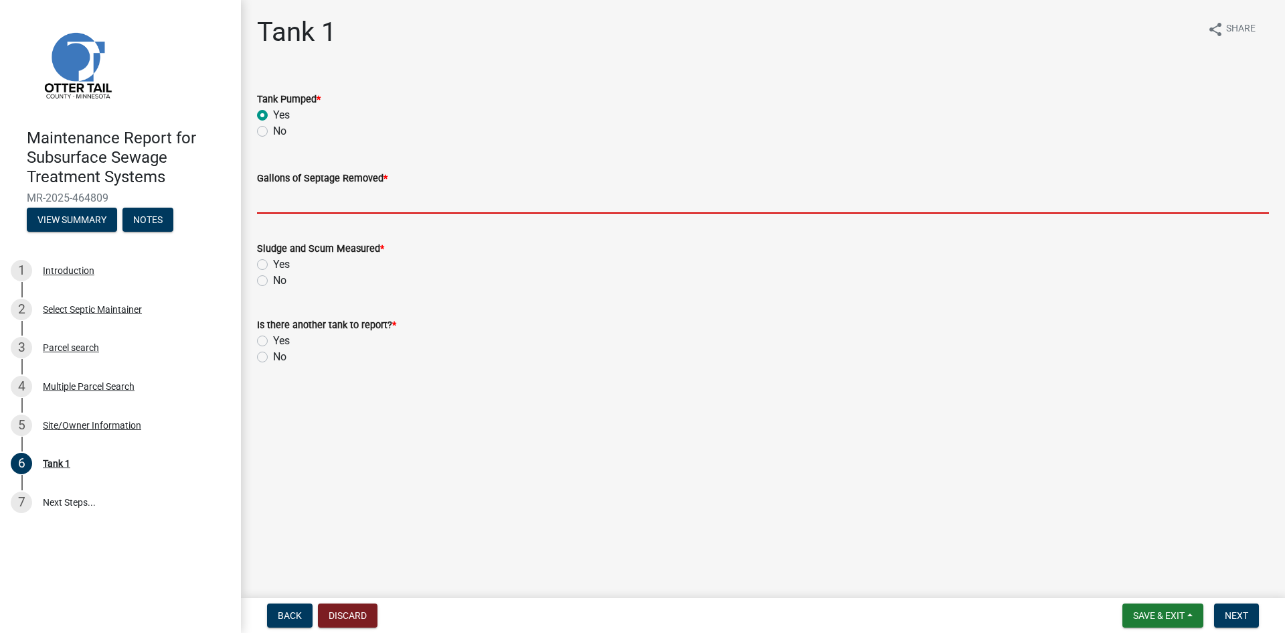
click at [289, 213] on input "Gallons of Septage Removed *" at bounding box center [763, 199] width 1012 height 27
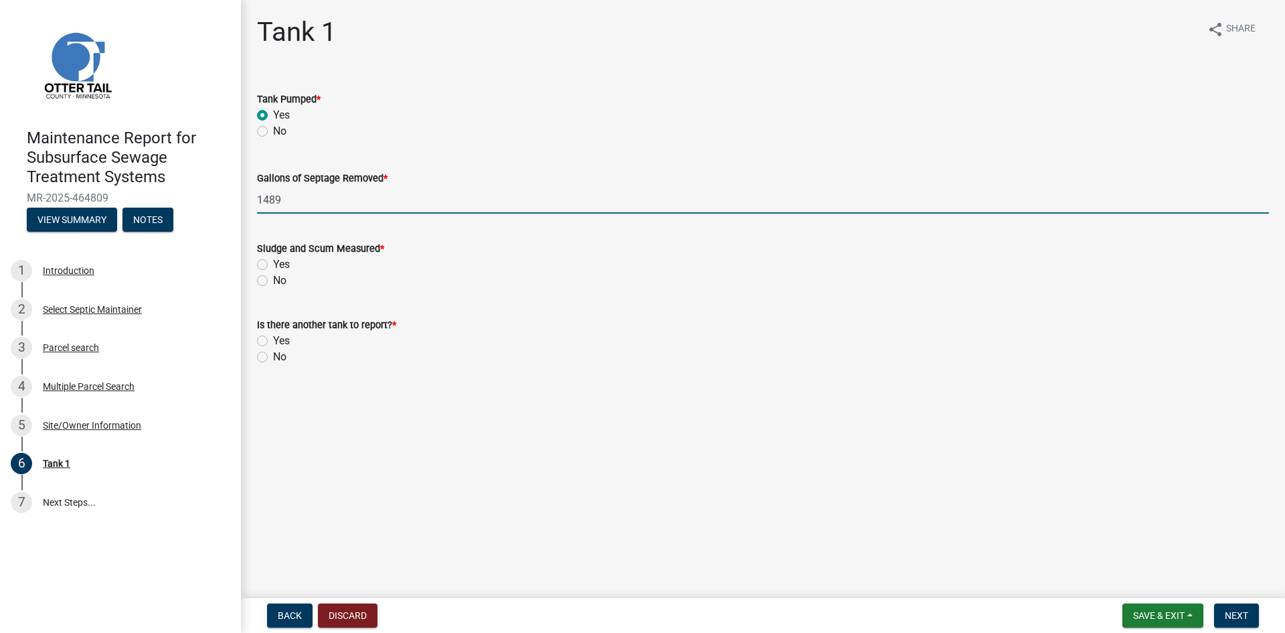
type input "1489"
click at [273, 282] on label "No" at bounding box center [279, 280] width 13 height 16
click at [273, 281] on input "No" at bounding box center [277, 276] width 9 height 9
radio input "true"
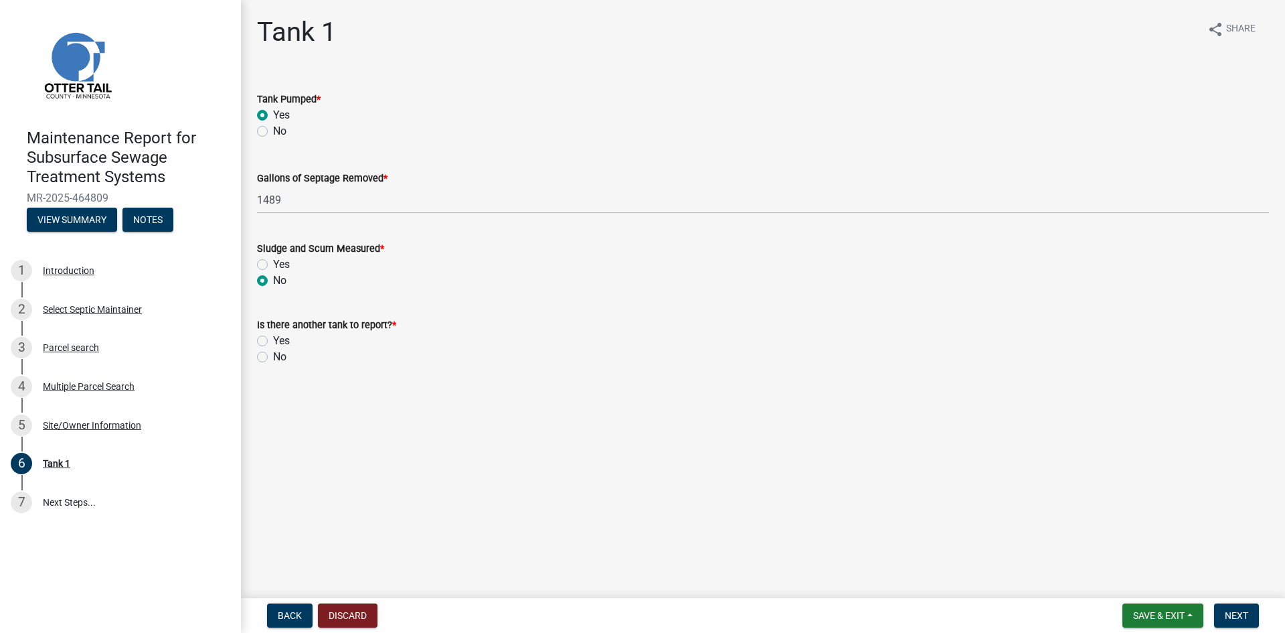
click at [273, 360] on label "No" at bounding box center [279, 357] width 13 height 16
click at [273, 357] on input "No" at bounding box center [277, 353] width 9 height 9
radio input "true"
click at [1249, 613] on span "Next" at bounding box center [1236, 615] width 23 height 11
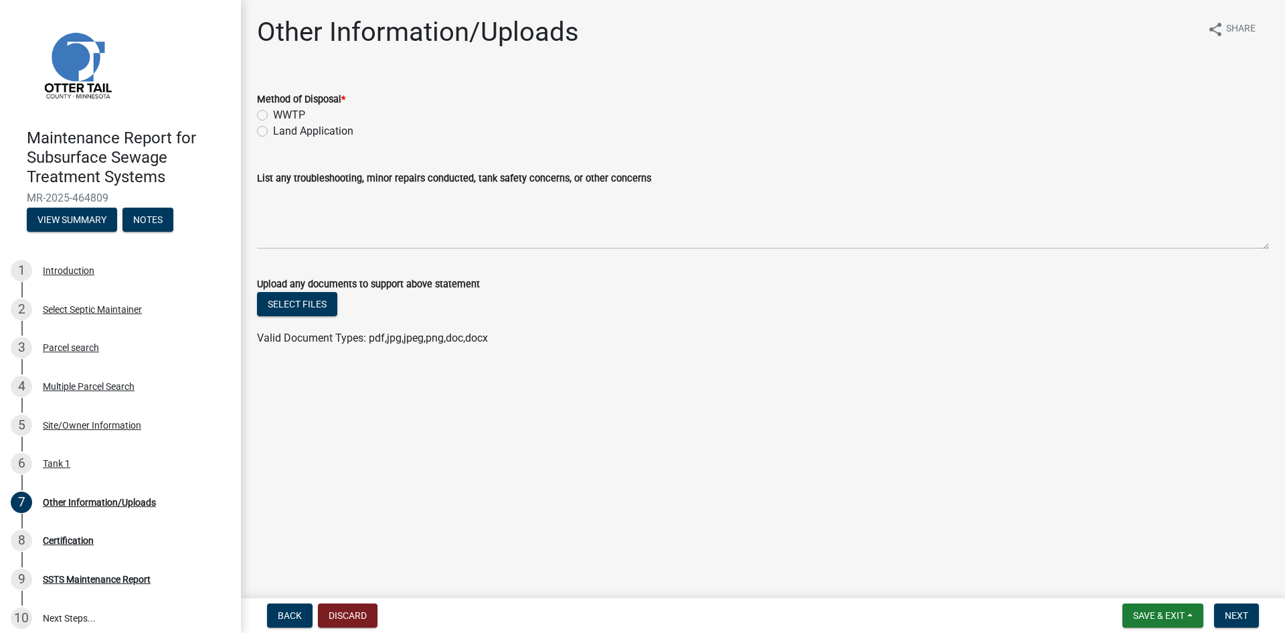
click at [302, 130] on label "Land Application" at bounding box center [313, 131] width 80 height 16
click at [282, 130] on input "Land Application" at bounding box center [277, 127] width 9 height 9
radio input "true"
click at [1222, 613] on button "Next" at bounding box center [1236, 615] width 45 height 24
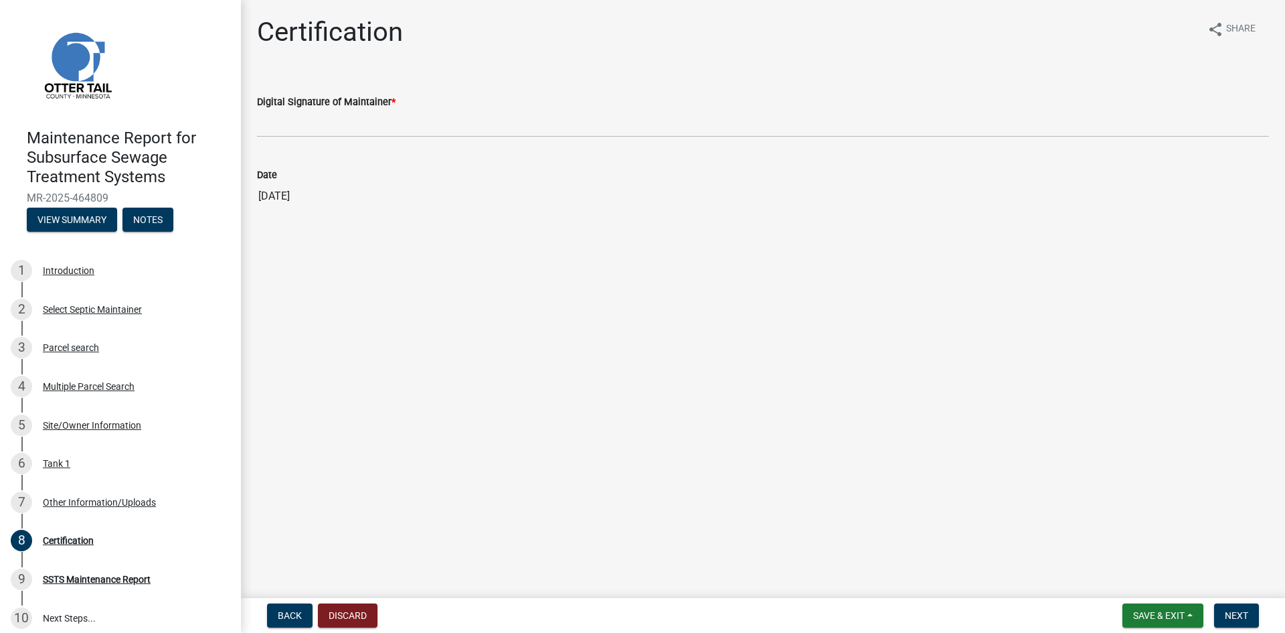
click at [801, 149] on div "Date [DATE]" at bounding box center [763, 179] width 1012 height 62
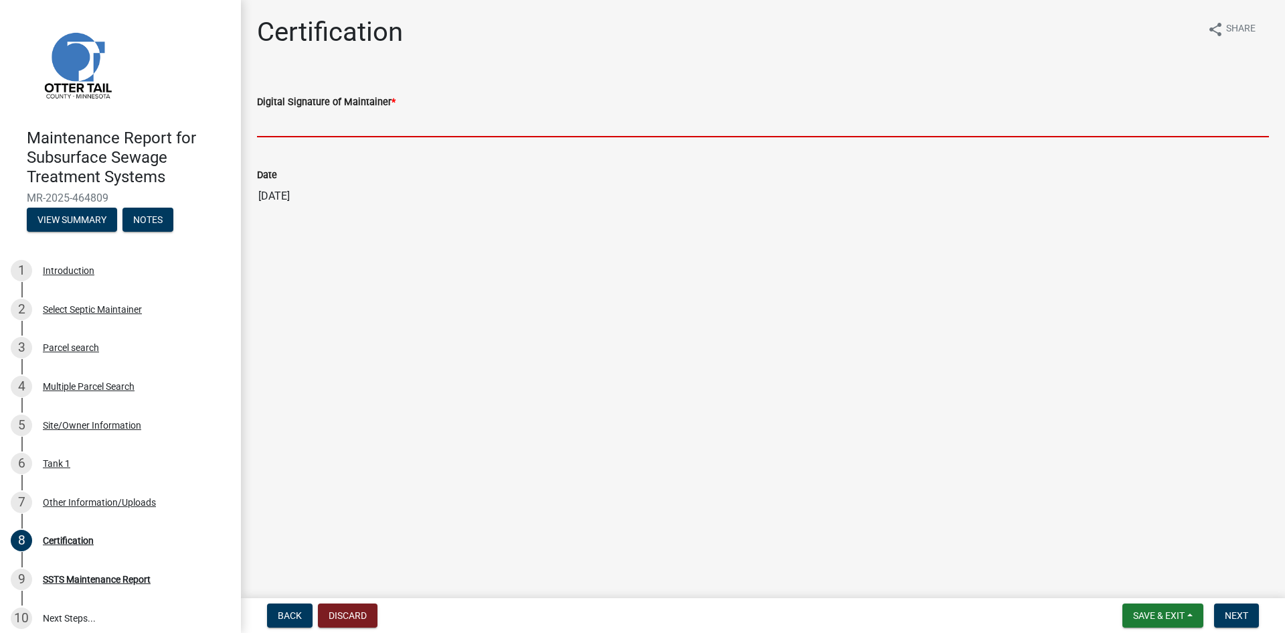
click at [875, 120] on input "Digital Signature of Maintainer *" at bounding box center [763, 123] width 1012 height 27
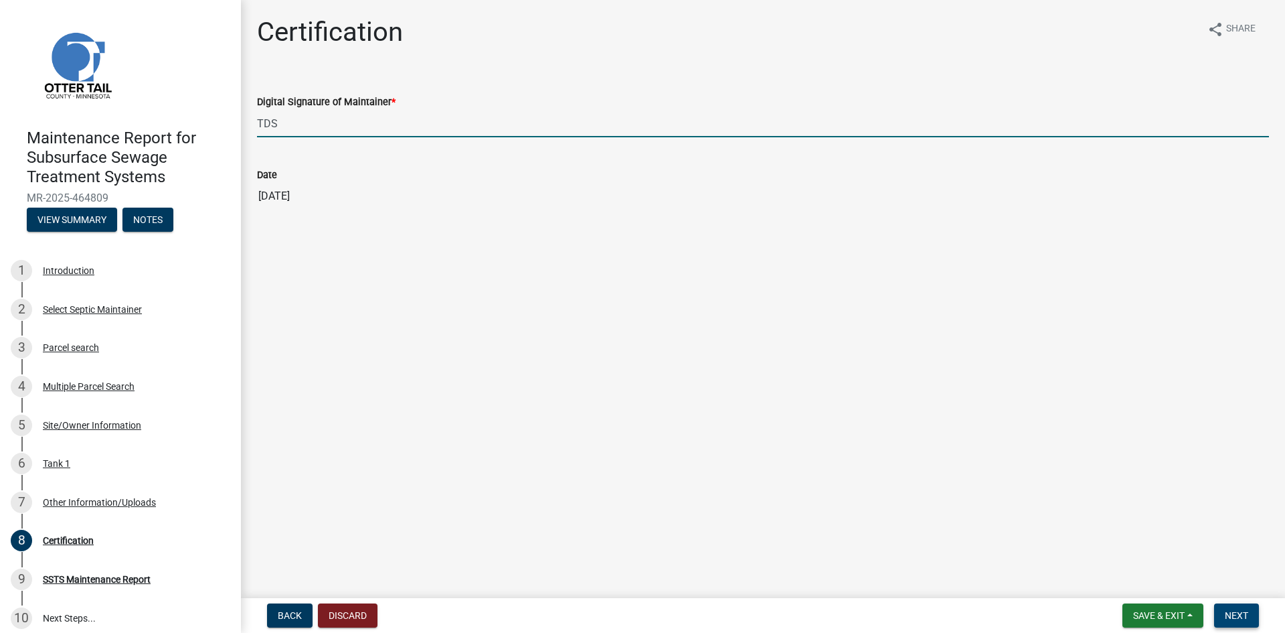
type input "TDS"
click at [1234, 613] on span "Next" at bounding box center [1236, 615] width 23 height 11
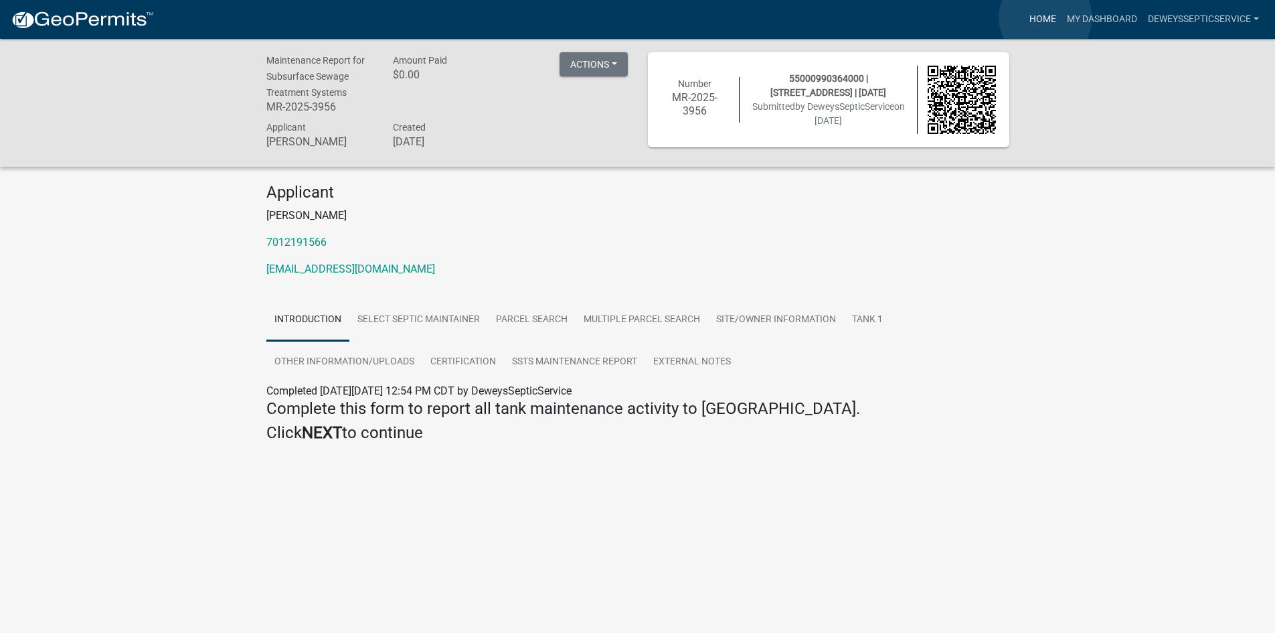
click at [1046, 17] on link "Home" at bounding box center [1042, 19] width 37 height 25
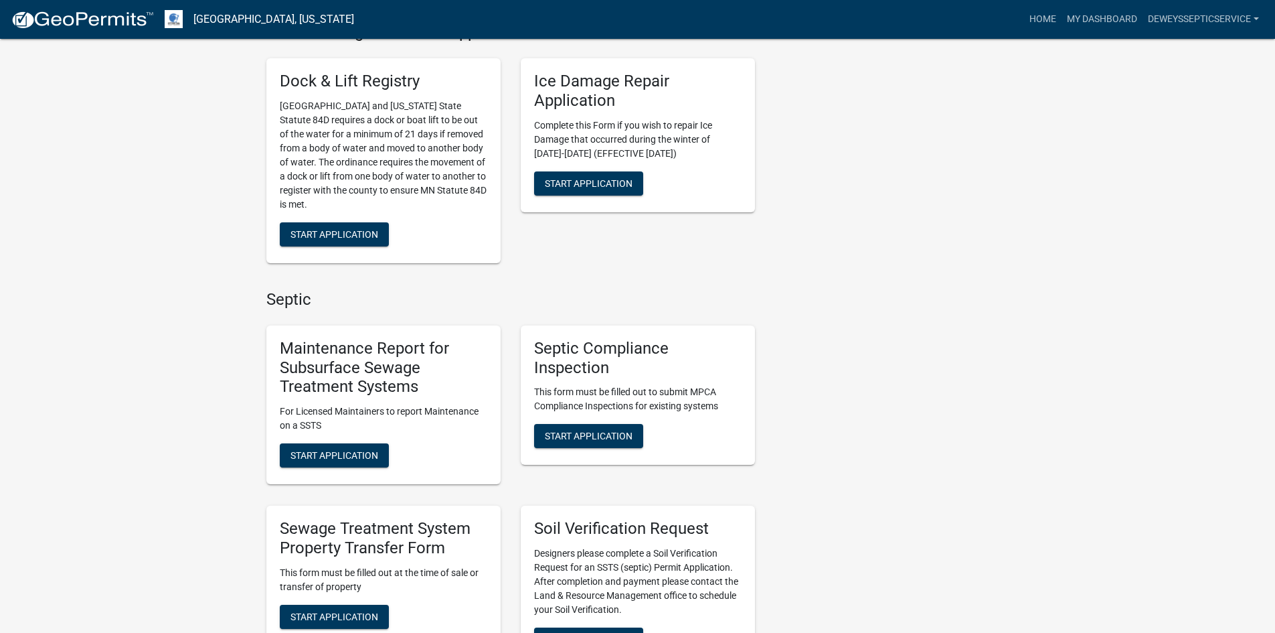
scroll to position [669, 0]
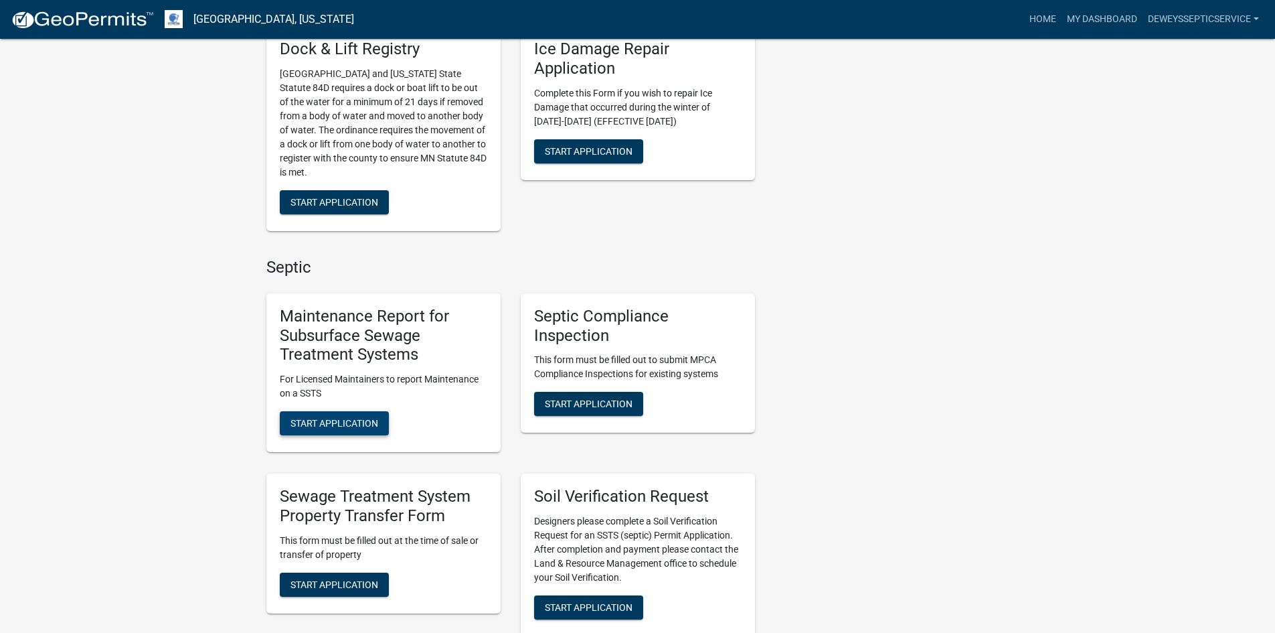
click at [359, 420] on span "Start Application" at bounding box center [335, 423] width 88 height 11
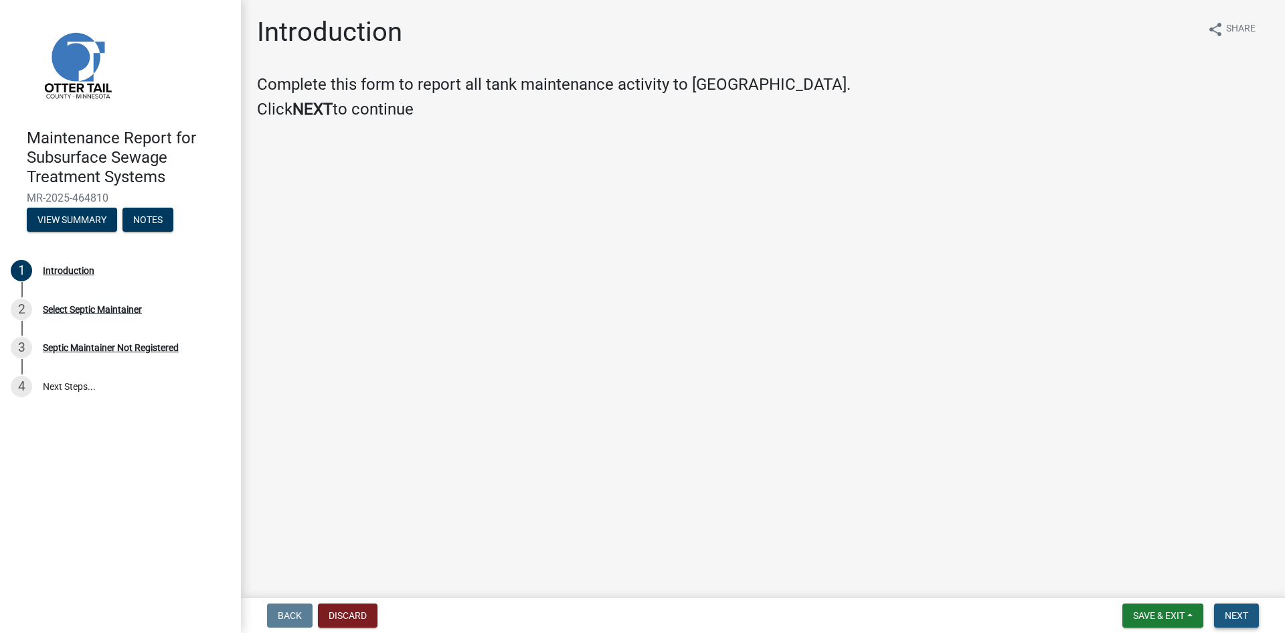
click at [1241, 610] on span "Next" at bounding box center [1236, 615] width 23 height 11
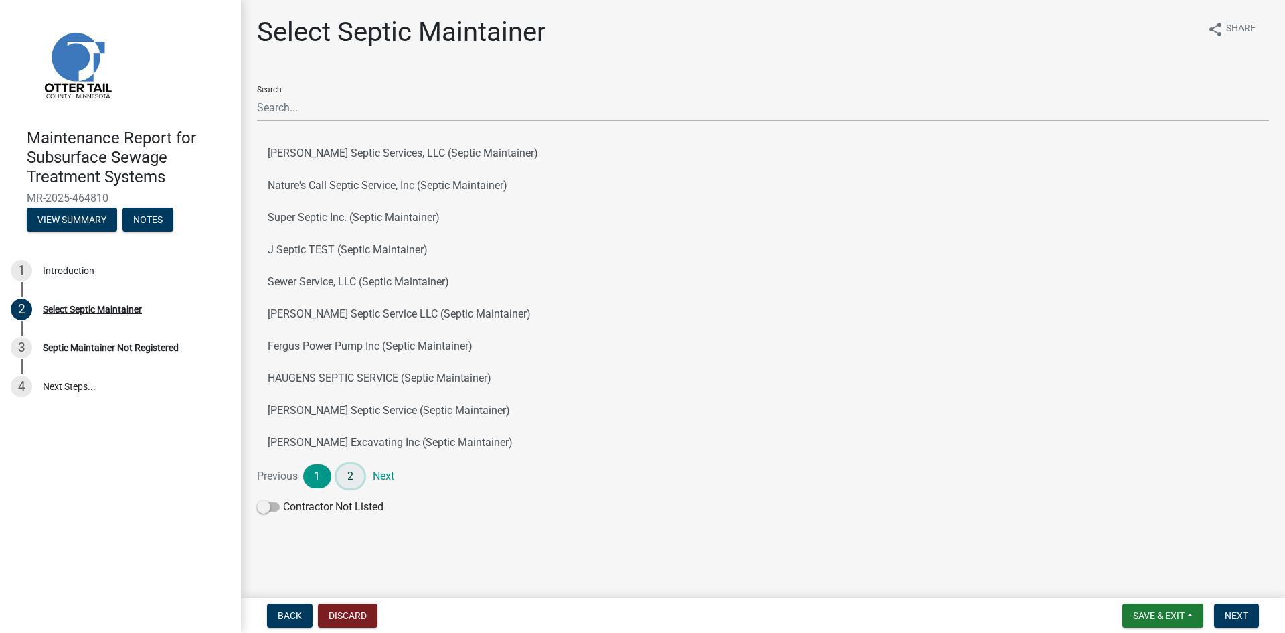
click at [348, 475] on link "2" at bounding box center [351, 476] width 28 height 24
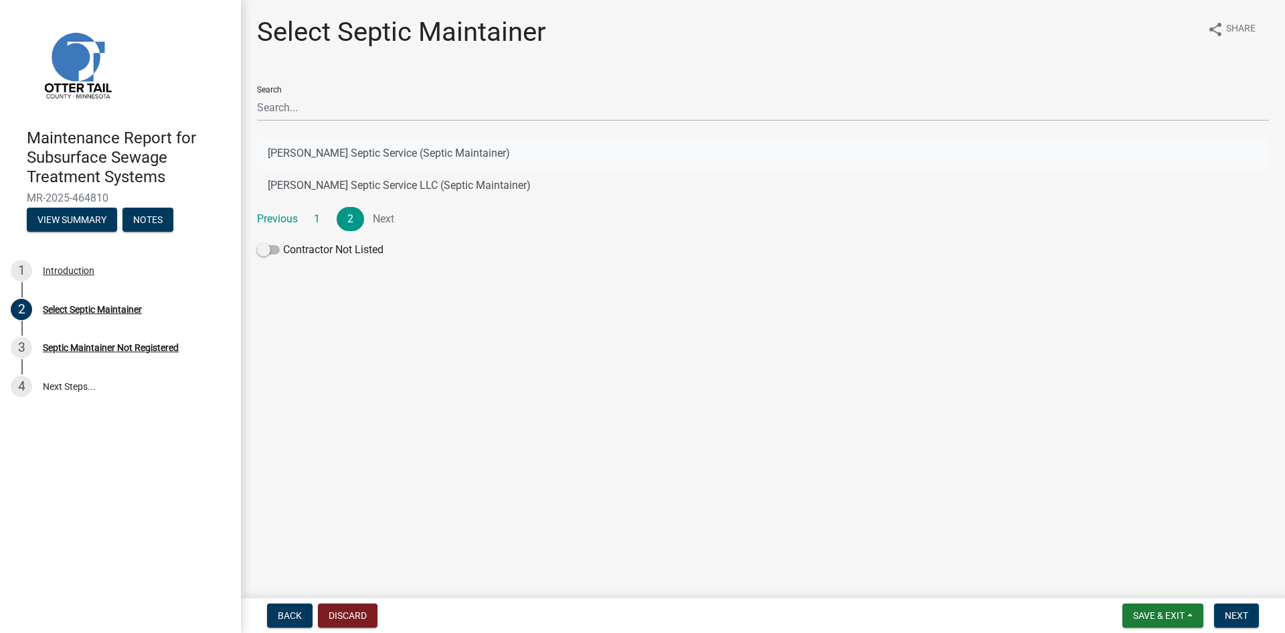
click at [412, 157] on button "[PERSON_NAME] Septic Service (Septic Maintainer)" at bounding box center [763, 153] width 1012 height 32
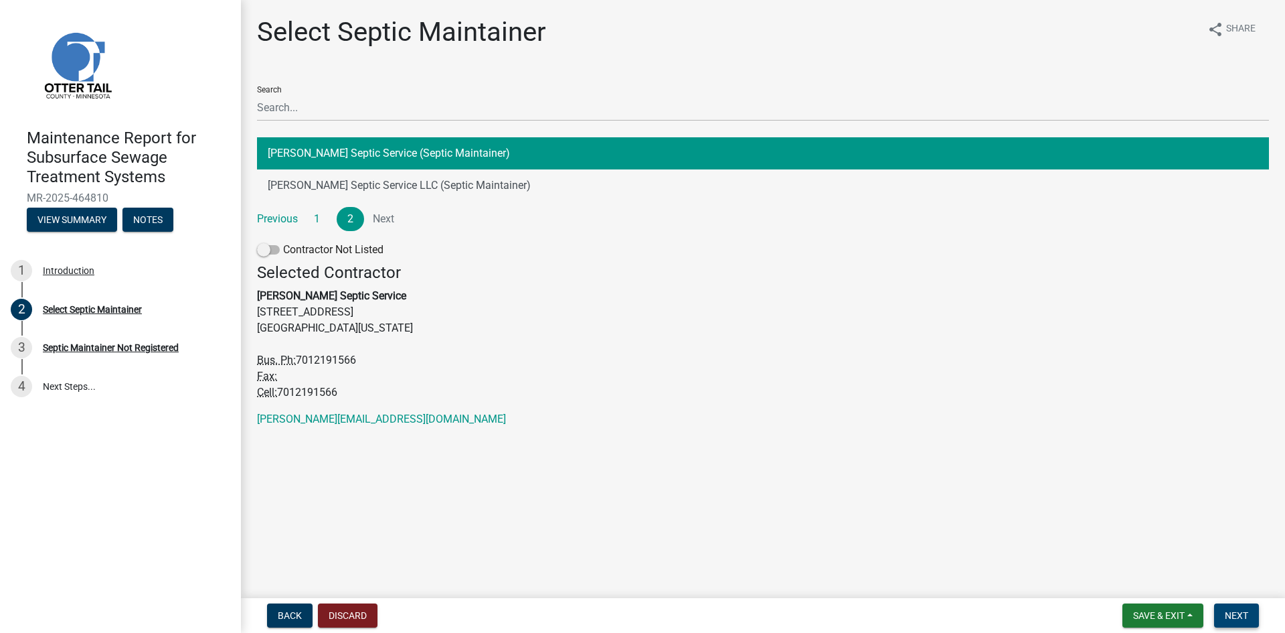
click at [1257, 612] on button "Next" at bounding box center [1236, 615] width 45 height 24
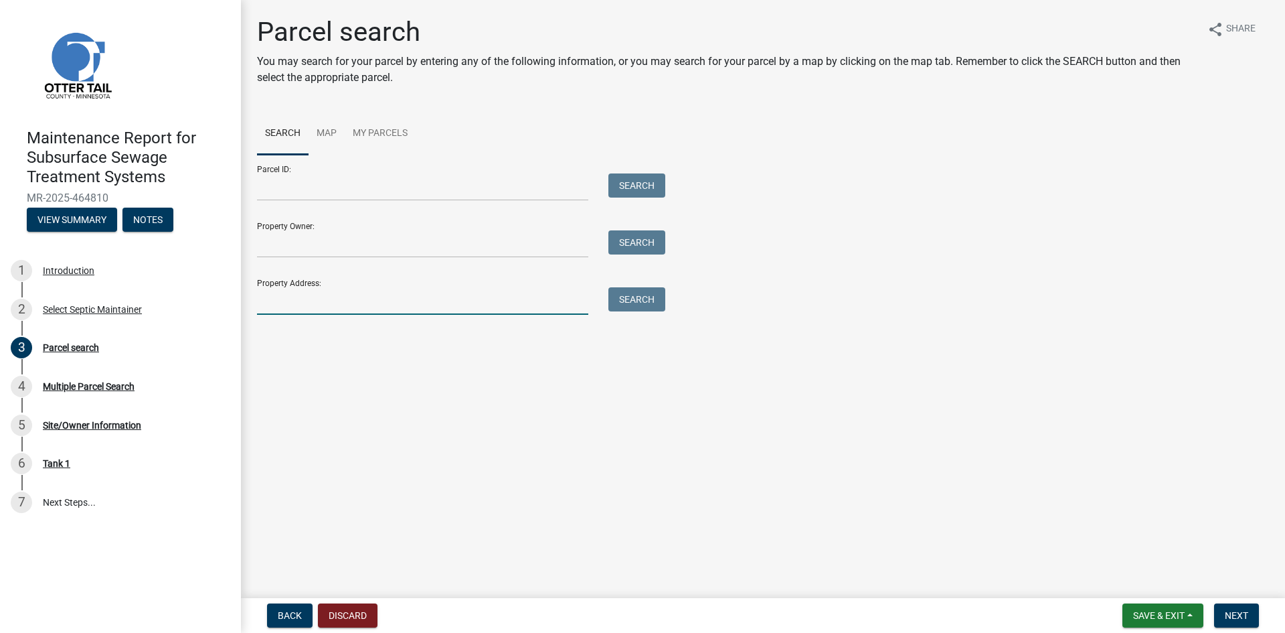
click at [438, 296] on input "Property Address:" at bounding box center [422, 300] width 331 height 27
type input "51022"
click at [651, 299] on button "Search" at bounding box center [637, 299] width 57 height 24
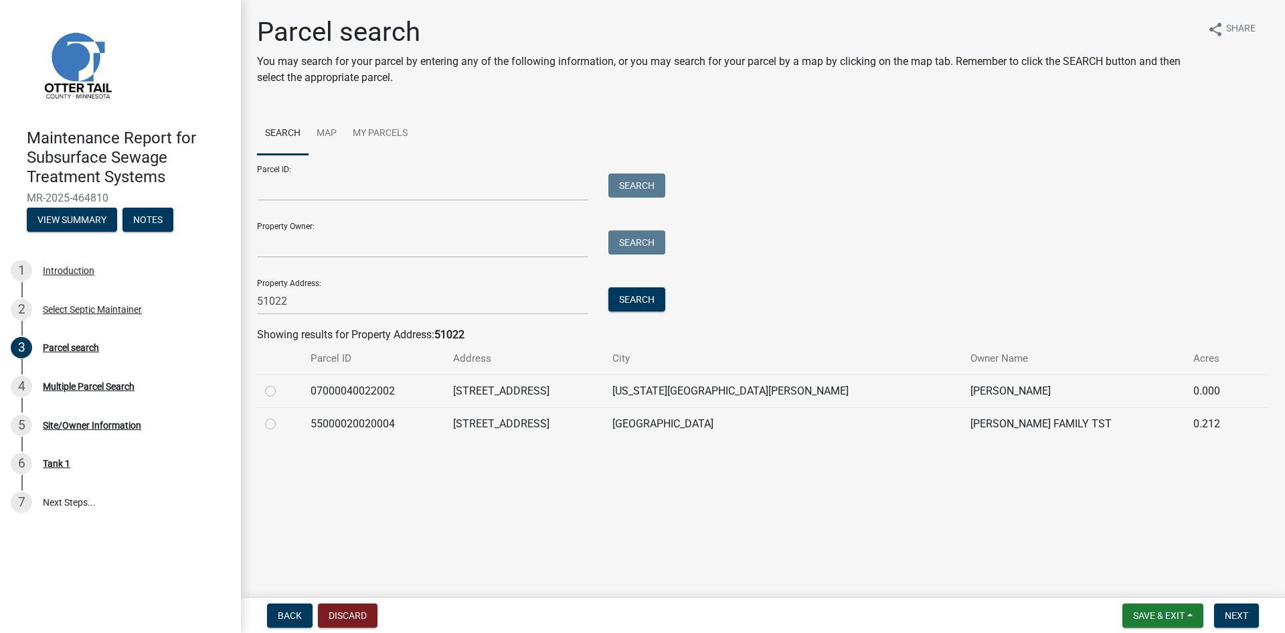
click at [281, 416] on label at bounding box center [281, 416] width 0 height 0
click at [281, 424] on input "radio" at bounding box center [285, 420] width 9 height 9
radio input "true"
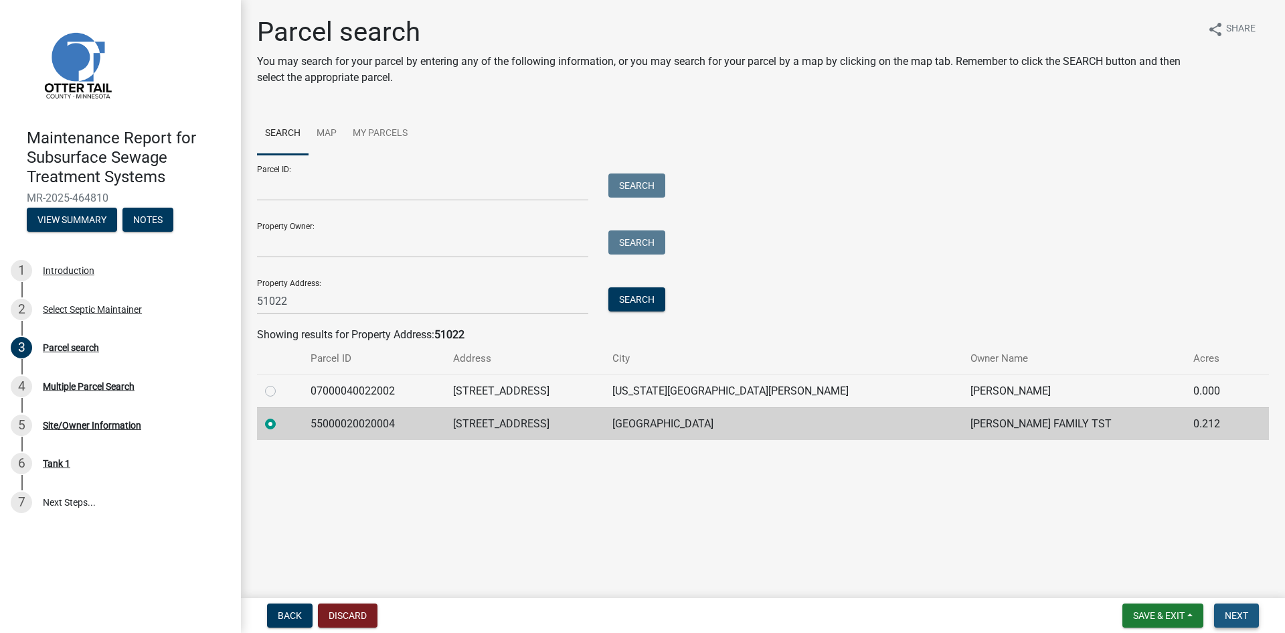
click at [1239, 619] on span "Next" at bounding box center [1236, 615] width 23 height 11
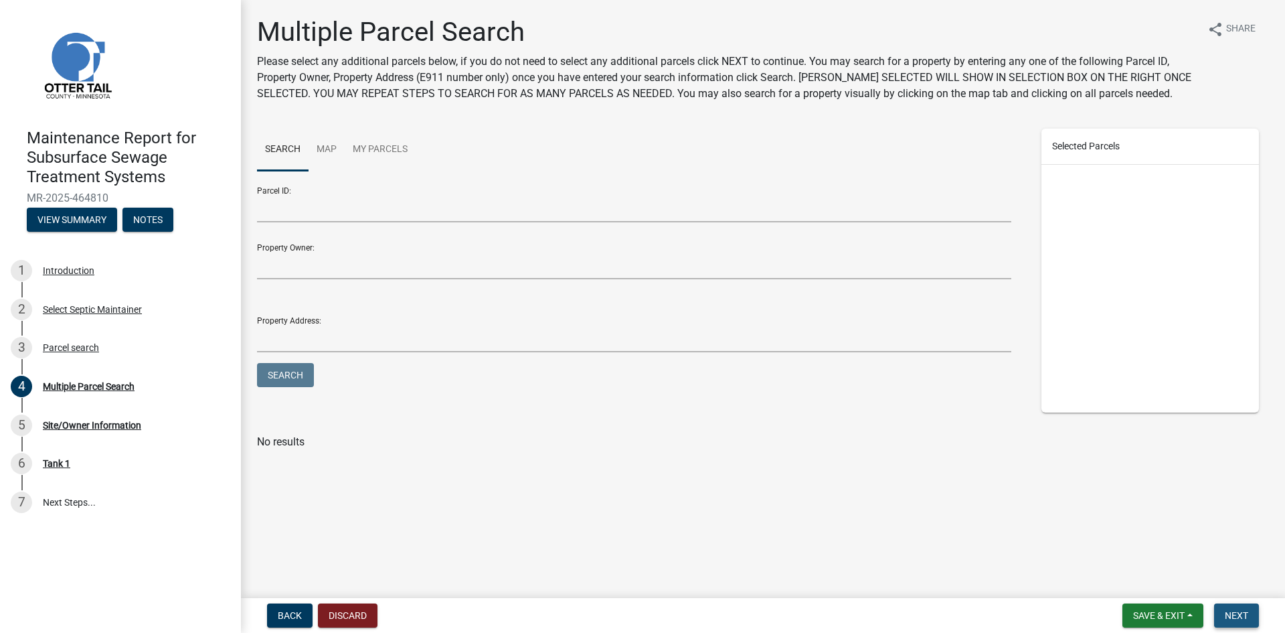
click at [1239, 619] on span "Next" at bounding box center [1236, 615] width 23 height 11
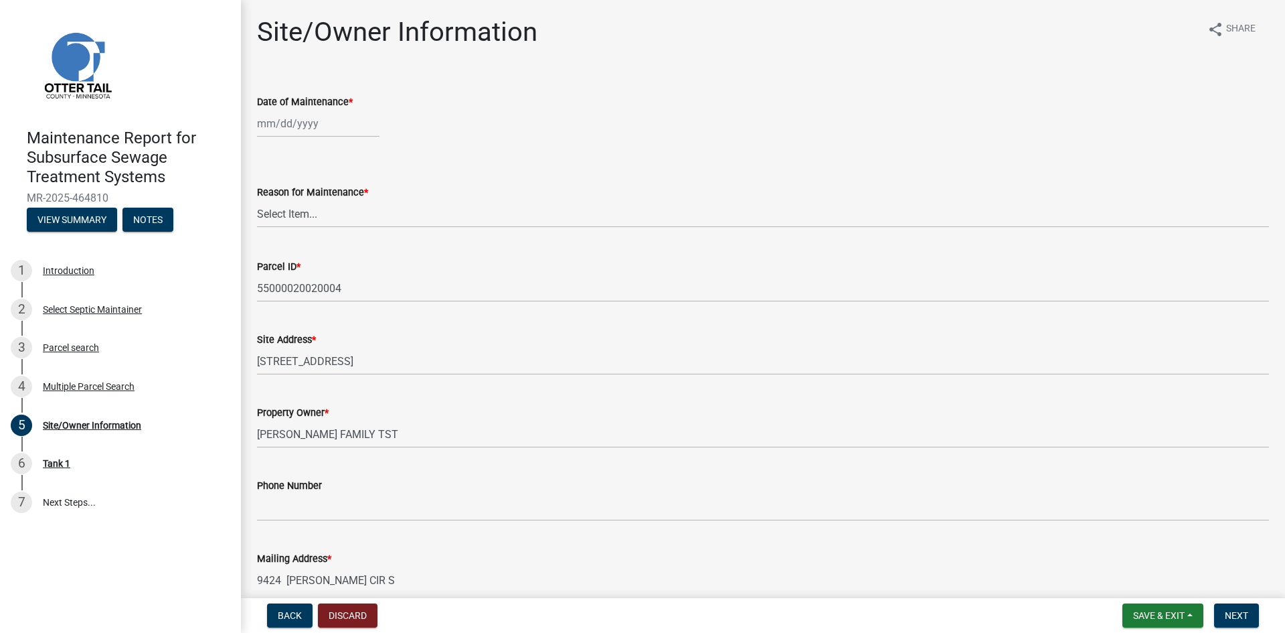
click at [307, 123] on div at bounding box center [318, 123] width 123 height 27
select select "8"
select select "2025"
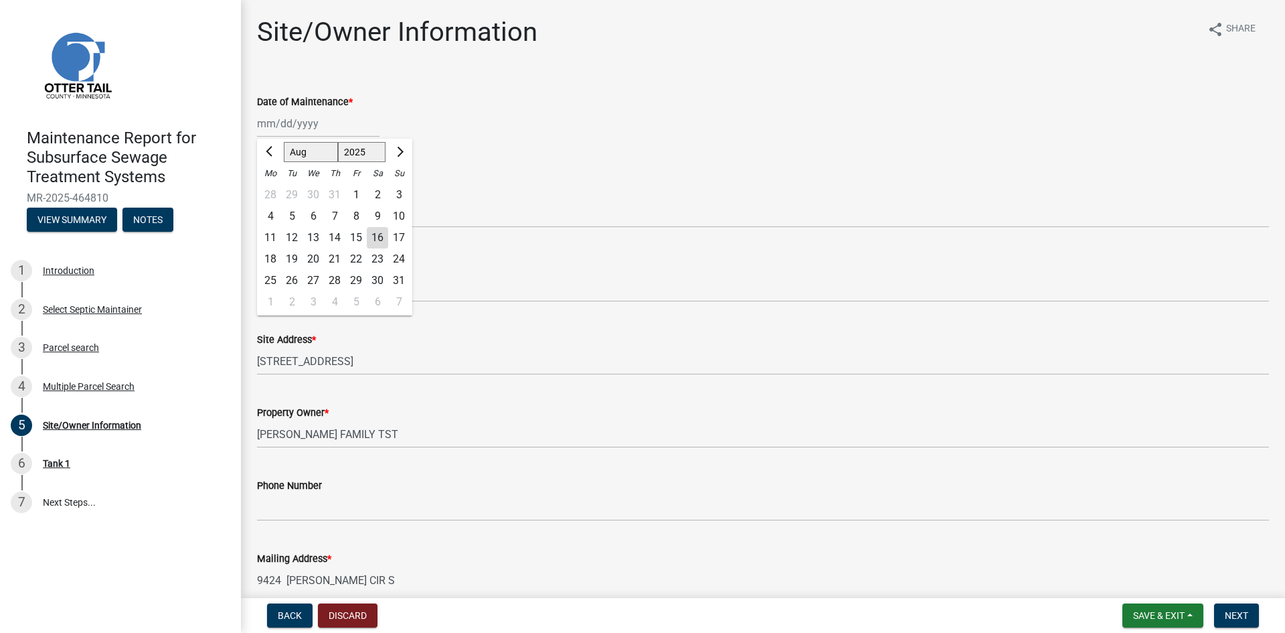
click at [335, 236] on div "14" at bounding box center [334, 237] width 21 height 21
type input "[DATE]"
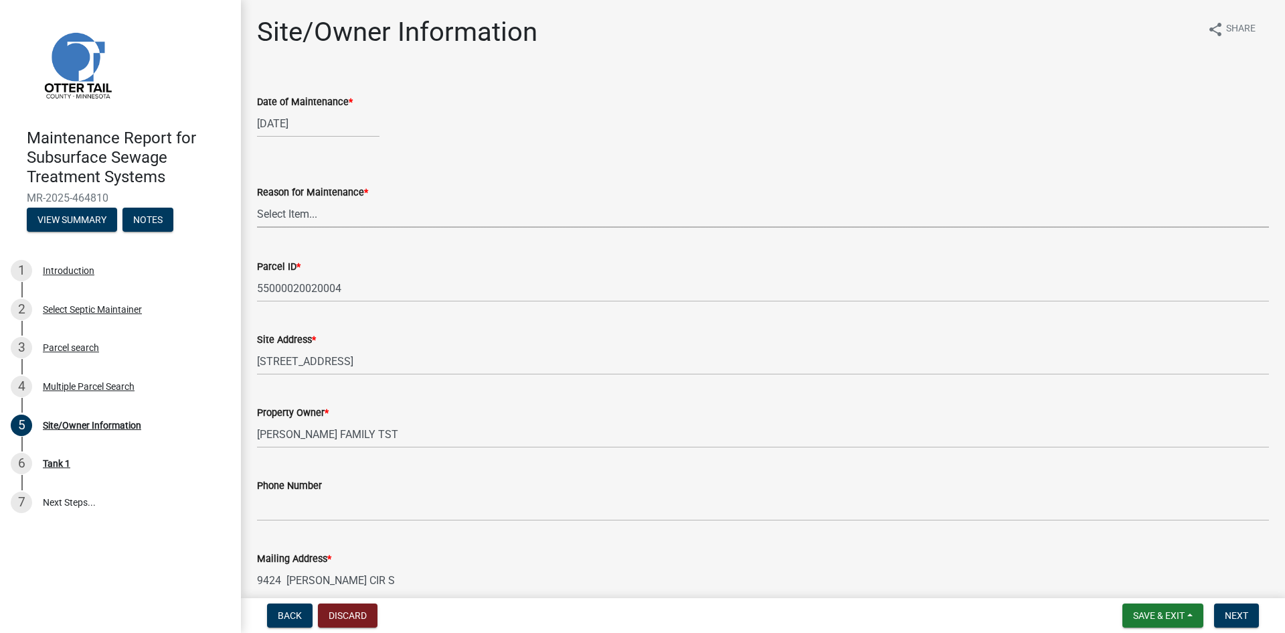
click at [339, 222] on select "Select Item... Called Routine Other" at bounding box center [763, 213] width 1012 height 27
click at [257, 200] on select "Select Item... Called Routine Other" at bounding box center [763, 213] width 1012 height 27
select select "3ac72b63-7b21-42e4-8192-806faae7a4f1"
click at [1243, 611] on span "Next" at bounding box center [1236, 615] width 23 height 11
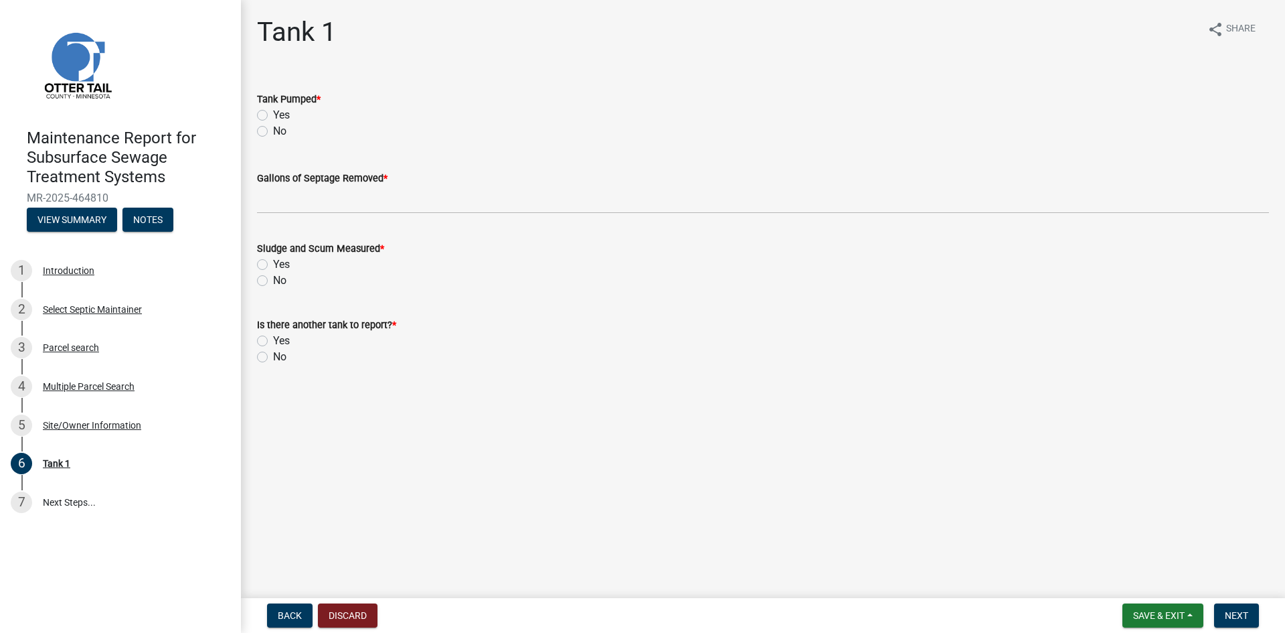
click at [273, 113] on label "Yes" at bounding box center [281, 115] width 17 height 16
click at [273, 113] on input "Yes" at bounding box center [277, 111] width 9 height 9
radio input "true"
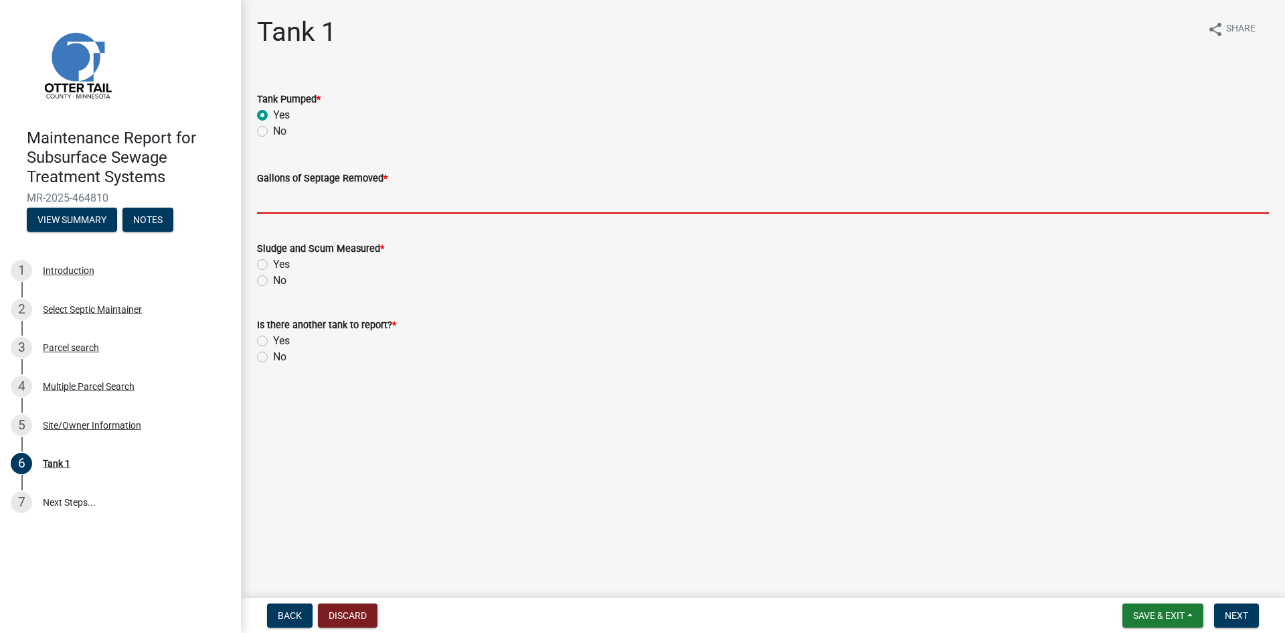
click at [287, 197] on input "Gallons of Septage Removed *" at bounding box center [763, 199] width 1012 height 27
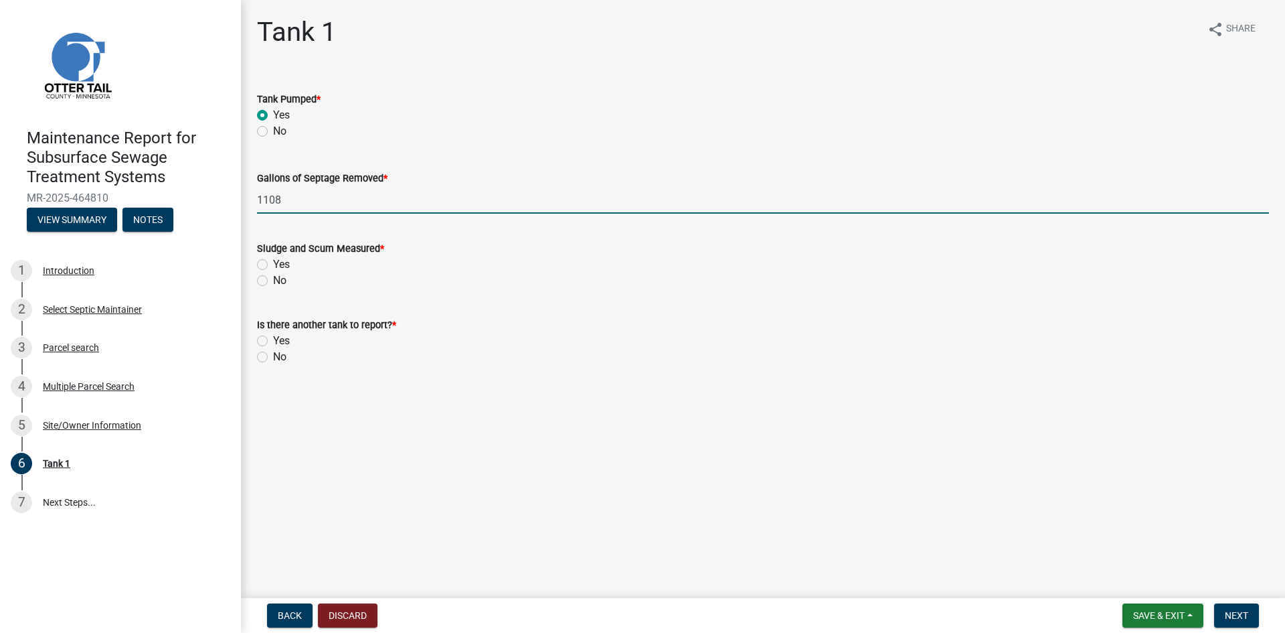
type input "1108"
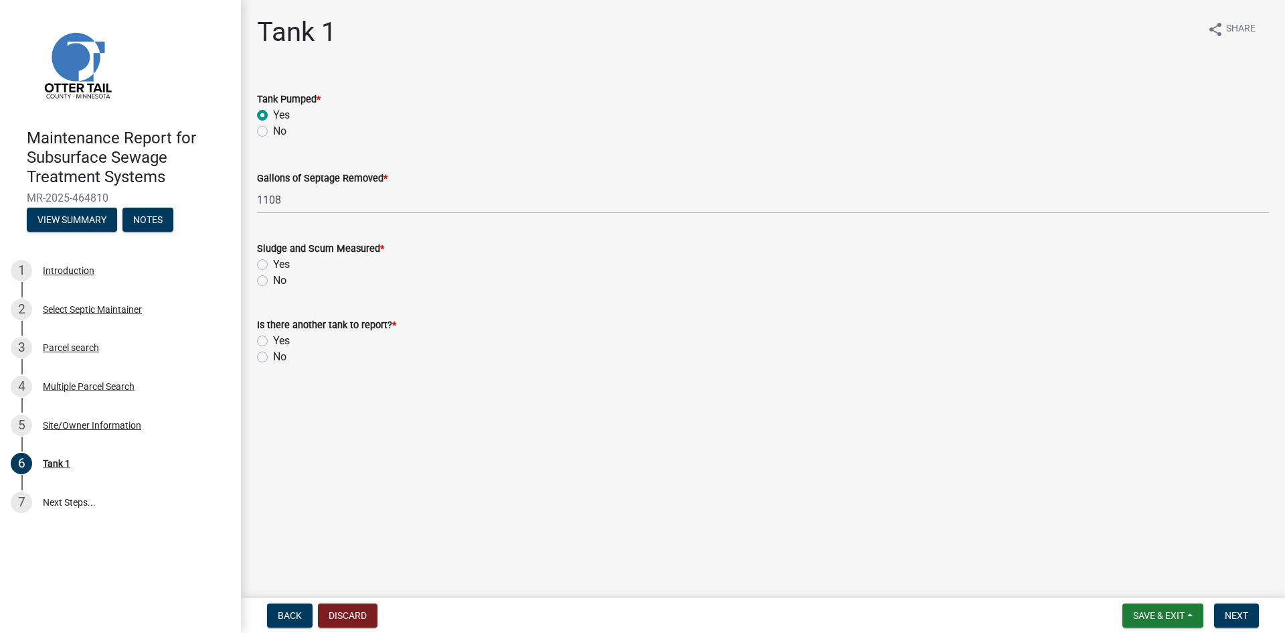
drag, startPoint x: 261, startPoint y: 283, endPoint x: 259, endPoint y: 322, distance: 38.9
click at [273, 284] on label "No" at bounding box center [279, 280] width 13 height 16
click at [273, 281] on input "No" at bounding box center [277, 276] width 9 height 9
radio input "true"
click at [273, 355] on label "No" at bounding box center [279, 357] width 13 height 16
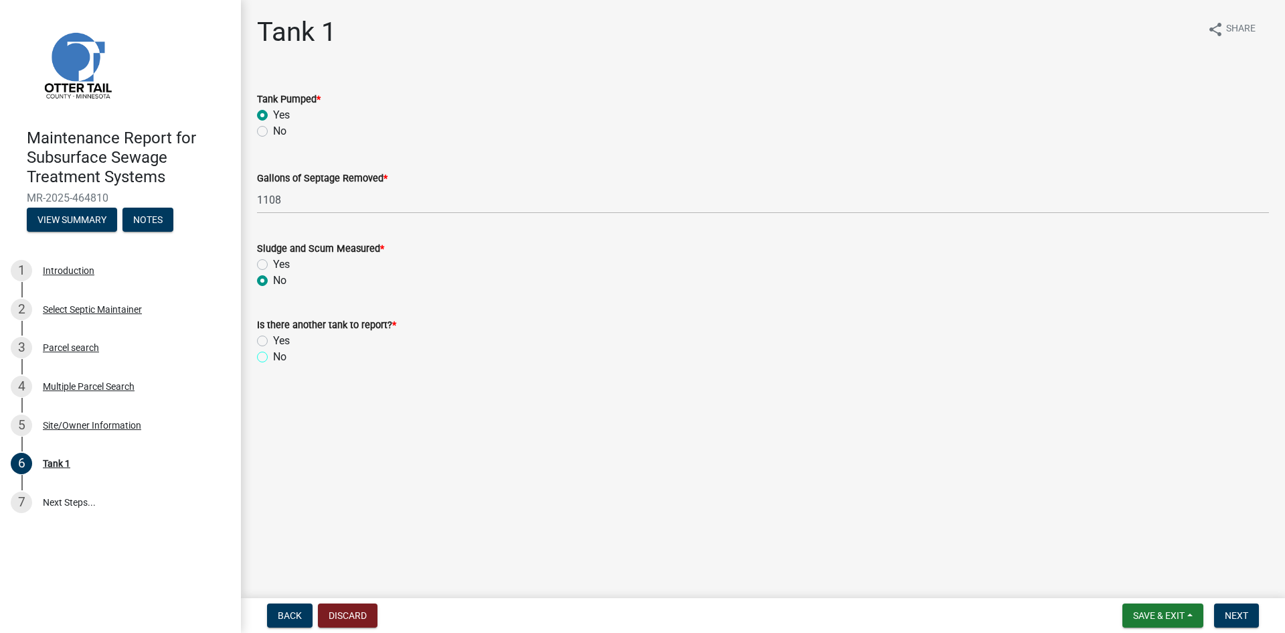
click at [273, 355] on input "No" at bounding box center [277, 353] width 9 height 9
radio input "true"
click at [1254, 618] on button "Next" at bounding box center [1236, 615] width 45 height 24
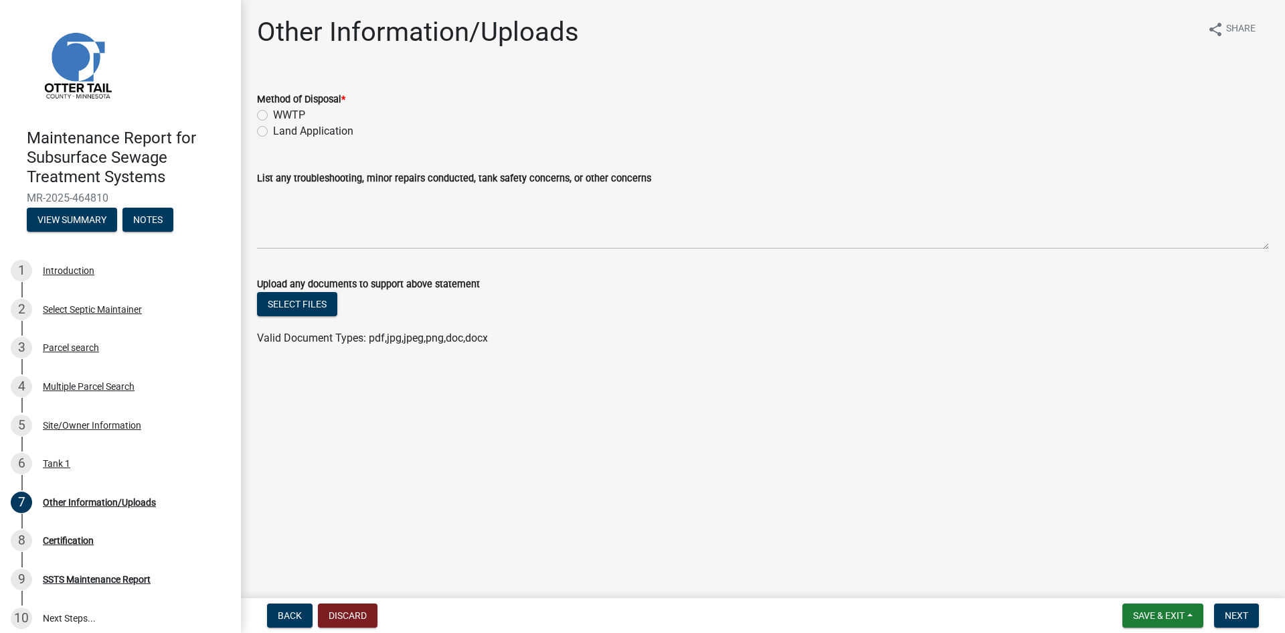
click at [312, 135] on label "Land Application" at bounding box center [313, 131] width 80 height 16
click at [282, 132] on input "Land Application" at bounding box center [277, 127] width 9 height 9
radio input "true"
click at [1241, 609] on button "Next" at bounding box center [1236, 615] width 45 height 24
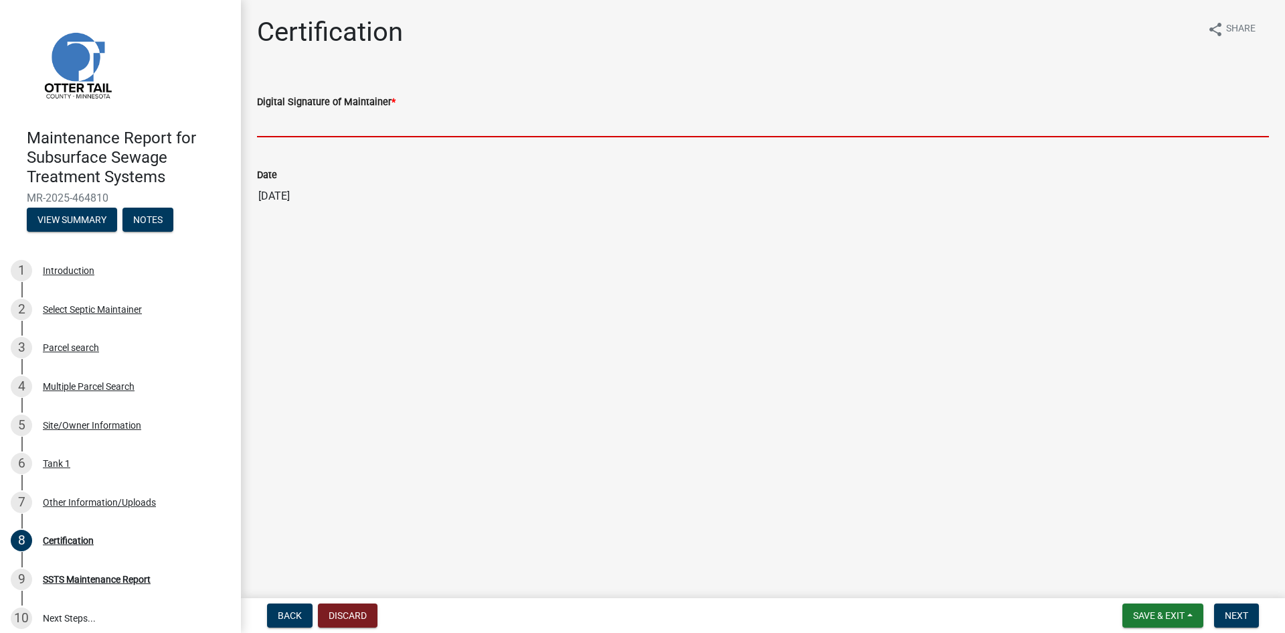
click at [771, 129] on input "Digital Signature of Maintainer *" at bounding box center [763, 123] width 1012 height 27
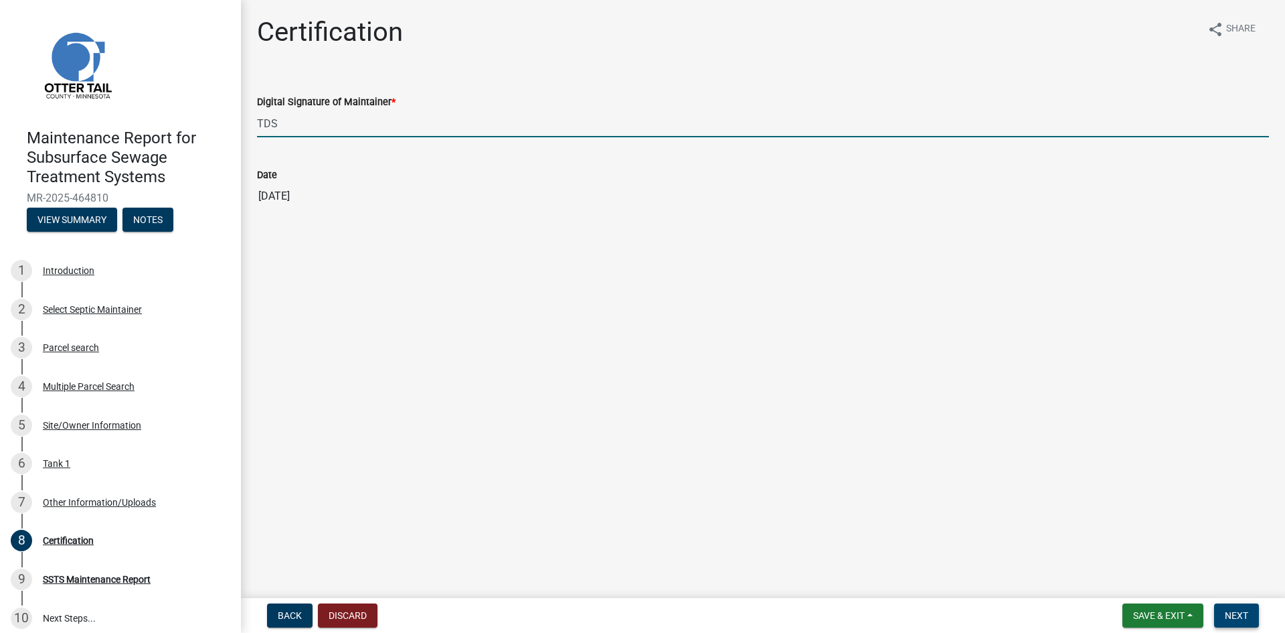
type input "TDS"
click at [1247, 615] on span "Next" at bounding box center [1236, 615] width 23 height 11
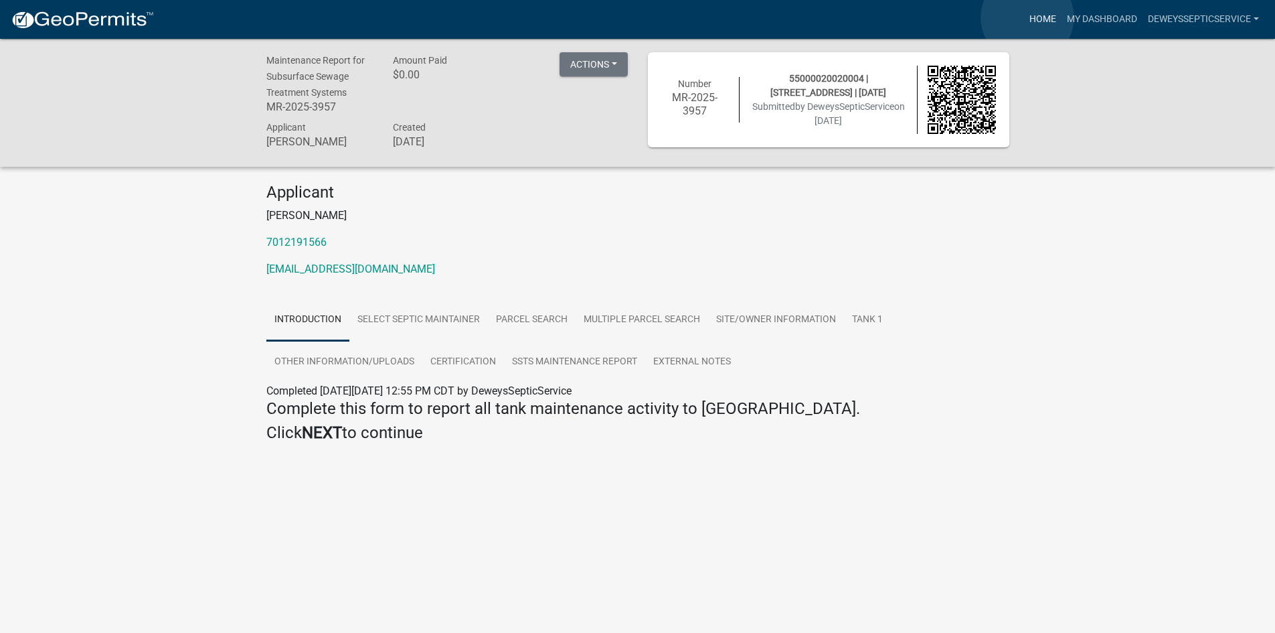
click at [1028, 17] on link "Home" at bounding box center [1042, 19] width 37 height 25
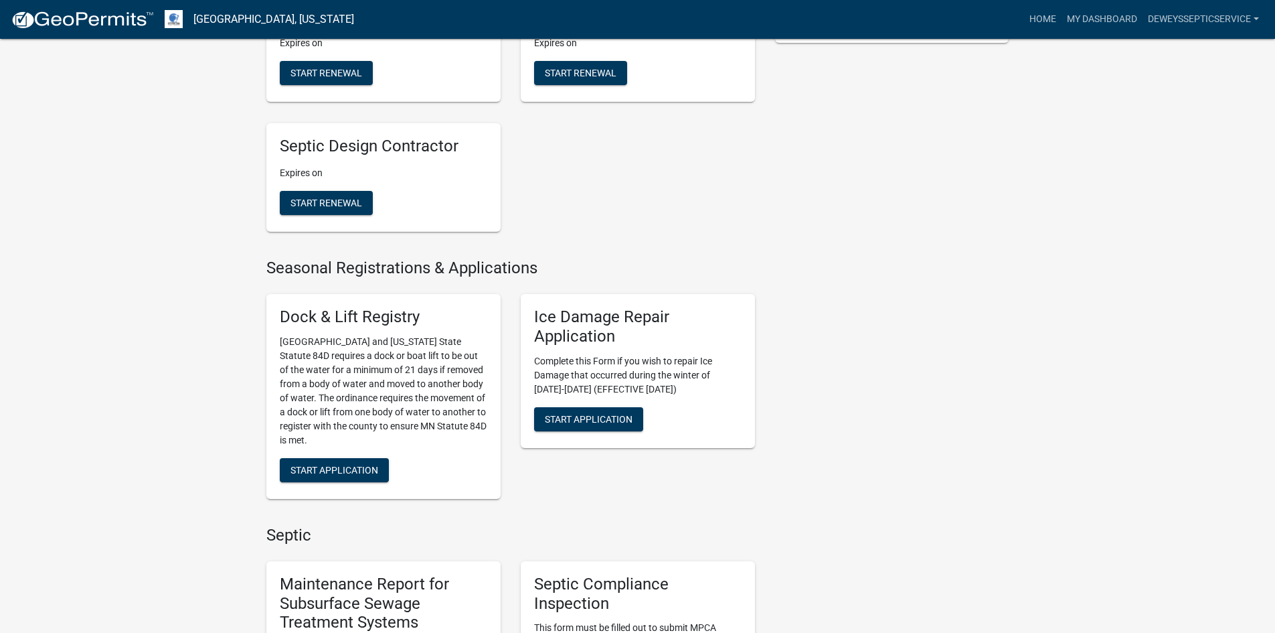
scroll to position [736, 0]
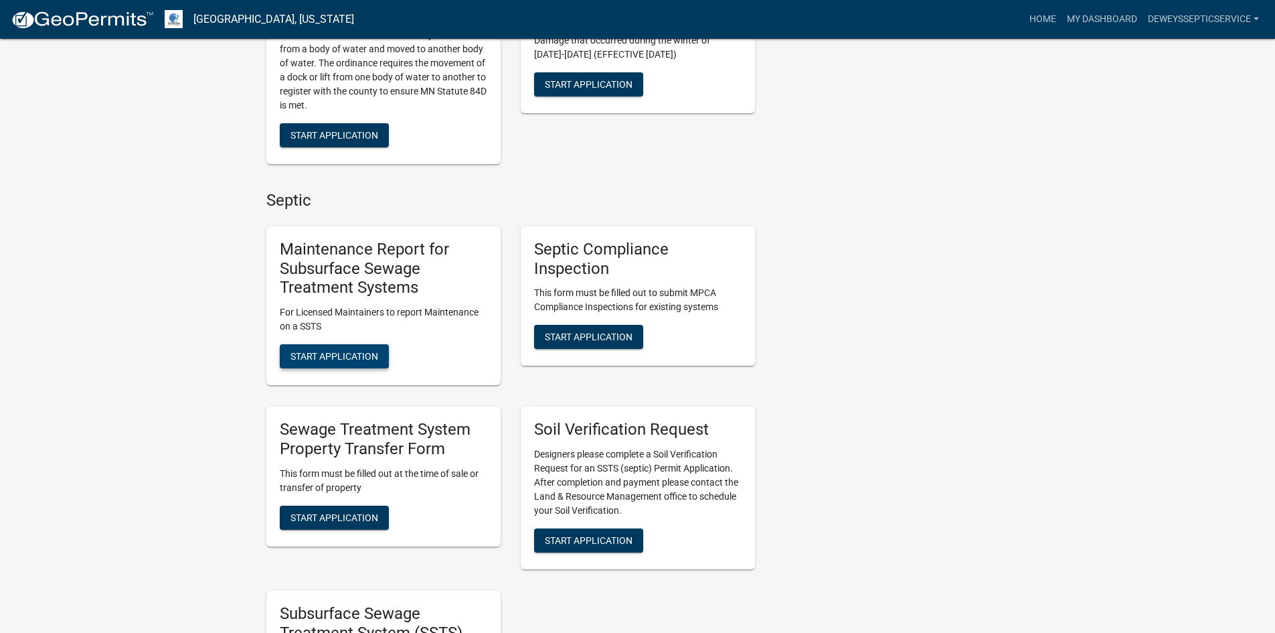
click at [350, 347] on button "Start Application" at bounding box center [334, 356] width 109 height 24
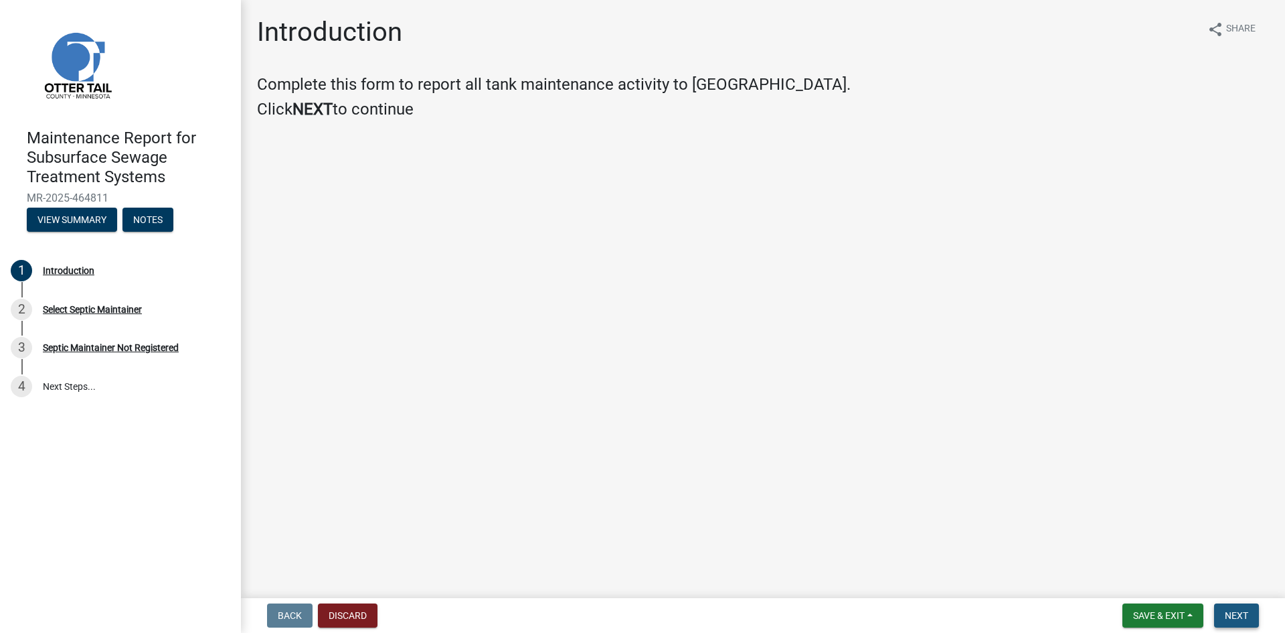
click at [1234, 618] on span "Next" at bounding box center [1236, 615] width 23 height 11
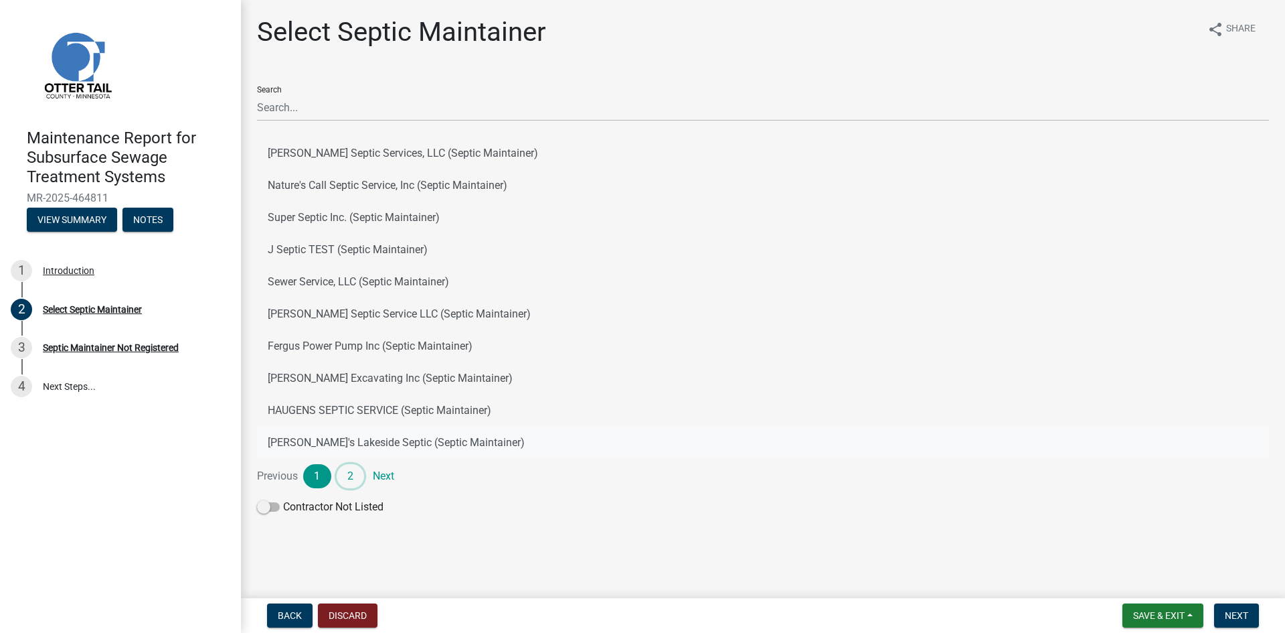
click at [353, 476] on link "2" at bounding box center [351, 476] width 28 height 24
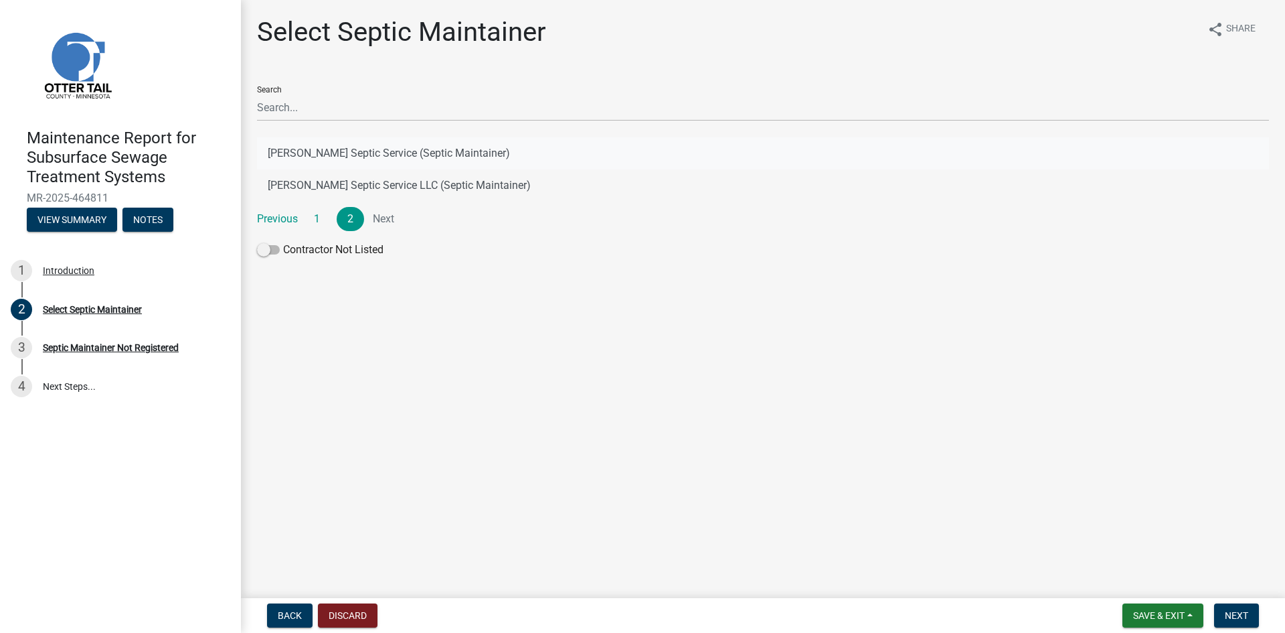
click at [414, 152] on button "[PERSON_NAME] Septic Service (Septic Maintainer)" at bounding box center [763, 153] width 1012 height 32
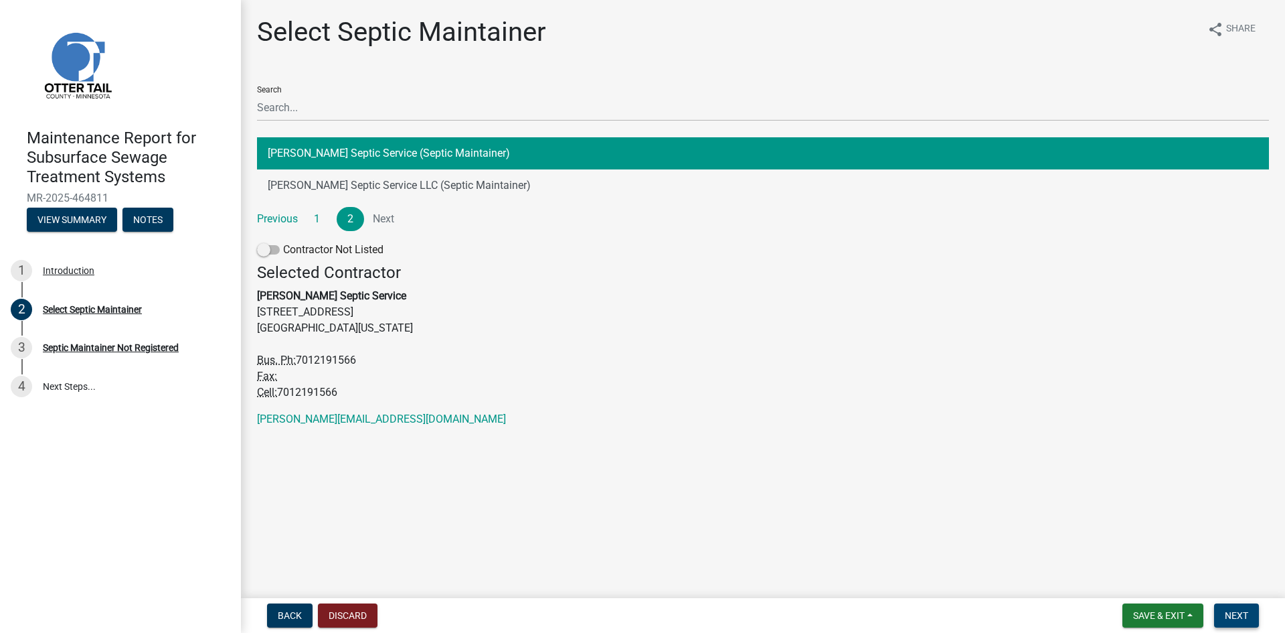
click at [1242, 605] on button "Next" at bounding box center [1236, 615] width 45 height 24
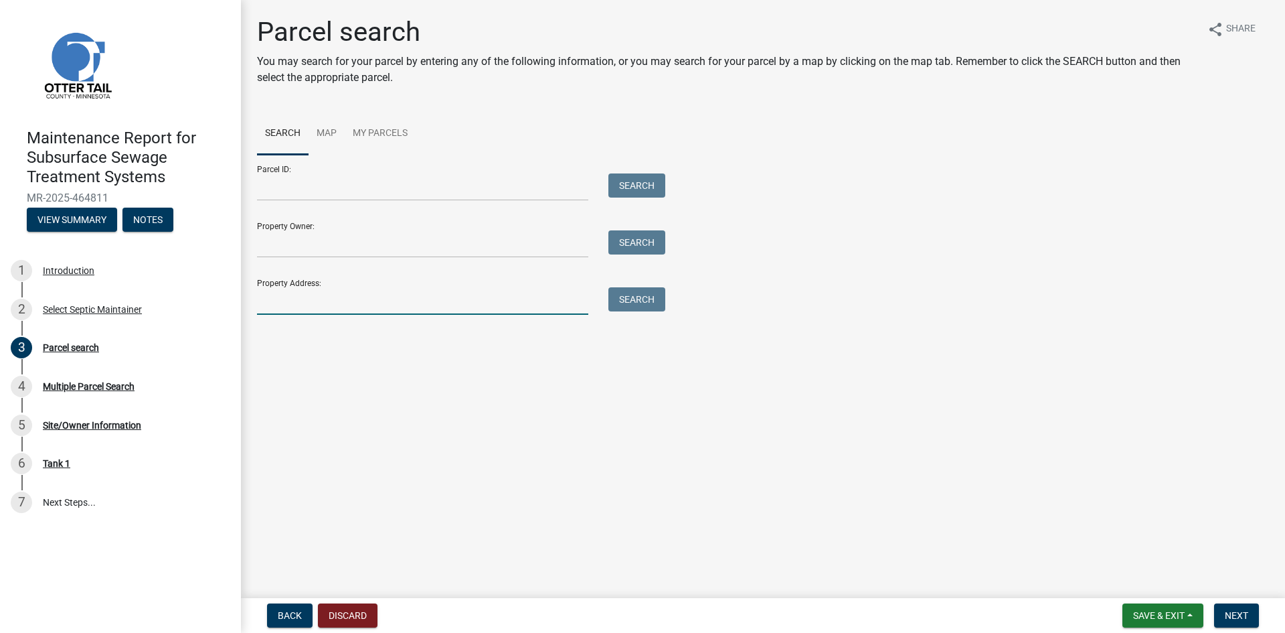
click at [269, 301] on input "Property Address:" at bounding box center [422, 300] width 331 height 27
type input "51797"
click at [648, 303] on button "Search" at bounding box center [637, 299] width 57 height 24
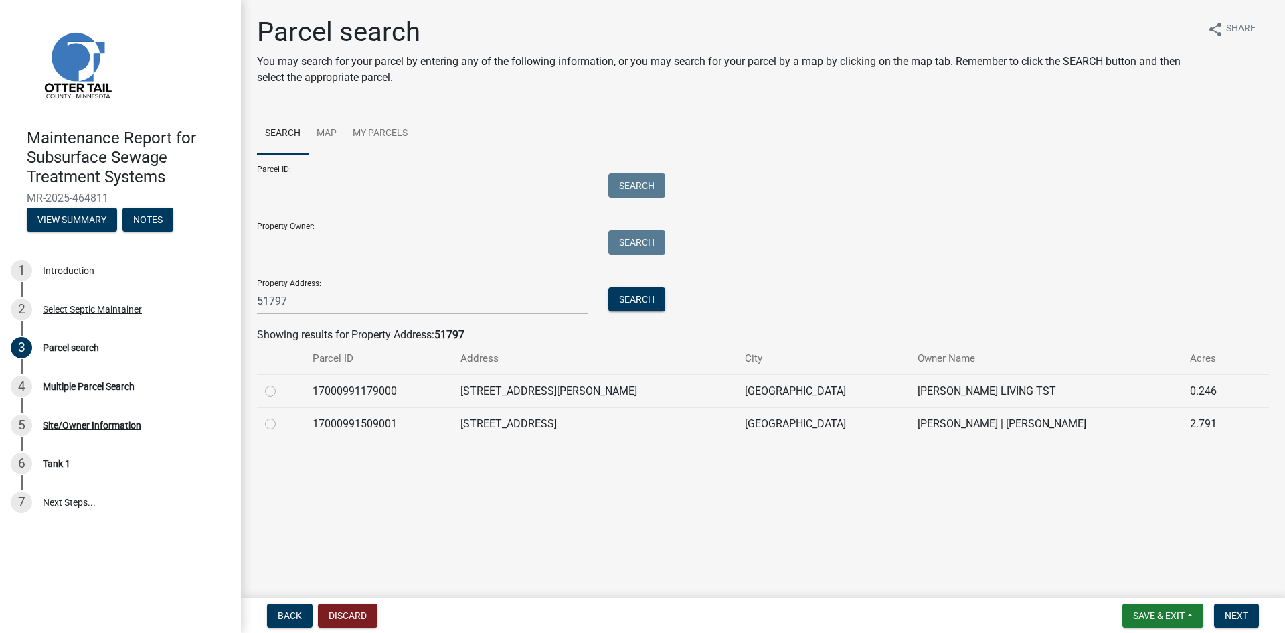
click at [281, 383] on label at bounding box center [281, 383] width 0 height 0
click at [281, 389] on input "radio" at bounding box center [285, 387] width 9 height 9
radio input "true"
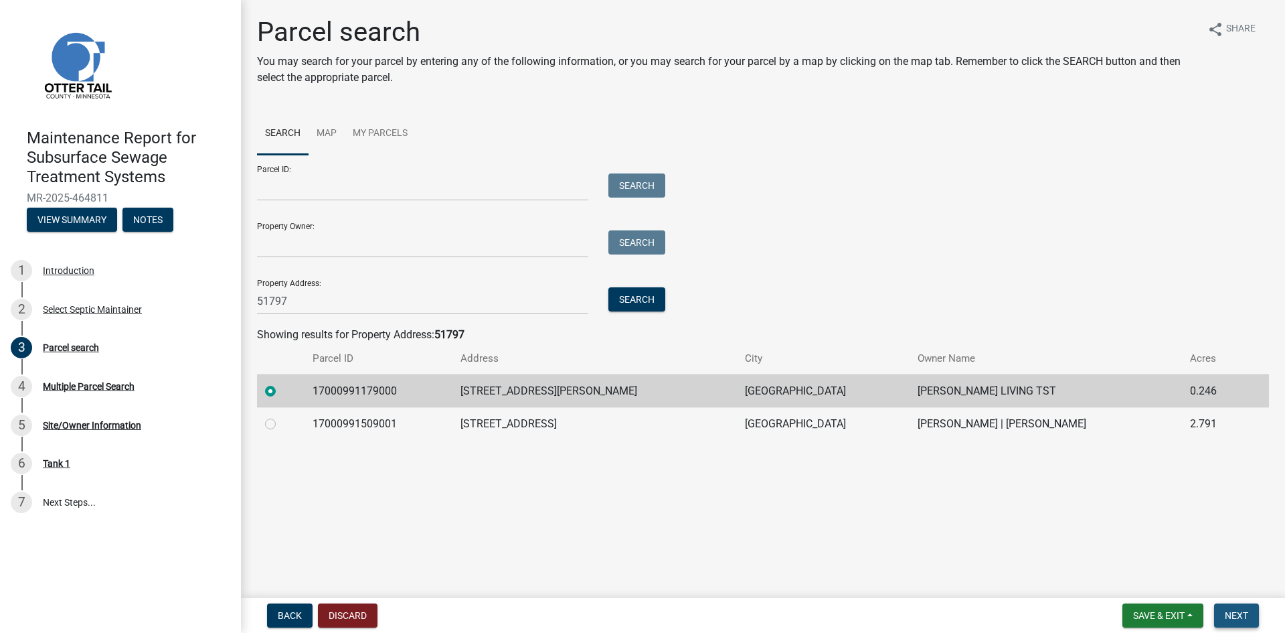
click at [1249, 617] on button "Next" at bounding box center [1236, 615] width 45 height 24
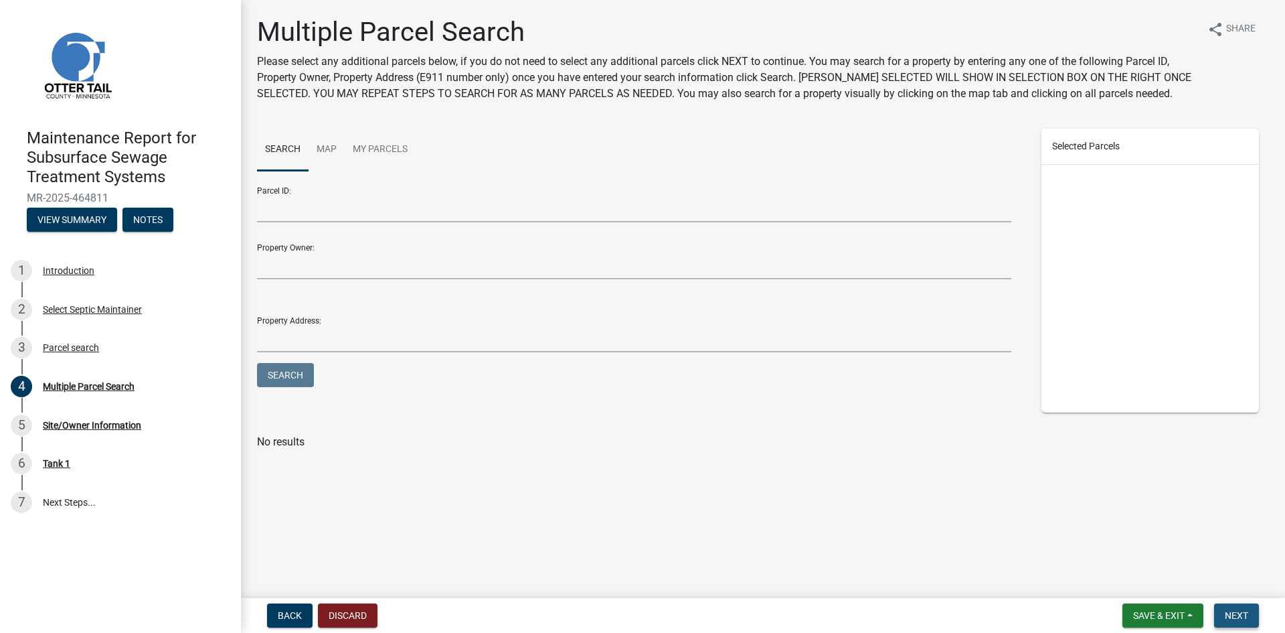
click at [1249, 617] on button "Next" at bounding box center [1236, 615] width 45 height 24
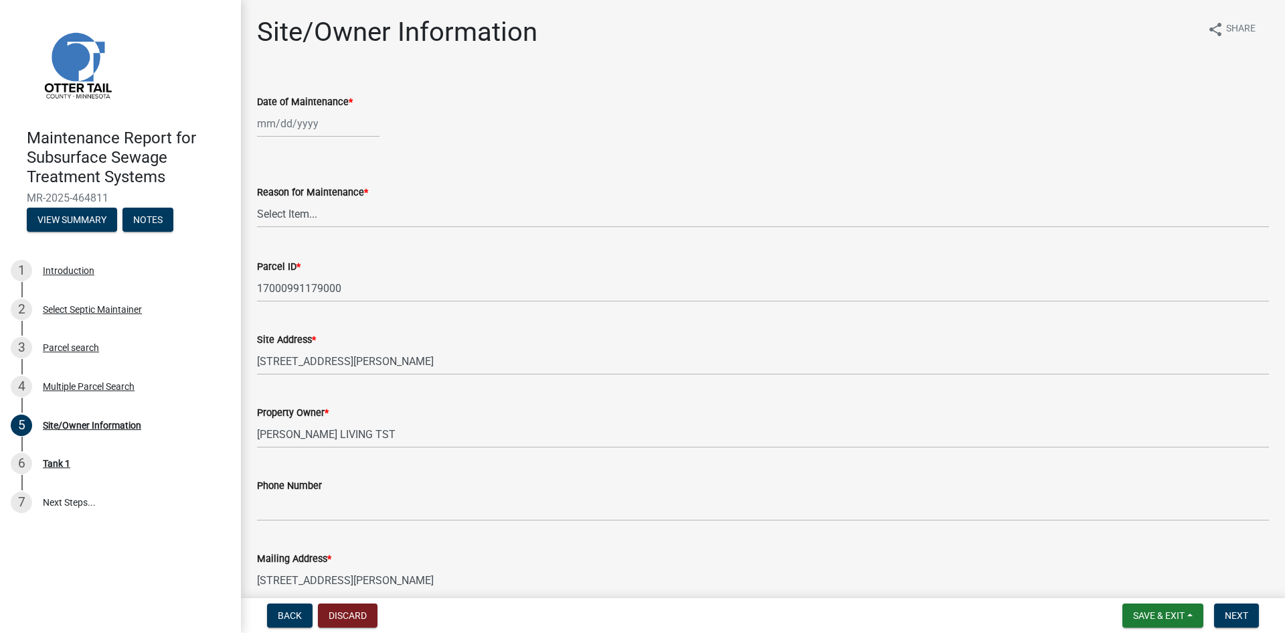
select select "8"
select select "2025"
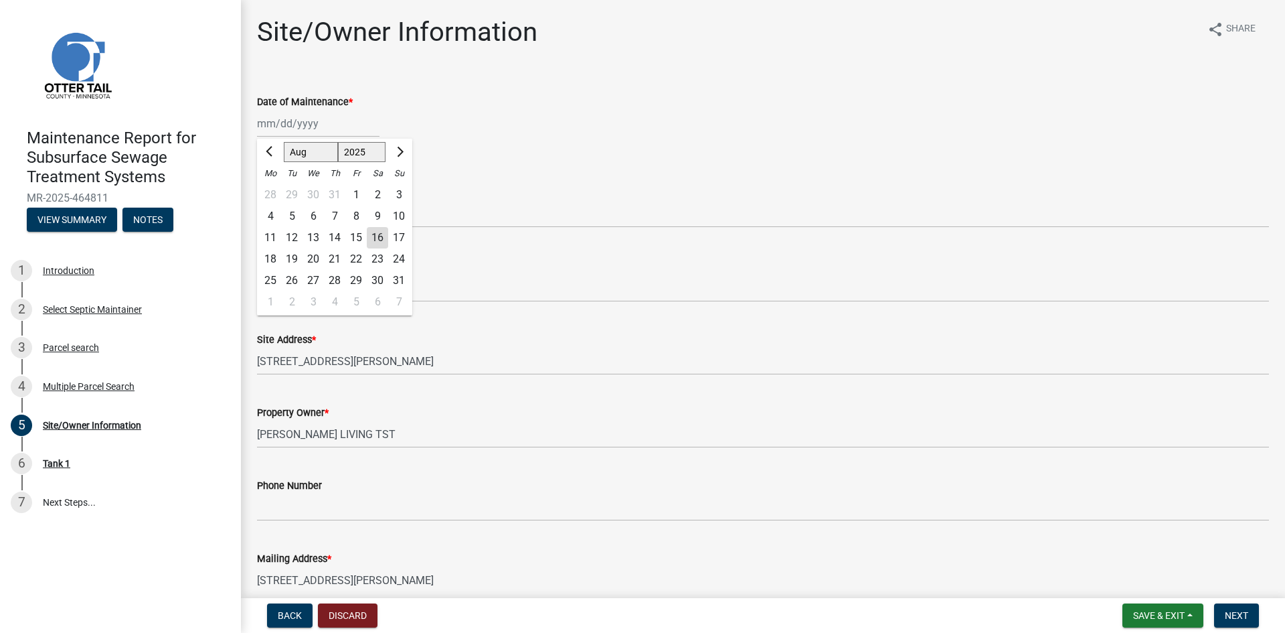
click at [299, 127] on div "[PERSON_NAME] Feb Mar Apr [PERSON_NAME][DATE] Oct Nov [DATE] 1526 1527 1528 152…" at bounding box center [318, 123] width 123 height 27
click at [352, 240] on div "15" at bounding box center [355, 237] width 21 height 21
type input "[DATE]"
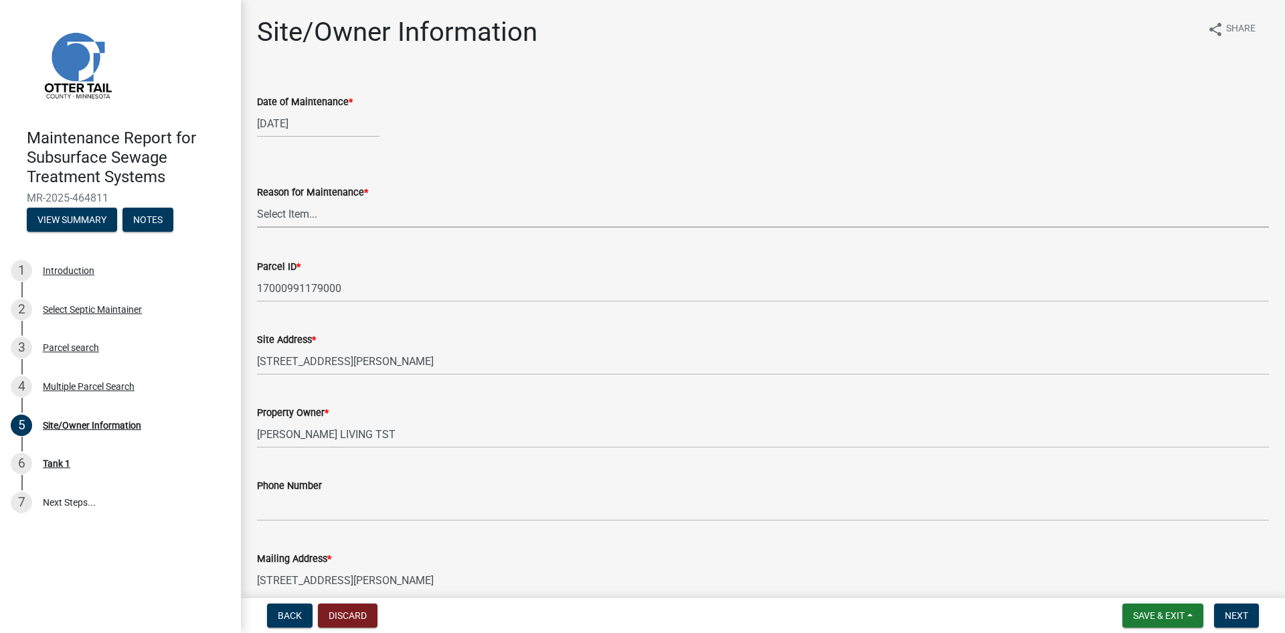
click at [350, 220] on select "Select Item... Called Routine Other" at bounding box center [763, 213] width 1012 height 27
click at [257, 200] on select "Select Item... Called Routine Other" at bounding box center [763, 213] width 1012 height 27
select select "3ac72b63-7b21-42e4-8192-806faae7a4f1"
click at [1232, 619] on span "Next" at bounding box center [1236, 615] width 23 height 11
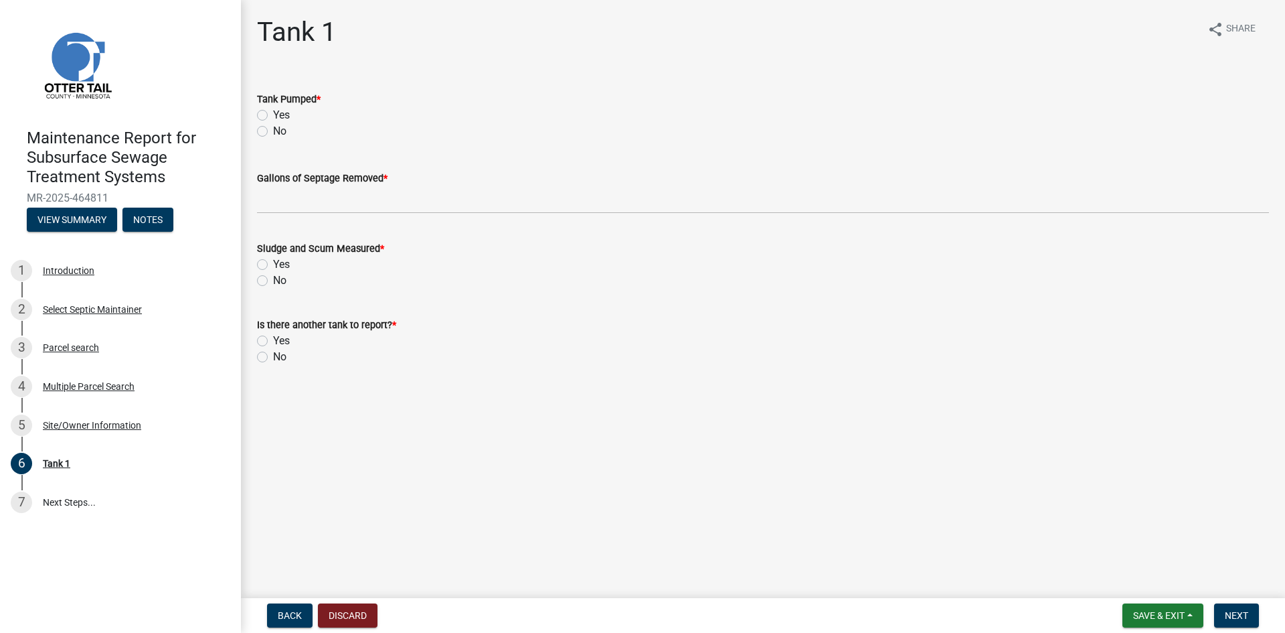
click at [273, 115] on label "Yes" at bounding box center [281, 115] width 17 height 16
click at [273, 115] on input "Yes" at bounding box center [277, 111] width 9 height 9
radio input "true"
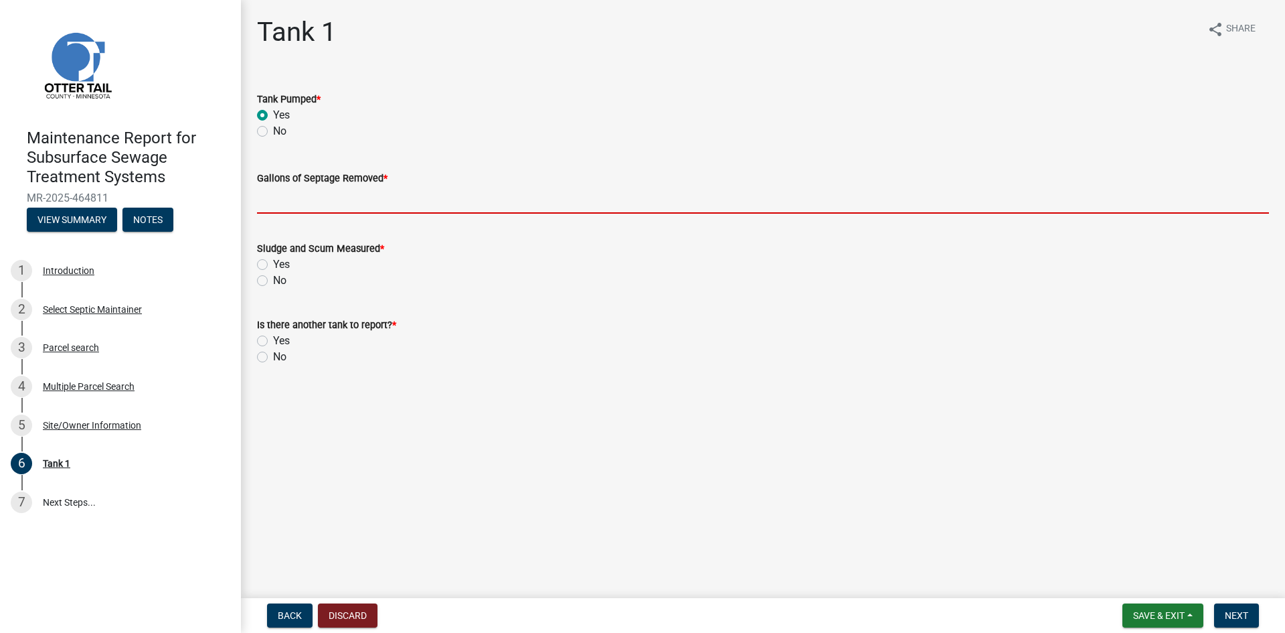
click at [259, 204] on input "Gallons of Septage Removed *" at bounding box center [763, 199] width 1012 height 27
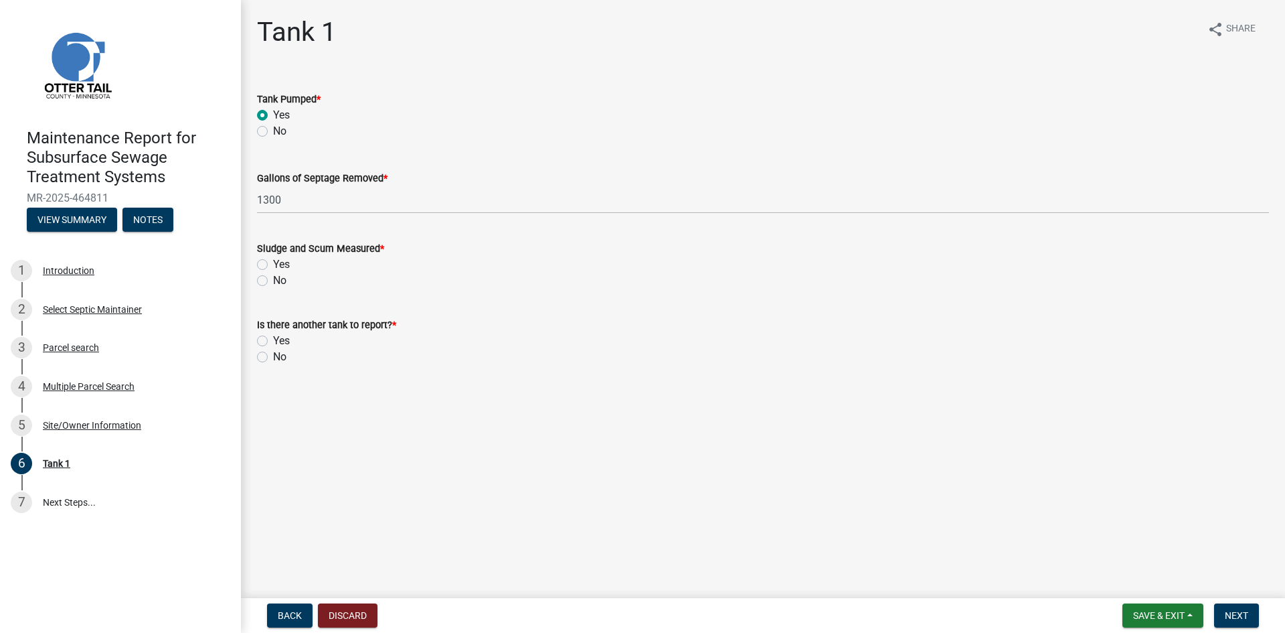
click at [273, 281] on label "No" at bounding box center [279, 280] width 13 height 16
click at [273, 281] on input "No" at bounding box center [277, 276] width 9 height 9
drag, startPoint x: 264, startPoint y: 355, endPoint x: 345, endPoint y: 377, distance: 84.0
click at [273, 355] on label "No" at bounding box center [279, 357] width 13 height 16
click at [273, 355] on input "No" at bounding box center [277, 353] width 9 height 9
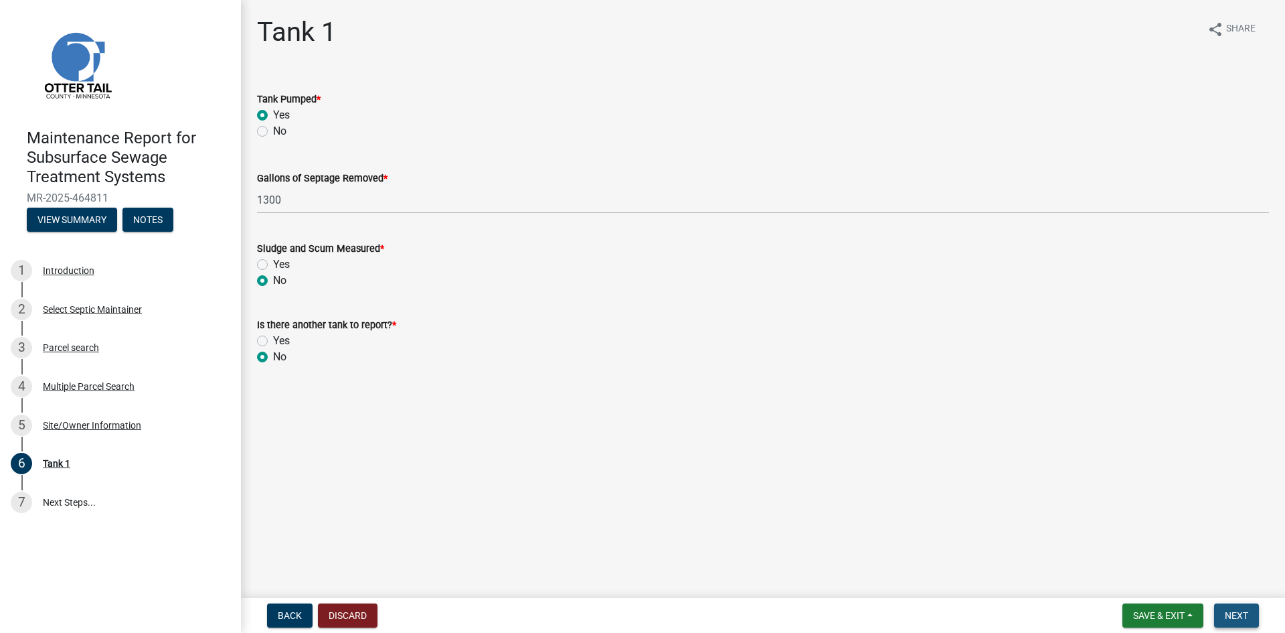
click at [1233, 609] on button "Next" at bounding box center [1236, 615] width 45 height 24
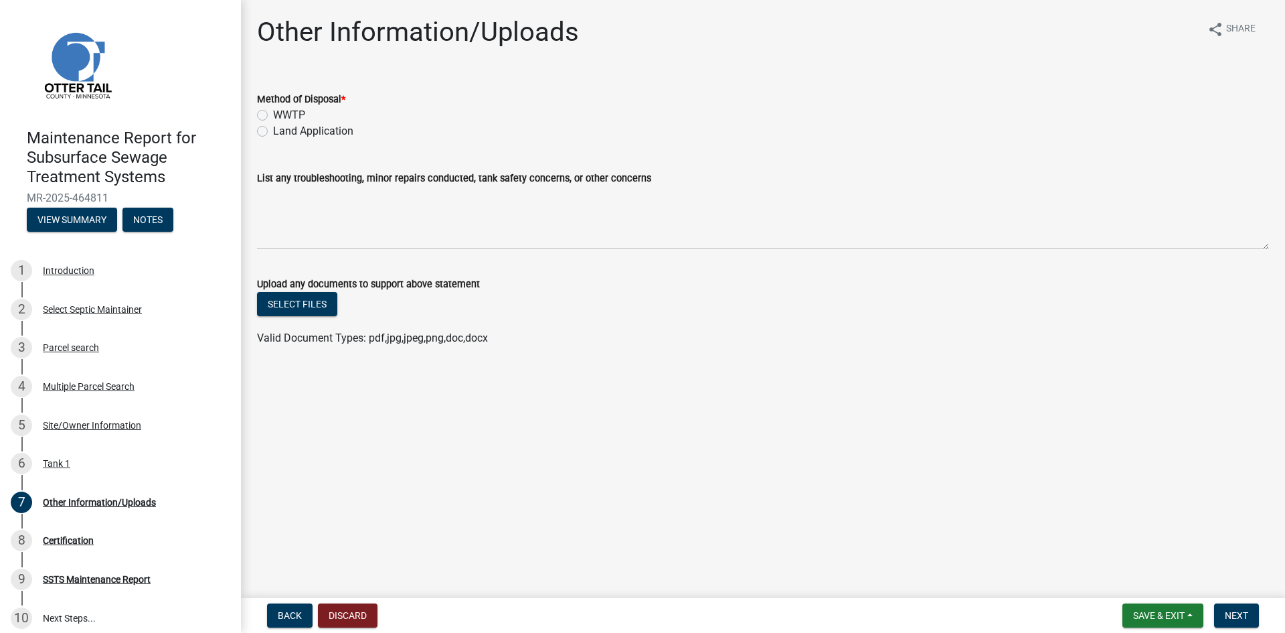
click at [310, 131] on label "Land Application" at bounding box center [313, 131] width 80 height 16
click at [273, 130] on label "Land Application" at bounding box center [313, 131] width 80 height 16
click at [273, 130] on input "Land Application" at bounding box center [277, 127] width 9 height 9
click at [1230, 615] on span "Next" at bounding box center [1236, 615] width 23 height 11
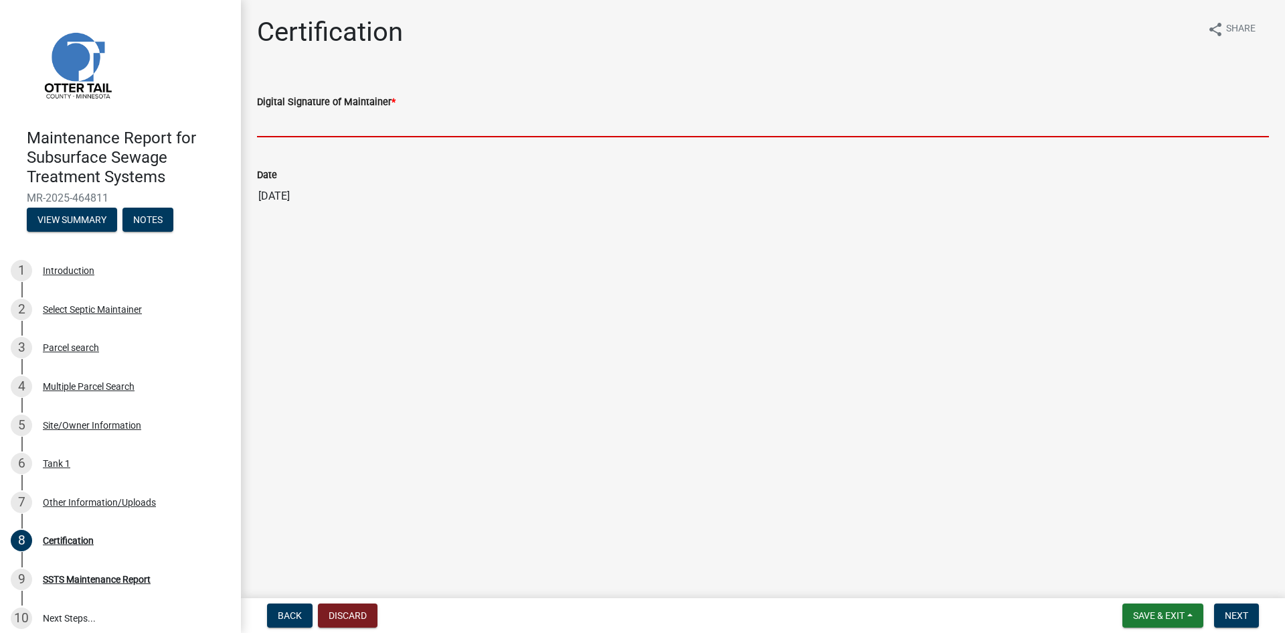
click at [1144, 121] on input "Digital Signature of Maintainer *" at bounding box center [763, 123] width 1012 height 27
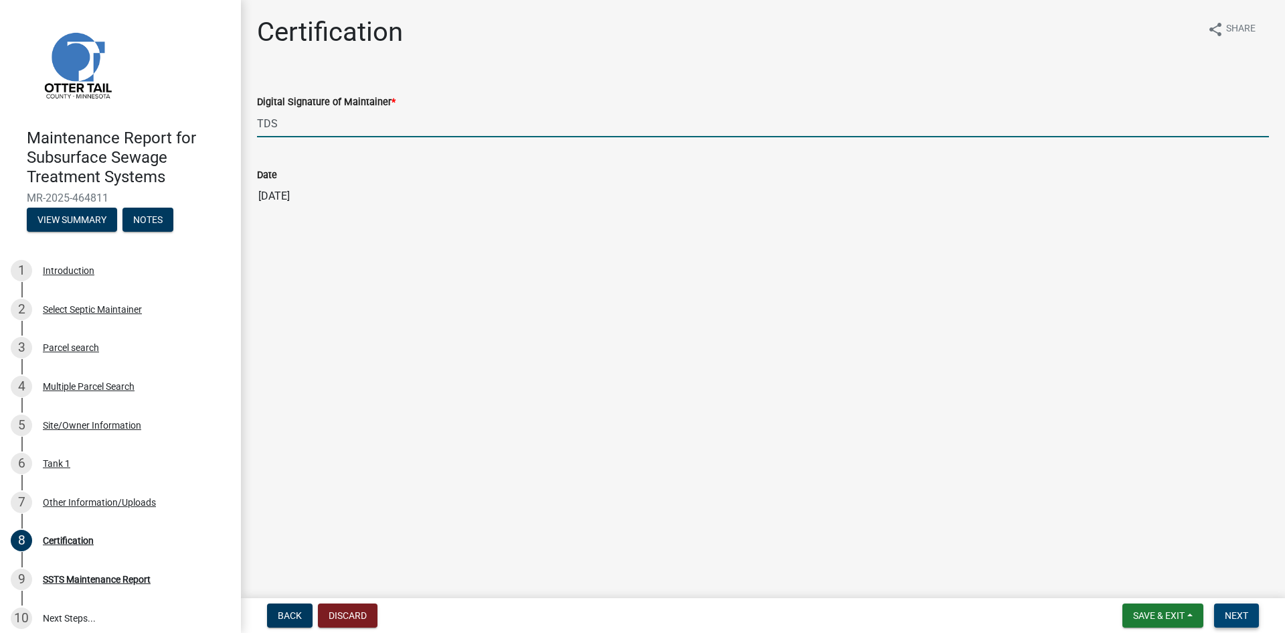
click at [1236, 614] on span "Next" at bounding box center [1236, 615] width 23 height 11
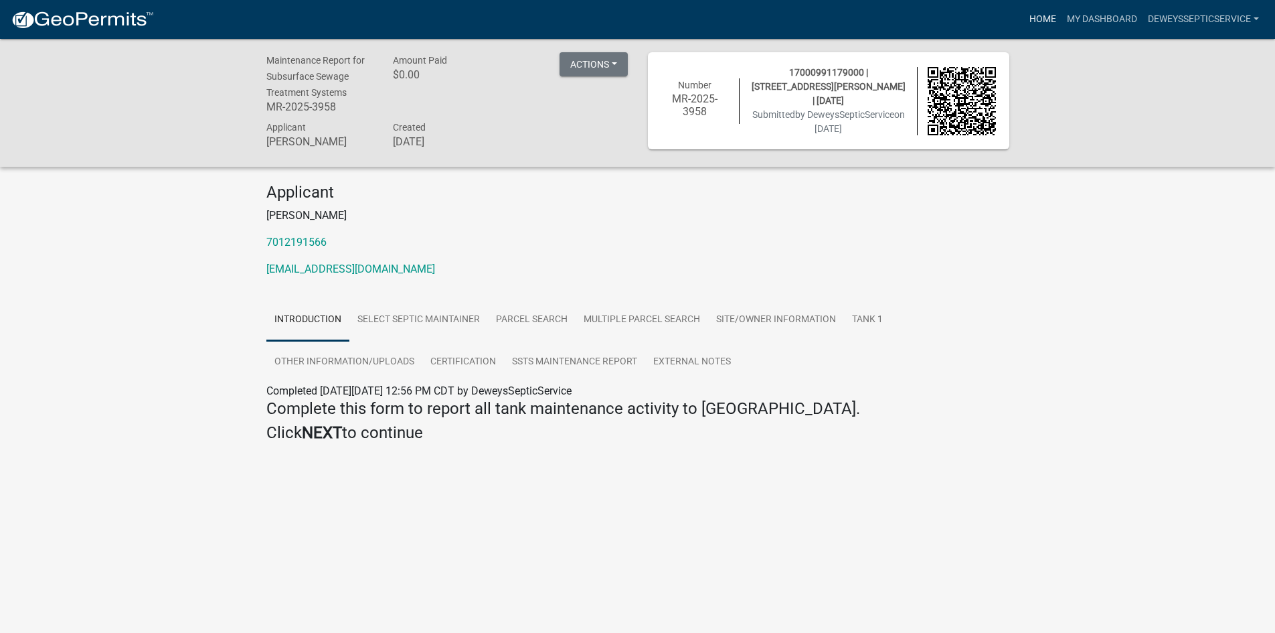
click at [1044, 20] on link "Home" at bounding box center [1042, 19] width 37 height 25
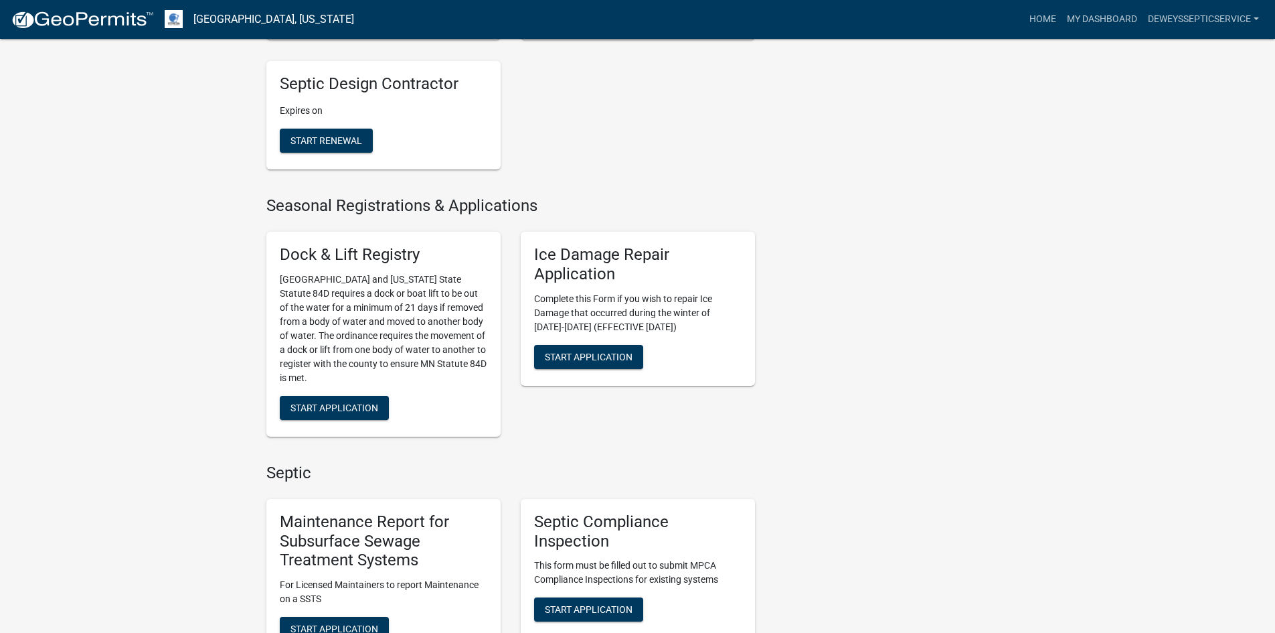
scroll to position [743, 0]
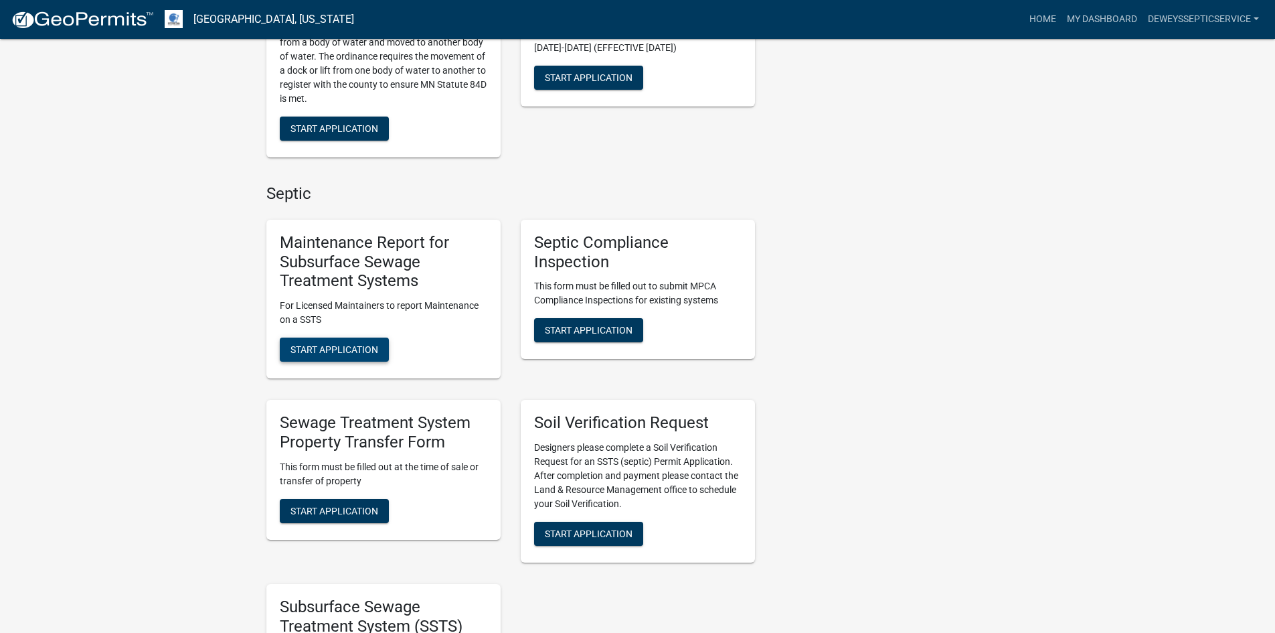
click at [311, 348] on span "Start Application" at bounding box center [335, 349] width 88 height 11
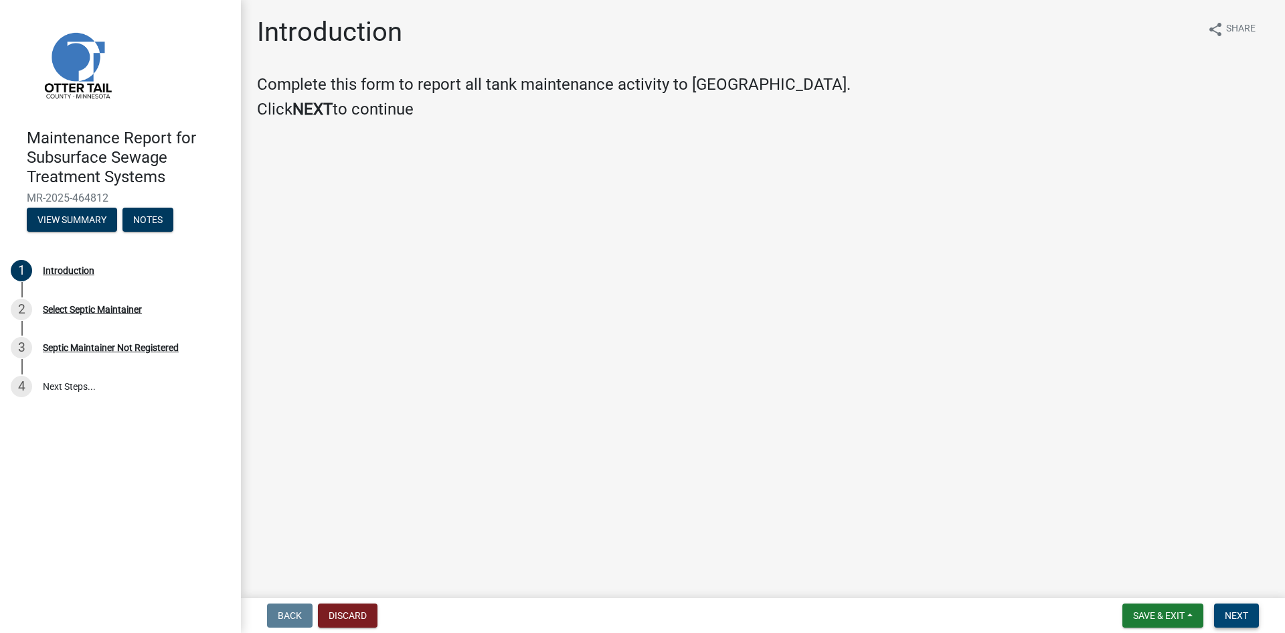
click at [1241, 616] on span "Next" at bounding box center [1236, 615] width 23 height 11
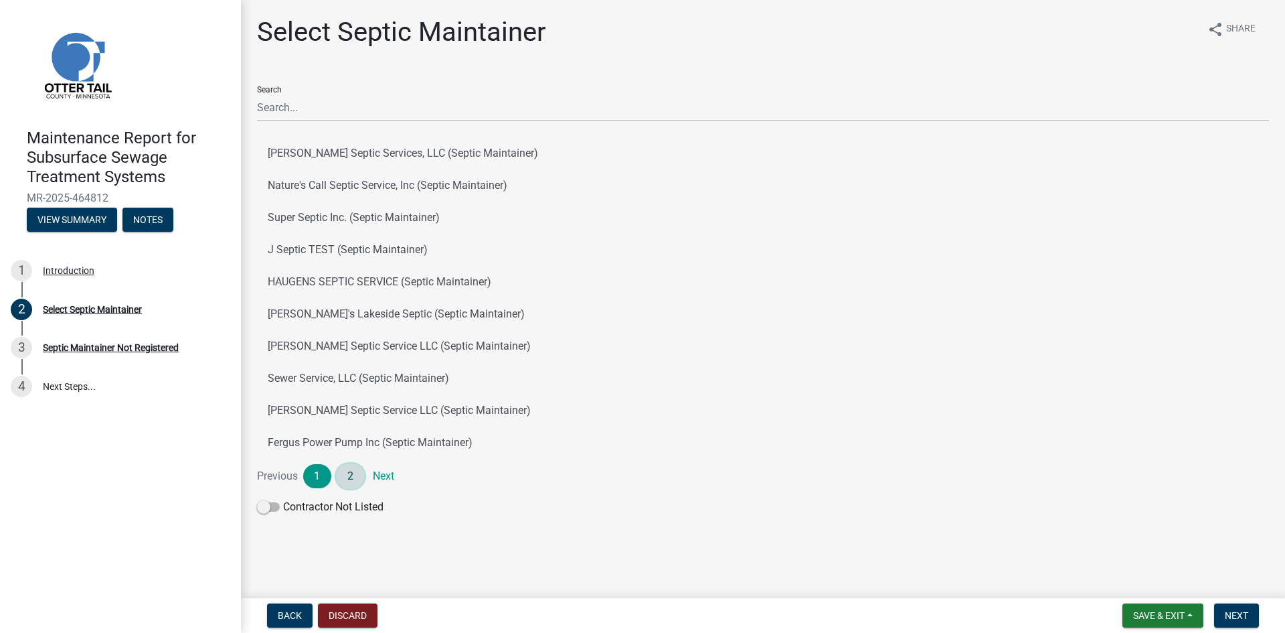
click at [345, 479] on link "2" at bounding box center [351, 476] width 28 height 24
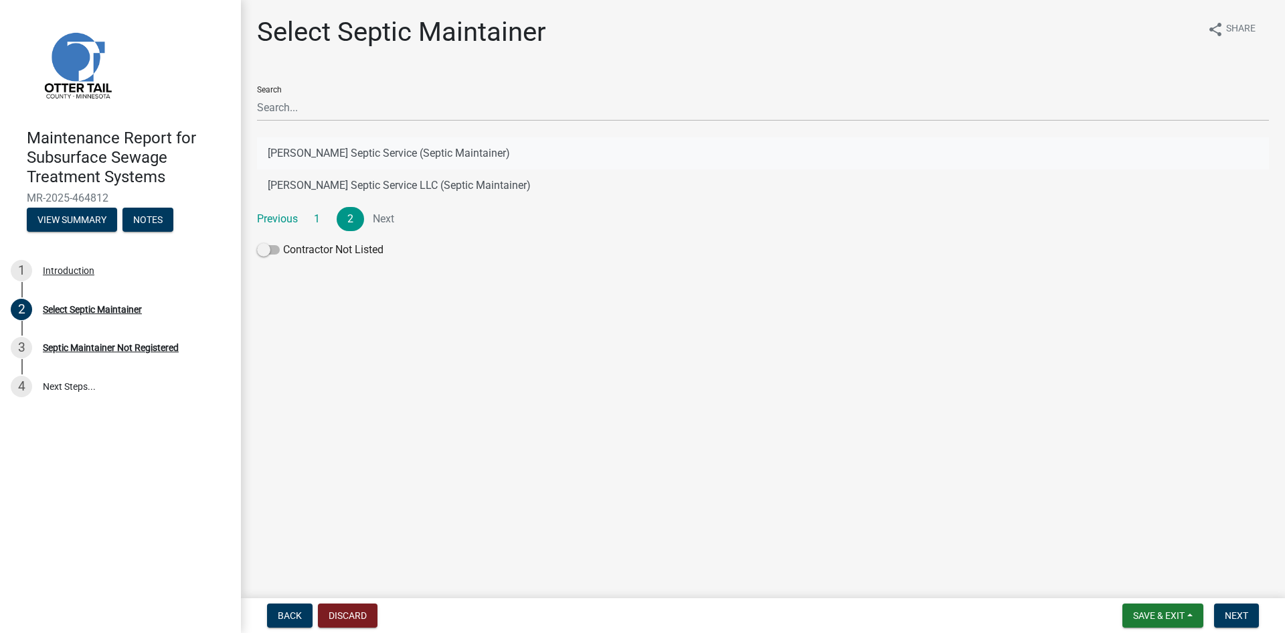
click at [408, 155] on button "[PERSON_NAME] Septic Service (Septic Maintainer)" at bounding box center [763, 153] width 1012 height 32
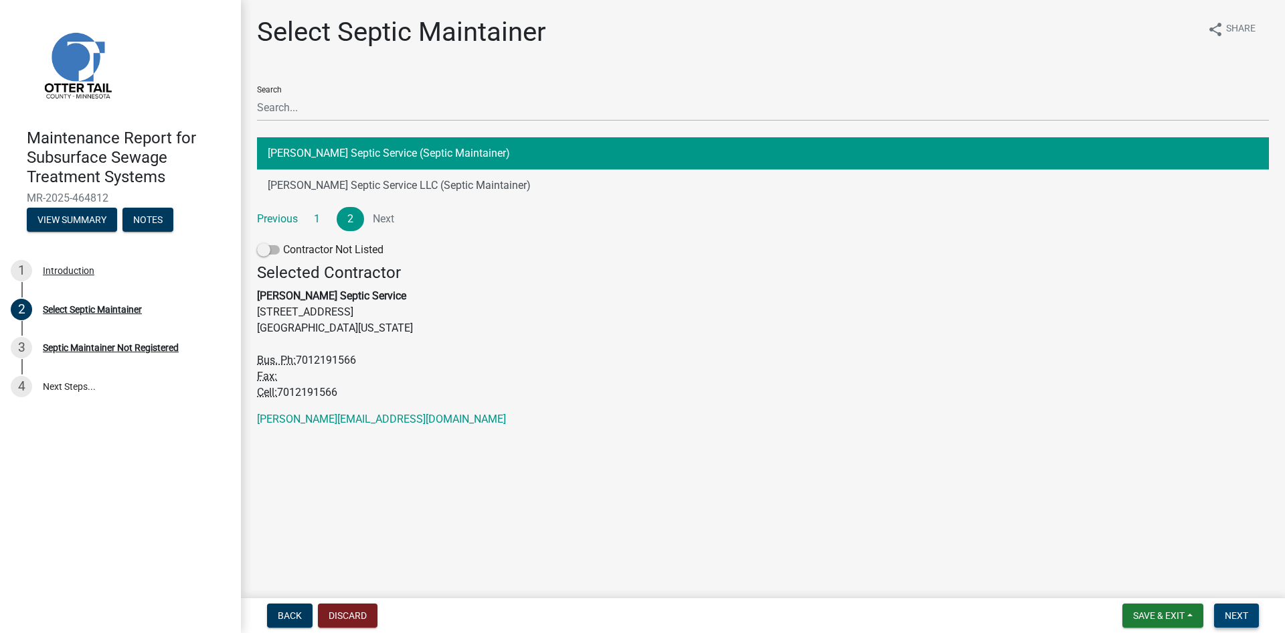
click at [1239, 614] on span "Next" at bounding box center [1236, 615] width 23 height 11
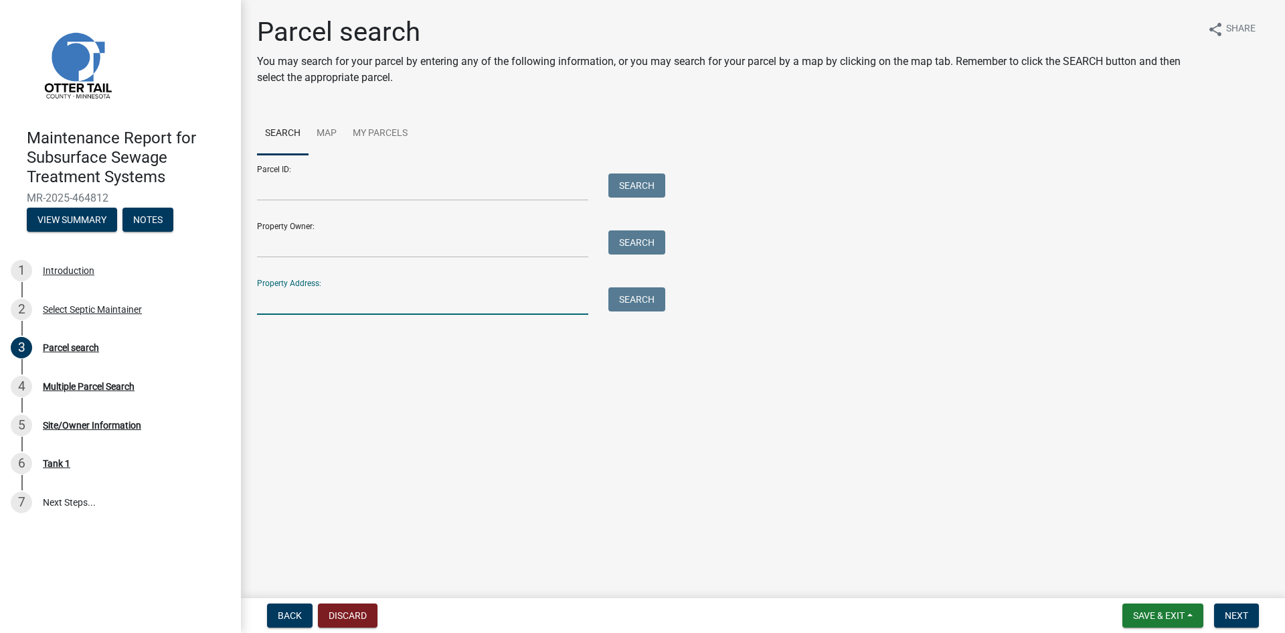
click at [356, 296] on input "Property Address:" at bounding box center [422, 300] width 331 height 27
click at [640, 302] on button "Search" at bounding box center [637, 299] width 57 height 24
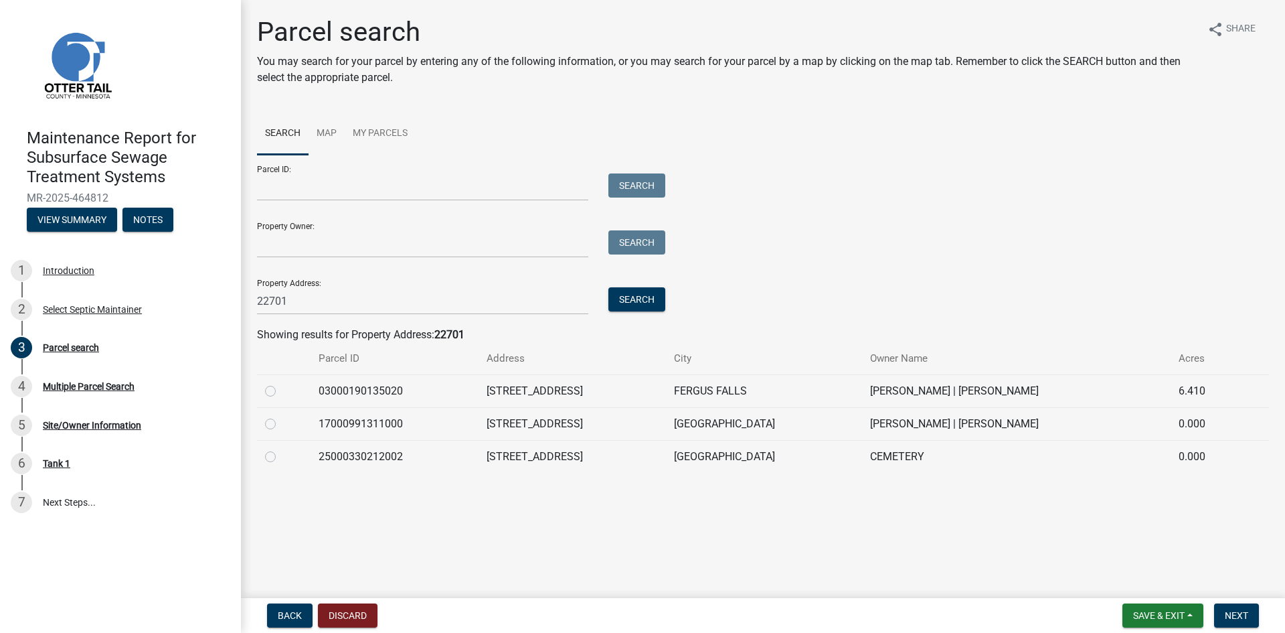
click at [281, 416] on label at bounding box center [281, 416] width 0 height 0
click at [281, 424] on input "radio" at bounding box center [285, 420] width 9 height 9
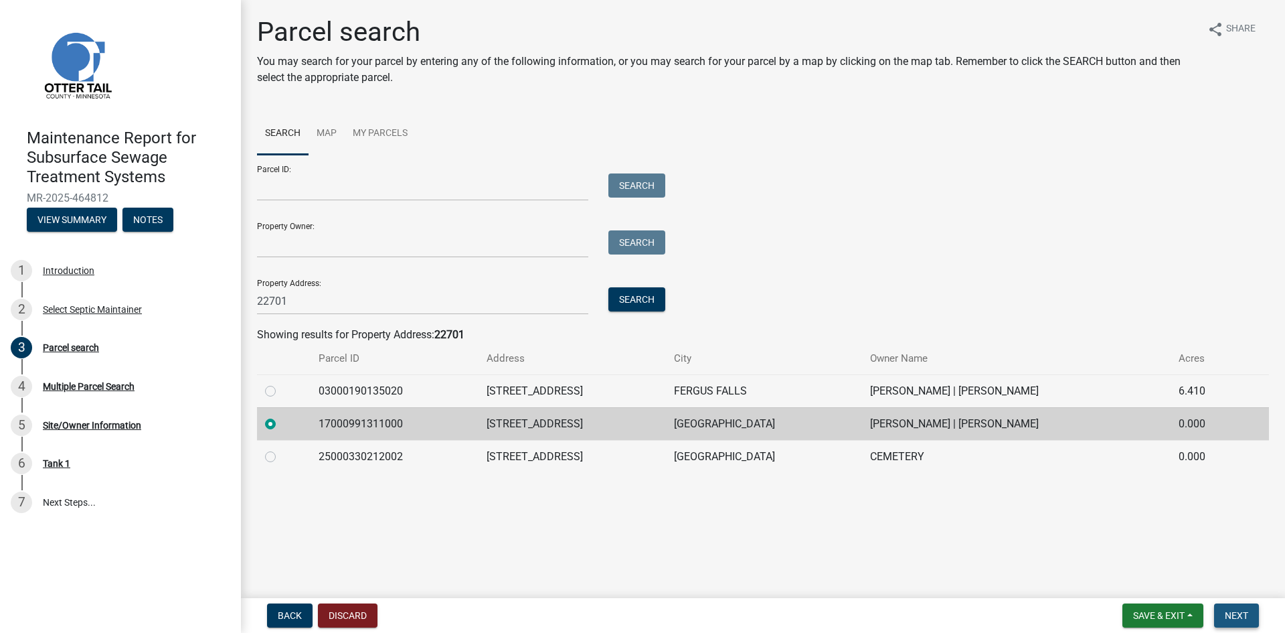
click at [1229, 618] on span "Next" at bounding box center [1236, 615] width 23 height 11
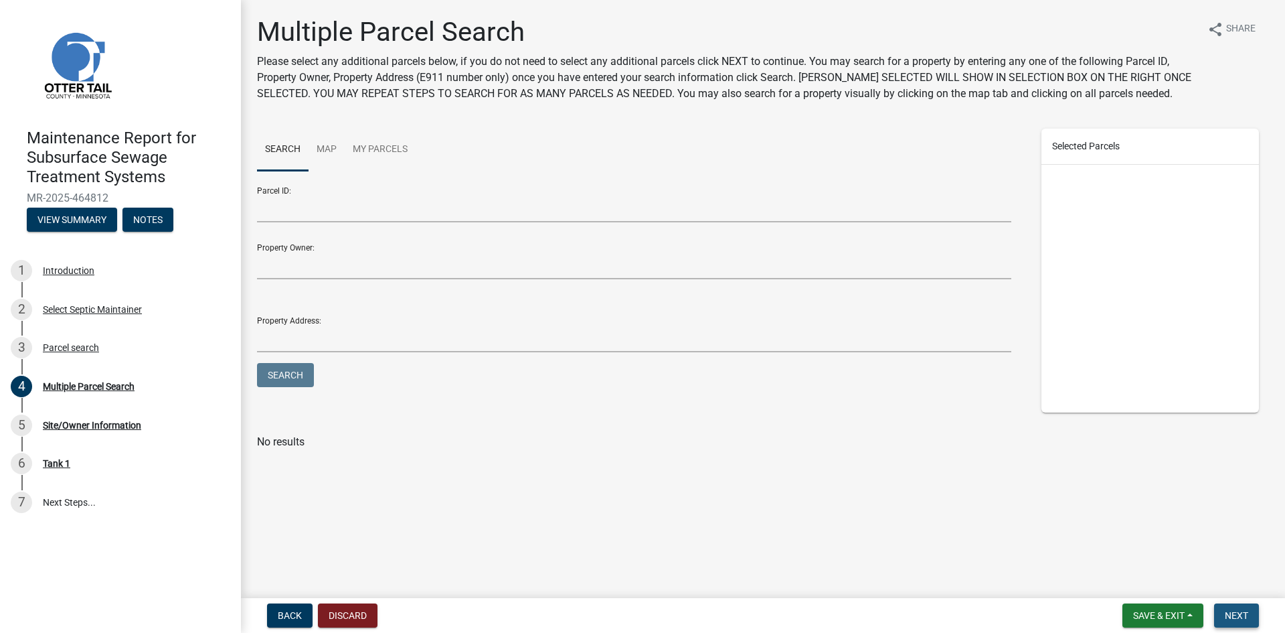
click at [1229, 618] on span "Next" at bounding box center [1236, 615] width 23 height 11
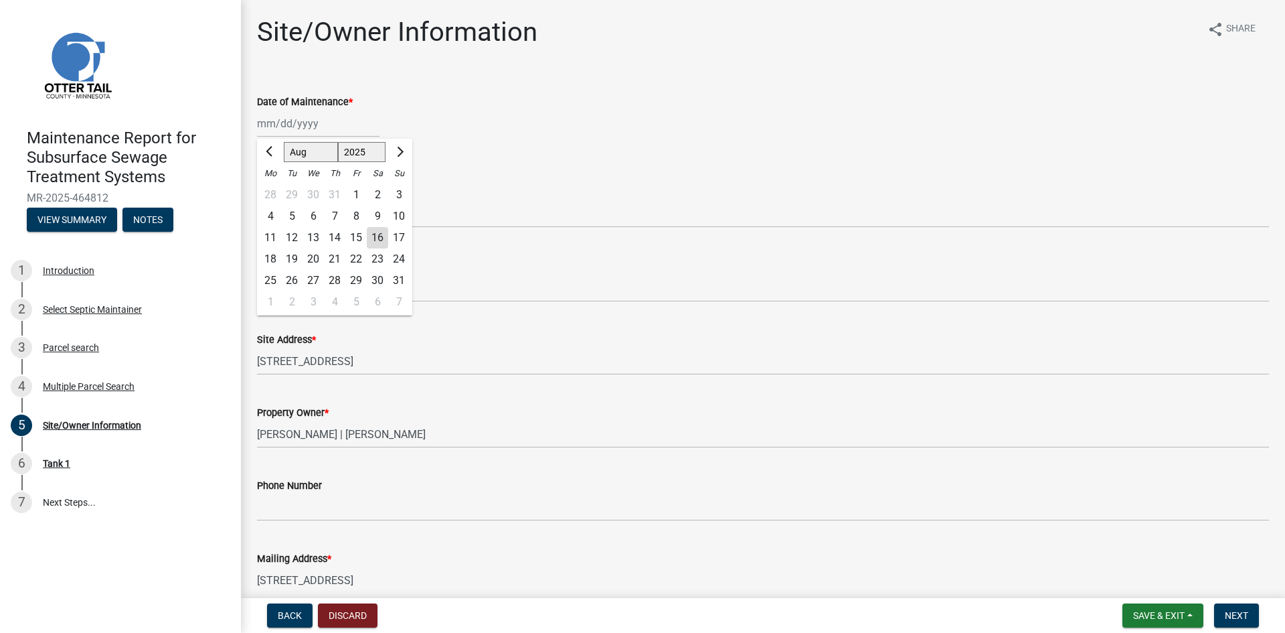
click at [315, 127] on div "[PERSON_NAME] Feb Mar Apr [PERSON_NAME][DATE] Oct Nov [DATE] 1526 1527 1528 152…" at bounding box center [318, 123] width 123 height 27
click at [358, 236] on div "15" at bounding box center [355, 237] width 21 height 21
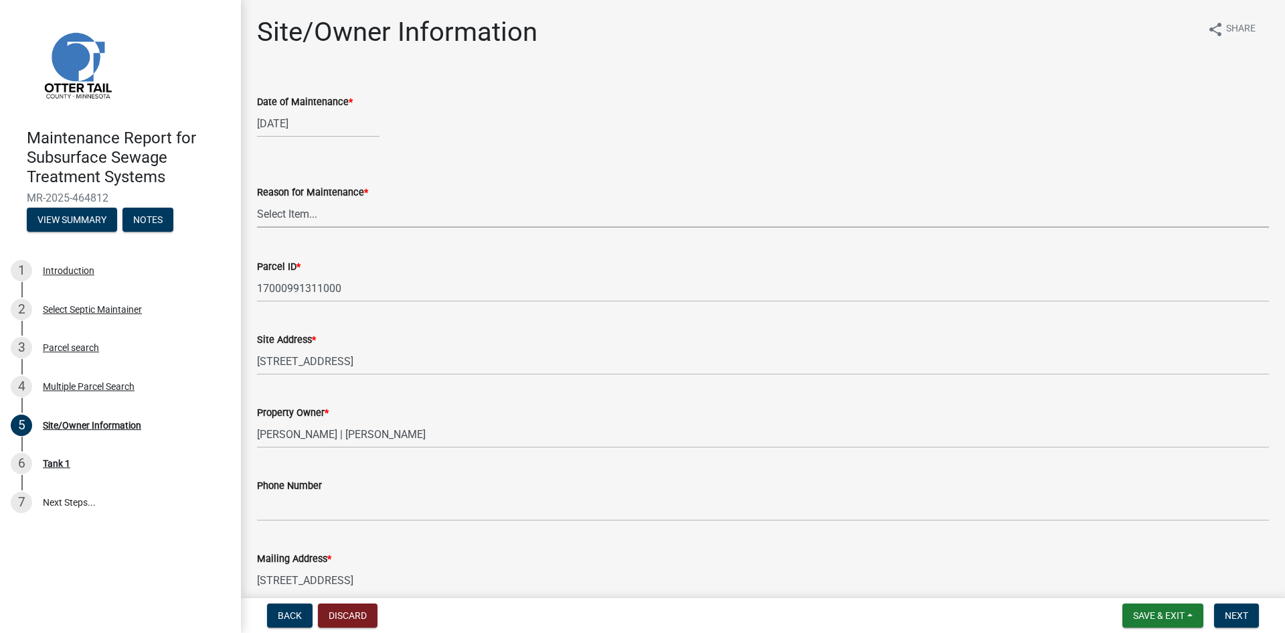
click at [351, 215] on select "Select Item... Called Routine Other" at bounding box center [763, 213] width 1012 height 27
click at [257, 200] on select "Select Item... Called Routine Other" at bounding box center [763, 213] width 1012 height 27
click at [1235, 611] on span "Next" at bounding box center [1236, 615] width 23 height 11
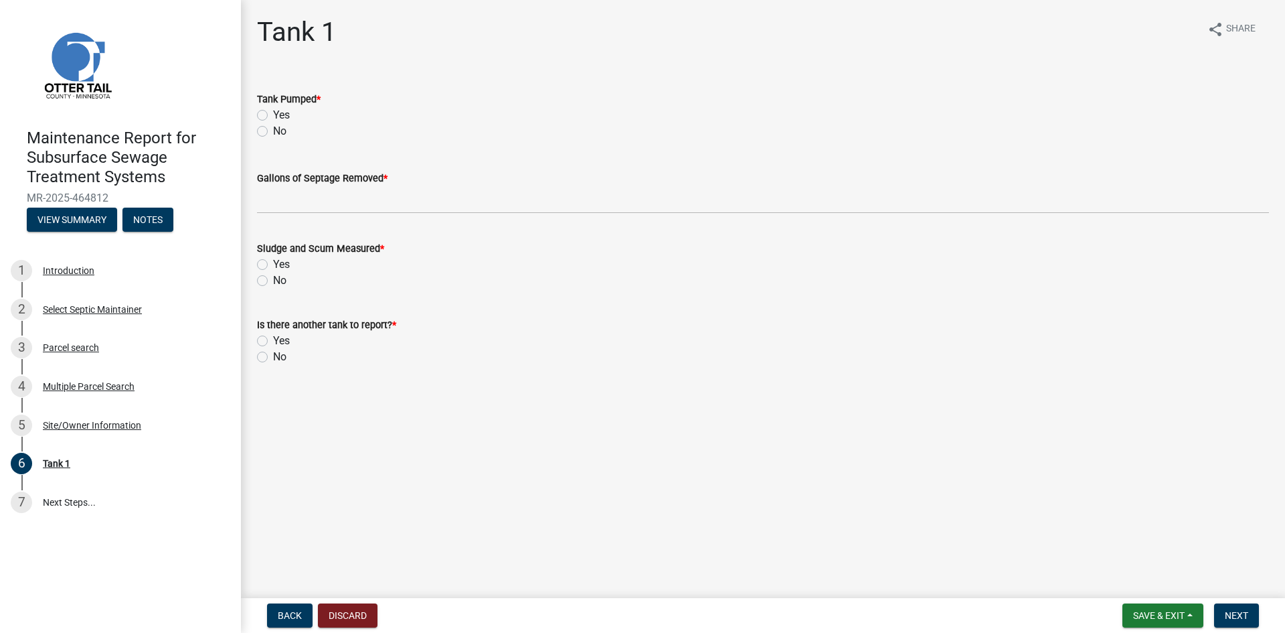
click at [273, 113] on label "Yes" at bounding box center [281, 115] width 17 height 16
click at [273, 113] on input "Yes" at bounding box center [277, 111] width 9 height 9
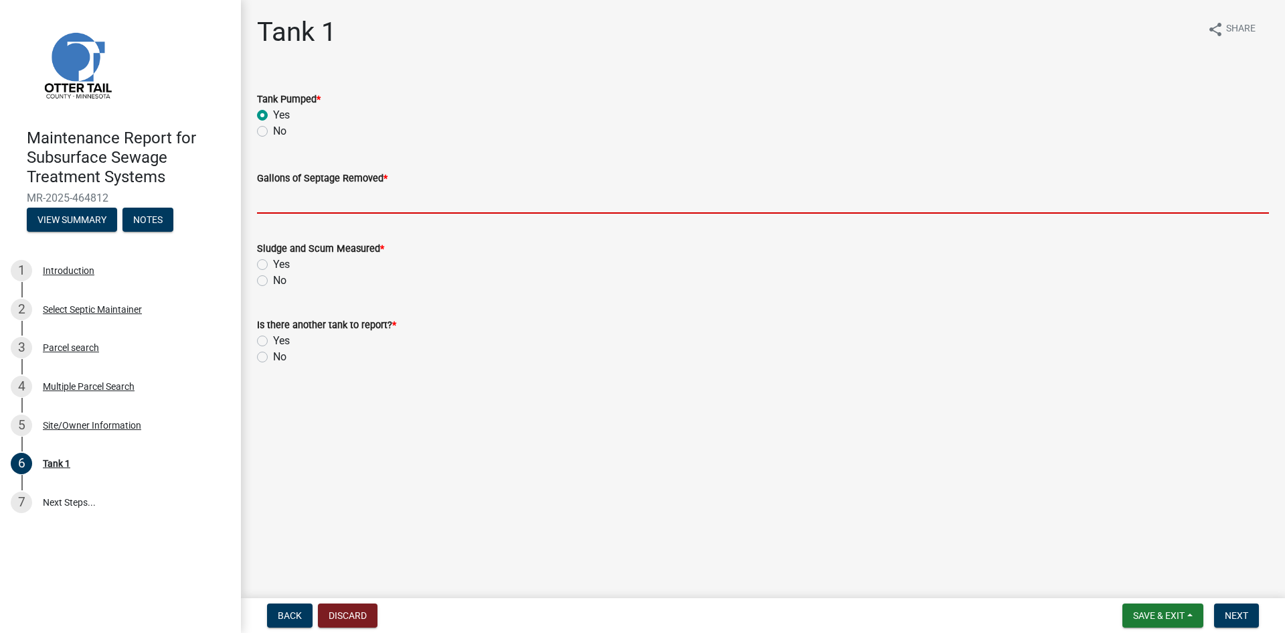
click at [278, 200] on input "Gallons of Septage Removed *" at bounding box center [763, 199] width 1012 height 27
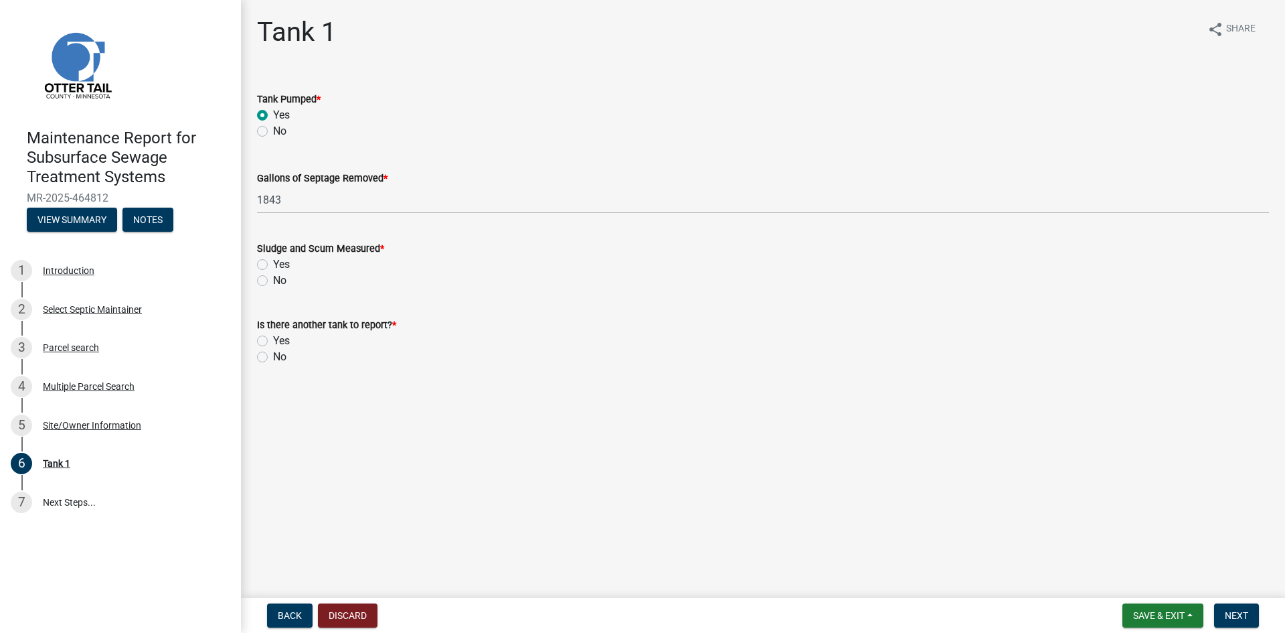
drag, startPoint x: 263, startPoint y: 283, endPoint x: 260, endPoint y: 353, distance: 70.4
click at [273, 285] on label "No" at bounding box center [279, 280] width 13 height 16
click at [273, 281] on input "No" at bounding box center [277, 276] width 9 height 9
click at [273, 357] on label "No" at bounding box center [279, 357] width 13 height 16
click at [273, 357] on input "No" at bounding box center [277, 353] width 9 height 9
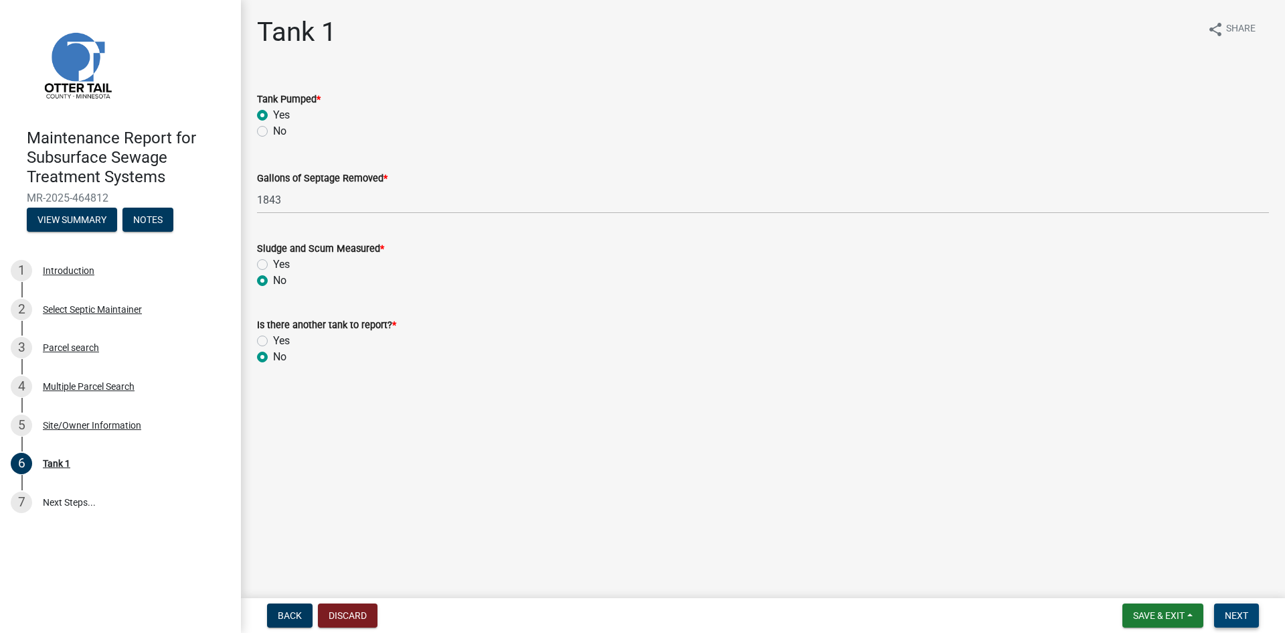
click at [1228, 614] on span "Next" at bounding box center [1236, 615] width 23 height 11
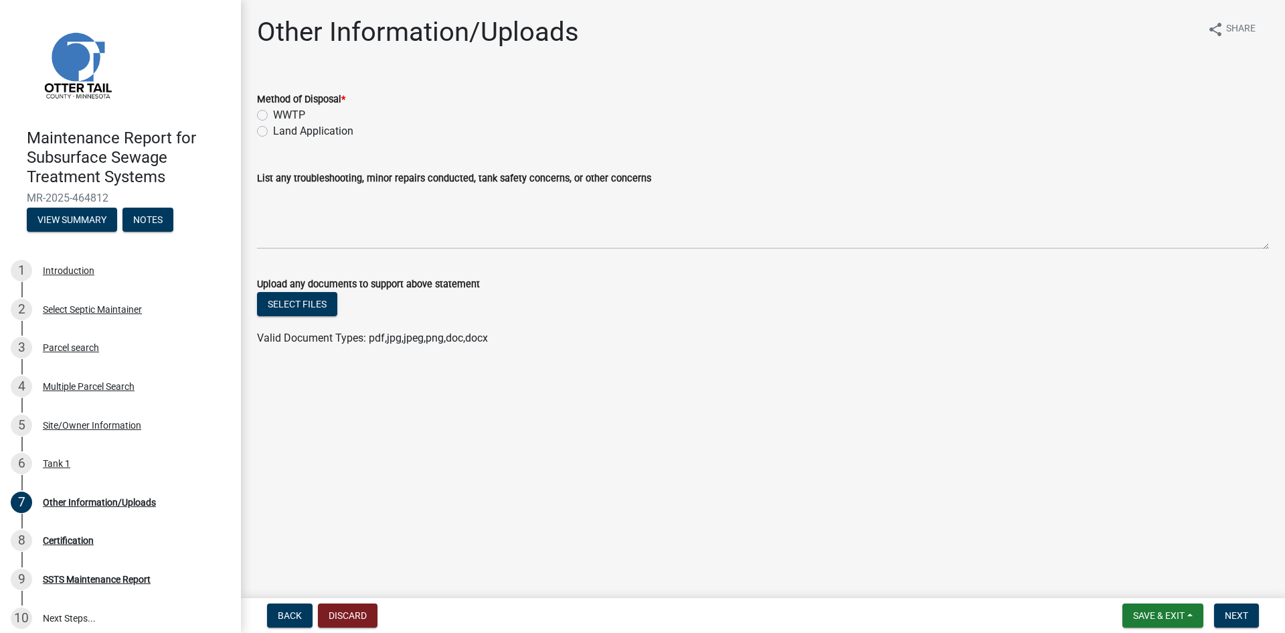
click at [322, 129] on label "Land Application" at bounding box center [313, 131] width 80 height 16
click at [282, 129] on input "Land Application" at bounding box center [277, 127] width 9 height 9
click at [1223, 621] on button "Next" at bounding box center [1236, 615] width 45 height 24
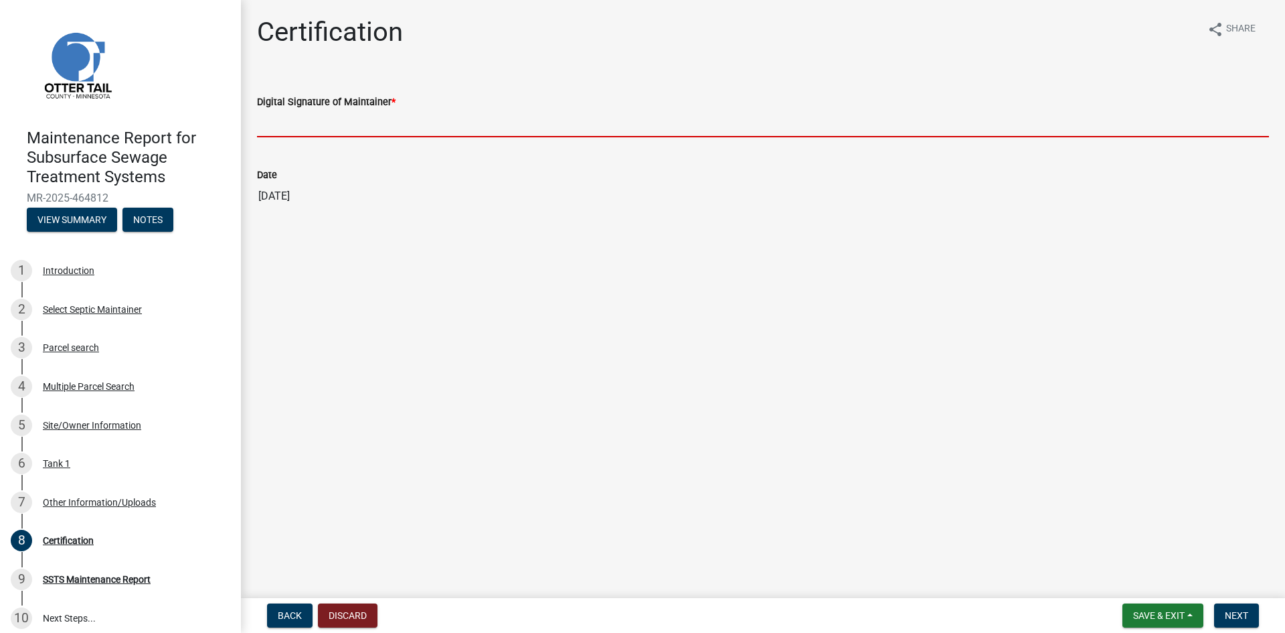
click at [1174, 129] on input "Digital Signature of Maintainer *" at bounding box center [763, 123] width 1012 height 27
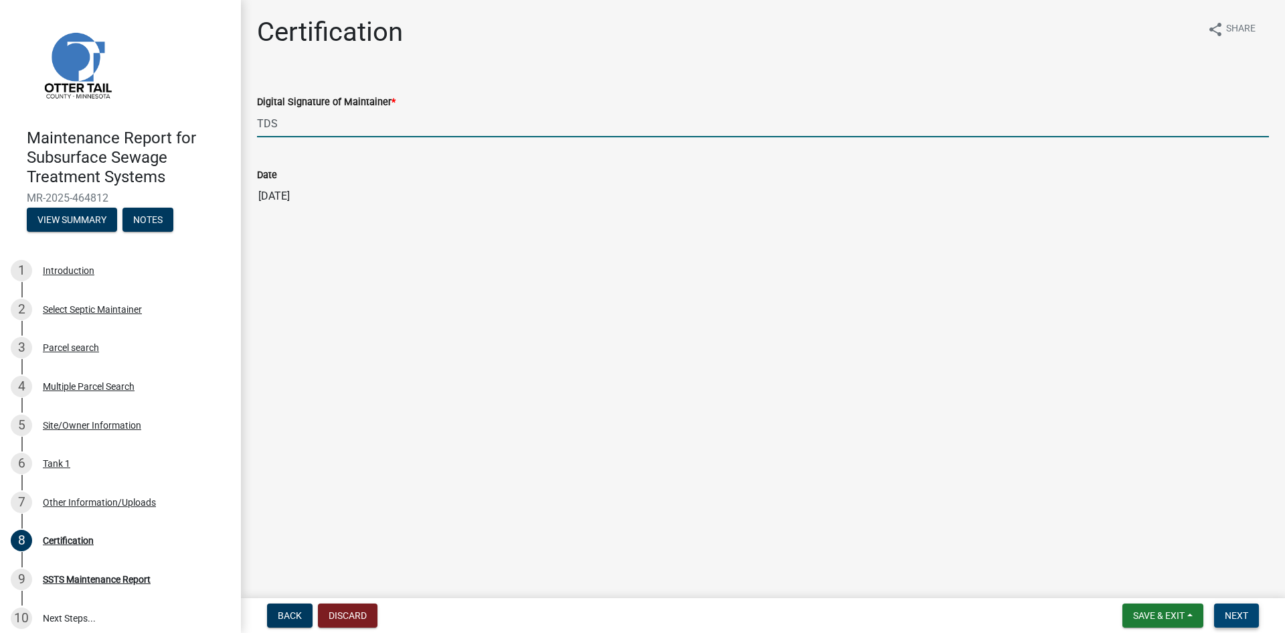
click at [1230, 611] on span "Next" at bounding box center [1236, 615] width 23 height 11
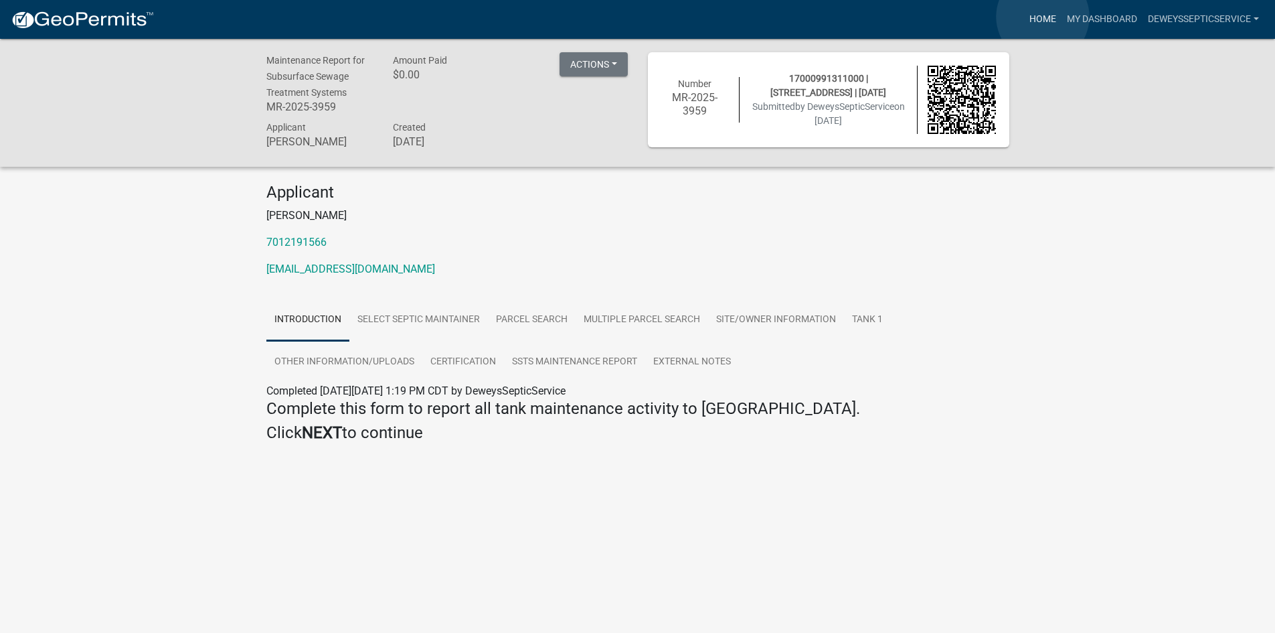
click at [1043, 17] on link "Home" at bounding box center [1042, 19] width 37 height 25
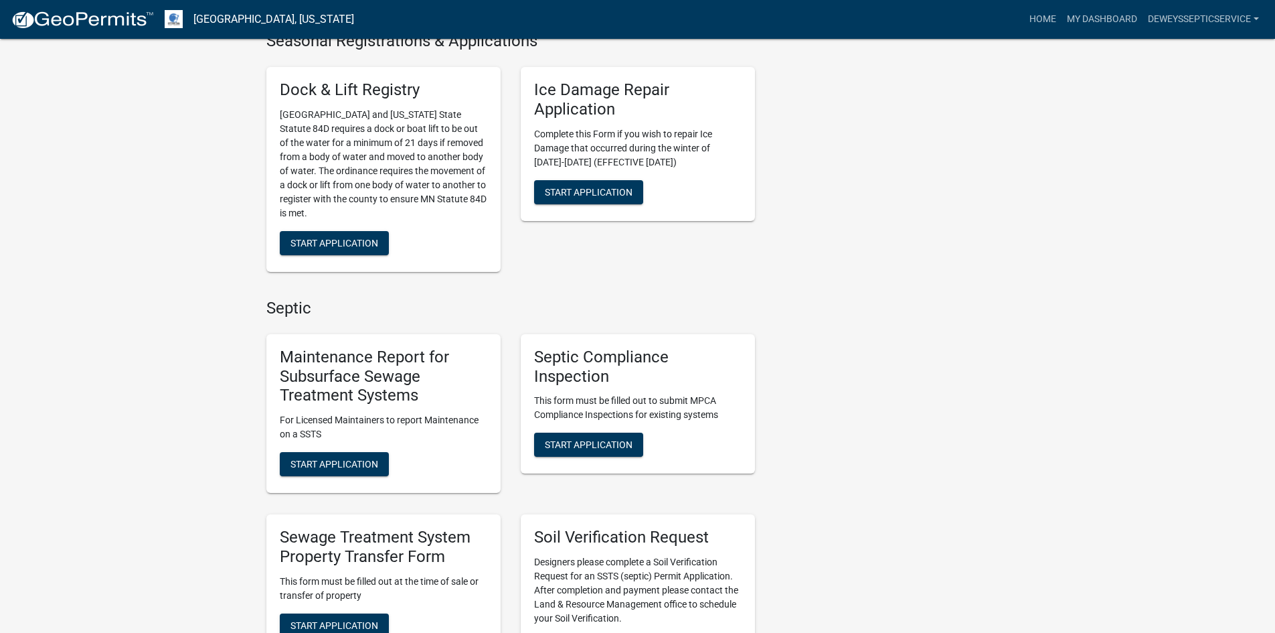
scroll to position [669, 0]
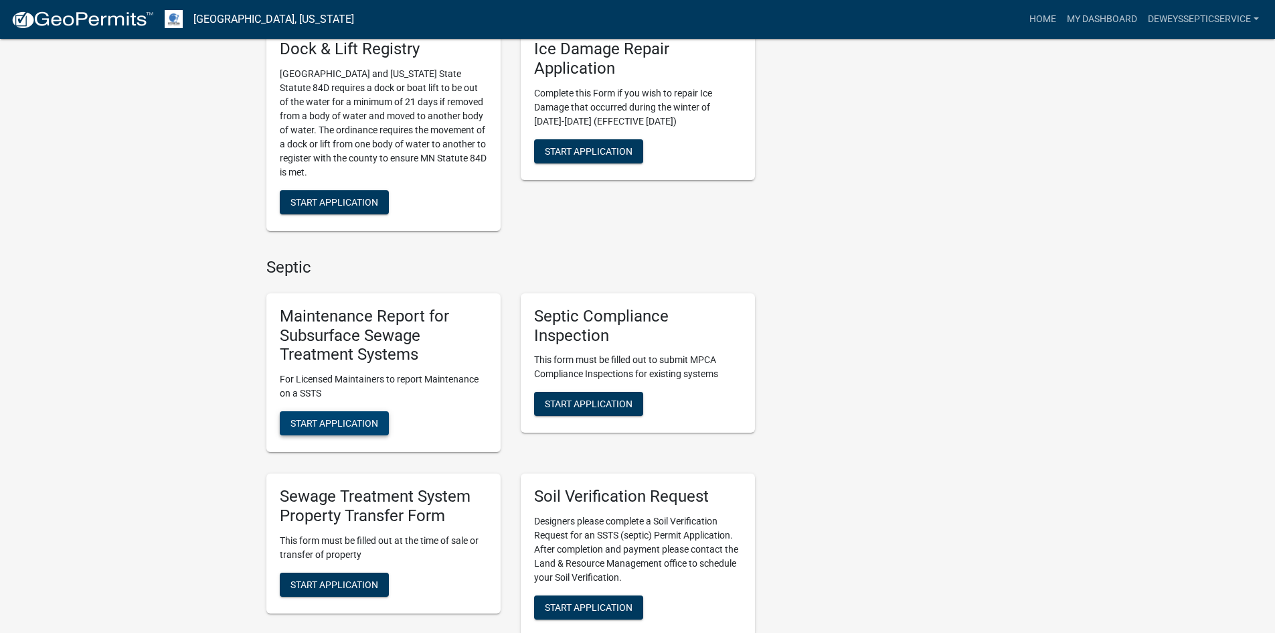
click at [355, 424] on span "Start Application" at bounding box center [335, 423] width 88 height 11
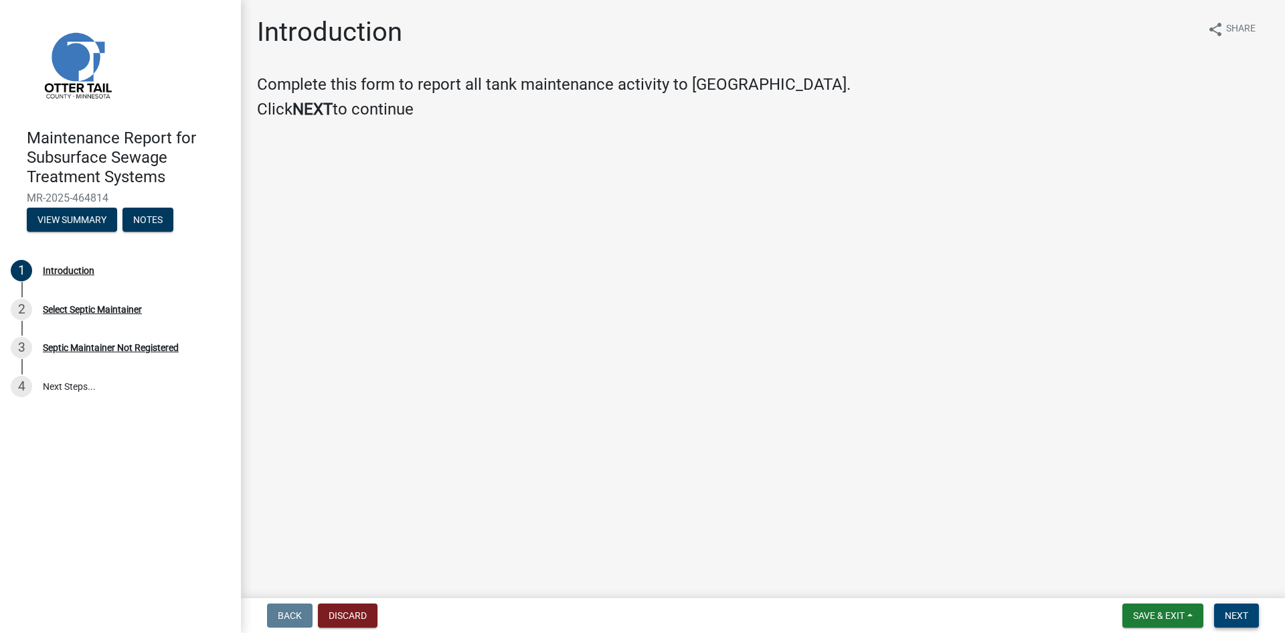
click at [1248, 611] on span "Next" at bounding box center [1236, 615] width 23 height 11
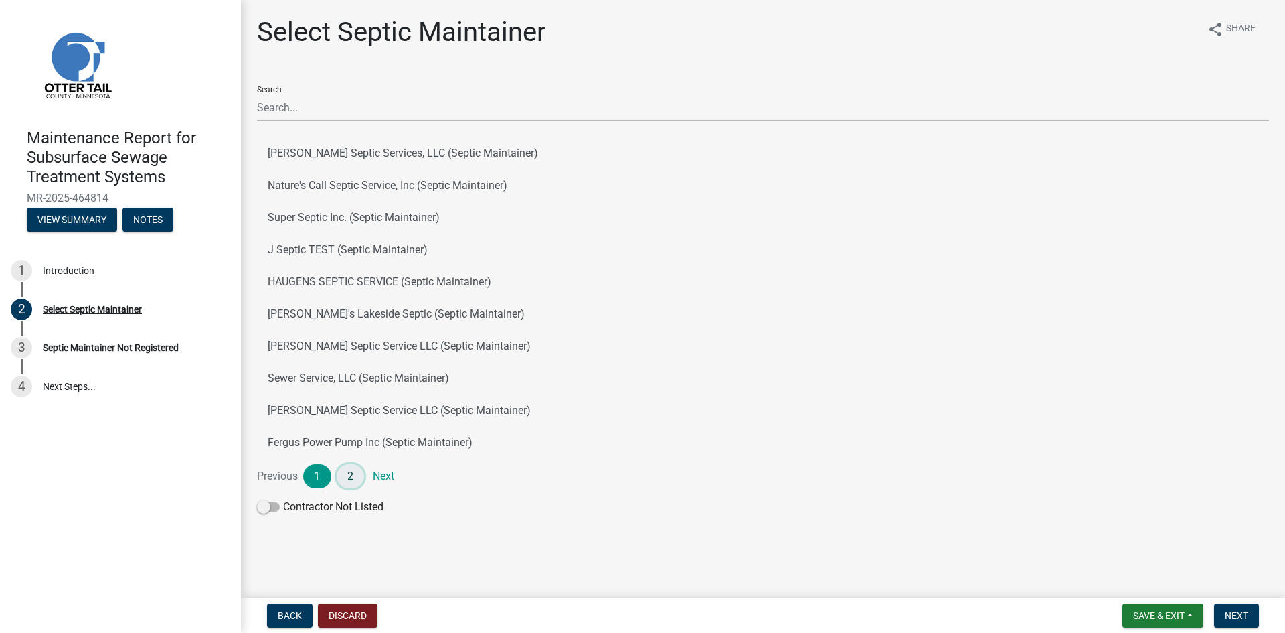
click at [348, 481] on link "2" at bounding box center [351, 476] width 28 height 24
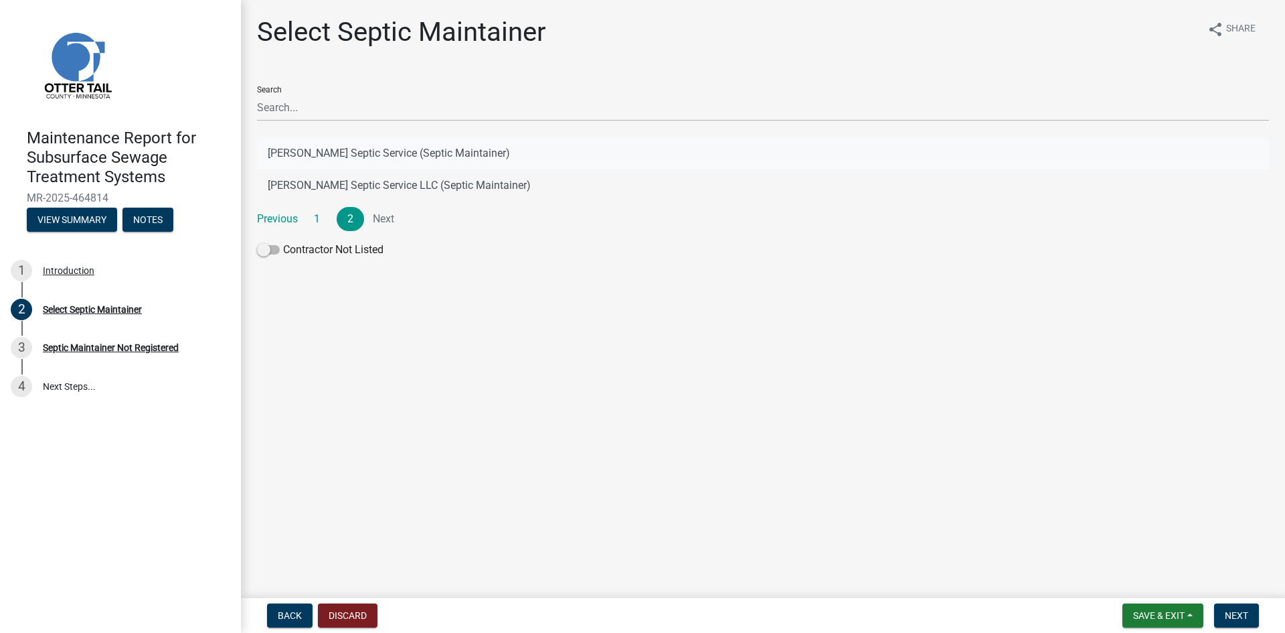
click at [416, 156] on button "[PERSON_NAME] Septic Service (Septic Maintainer)" at bounding box center [763, 153] width 1012 height 32
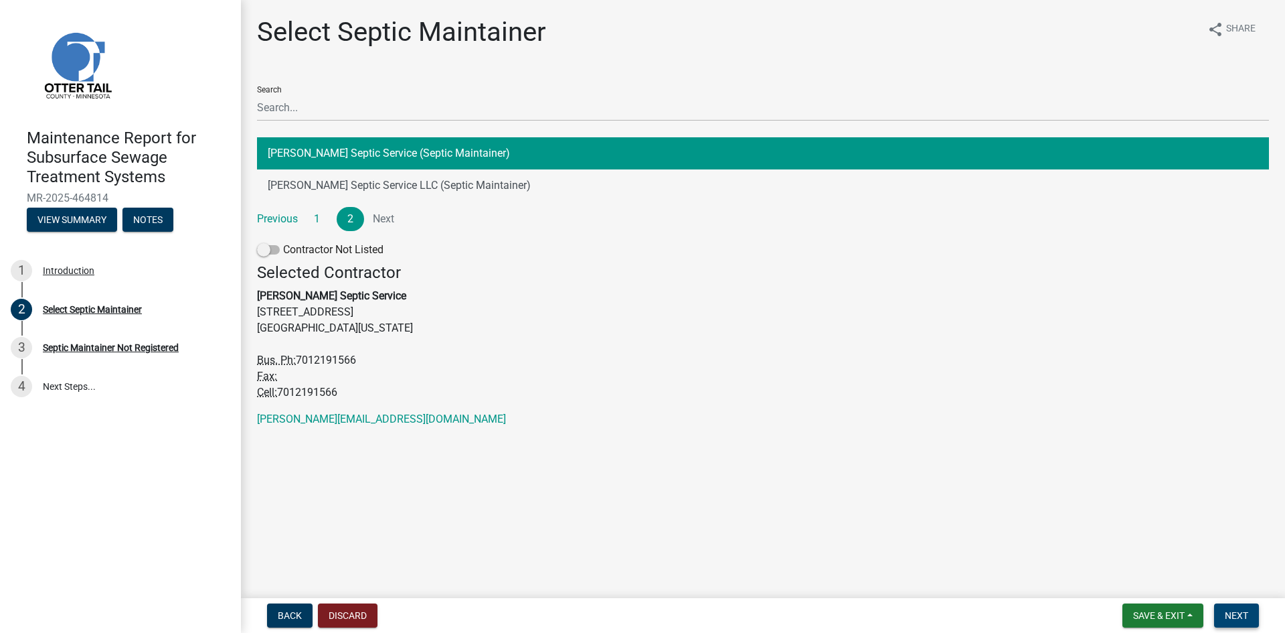
click at [1241, 614] on span "Next" at bounding box center [1236, 615] width 23 height 11
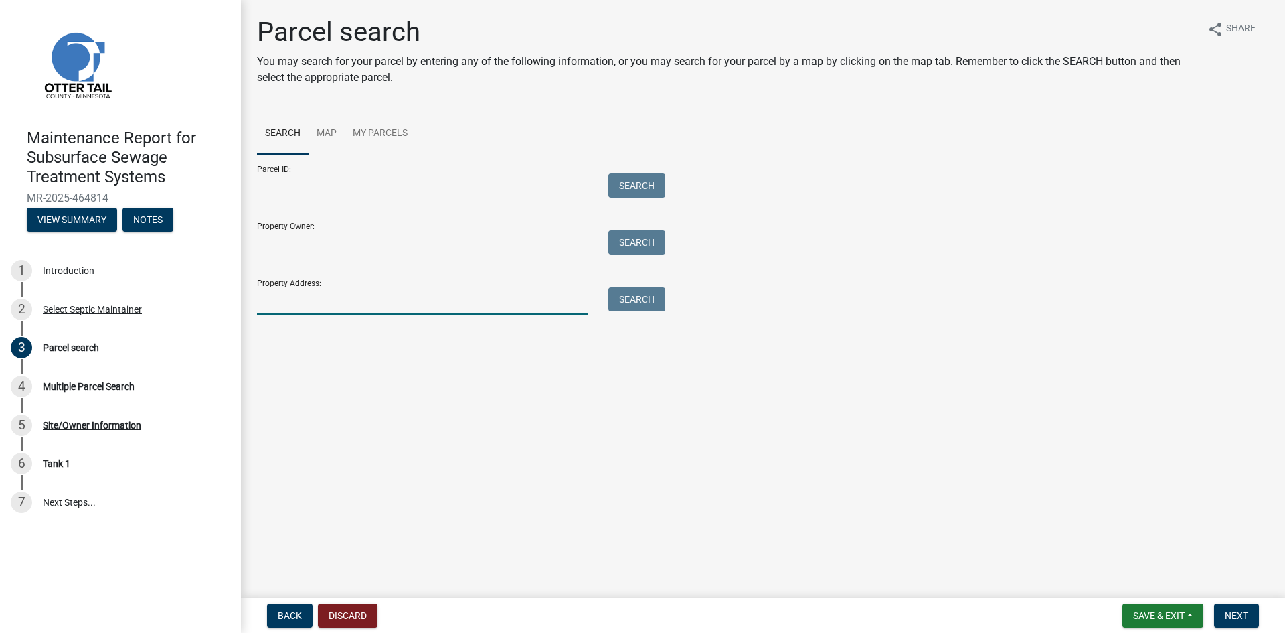
click at [329, 300] on input "Property Address:" at bounding box center [422, 300] width 331 height 27
click at [637, 301] on button "Search" at bounding box center [637, 299] width 57 height 24
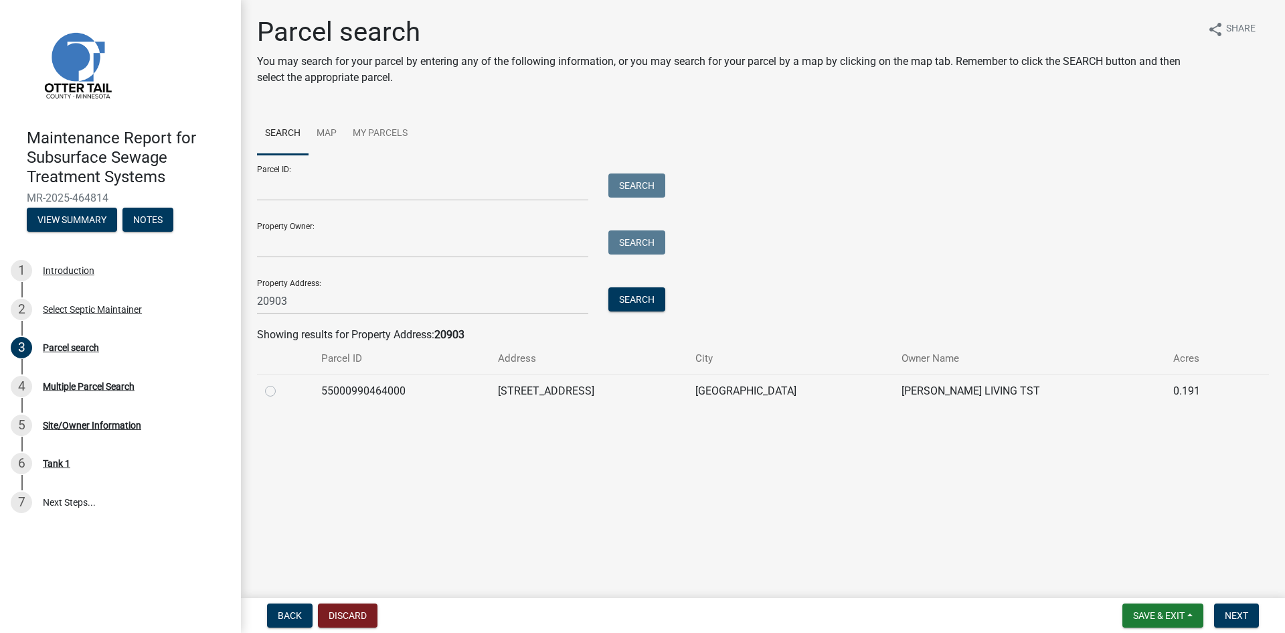
click at [281, 383] on label at bounding box center [281, 383] width 0 height 0
click at [281, 392] on input "radio" at bounding box center [285, 387] width 9 height 9
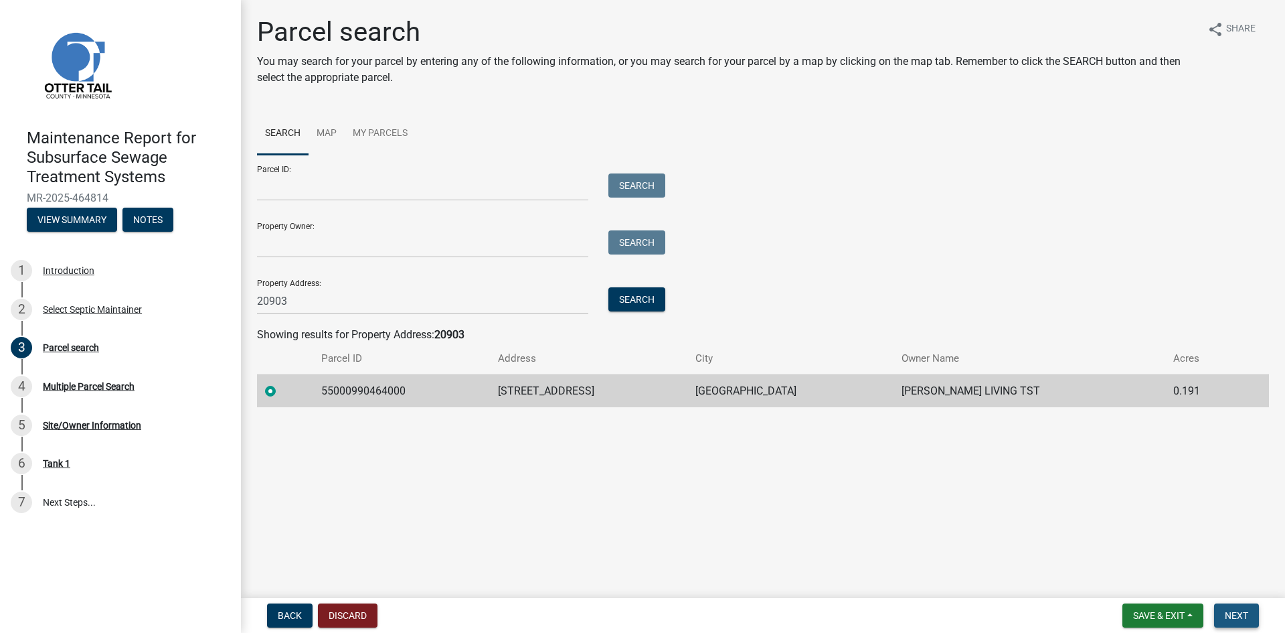
click at [1231, 620] on span "Next" at bounding box center [1236, 615] width 23 height 11
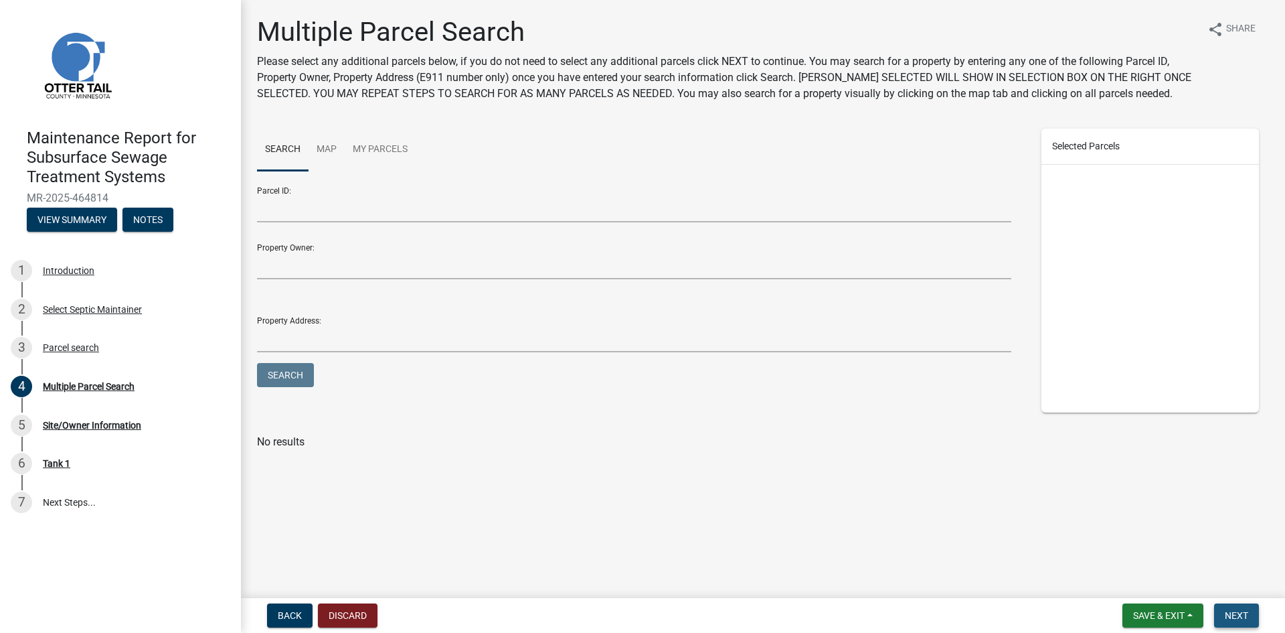
click at [1231, 620] on span "Next" at bounding box center [1236, 615] width 23 height 11
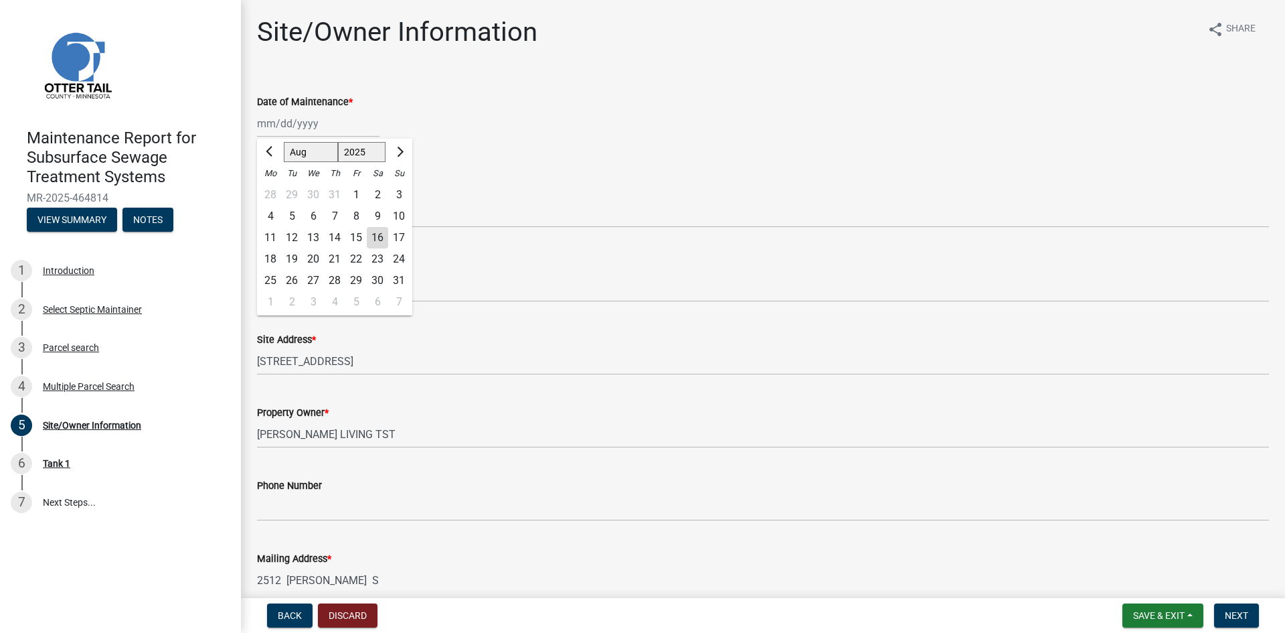
click at [314, 125] on div "[PERSON_NAME] Feb Mar Apr [PERSON_NAME][DATE] Oct Nov [DATE] 1526 1527 1528 152…" at bounding box center [318, 123] width 123 height 27
click at [352, 235] on div "15" at bounding box center [355, 237] width 21 height 21
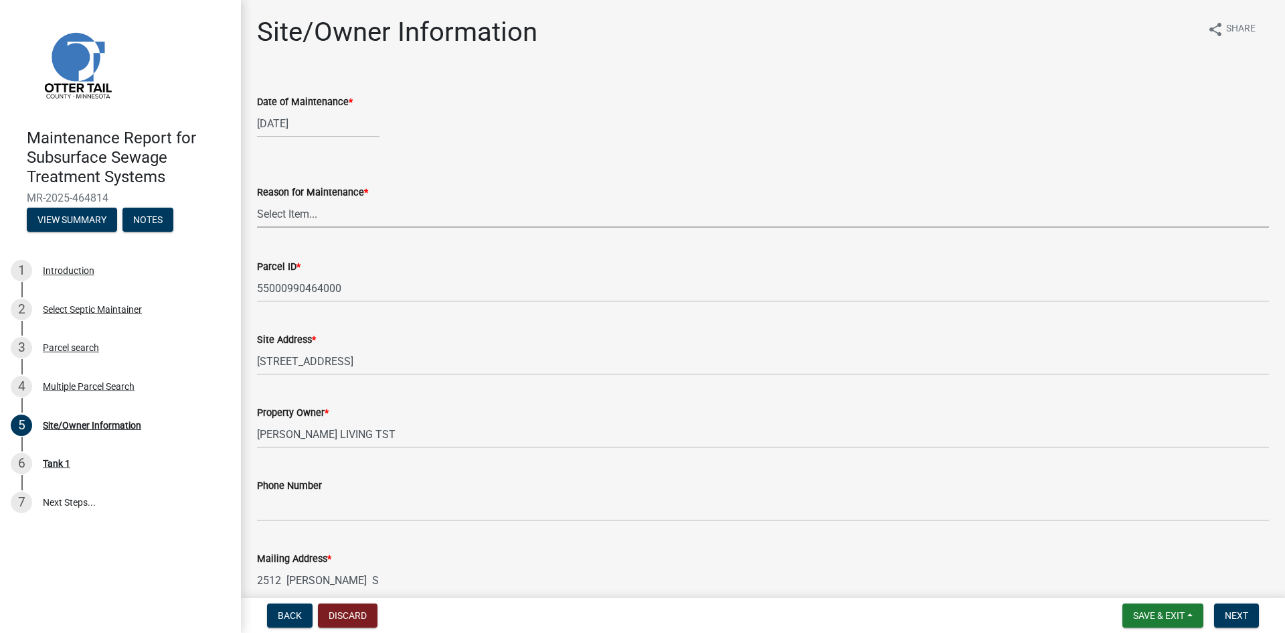
click at [352, 201] on select "Select Item... Called Routine Other" at bounding box center [763, 213] width 1012 height 27
click at [257, 200] on select "Select Item... Called Routine Other" at bounding box center [763, 213] width 1012 height 27
click at [1237, 621] on button "Next" at bounding box center [1236, 615] width 45 height 24
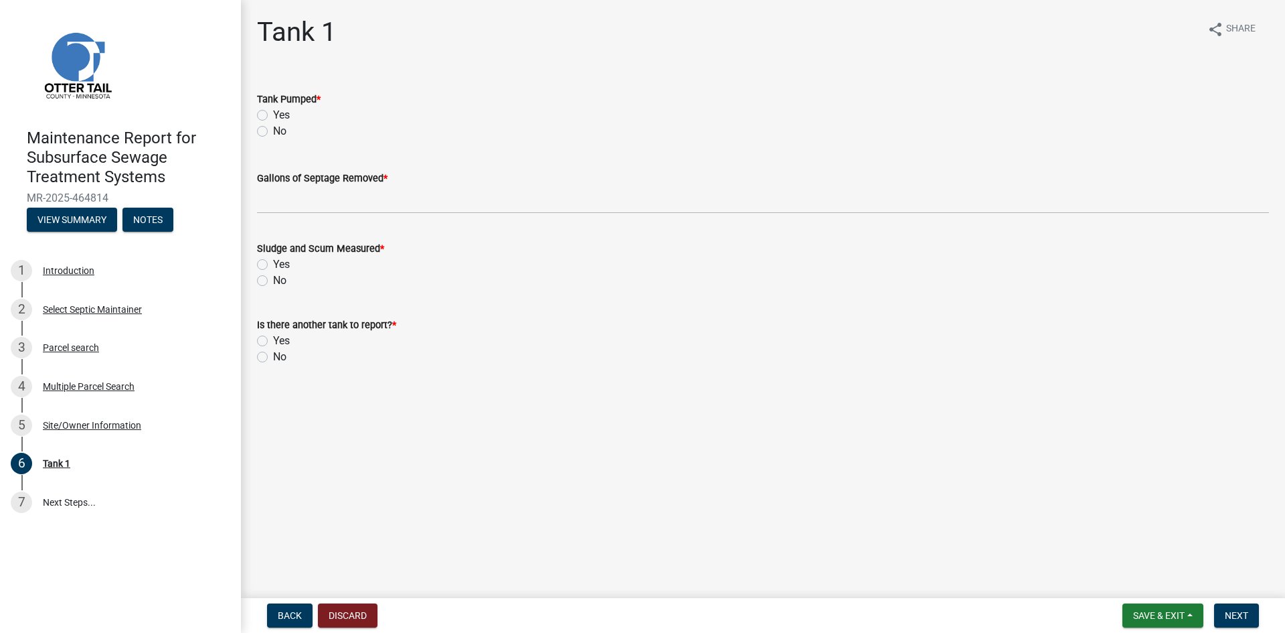
click at [273, 114] on label "Yes" at bounding box center [281, 115] width 17 height 16
click at [273, 114] on input "Yes" at bounding box center [277, 111] width 9 height 9
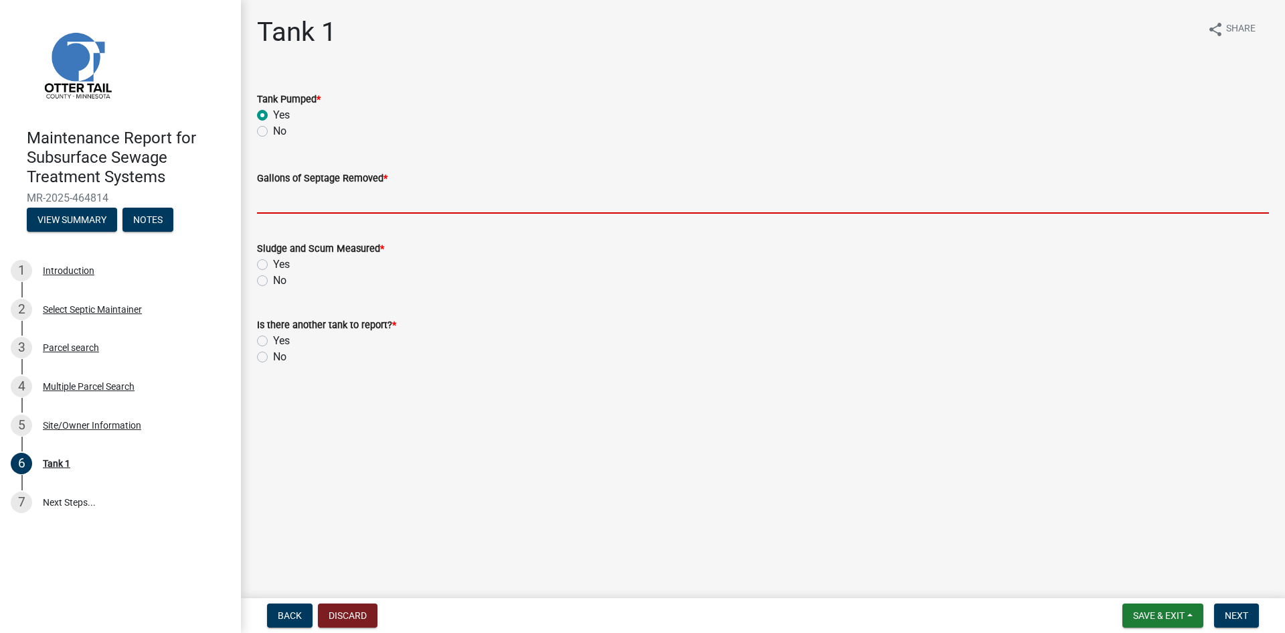
click at [274, 191] on input "Gallons of Septage Removed *" at bounding box center [763, 199] width 1012 height 27
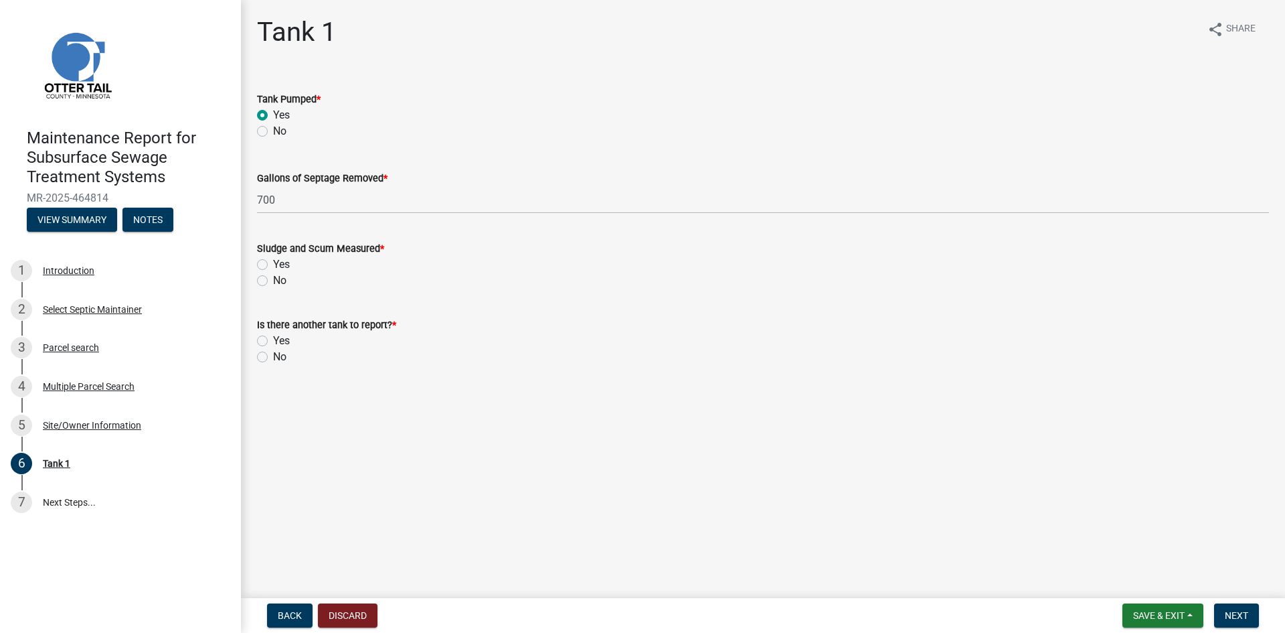
click at [273, 276] on label "No" at bounding box center [279, 280] width 13 height 16
click at [273, 276] on input "No" at bounding box center [277, 276] width 9 height 9
click at [273, 357] on label "No" at bounding box center [279, 357] width 13 height 16
click at [273, 357] on input "No" at bounding box center [277, 353] width 9 height 9
click at [1231, 618] on span "Next" at bounding box center [1236, 615] width 23 height 11
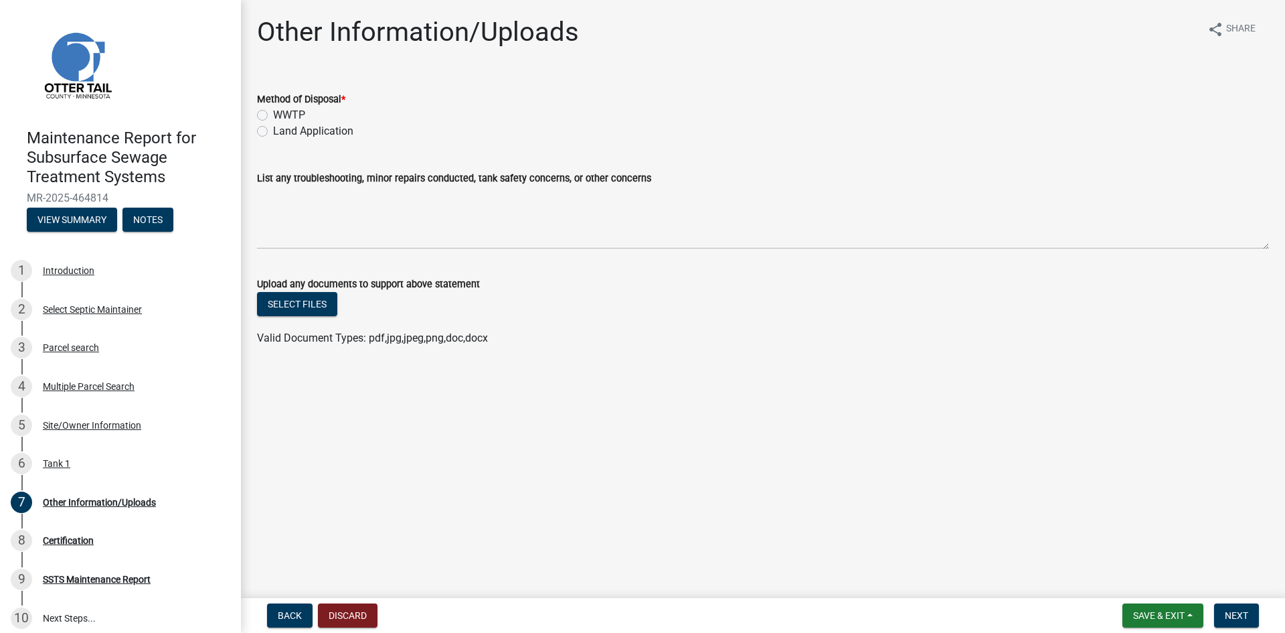
click at [290, 132] on label "Land Application" at bounding box center [313, 131] width 80 height 16
click at [282, 132] on input "Land Application" at bounding box center [277, 127] width 9 height 9
click at [1252, 619] on button "Next" at bounding box center [1236, 615] width 45 height 24
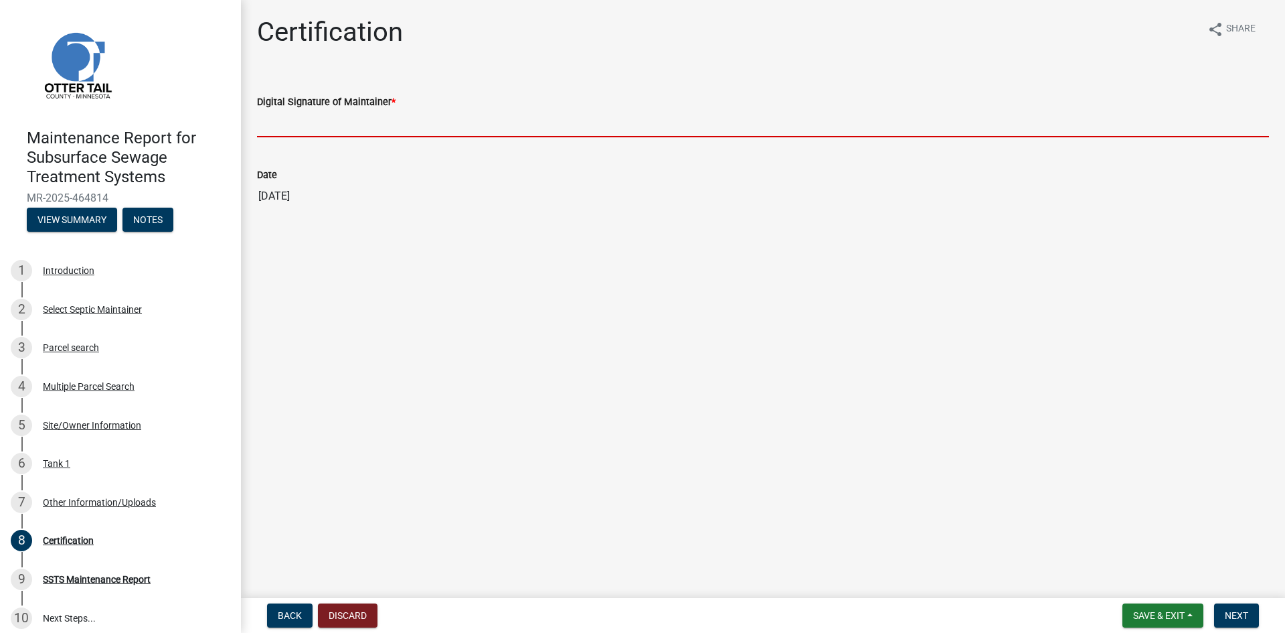
click at [1176, 127] on input "Digital Signature of Maintainer *" at bounding box center [763, 123] width 1012 height 27
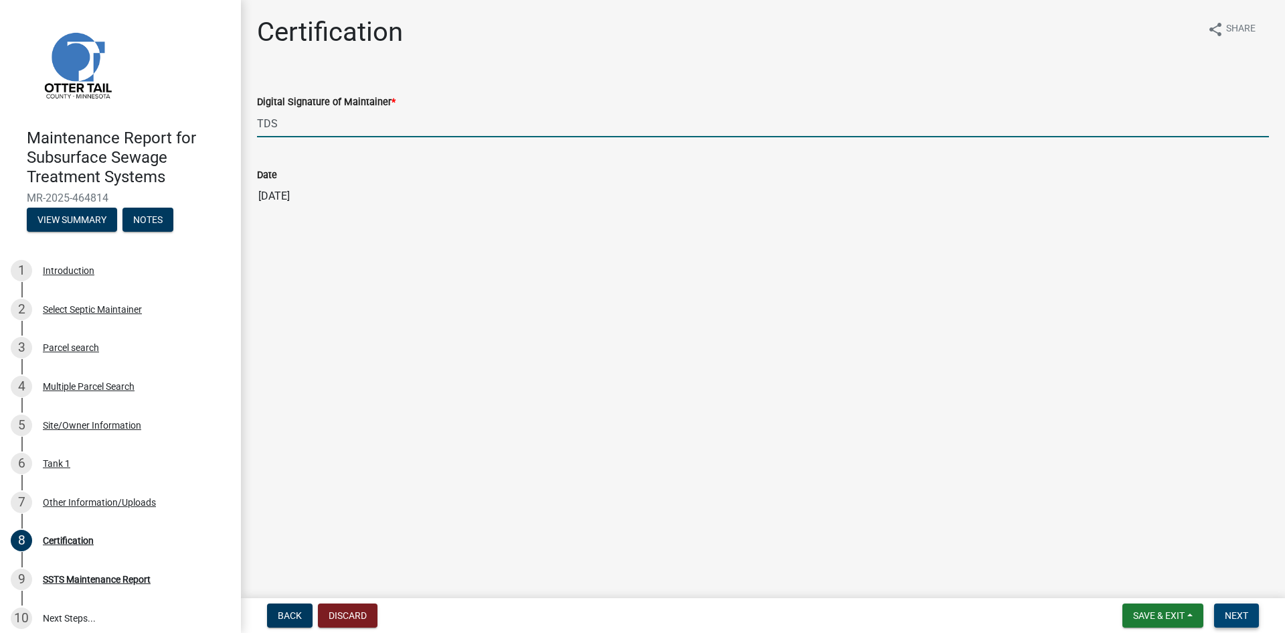
click at [1237, 612] on span "Next" at bounding box center [1236, 615] width 23 height 11
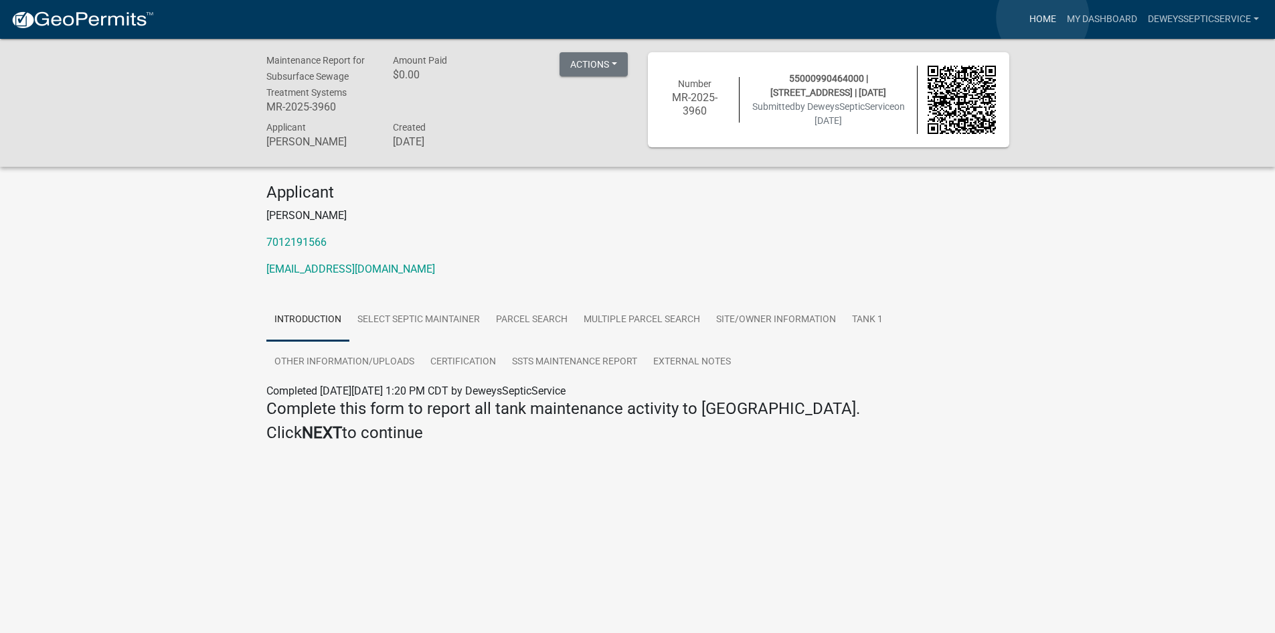
click at [1041, 17] on link "Home" at bounding box center [1042, 19] width 37 height 25
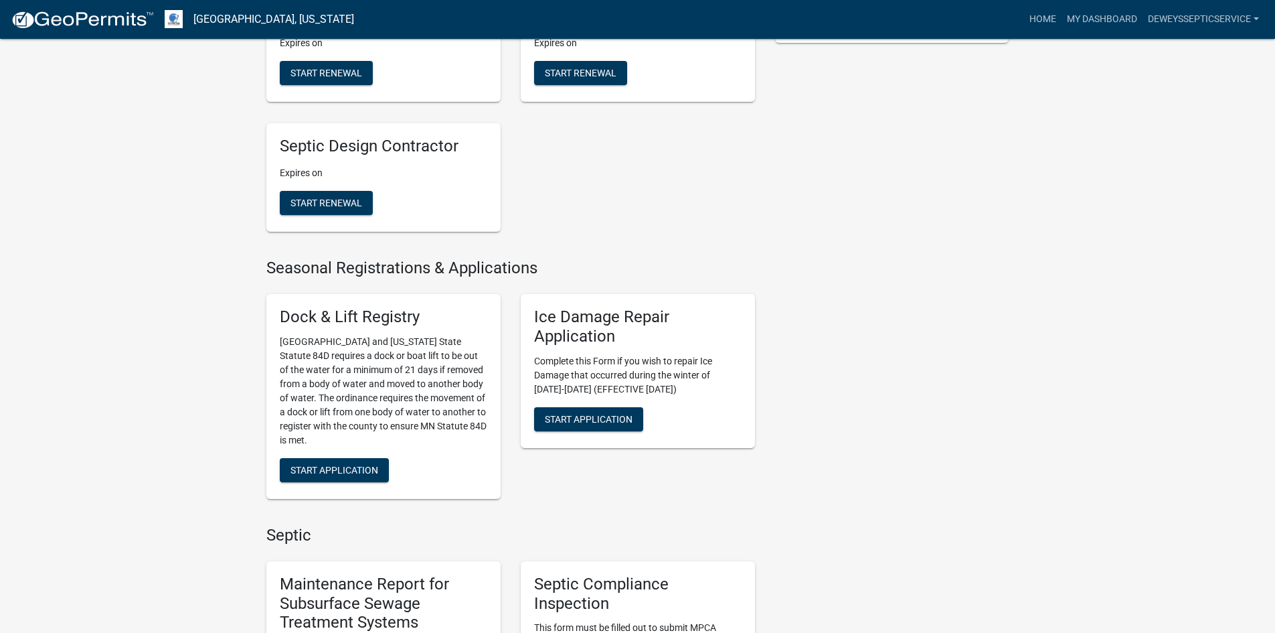
scroll to position [736, 0]
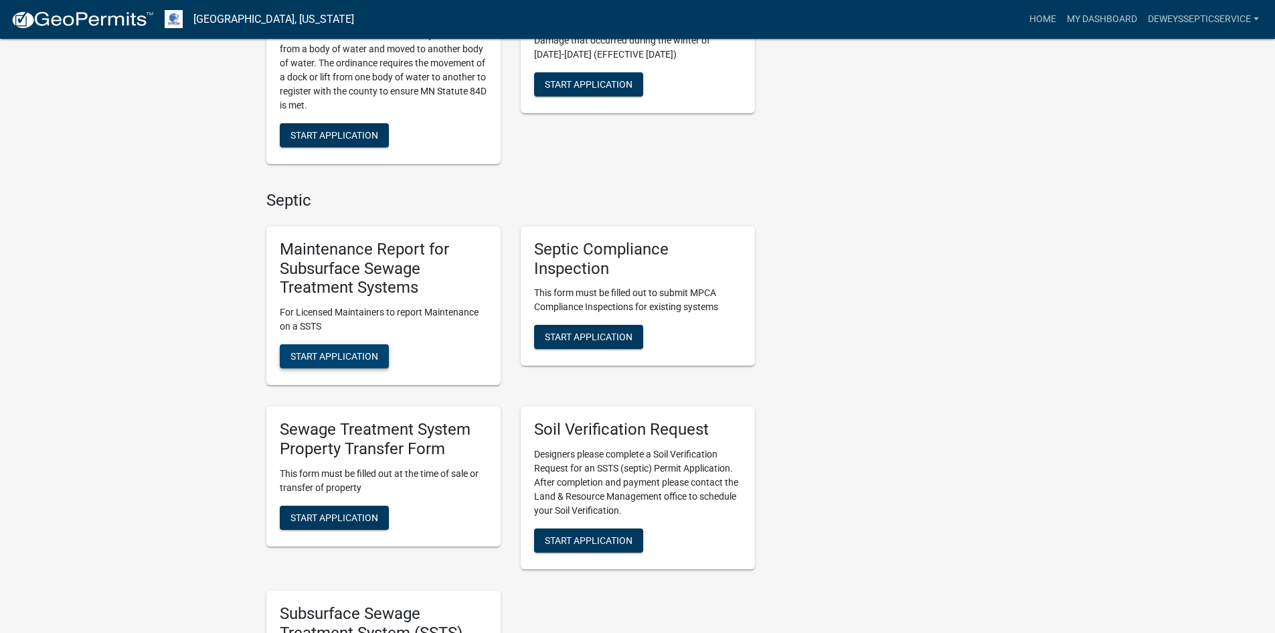
click at [343, 353] on span "Start Application" at bounding box center [335, 356] width 88 height 11
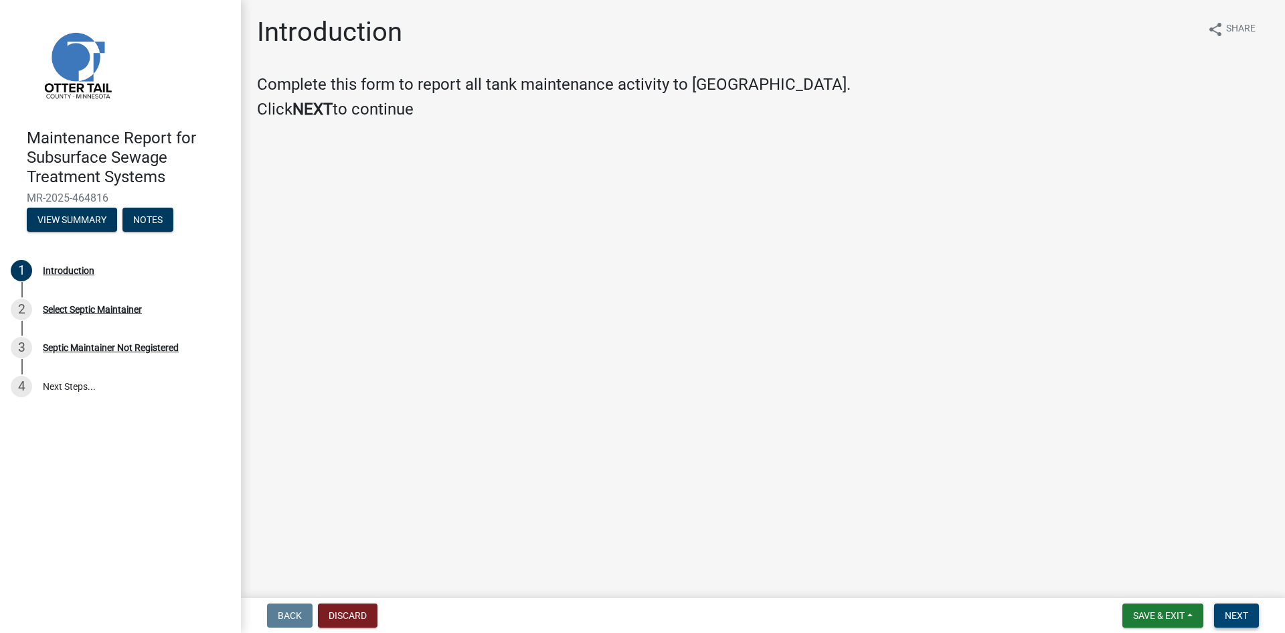
click at [1234, 609] on button "Next" at bounding box center [1236, 615] width 45 height 24
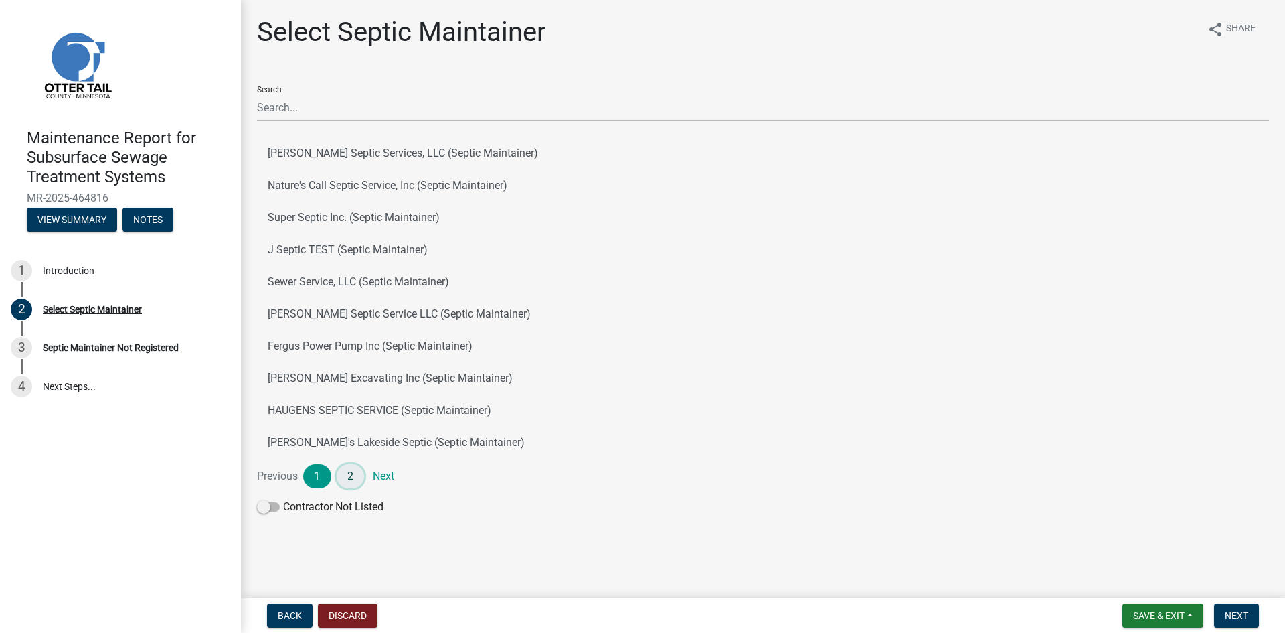
click at [350, 479] on link "2" at bounding box center [351, 476] width 28 height 24
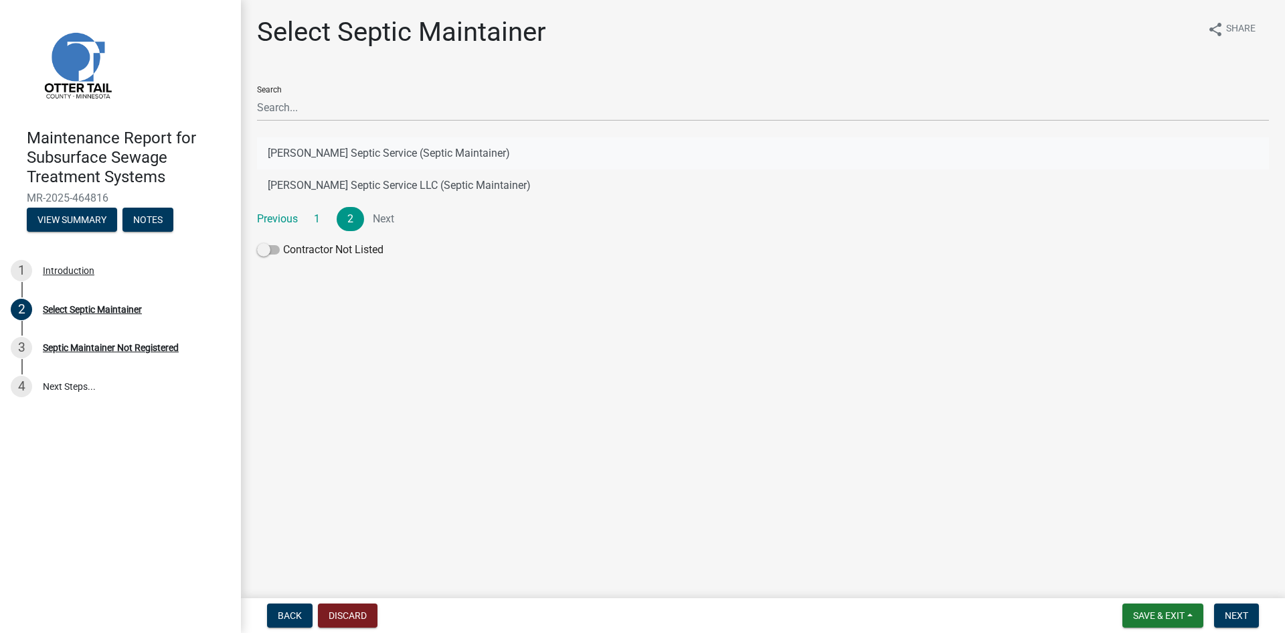
click at [414, 157] on button "[PERSON_NAME] Septic Service (Septic Maintainer)" at bounding box center [763, 153] width 1012 height 32
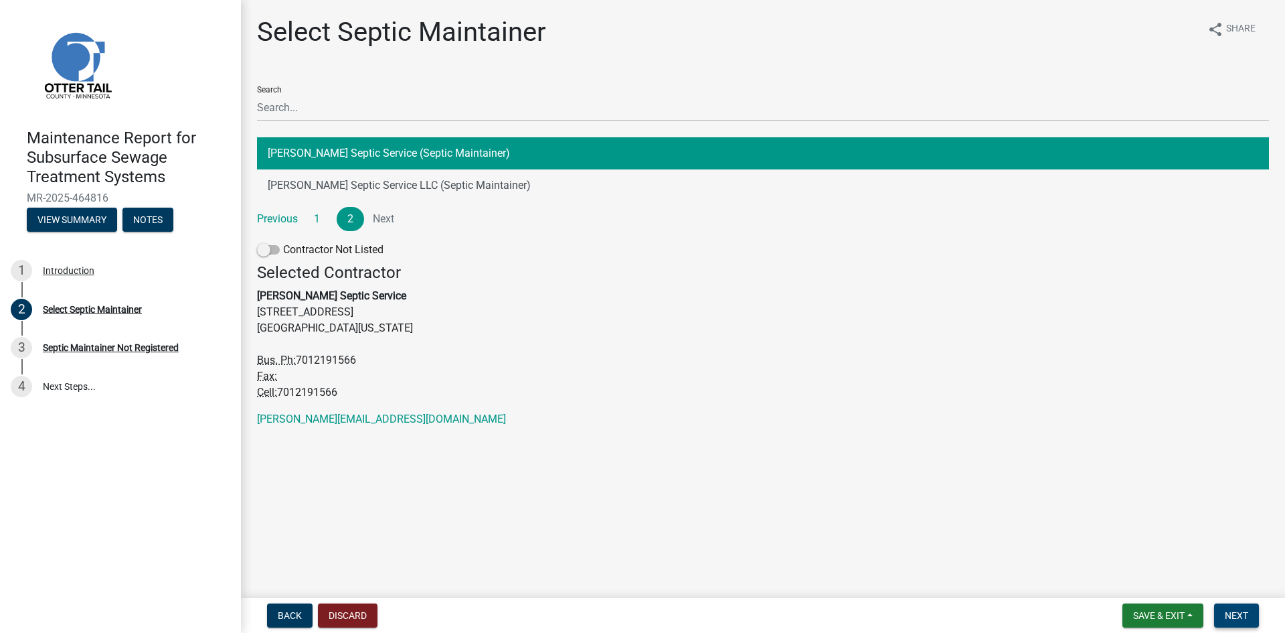
click at [1230, 611] on span "Next" at bounding box center [1236, 615] width 23 height 11
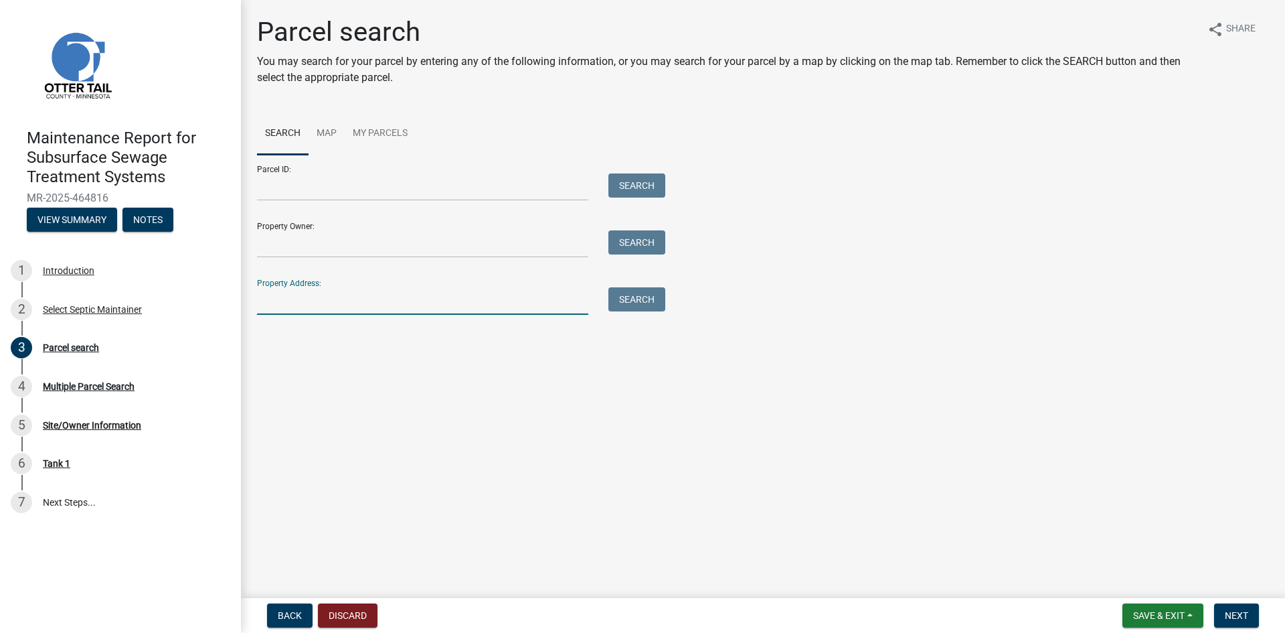
click at [421, 299] on input "Property Address:" at bounding box center [422, 300] width 331 height 27
click at [632, 301] on button "Search" at bounding box center [637, 299] width 57 height 24
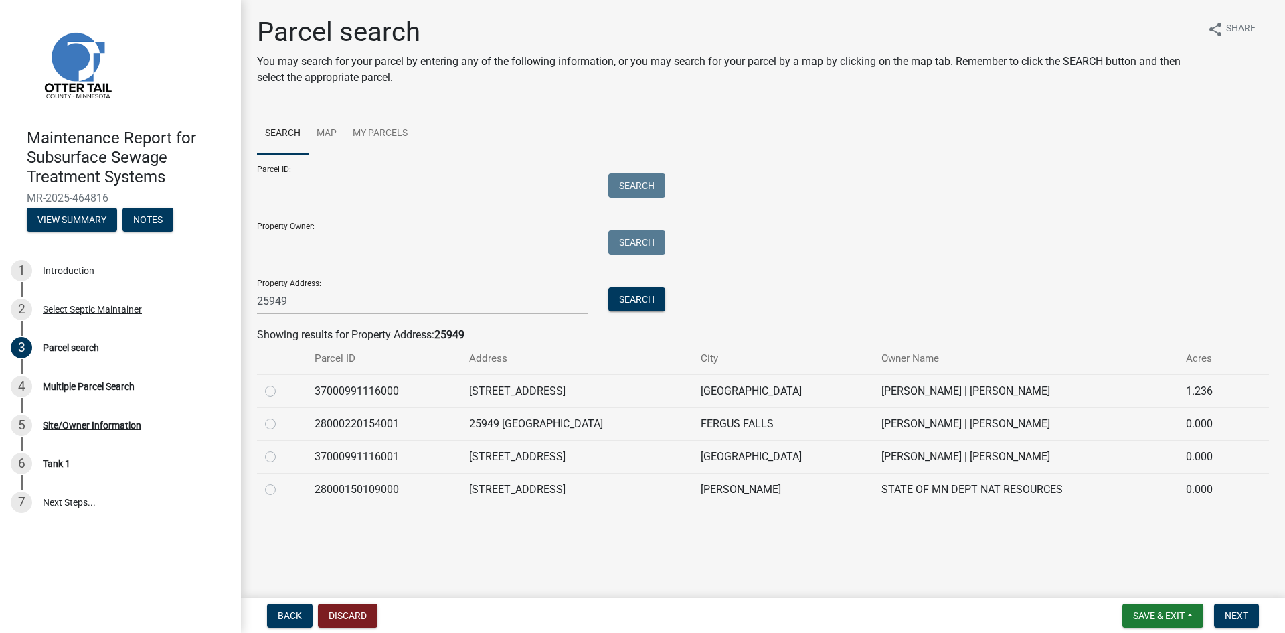
click at [281, 383] on label at bounding box center [281, 383] width 0 height 0
click at [281, 388] on input "radio" at bounding box center [285, 387] width 9 height 9
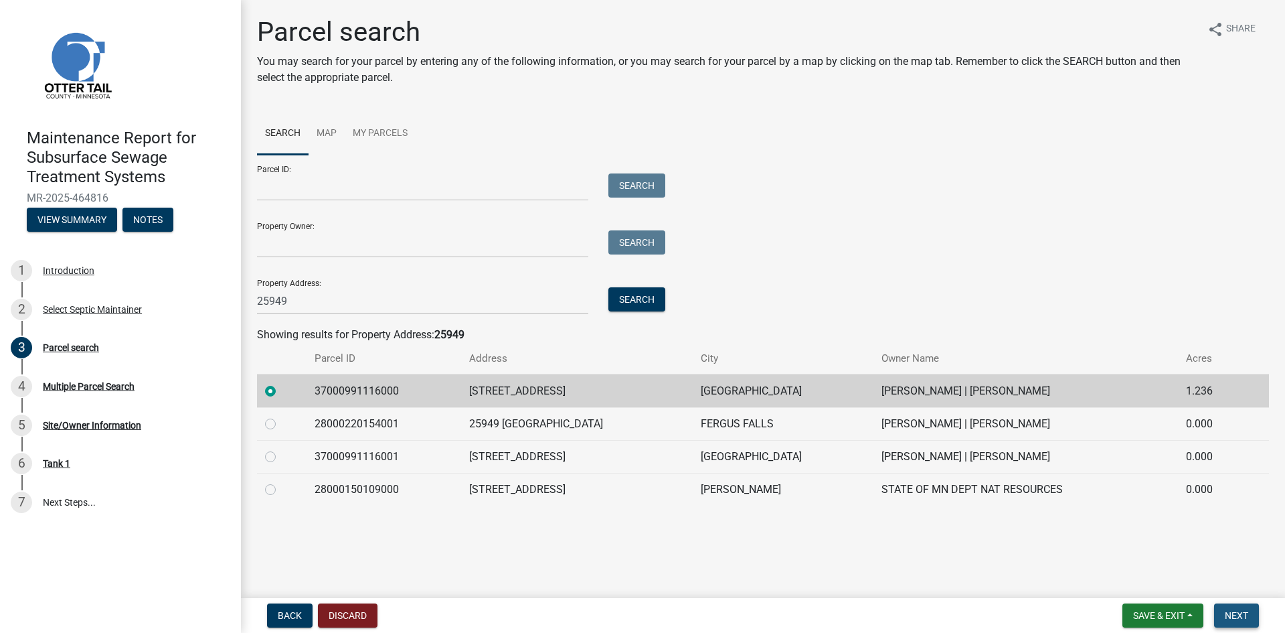
click at [1241, 613] on span "Next" at bounding box center [1236, 615] width 23 height 11
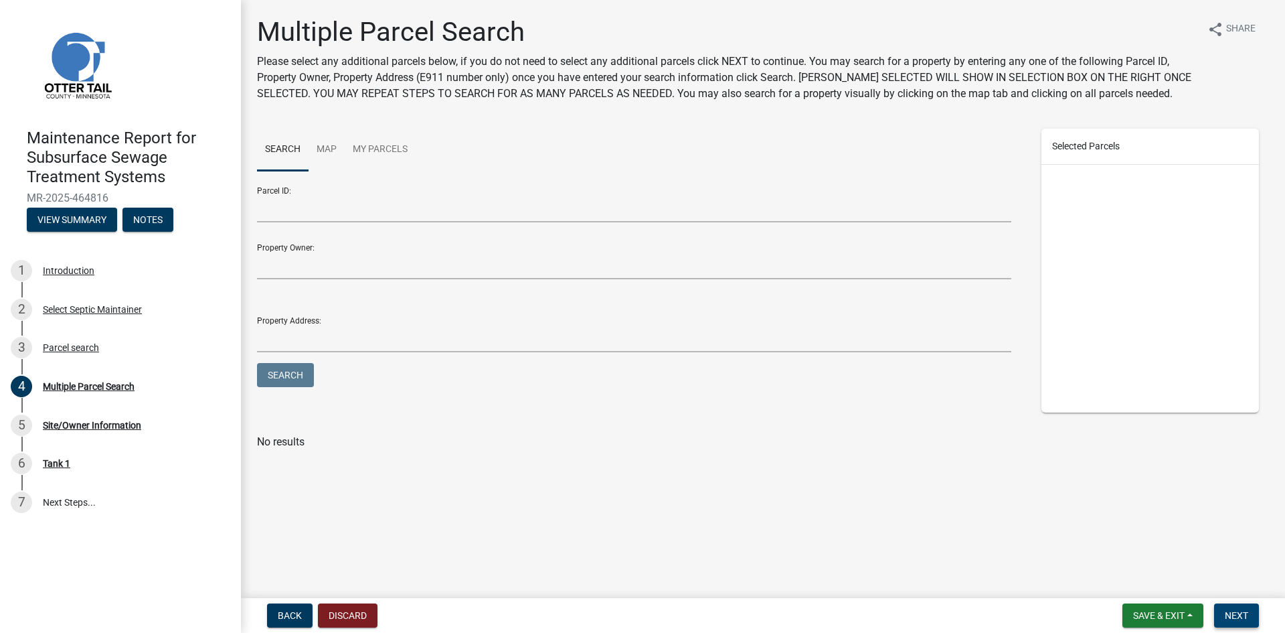
click at [1234, 613] on span "Next" at bounding box center [1236, 615] width 23 height 11
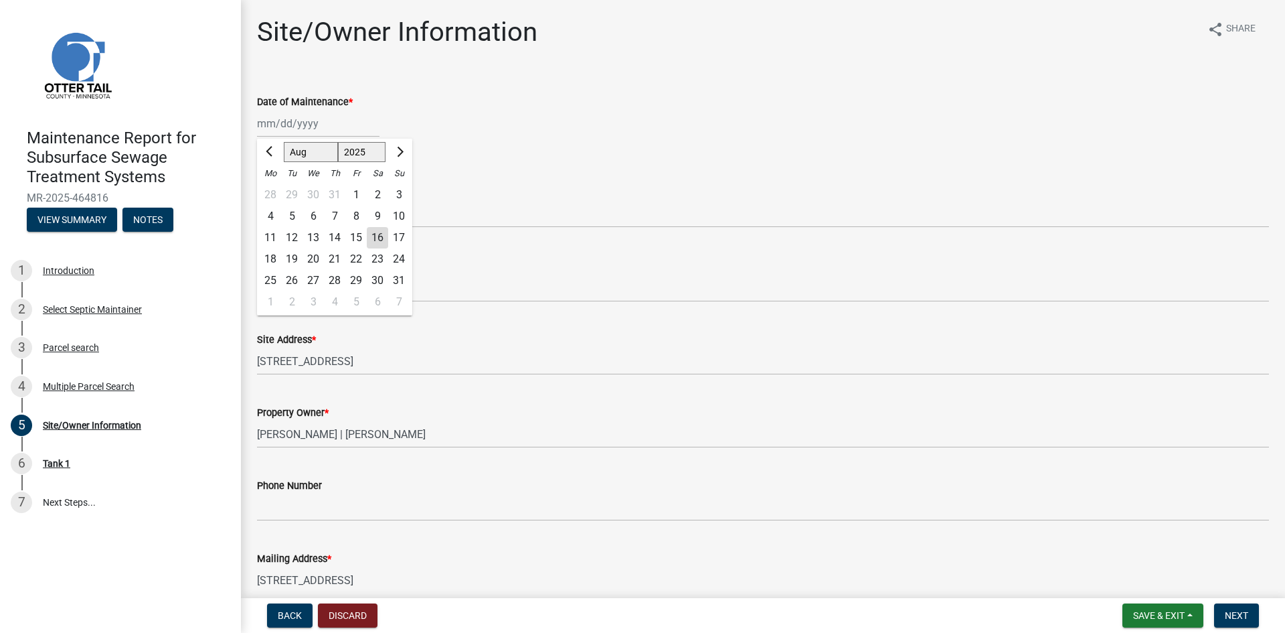
drag, startPoint x: 305, startPoint y: 126, endPoint x: 307, endPoint y: 146, distance: 20.2
click at [305, 127] on div "[PERSON_NAME] Feb Mar Apr [PERSON_NAME][DATE] Oct Nov [DATE] 1526 1527 1528 152…" at bounding box center [318, 123] width 123 height 27
click at [358, 234] on div "15" at bounding box center [355, 237] width 21 height 21
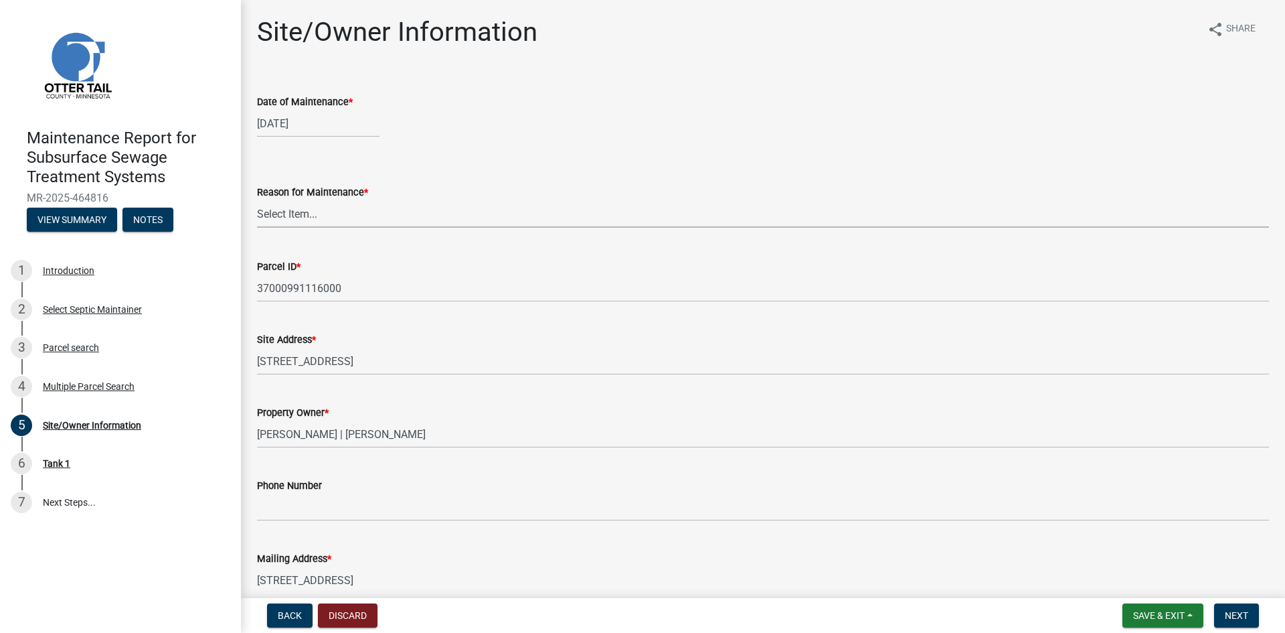
click at [327, 209] on select "Select Item... Called Routine Other" at bounding box center [763, 213] width 1012 height 27
click at [257, 200] on select "Select Item... Called Routine Other" at bounding box center [763, 213] width 1012 height 27
click at [1228, 607] on button "Next" at bounding box center [1236, 615] width 45 height 24
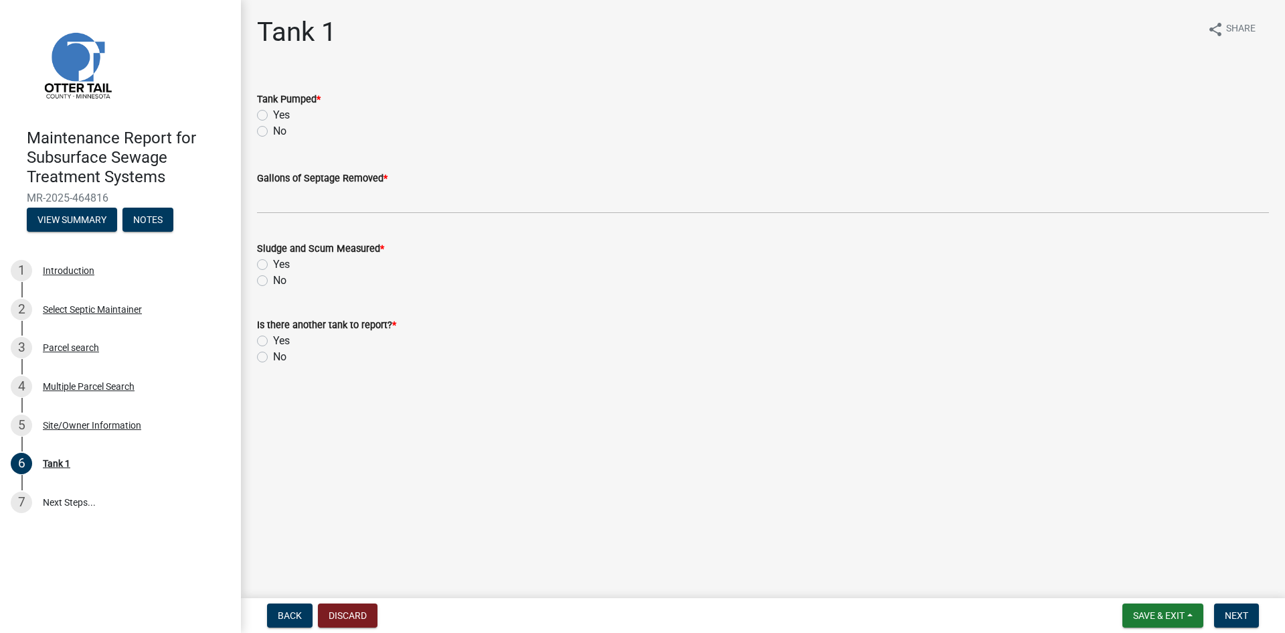
click at [273, 114] on label "Yes" at bounding box center [281, 115] width 17 height 16
click at [273, 114] on input "Yes" at bounding box center [277, 111] width 9 height 9
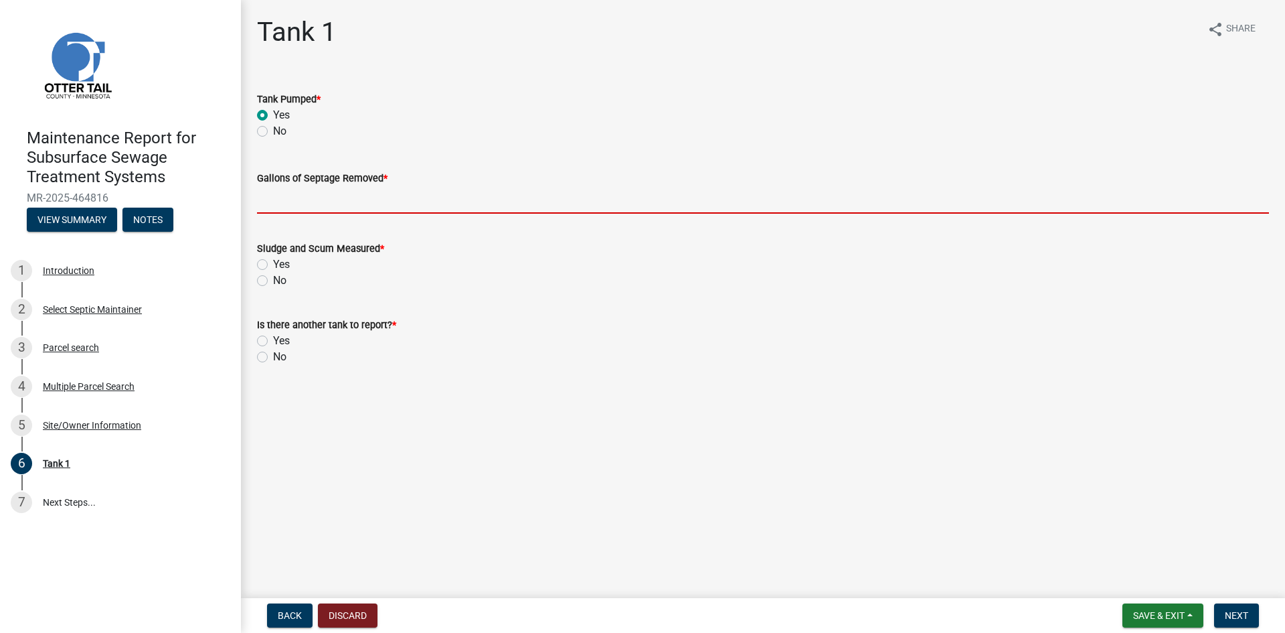
click at [275, 191] on input "Gallons of Septage Removed *" at bounding box center [763, 199] width 1012 height 27
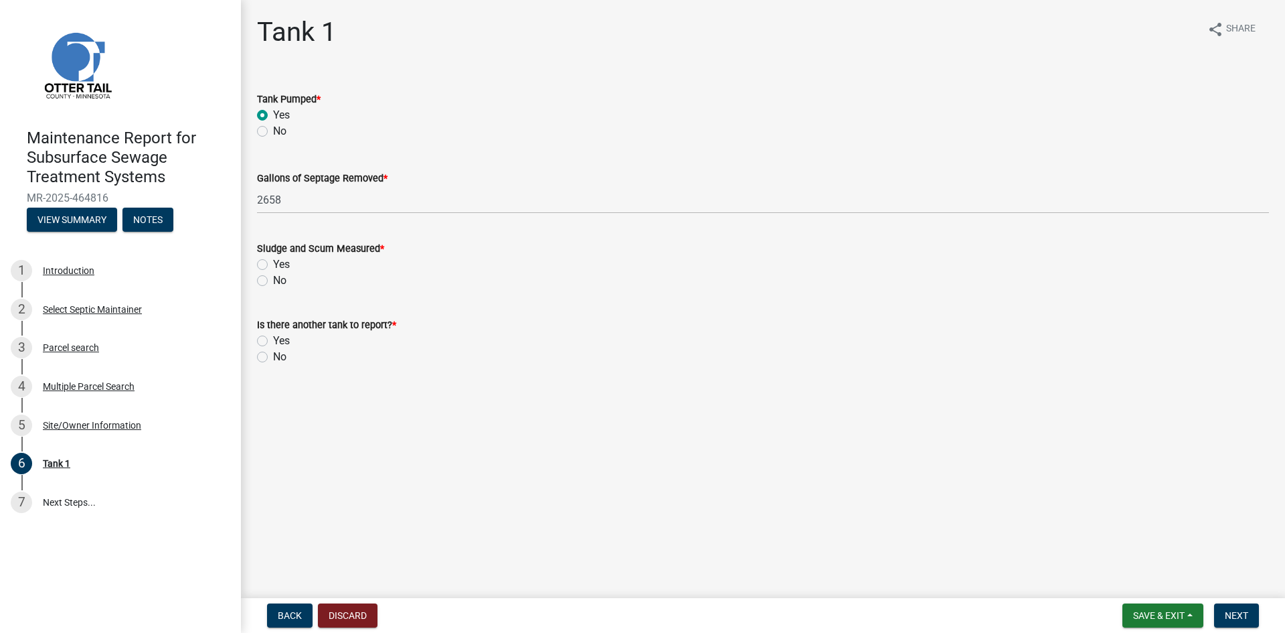
click at [268, 278] on div "No" at bounding box center [763, 280] width 1012 height 16
click at [273, 281] on label "No" at bounding box center [279, 280] width 13 height 16
click at [273, 281] on input "No" at bounding box center [277, 276] width 9 height 9
click at [273, 356] on label "No" at bounding box center [279, 357] width 13 height 16
click at [273, 356] on input "No" at bounding box center [277, 353] width 9 height 9
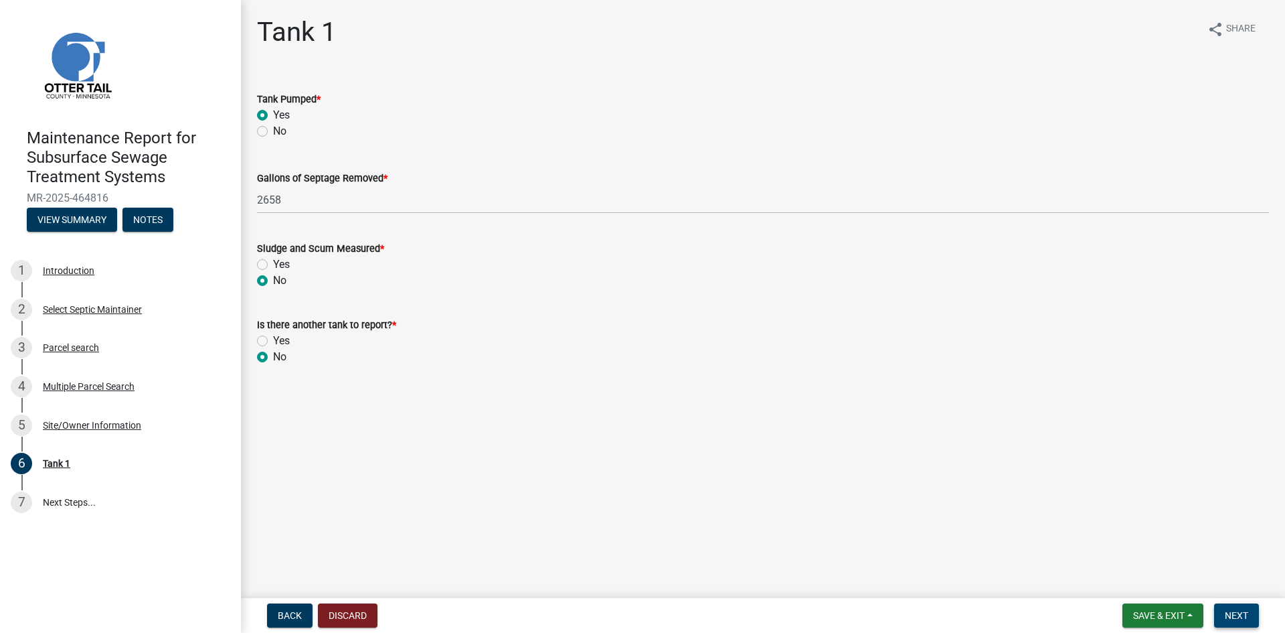
click at [1241, 607] on button "Next" at bounding box center [1236, 615] width 45 height 24
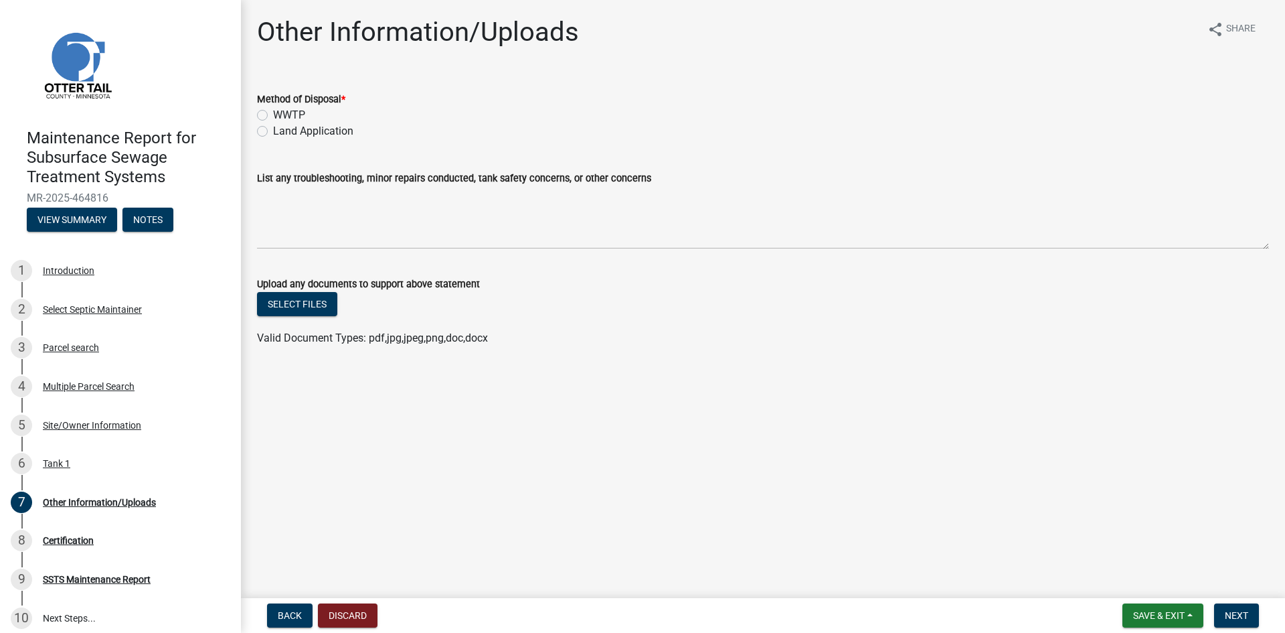
click at [324, 128] on label "Land Application" at bounding box center [313, 131] width 80 height 16
click at [282, 128] on input "Land Application" at bounding box center [277, 127] width 9 height 9
click at [1225, 614] on span "Next" at bounding box center [1236, 615] width 23 height 11
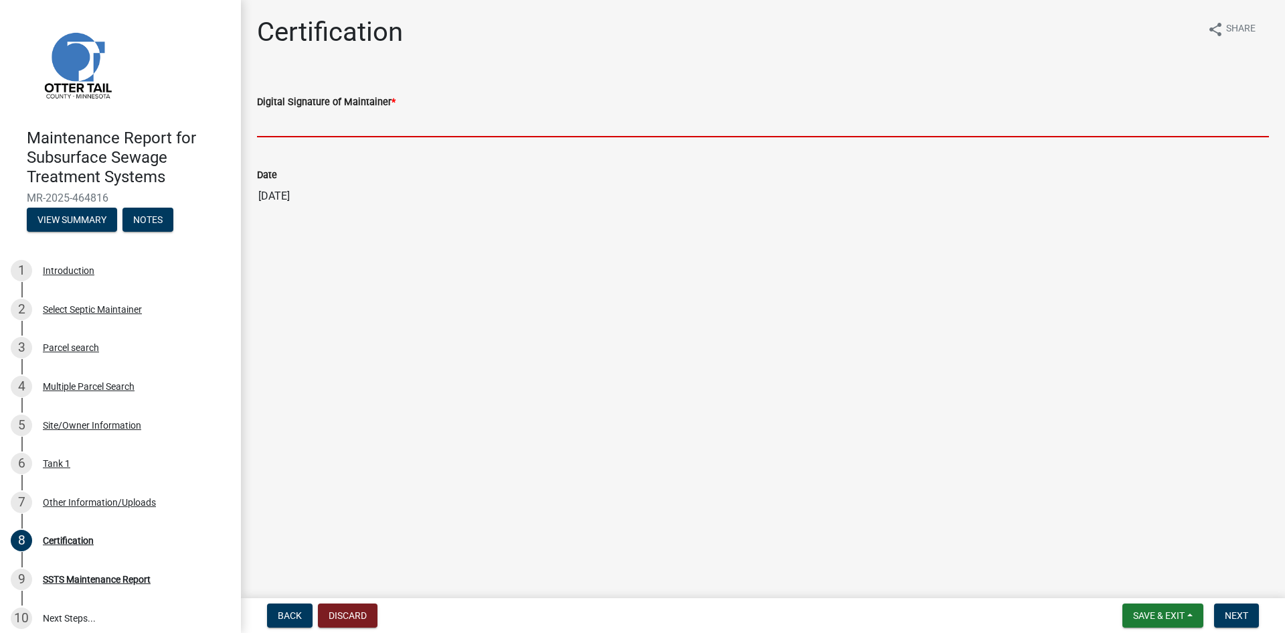
click at [1008, 129] on input "Digital Signature of Maintainer *" at bounding box center [763, 123] width 1012 height 27
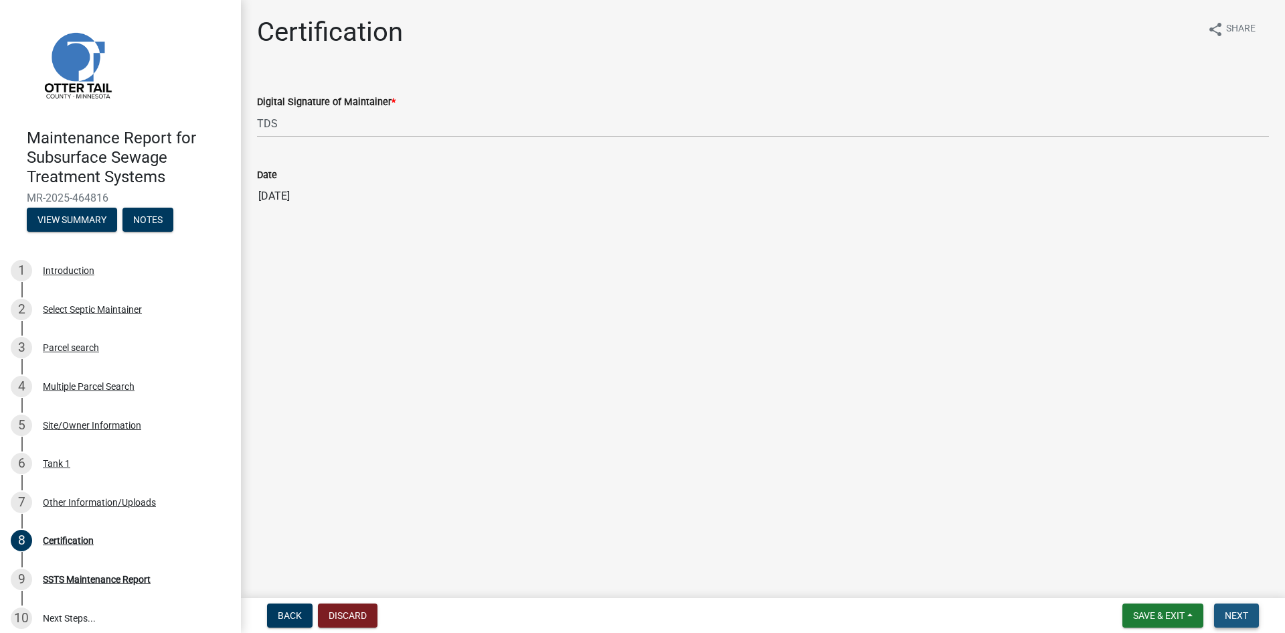
click at [1231, 619] on span "Next" at bounding box center [1236, 615] width 23 height 11
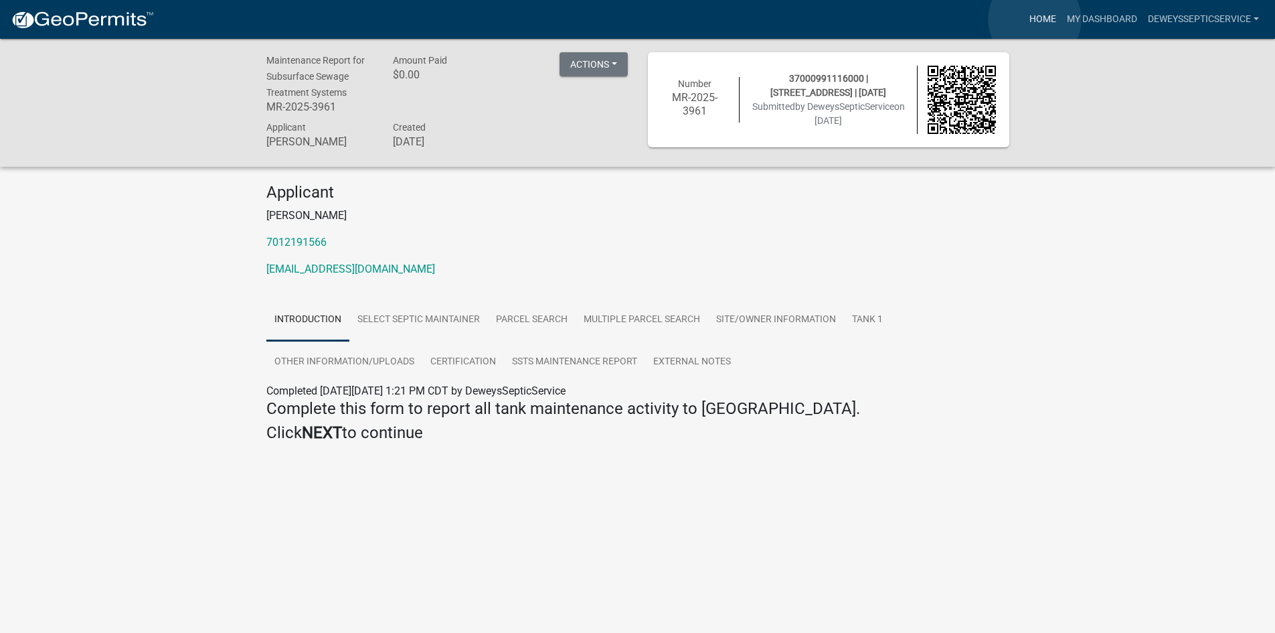
click at [1035, 19] on link "Home" at bounding box center [1042, 19] width 37 height 25
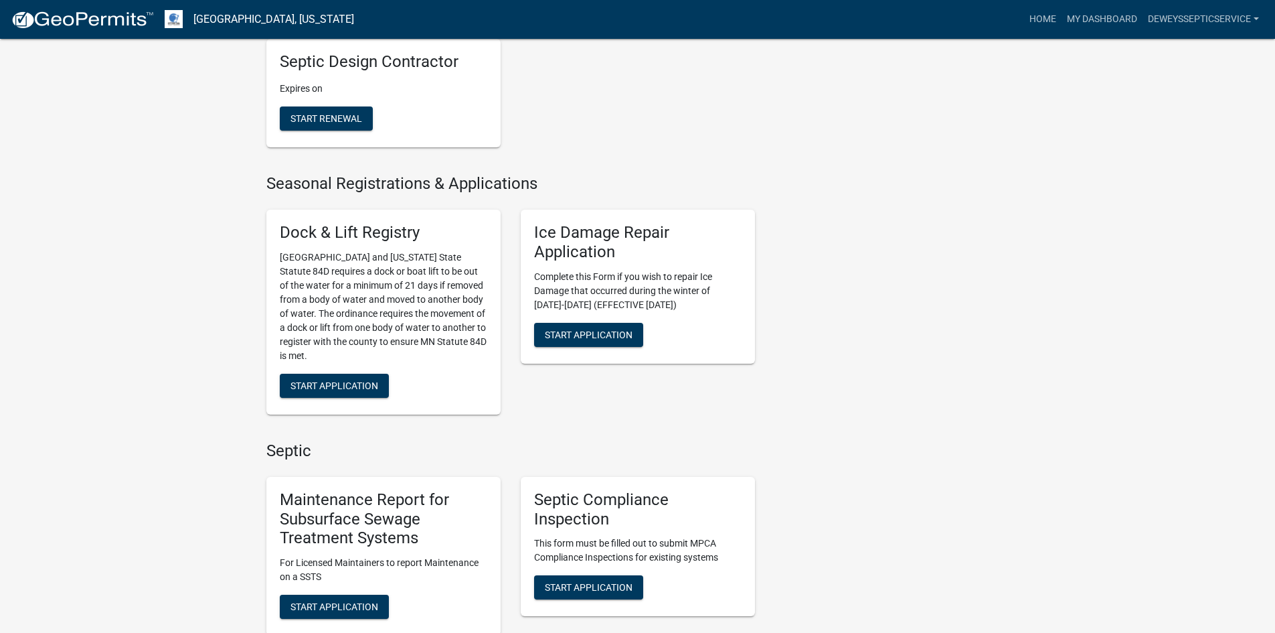
scroll to position [803, 0]
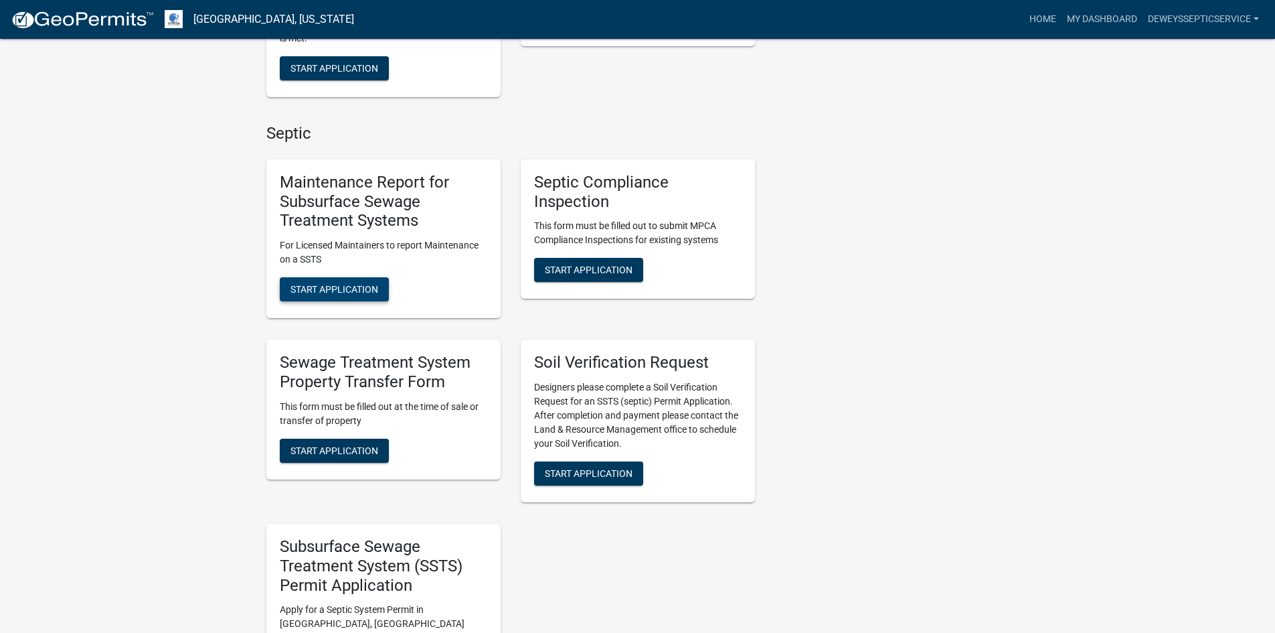
click at [331, 284] on span "Start Application" at bounding box center [335, 289] width 88 height 11
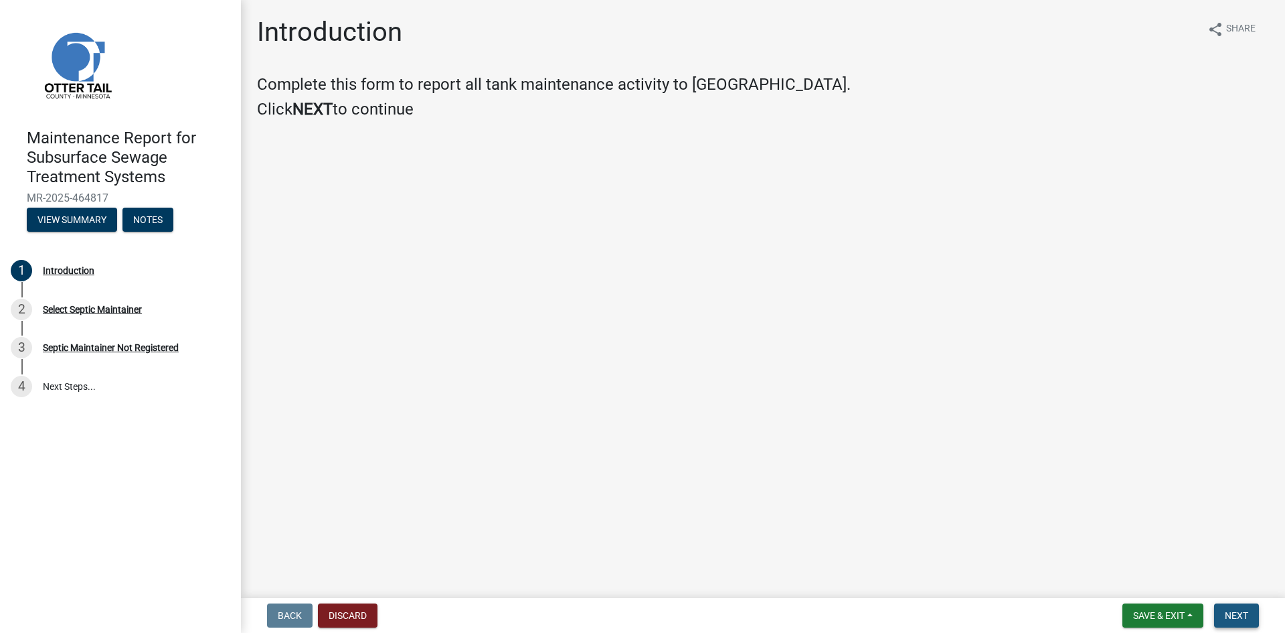
click at [1224, 618] on button "Next" at bounding box center [1236, 615] width 45 height 24
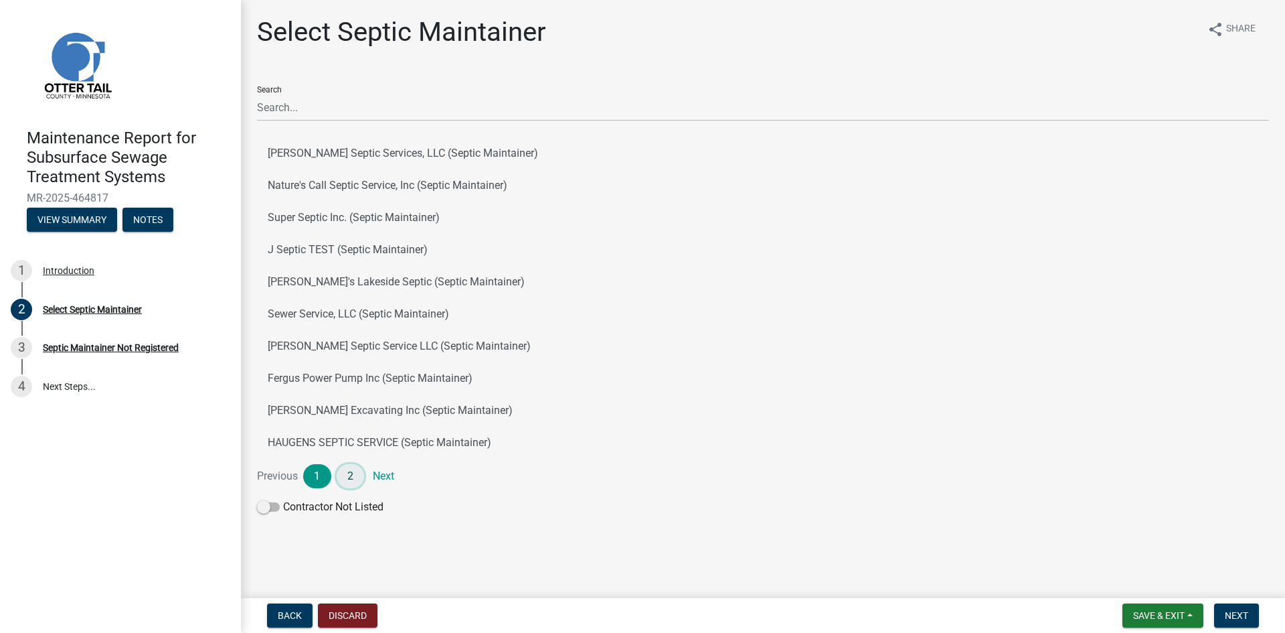
click at [351, 479] on link "2" at bounding box center [351, 476] width 28 height 24
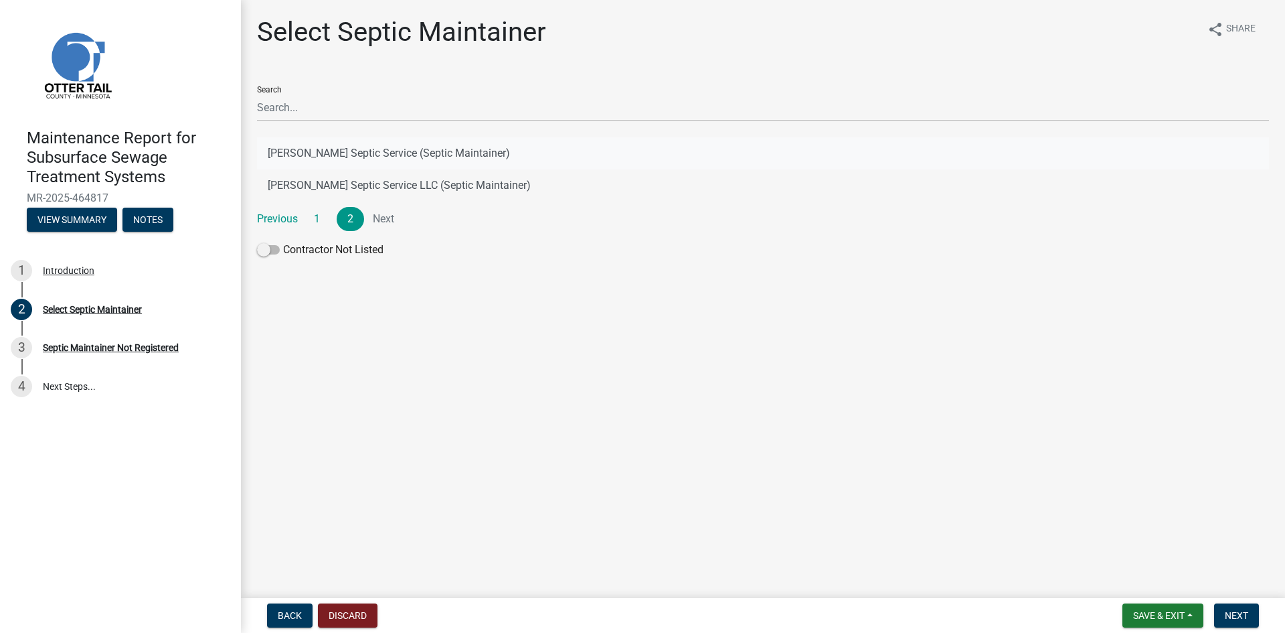
click at [455, 150] on button "[PERSON_NAME] Septic Service (Septic Maintainer)" at bounding box center [763, 153] width 1012 height 32
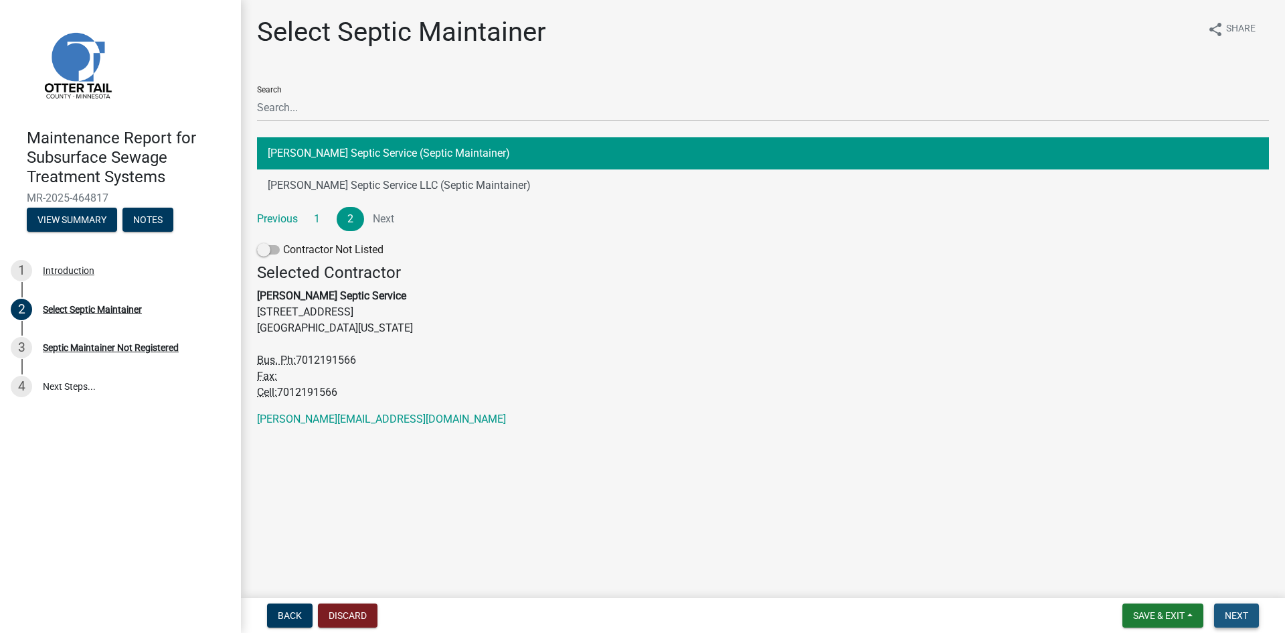
click at [1241, 619] on span "Next" at bounding box center [1236, 615] width 23 height 11
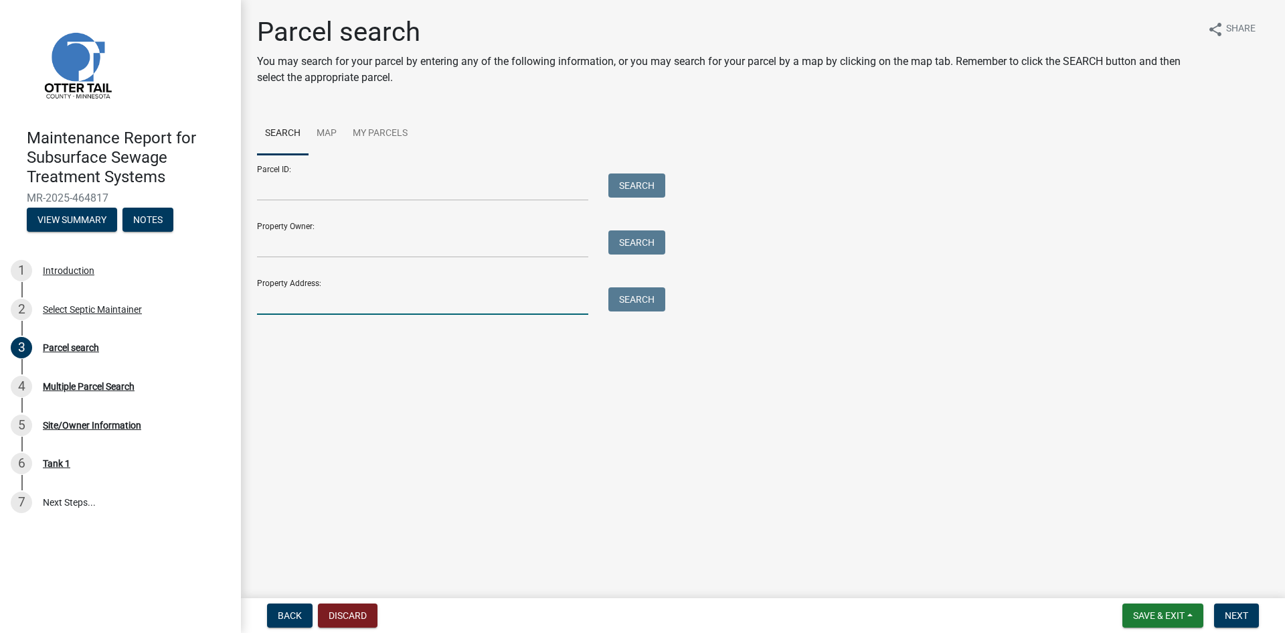
click at [332, 305] on input "Property Address:" at bounding box center [422, 300] width 331 height 27
click at [267, 300] on input "5195" at bounding box center [422, 300] width 331 height 27
click at [297, 301] on input "51595" at bounding box center [422, 300] width 331 height 27
click at [657, 296] on button "Search" at bounding box center [637, 299] width 57 height 24
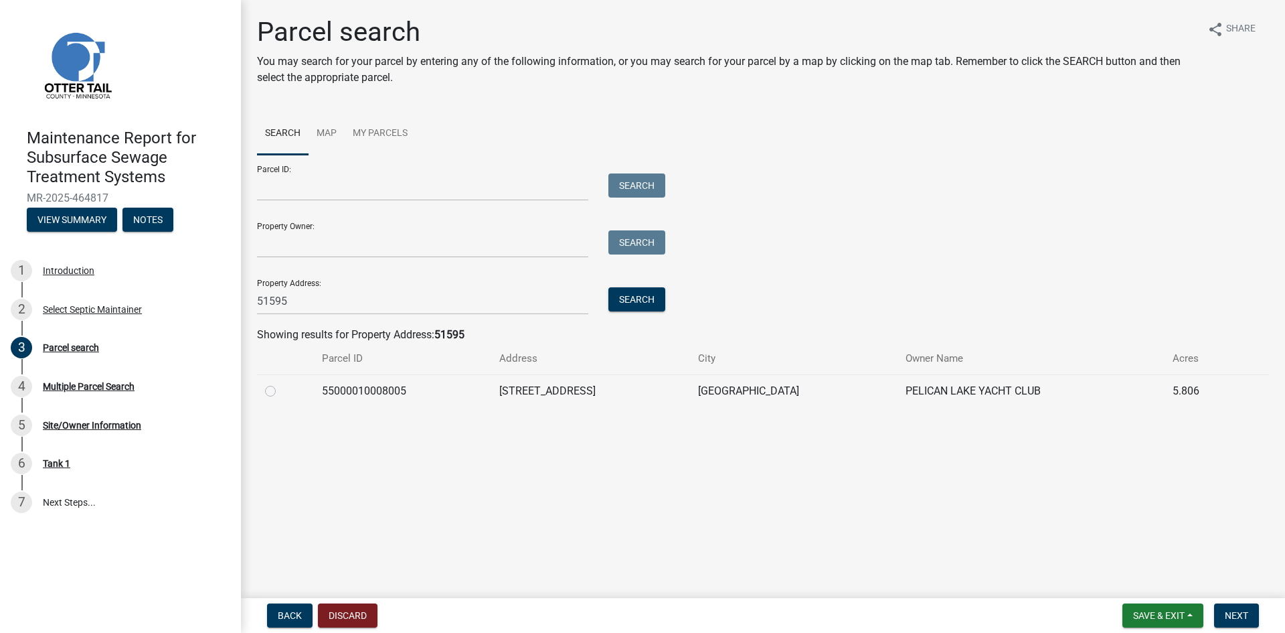
click at [281, 383] on label at bounding box center [281, 383] width 0 height 0
click at [281, 391] on input "radio" at bounding box center [285, 387] width 9 height 9
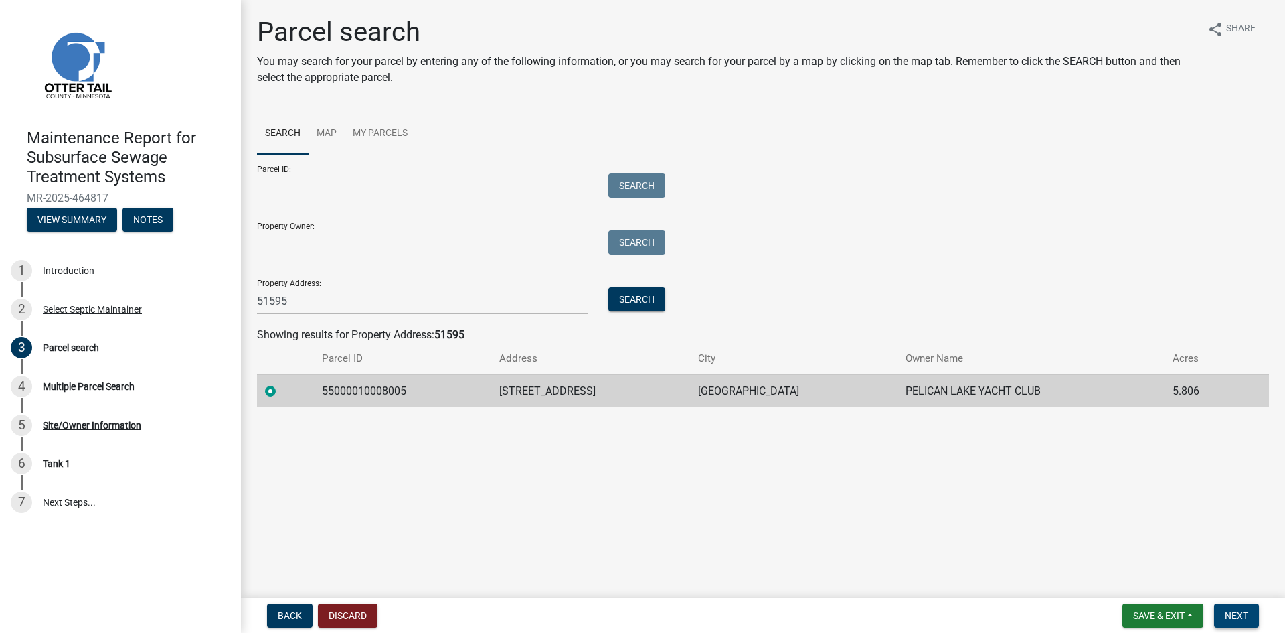
click at [1228, 616] on span "Next" at bounding box center [1236, 615] width 23 height 11
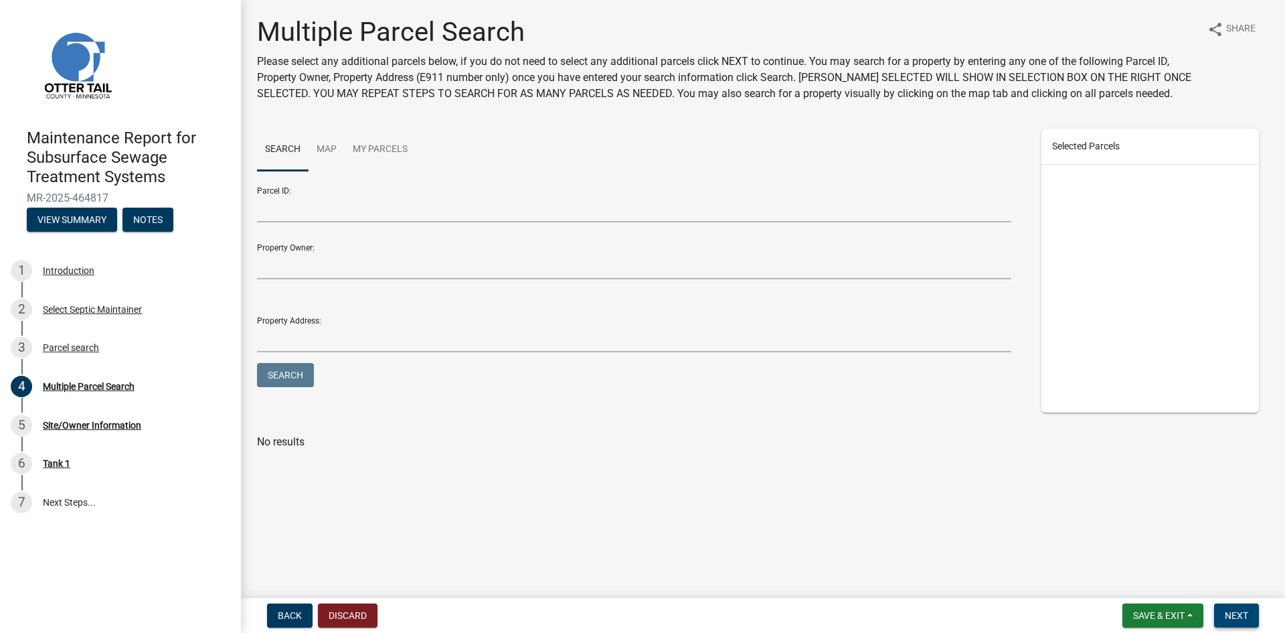
click at [1228, 616] on span "Next" at bounding box center [1236, 615] width 23 height 11
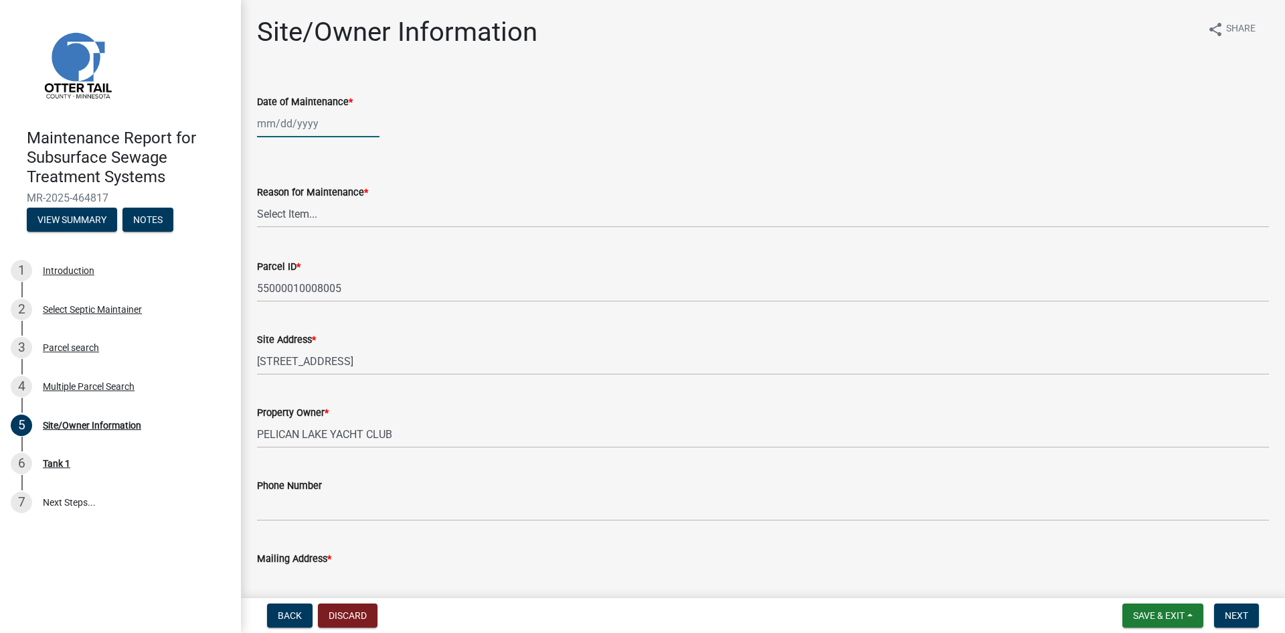
click at [281, 123] on div at bounding box center [318, 123] width 123 height 27
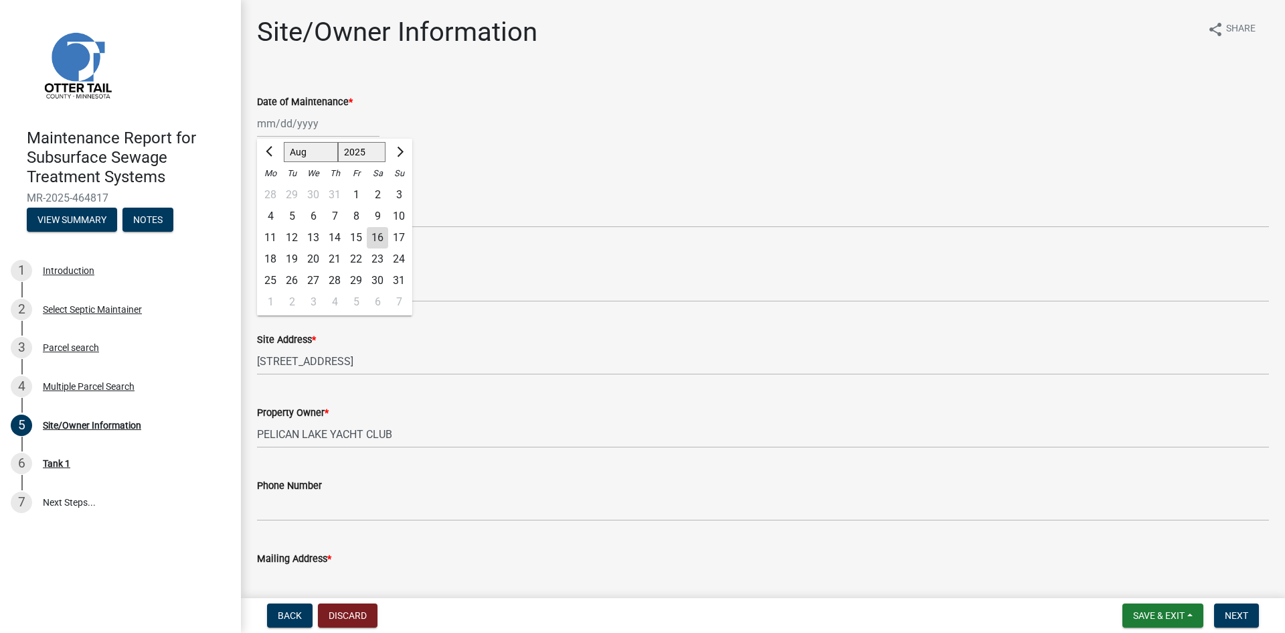
click at [357, 233] on div "15" at bounding box center [355, 237] width 21 height 21
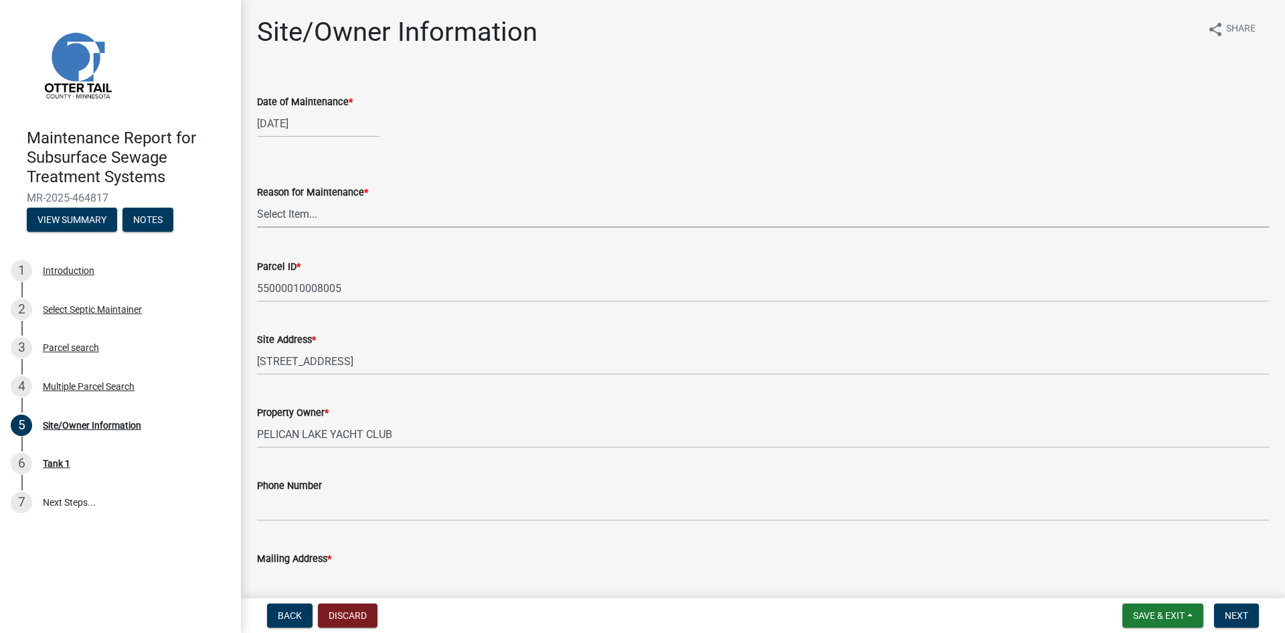
click at [349, 218] on select "Select Item... Called Routine Other" at bounding box center [763, 213] width 1012 height 27
click at [257, 200] on select "Select Item... Called Routine Other" at bounding box center [763, 213] width 1012 height 27
click at [1238, 615] on span "Next" at bounding box center [1236, 615] width 23 height 11
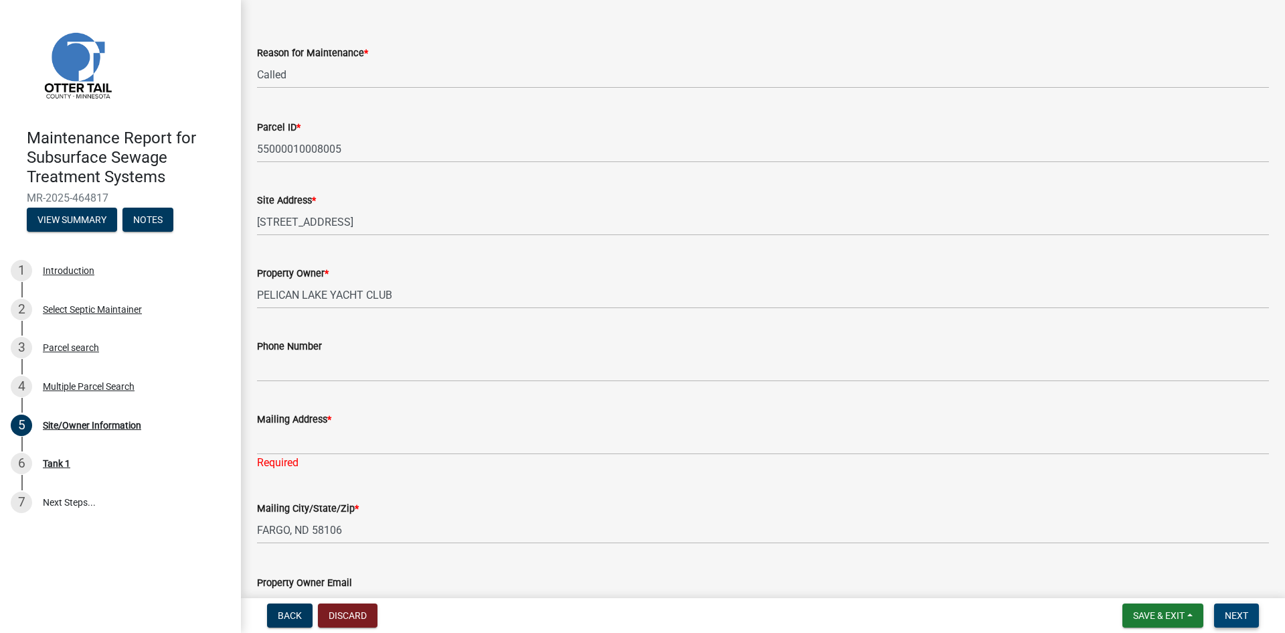
scroll to position [201, 0]
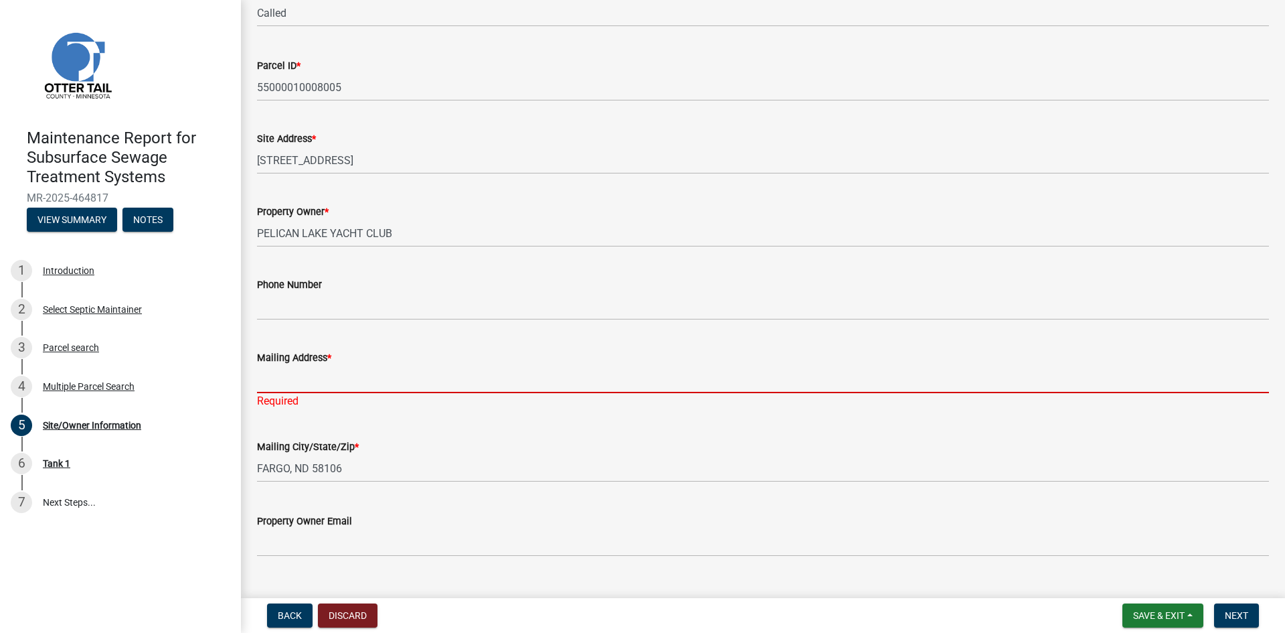
click at [296, 378] on input "Mailing Address *" at bounding box center [763, 379] width 1012 height 27
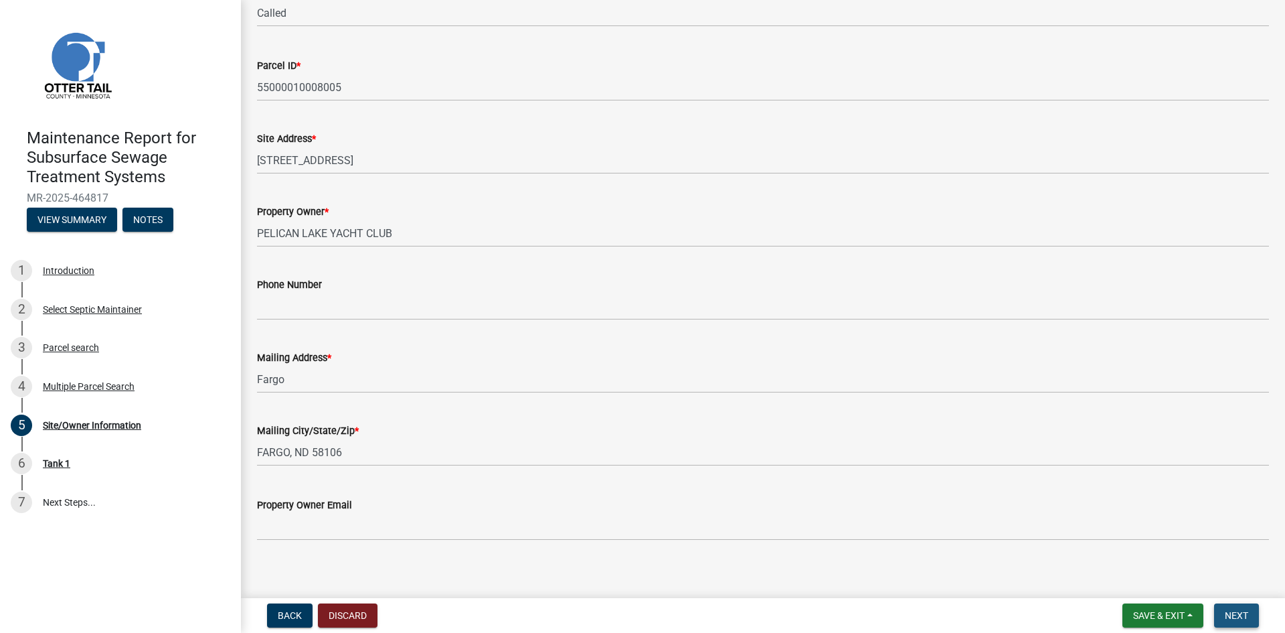
click at [1245, 615] on span "Next" at bounding box center [1236, 615] width 23 height 11
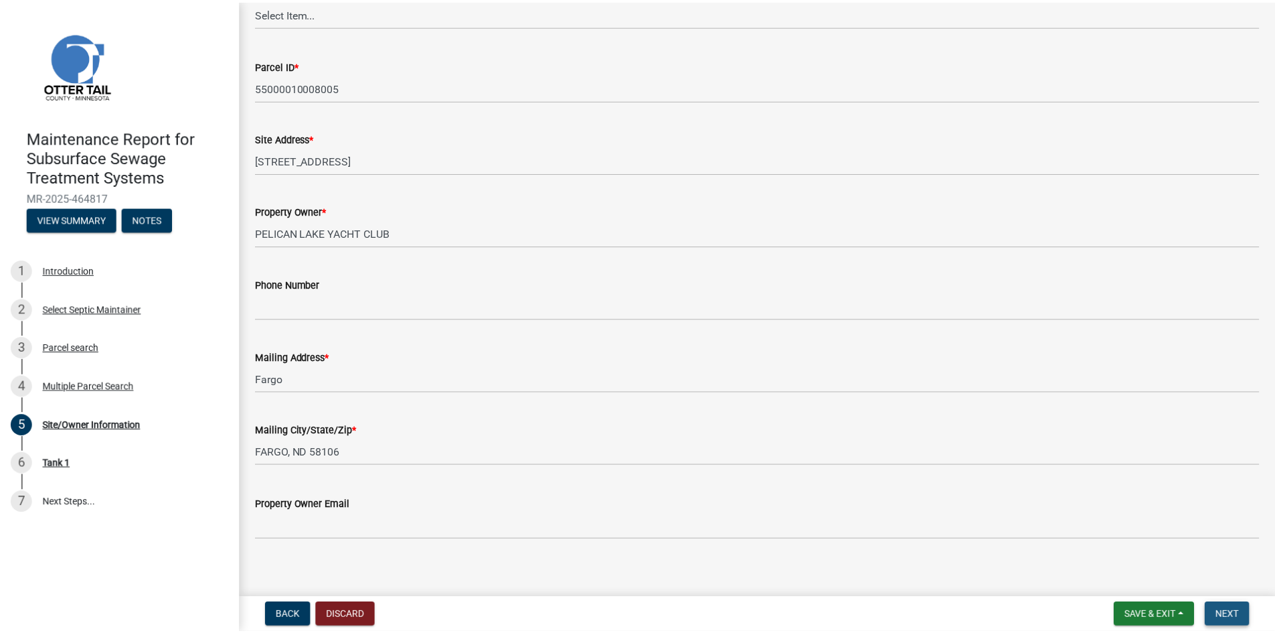
scroll to position [0, 0]
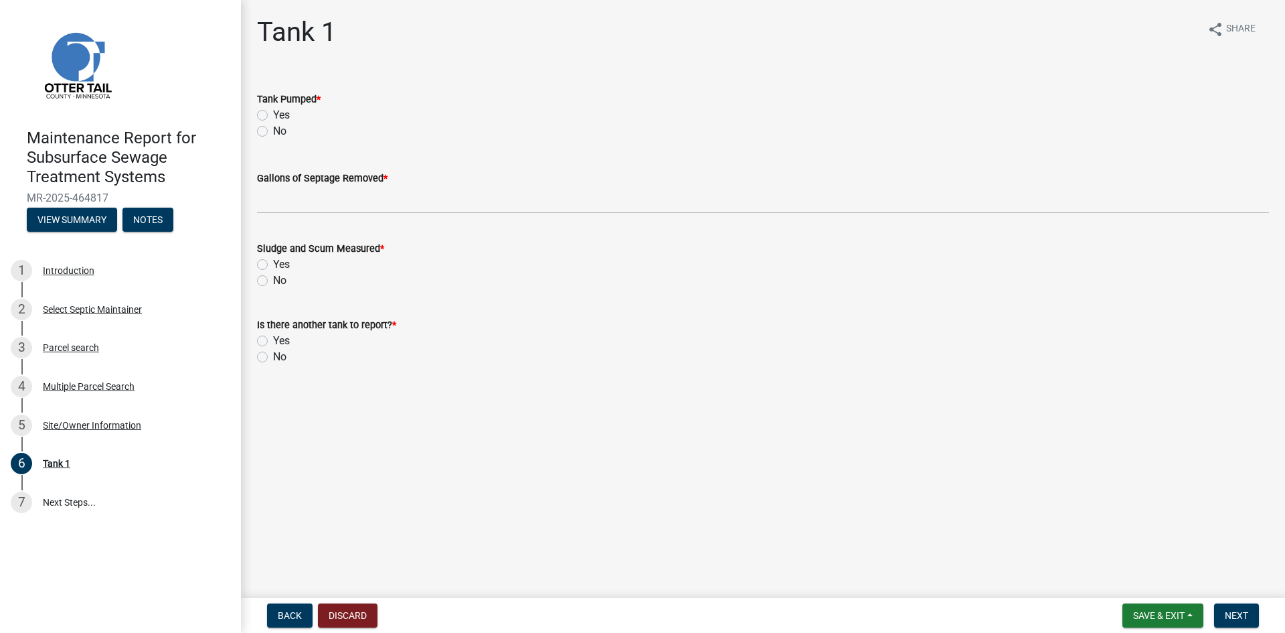
click at [273, 114] on label "Yes" at bounding box center [281, 115] width 17 height 16
click at [273, 114] on input "Yes" at bounding box center [277, 111] width 9 height 9
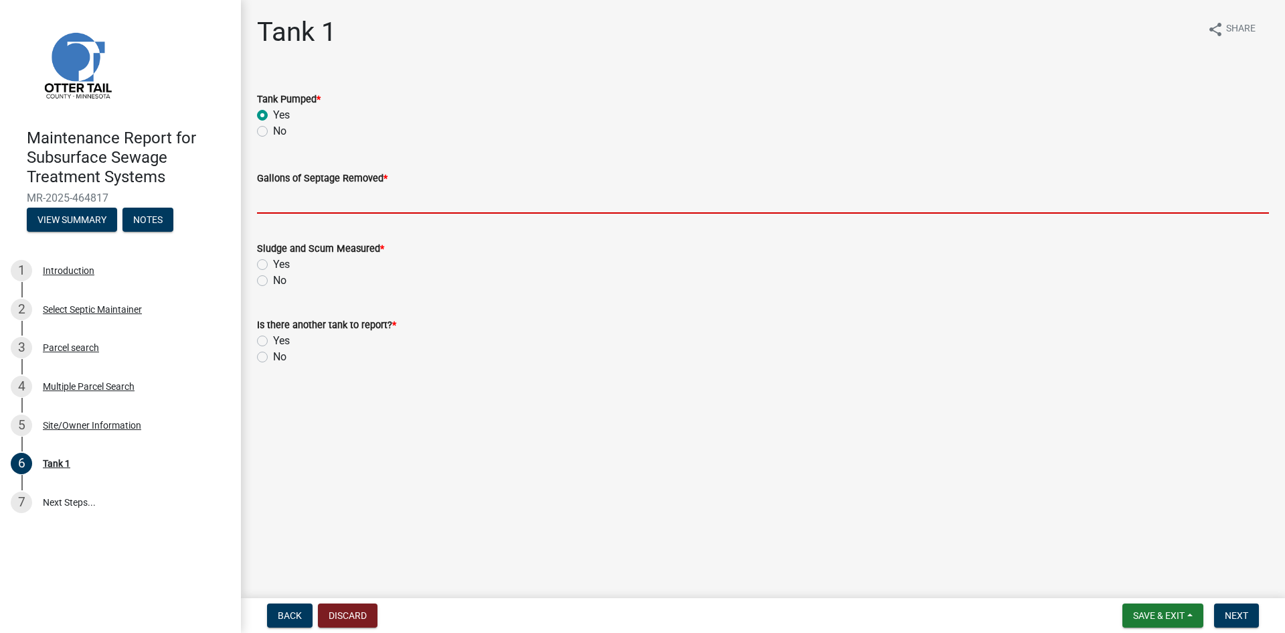
click at [276, 195] on input "Gallons of Septage Removed *" at bounding box center [763, 199] width 1012 height 27
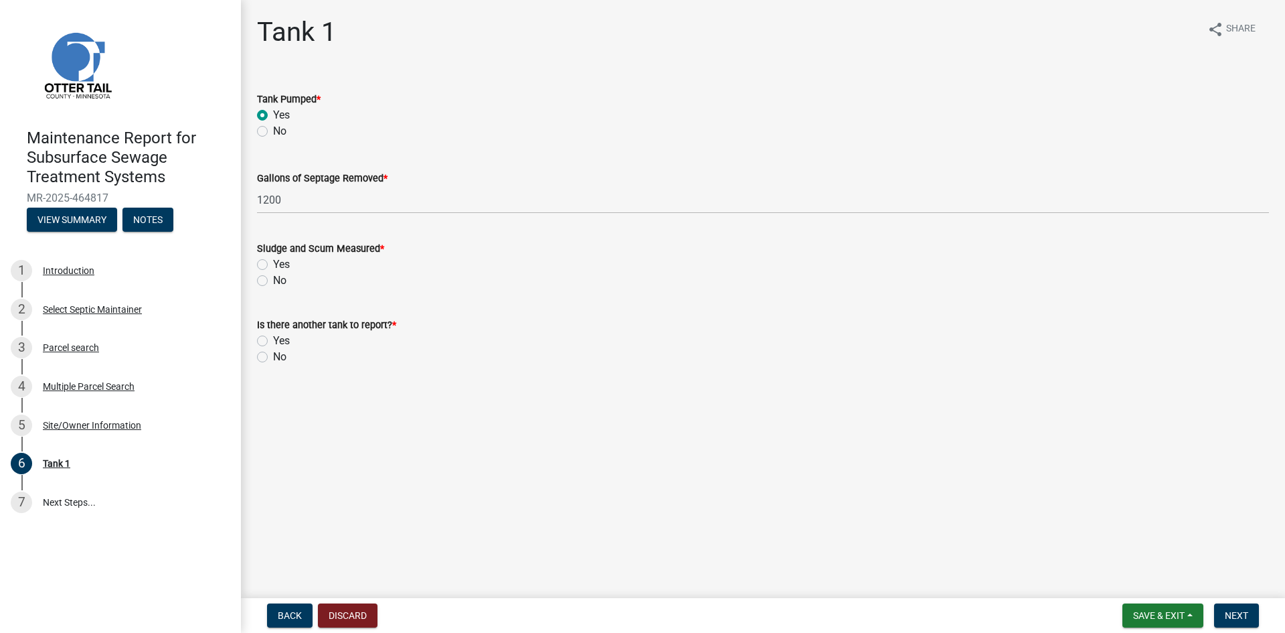
drag, startPoint x: 264, startPoint y: 280, endPoint x: 258, endPoint y: 321, distance: 41.9
click at [273, 281] on label "No" at bounding box center [279, 280] width 13 height 16
click at [273, 281] on input "No" at bounding box center [277, 276] width 9 height 9
click at [273, 356] on label "No" at bounding box center [279, 357] width 13 height 16
click at [273, 356] on input "No" at bounding box center [277, 353] width 9 height 9
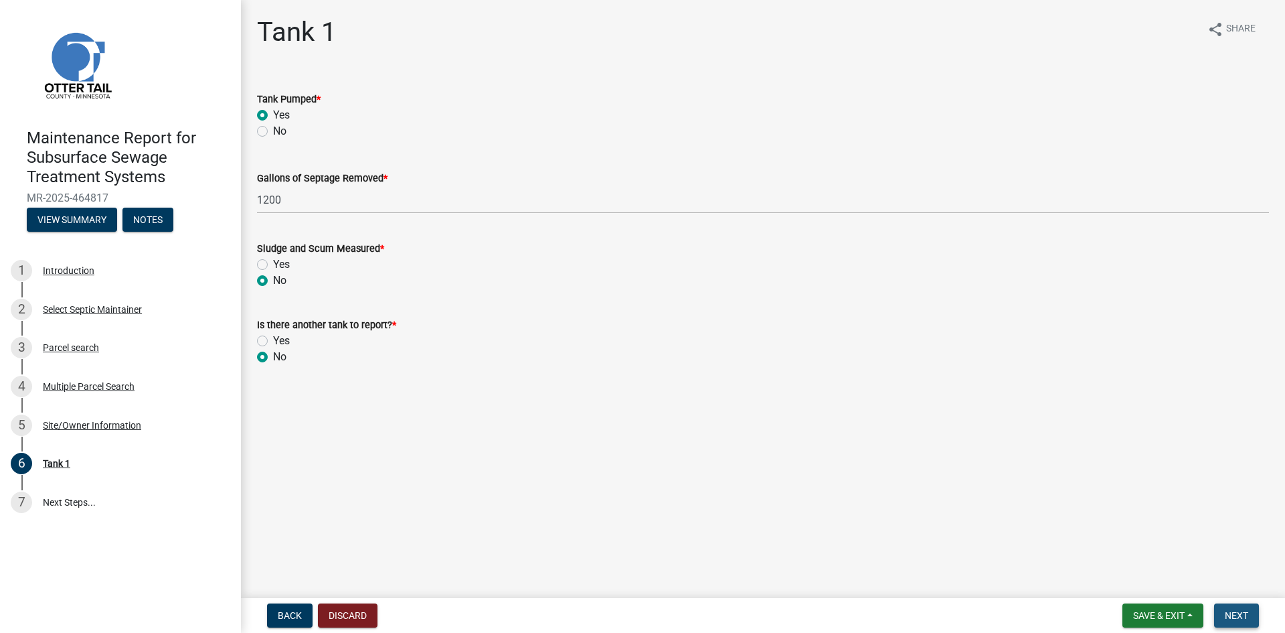
click at [1228, 615] on span "Next" at bounding box center [1236, 615] width 23 height 11
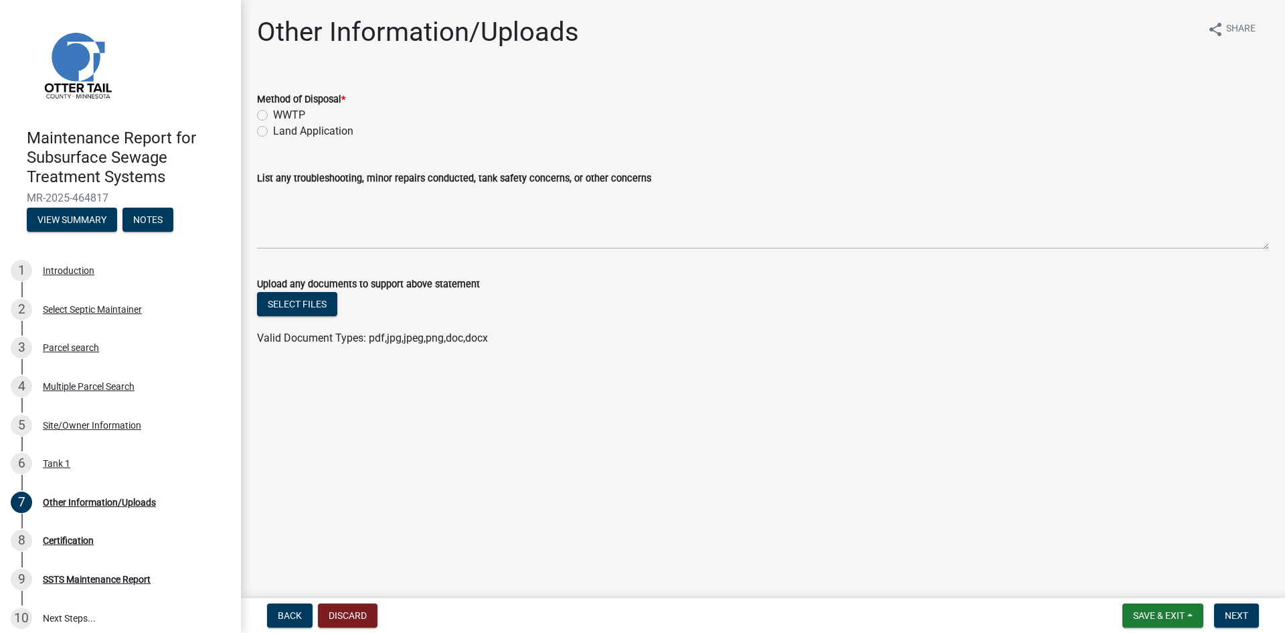
click at [309, 132] on label "Land Application" at bounding box center [313, 131] width 80 height 16
click at [282, 132] on input "Land Application" at bounding box center [277, 127] width 9 height 9
click at [1239, 616] on span "Next" at bounding box center [1236, 615] width 23 height 11
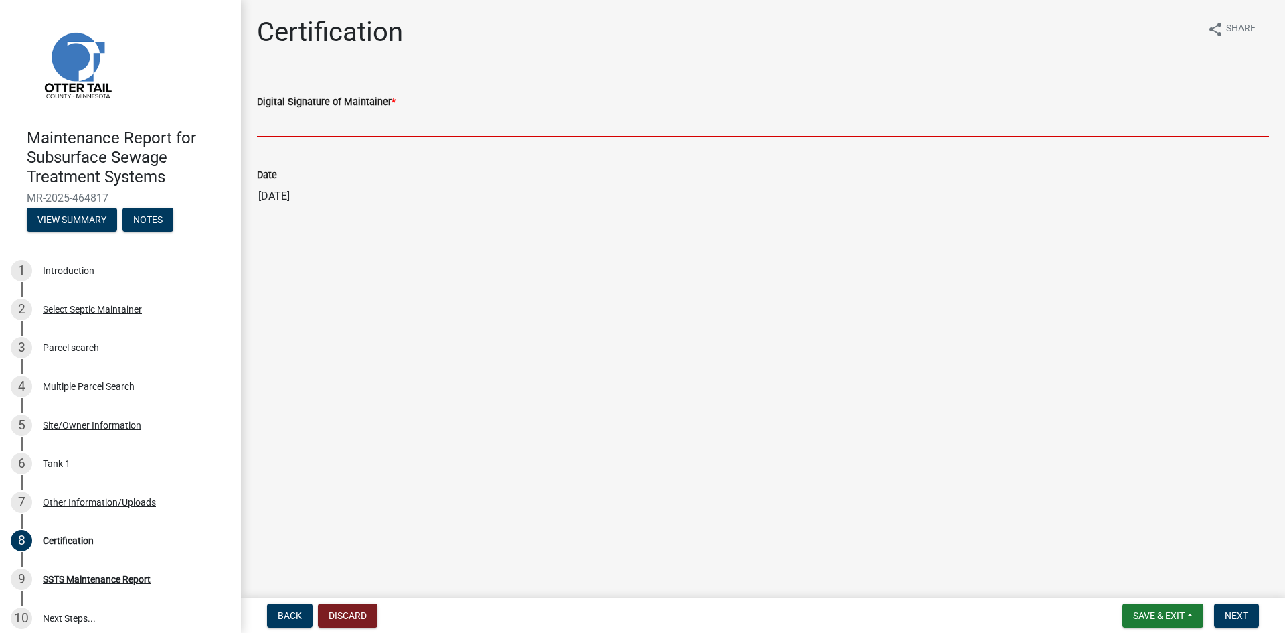
click at [635, 123] on input "Digital Signature of Maintainer *" at bounding box center [763, 123] width 1012 height 27
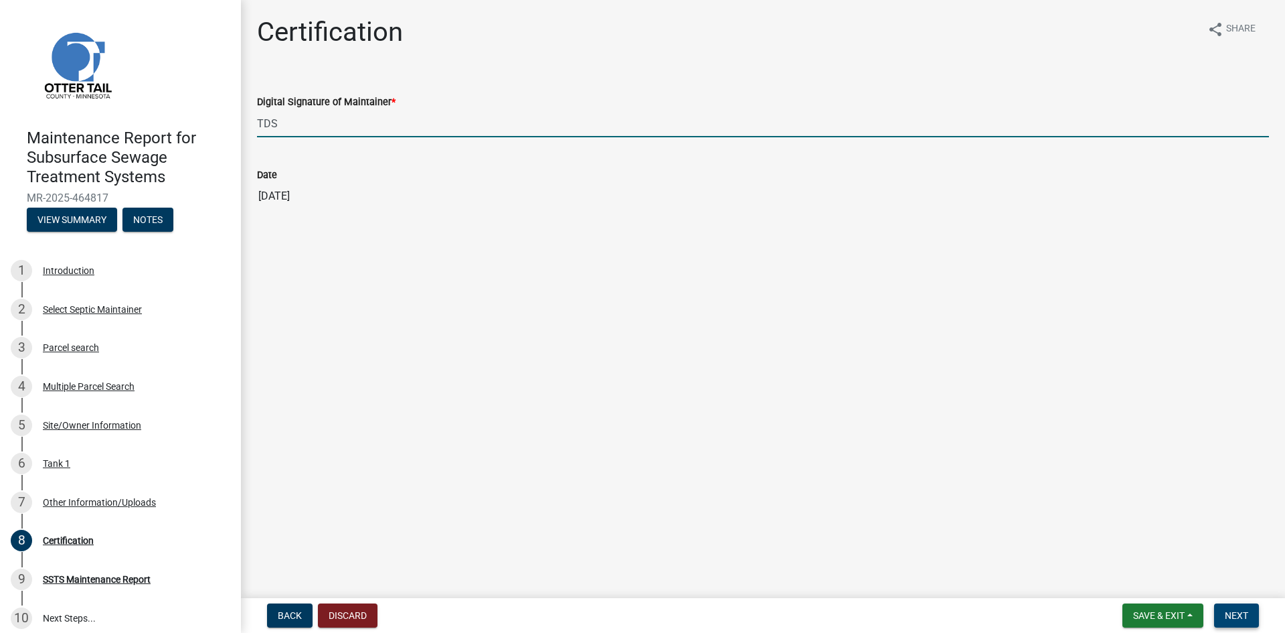
click at [1230, 611] on span "Next" at bounding box center [1236, 615] width 23 height 11
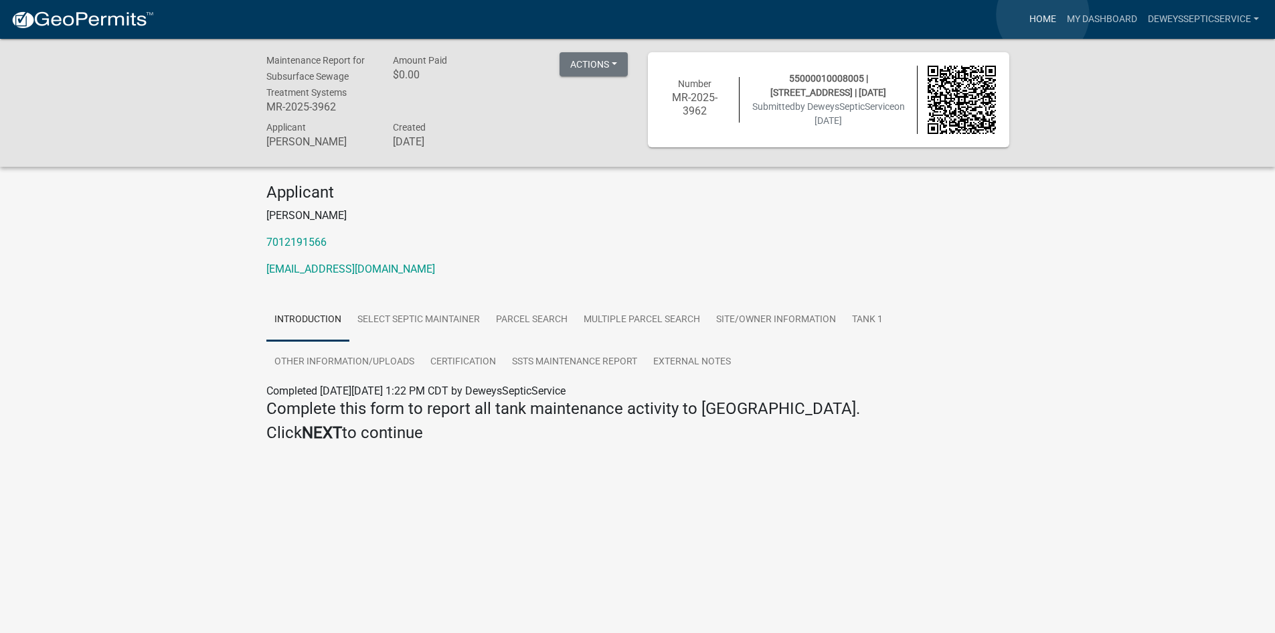
click at [1043, 15] on link "Home" at bounding box center [1042, 19] width 37 height 25
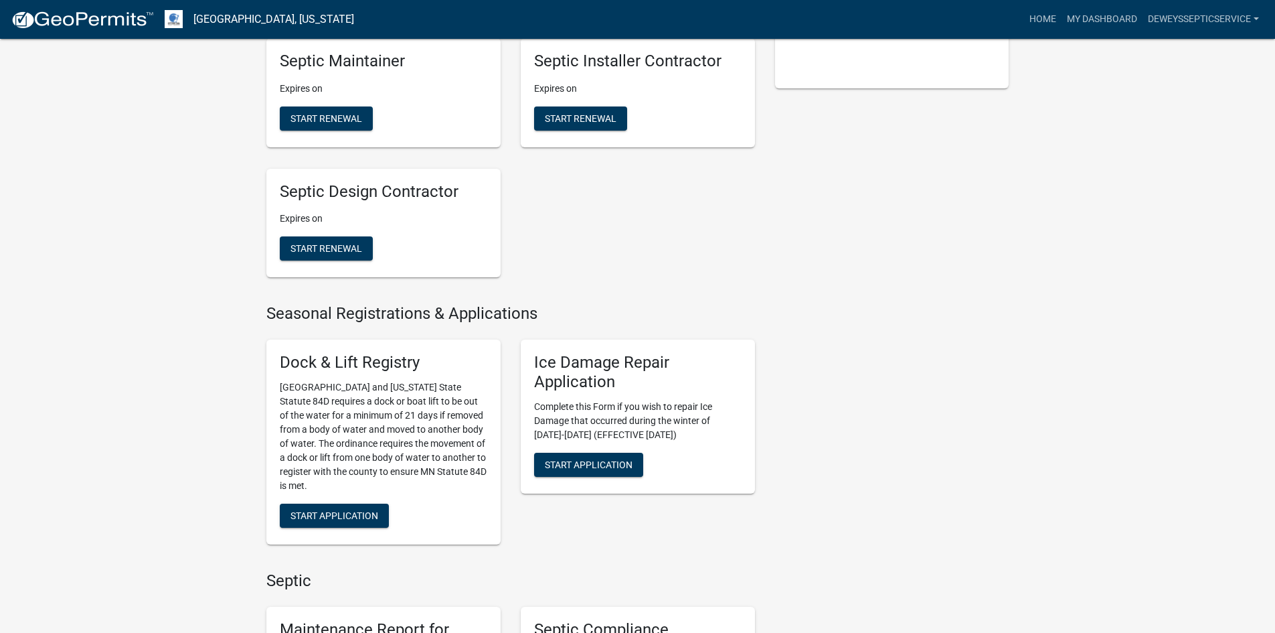
scroll to position [603, 0]
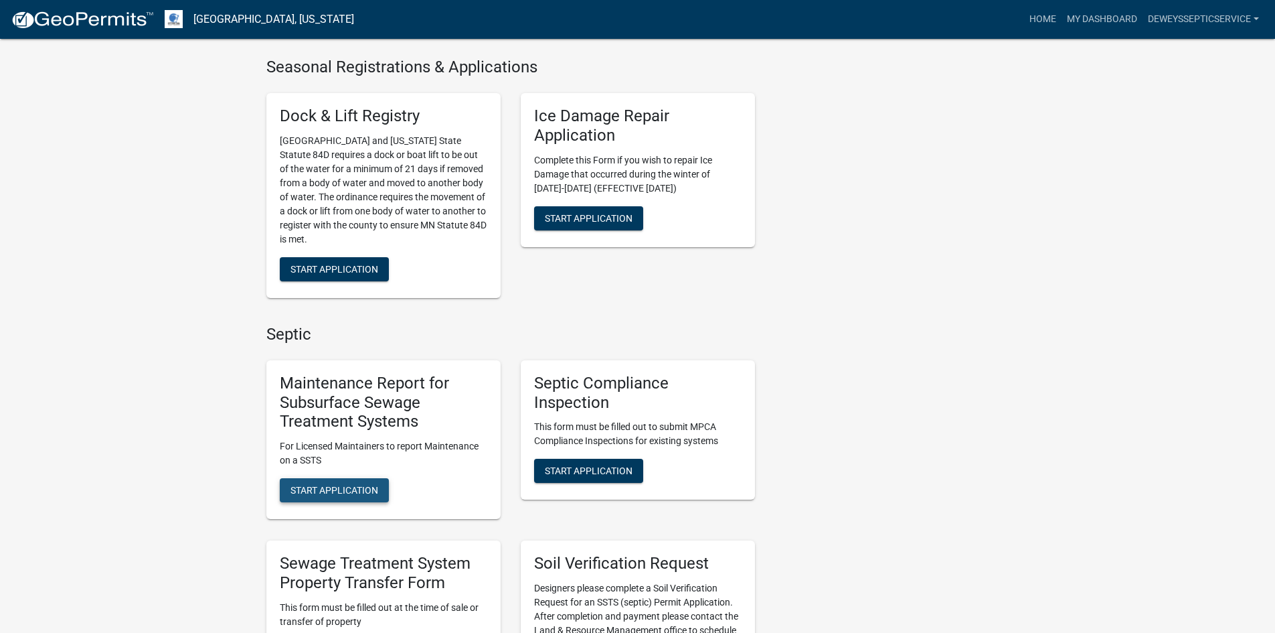
click at [349, 488] on span "Start Application" at bounding box center [335, 490] width 88 height 11
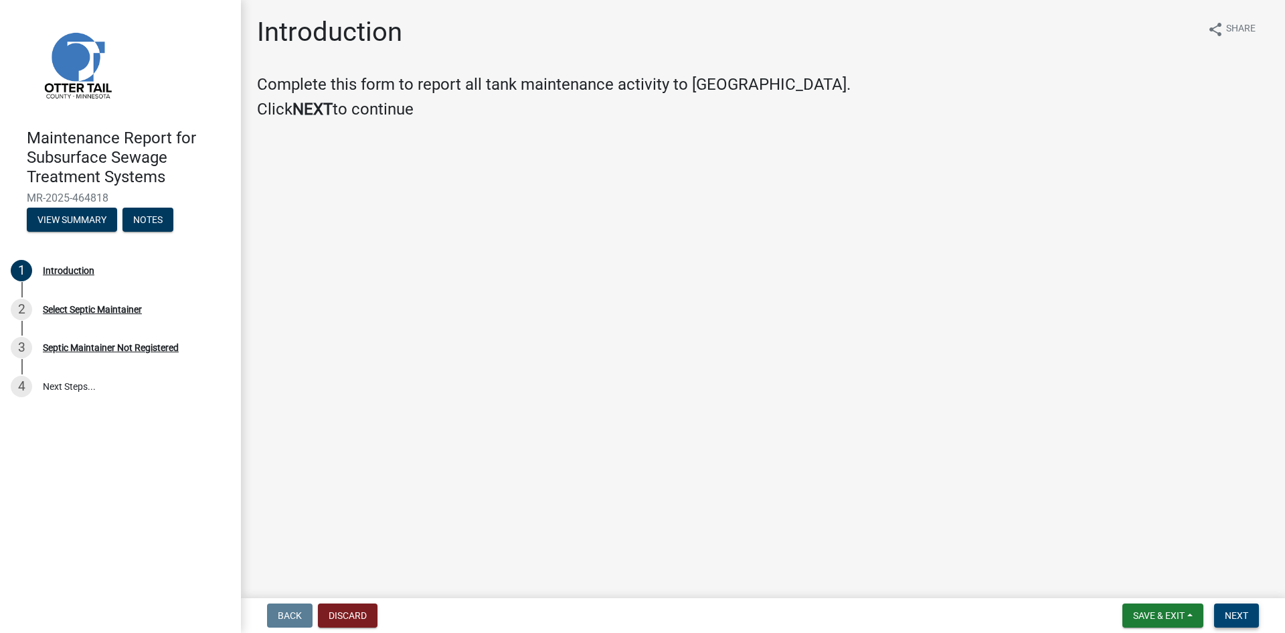
click at [1243, 615] on span "Next" at bounding box center [1236, 615] width 23 height 11
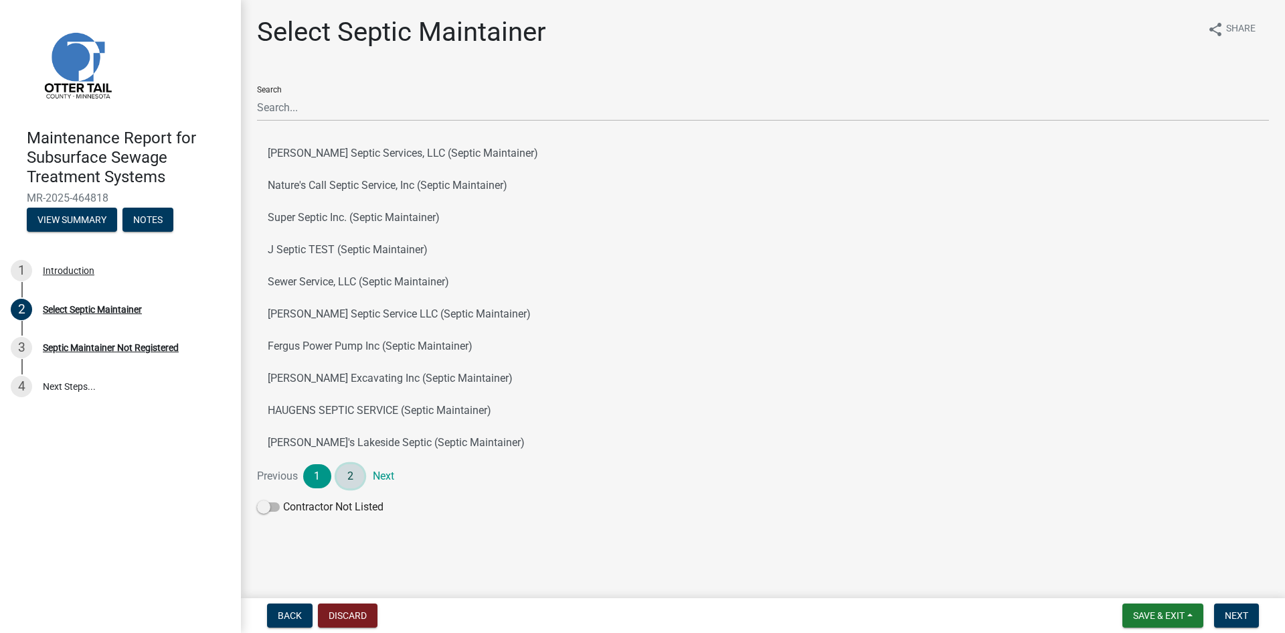
click at [349, 479] on link "2" at bounding box center [351, 476] width 28 height 24
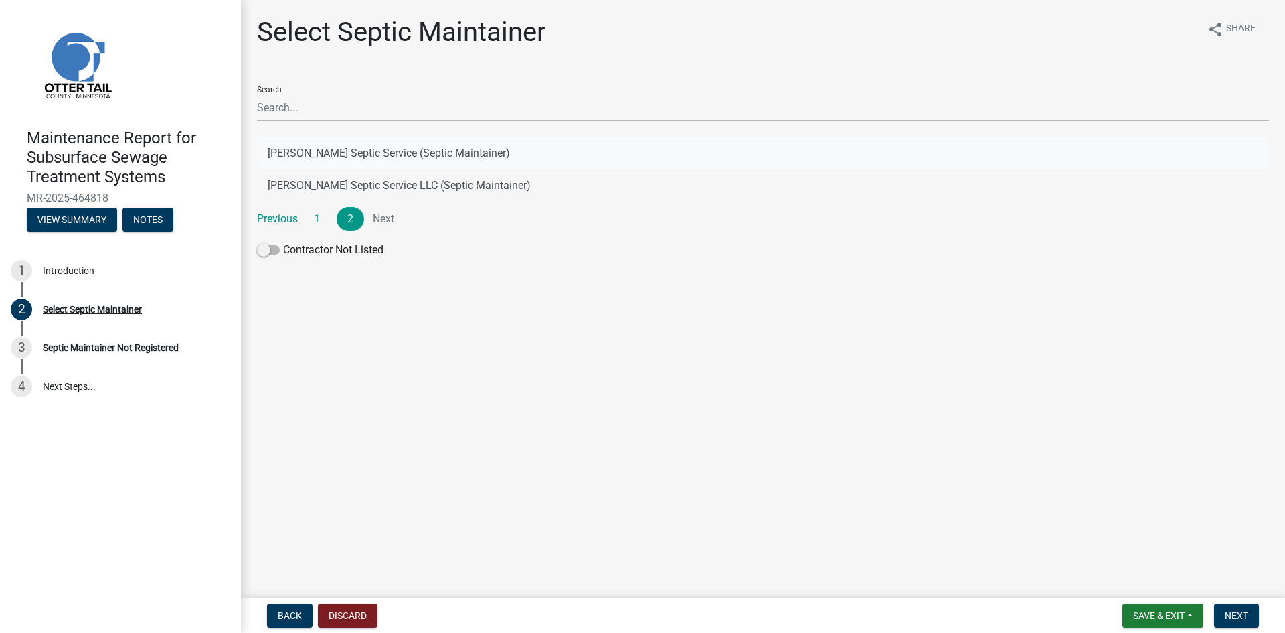
click at [410, 155] on button "[PERSON_NAME] Septic Service (Septic Maintainer)" at bounding box center [763, 153] width 1012 height 32
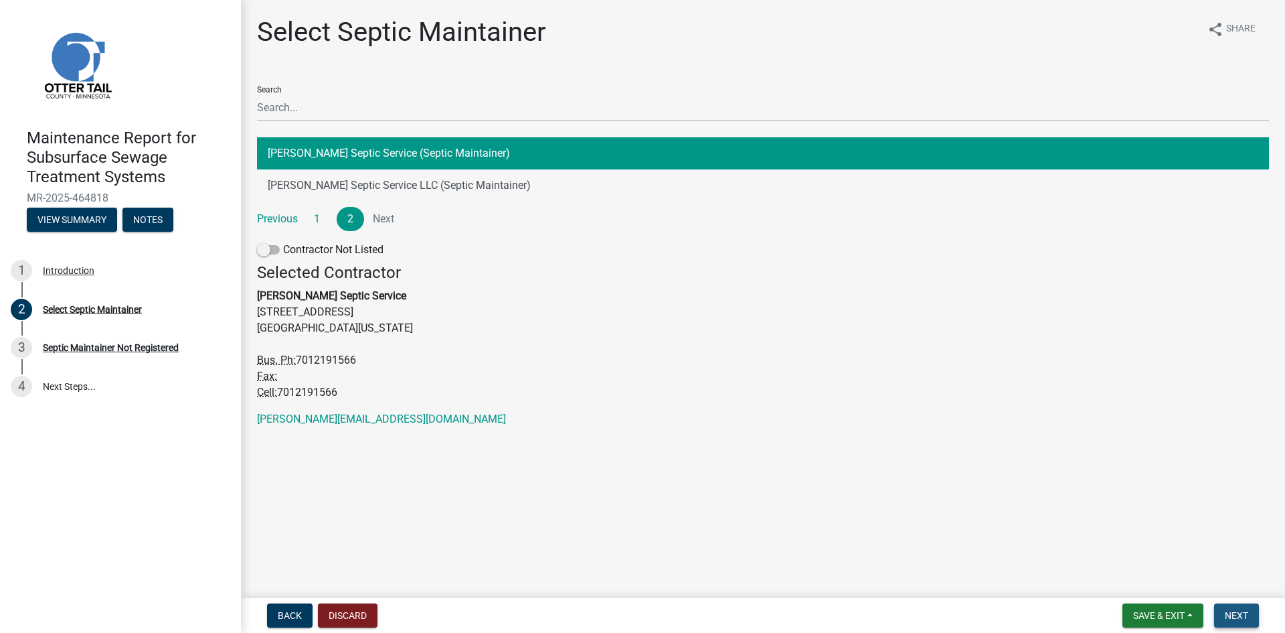
click at [1226, 613] on span "Next" at bounding box center [1236, 615] width 23 height 11
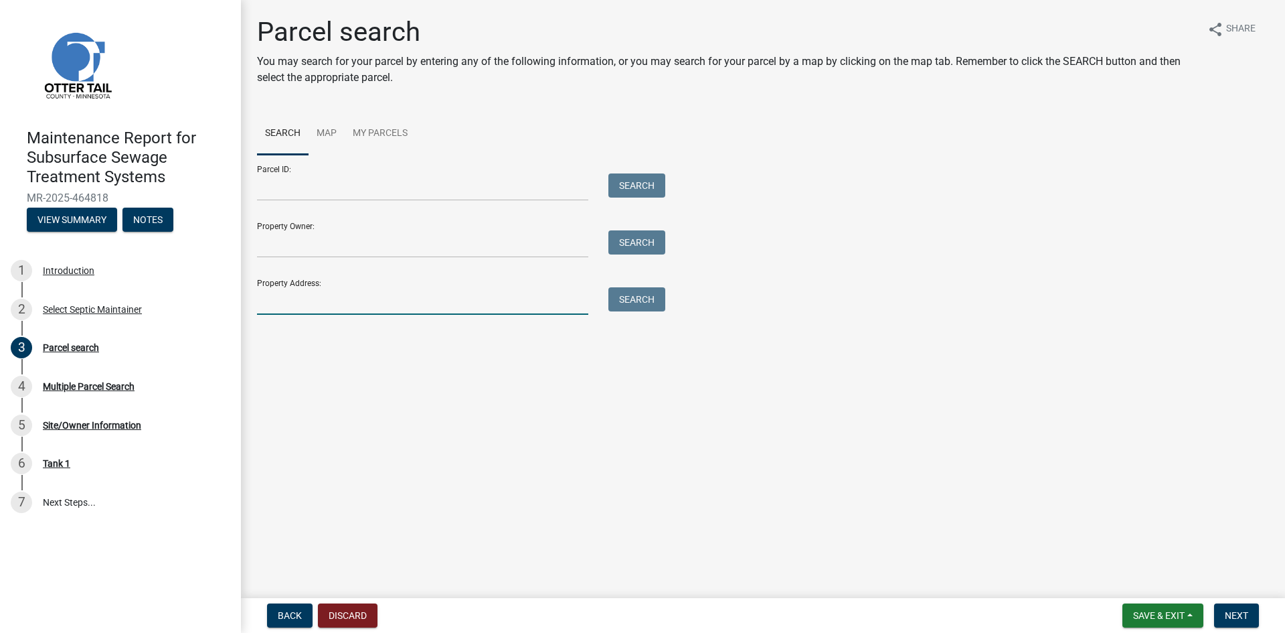
click at [447, 303] on input "Property Address:" at bounding box center [422, 300] width 331 height 27
click at [640, 303] on button "Search" at bounding box center [637, 299] width 57 height 24
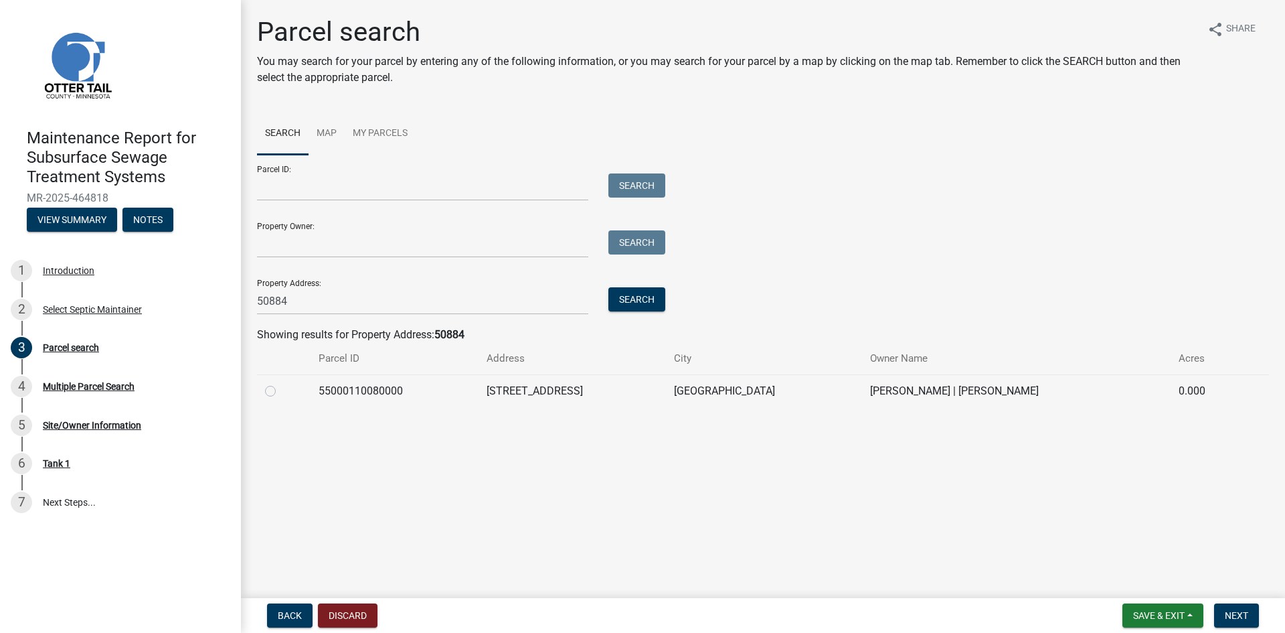
click at [281, 383] on label at bounding box center [281, 383] width 0 height 0
click at [281, 390] on input "radio" at bounding box center [285, 387] width 9 height 9
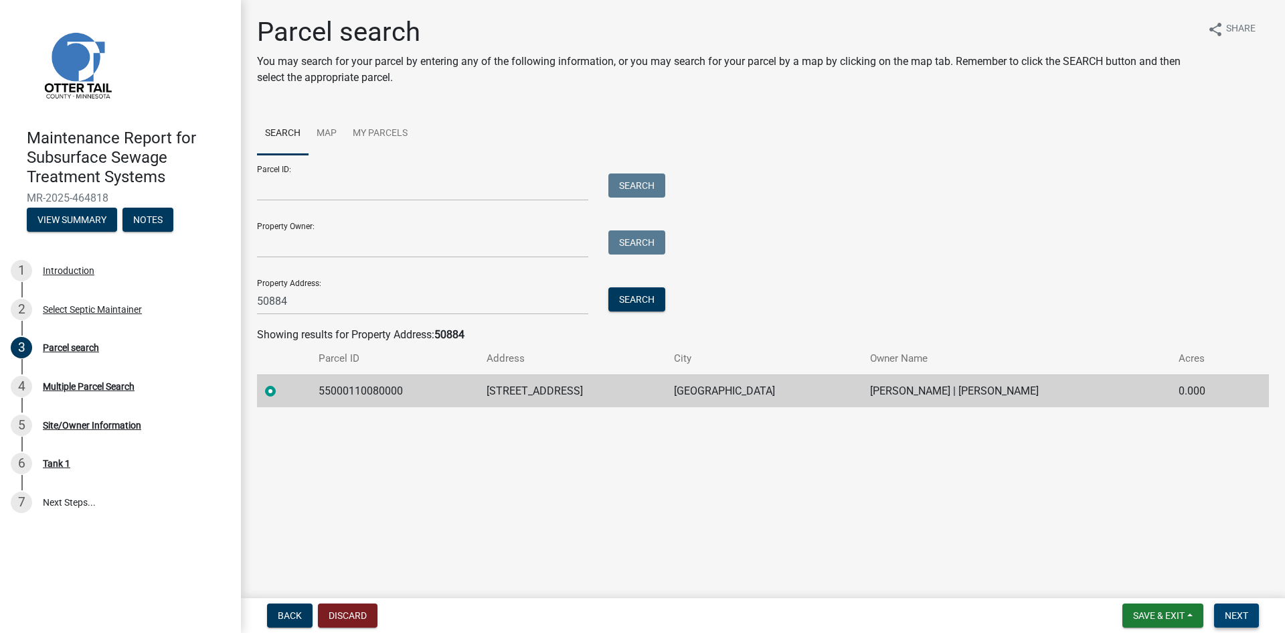
click at [1244, 615] on span "Next" at bounding box center [1236, 615] width 23 height 11
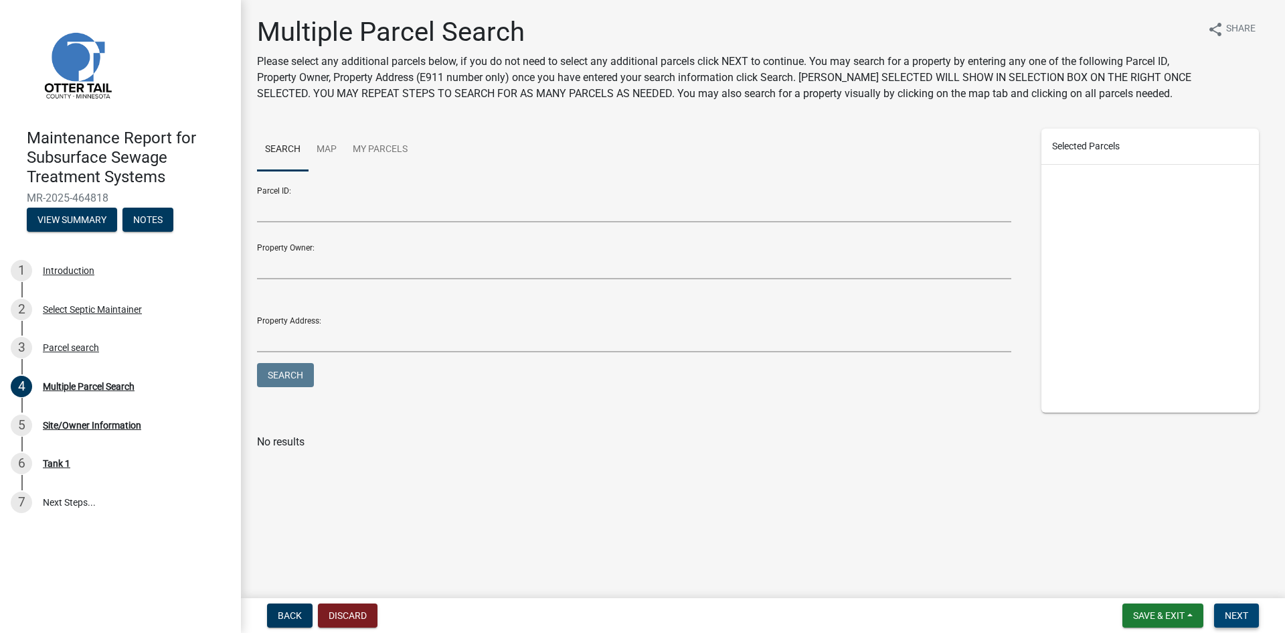
click at [1230, 619] on span "Next" at bounding box center [1236, 615] width 23 height 11
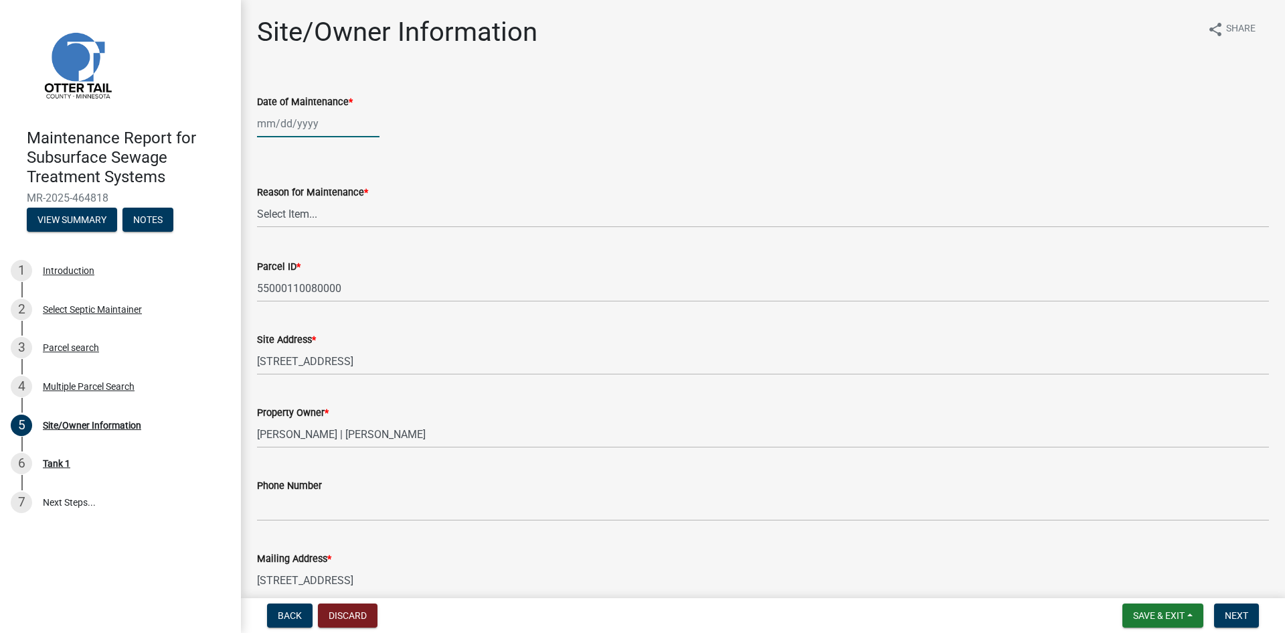
click at [281, 125] on div at bounding box center [318, 123] width 123 height 27
click at [356, 238] on div "15" at bounding box center [355, 237] width 21 height 21
click at [342, 207] on select "Select Item... Called Routine Other" at bounding box center [763, 213] width 1012 height 27
click at [257, 200] on select "Select Item... Called Routine Other" at bounding box center [763, 213] width 1012 height 27
click at [1249, 615] on span "Next" at bounding box center [1236, 615] width 23 height 11
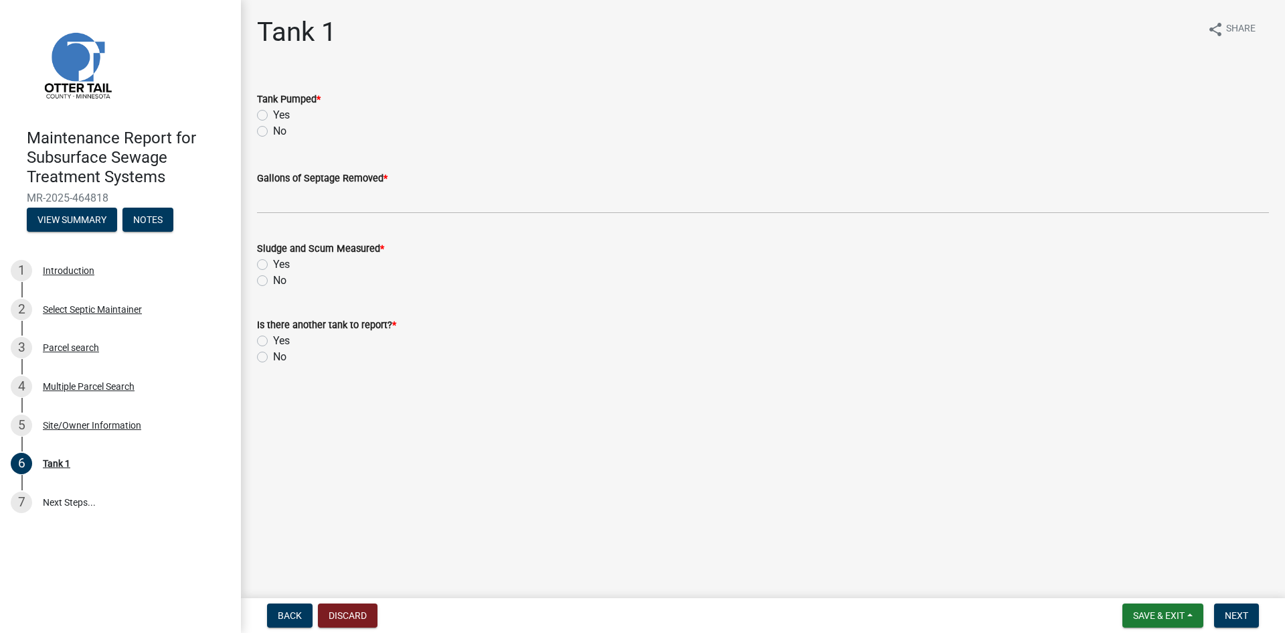
drag, startPoint x: 261, startPoint y: 112, endPoint x: 264, endPoint y: 161, distance: 49.6
click at [273, 112] on label "Yes" at bounding box center [281, 115] width 17 height 16
click at [273, 112] on input "Yes" at bounding box center [277, 111] width 9 height 9
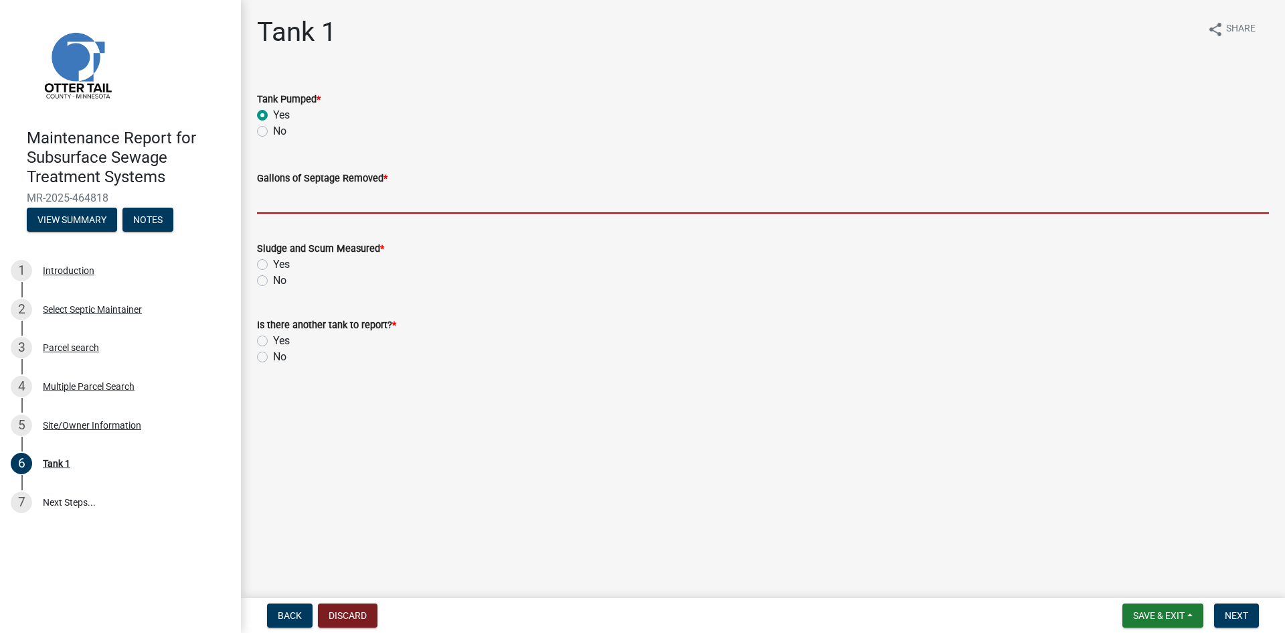
click at [266, 195] on input "Gallons of Septage Removed *" at bounding box center [763, 199] width 1012 height 27
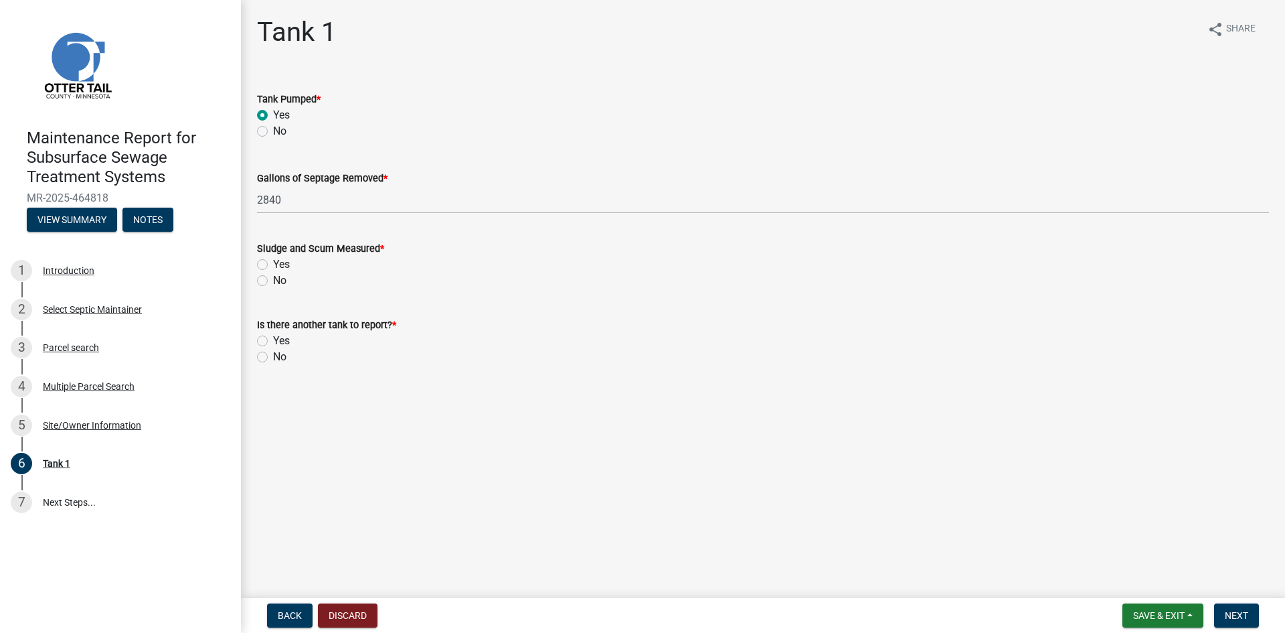
drag, startPoint x: 268, startPoint y: 282, endPoint x: 273, endPoint y: 287, distance: 7.6
click at [268, 282] on div "No" at bounding box center [763, 280] width 1012 height 16
click at [273, 283] on label "No" at bounding box center [279, 280] width 13 height 16
click at [273, 281] on input "No" at bounding box center [277, 276] width 9 height 9
click at [273, 355] on label "No" at bounding box center [279, 357] width 13 height 16
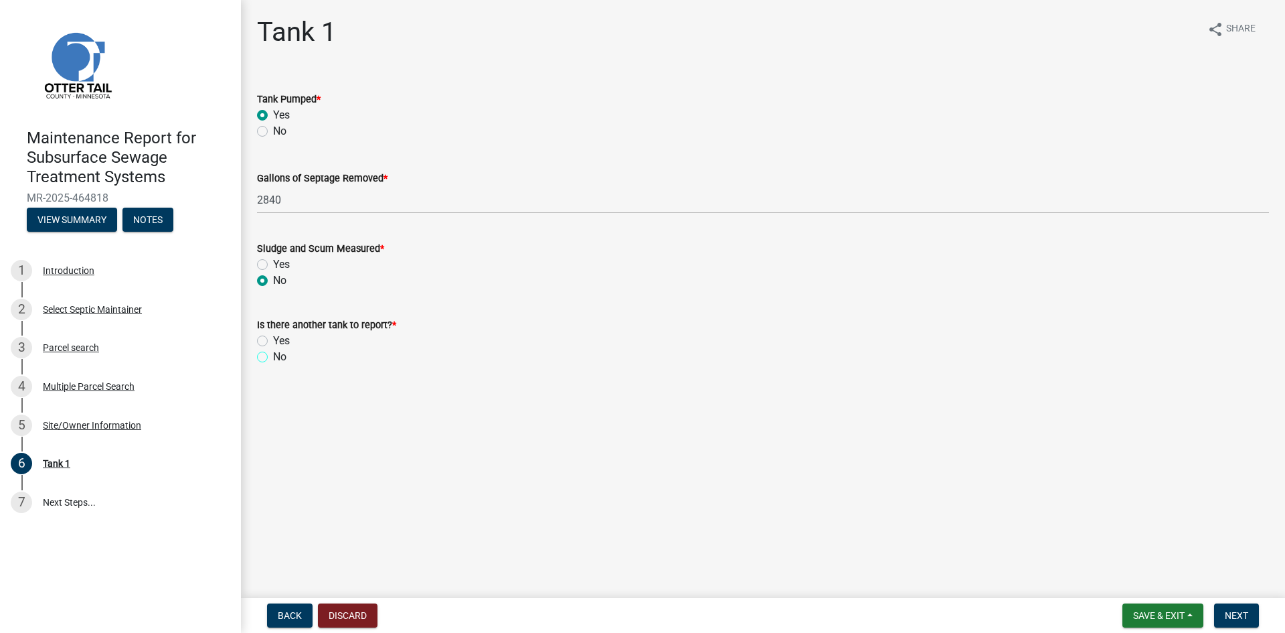
click at [273, 355] on input "No" at bounding box center [277, 353] width 9 height 9
click at [1248, 615] on button "Next" at bounding box center [1236, 615] width 45 height 24
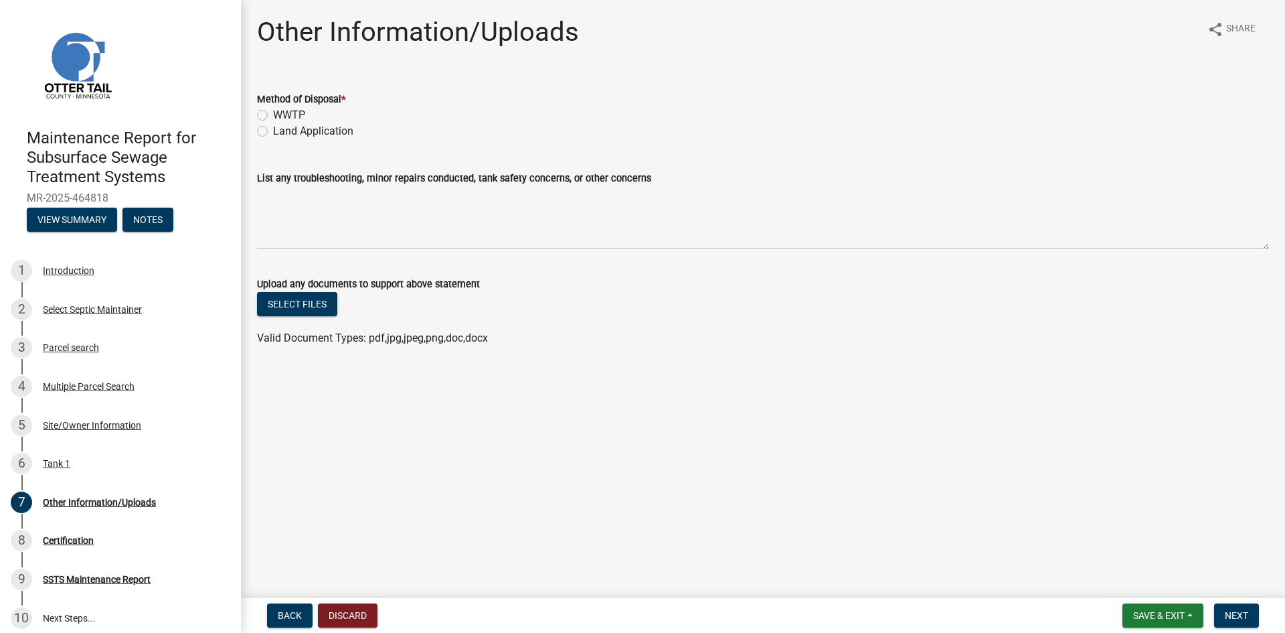
click at [281, 133] on label "Land Application" at bounding box center [313, 131] width 80 height 16
click at [281, 132] on input "Land Application" at bounding box center [277, 127] width 9 height 9
click at [1232, 611] on span "Next" at bounding box center [1236, 615] width 23 height 11
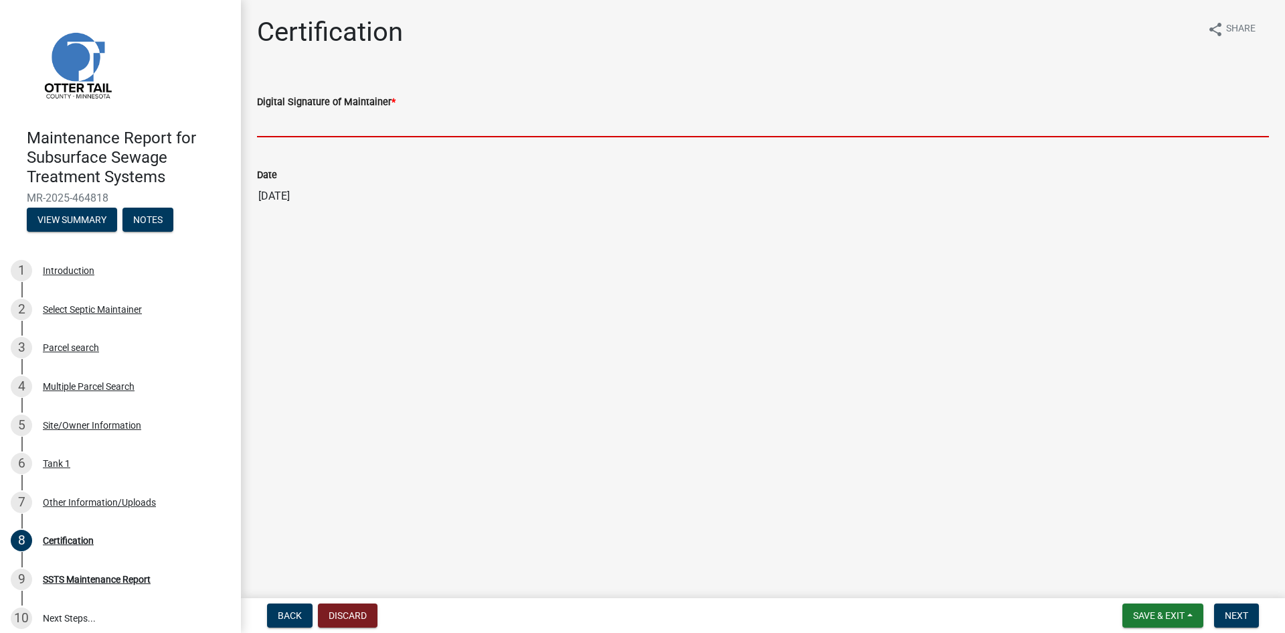
click at [1116, 122] on input "Digital Signature of Maintainer *" at bounding box center [763, 123] width 1012 height 27
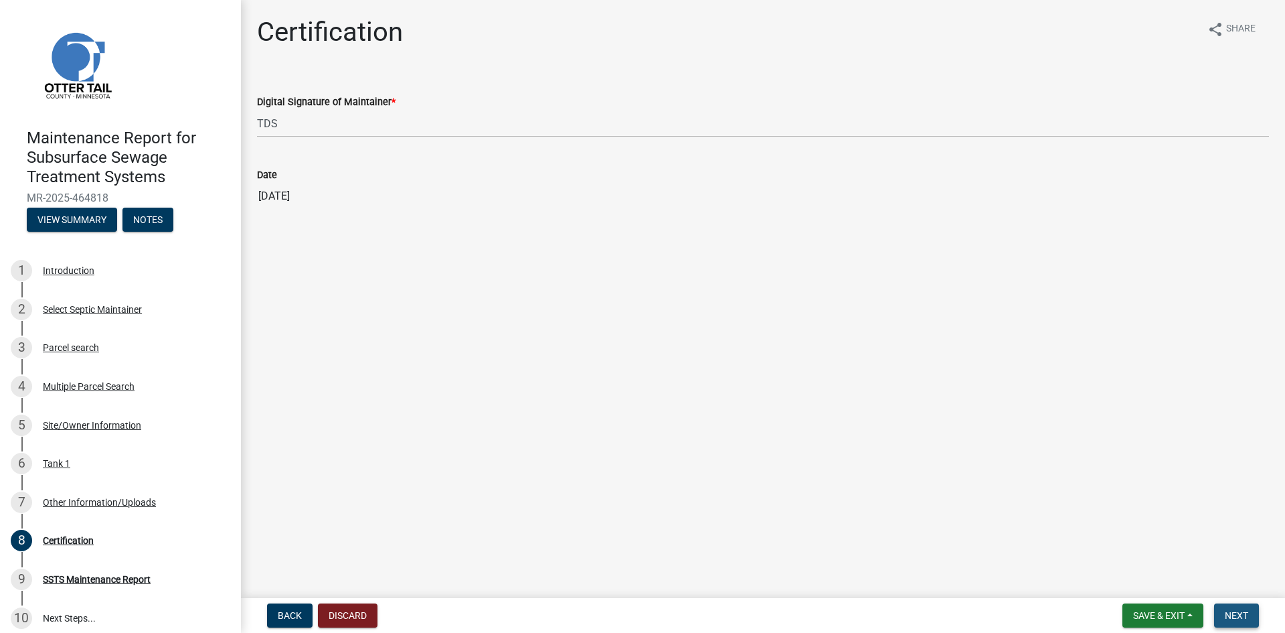
click at [1240, 614] on span "Next" at bounding box center [1236, 615] width 23 height 11
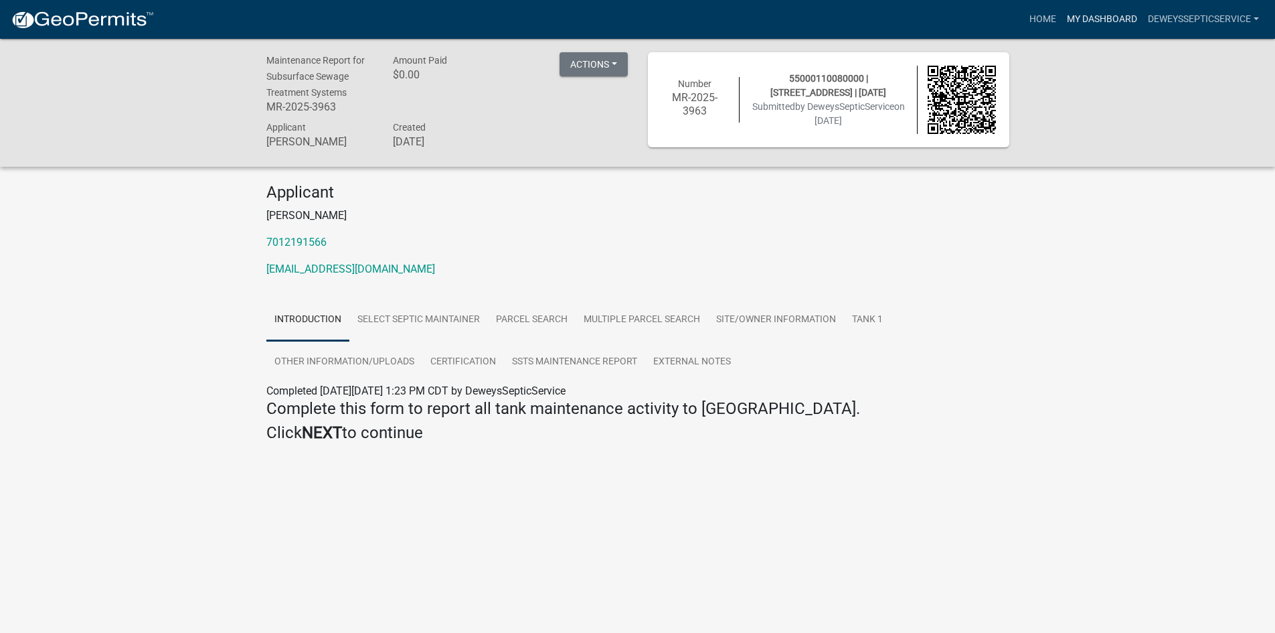
click at [1105, 23] on link "My Dashboard" at bounding box center [1102, 19] width 81 height 25
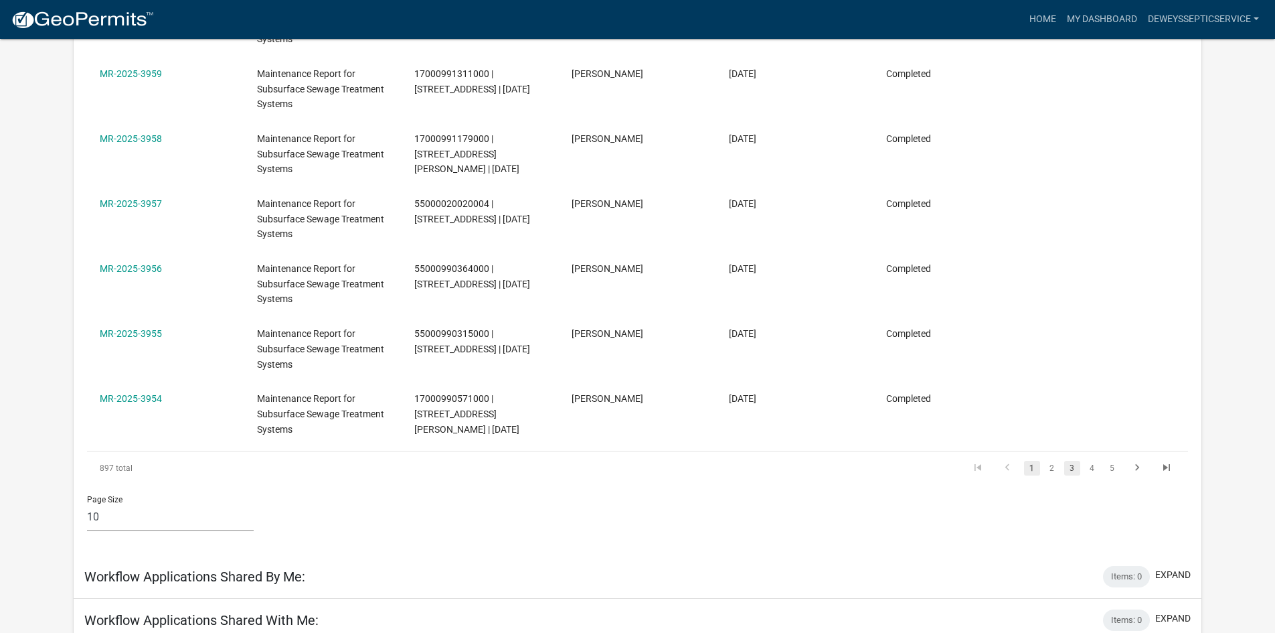
scroll to position [512, 0]
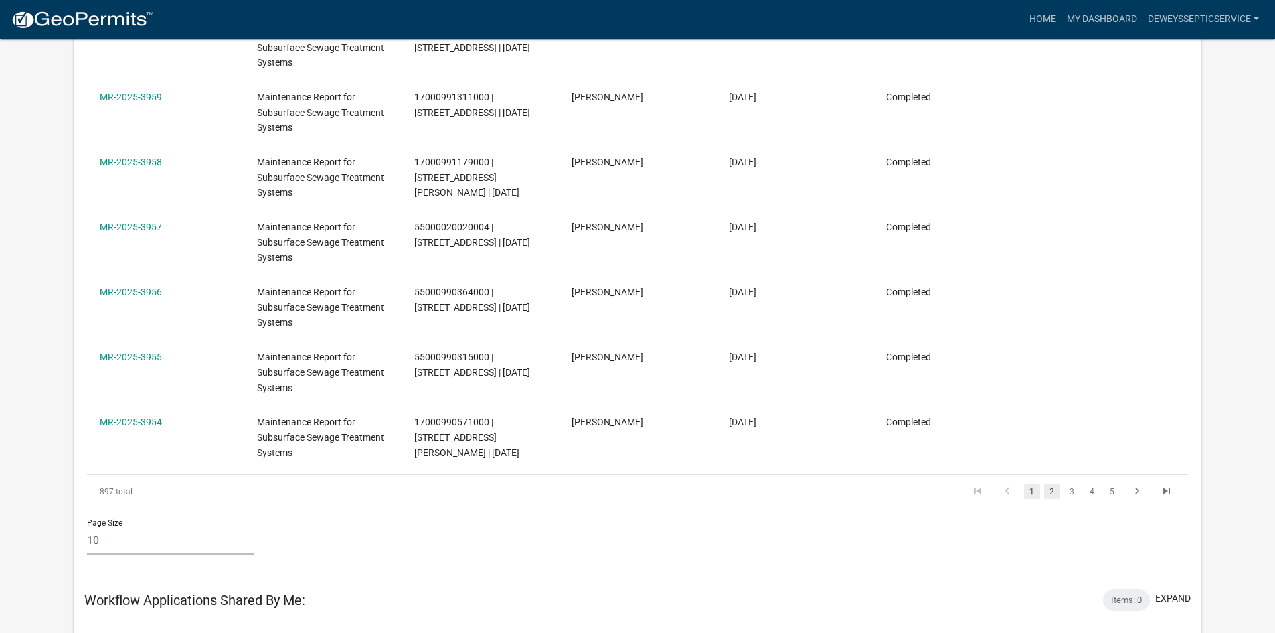
click at [1051, 489] on link "2" at bounding box center [1052, 491] width 16 height 15
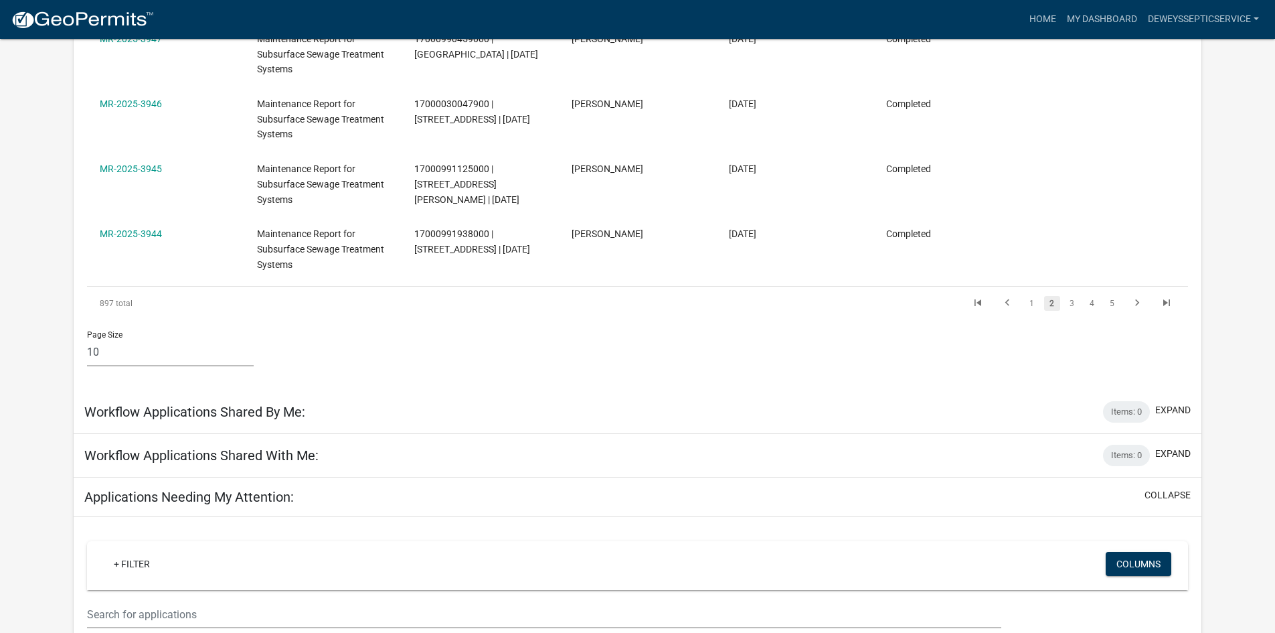
scroll to position [713, 0]
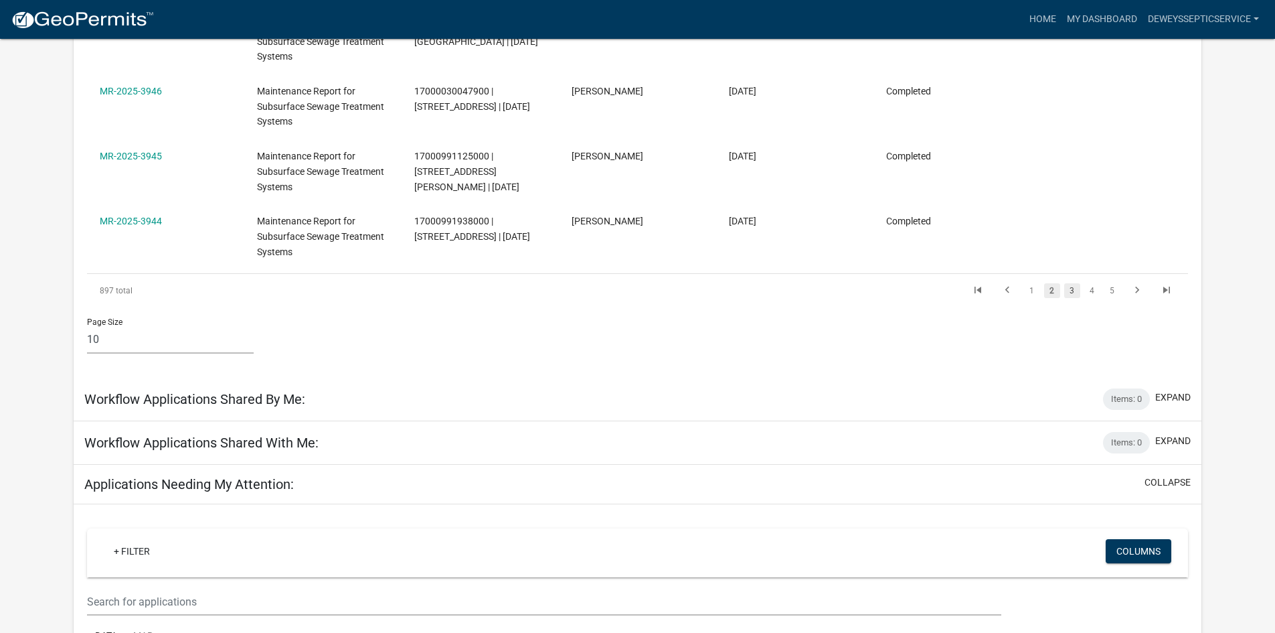
click at [1070, 293] on link "3" at bounding box center [1072, 290] width 16 height 15
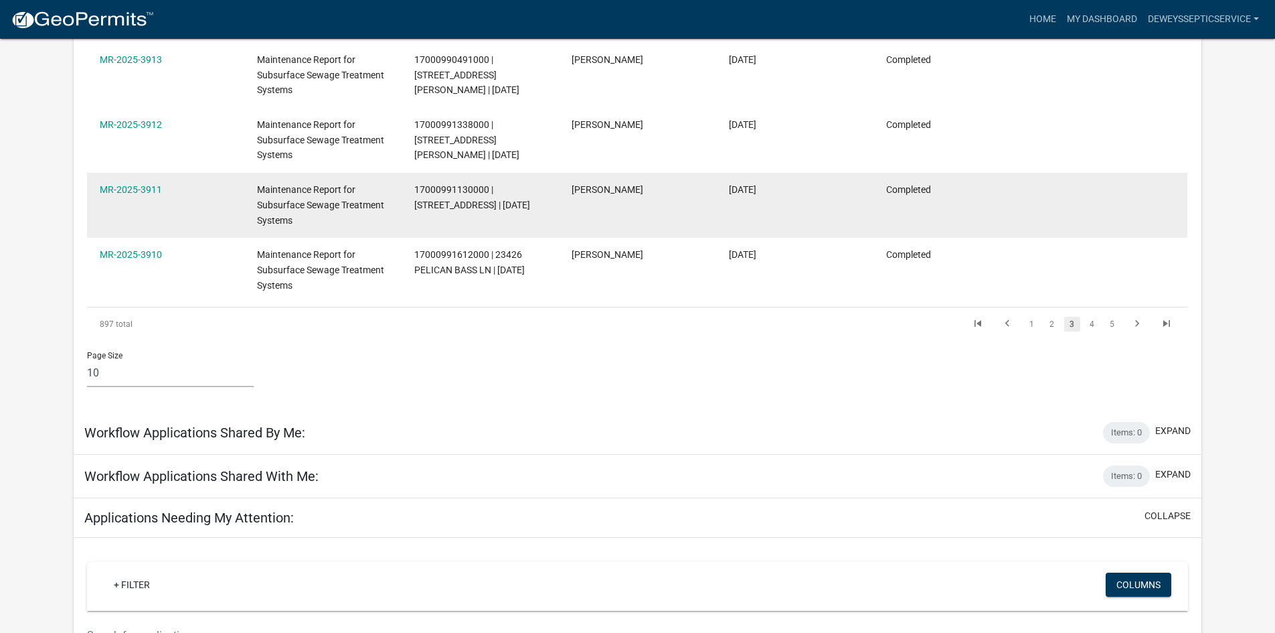
scroll to position [713, 0]
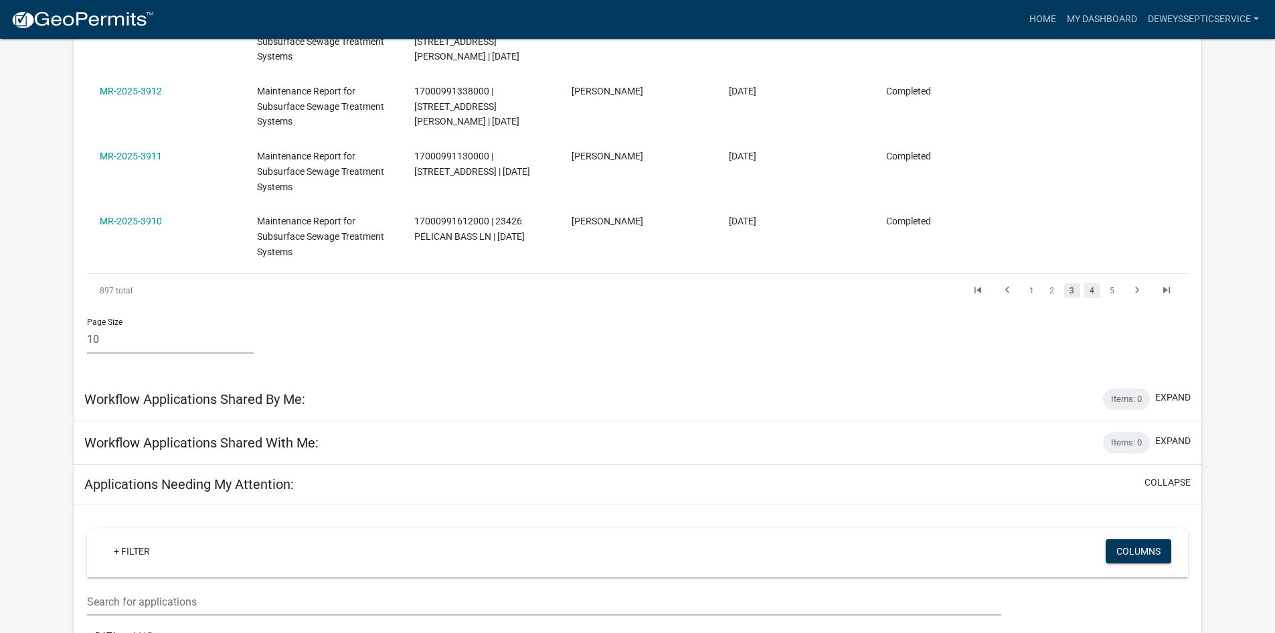
click at [1094, 294] on link "4" at bounding box center [1093, 290] width 16 height 15
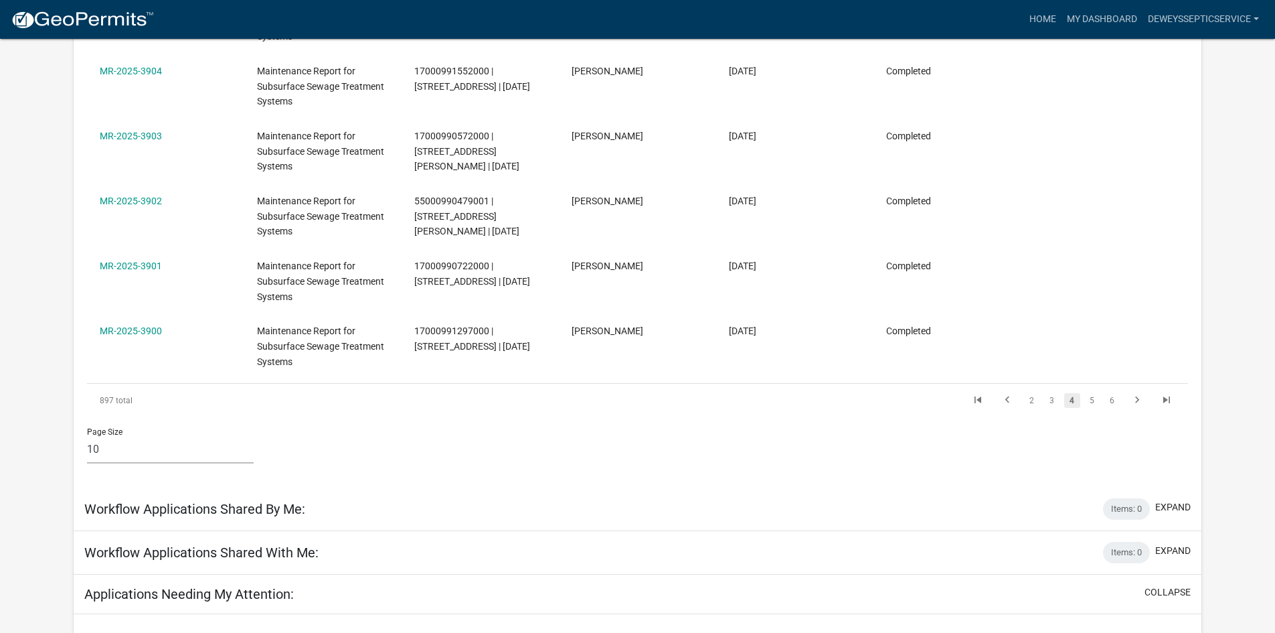
scroll to position [646, 0]
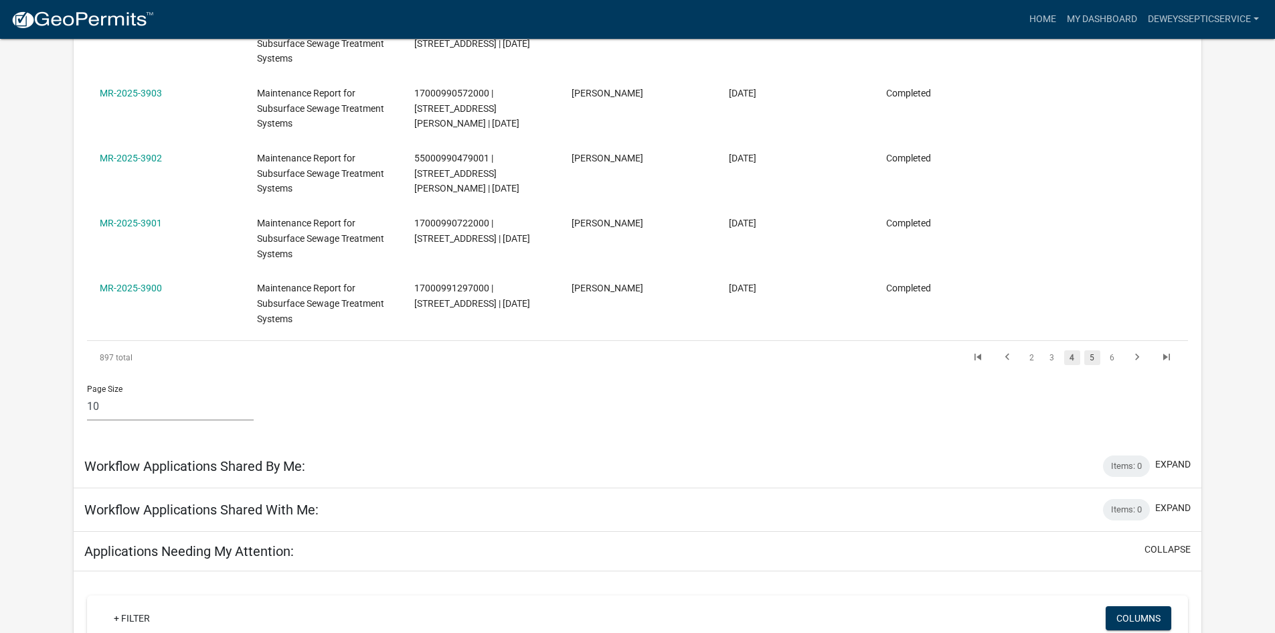
click at [1090, 357] on link "5" at bounding box center [1093, 357] width 16 height 15
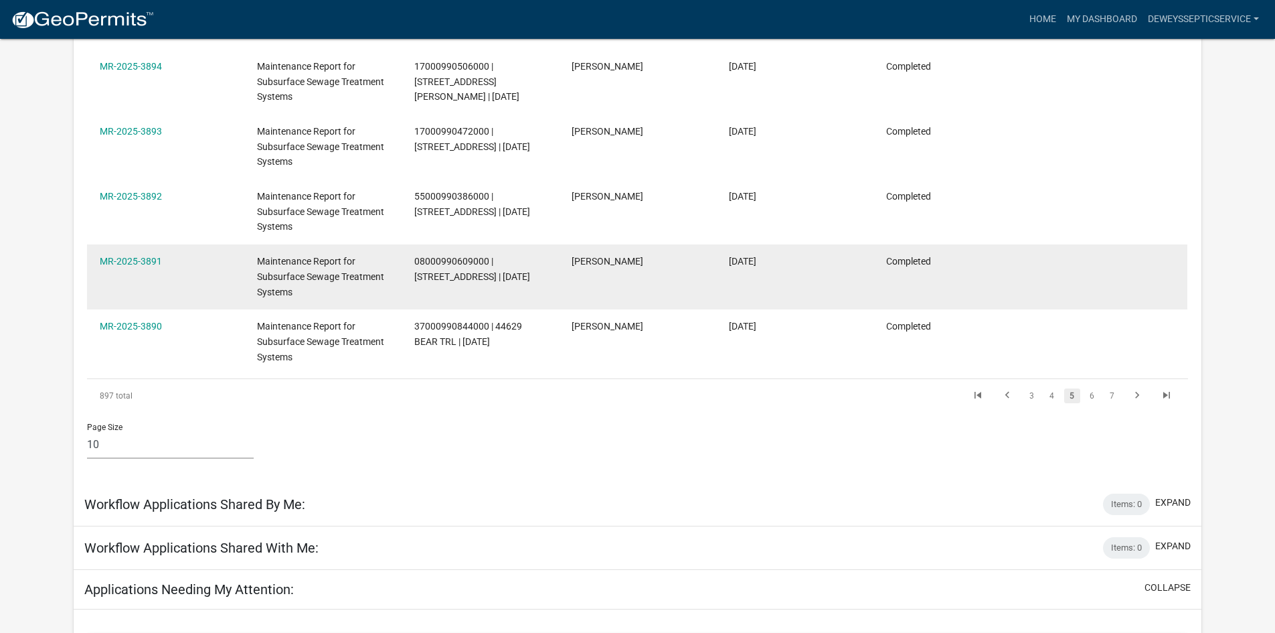
scroll to position [646, 0]
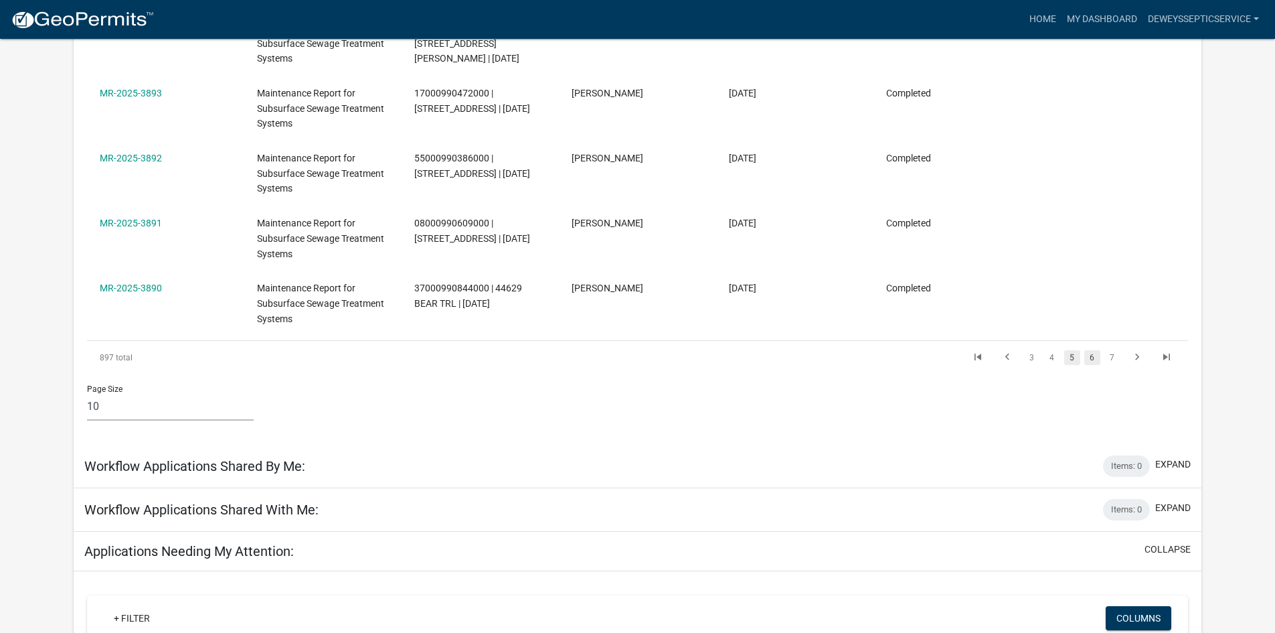
click at [1094, 359] on link "6" at bounding box center [1093, 357] width 16 height 15
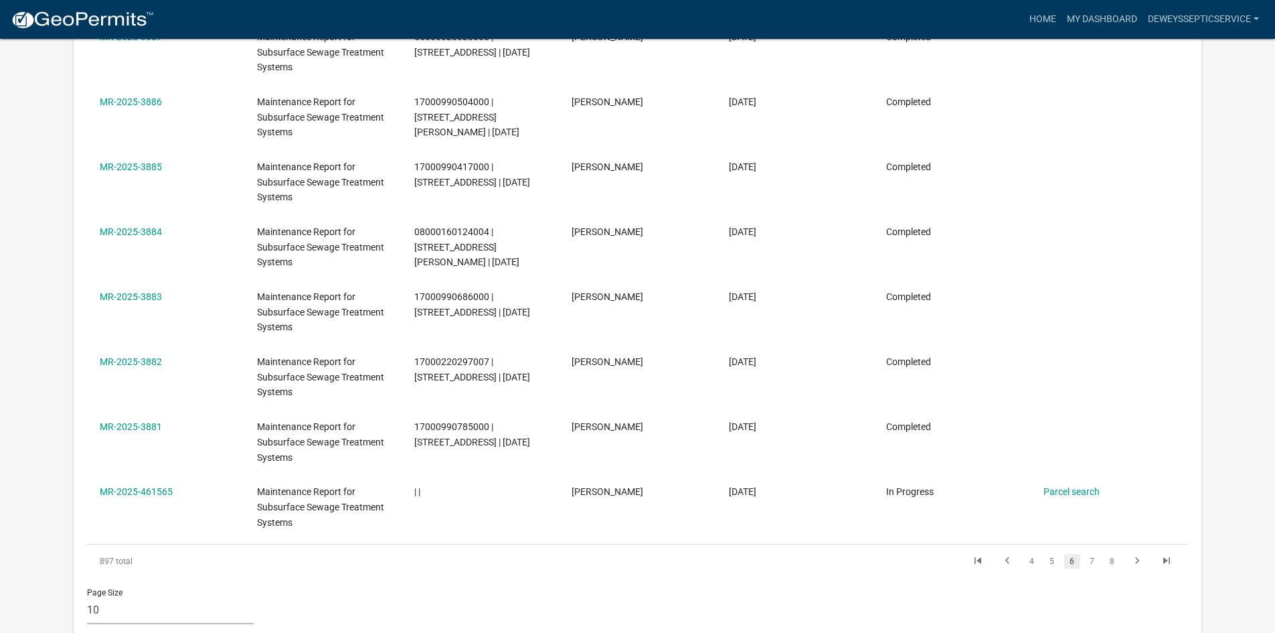
scroll to position [512, 0]
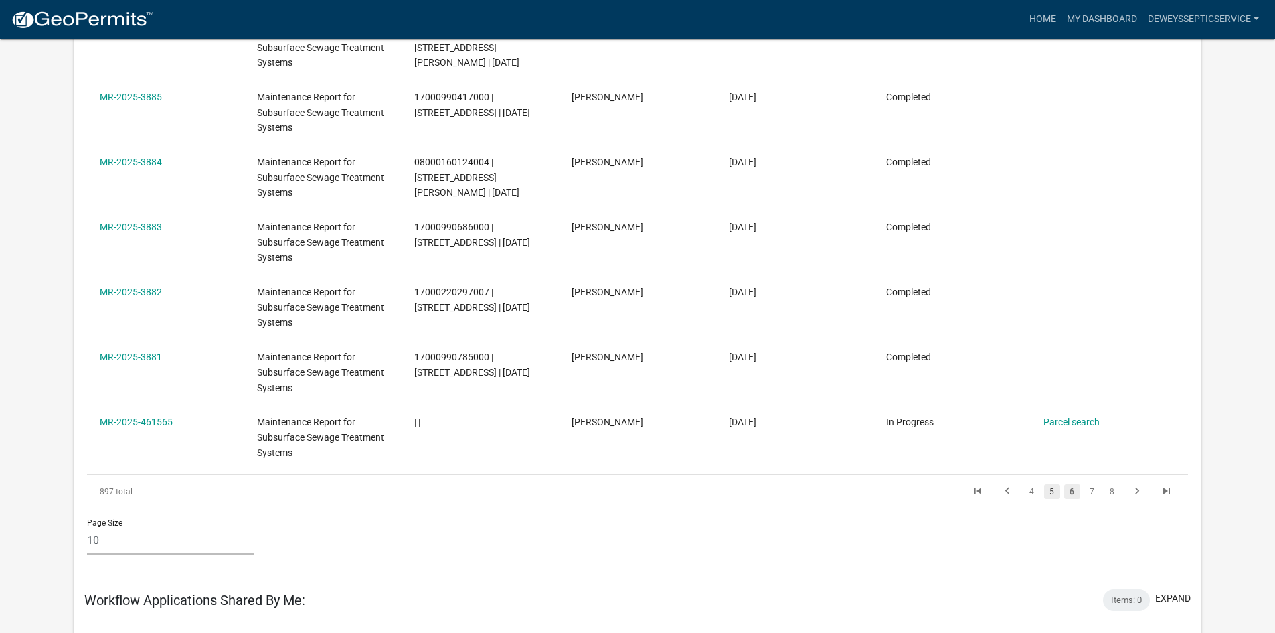
click at [1051, 493] on link "5" at bounding box center [1052, 491] width 16 height 15
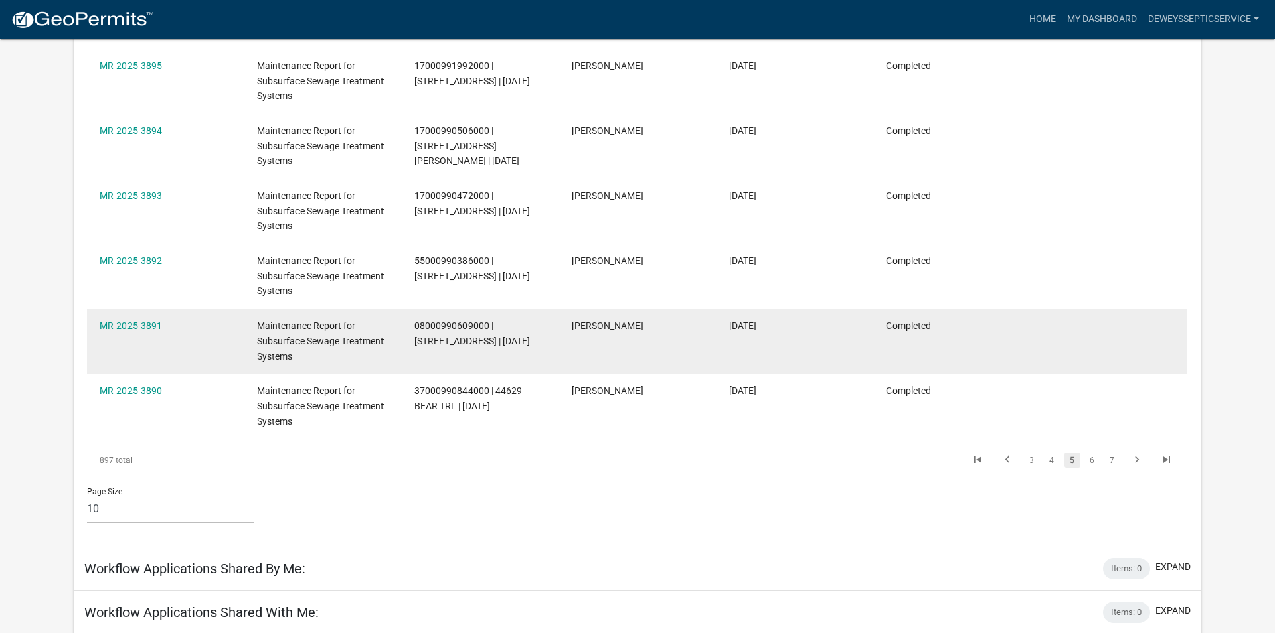
scroll to position [579, 0]
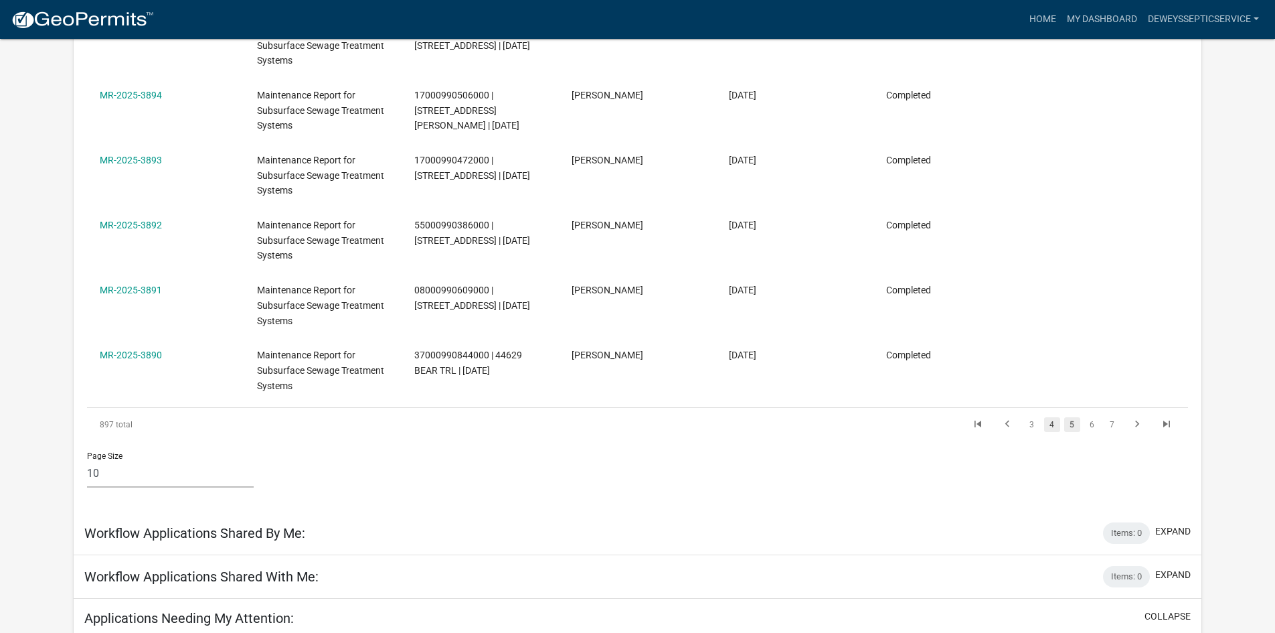
click at [1051, 427] on link "4" at bounding box center [1052, 424] width 16 height 15
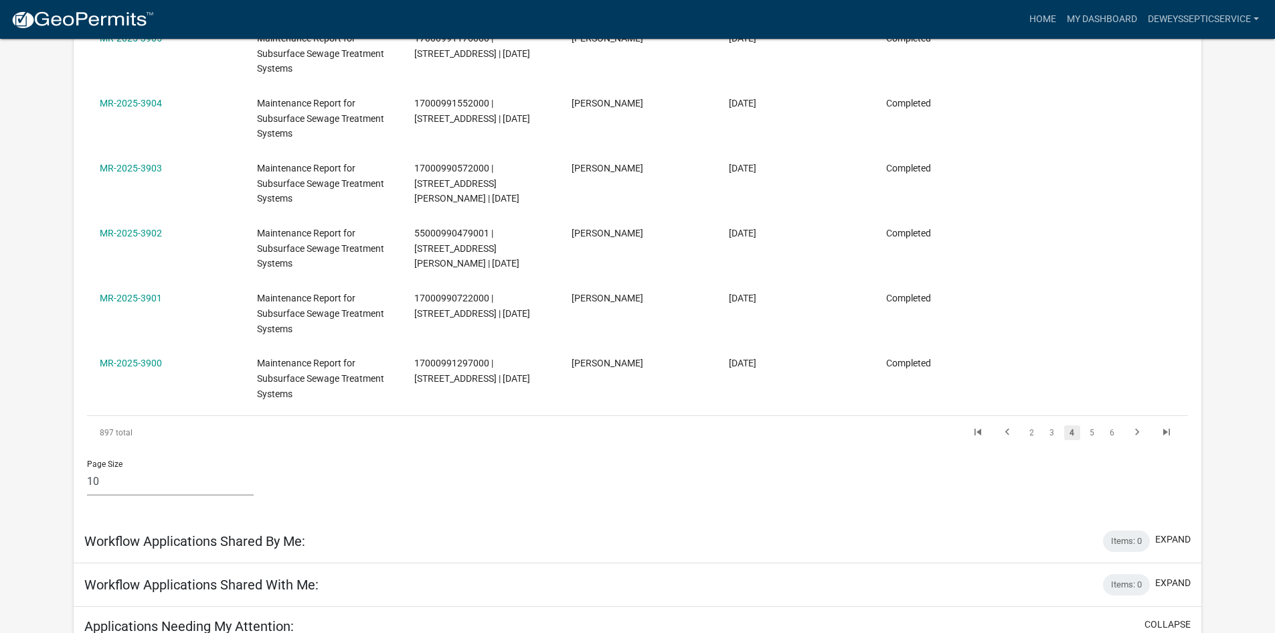
scroll to position [646, 0]
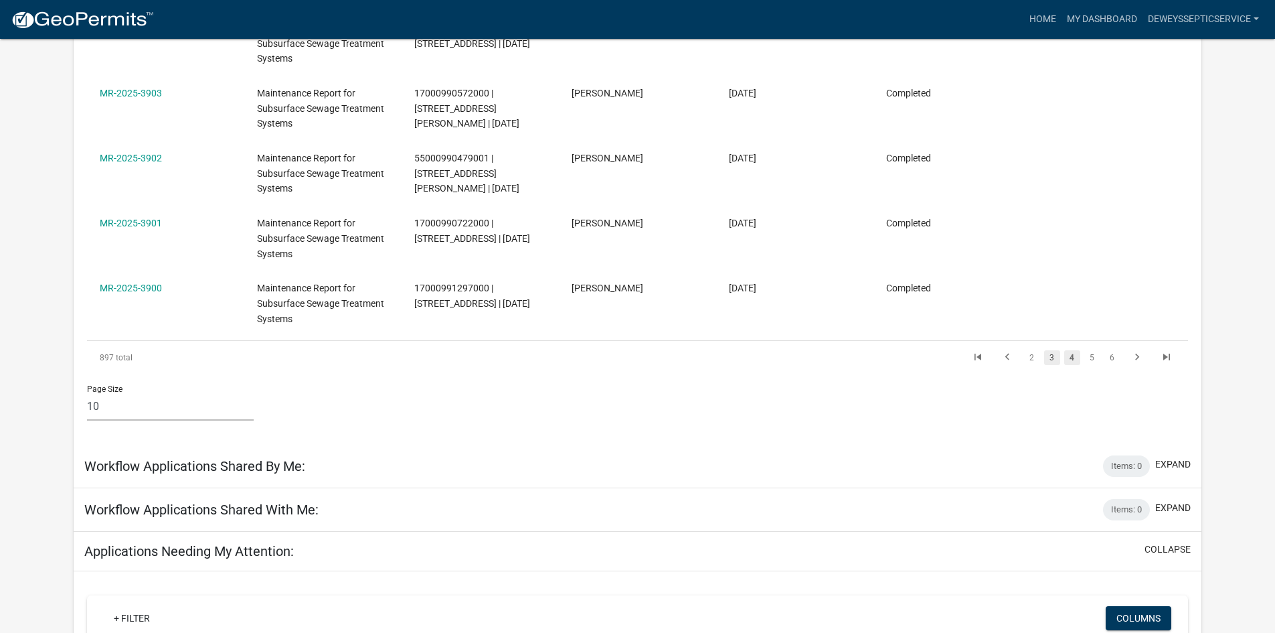
click at [1051, 355] on link "3" at bounding box center [1052, 357] width 16 height 15
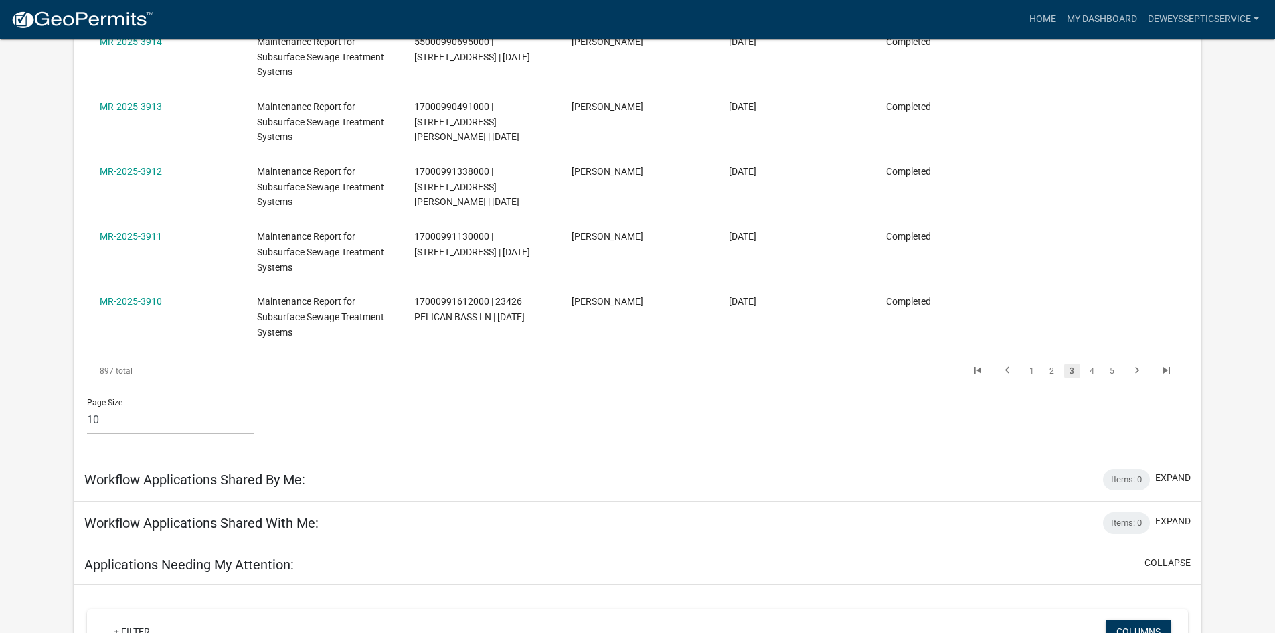
scroll to position [646, 0]
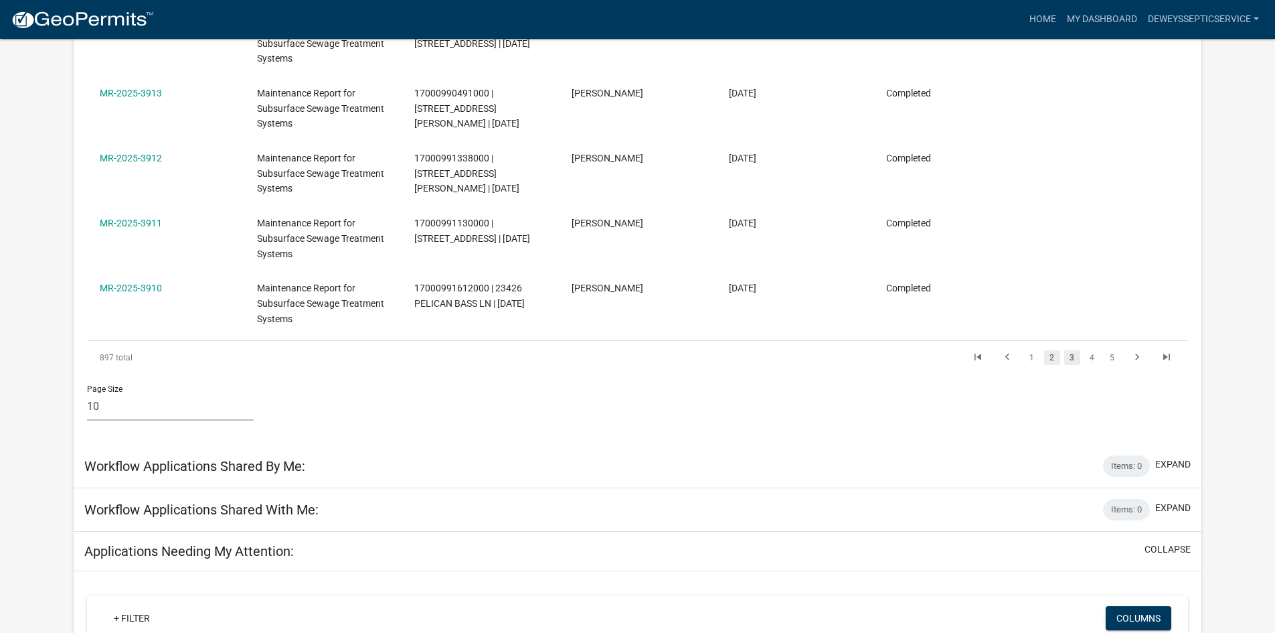
click at [1052, 359] on link "2" at bounding box center [1052, 357] width 16 height 15
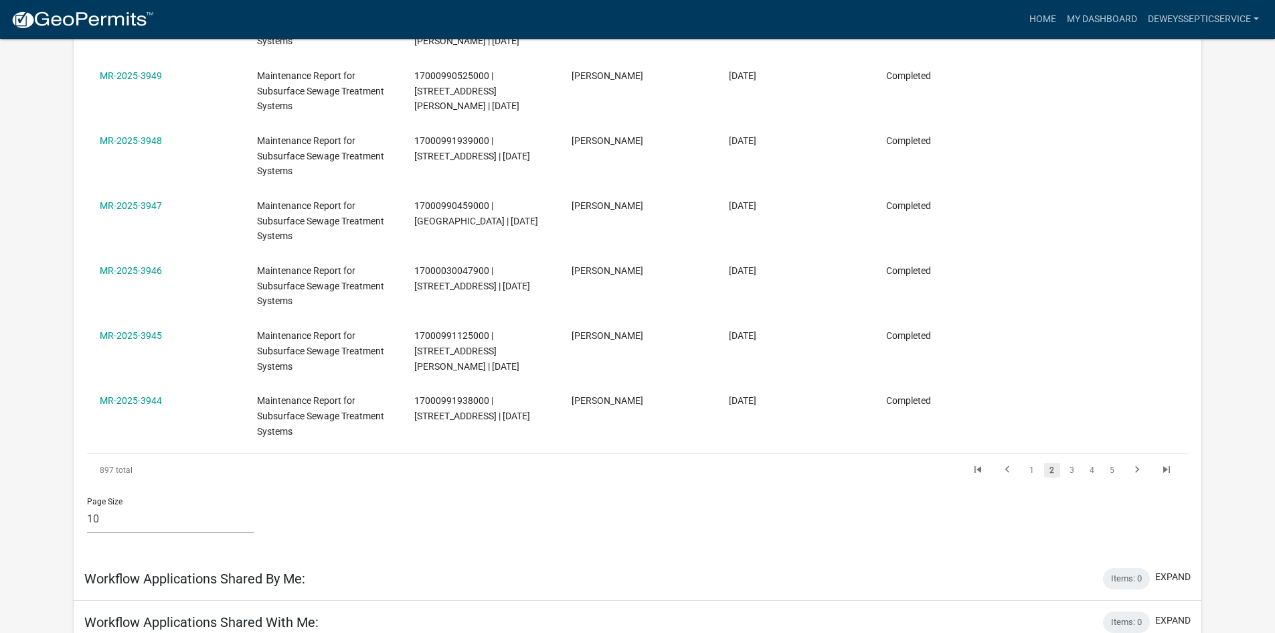
scroll to position [579, 0]
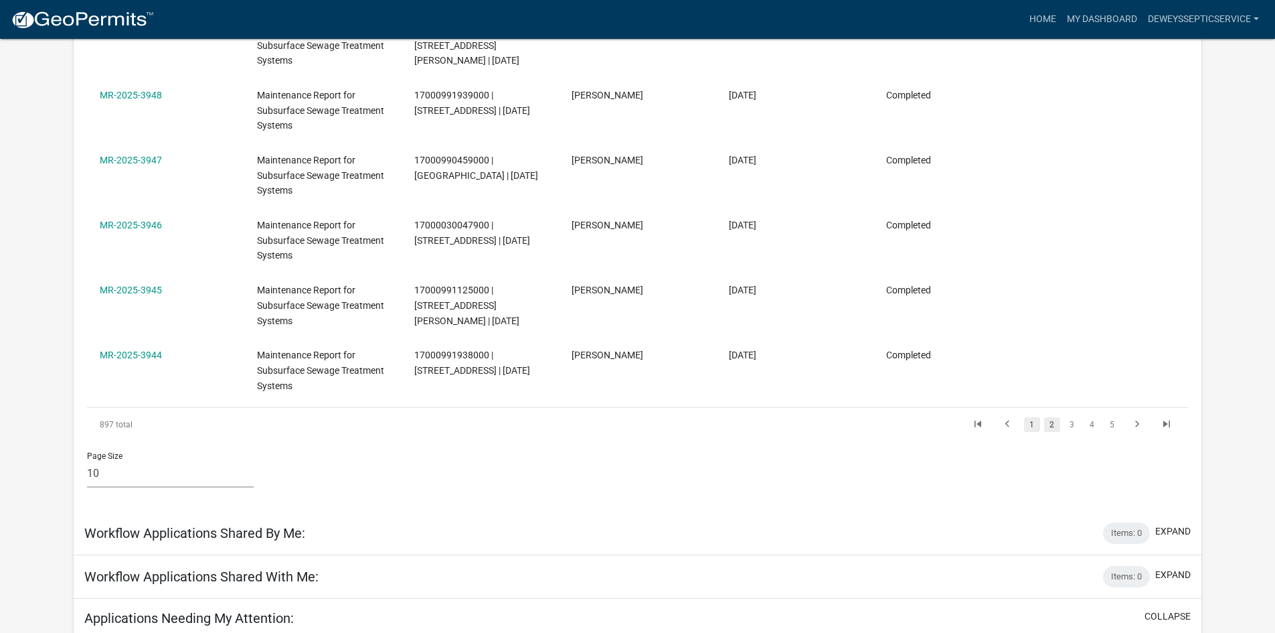
click at [1032, 425] on link "1" at bounding box center [1032, 424] width 16 height 15
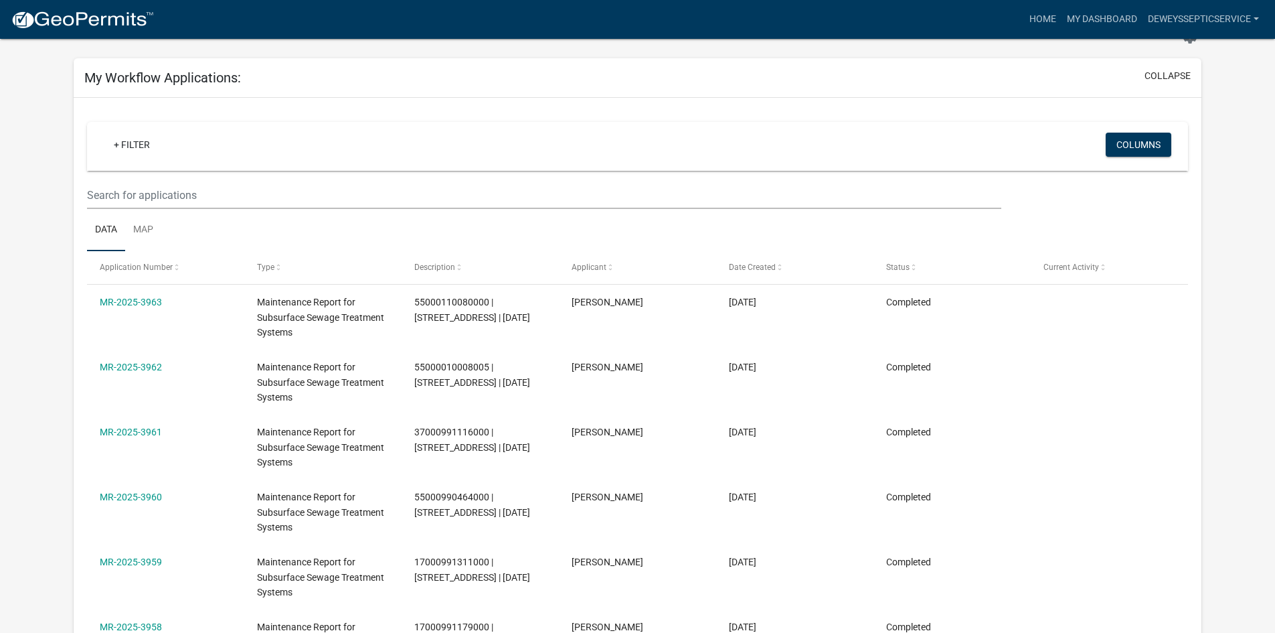
scroll to position [44, 0]
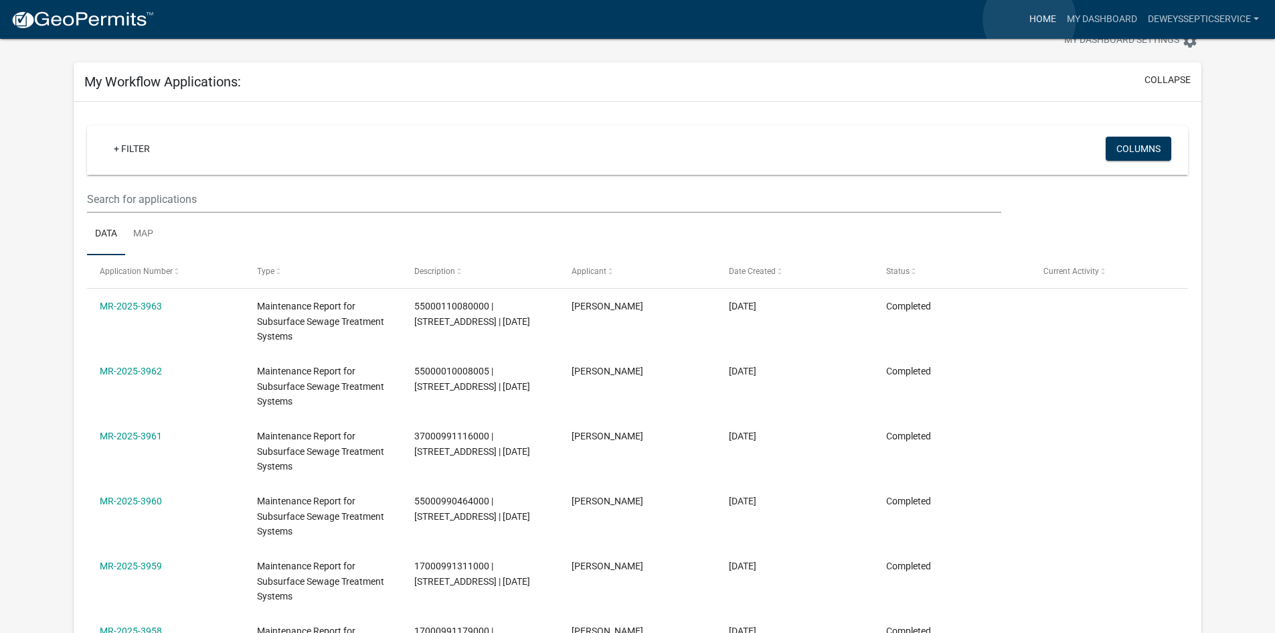
click at [1030, 19] on link "Home" at bounding box center [1042, 19] width 37 height 25
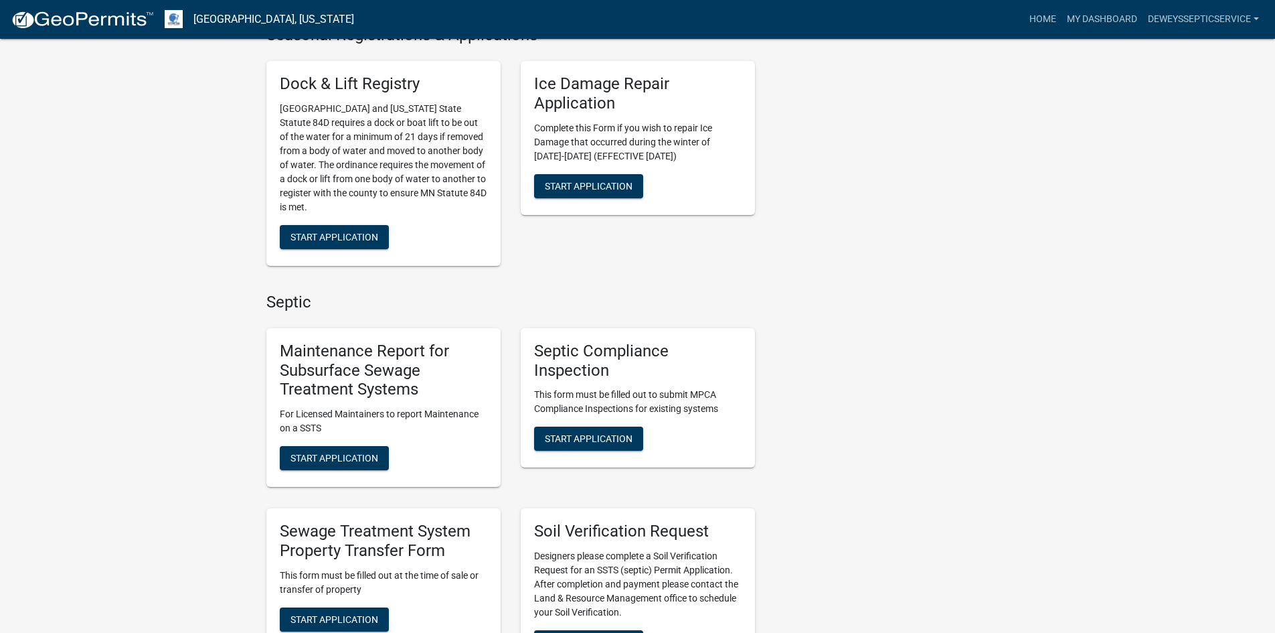
scroll to position [669, 0]
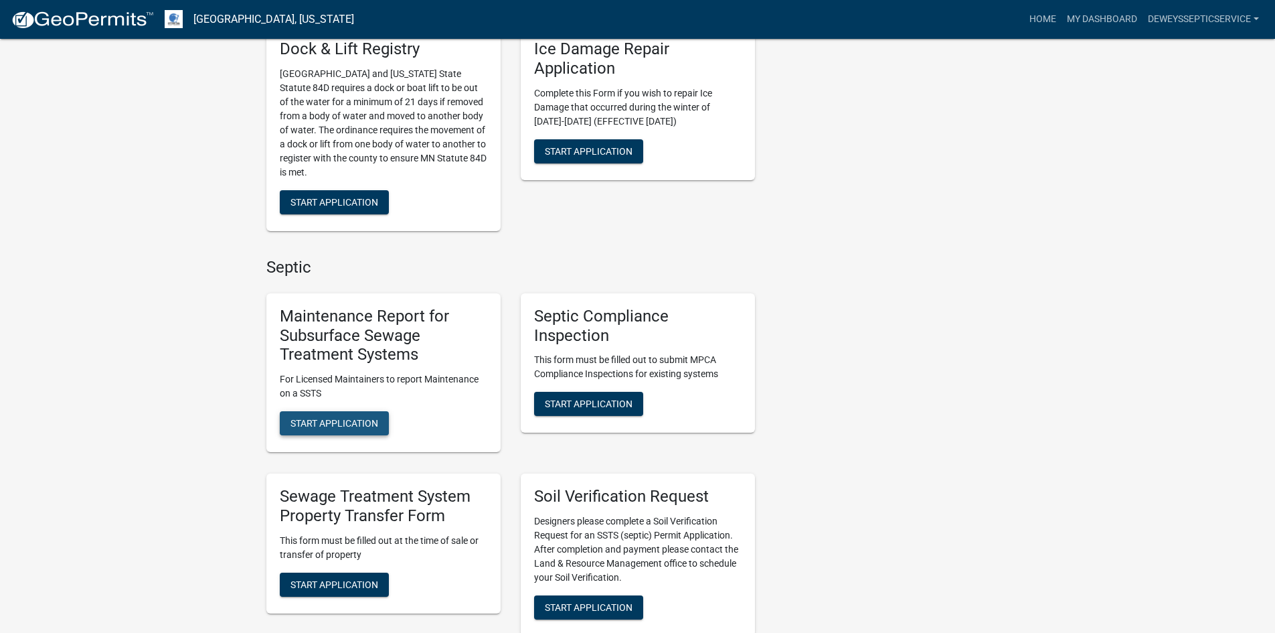
click at [338, 422] on span "Start Application" at bounding box center [335, 423] width 88 height 11
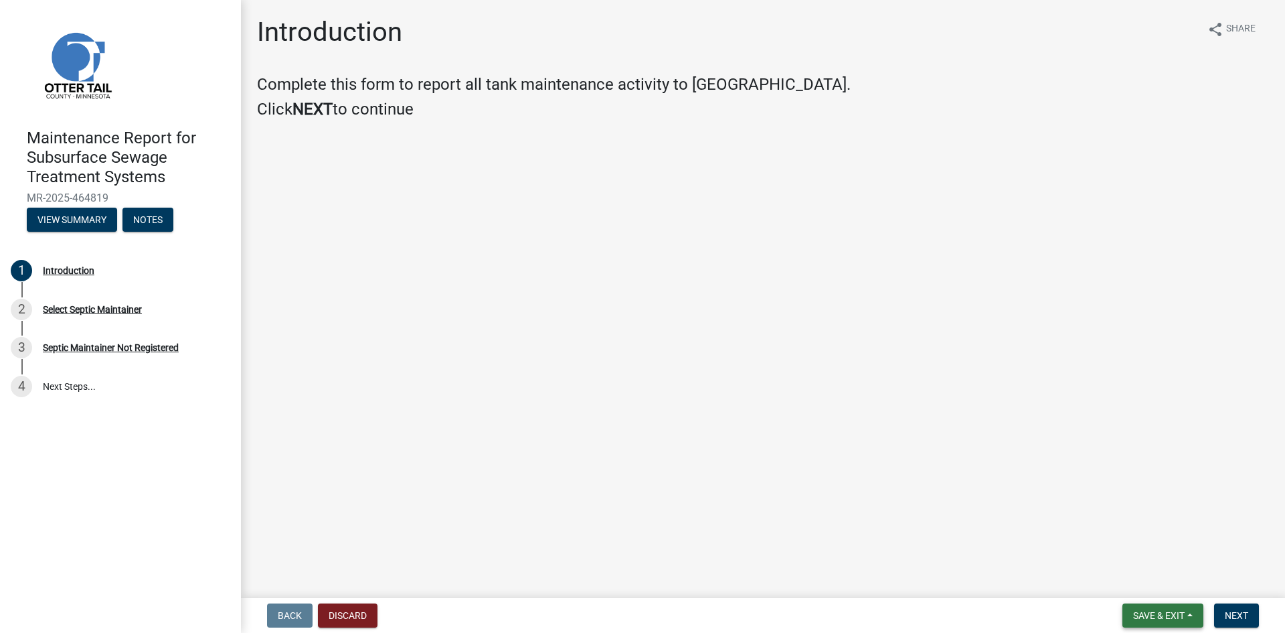
click at [1160, 616] on span "Save & Exit" at bounding box center [1159, 615] width 52 height 11
click at [1148, 582] on button "Save & Exit" at bounding box center [1150, 580] width 107 height 32
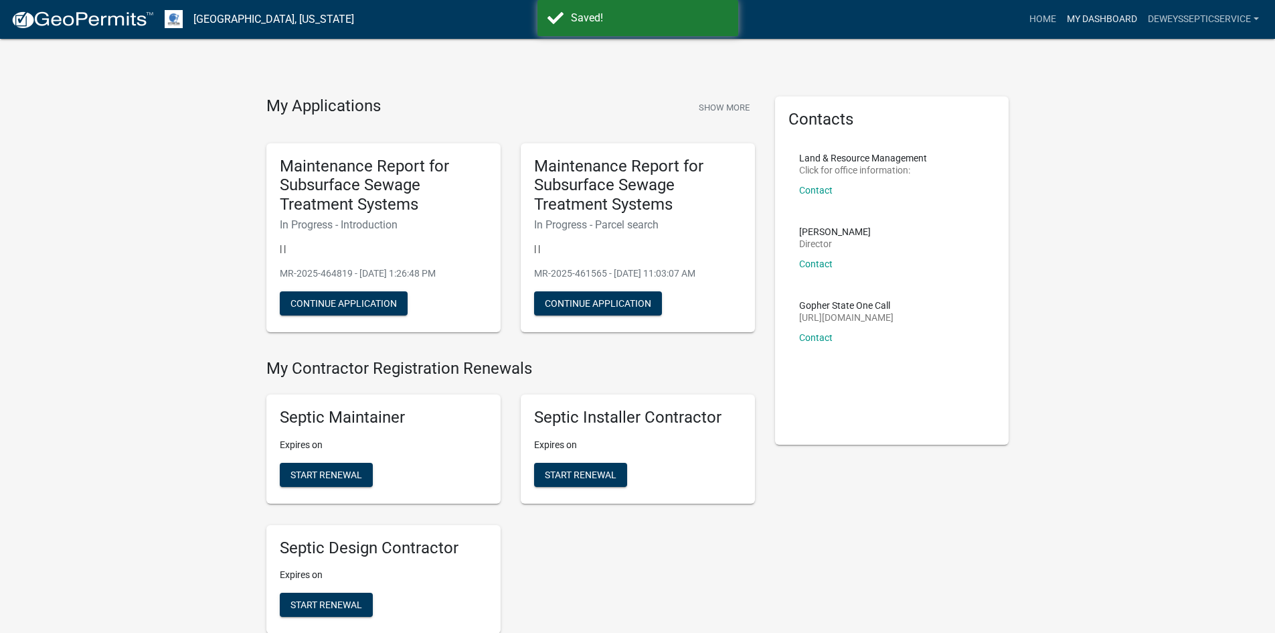
click at [1068, 19] on link "My Dashboard" at bounding box center [1102, 19] width 81 height 25
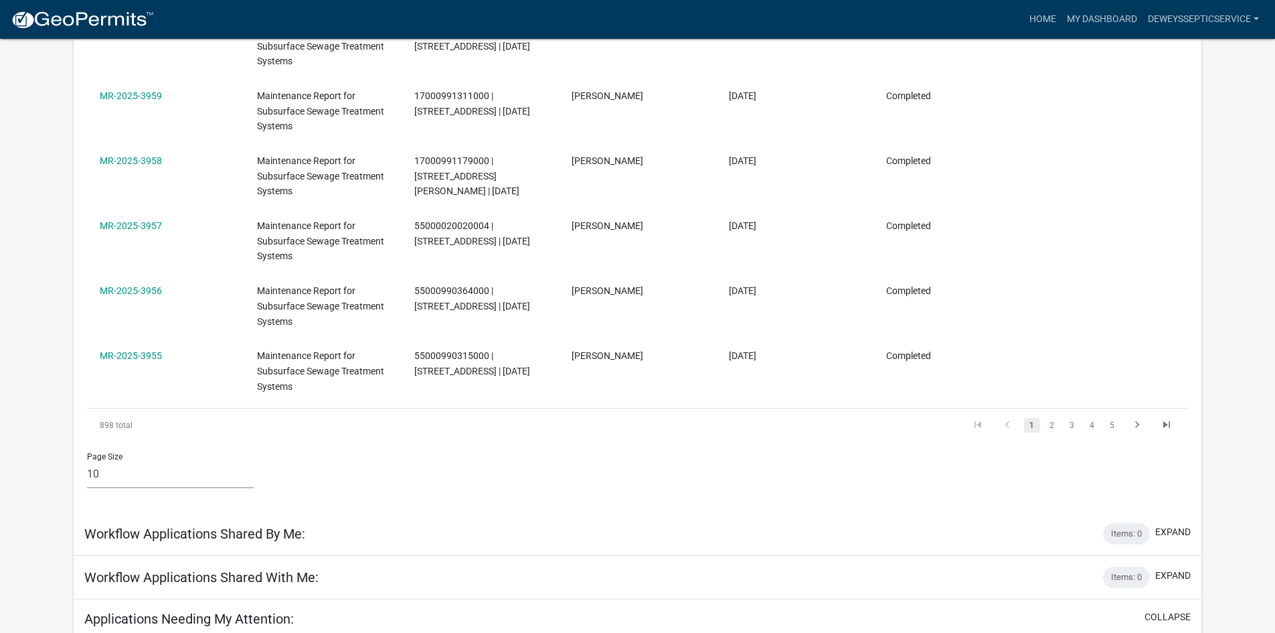
scroll to position [579, 0]
click at [1143, 422] on icon "go to next page" at bounding box center [1137, 426] width 17 height 16
click at [1113, 426] on link "5" at bounding box center [1113, 424] width 16 height 15
click at [1096, 423] on link "6" at bounding box center [1093, 424] width 16 height 15
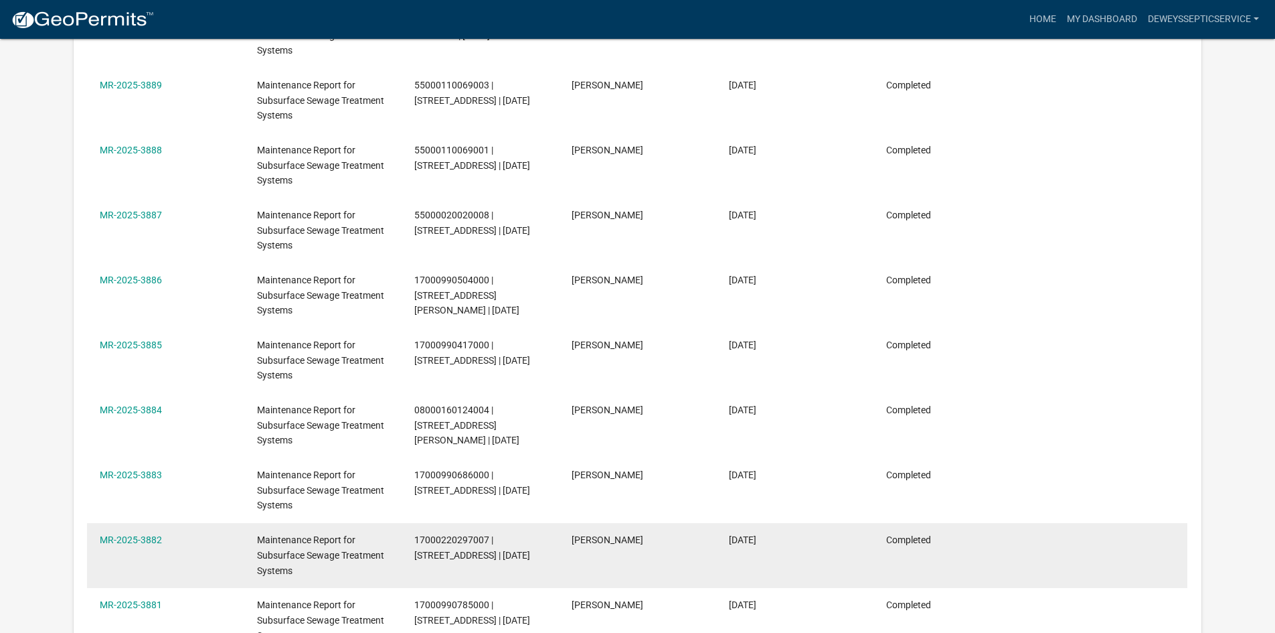
scroll to position [603, 0]
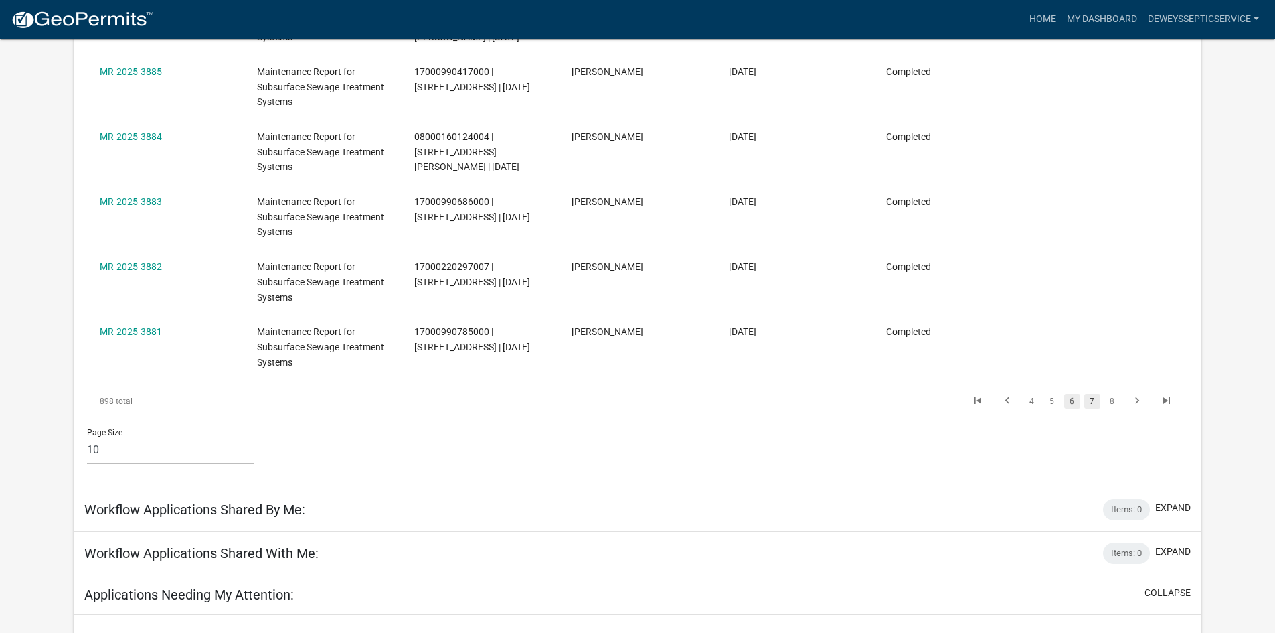
click at [1093, 400] on link "7" at bounding box center [1093, 401] width 16 height 15
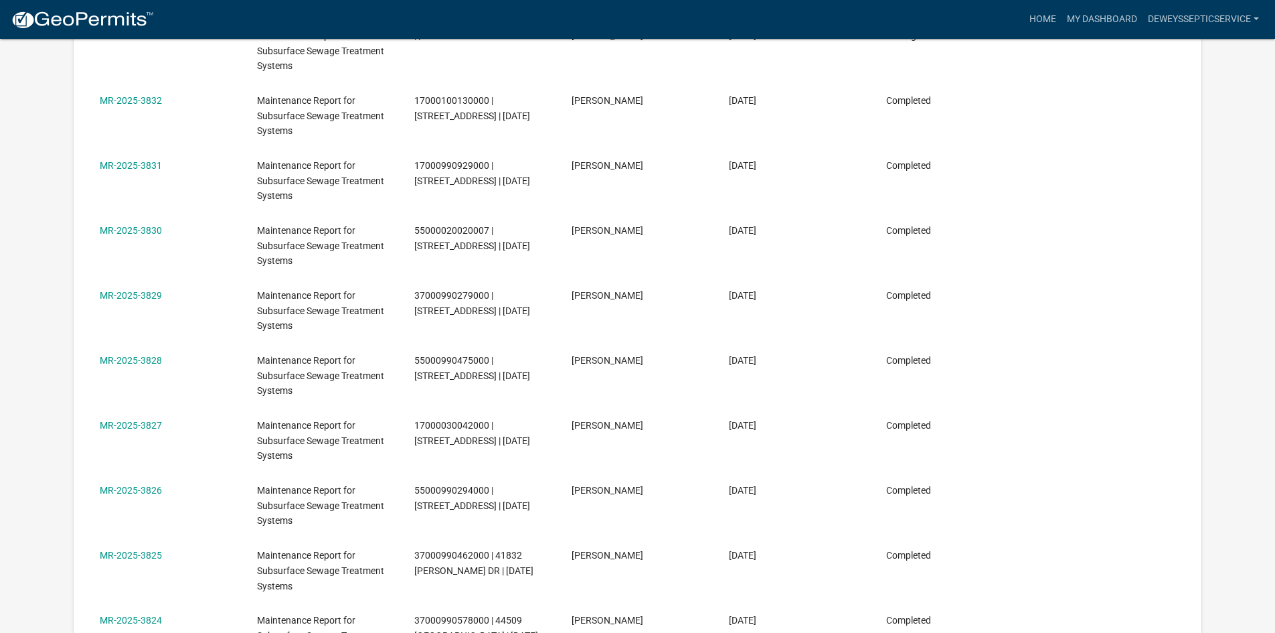
scroll to position [67, 0]
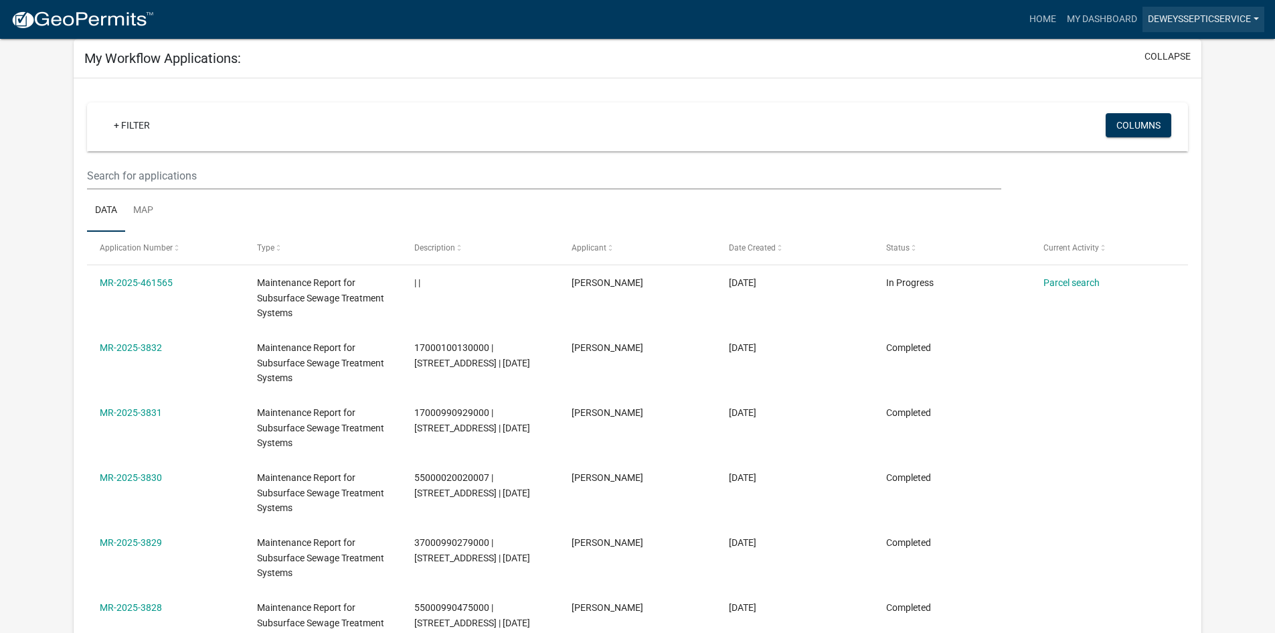
click at [1213, 21] on link "DeweysSepticService" at bounding box center [1204, 19] width 122 height 25
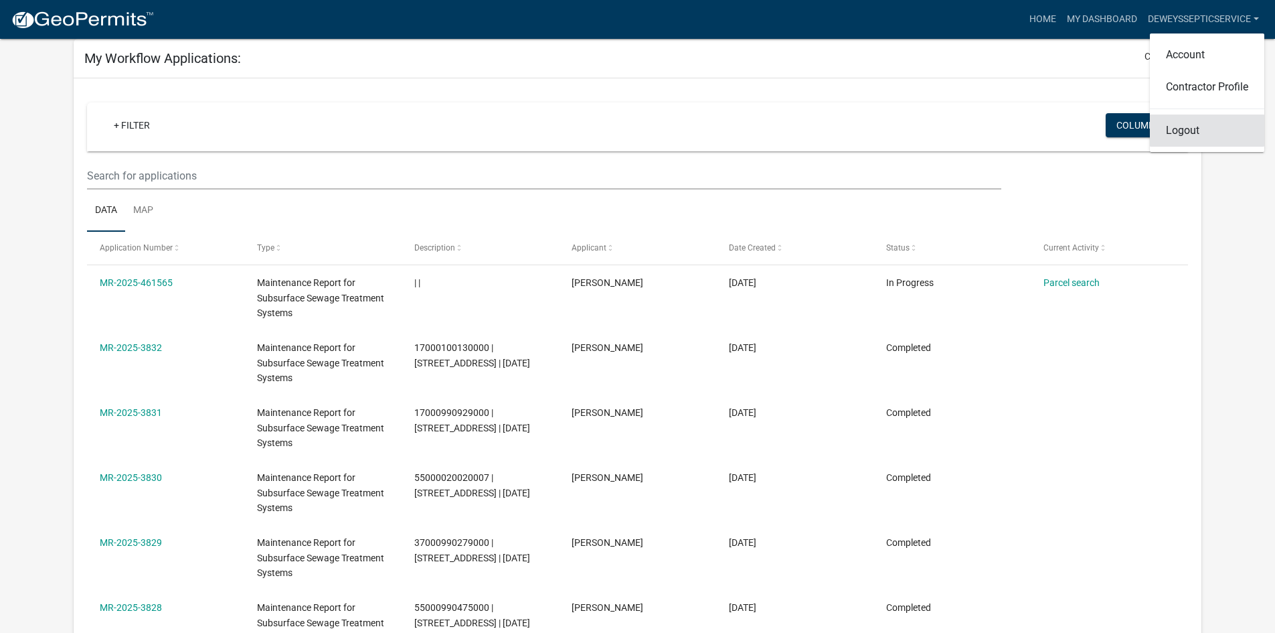
click at [1208, 127] on link "Logout" at bounding box center [1207, 130] width 114 height 32
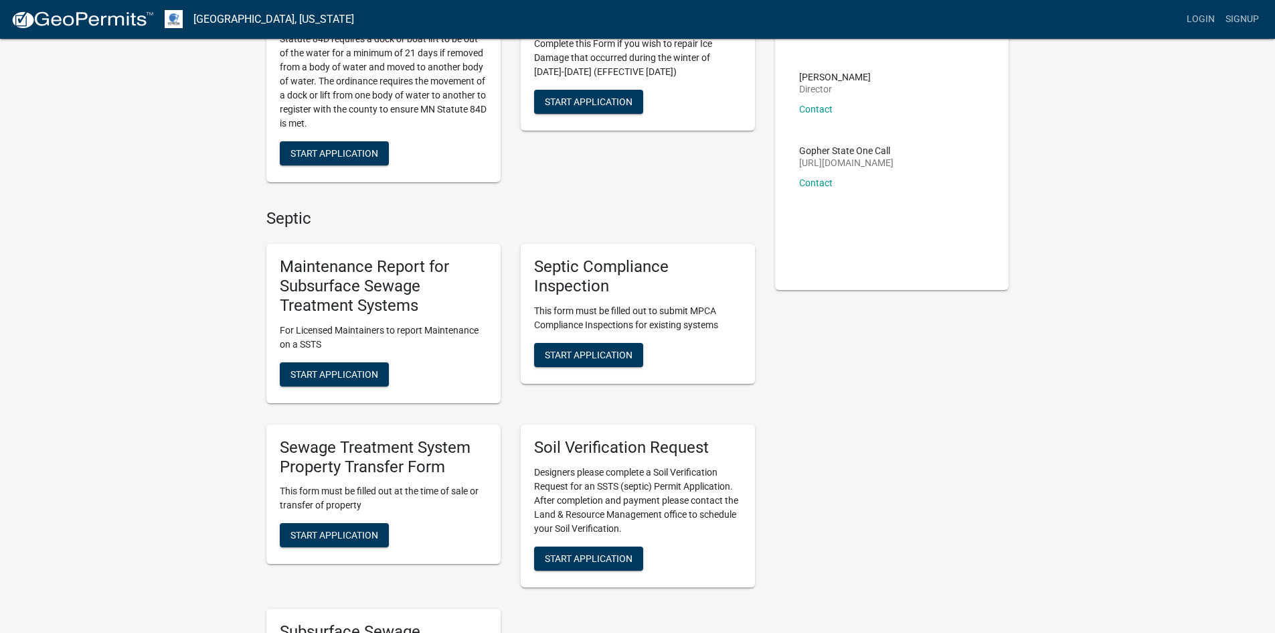
scroll to position [134, 0]
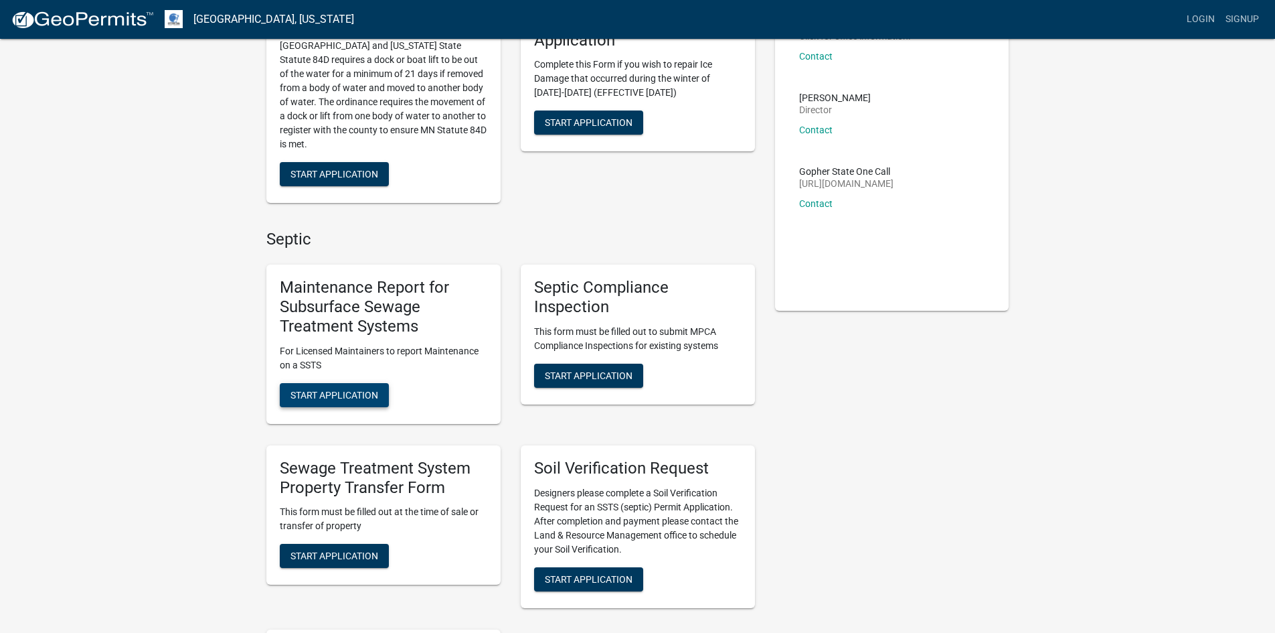
click at [323, 393] on span "Start Application" at bounding box center [335, 394] width 88 height 11
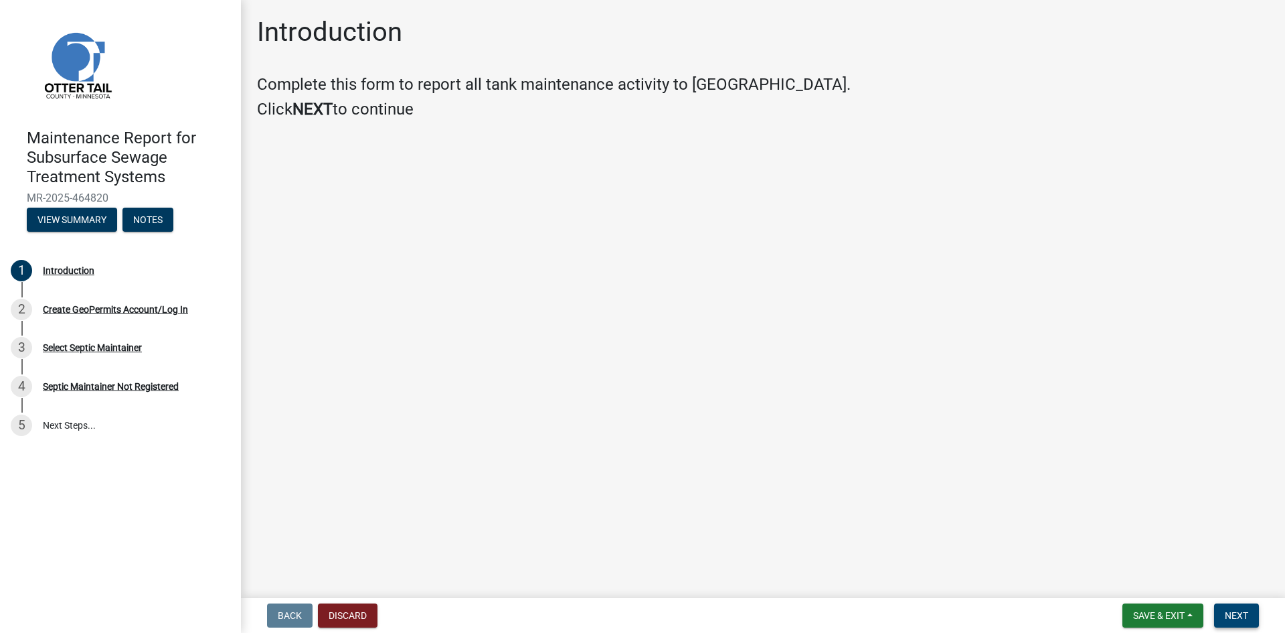
click at [1227, 615] on span "Next" at bounding box center [1236, 615] width 23 height 11
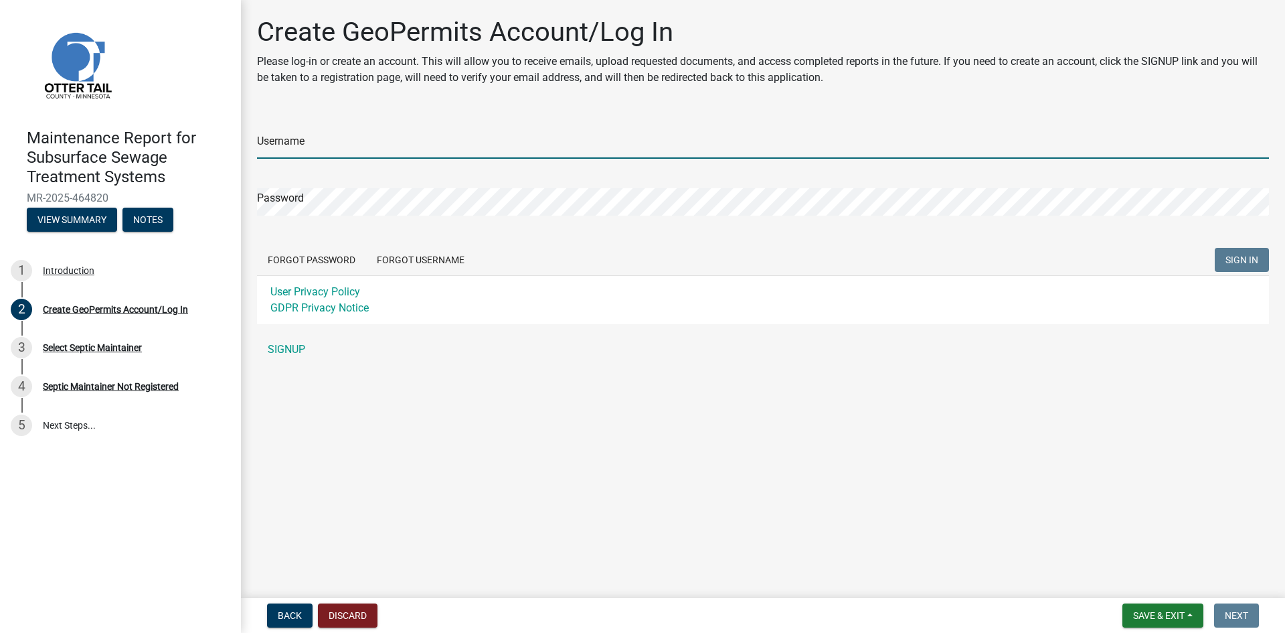
type input "DeweysSepticService"
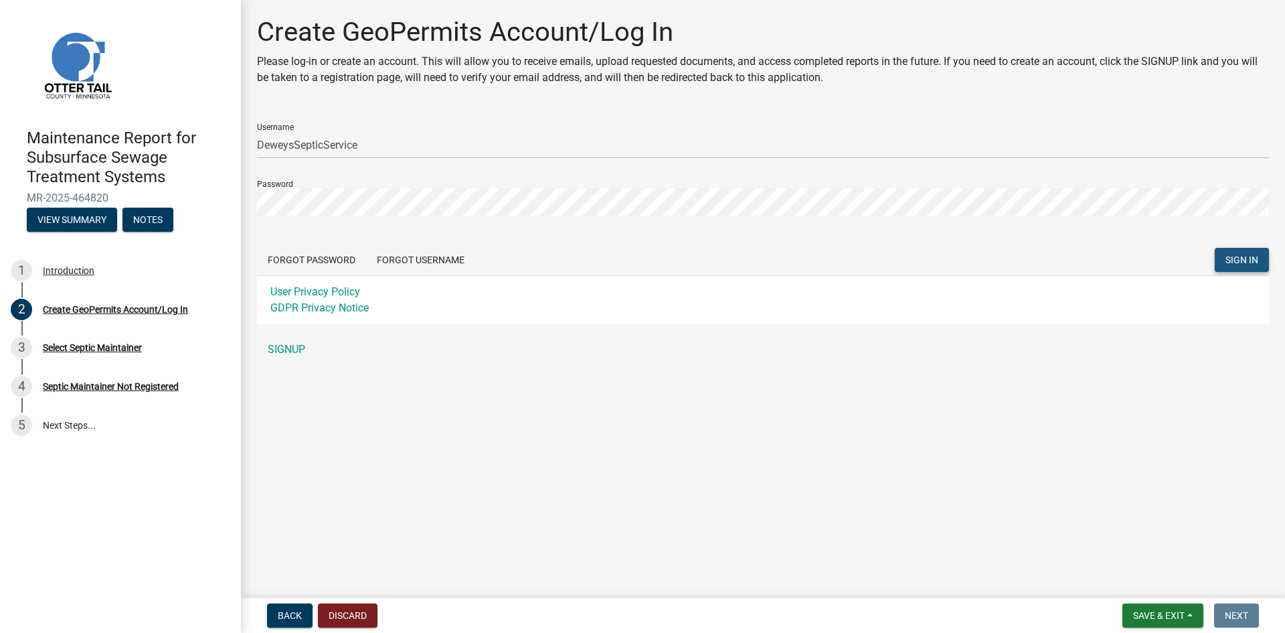
click at [1236, 256] on span "SIGN IN" at bounding box center [1242, 259] width 33 height 11
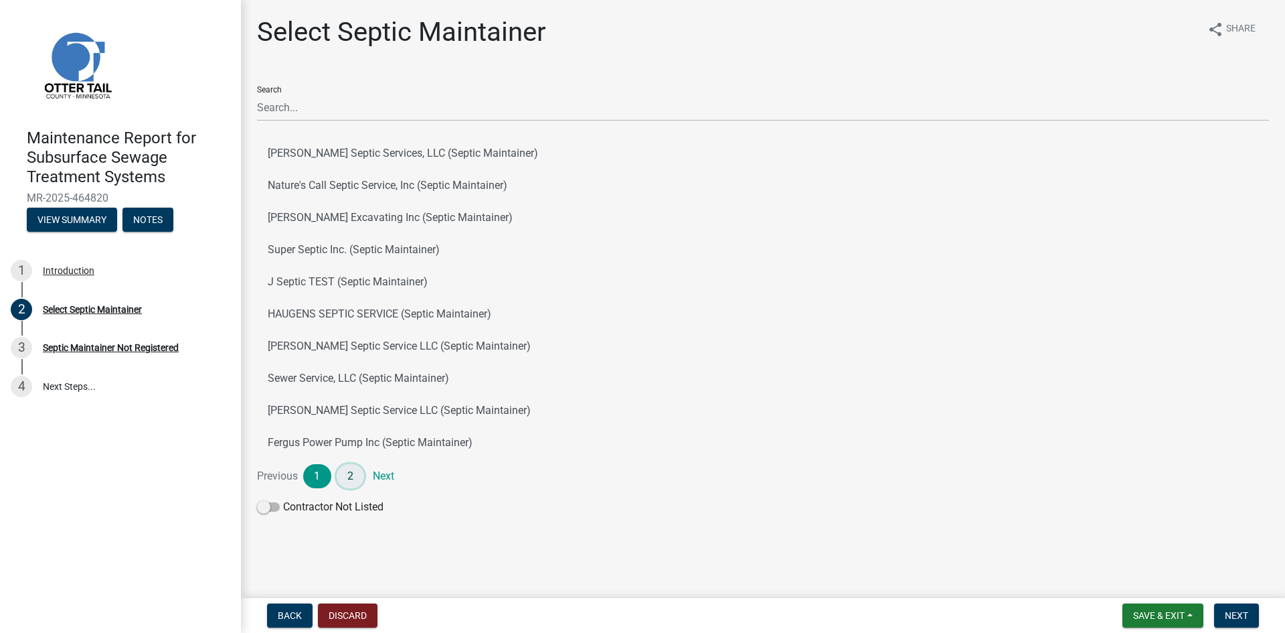
click at [349, 472] on link "2" at bounding box center [351, 476] width 28 height 24
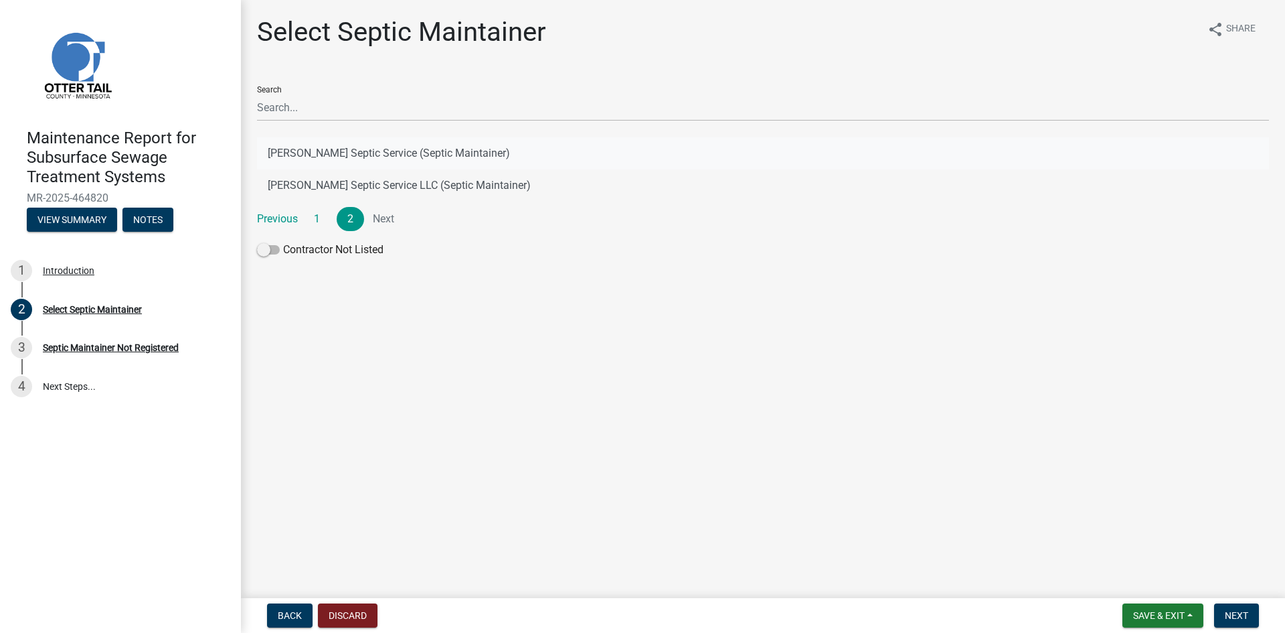
click at [384, 154] on button "[PERSON_NAME] Septic Service (Septic Maintainer)" at bounding box center [763, 153] width 1012 height 32
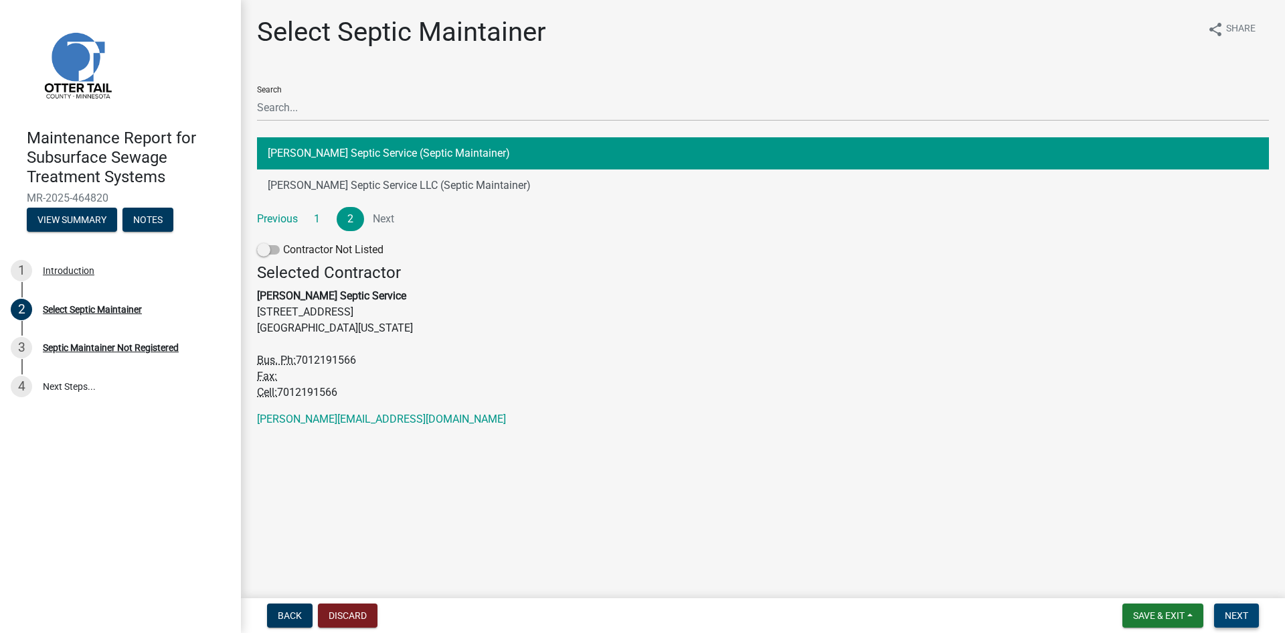
click at [1227, 621] on span "Next" at bounding box center [1236, 615] width 23 height 11
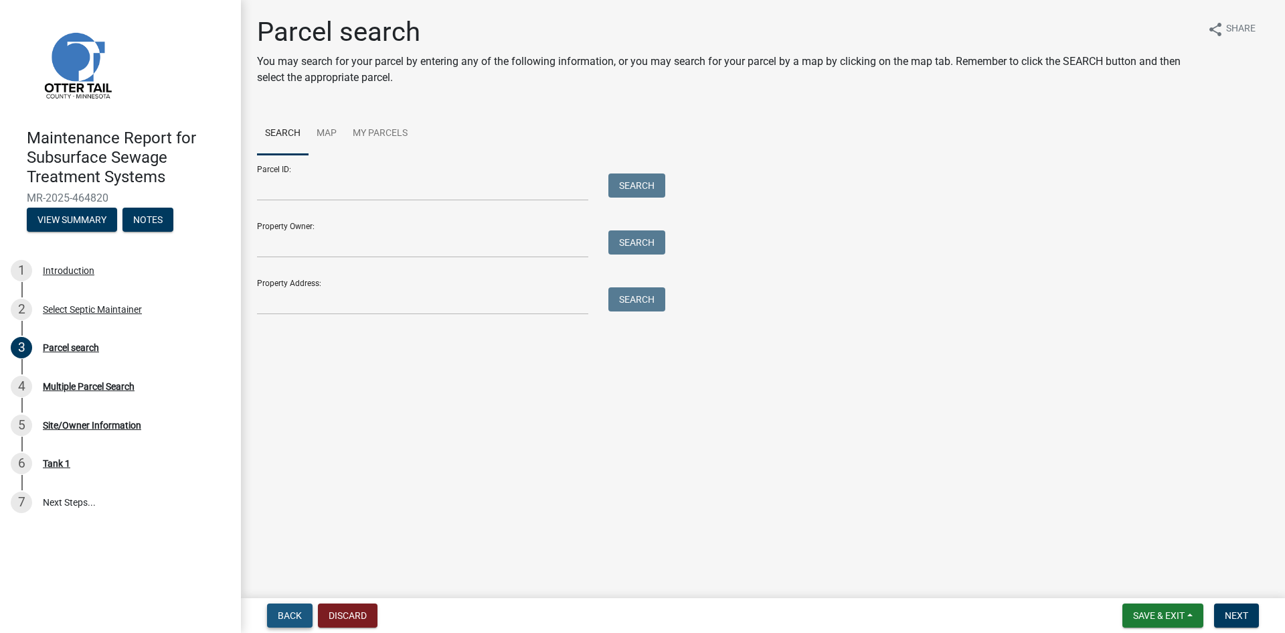
click at [288, 617] on span "Back" at bounding box center [290, 615] width 24 height 11
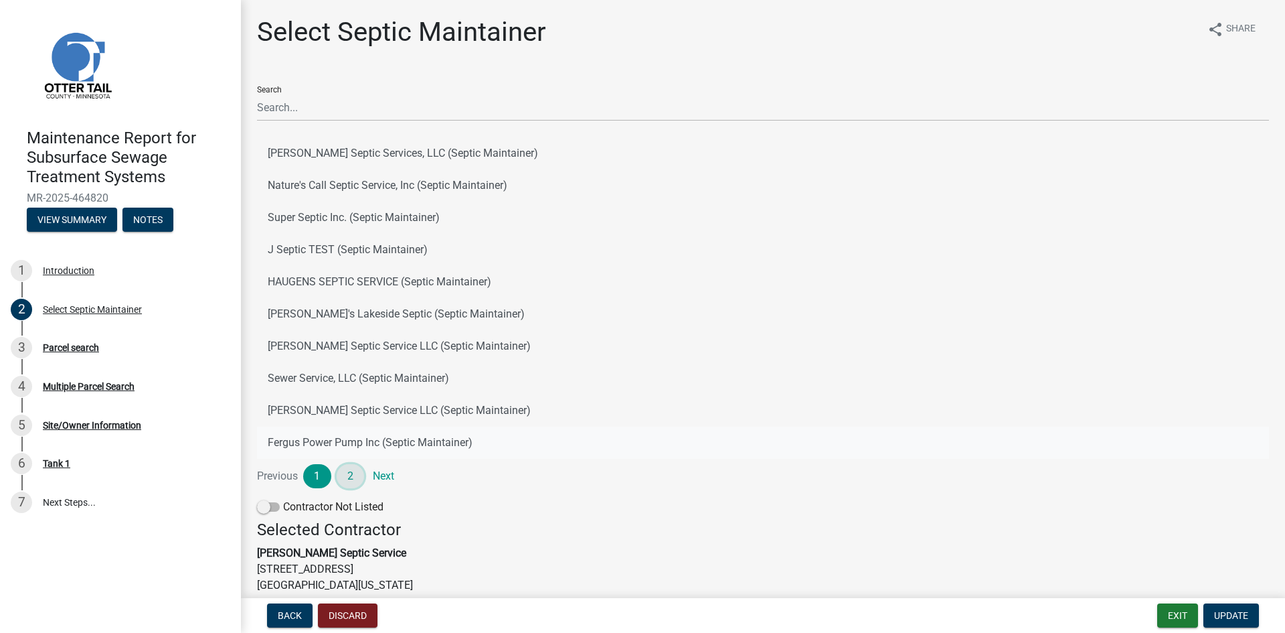
click at [349, 475] on link "2" at bounding box center [351, 476] width 28 height 24
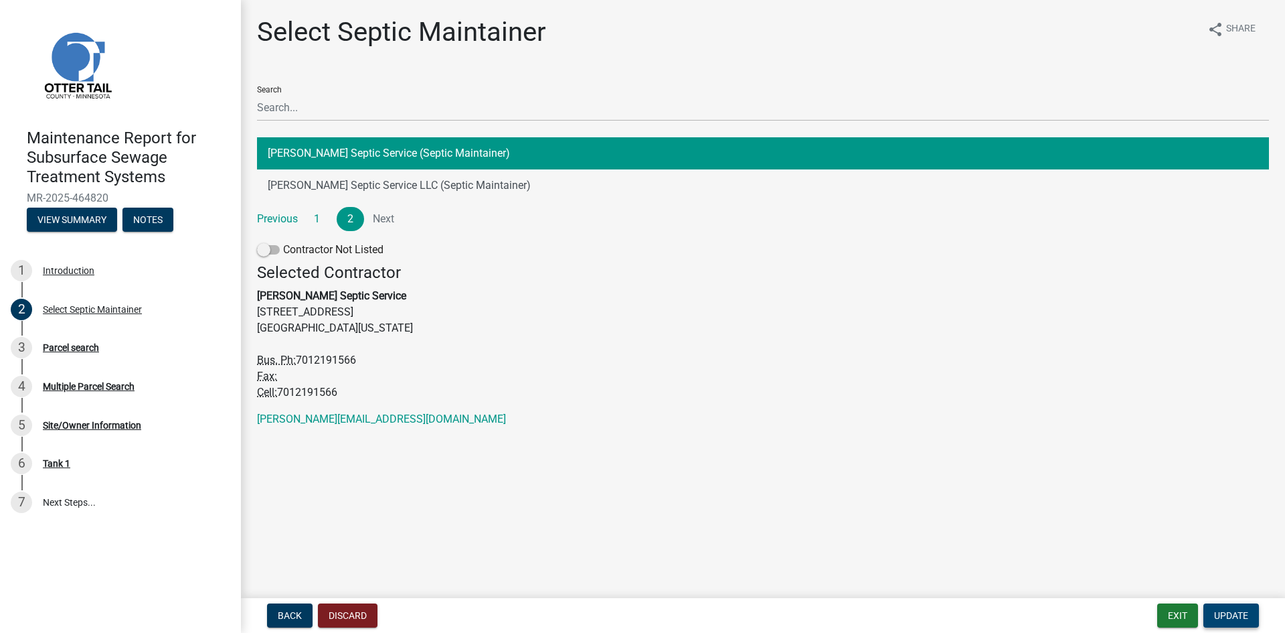
click at [1239, 619] on span "Update" at bounding box center [1231, 615] width 34 height 11
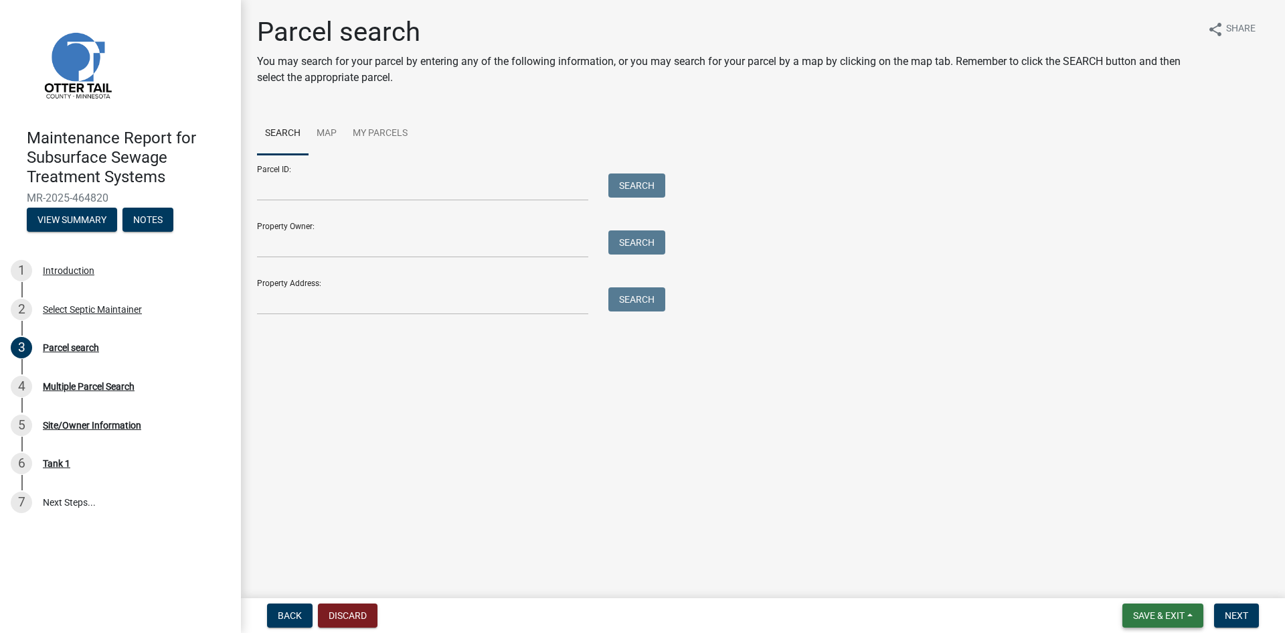
click at [1159, 616] on span "Save & Exit" at bounding box center [1159, 615] width 52 height 11
click at [1156, 582] on button "Save & Exit" at bounding box center [1150, 580] width 107 height 32
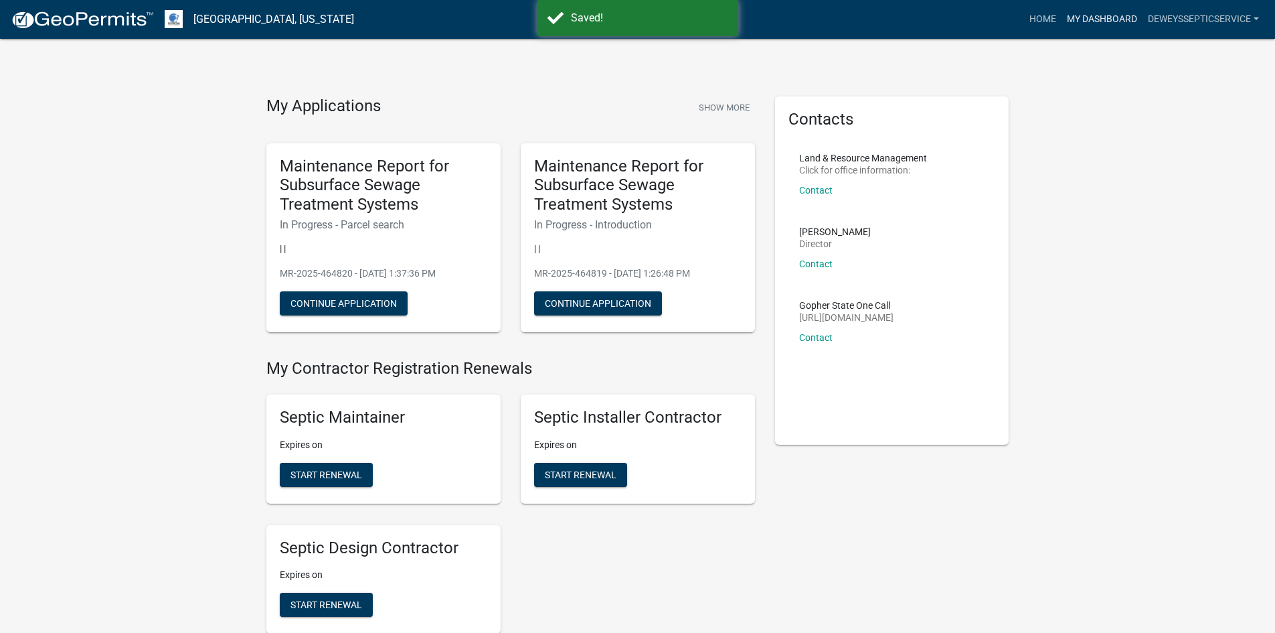
click at [1089, 15] on link "My Dashboard" at bounding box center [1102, 19] width 81 height 25
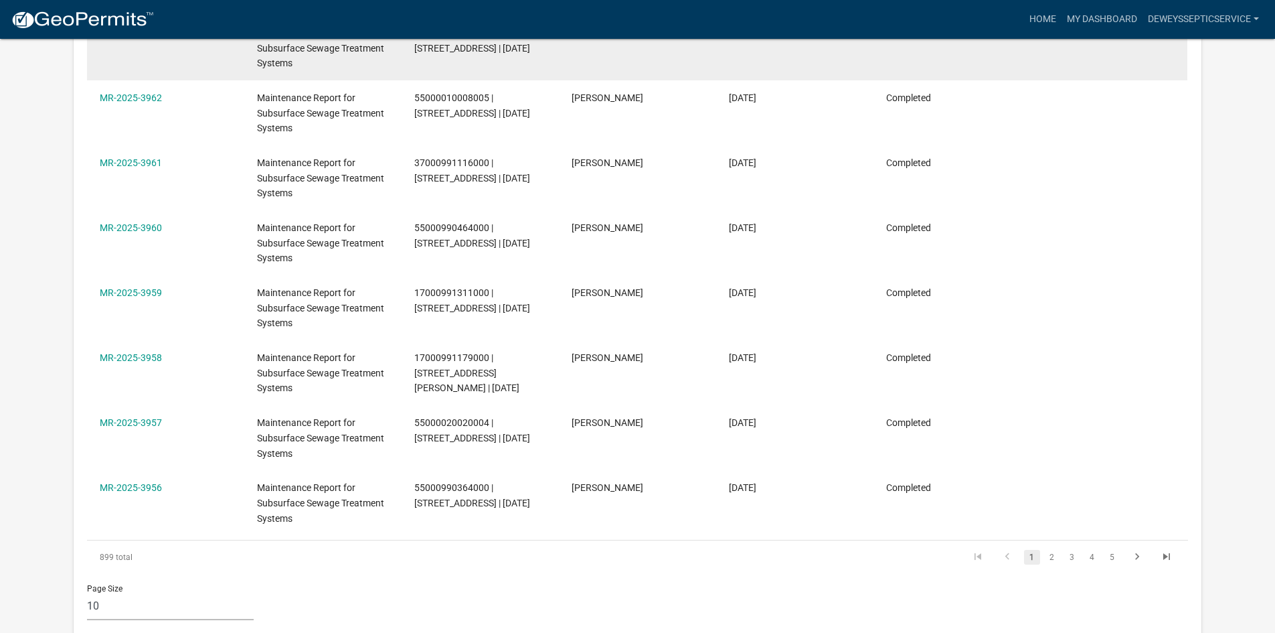
scroll to position [536, 0]
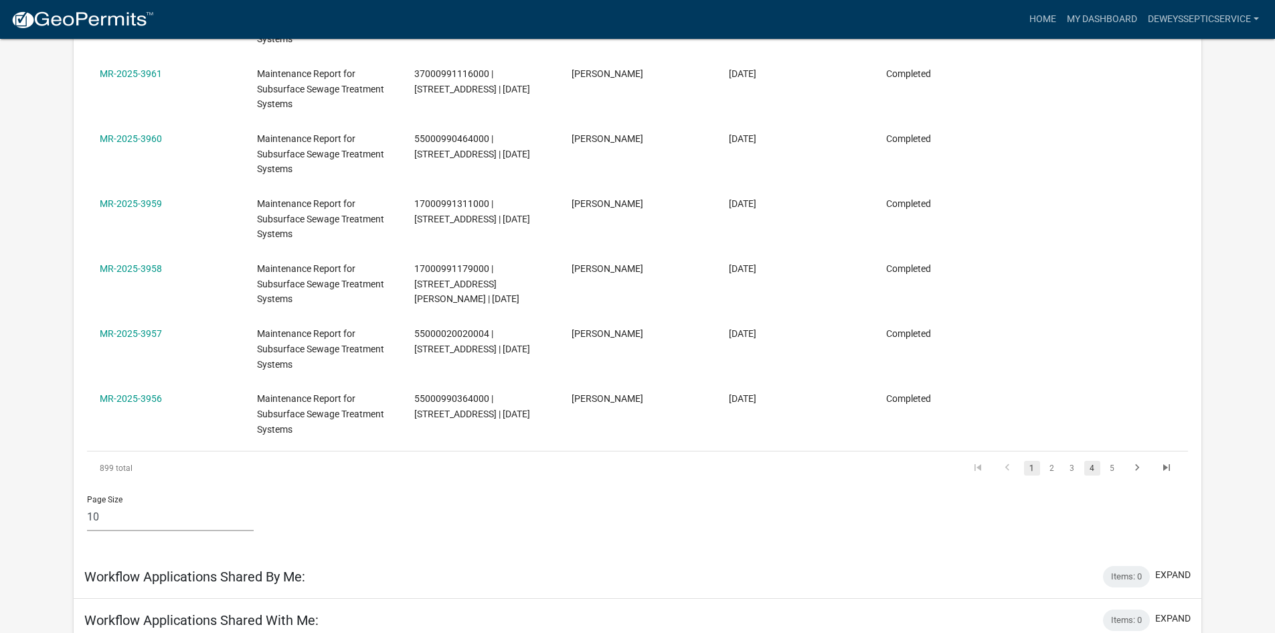
click at [1089, 461] on link "4" at bounding box center [1093, 468] width 16 height 15
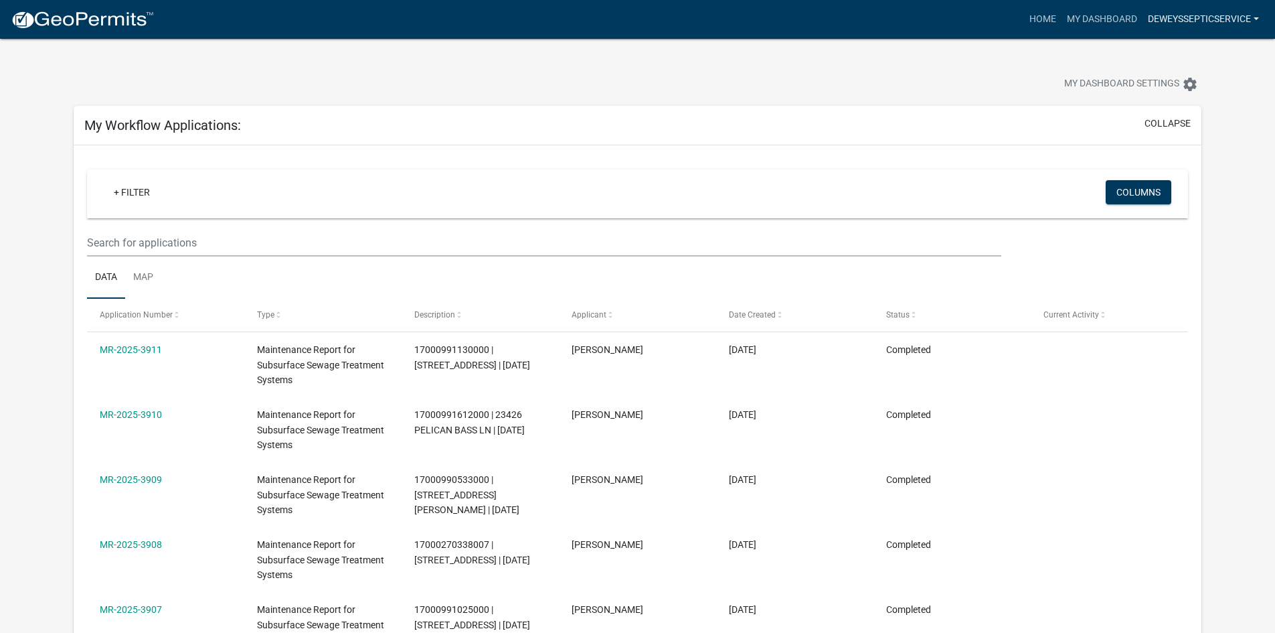
click at [1174, 17] on link "DeweysSepticService" at bounding box center [1204, 19] width 122 height 25
click at [1184, 134] on link "Logout" at bounding box center [1207, 130] width 114 height 32
